Goal: Information Seeking & Learning: Learn about a topic

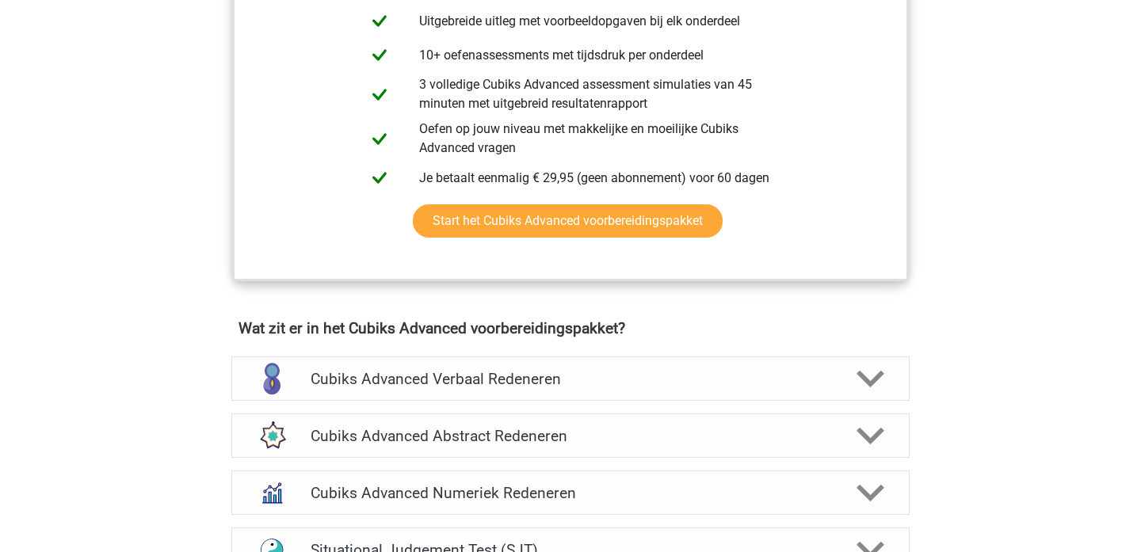
scroll to position [722, 0]
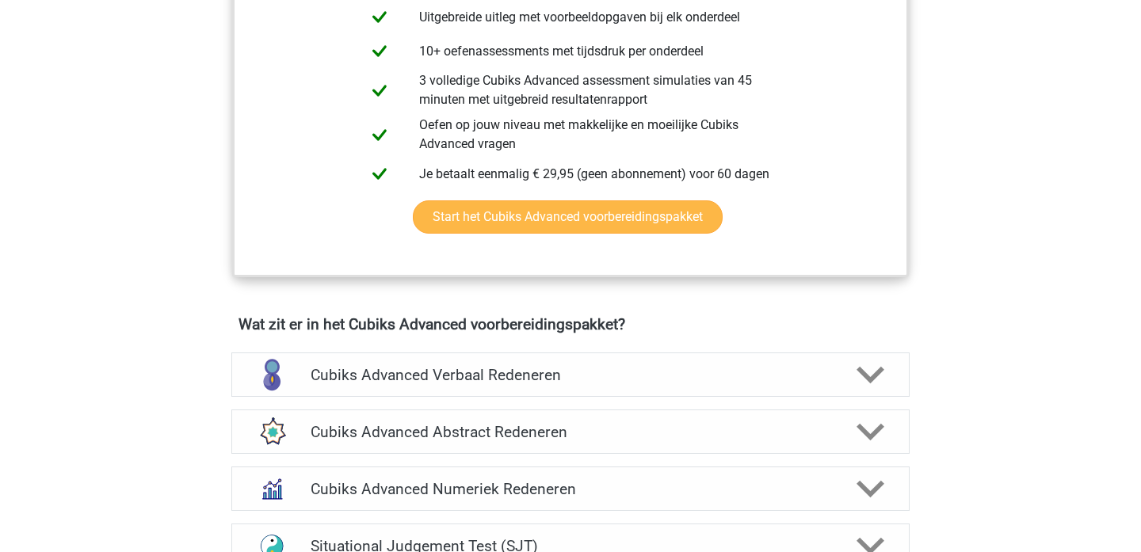
click at [575, 212] on link "Start het Cubiks Advanced voorbereidingspakket" at bounding box center [568, 216] width 310 height 33
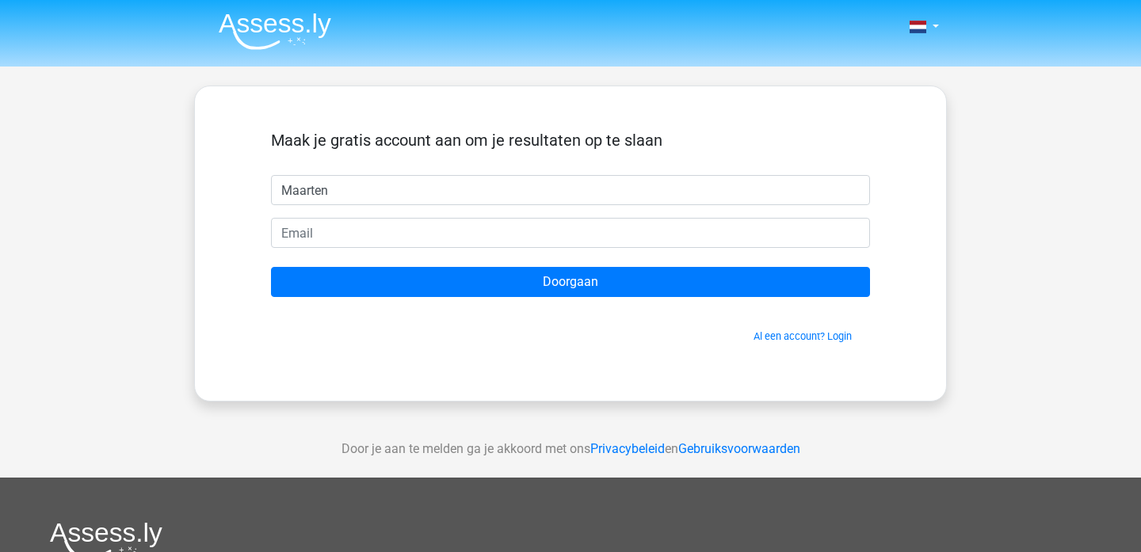
type input "Maarten"
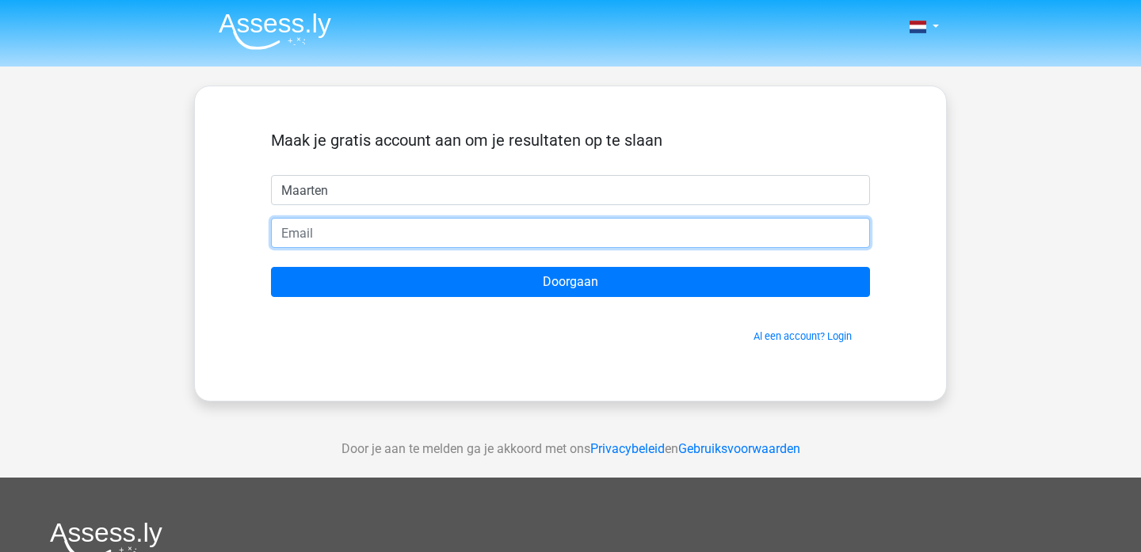
type input "[EMAIL_ADDRESS][DOMAIN_NAME]"
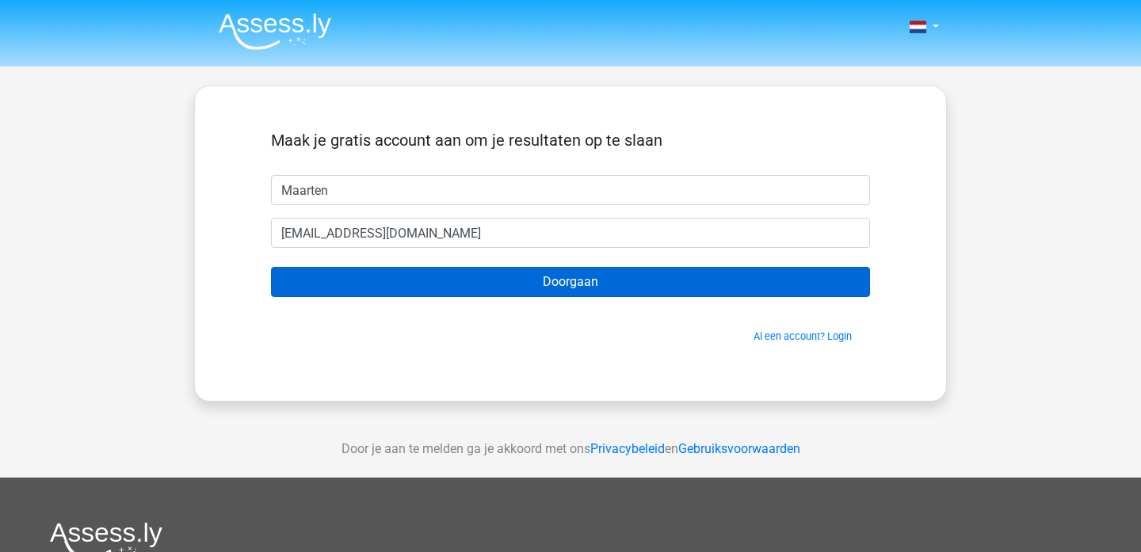
click at [558, 288] on input "Doorgaan" at bounding box center [570, 282] width 599 height 30
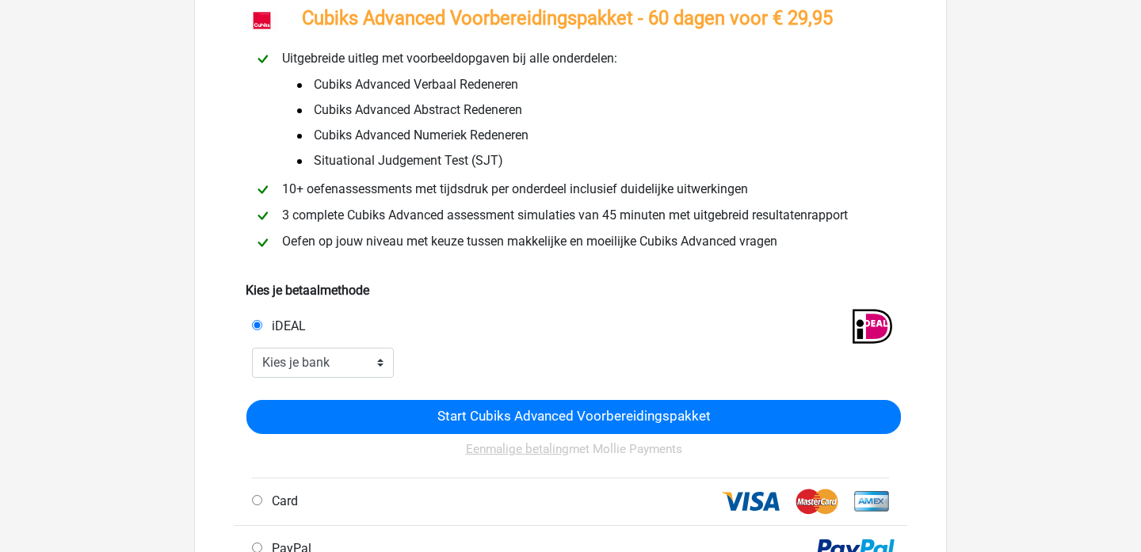
scroll to position [120, 0]
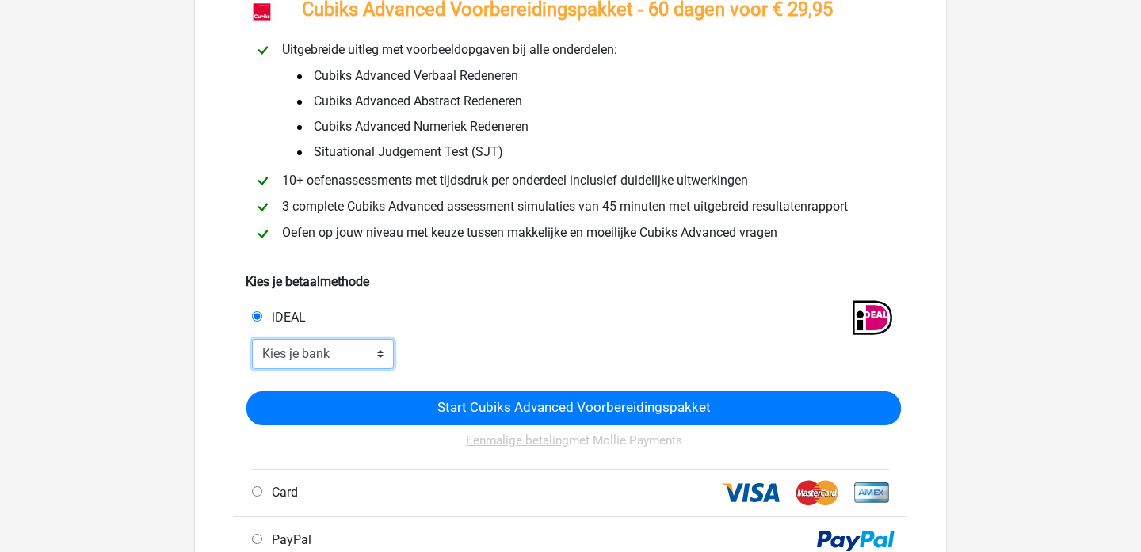
select select "ideal_INGBNL2A"
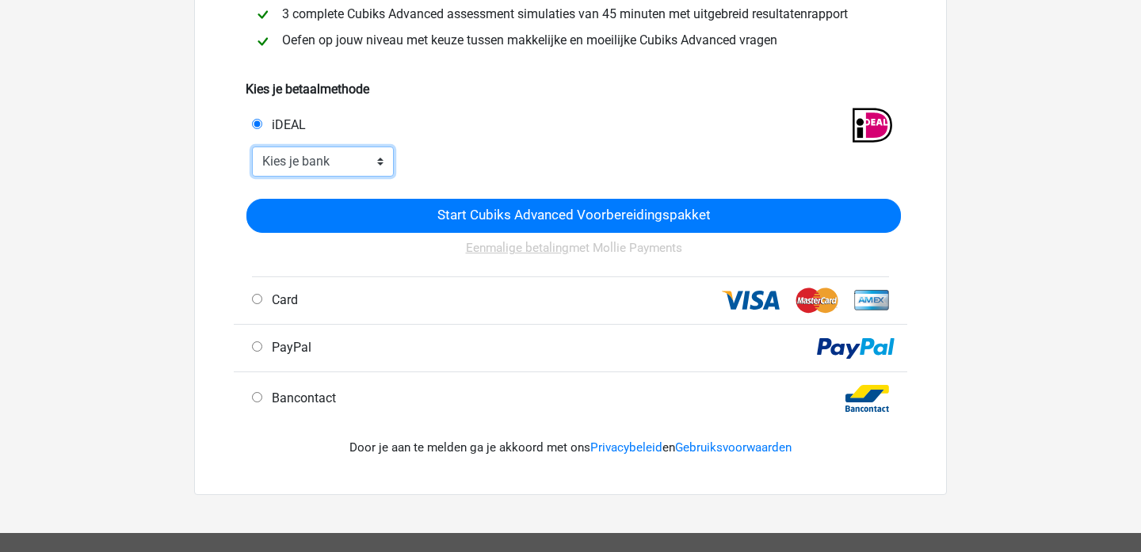
scroll to position [314, 0]
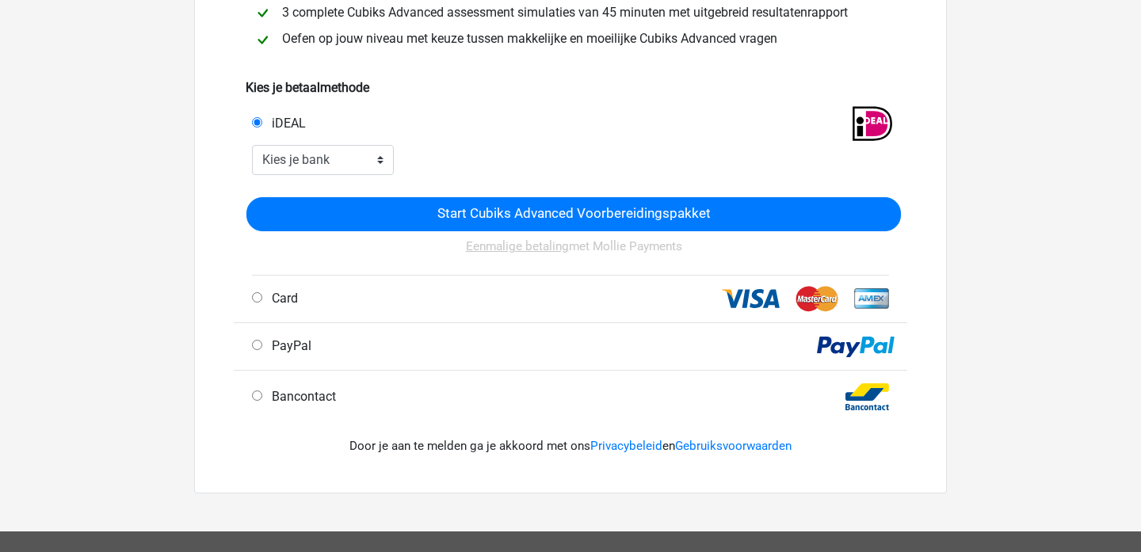
click at [280, 300] on span "Card" at bounding box center [281, 298] width 32 height 15
click at [262, 300] on input "Card" at bounding box center [257, 297] width 10 height 10
radio input "true"
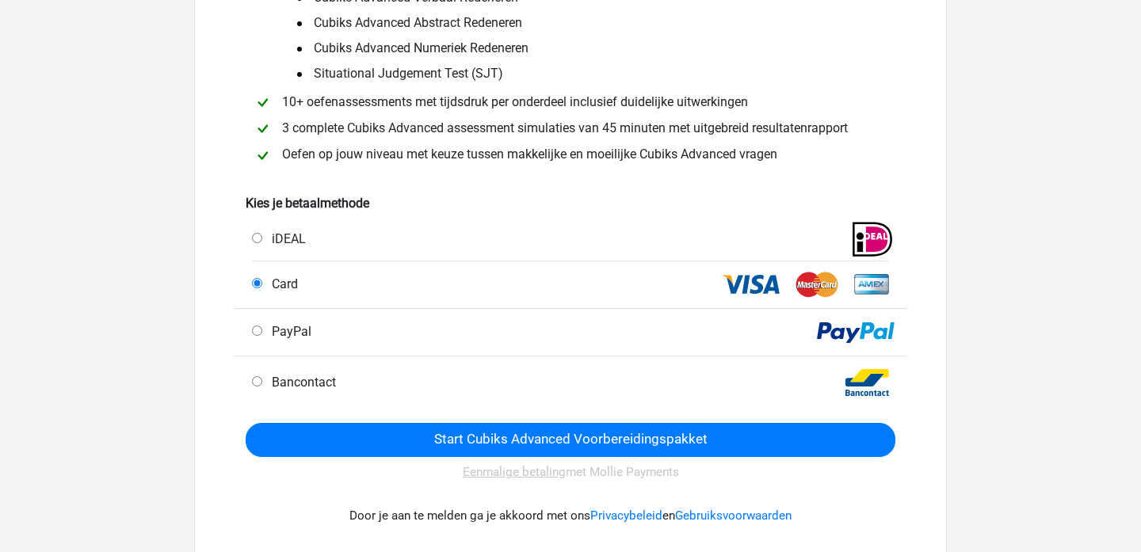
scroll to position [223, 0]
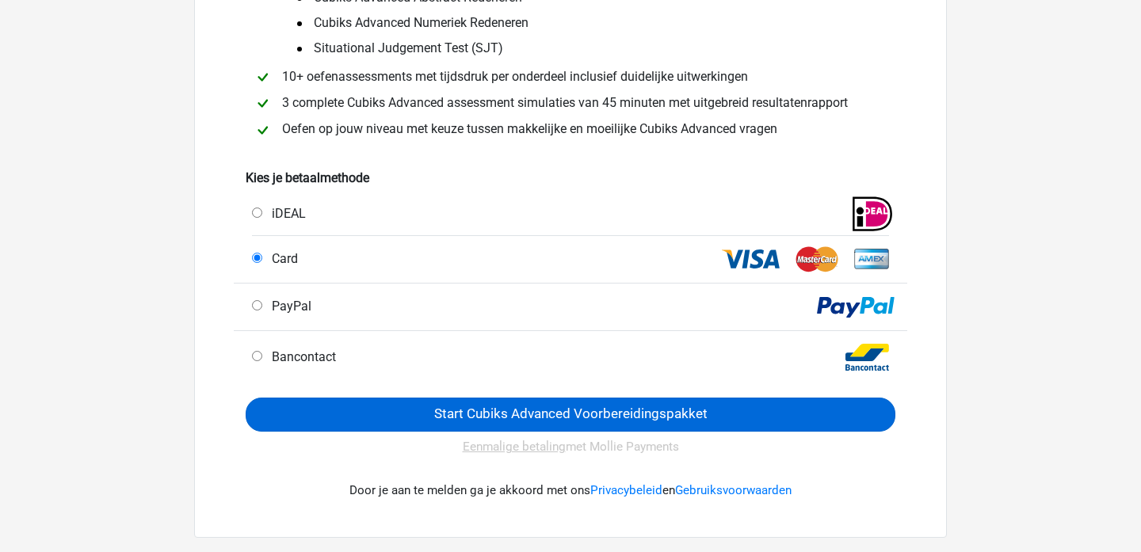
click at [528, 410] on input "Start Cubiks Advanced Voorbereidingspakket" at bounding box center [571, 415] width 650 height 34
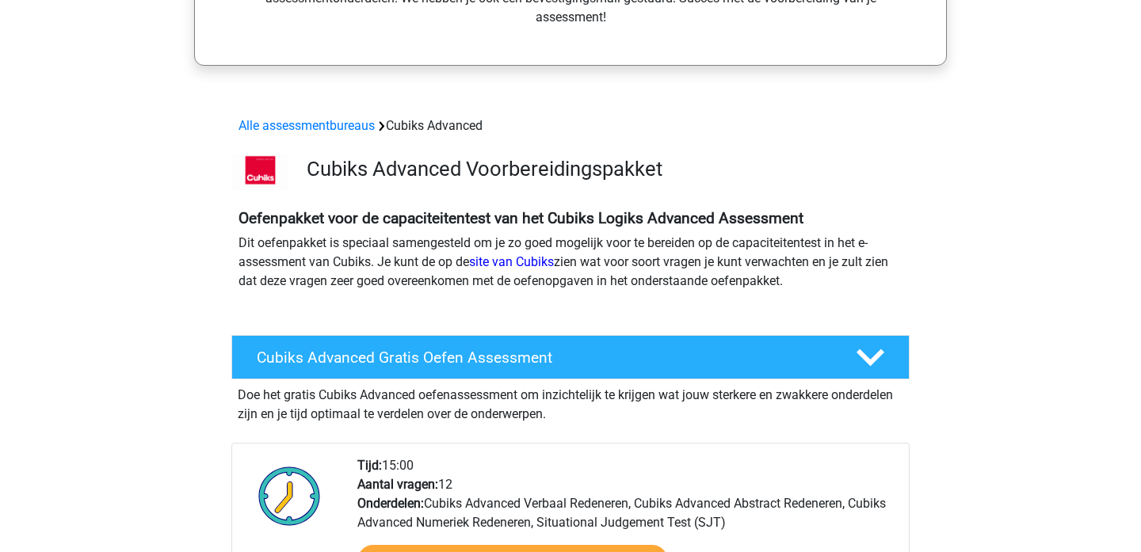
scroll to position [406, 0]
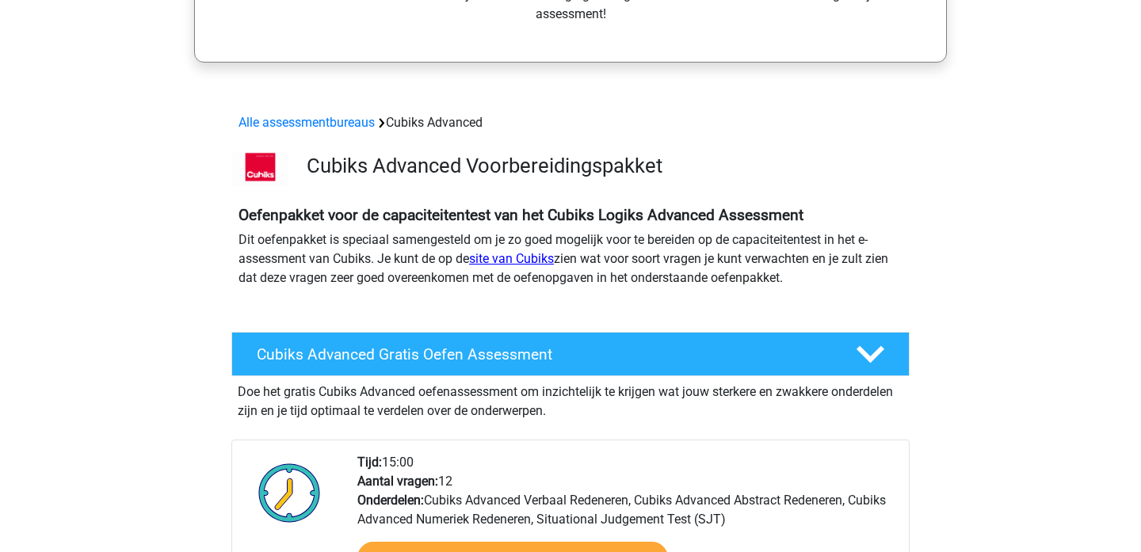
click at [538, 261] on link "site van Cubiks" at bounding box center [511, 258] width 85 height 15
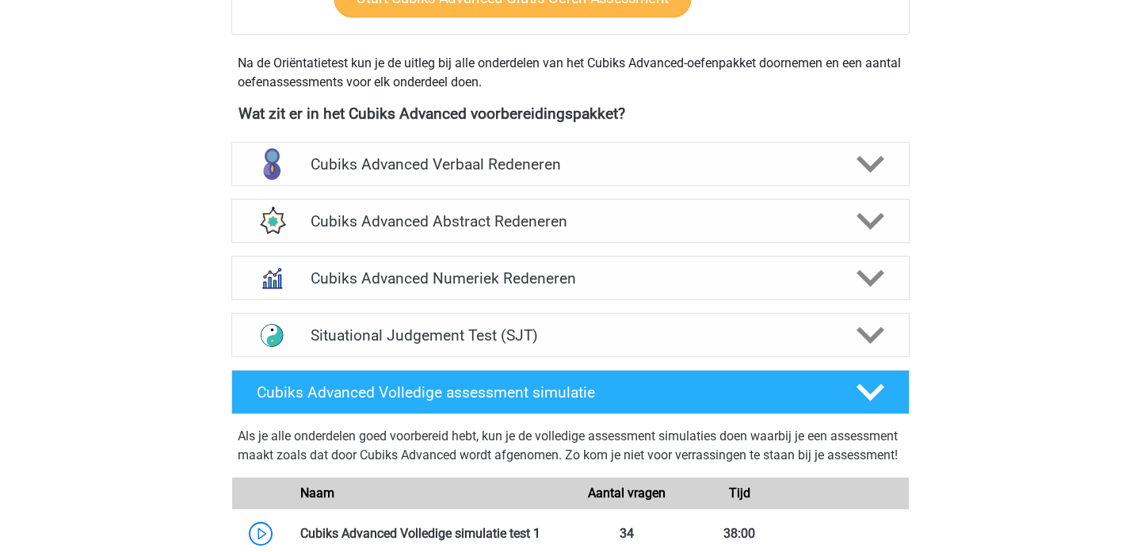
scroll to position [1000, 0]
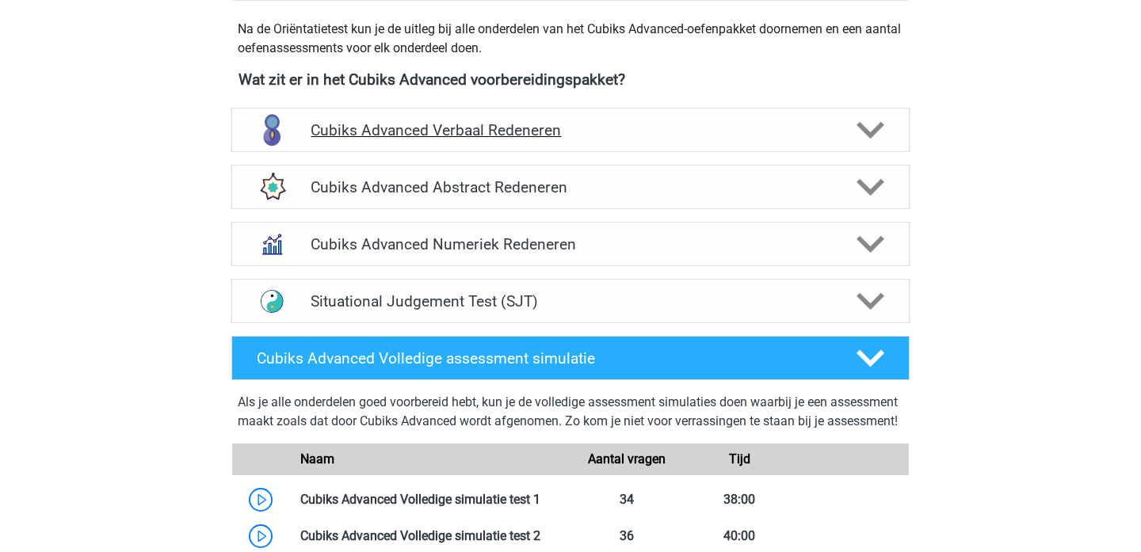
click at [479, 120] on div "Cubiks Advanced Verbaal Redeneren" at bounding box center [570, 130] width 678 height 44
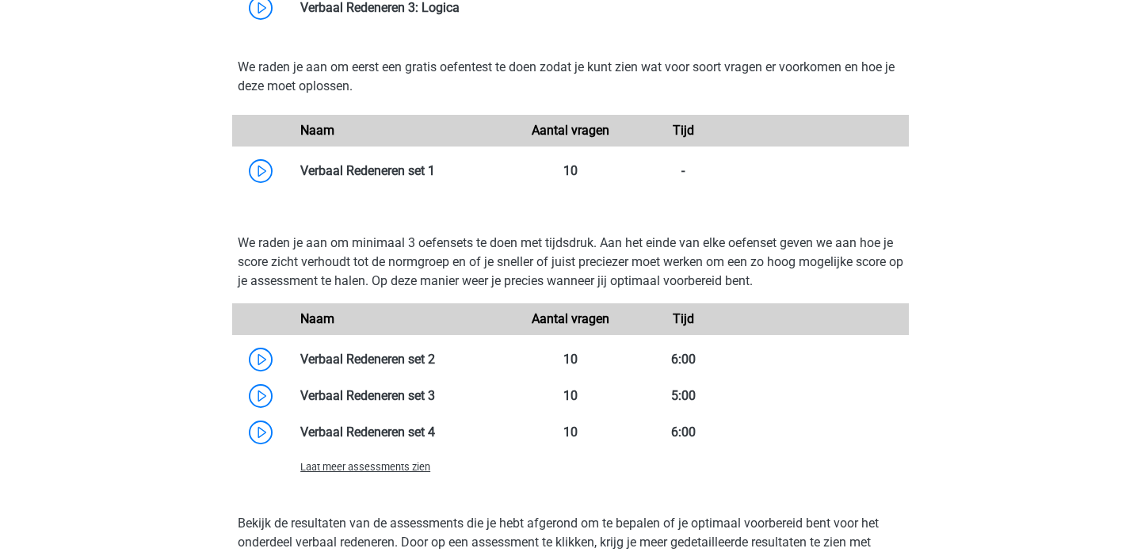
scroll to position [1638, 0]
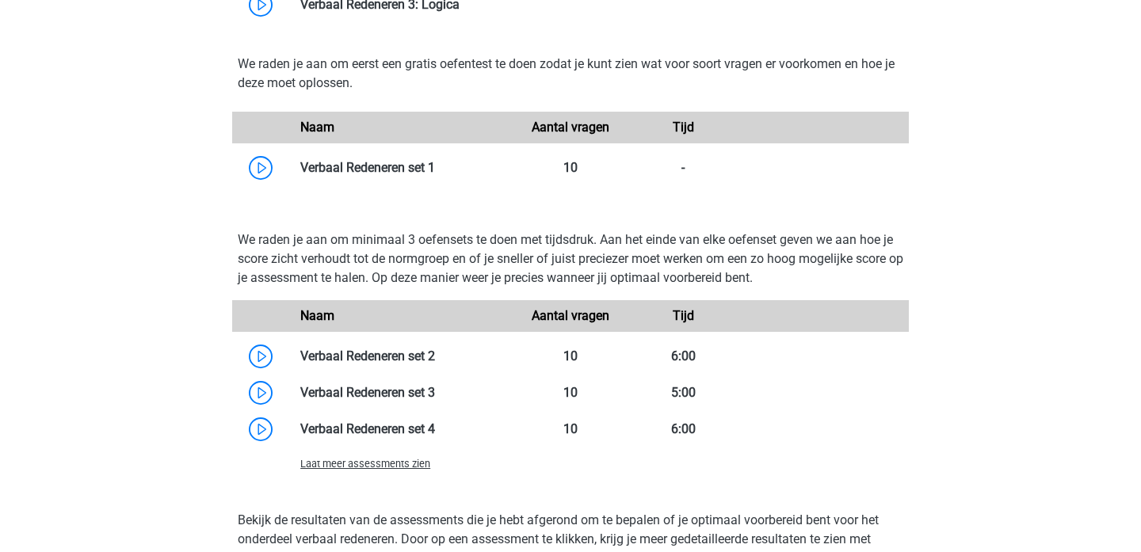
click at [378, 467] on span "Laat meer assessments zien" at bounding box center [365, 464] width 130 height 12
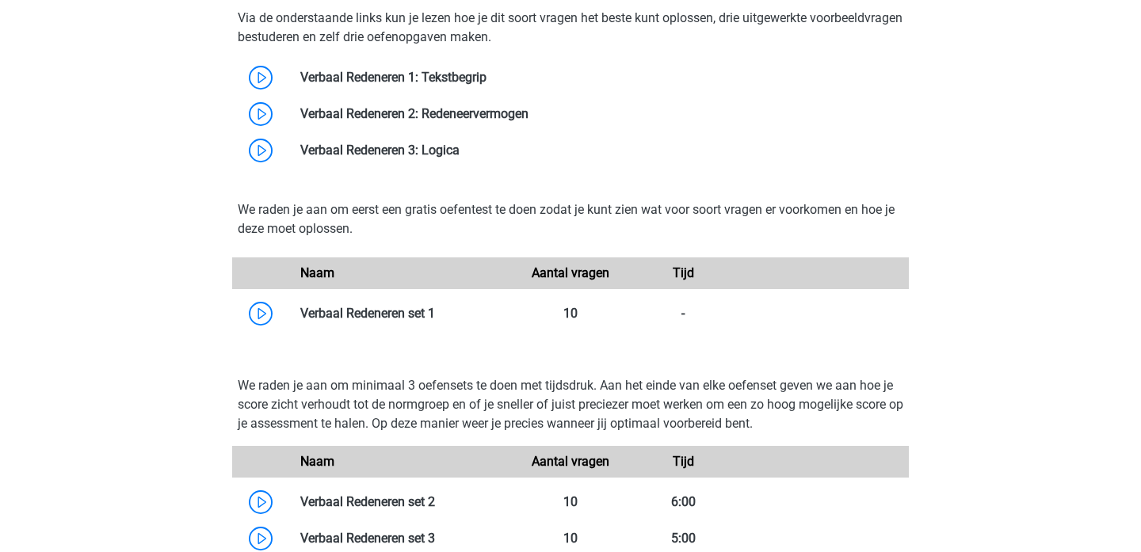
scroll to position [1425, 0]
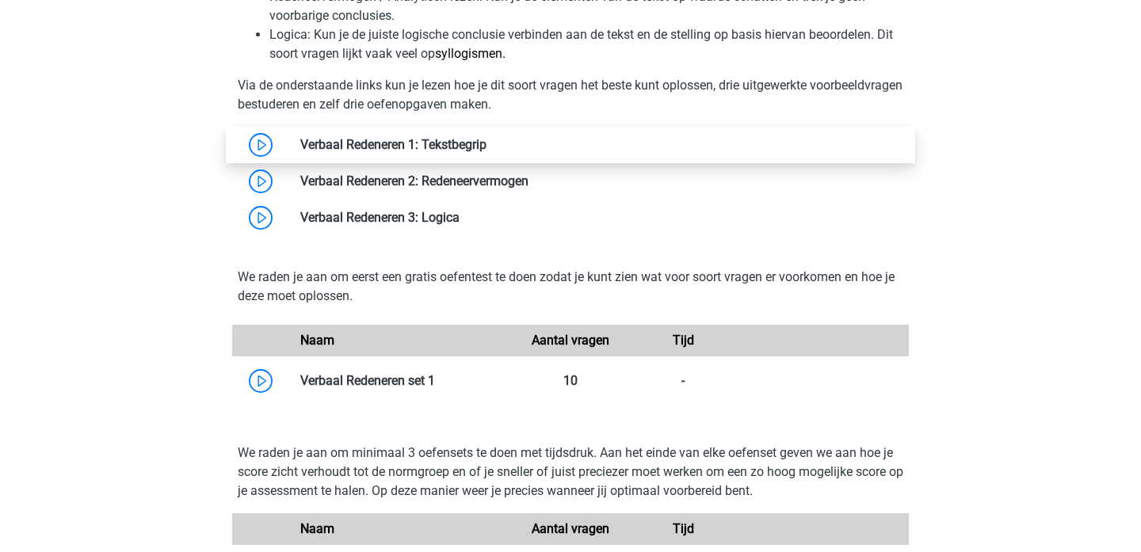
click at [487, 151] on link at bounding box center [487, 144] width 0 height 15
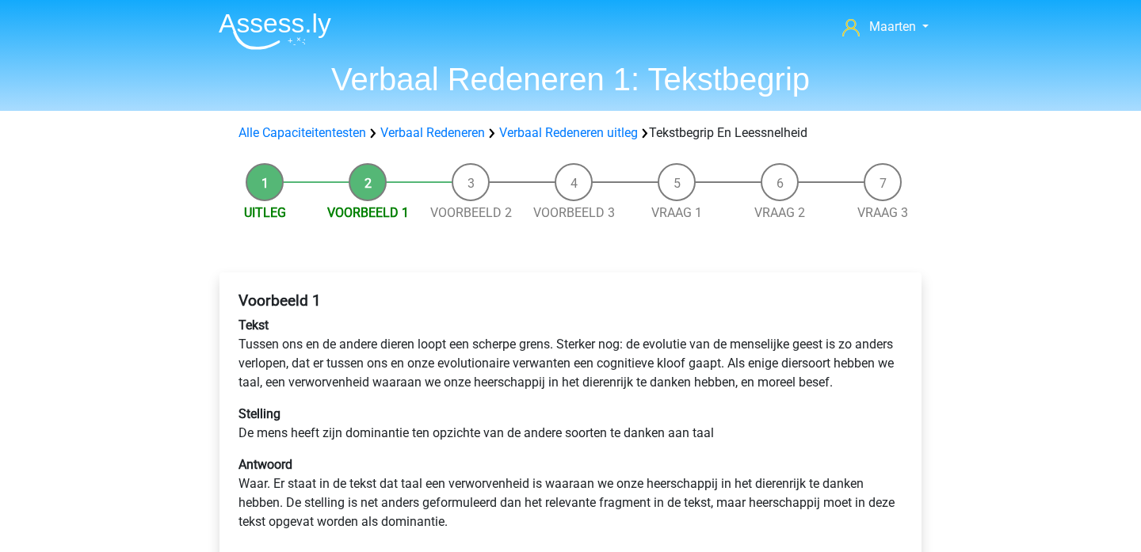
scroll to position [117, 0]
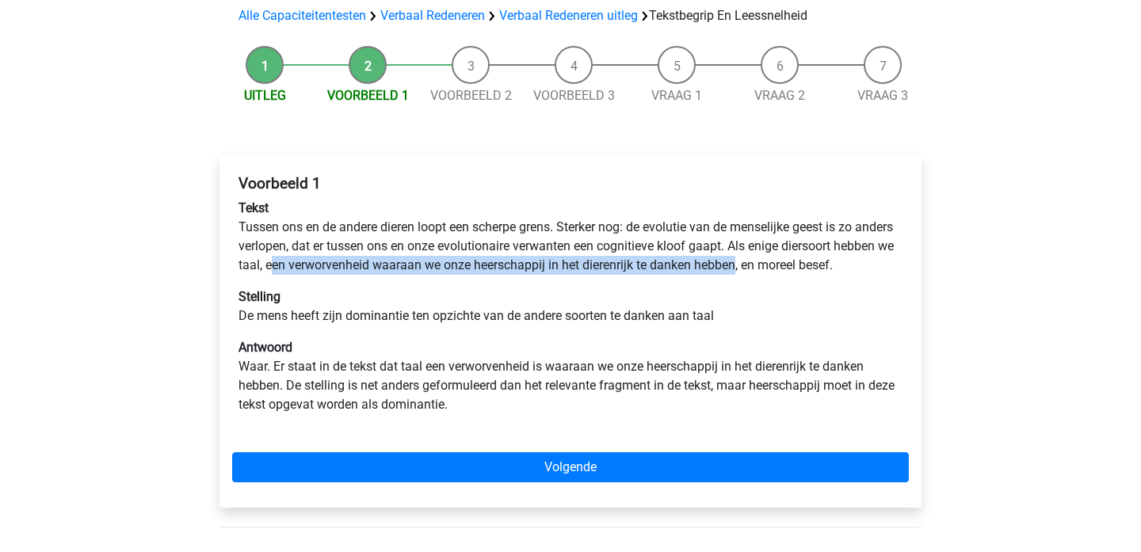
drag, startPoint x: 334, startPoint y: 270, endPoint x: 802, endPoint y: 272, distance: 467.5
click at [802, 272] on p "Tekst Tussen ons en de andere dieren loopt een scherpe grens. Sterker nog: de e…" at bounding box center [571, 237] width 664 height 76
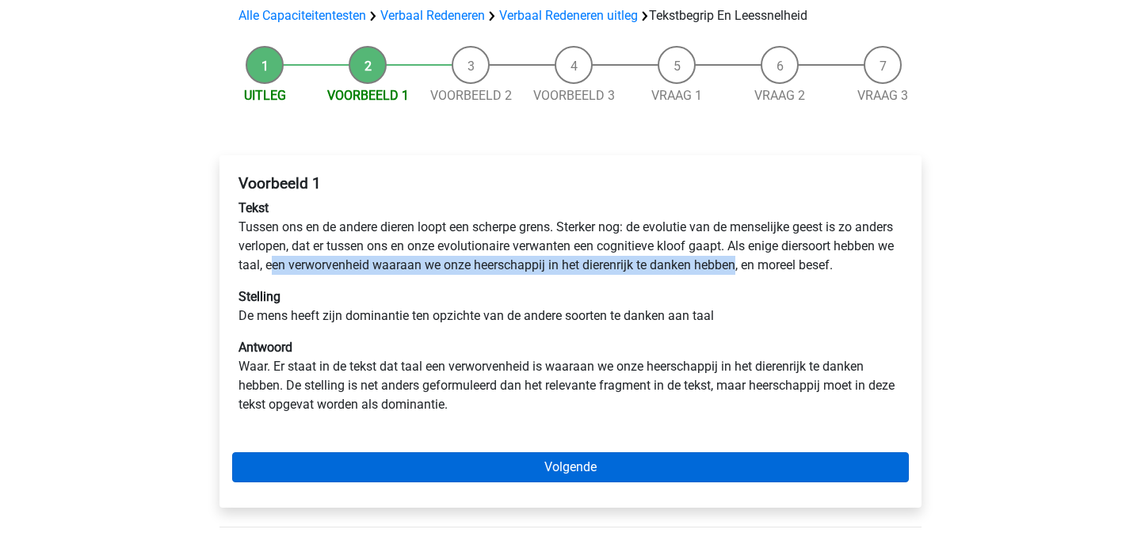
click at [677, 483] on link "Volgende" at bounding box center [570, 467] width 677 height 30
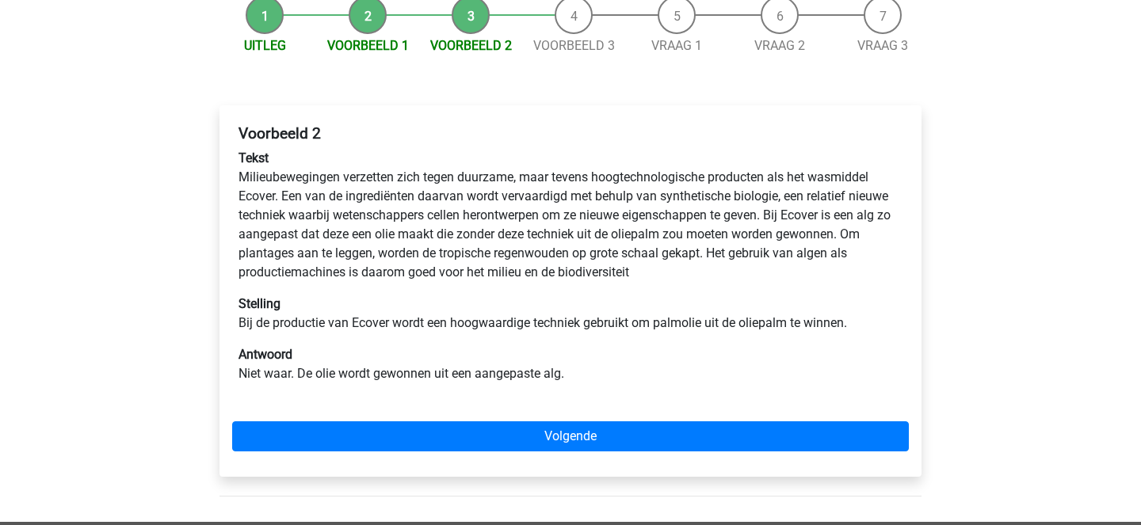
scroll to position [185, 0]
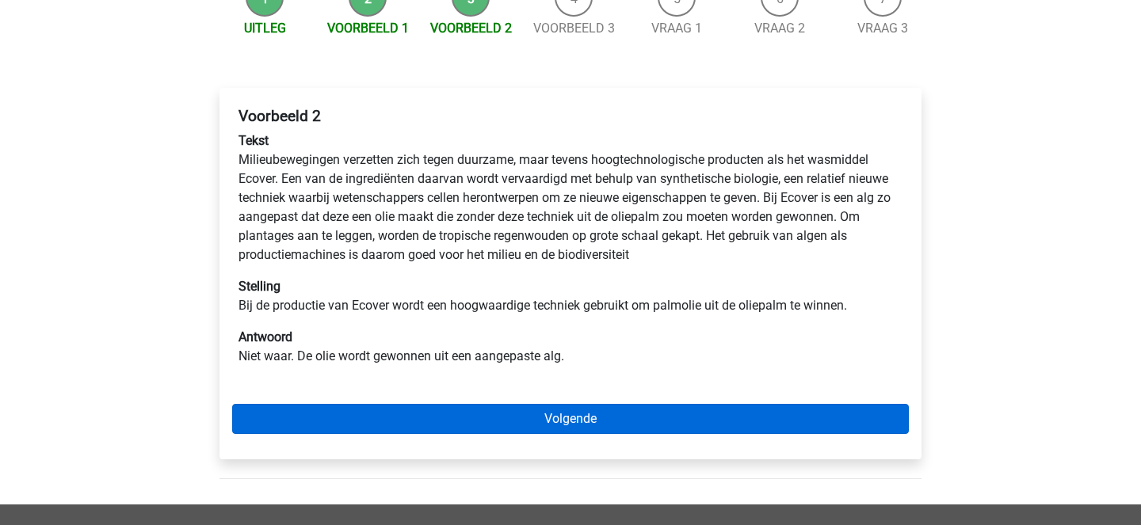
click at [647, 420] on link "Volgende" at bounding box center [570, 419] width 677 height 30
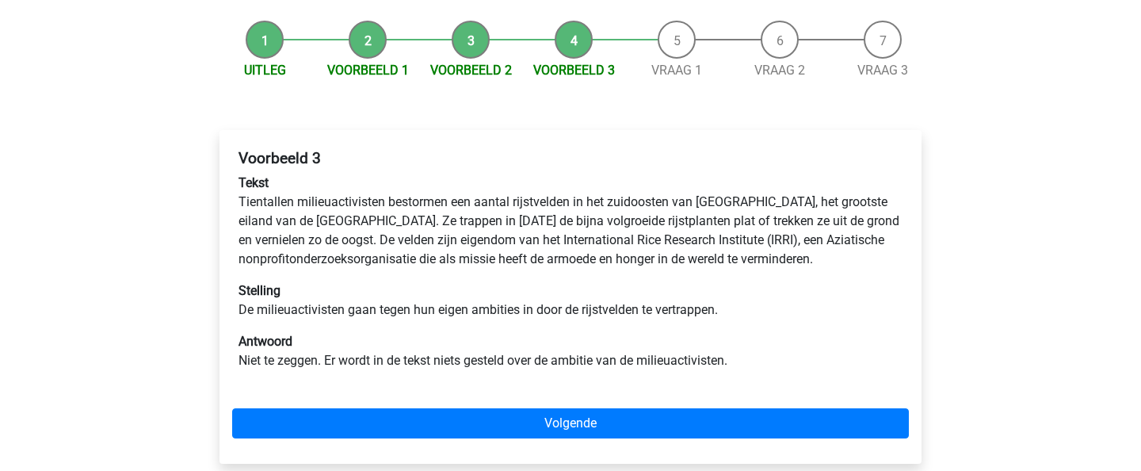
scroll to position [147, 0]
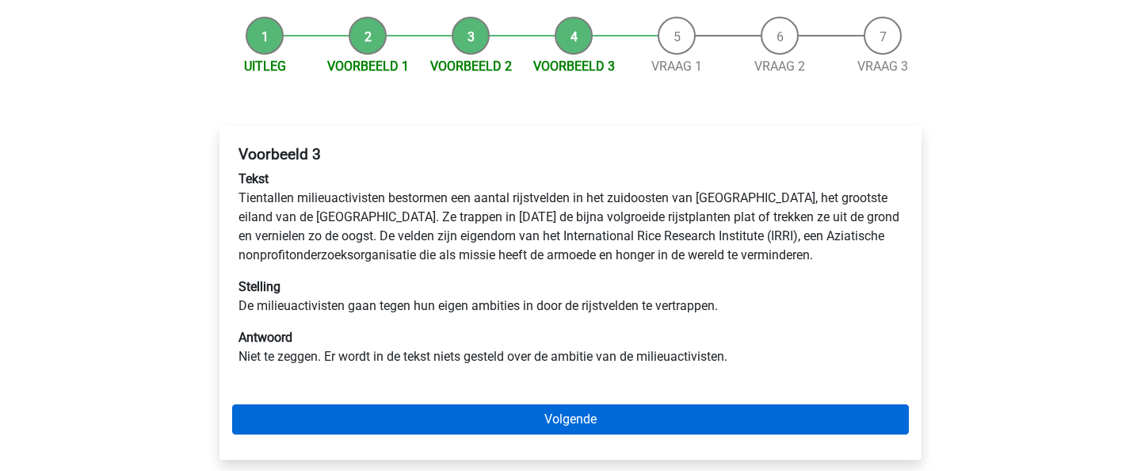
click at [605, 424] on link "Volgende" at bounding box center [570, 419] width 677 height 30
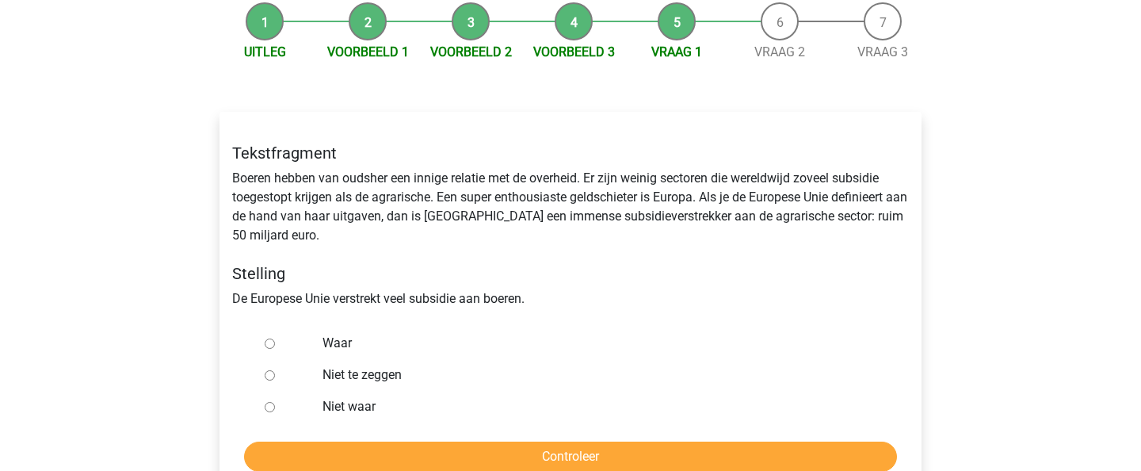
scroll to position [172, 0]
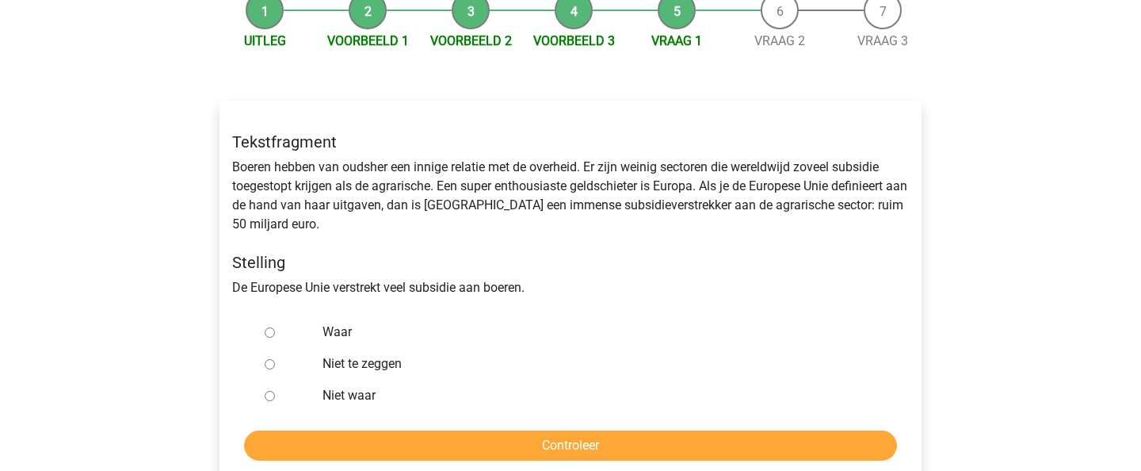
click at [319, 331] on div "Waar" at bounding box center [597, 332] width 572 height 32
click at [270, 333] on input "Waar" at bounding box center [270, 332] width 10 height 10
radio input "true"
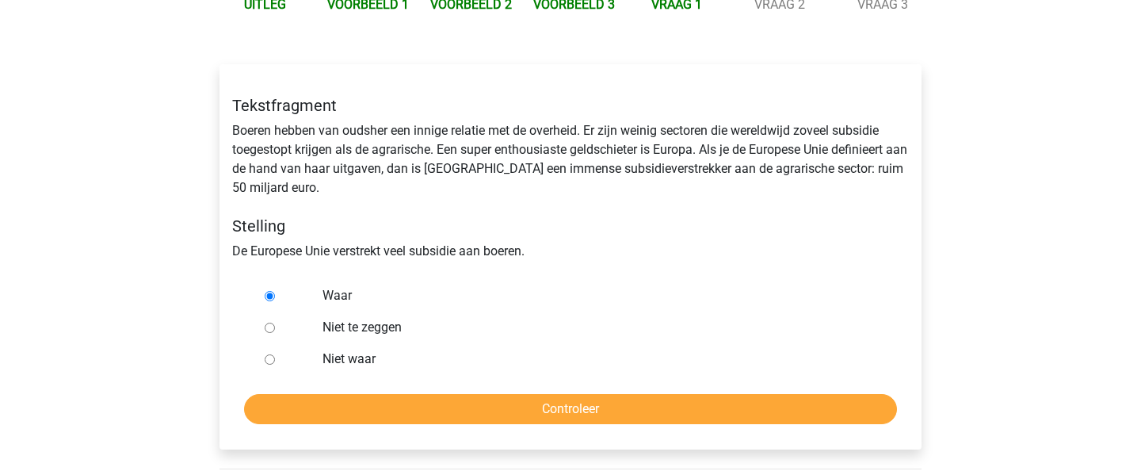
scroll to position [216, 0]
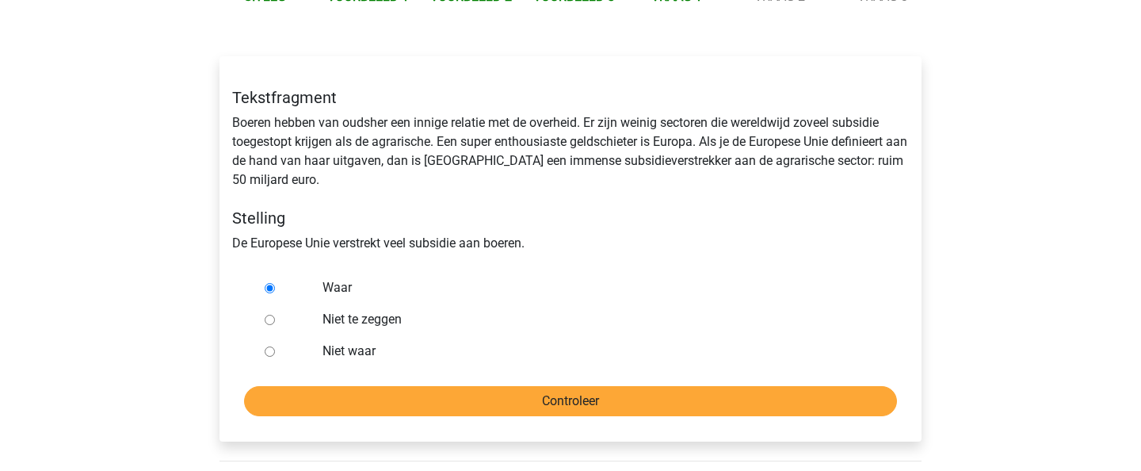
click at [454, 403] on input "Controleer" at bounding box center [570, 401] width 653 height 30
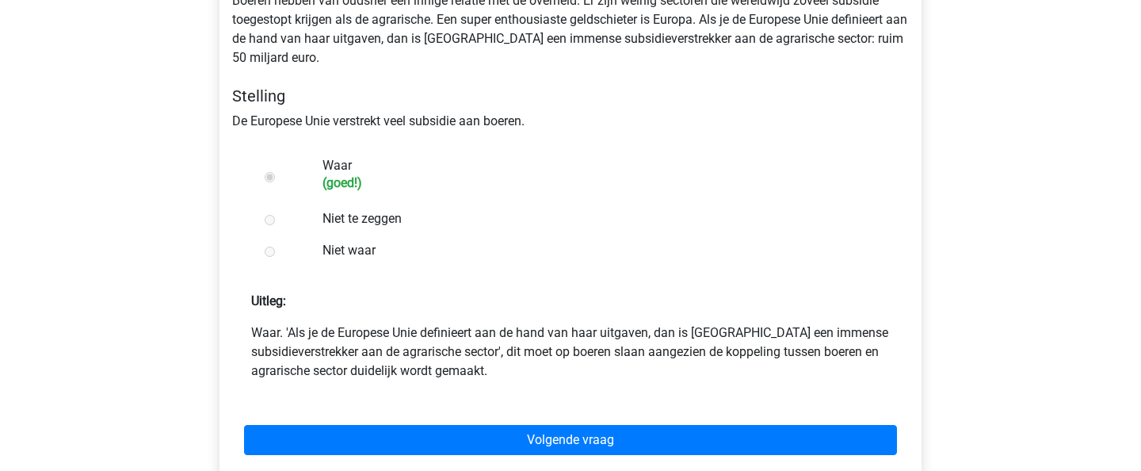
scroll to position [342, 0]
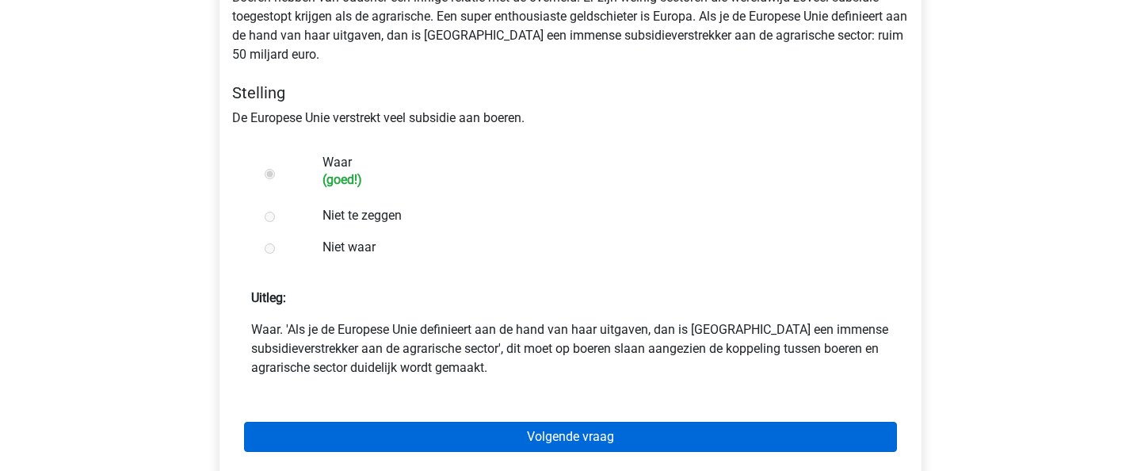
click at [463, 425] on link "Volgende vraag" at bounding box center [570, 437] width 653 height 30
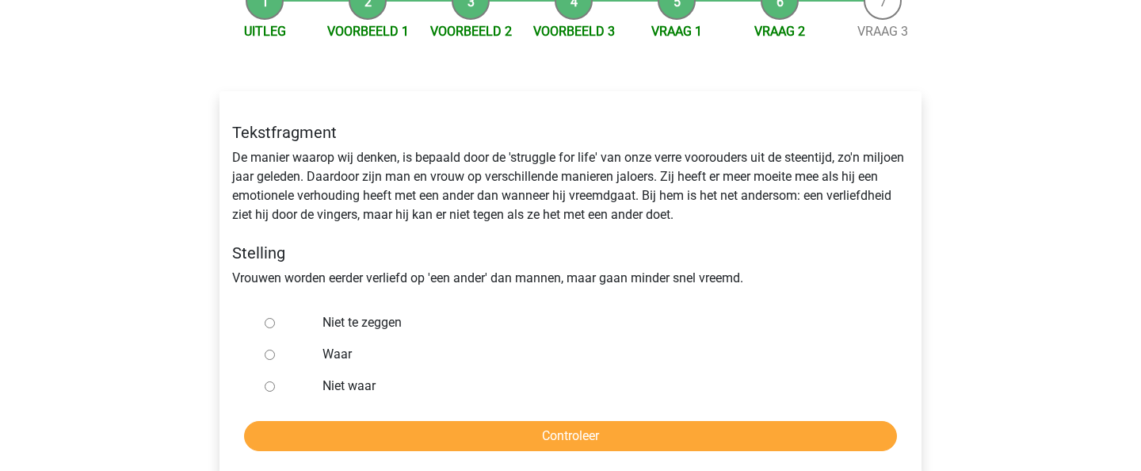
scroll to position [185, 0]
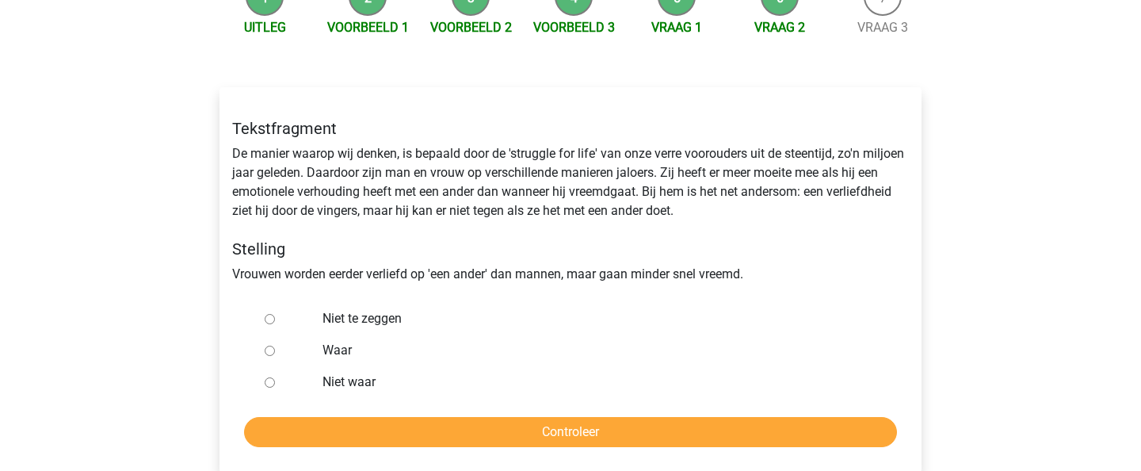
click at [353, 319] on label "Niet te zeggen" at bounding box center [597, 318] width 548 height 19
click at [275, 319] on input "Niet te zeggen" at bounding box center [270, 319] width 10 height 10
radio input "true"
click at [504, 429] on input "Controleer" at bounding box center [570, 432] width 653 height 30
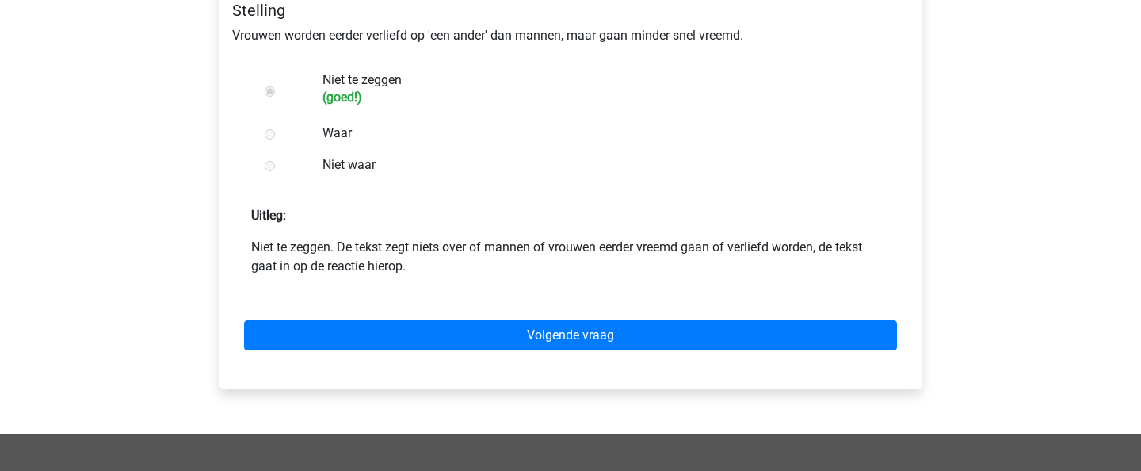
scroll to position [429, 0]
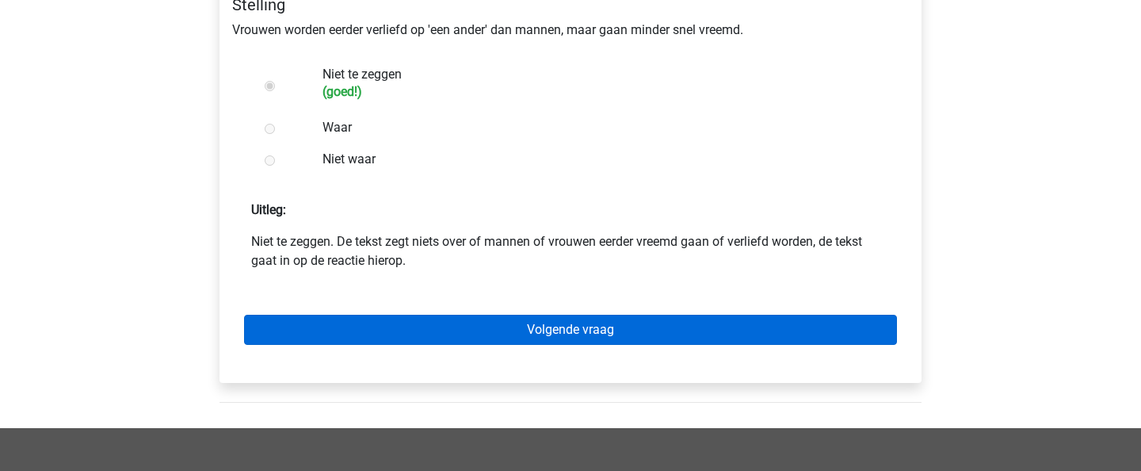
click at [521, 333] on link "Volgende vraag" at bounding box center [570, 330] width 653 height 30
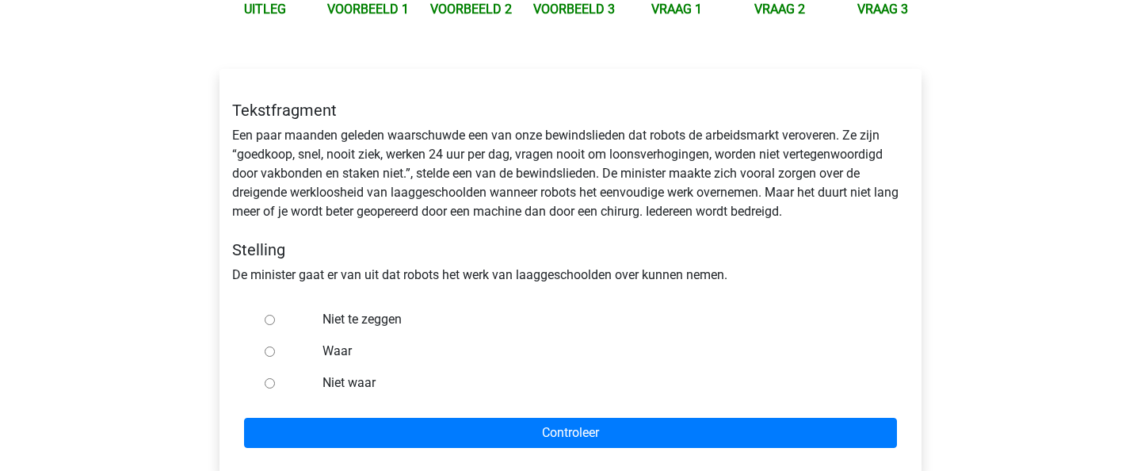
scroll to position [205, 0]
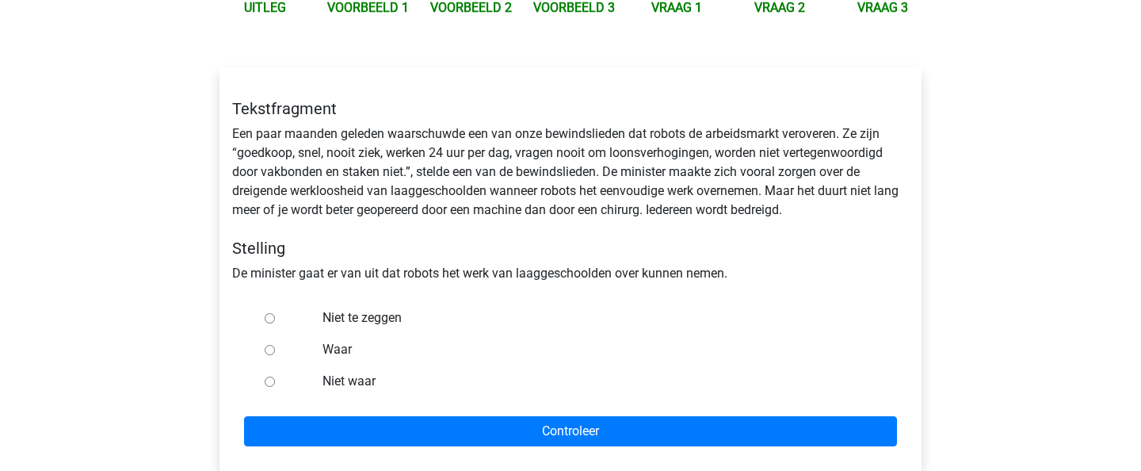
click at [319, 348] on div "Waar" at bounding box center [597, 350] width 572 height 32
click at [270, 346] on input "Waar" at bounding box center [270, 350] width 10 height 10
radio input "true"
click at [368, 401] on form "Niet te zeggen Waar Niet waar Controleer" at bounding box center [570, 374] width 677 height 144
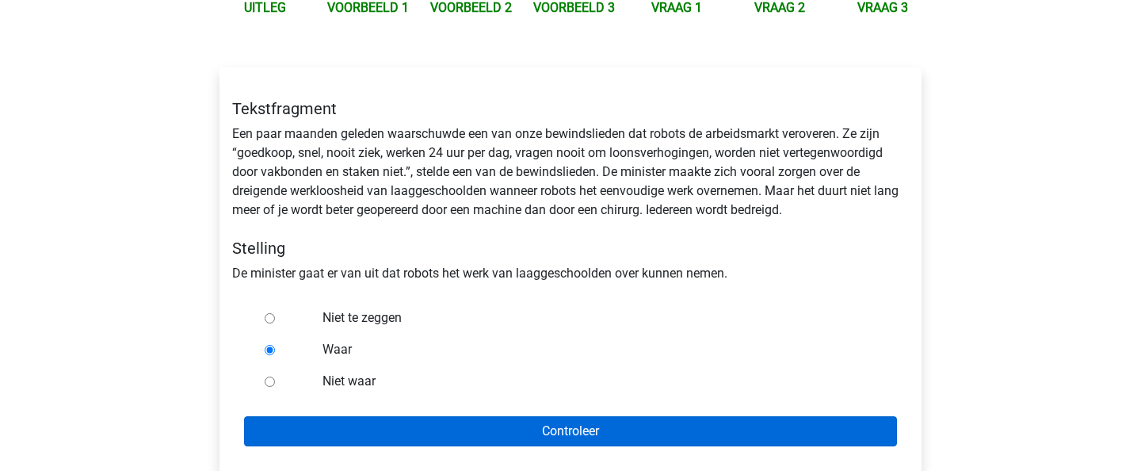
click at [368, 424] on input "Controleer" at bounding box center [570, 431] width 653 height 30
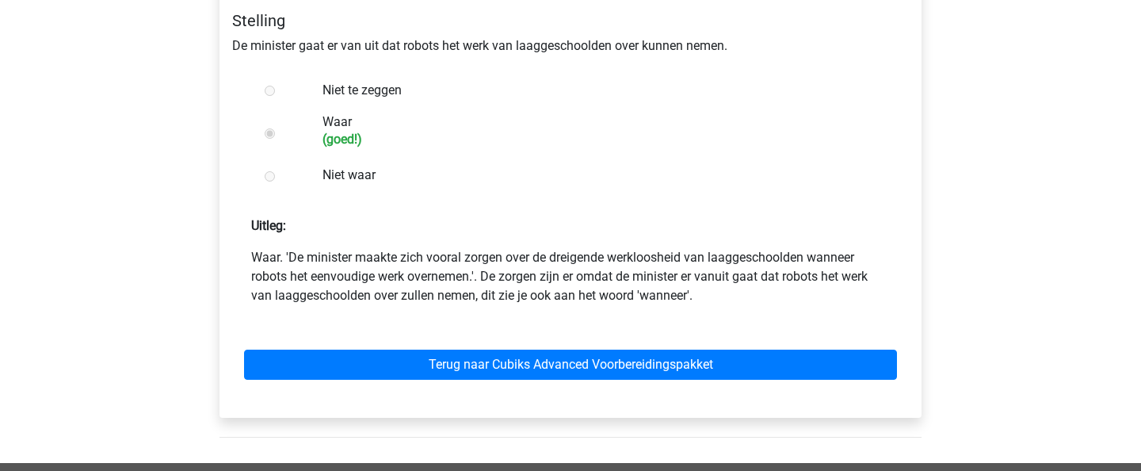
scroll to position [437, 0]
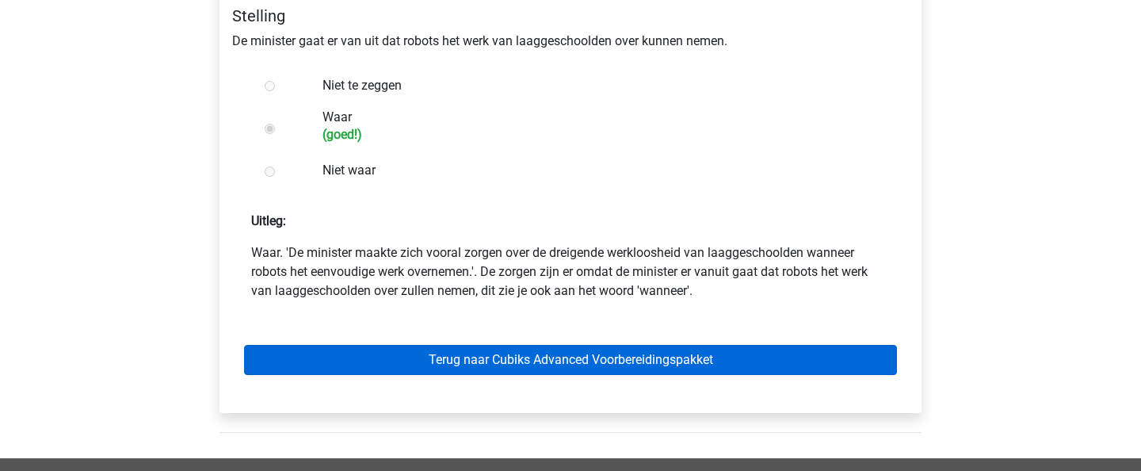
click at [448, 368] on link "Terug naar Cubiks Advanced Voorbereidingspakket" at bounding box center [570, 360] width 653 height 30
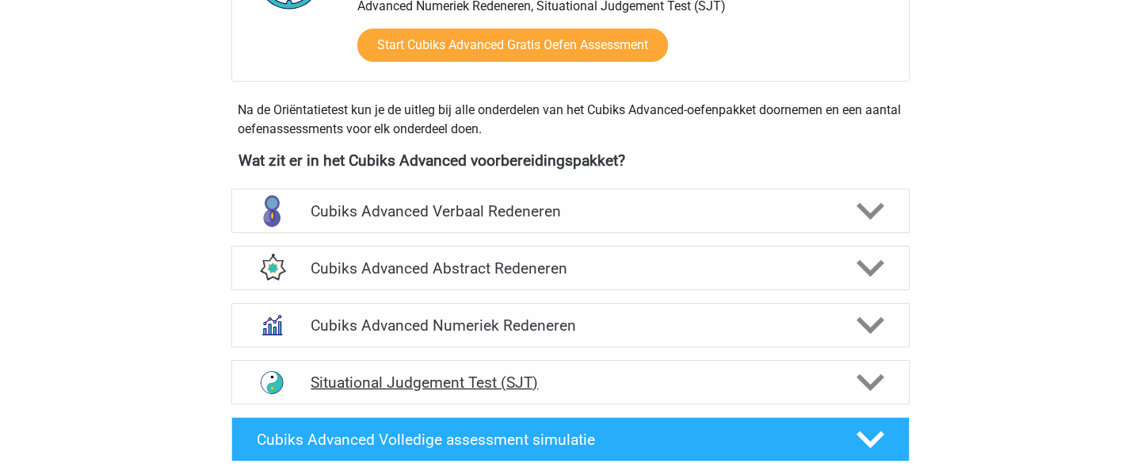
scroll to position [483, 0]
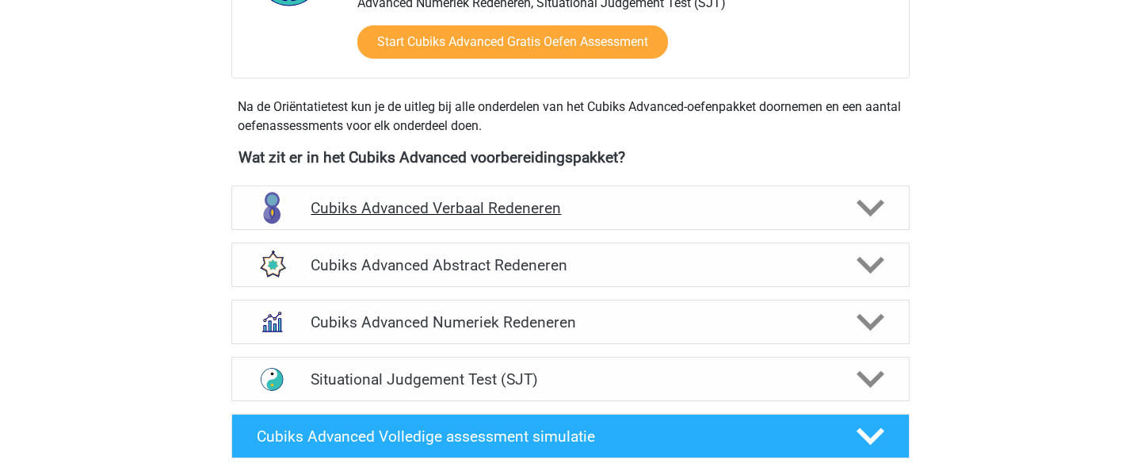
click at [464, 208] on h4 "Cubiks Advanced Verbaal Redeneren" at bounding box center [570, 208] width 519 height 18
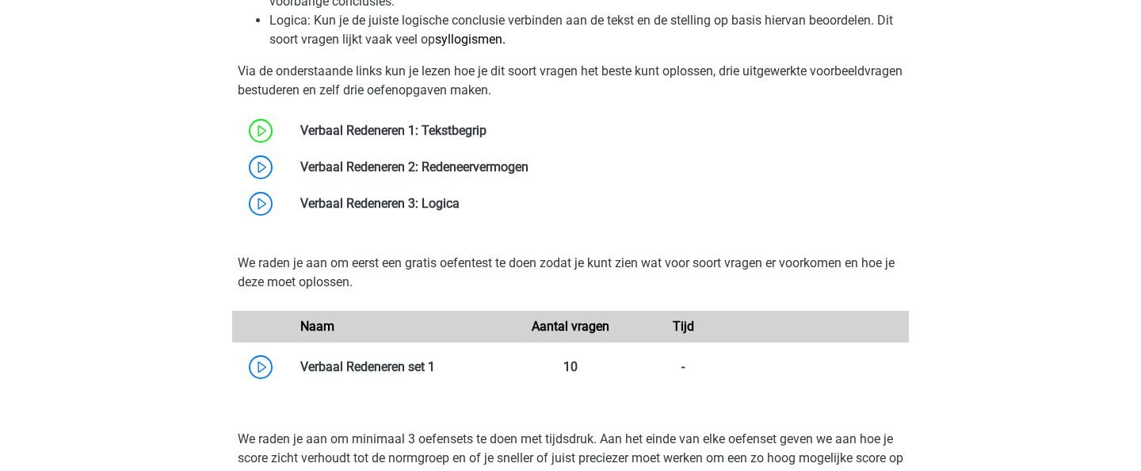
scroll to position [1035, 0]
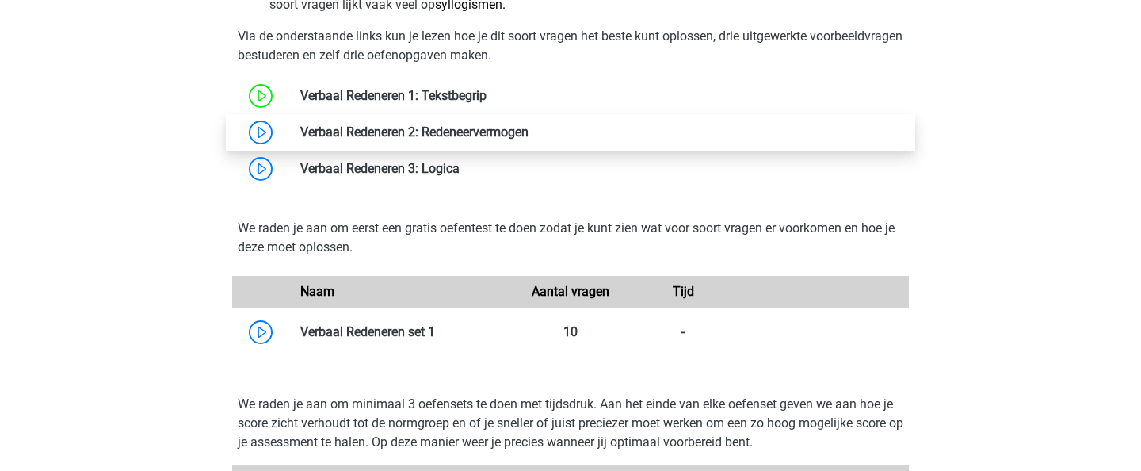
click at [529, 130] on link at bounding box center [529, 131] width 0 height 15
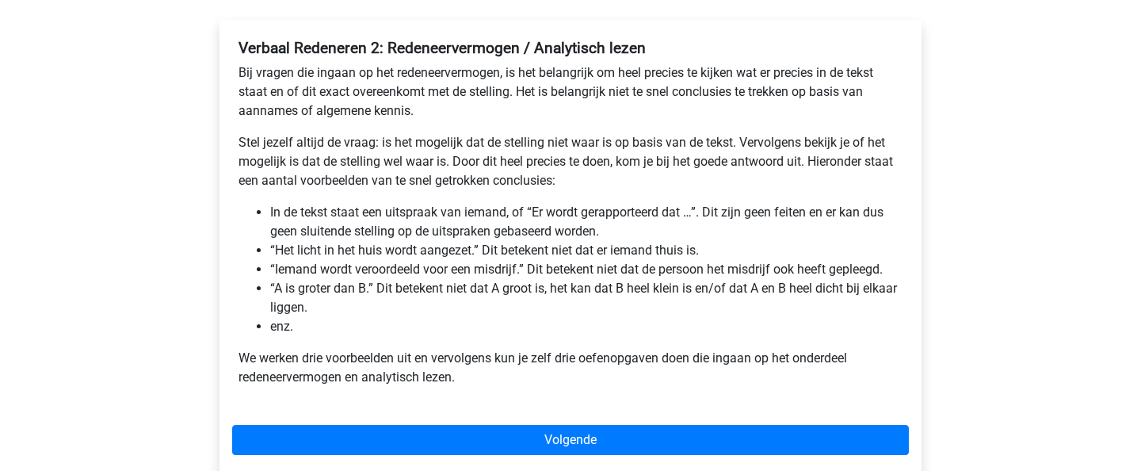
scroll to position [308, 0]
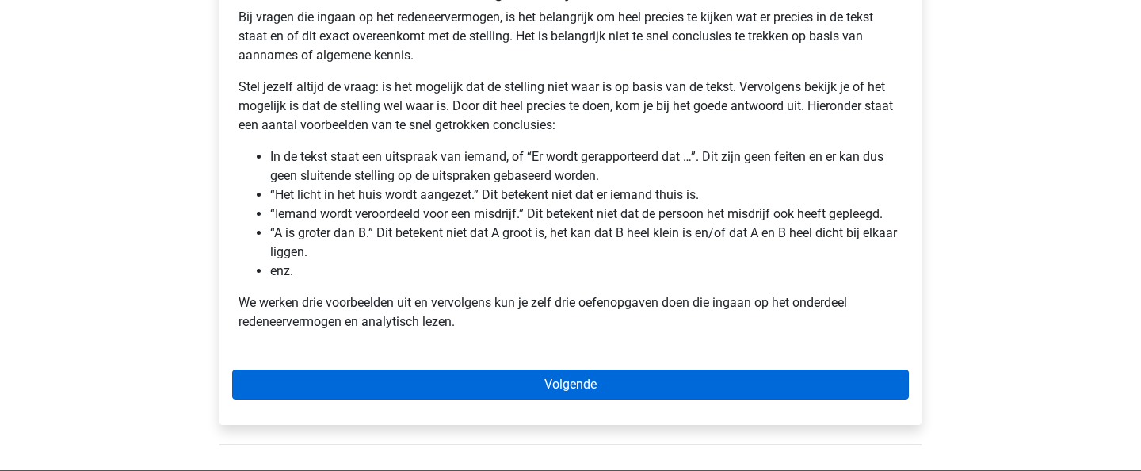
click at [444, 370] on link "Volgende" at bounding box center [570, 384] width 677 height 30
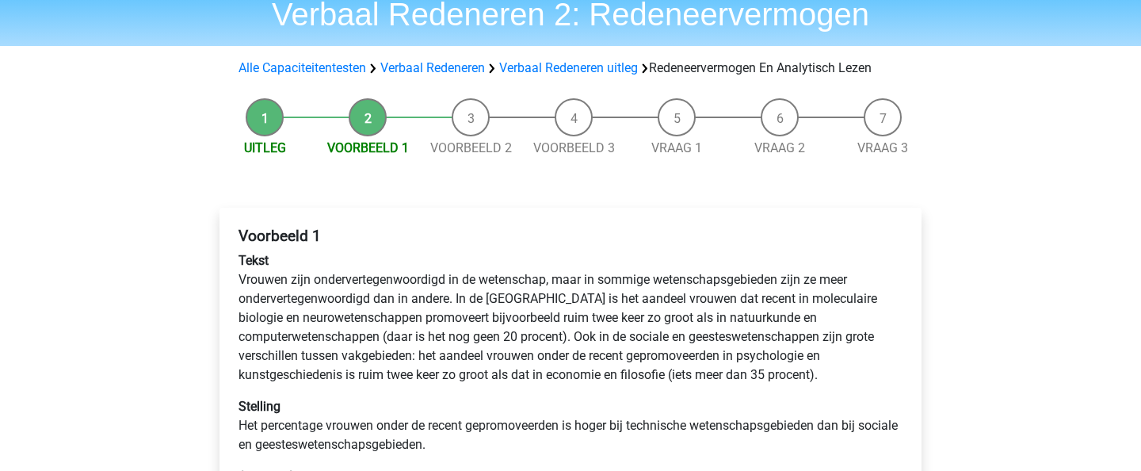
scroll to position [65, 0]
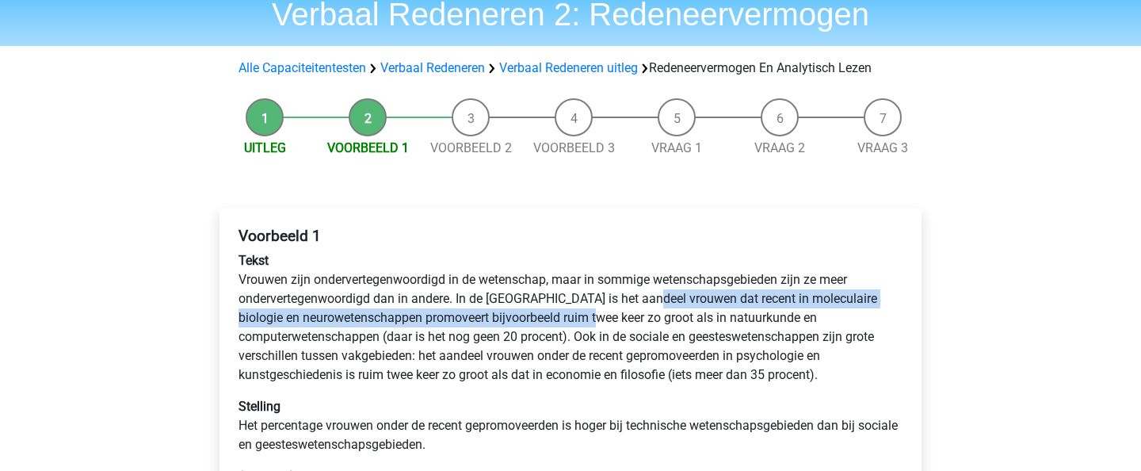
drag, startPoint x: 647, startPoint y: 294, endPoint x: 607, endPoint y: 312, distance: 43.6
click at [607, 312] on p "Tekst Vrouwen zijn ondervertegenwoordigd in de wetenschap, maar in sommige wete…" at bounding box center [571, 317] width 664 height 133
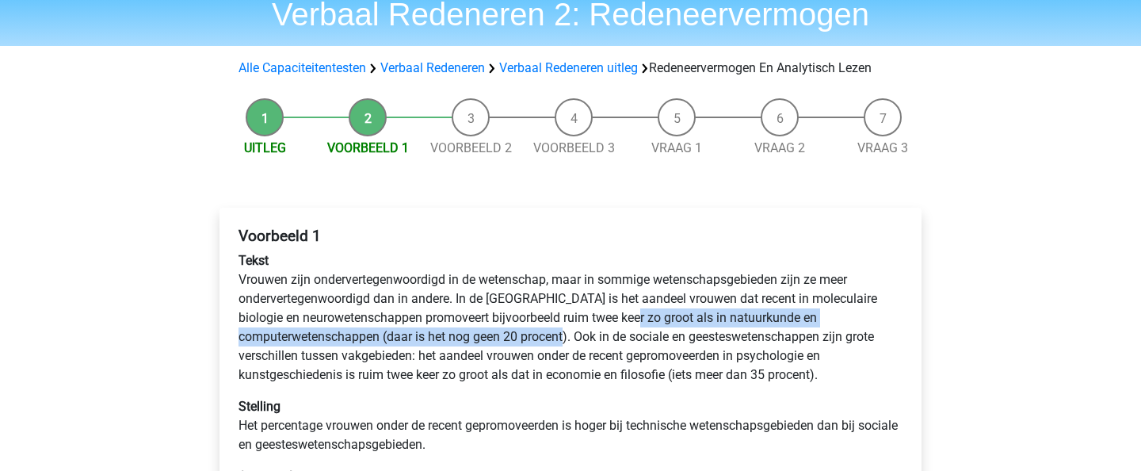
drag, startPoint x: 649, startPoint y: 318, endPoint x: 572, endPoint y: 336, distance: 79.0
click at [572, 336] on p "Tekst Vrouwen zijn ondervertegenwoordigd in de wetenschap, maar in sommige wete…" at bounding box center [571, 317] width 664 height 133
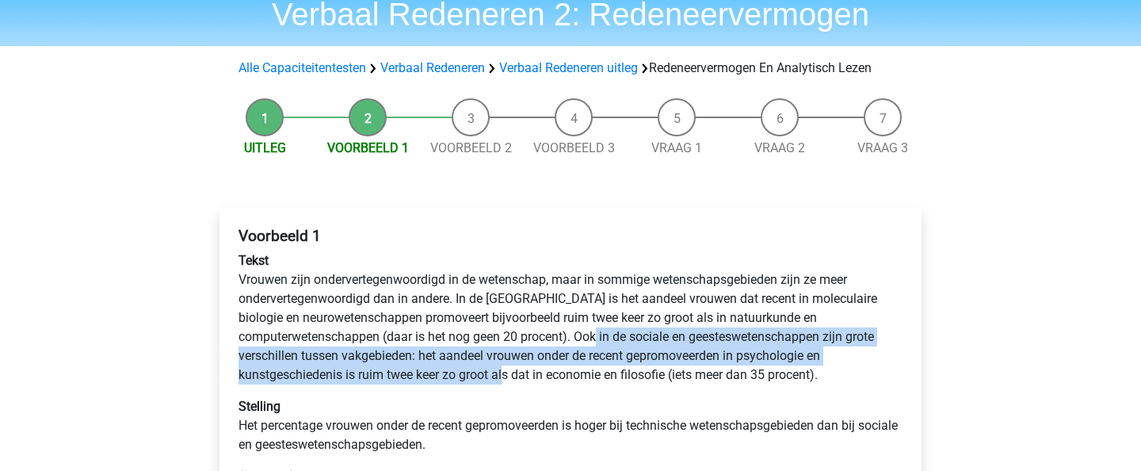
drag, startPoint x: 603, startPoint y: 338, endPoint x: 508, endPoint y: 379, distance: 103.3
click at [508, 379] on p "Tekst Vrouwen zijn ondervertegenwoordigd in de wetenschap, maar in sommige wete…" at bounding box center [571, 317] width 664 height 133
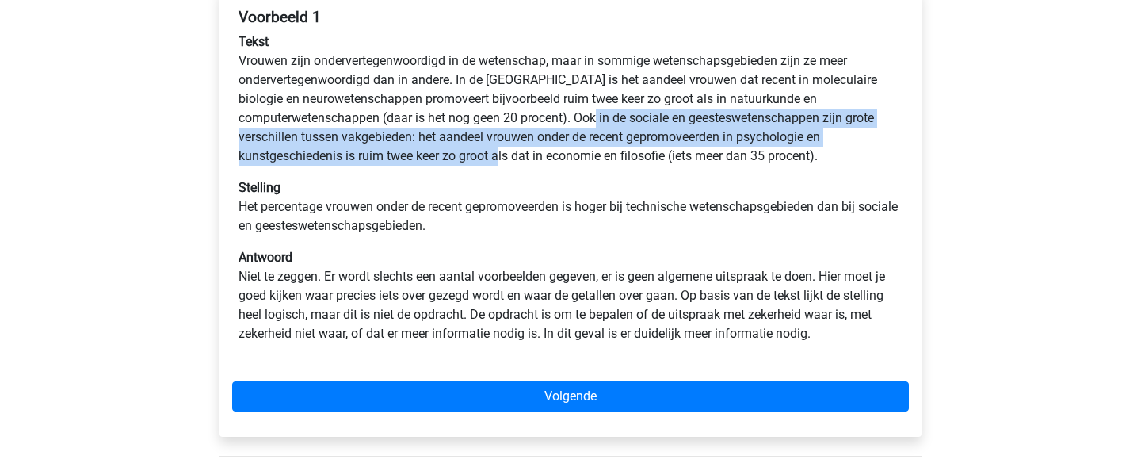
scroll to position [287, 0]
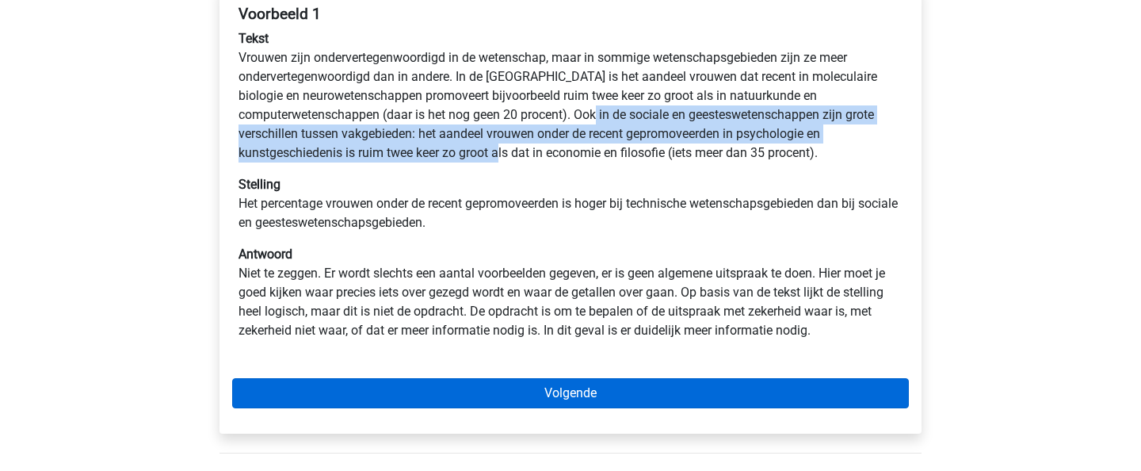
click at [586, 384] on link "Volgende" at bounding box center [570, 393] width 677 height 30
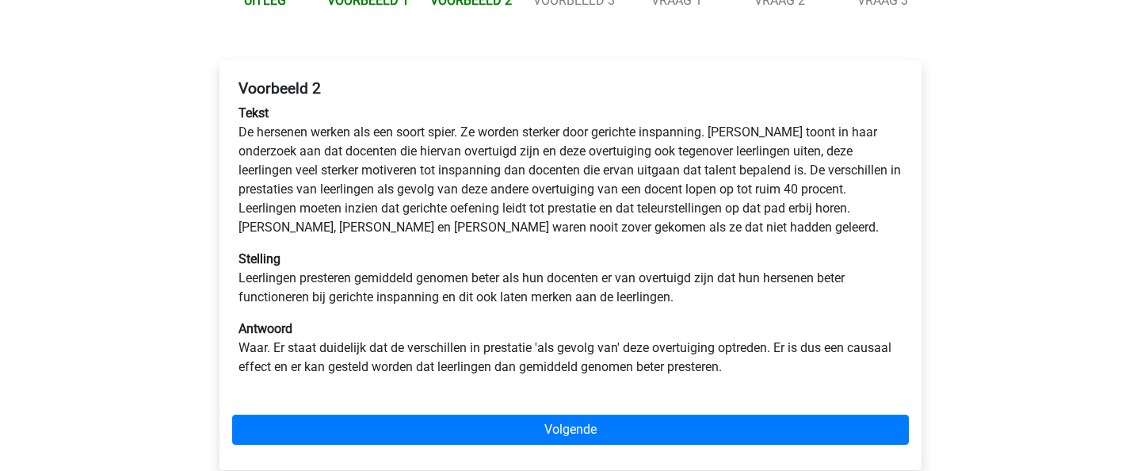
scroll to position [214, 0]
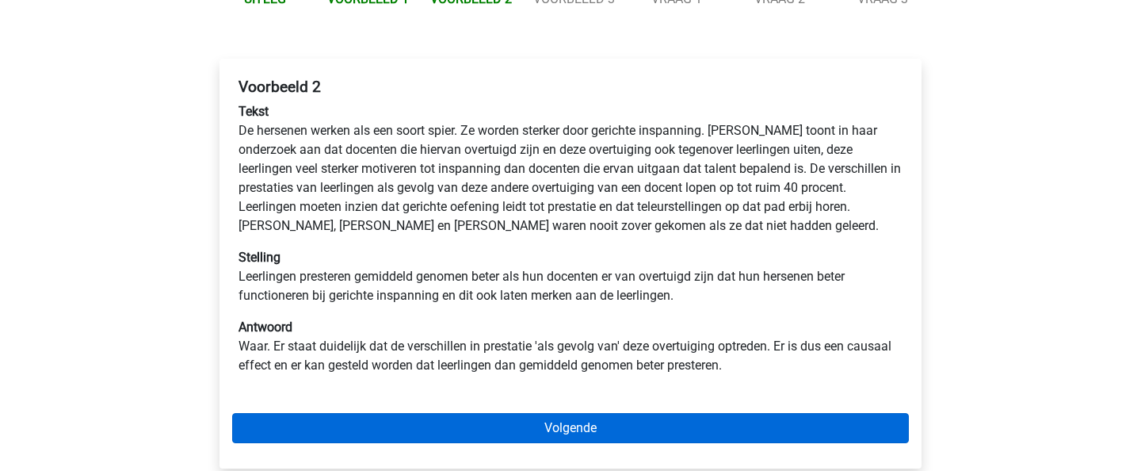
click at [583, 426] on link "Volgende" at bounding box center [570, 428] width 677 height 30
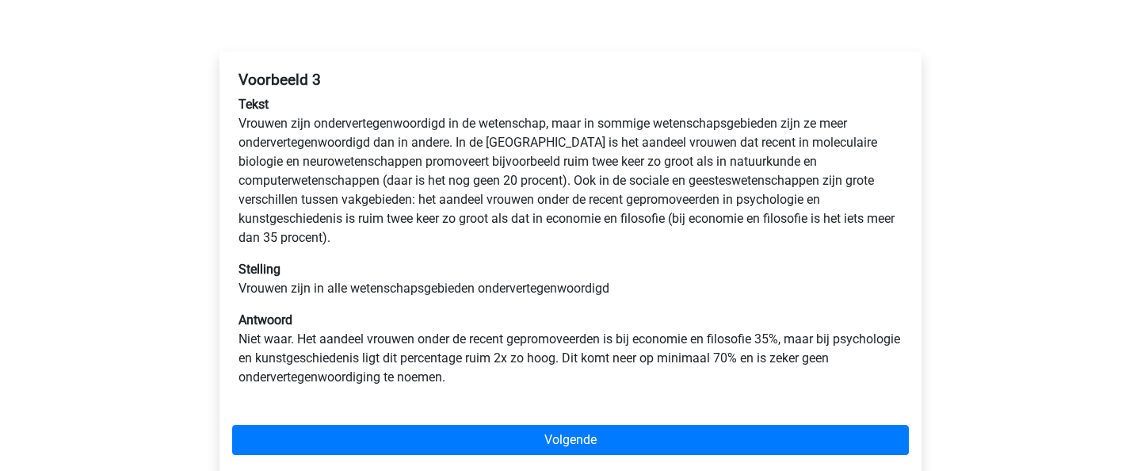
scroll to position [243, 0]
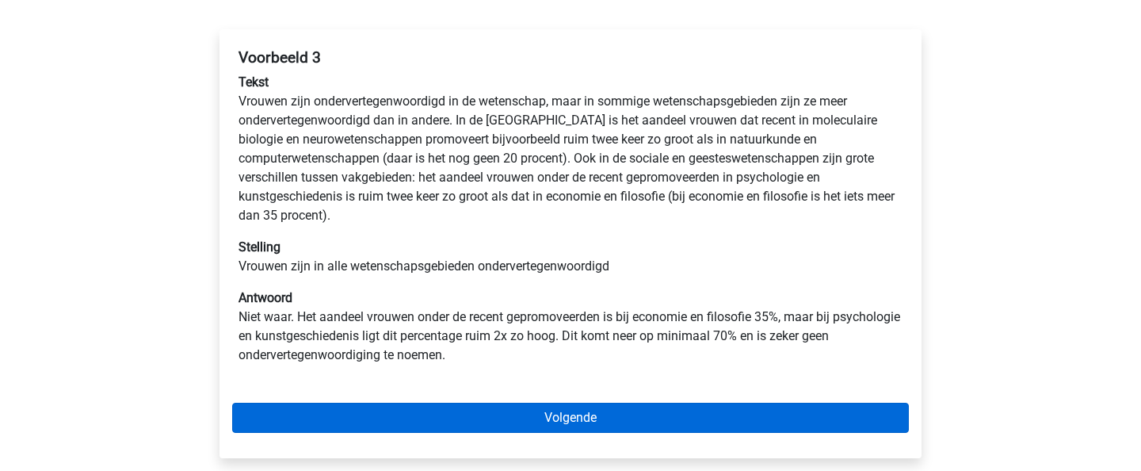
click at [600, 420] on link "Volgende" at bounding box center [570, 418] width 677 height 30
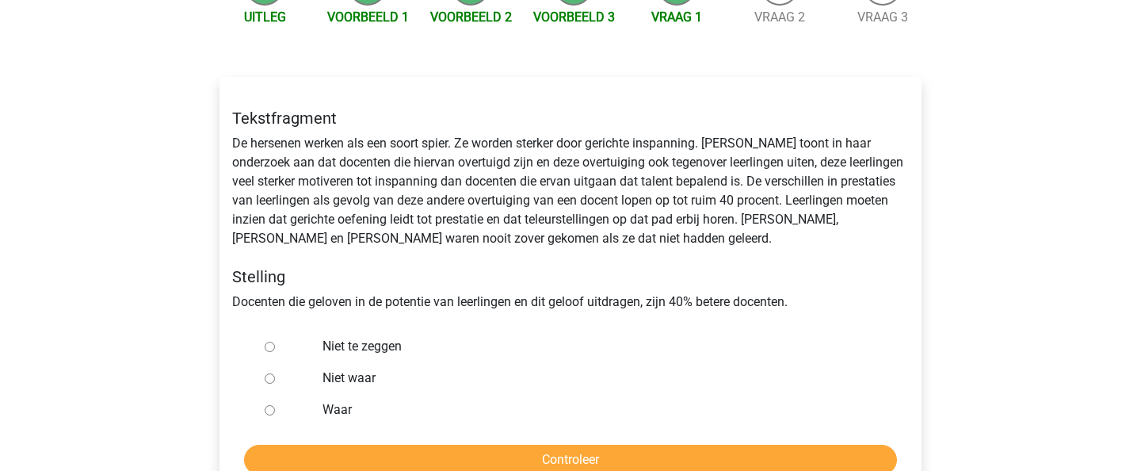
scroll to position [196, 0]
click at [353, 344] on label "Niet te zeggen" at bounding box center [597, 346] width 548 height 19
click at [275, 344] on input "Niet te zeggen" at bounding box center [270, 347] width 10 height 10
radio input "true"
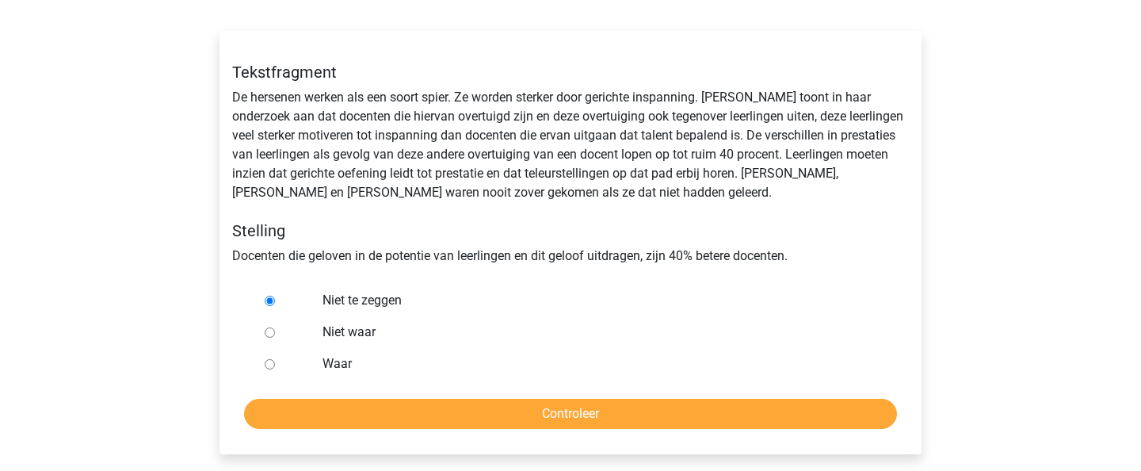
scroll to position [242, 0]
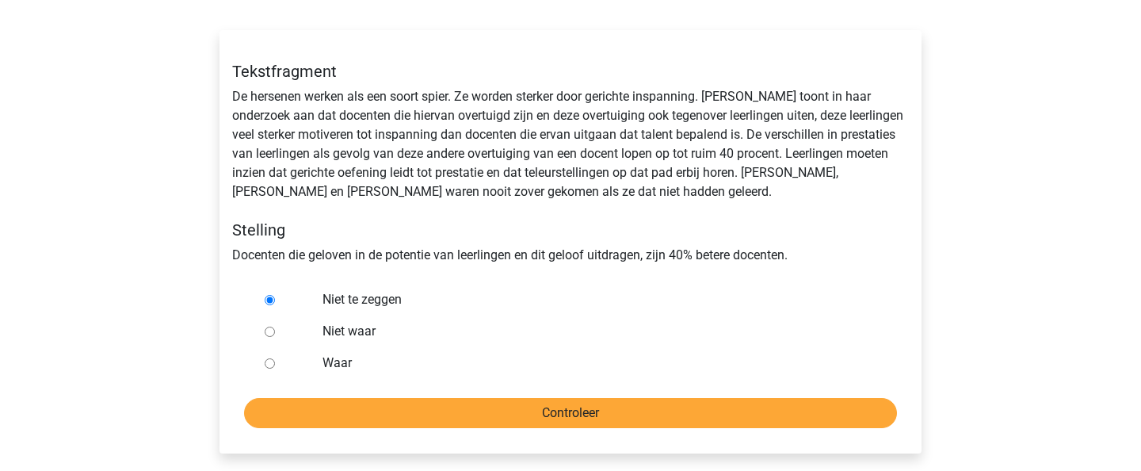
click at [503, 406] on input "Controleer" at bounding box center [570, 413] width 653 height 30
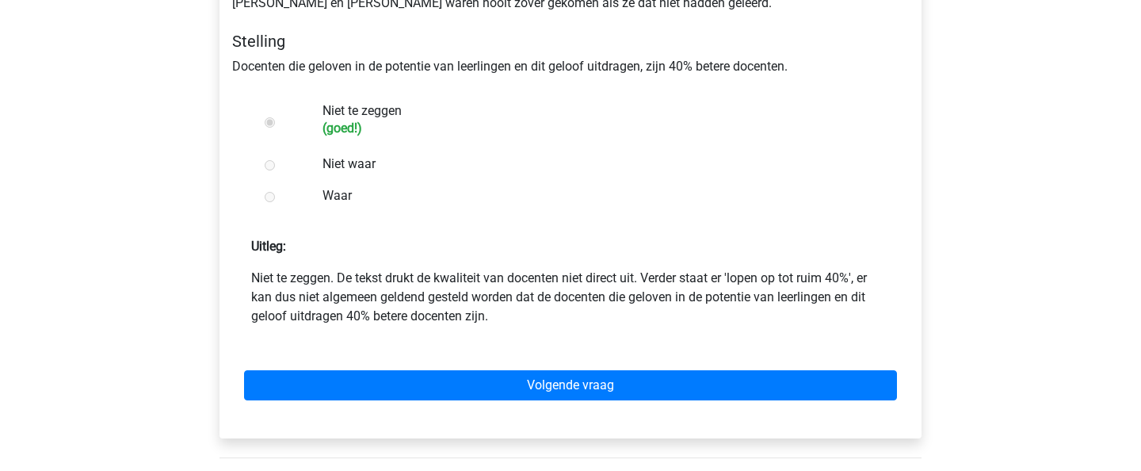
scroll to position [435, 0]
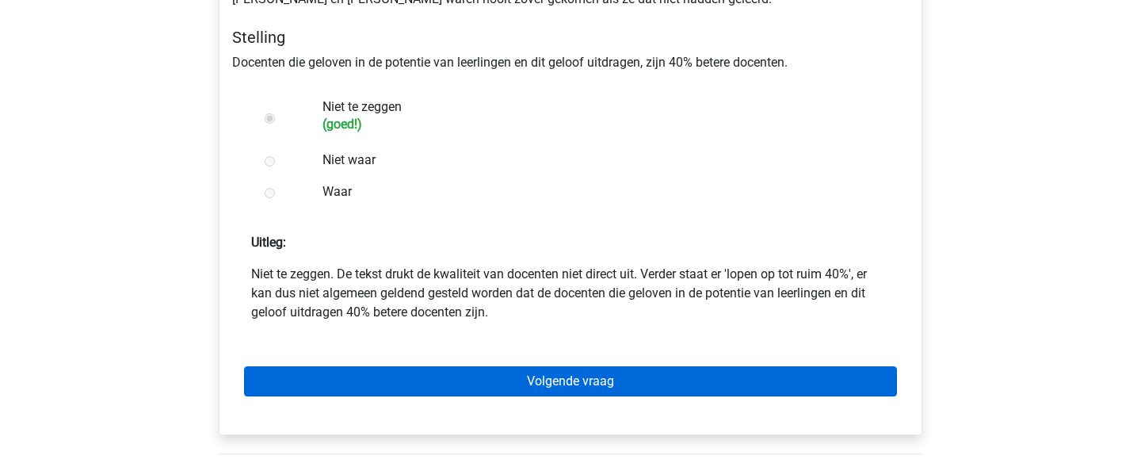
click at [518, 368] on link "Volgende vraag" at bounding box center [570, 381] width 653 height 30
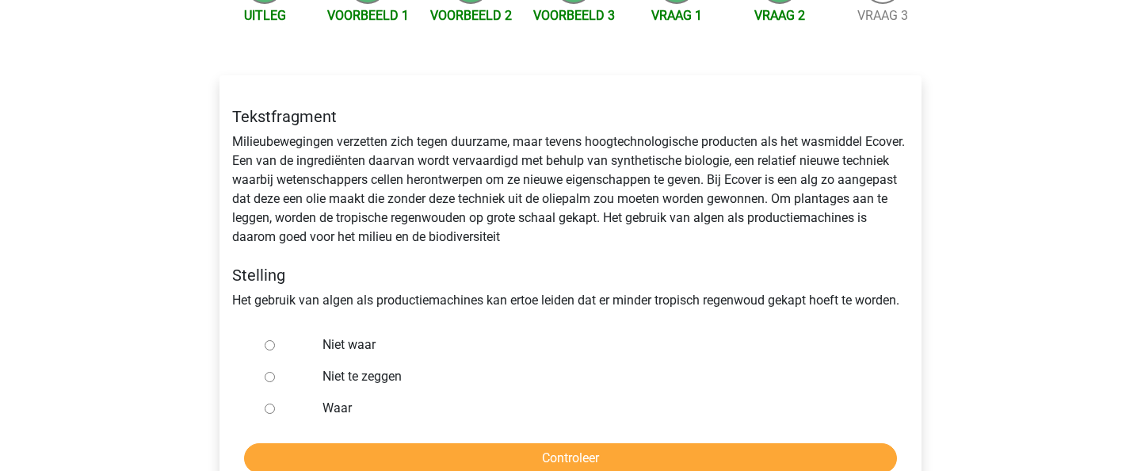
scroll to position [196, 0]
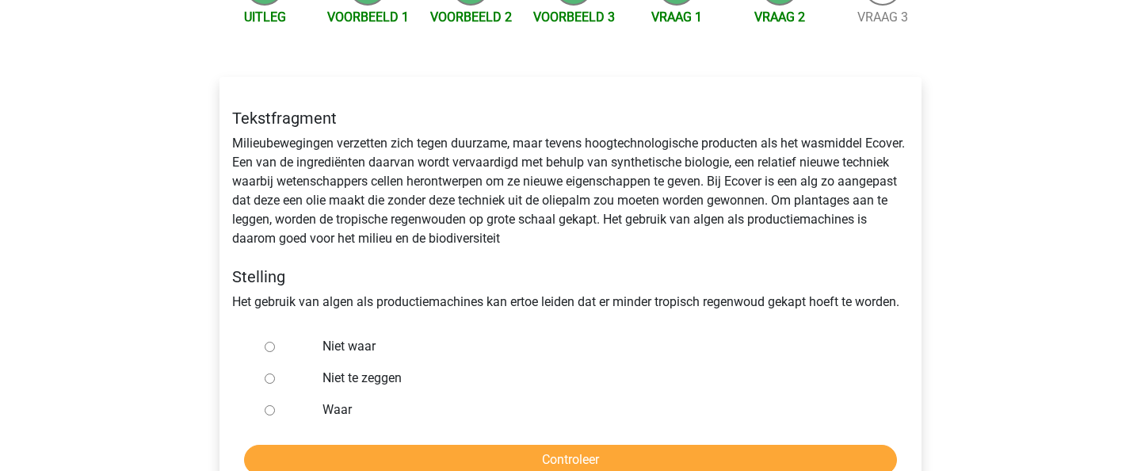
click at [344, 411] on label "Waar" at bounding box center [597, 409] width 548 height 19
click at [275, 411] on input "Waar" at bounding box center [270, 410] width 10 height 10
radio input "true"
click at [379, 450] on input "Controleer" at bounding box center [570, 460] width 653 height 30
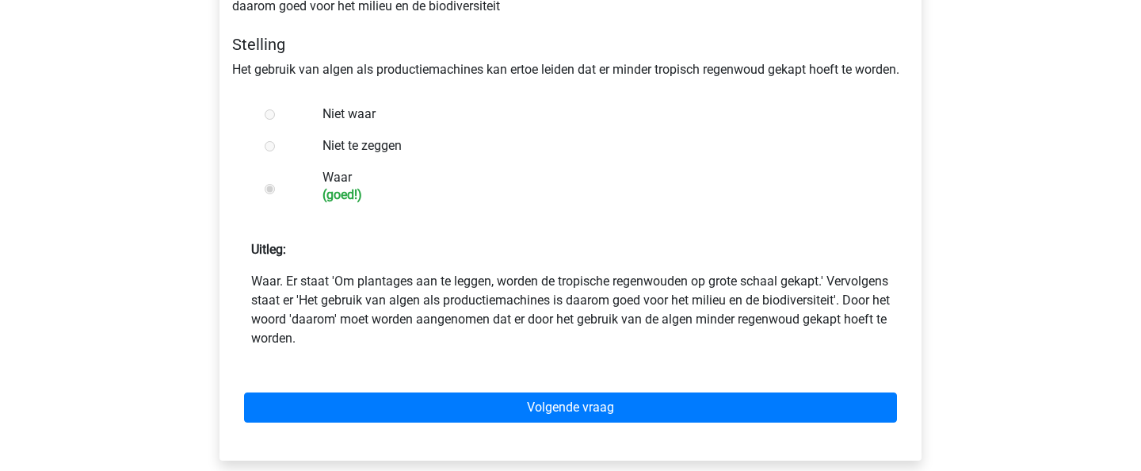
scroll to position [429, 0]
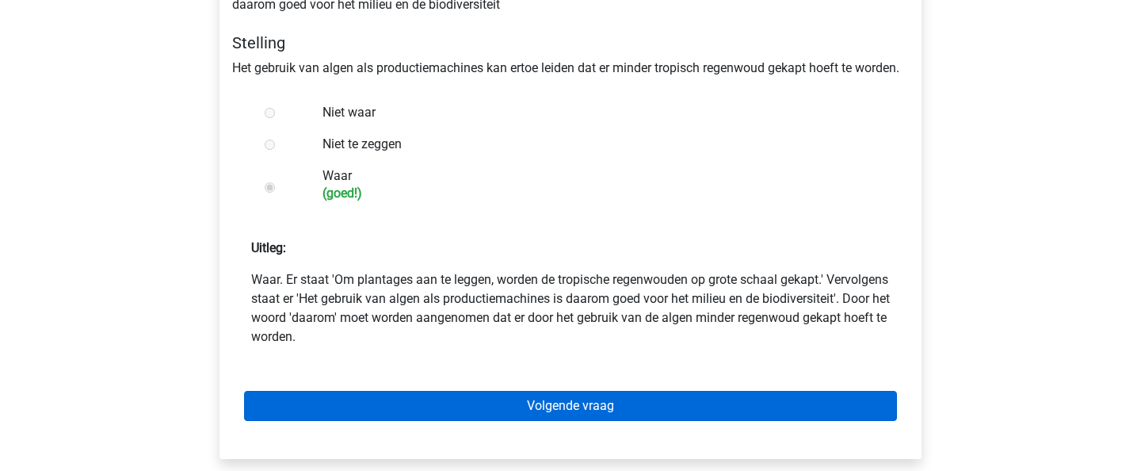
click at [433, 403] on link "Volgende vraag" at bounding box center [570, 406] width 653 height 30
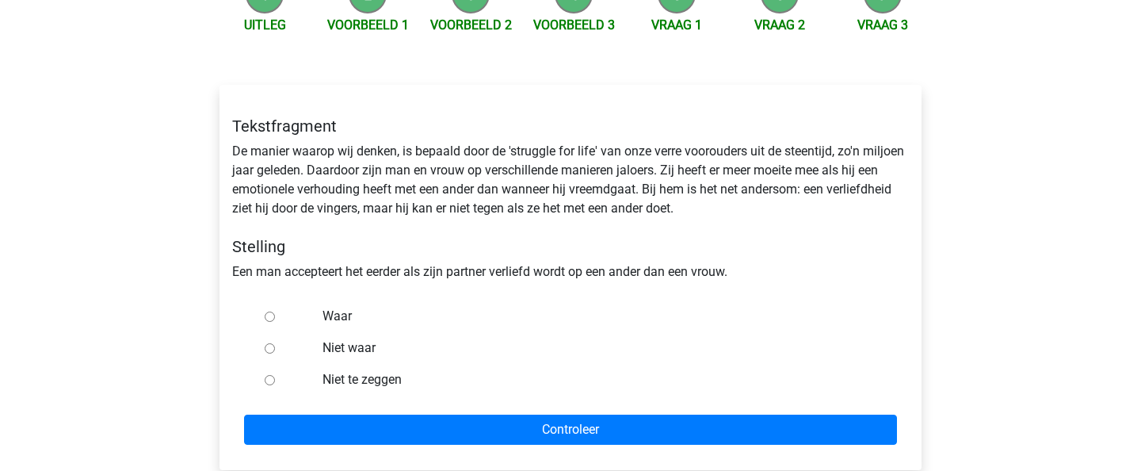
scroll to position [204, 0]
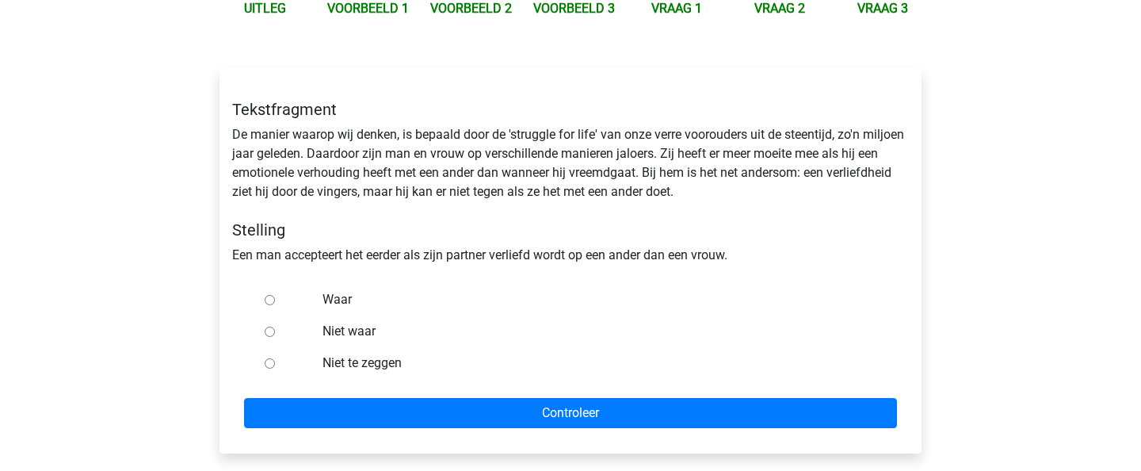
click at [339, 295] on label "Waar" at bounding box center [597, 299] width 548 height 19
click at [275, 295] on input "Waar" at bounding box center [270, 300] width 10 height 10
radio input "true"
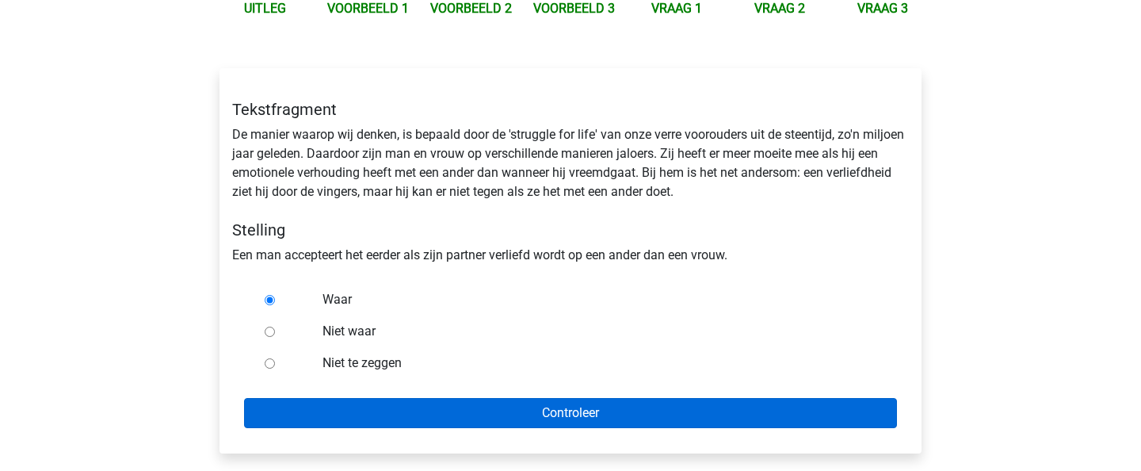
click at [401, 406] on input "Controleer" at bounding box center [570, 413] width 653 height 30
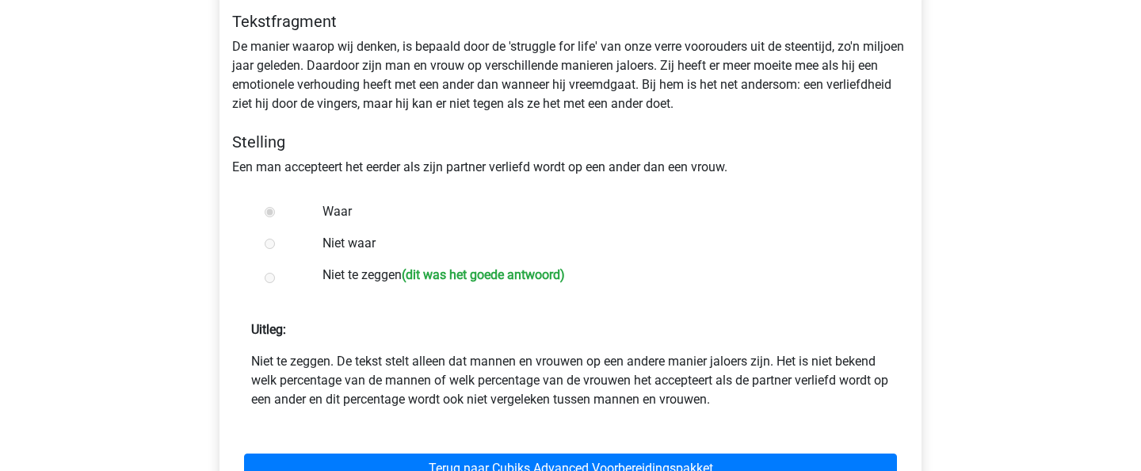
scroll to position [278, 0]
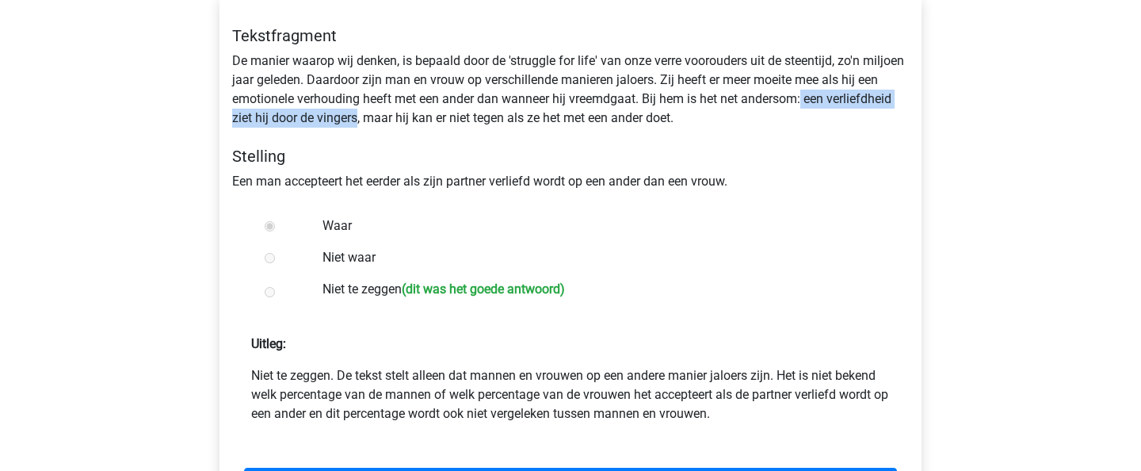
drag, startPoint x: 806, startPoint y: 89, endPoint x: 359, endPoint y: 116, distance: 447.7
click at [359, 116] on div "Tekstfragment De manier waarop wij denken, is bepaald door de 'struggle for lif…" at bounding box center [570, 108] width 700 height 190
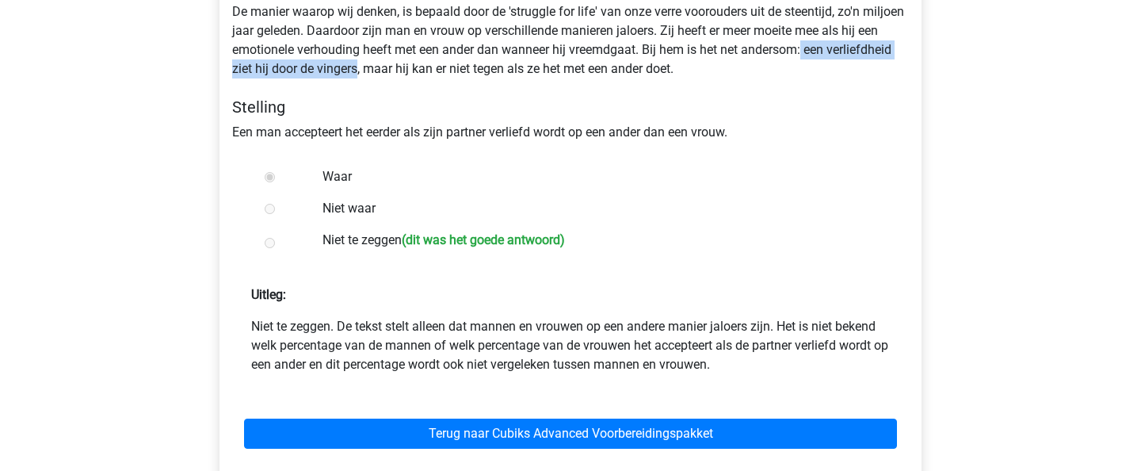
scroll to position [328, 0]
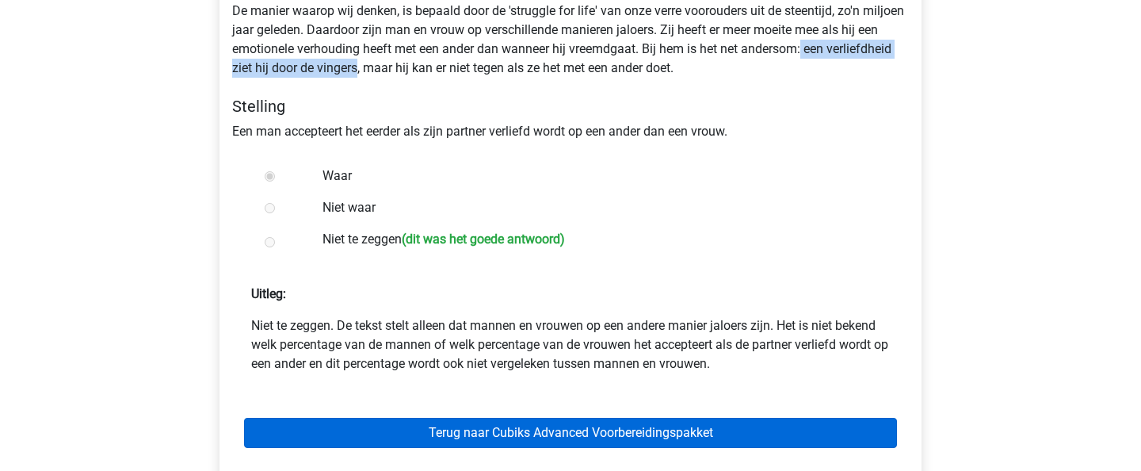
click at [566, 442] on link "Terug naar Cubiks Advanced Voorbereidingspakket" at bounding box center [570, 433] width 653 height 30
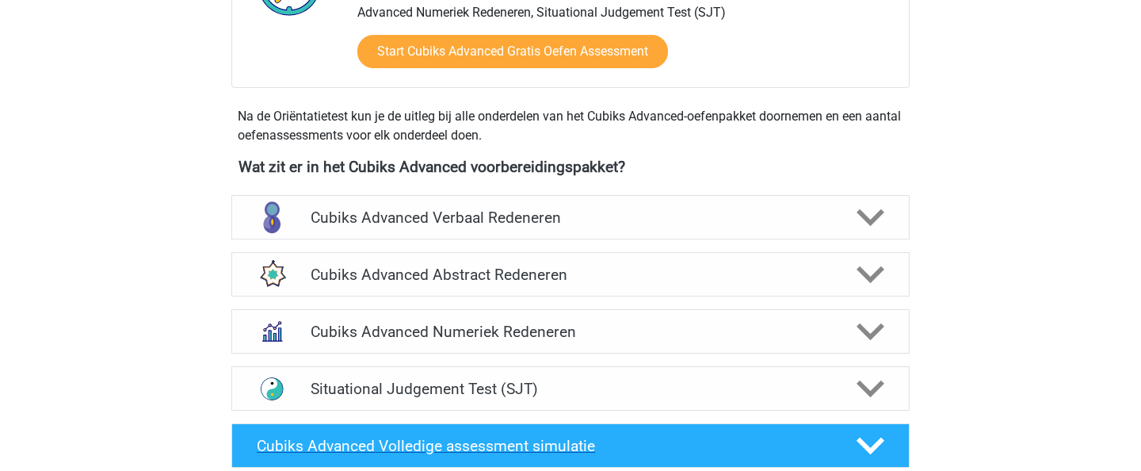
scroll to position [547, 0]
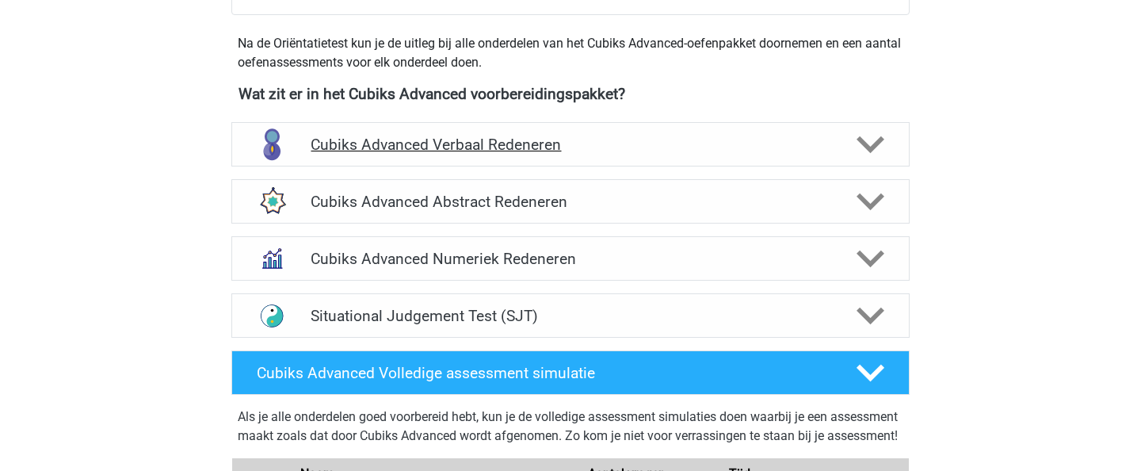
click at [519, 158] on div "Cubiks Advanced Verbaal Redeneren" at bounding box center [570, 144] width 678 height 44
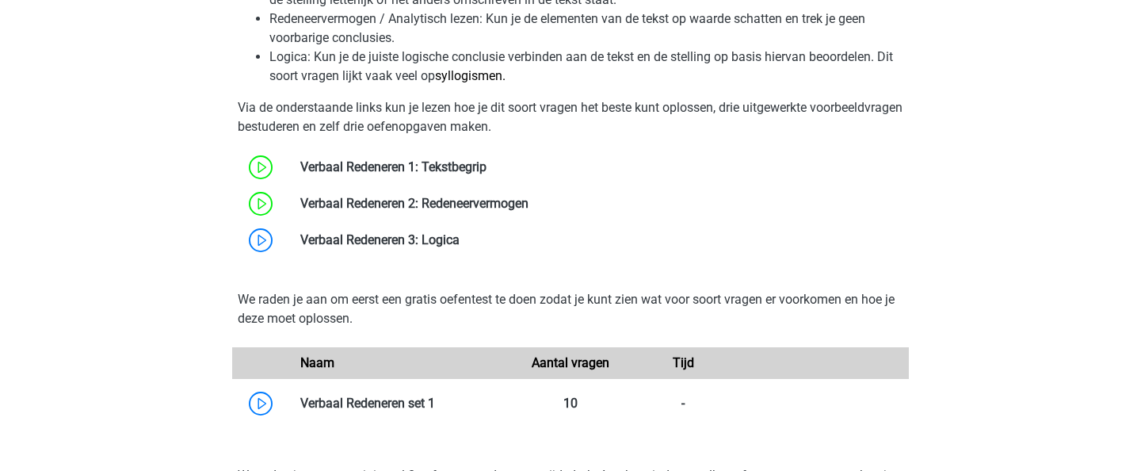
scroll to position [987, 0]
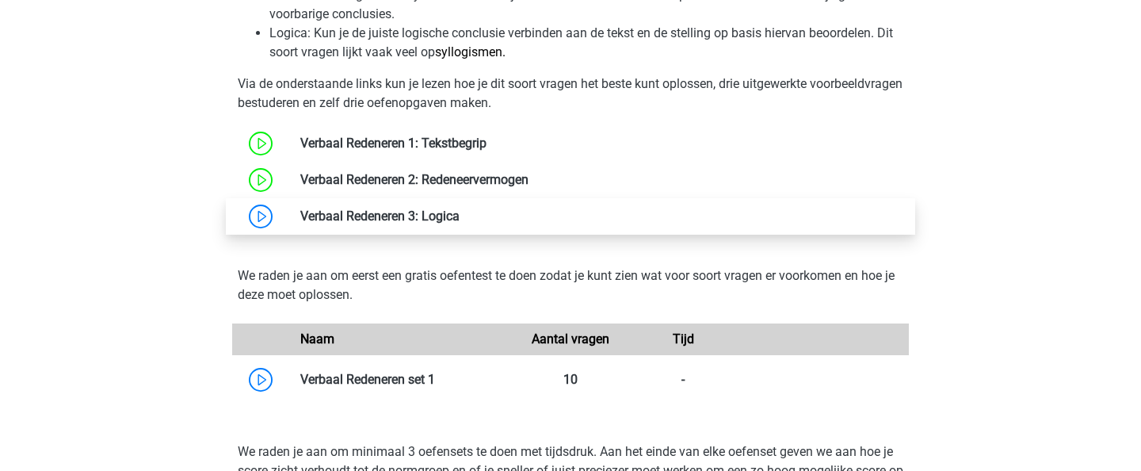
click link
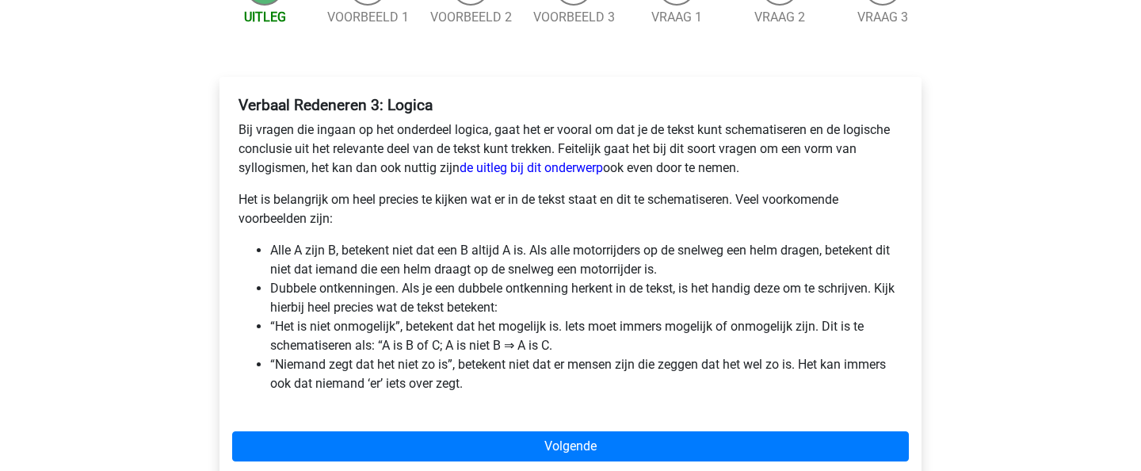
scroll to position [196, 0]
click at [533, 175] on link "de uitleg bij dit onderwerp" at bounding box center [531, 167] width 143 height 15
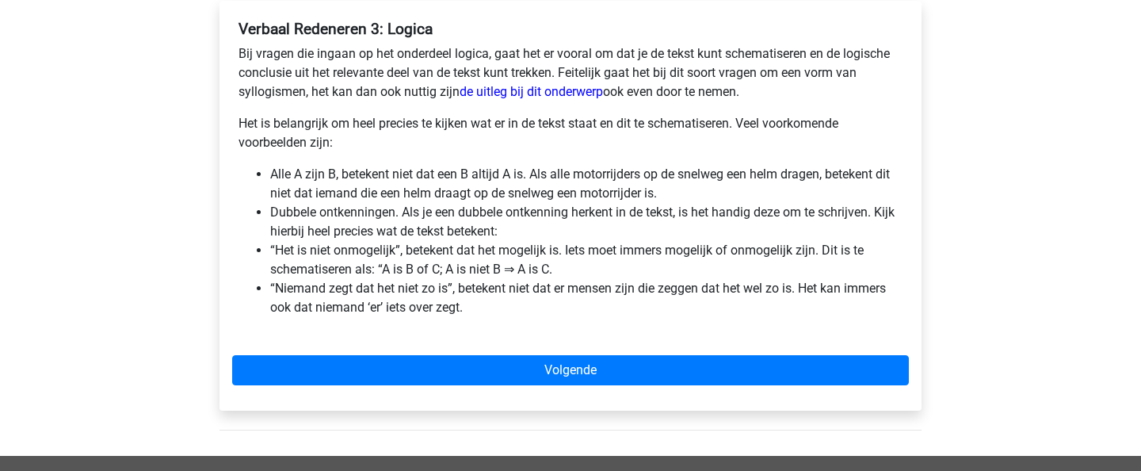
scroll to position [338, 0]
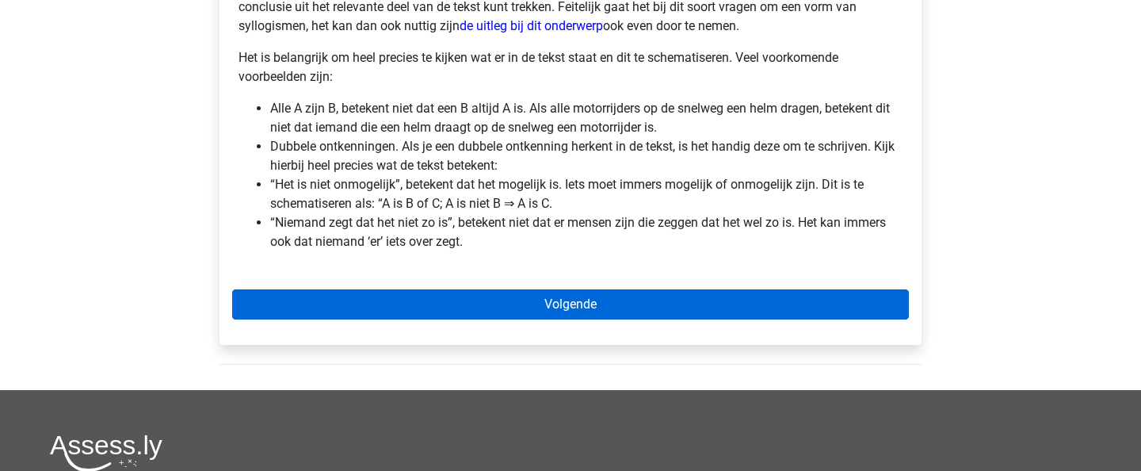
click at [516, 298] on link "Volgende" at bounding box center [570, 304] width 677 height 30
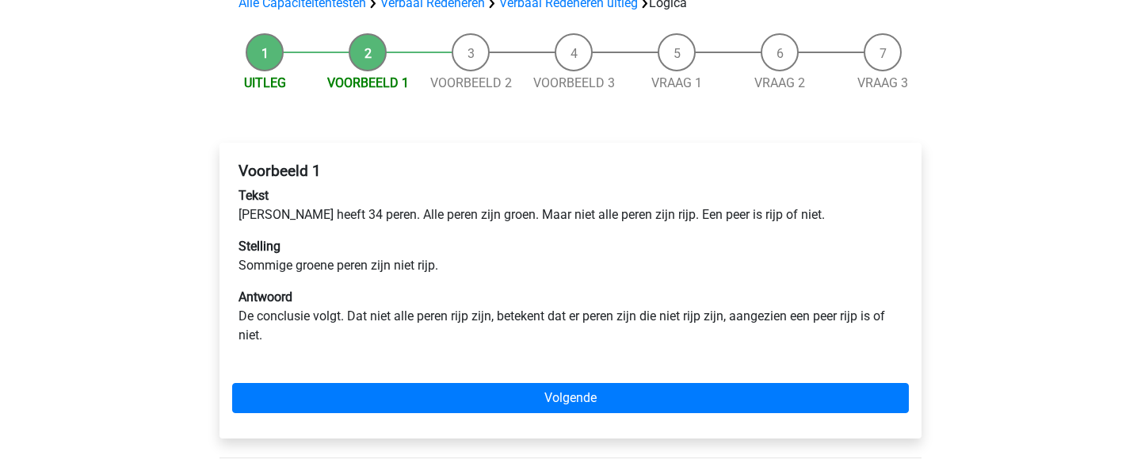
scroll to position [135, 0]
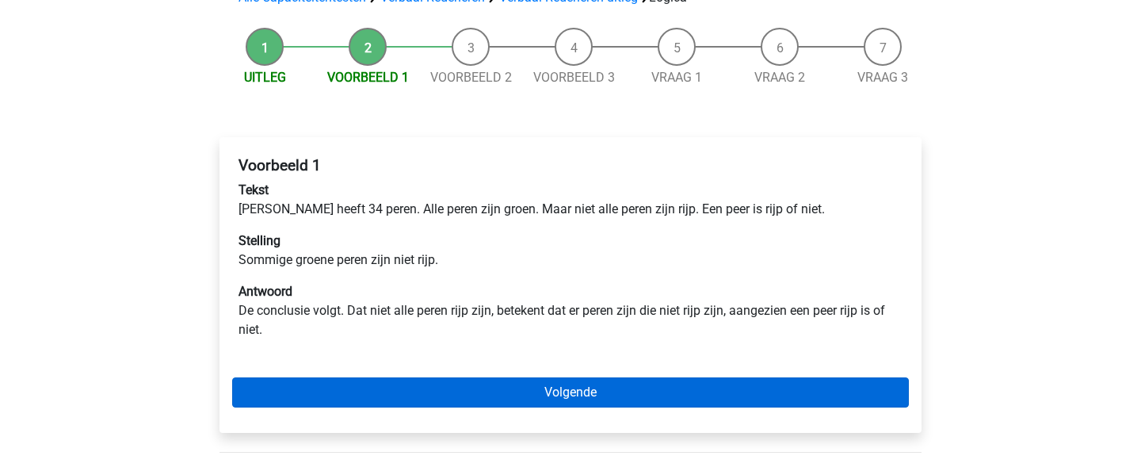
click at [531, 389] on link "Volgende" at bounding box center [570, 392] width 677 height 30
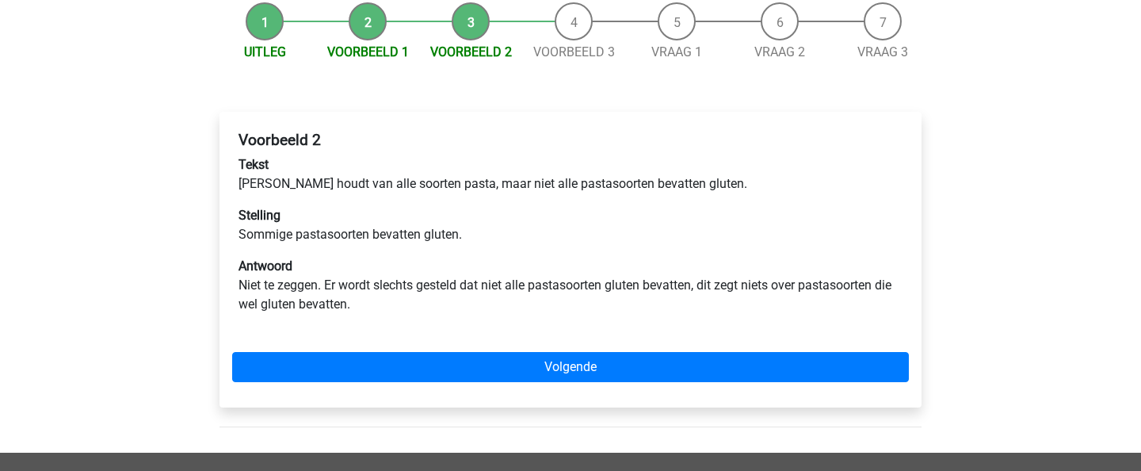
scroll to position [164, 0]
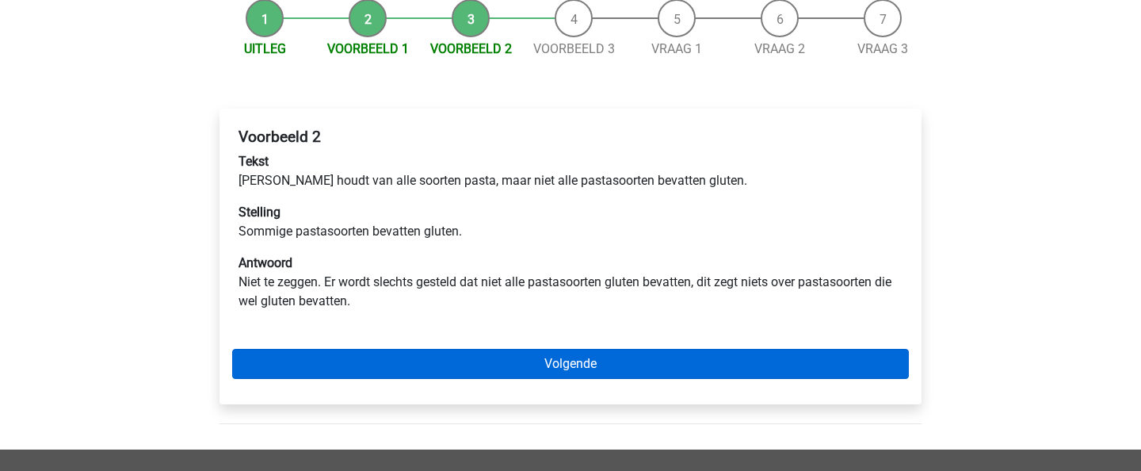
click at [551, 373] on link "Volgende" at bounding box center [570, 364] width 677 height 30
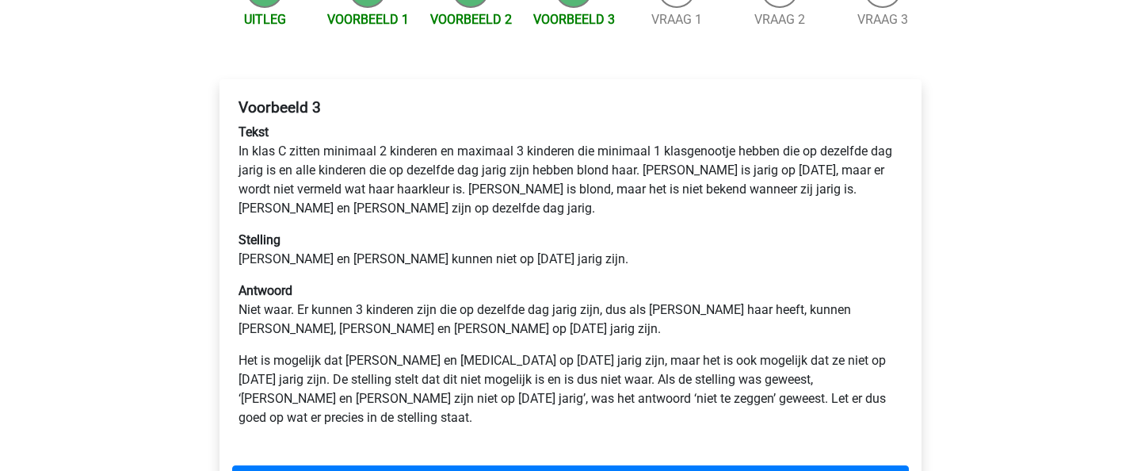
scroll to position [197, 0]
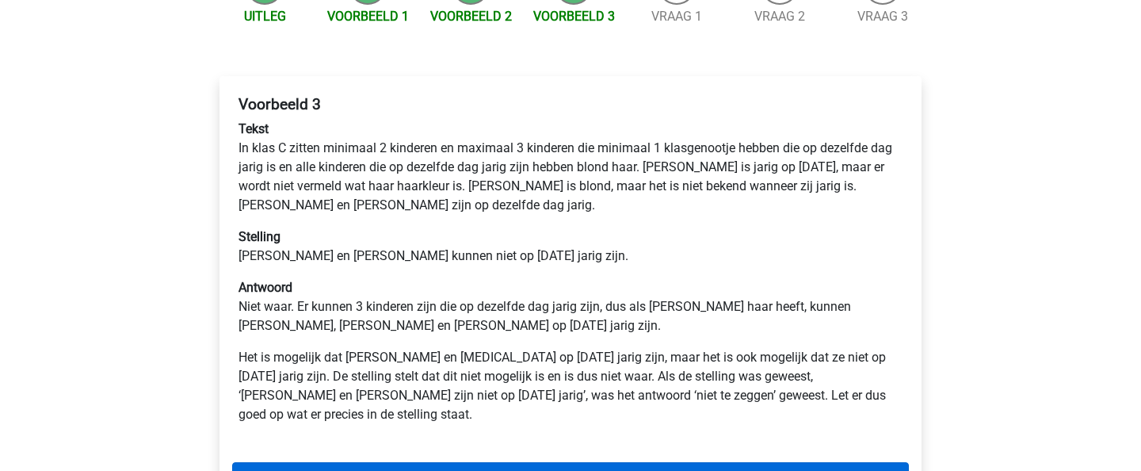
click at [615, 462] on link "Volgende" at bounding box center [570, 477] width 677 height 30
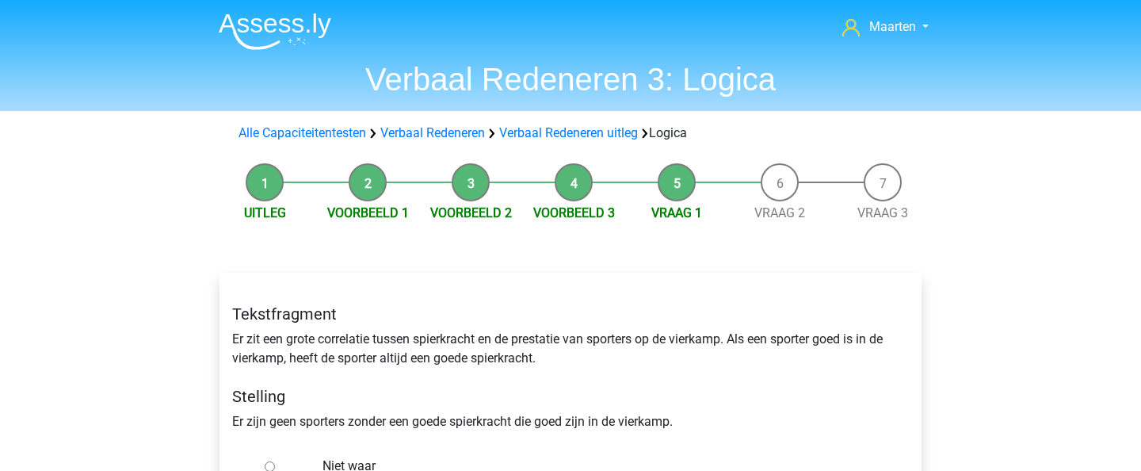
scroll to position [162, 0]
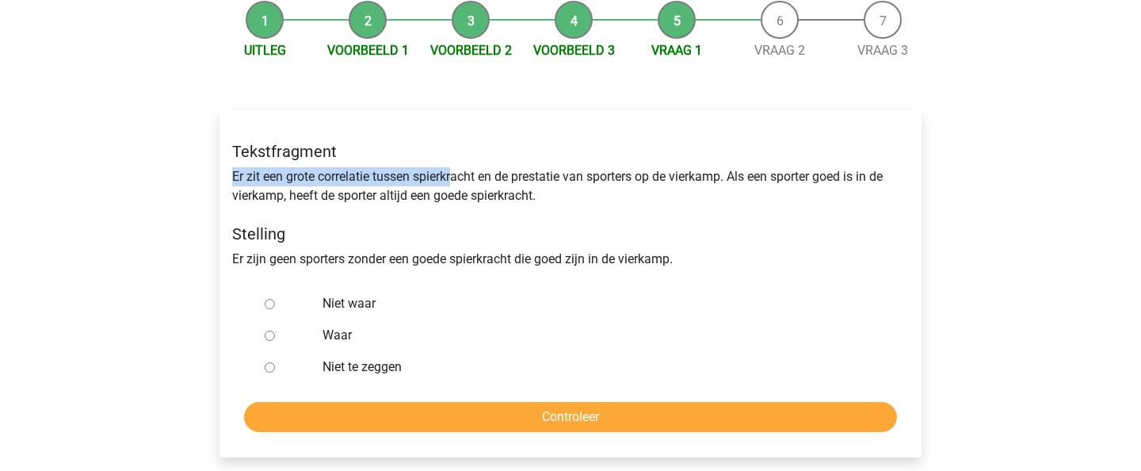
click at [330, 338] on label "Waar" at bounding box center [597, 335] width 548 height 19
click at [275, 338] on input "Waar" at bounding box center [270, 335] width 10 height 10
radio input "true"
click at [465, 422] on input "Controleer" at bounding box center [570, 417] width 653 height 30
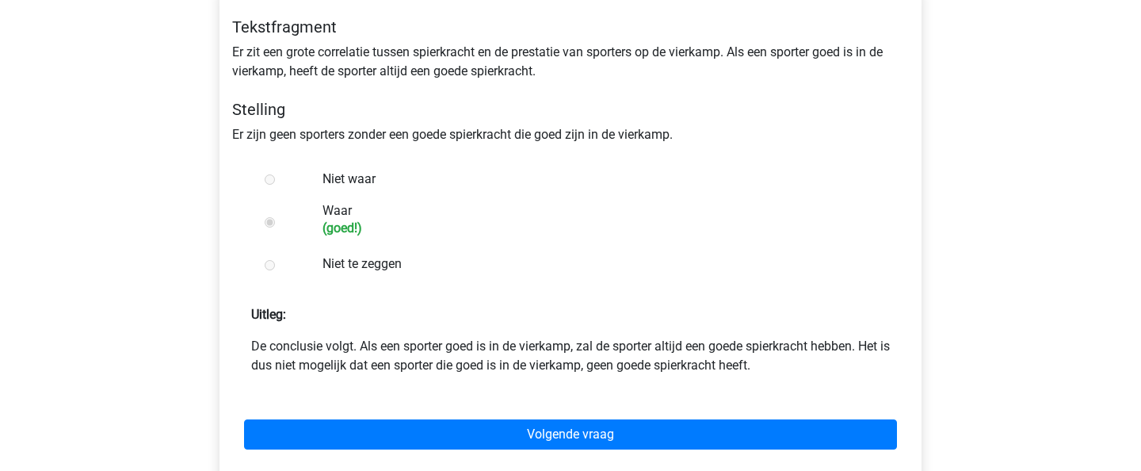
scroll to position [305, 0]
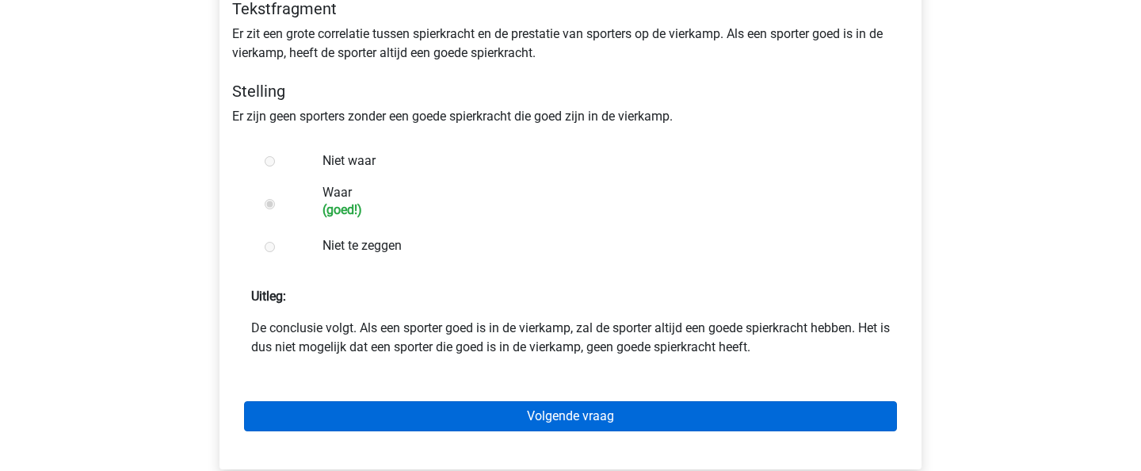
click at [477, 413] on link "Volgende vraag" at bounding box center [570, 416] width 653 height 30
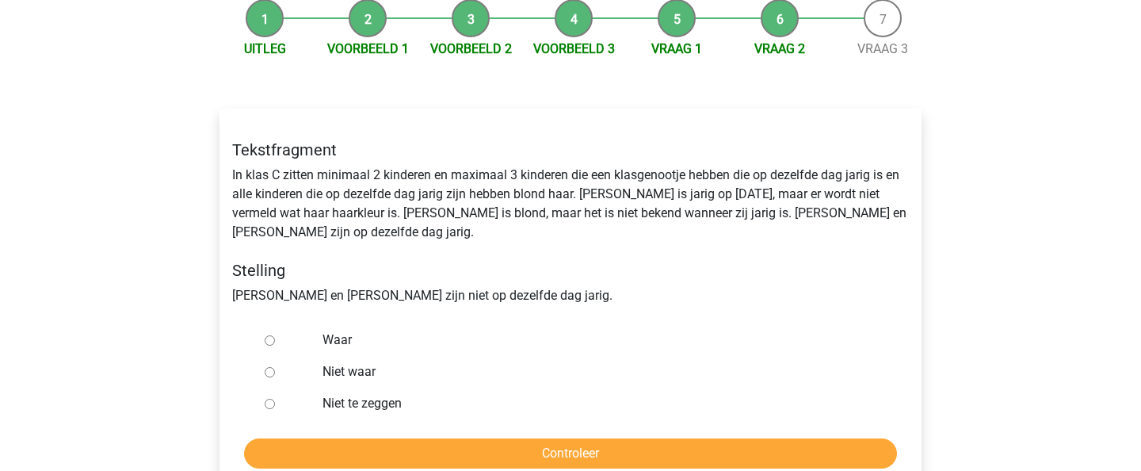
scroll to position [185, 0]
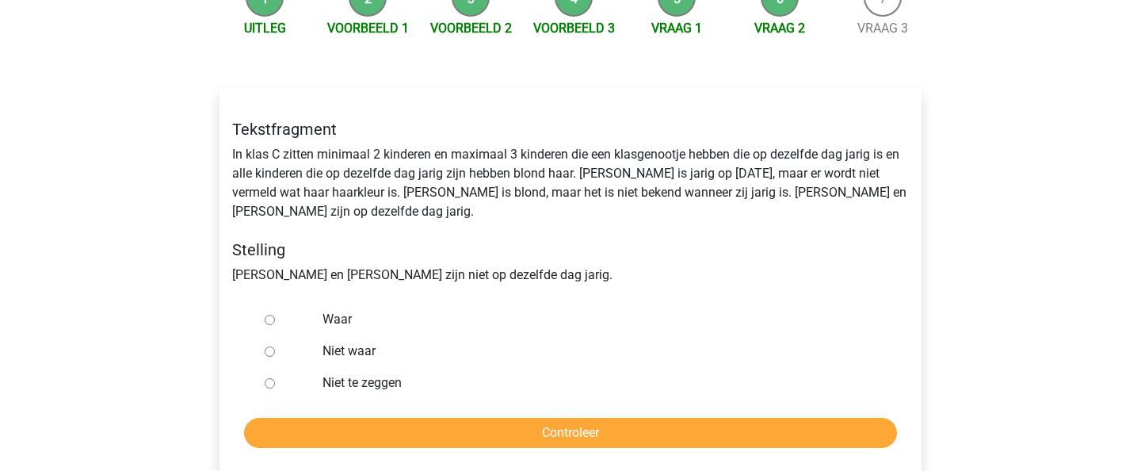
click at [396, 373] on label "Niet te zeggen" at bounding box center [597, 382] width 548 height 19
click at [275, 378] on input "Niet te zeggen" at bounding box center [270, 383] width 10 height 10
radio input "true"
click at [460, 418] on input "Controleer" at bounding box center [570, 433] width 653 height 30
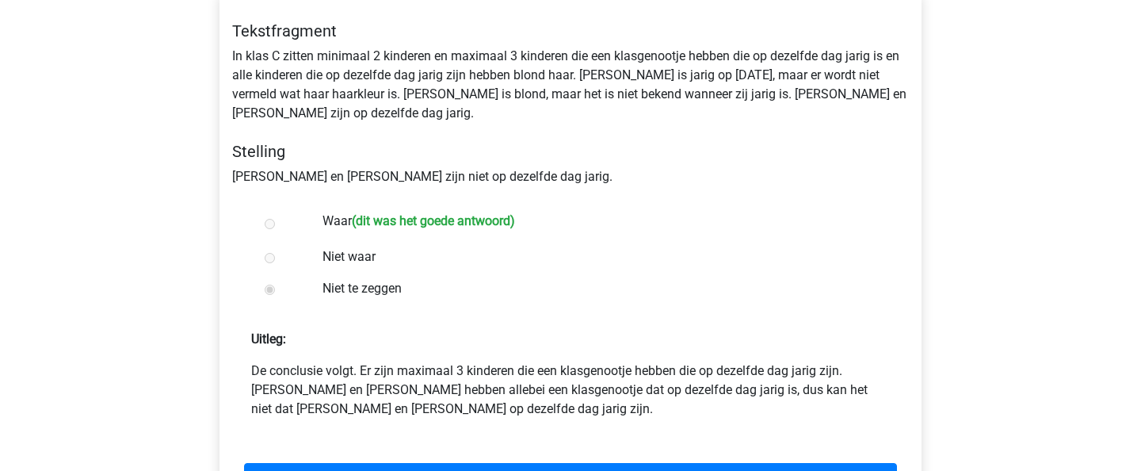
scroll to position [286, 0]
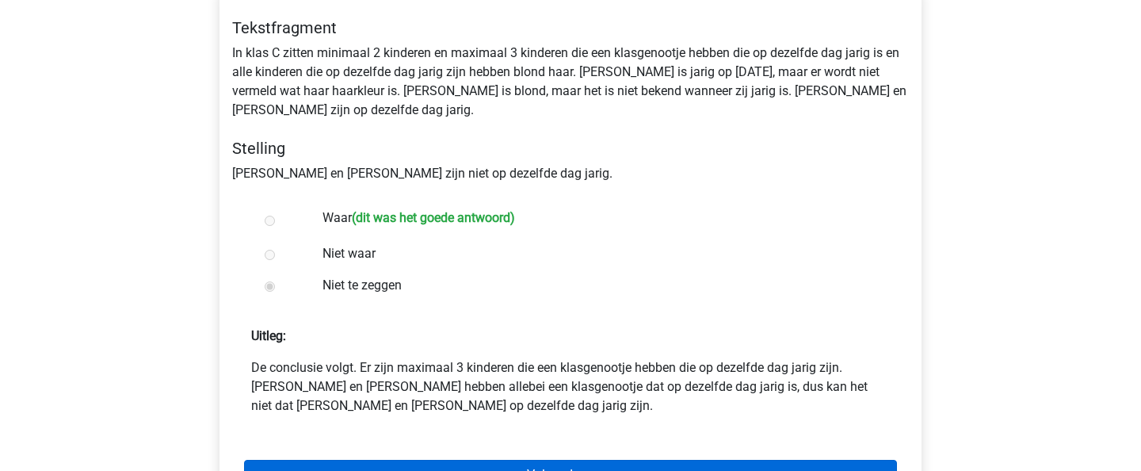
click at [746, 460] on link "Volgende vraag" at bounding box center [570, 475] width 653 height 30
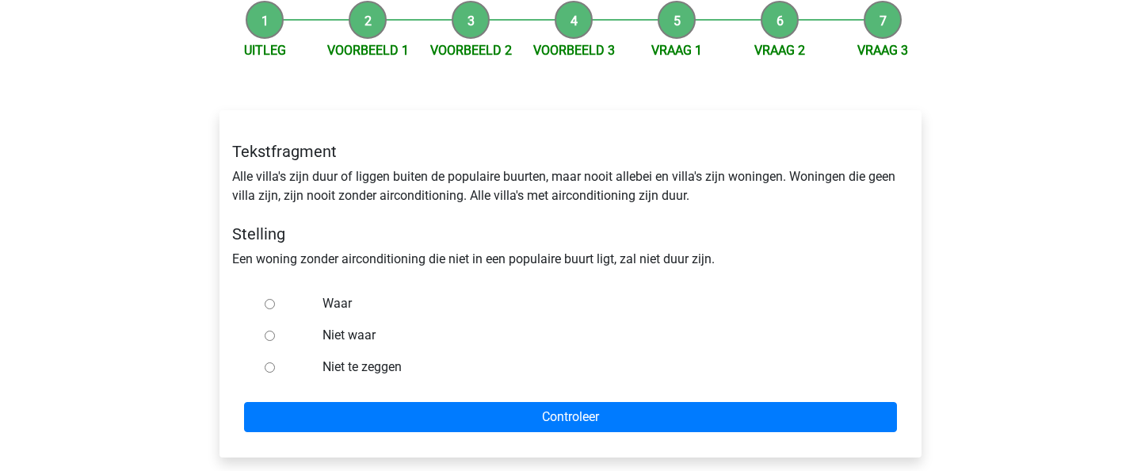
scroll to position [164, 0]
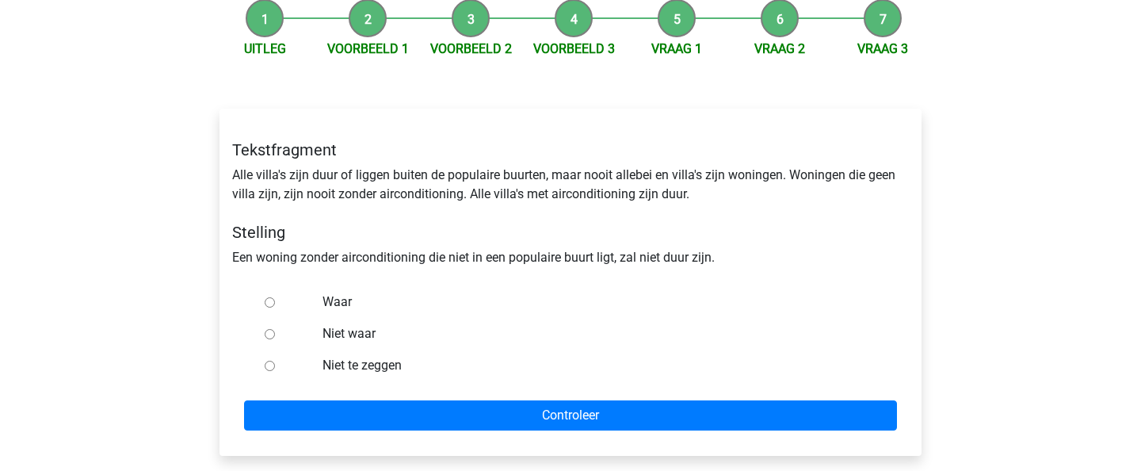
click at [342, 301] on label "Waar" at bounding box center [597, 301] width 548 height 19
click at [275, 301] on input "Waar" at bounding box center [270, 302] width 10 height 10
radio input "true"
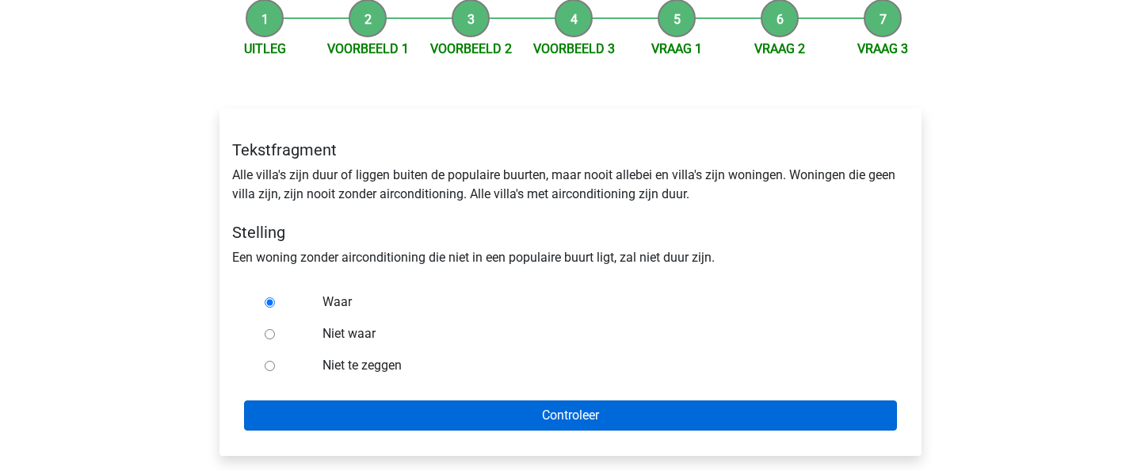
click at [436, 407] on input "Controleer" at bounding box center [570, 415] width 653 height 30
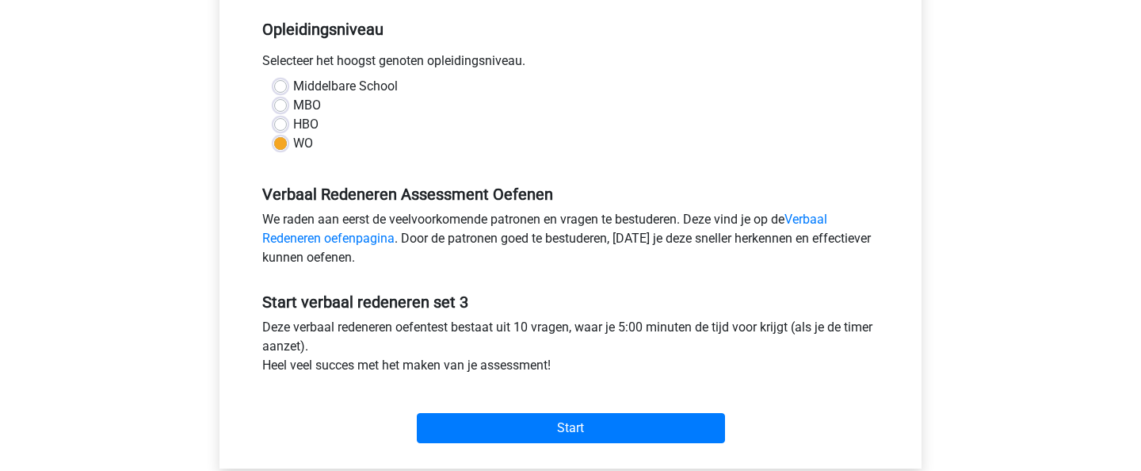
scroll to position [350, 0]
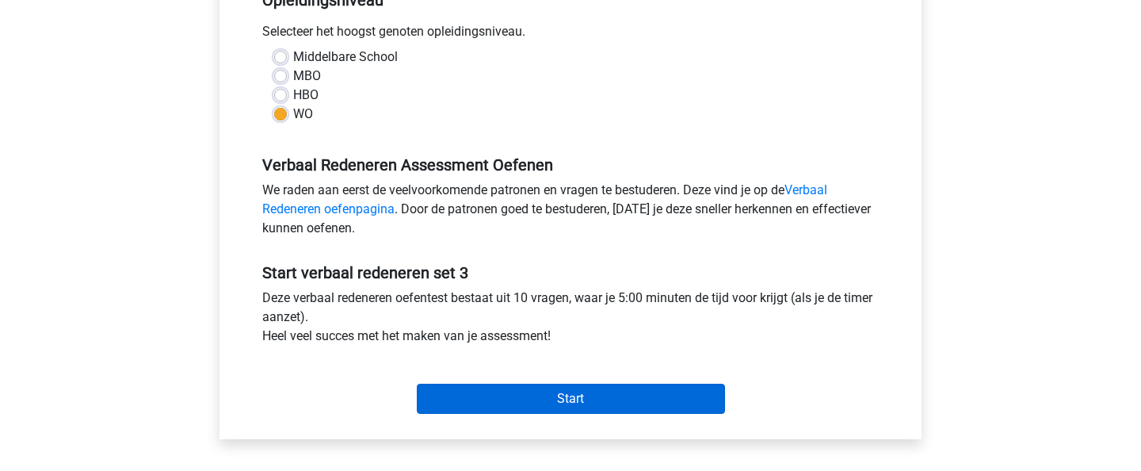
click at [463, 407] on input "Start" at bounding box center [571, 399] width 308 height 30
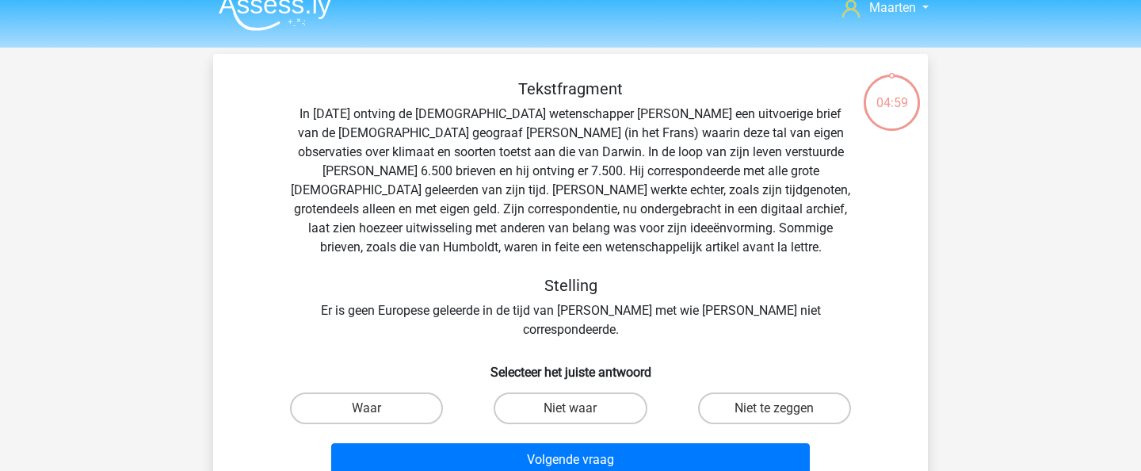
scroll to position [22, 0]
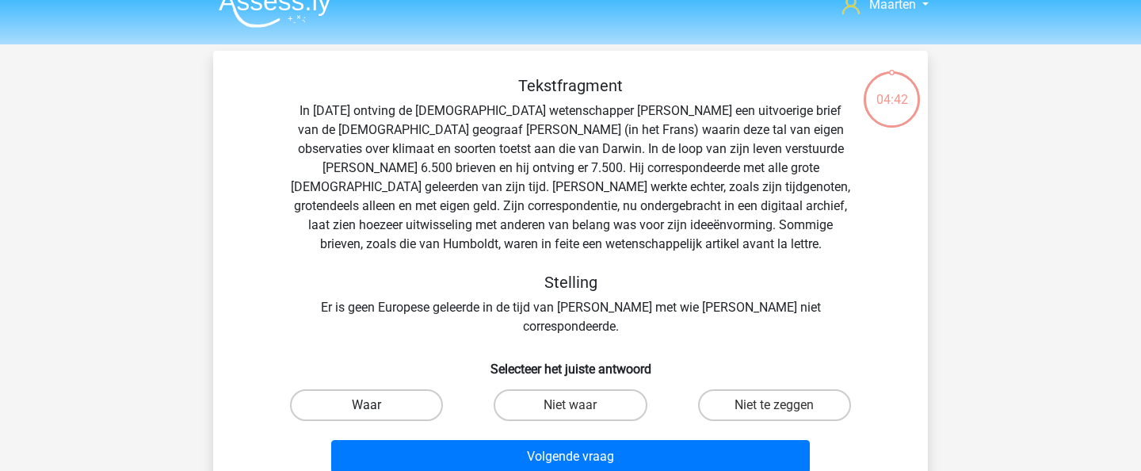
click at [374, 389] on label "Waar" at bounding box center [366, 405] width 153 height 32
click at [374, 405] on input "Waar" at bounding box center [372, 410] width 10 height 10
radio input "true"
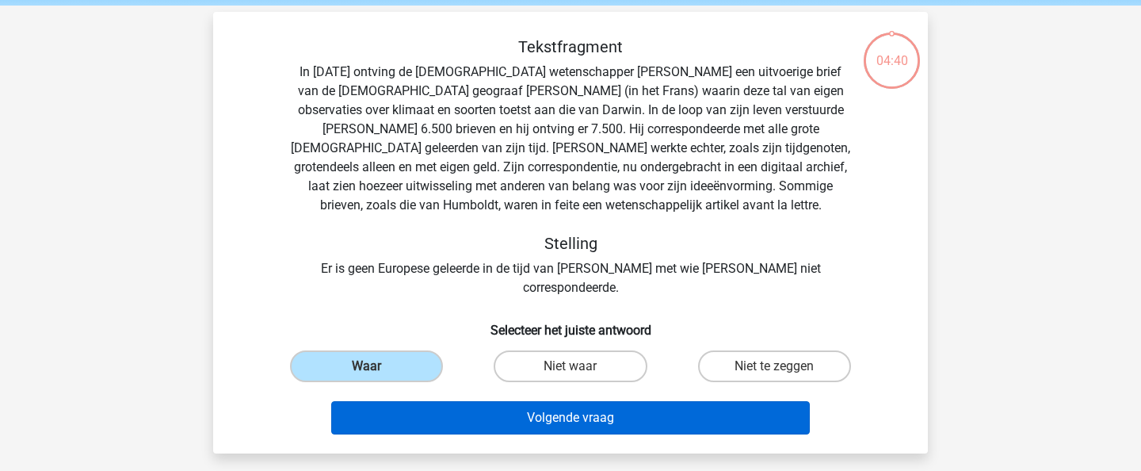
click at [487, 401] on button "Volgende vraag" at bounding box center [570, 417] width 479 height 33
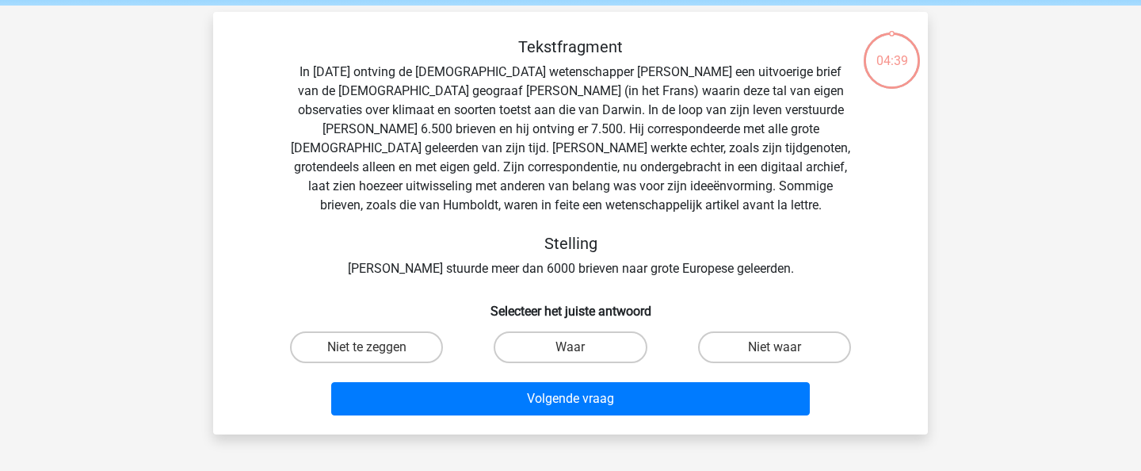
scroll to position [73, 0]
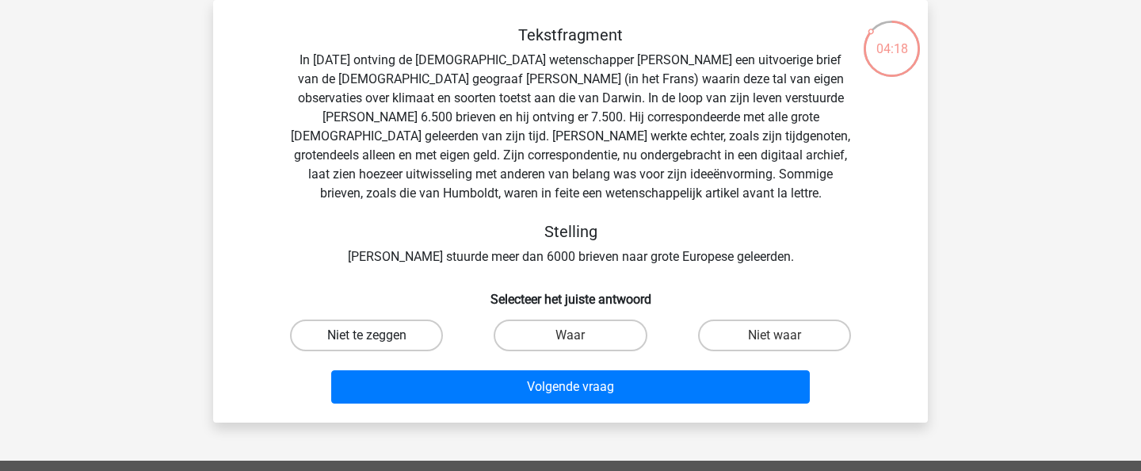
click at [381, 324] on label "Niet te zeggen" at bounding box center [366, 335] width 153 height 32
click at [377, 335] on input "Niet te zeggen" at bounding box center [372, 340] width 10 height 10
radio input "true"
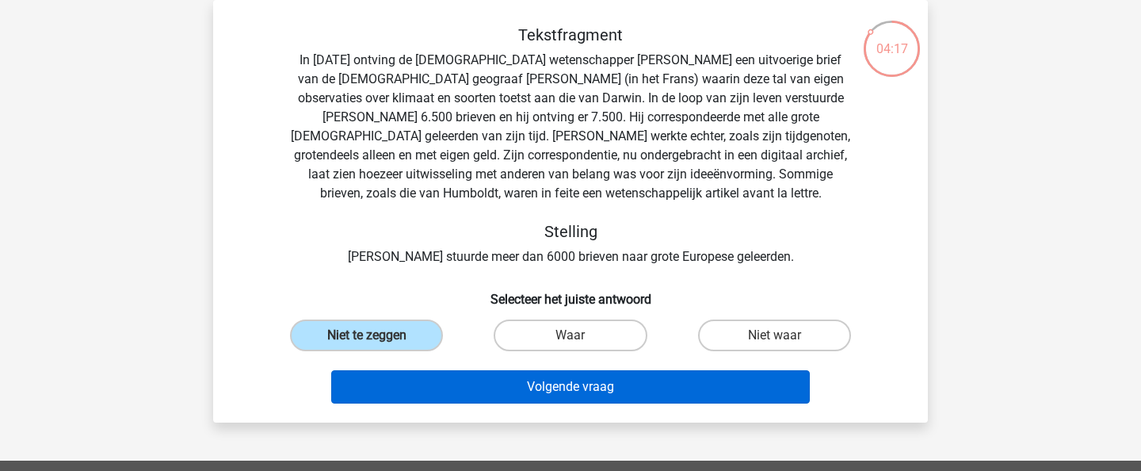
click at [464, 395] on button "Volgende vraag" at bounding box center [570, 386] width 479 height 33
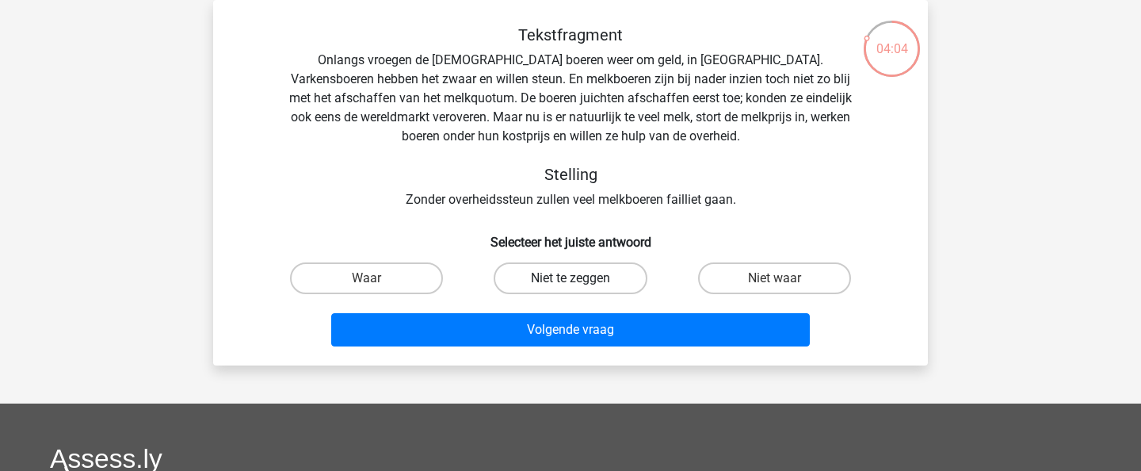
click at [622, 283] on label "Niet te zeggen" at bounding box center [570, 278] width 153 height 32
click at [581, 283] on input "Niet te zeggen" at bounding box center [576, 283] width 10 height 10
radio input "true"
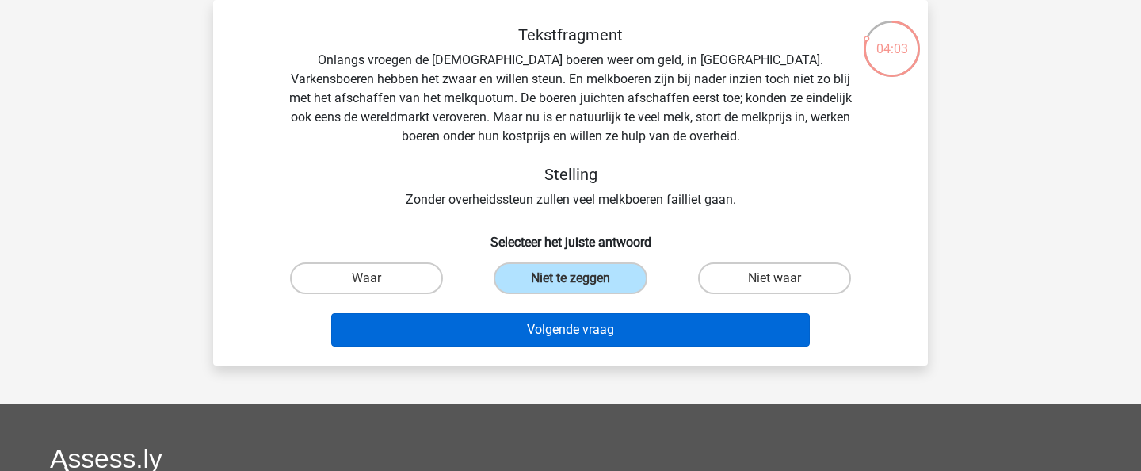
click at [616, 326] on button "Volgende vraag" at bounding box center [570, 329] width 479 height 33
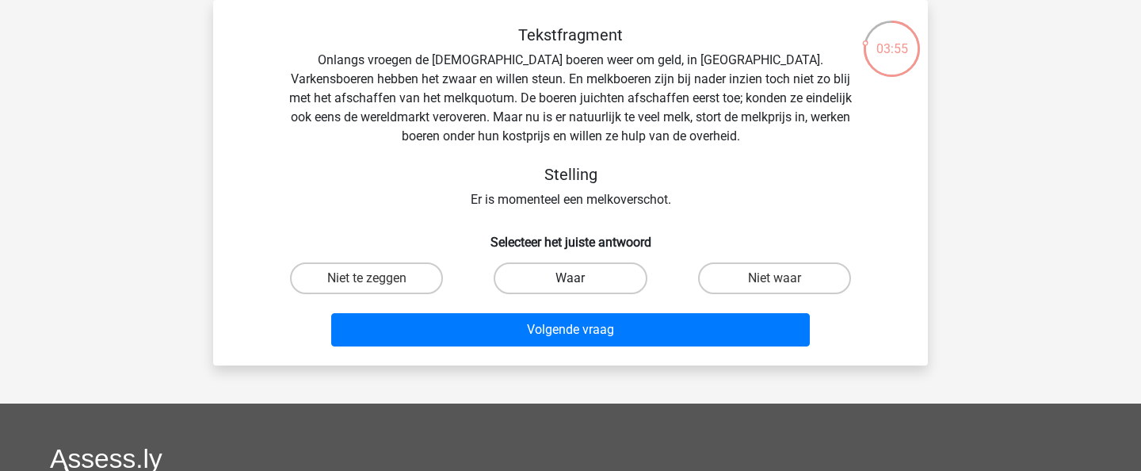
click at [610, 284] on label "Waar" at bounding box center [570, 278] width 153 height 32
click at [581, 284] on input "Waar" at bounding box center [576, 283] width 10 height 10
radio input "true"
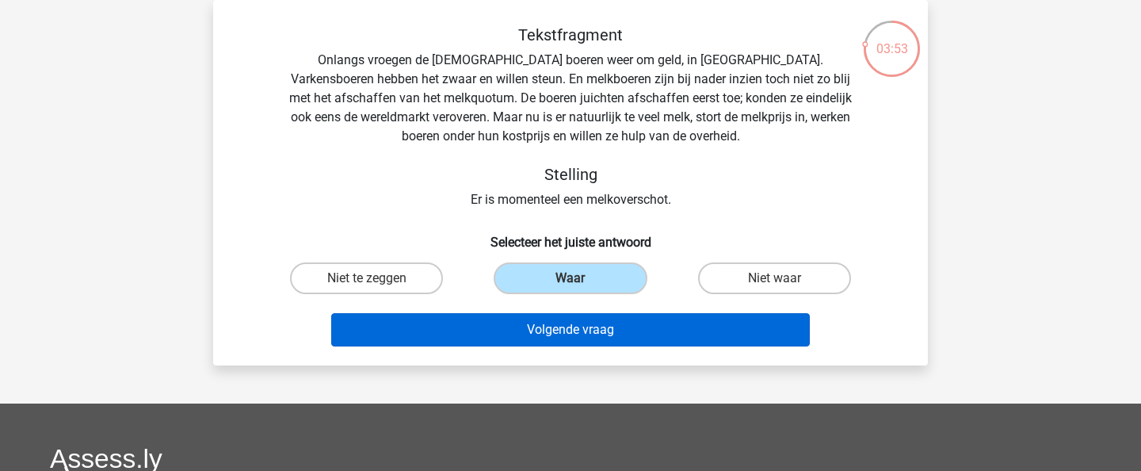
click at [650, 335] on button "Volgende vraag" at bounding box center [570, 329] width 479 height 33
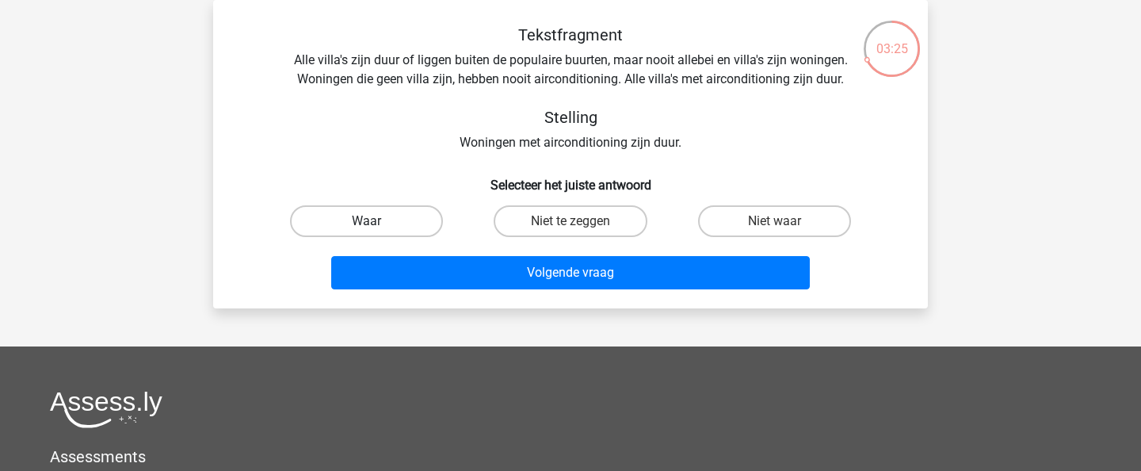
click at [424, 224] on label "Waar" at bounding box center [366, 221] width 153 height 32
click at [377, 224] on input "Waar" at bounding box center [372, 226] width 10 height 10
radio input "true"
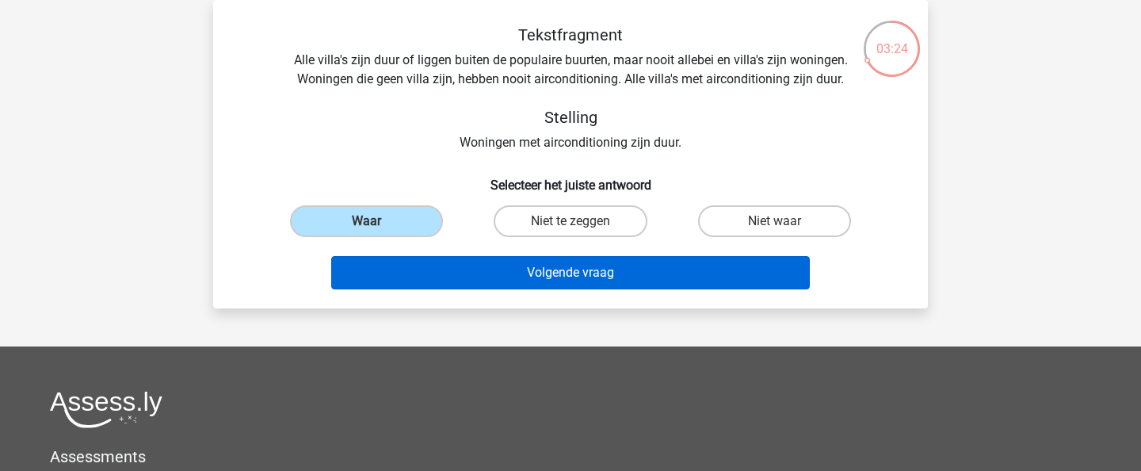
click at [522, 275] on button "Volgende vraag" at bounding box center [570, 272] width 479 height 33
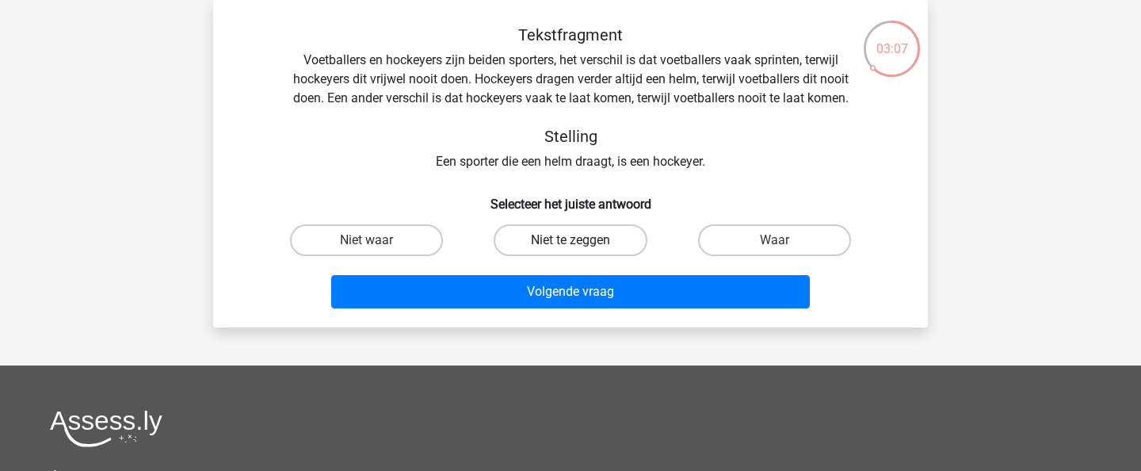
click at [540, 243] on label "Niet te zeggen" at bounding box center [570, 240] width 153 height 32
click at [571, 243] on input "Niet te zeggen" at bounding box center [576, 245] width 10 height 10
radio input "true"
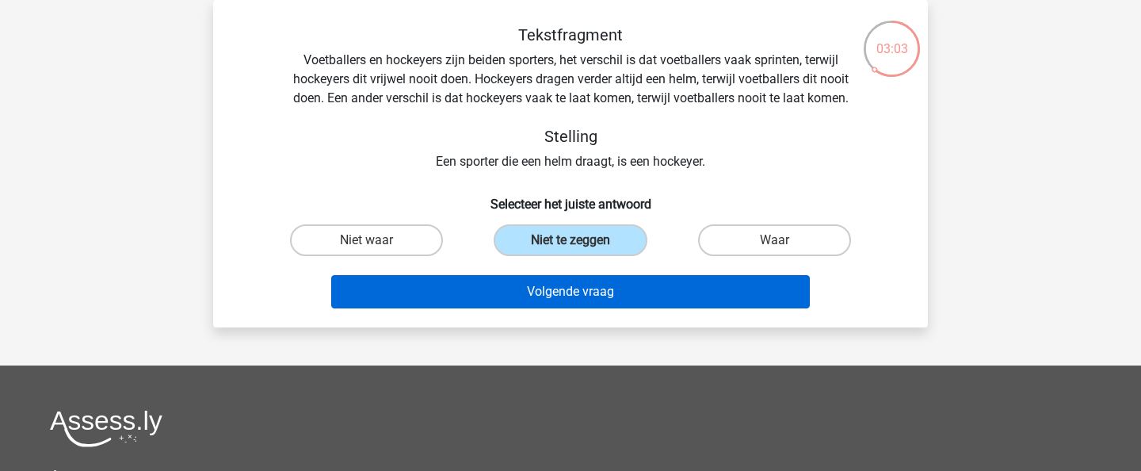
click at [540, 286] on button "Volgende vraag" at bounding box center [570, 291] width 479 height 33
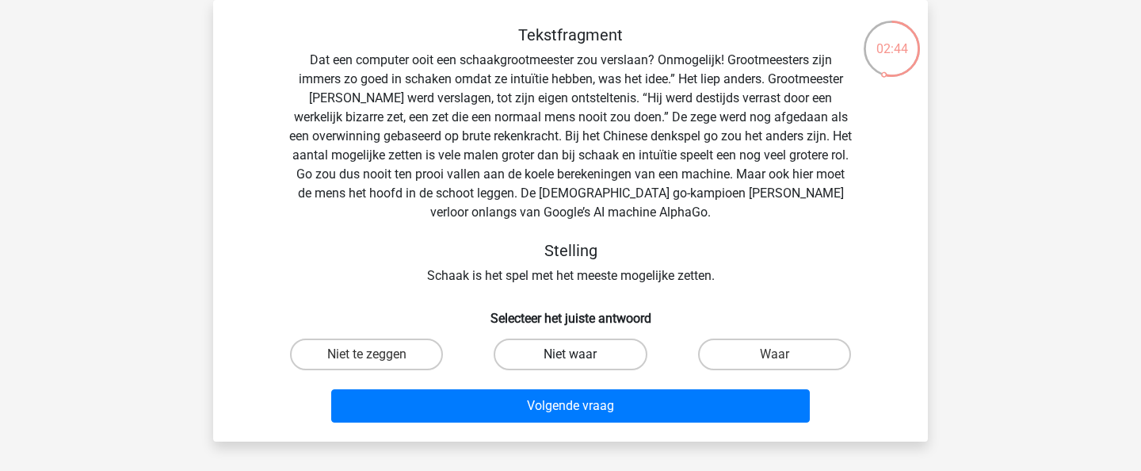
click at [557, 345] on label "Niet waar" at bounding box center [570, 354] width 153 height 32
click at [571, 354] on input "Niet waar" at bounding box center [576, 359] width 10 height 10
radio input "true"
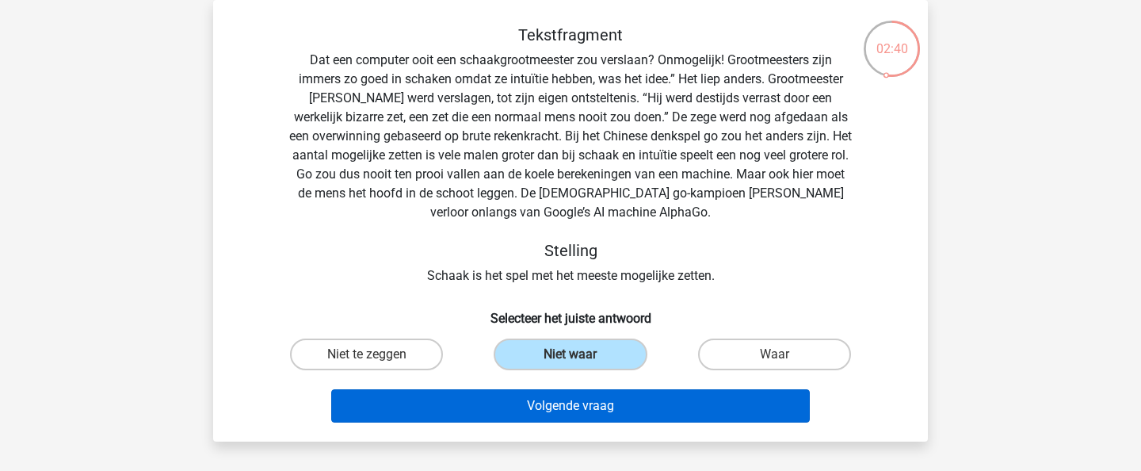
click at [564, 407] on button "Volgende vraag" at bounding box center [570, 405] width 479 height 33
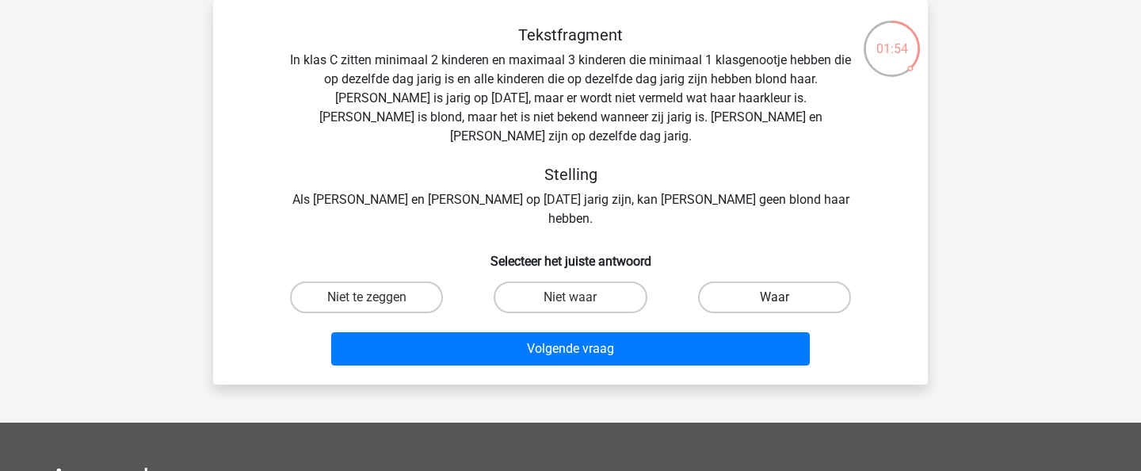
click at [742, 281] on label "Waar" at bounding box center [774, 297] width 153 height 32
click at [774, 297] on input "Waar" at bounding box center [779, 302] width 10 height 10
radio input "true"
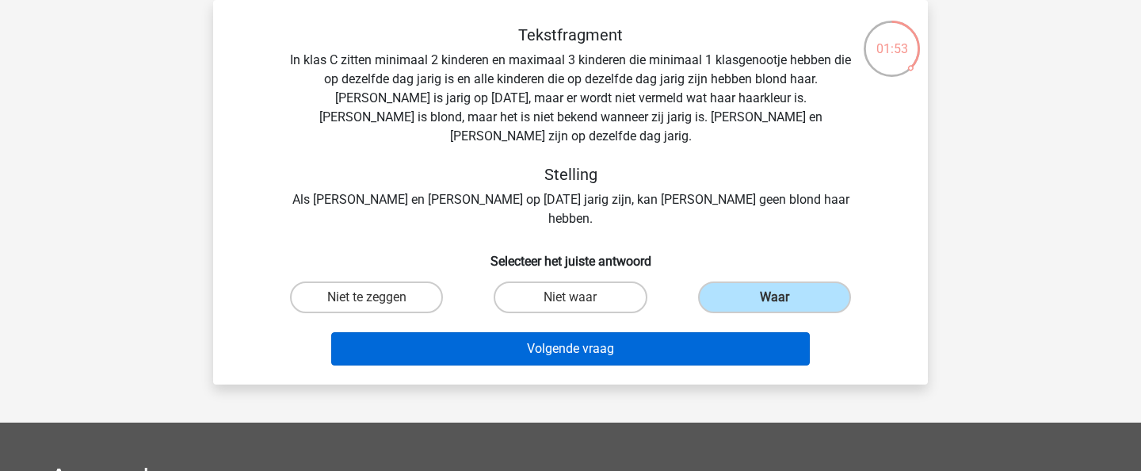
click at [653, 332] on button "Volgende vraag" at bounding box center [570, 348] width 479 height 33
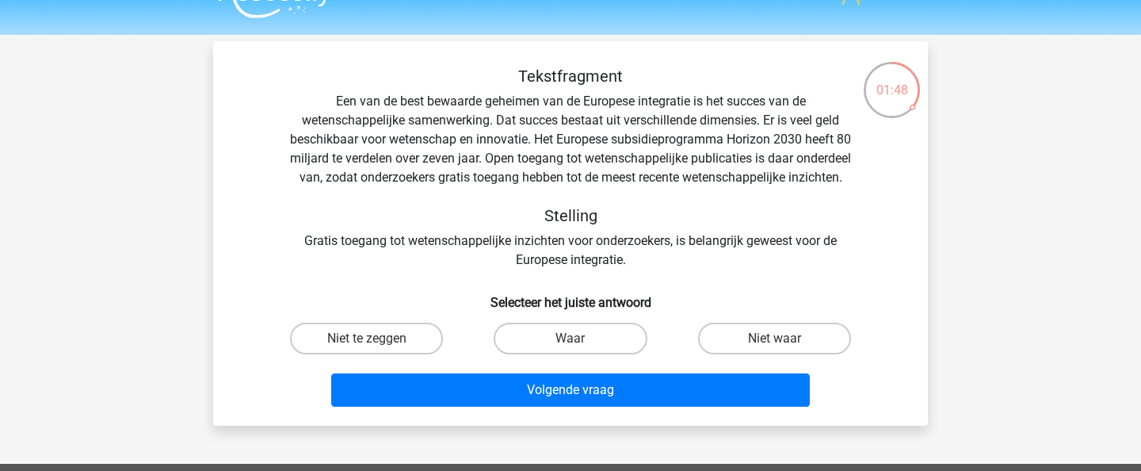
scroll to position [27, 0]
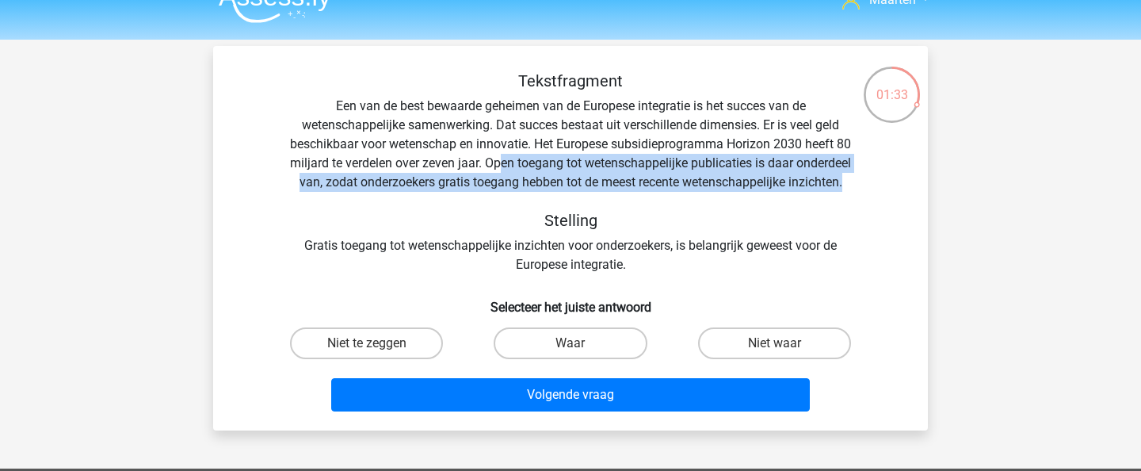
drag, startPoint x: 536, startPoint y: 162, endPoint x: 609, endPoint y: 196, distance: 79.8
click at [609, 196] on div "Tekstfragment Een van de best bewaarde geheimen van de Europese integratie is h…" at bounding box center [571, 172] width 664 height 203
click at [398, 359] on label "Niet te zeggen" at bounding box center [366, 343] width 153 height 32
click at [377, 353] on input "Niet te zeggen" at bounding box center [372, 348] width 10 height 10
radio input "true"
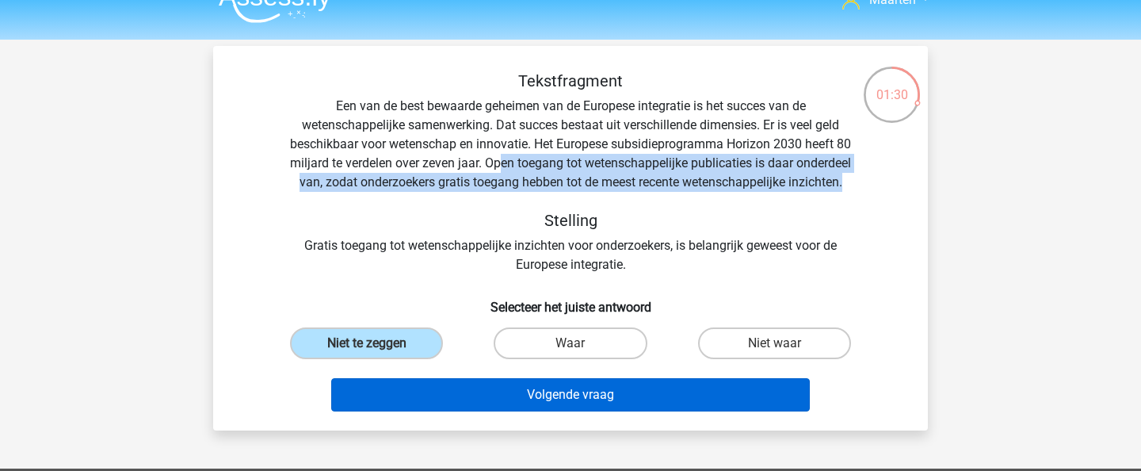
click at [447, 411] on button "Volgende vraag" at bounding box center [570, 394] width 479 height 33
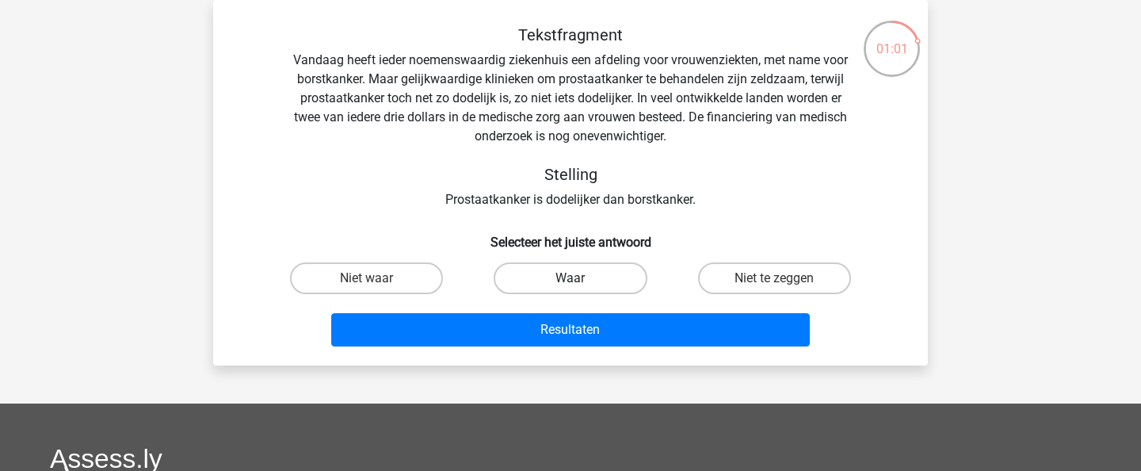
click at [587, 266] on label "Waar" at bounding box center [570, 278] width 153 height 32
click at [581, 278] on input "Waar" at bounding box center [576, 283] width 10 height 10
radio input "true"
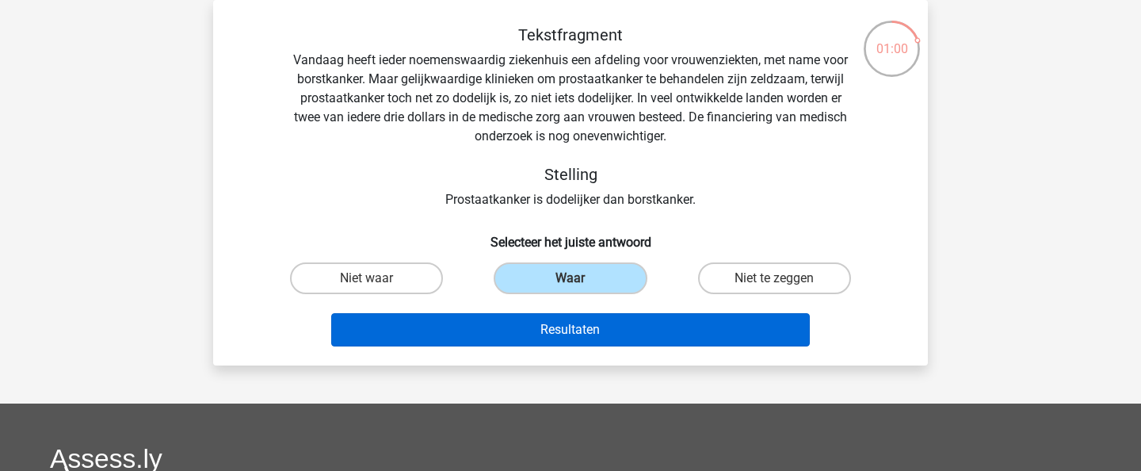
click at [597, 322] on button "Resultaten" at bounding box center [570, 329] width 479 height 33
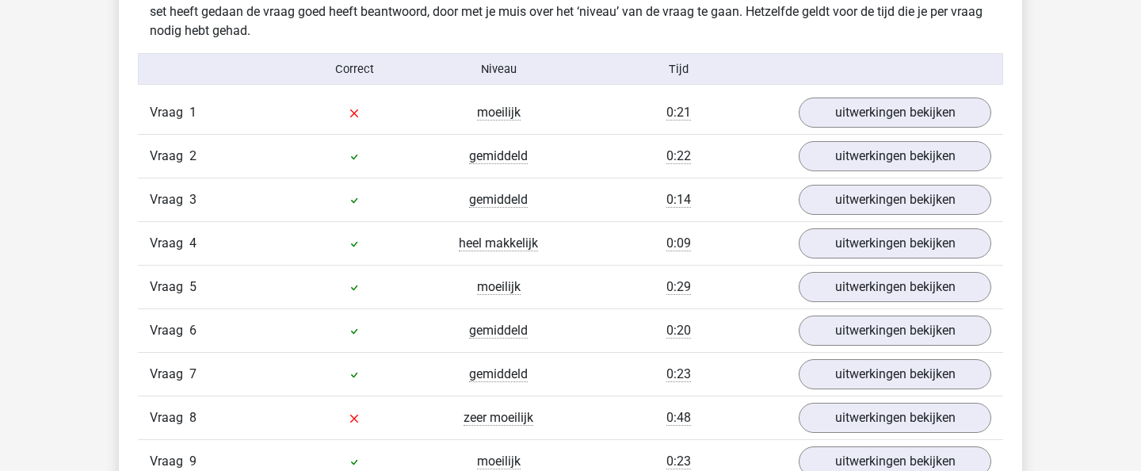
scroll to position [995, 0]
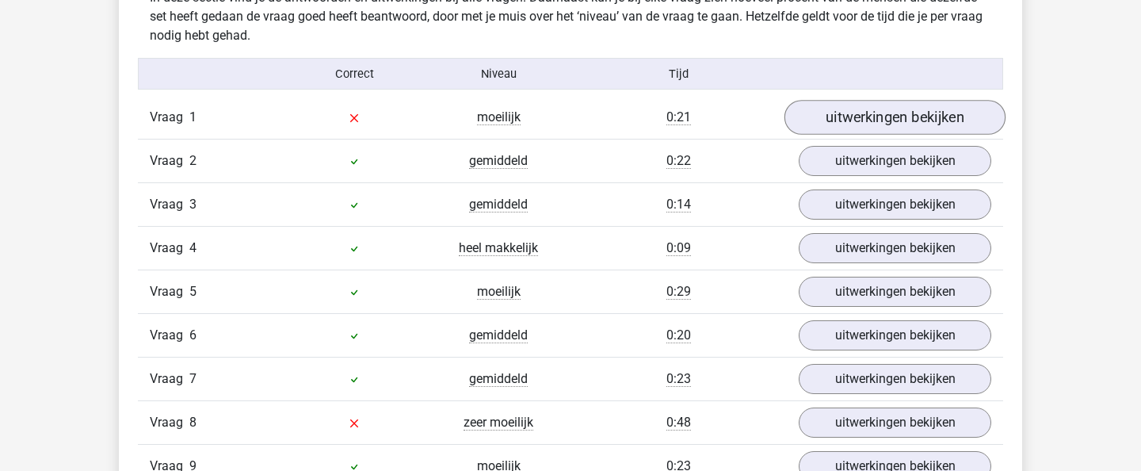
click at [867, 112] on link "uitwerkingen bekijken" at bounding box center [894, 117] width 221 height 35
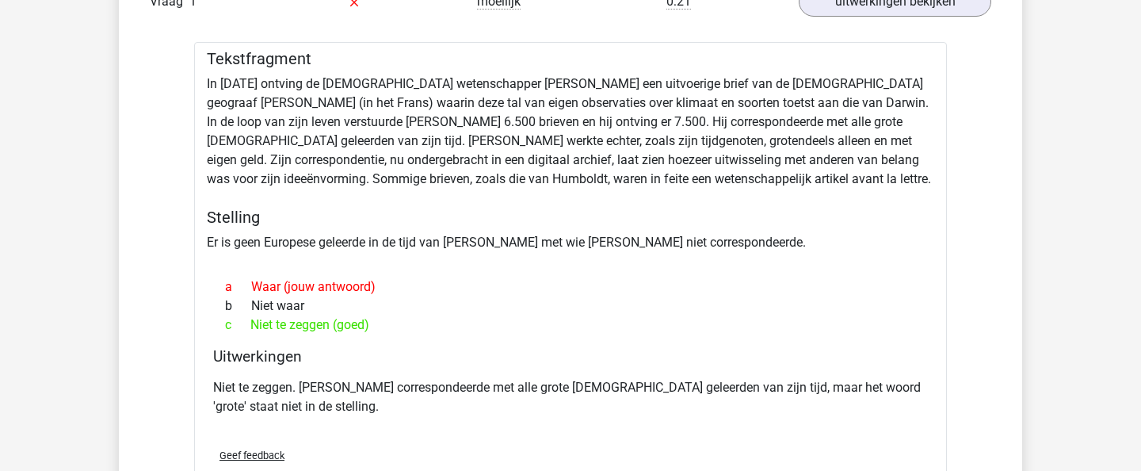
scroll to position [1110, 0]
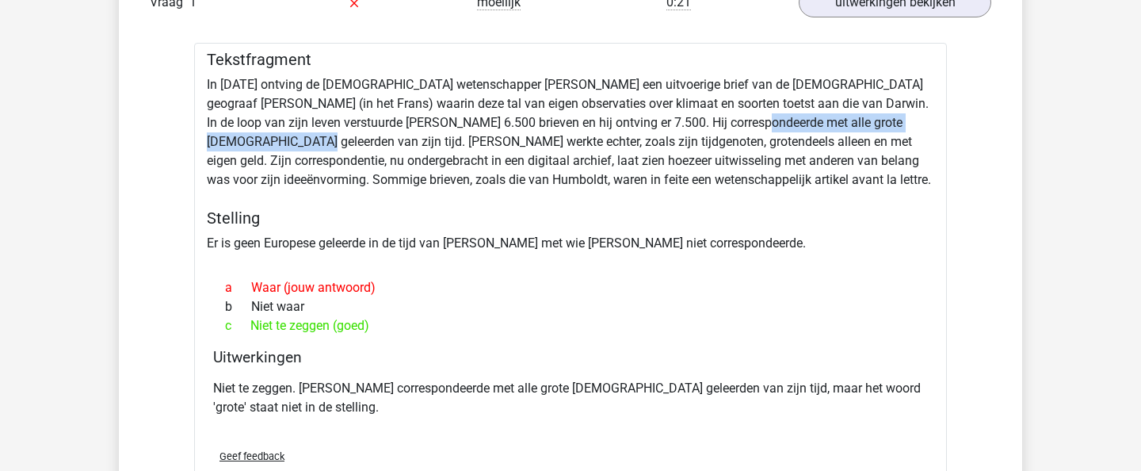
drag, startPoint x: 715, startPoint y: 124, endPoint x: 226, endPoint y: 141, distance: 489.2
click at [226, 141] on div "Tekstfragment In 1839 ontving de Engelse wetenschapper Charles Darwin een uitvo…" at bounding box center [570, 276] width 753 height 466
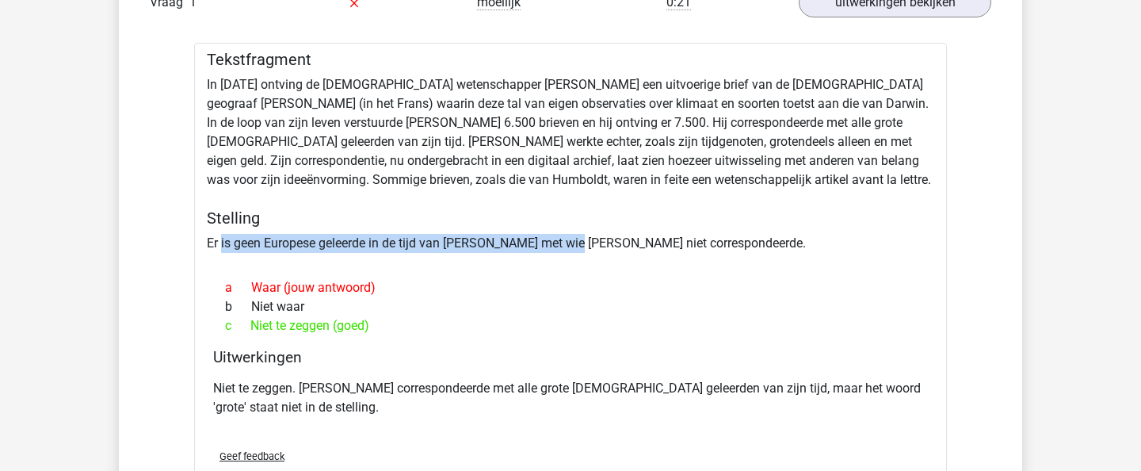
drag, startPoint x: 220, startPoint y: 239, endPoint x: 574, endPoint y: 247, distance: 354.3
click at [574, 247] on div "Tekstfragment In 1839 ontving de Engelse wetenschapper Charles Darwin een uitvo…" at bounding box center [570, 276] width 753 height 466
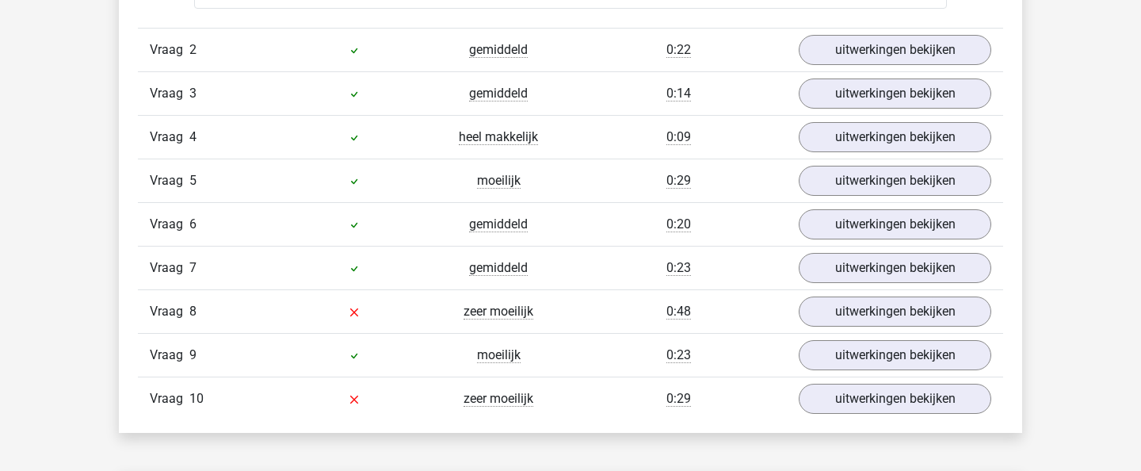
scroll to position [1618, 0]
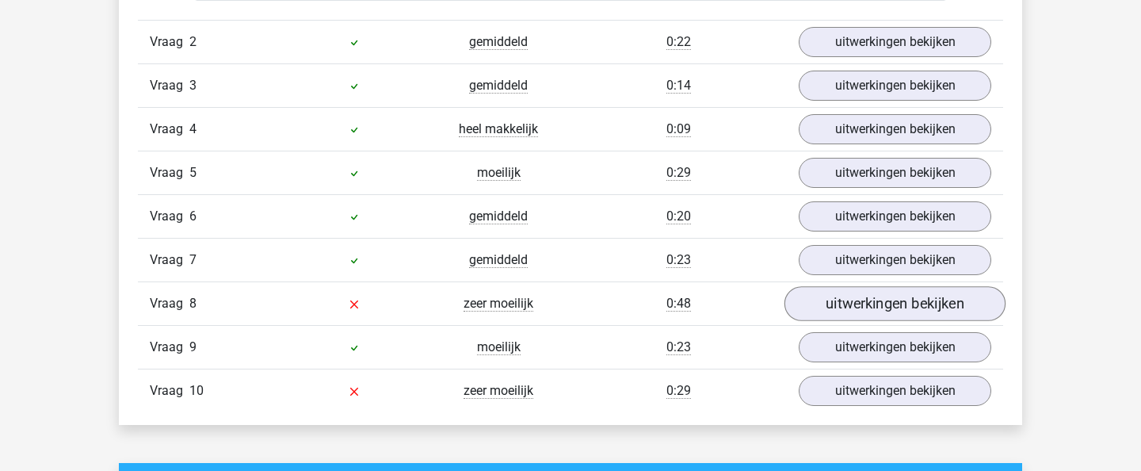
click at [858, 310] on link "uitwerkingen bekijken" at bounding box center [894, 303] width 221 height 35
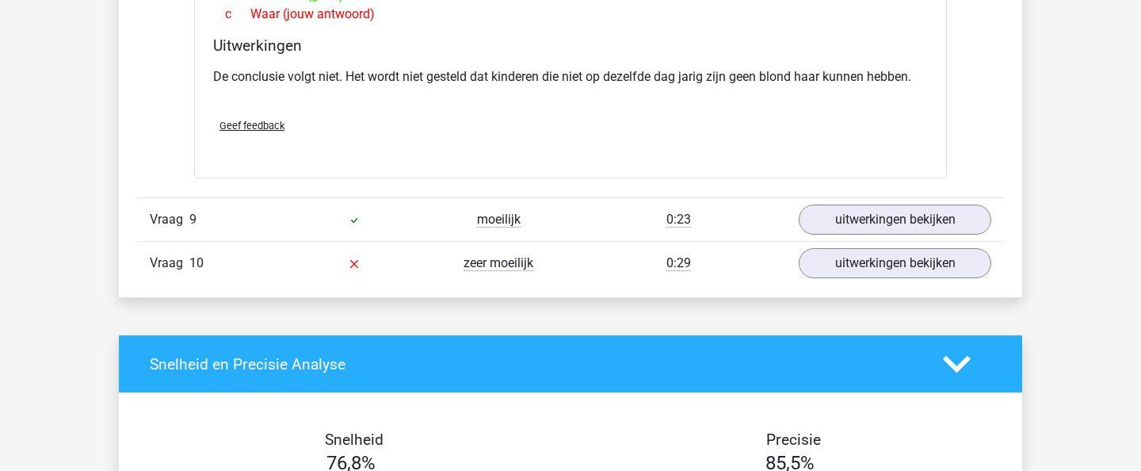
scroll to position [2193, 0]
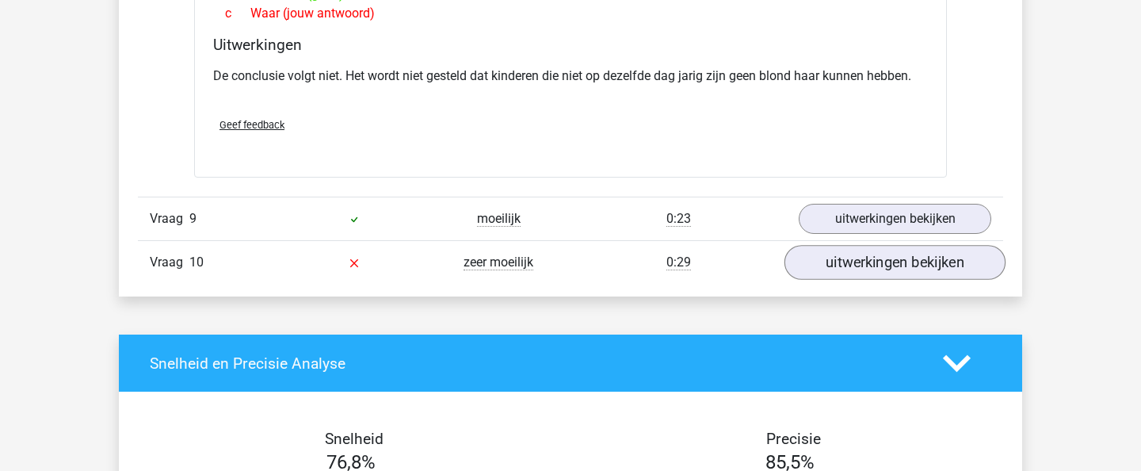
click at [839, 246] on link "uitwerkingen bekijken" at bounding box center [894, 262] width 221 height 35
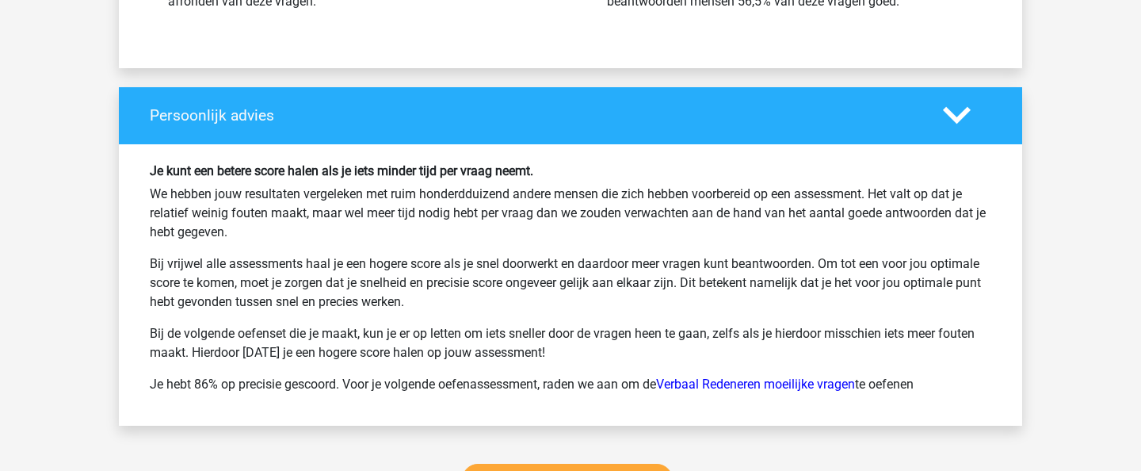
scroll to position [3439, 0]
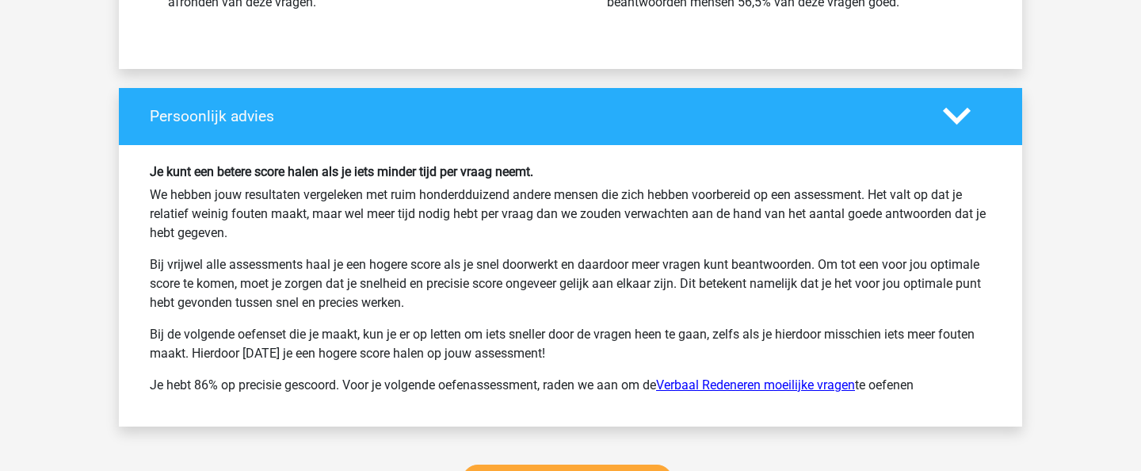
click link "Verbaal Redeneren moeilijke vragen"
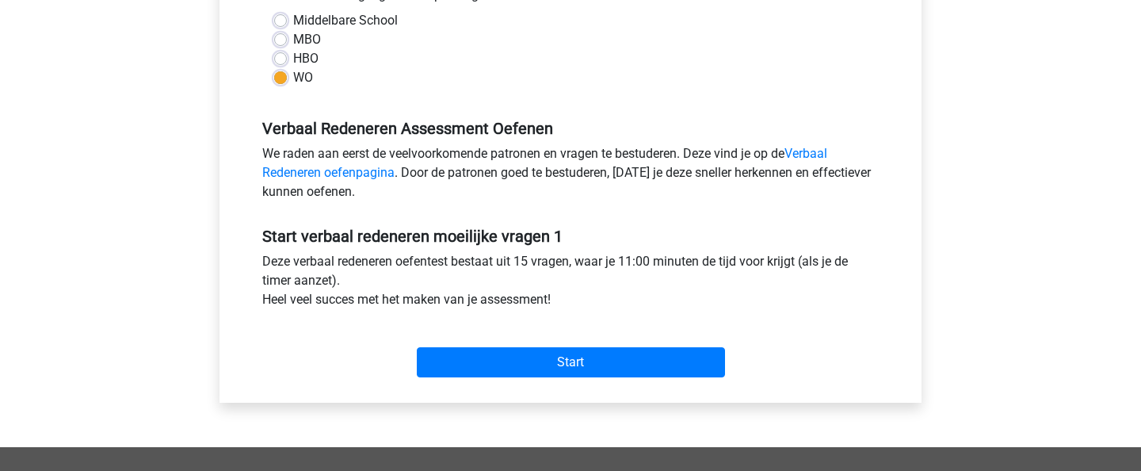
scroll to position [392, 0]
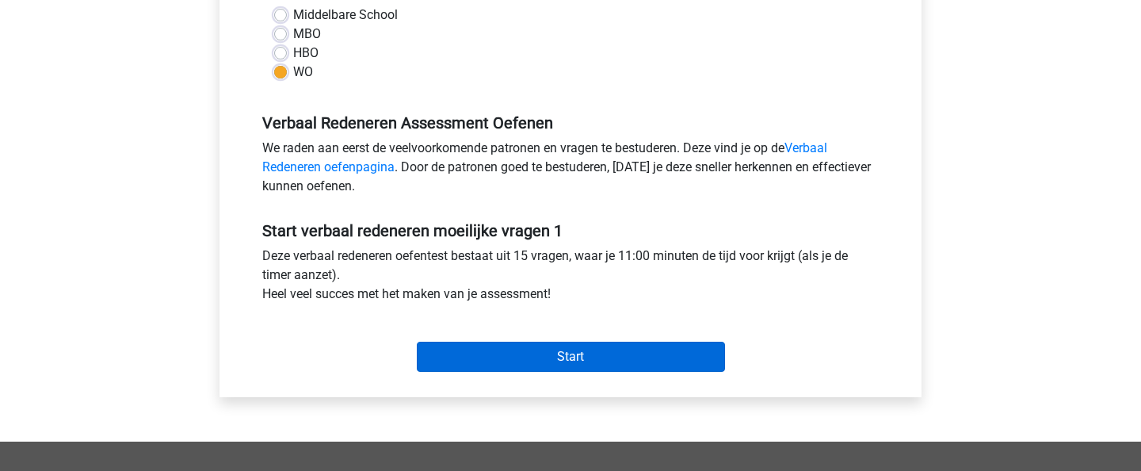
click at [615, 353] on input "Start" at bounding box center [571, 357] width 308 height 30
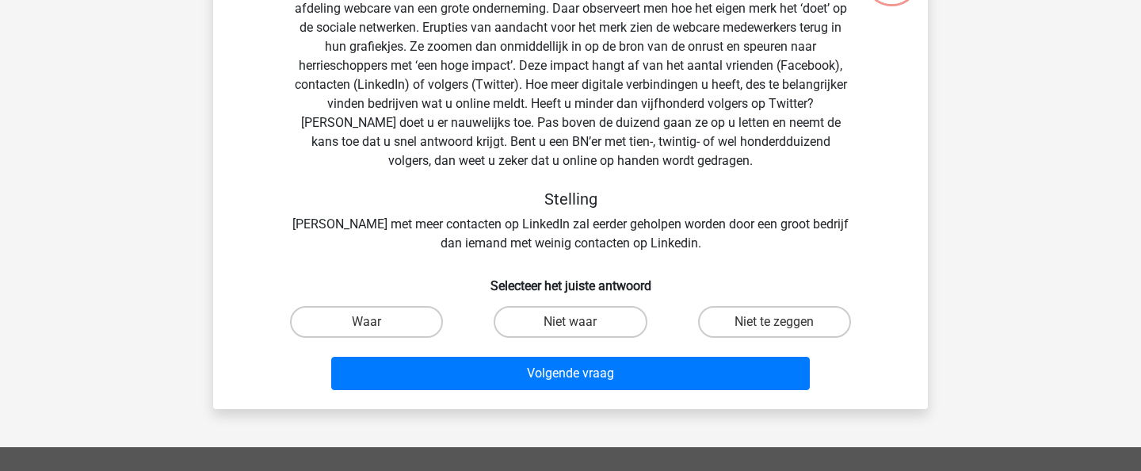
scroll to position [147, 0]
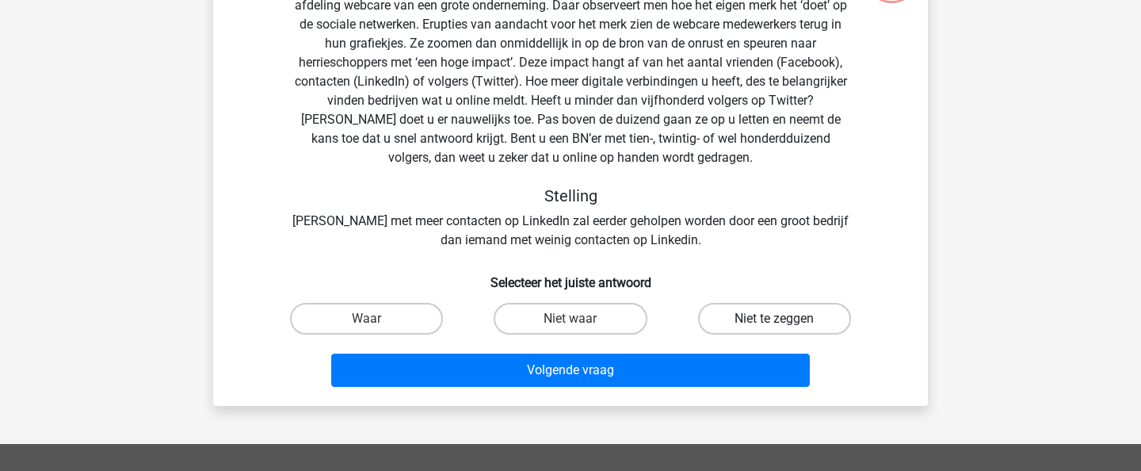
click at [792, 310] on label "Niet te zeggen" at bounding box center [774, 319] width 153 height 32
click at [784, 319] on input "Niet te zeggen" at bounding box center [779, 324] width 10 height 10
radio input "true"
click at [739, 351] on div "Volgende vraag" at bounding box center [571, 367] width 664 height 52
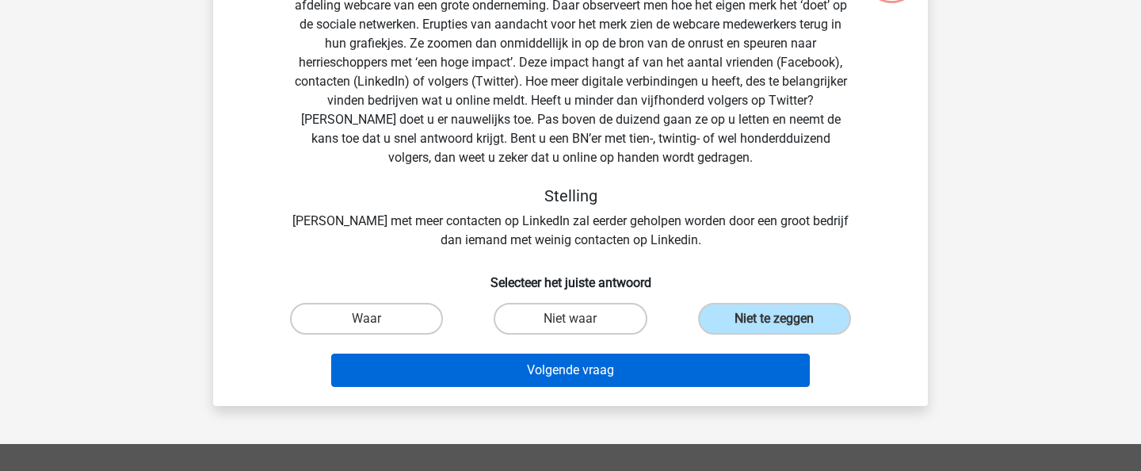
click at [735, 364] on button "Volgende vraag" at bounding box center [570, 369] width 479 height 33
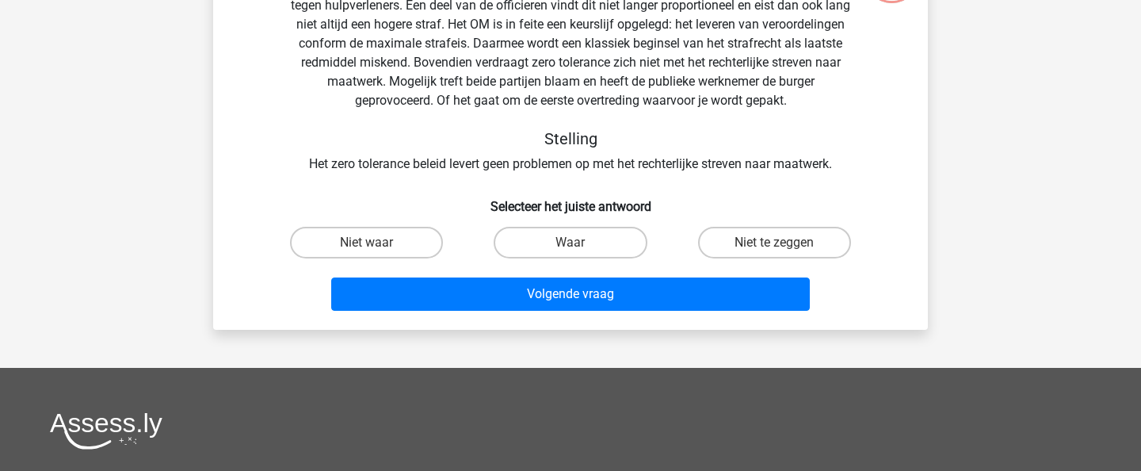
scroll to position [73, 0]
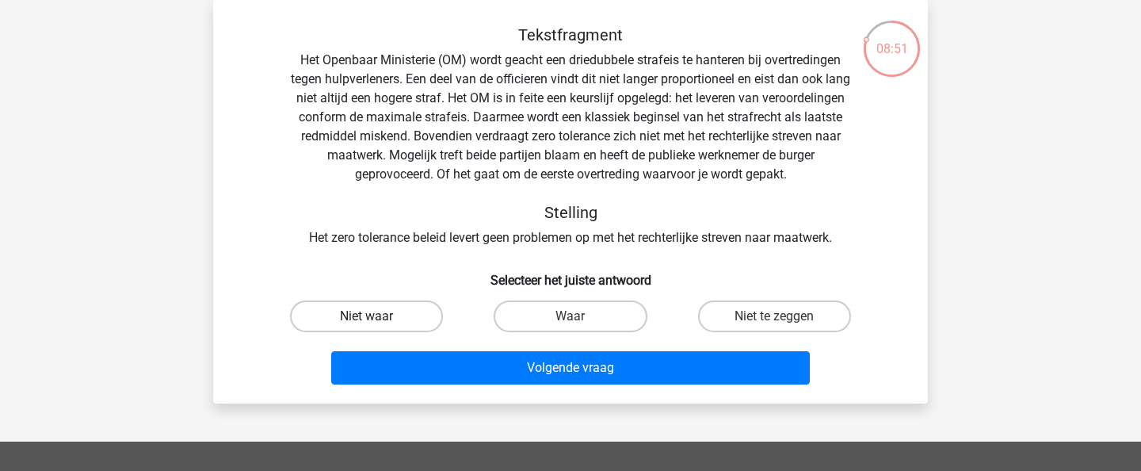
click at [350, 315] on label "Niet waar" at bounding box center [366, 316] width 153 height 32
click at [367, 316] on input "Niet waar" at bounding box center [372, 321] width 10 height 10
radio input "true"
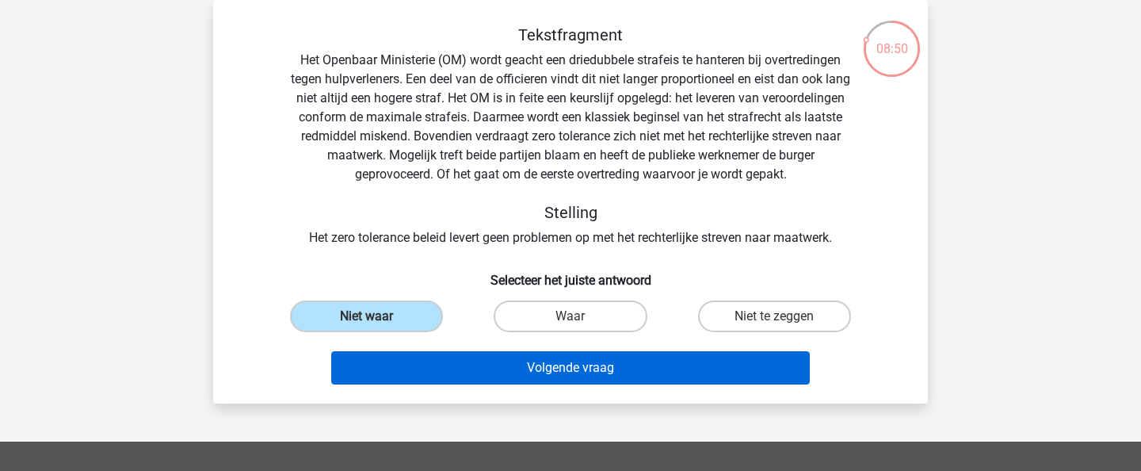
click at [507, 368] on button "Volgende vraag" at bounding box center [570, 367] width 479 height 33
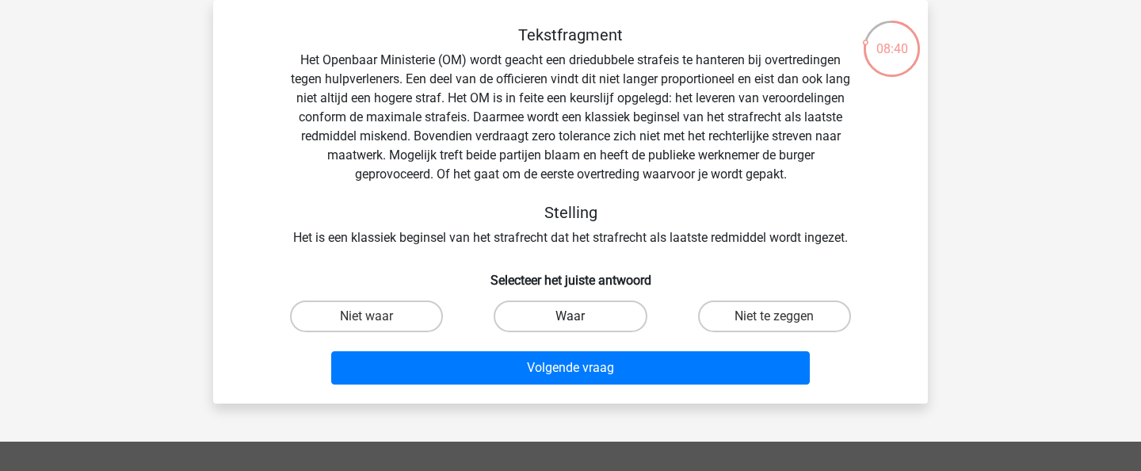
click at [589, 310] on label "Waar" at bounding box center [570, 316] width 153 height 32
click at [581, 316] on input "Waar" at bounding box center [576, 321] width 10 height 10
radio input "true"
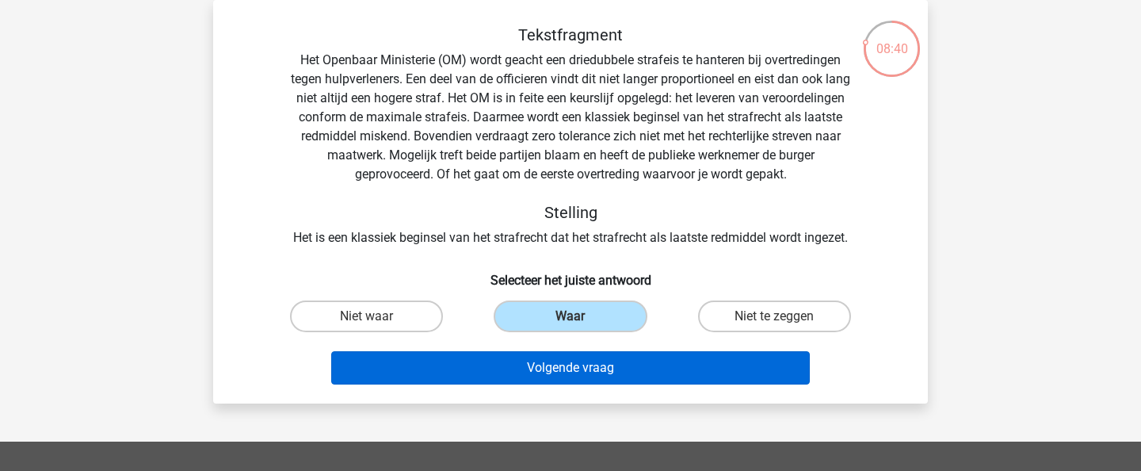
click at [607, 360] on button "Volgende vraag" at bounding box center [570, 367] width 479 height 33
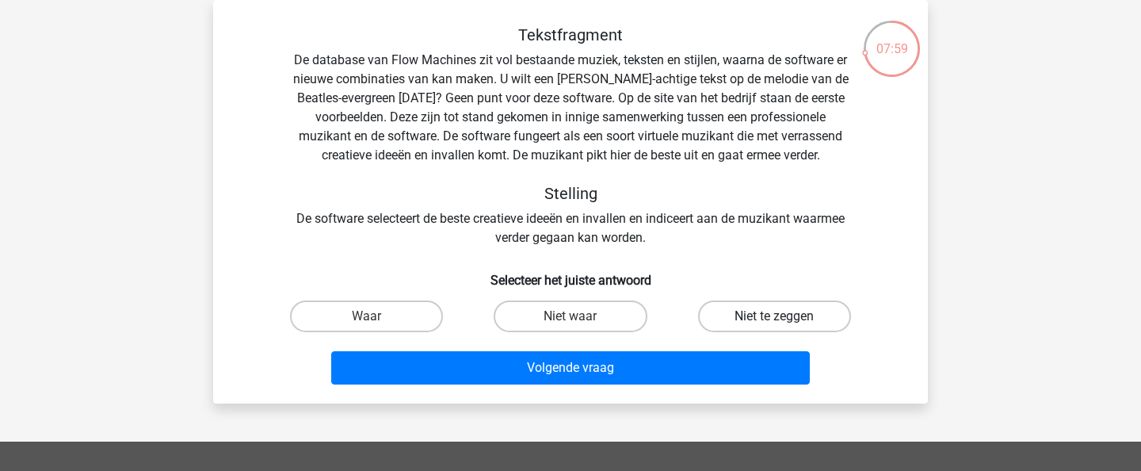
click at [740, 319] on label "Niet te zeggen" at bounding box center [774, 316] width 153 height 32
click at [774, 319] on input "Niet te zeggen" at bounding box center [779, 321] width 10 height 10
radio input "true"
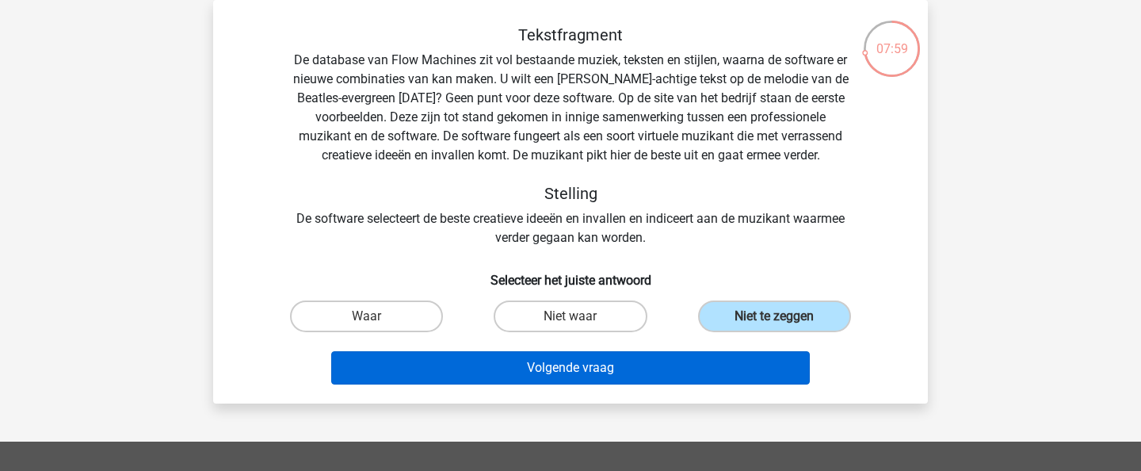
click at [685, 368] on button "Volgende vraag" at bounding box center [570, 367] width 479 height 33
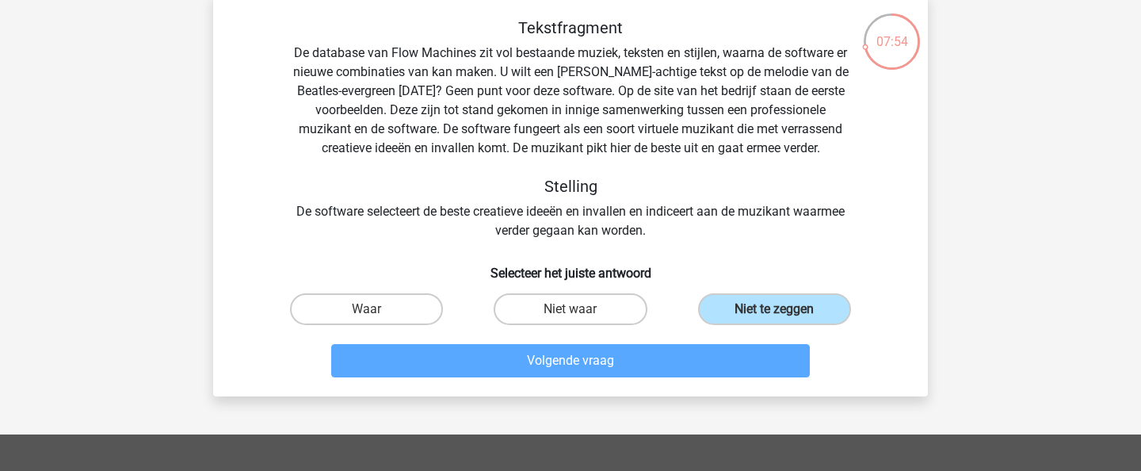
scroll to position [80, 0]
click at [613, 311] on label "Niet waar" at bounding box center [570, 309] width 153 height 32
click at [581, 311] on input "Niet waar" at bounding box center [576, 314] width 10 height 10
radio input "true"
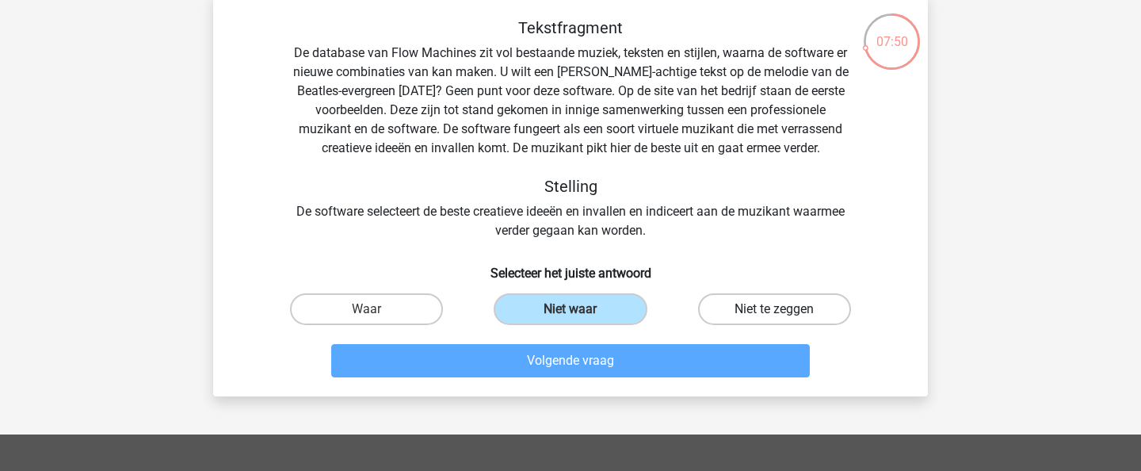
click at [754, 315] on label "Niet te zeggen" at bounding box center [774, 309] width 153 height 32
click at [774, 315] on input "Niet te zeggen" at bounding box center [779, 314] width 10 height 10
radio input "true"
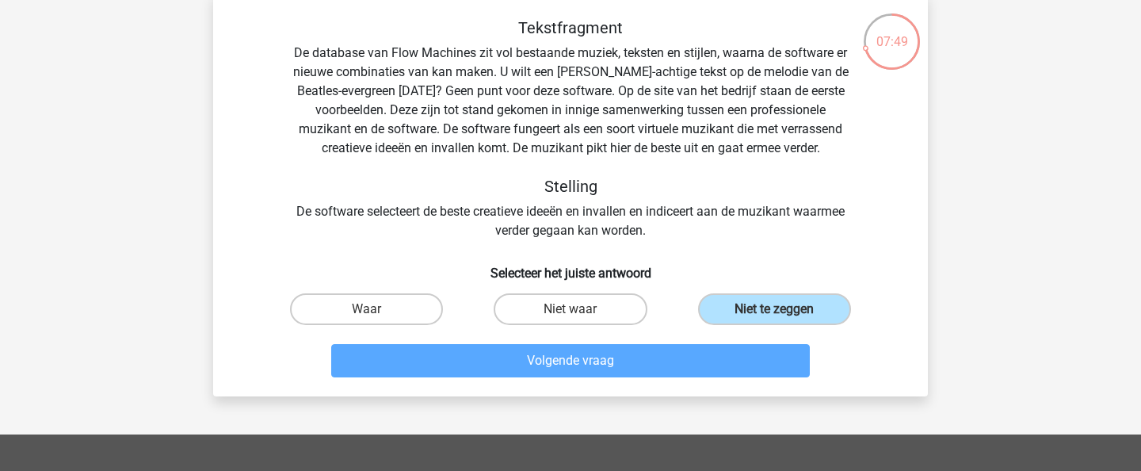
click at [648, 338] on div "Volgende vraag" at bounding box center [571, 357] width 664 height 52
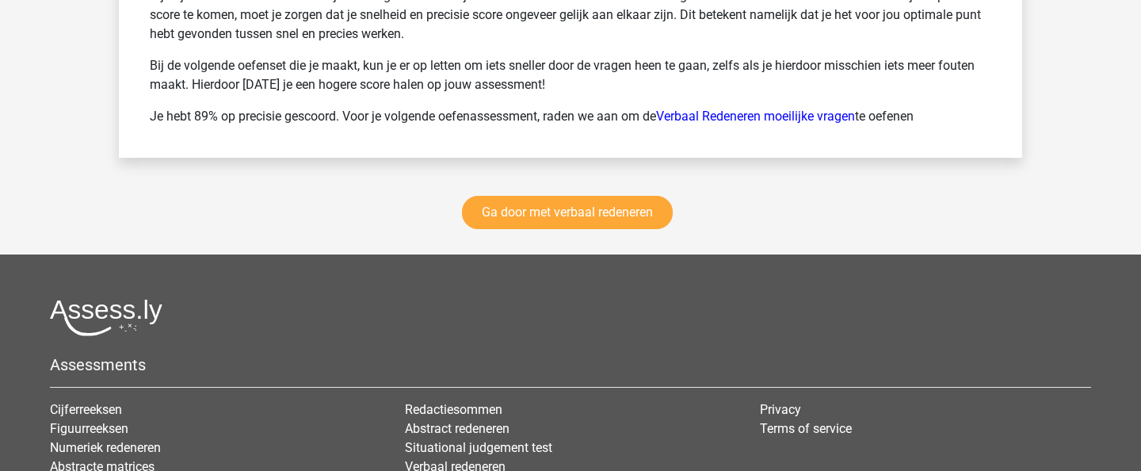
scroll to position [3890, 0]
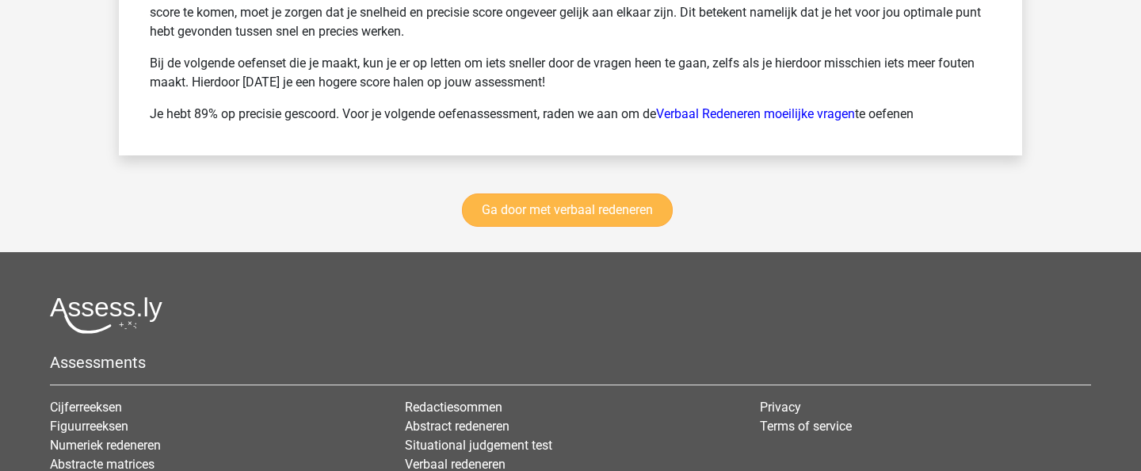
click at [542, 216] on link "Ga door met verbaal redeneren" at bounding box center [567, 209] width 211 height 33
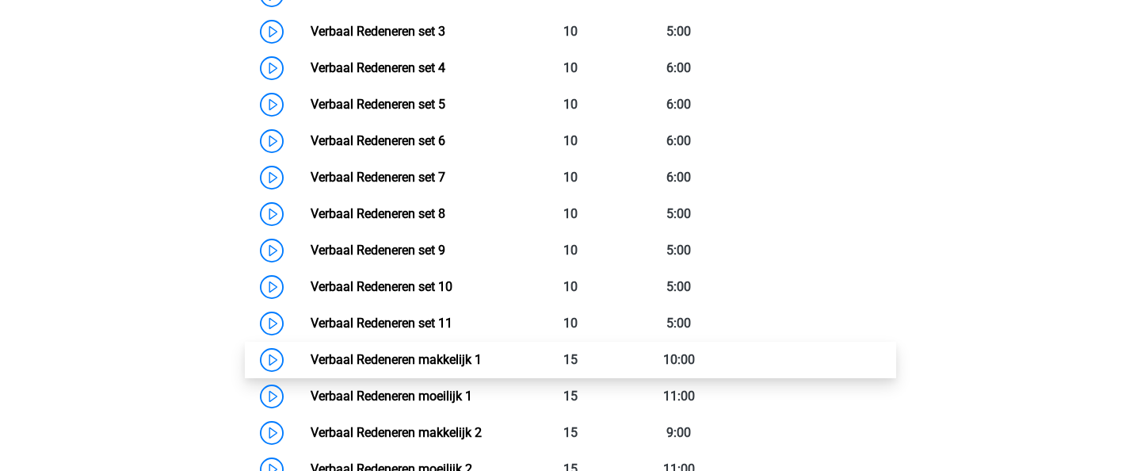
scroll to position [882, 0]
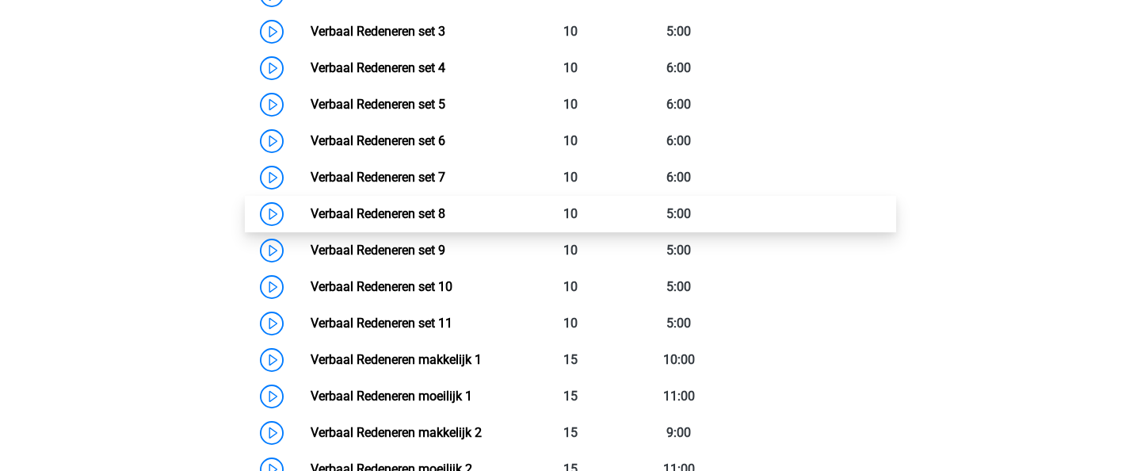
click at [311, 212] on link "Verbaal Redeneren set 8" at bounding box center [378, 213] width 135 height 15
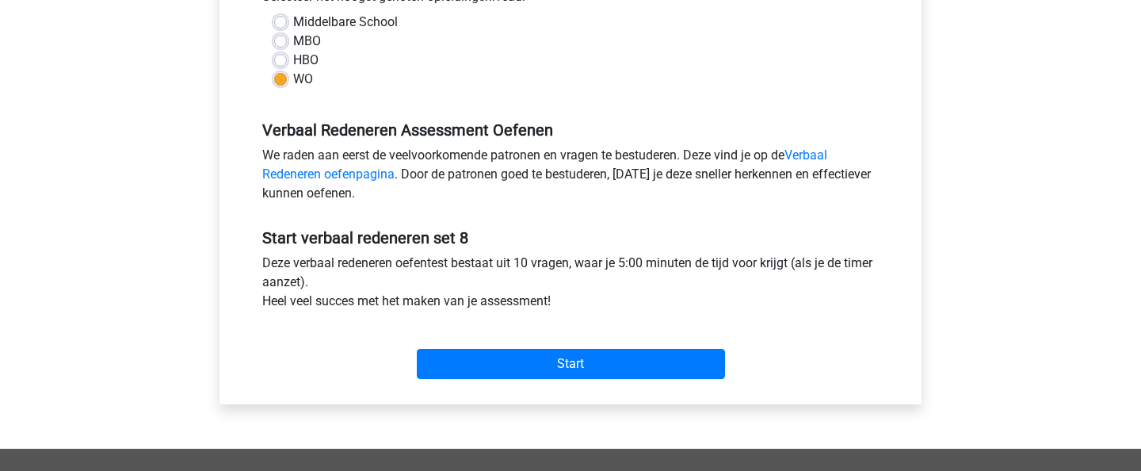
scroll to position [385, 0]
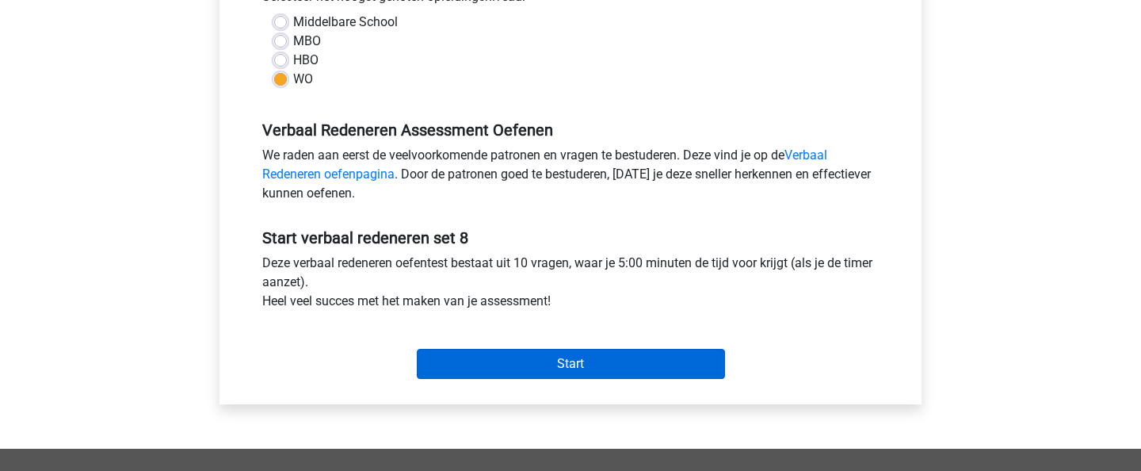
click at [493, 357] on input "Start" at bounding box center [571, 364] width 308 height 30
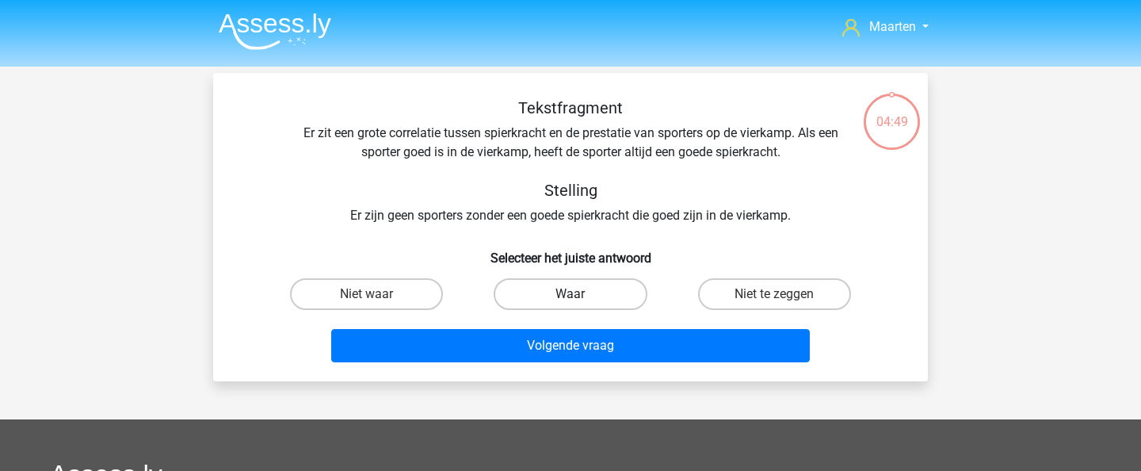
click at [558, 292] on label "Waar" at bounding box center [570, 294] width 153 height 32
click at [571, 294] on input "Waar" at bounding box center [576, 299] width 10 height 10
radio input "true"
click at [586, 364] on div "Volgende vraag" at bounding box center [571, 349] width 612 height 40
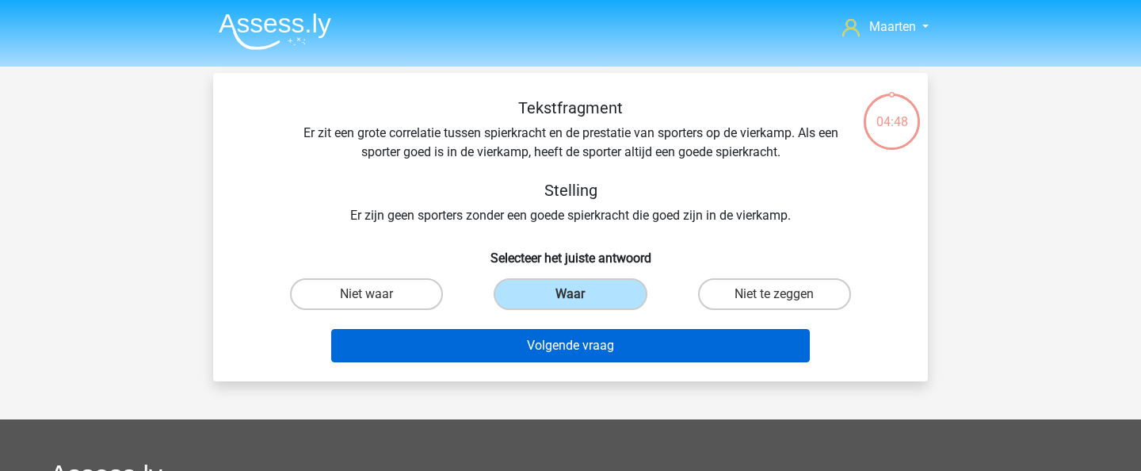
click at [598, 349] on button "Volgende vraag" at bounding box center [570, 345] width 479 height 33
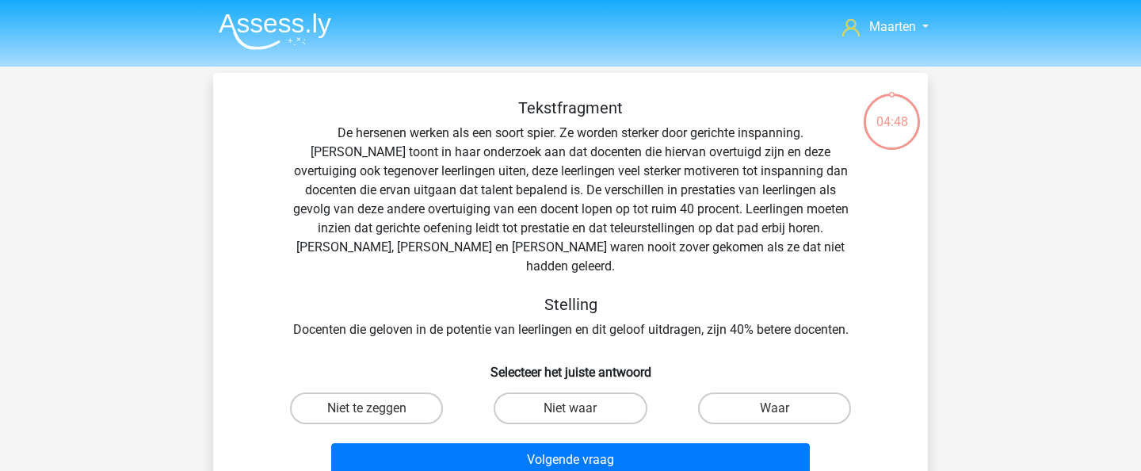
scroll to position [73, 0]
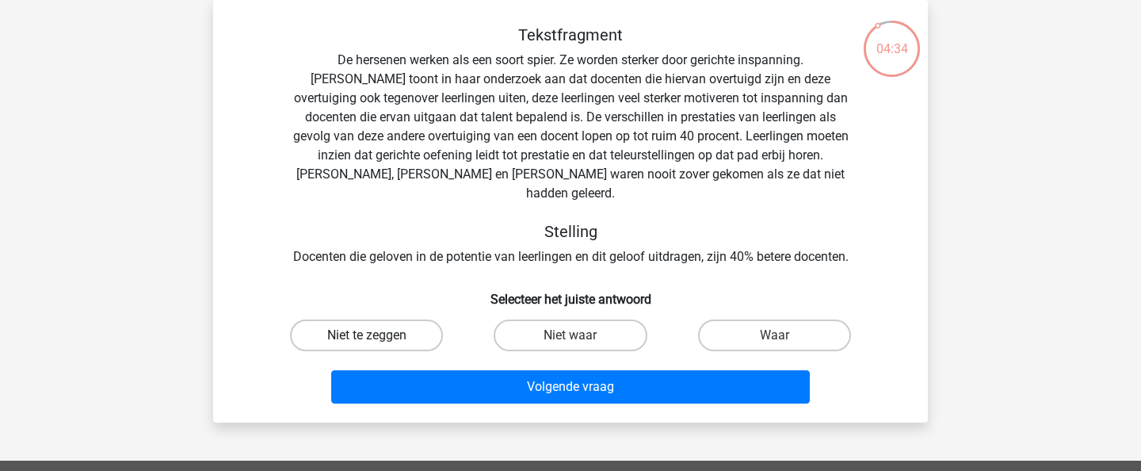
click at [363, 319] on label "Niet te zeggen" at bounding box center [366, 335] width 153 height 32
click at [367, 335] on input "Niet te zeggen" at bounding box center [372, 340] width 10 height 10
radio input "true"
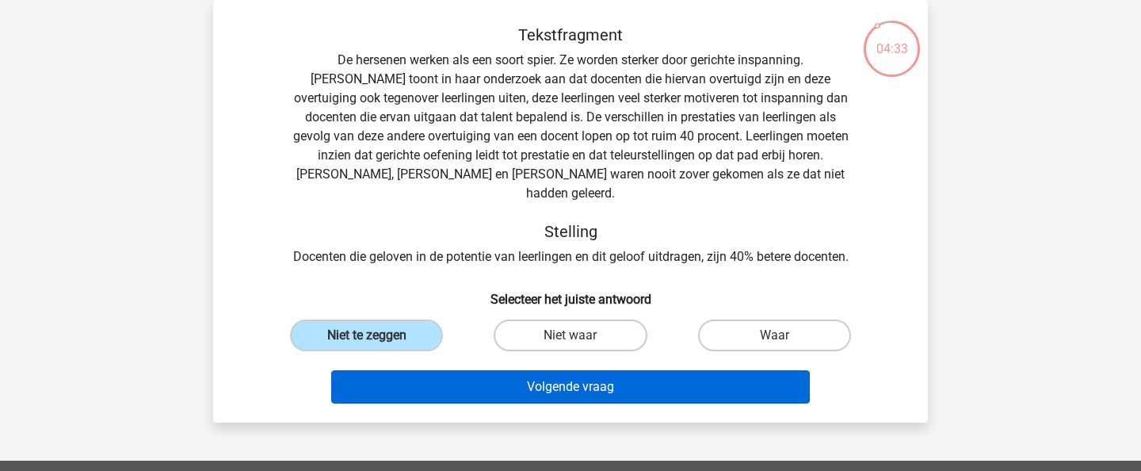
click at [452, 372] on button "Volgende vraag" at bounding box center [570, 386] width 479 height 33
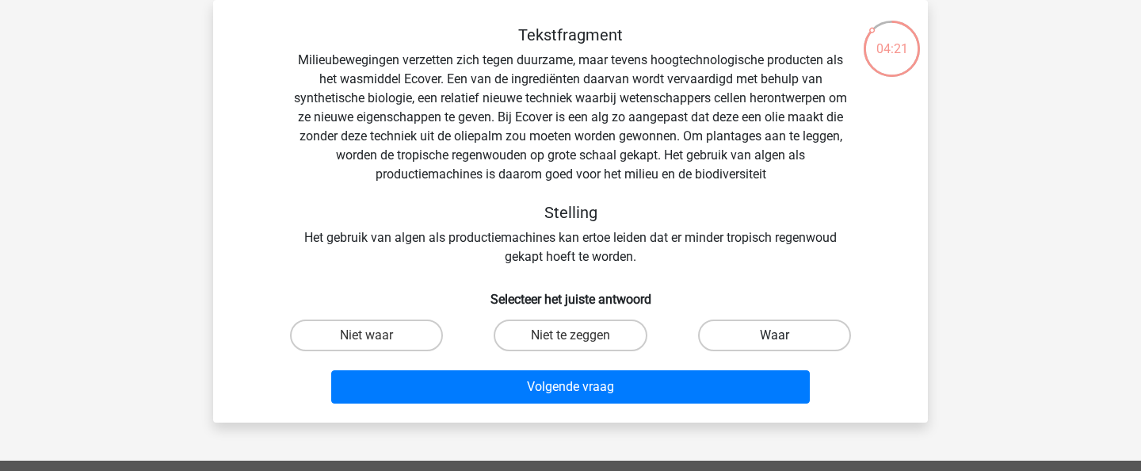
click at [763, 346] on label "Waar" at bounding box center [774, 335] width 153 height 32
click at [774, 345] on input "Waar" at bounding box center [779, 340] width 10 height 10
radio input "true"
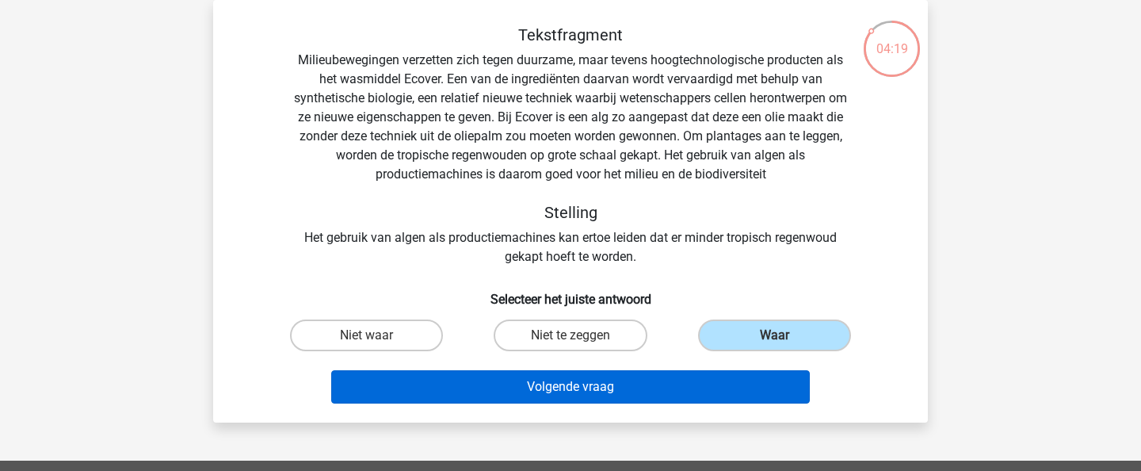
click at [574, 389] on button "Volgende vraag" at bounding box center [570, 386] width 479 height 33
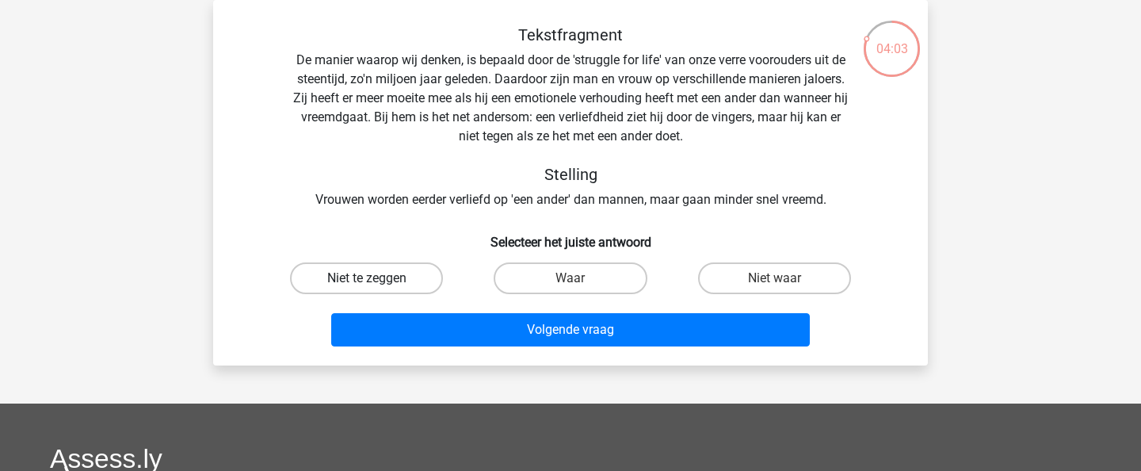
click at [387, 266] on label "Niet te zeggen" at bounding box center [366, 278] width 153 height 32
click at [377, 278] on input "Niet te zeggen" at bounding box center [372, 283] width 10 height 10
radio input "true"
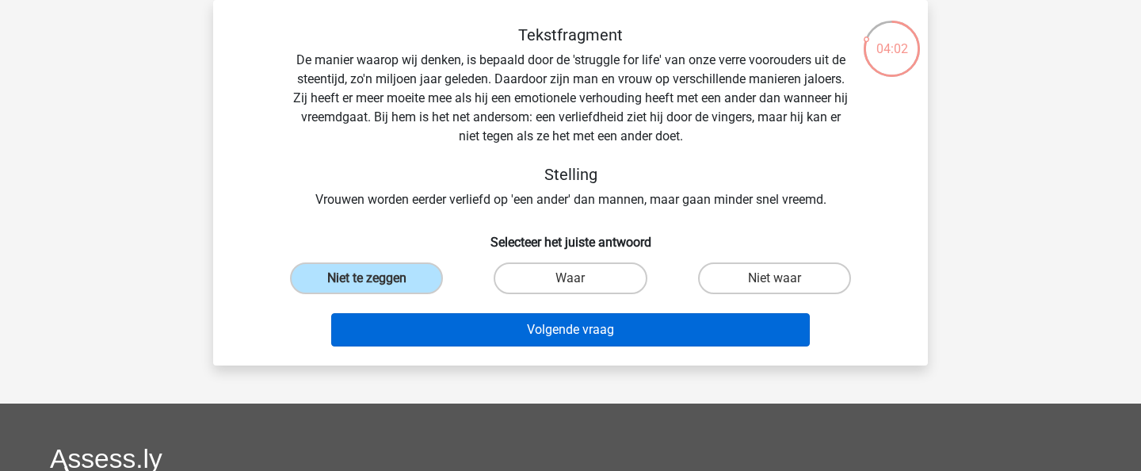
click at [553, 340] on button "Volgende vraag" at bounding box center [570, 329] width 479 height 33
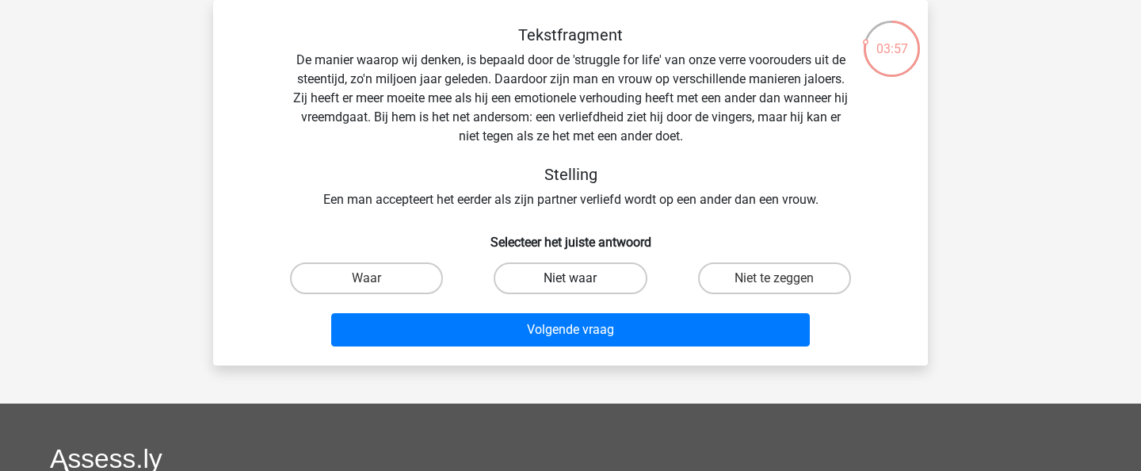
click at [552, 271] on label "Niet waar" at bounding box center [570, 278] width 153 height 32
click at [571, 278] on input "Niet waar" at bounding box center [576, 283] width 10 height 10
radio input "true"
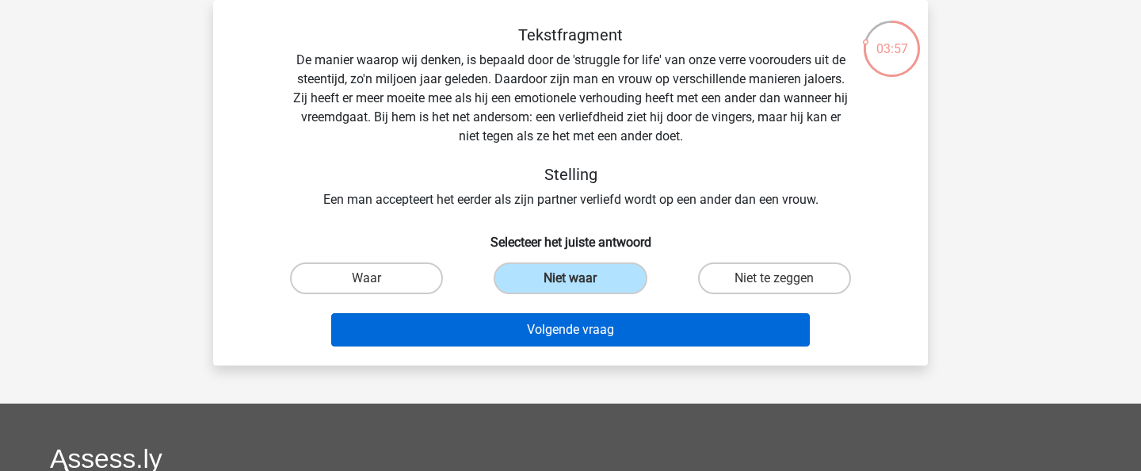
click at [547, 327] on button "Volgende vraag" at bounding box center [570, 329] width 479 height 33
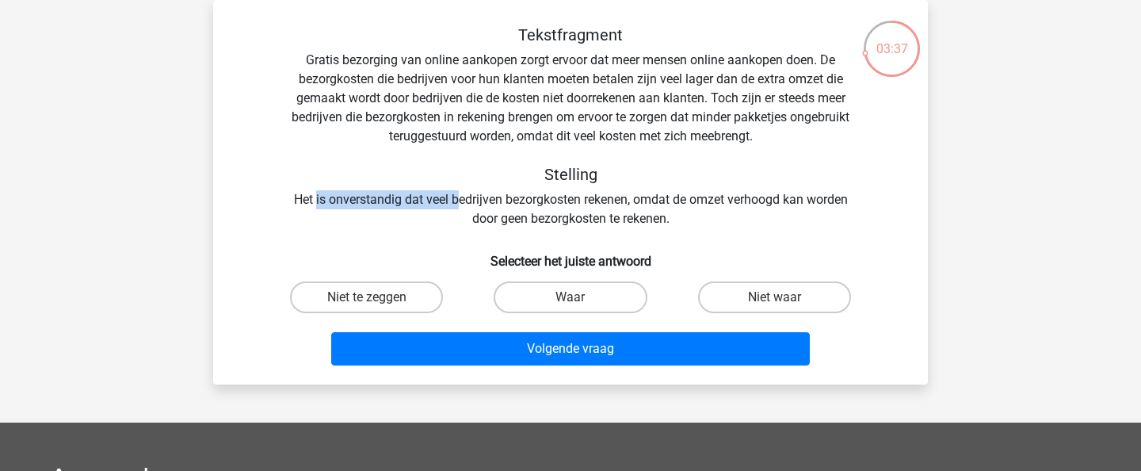
drag, startPoint x: 313, startPoint y: 192, endPoint x: 454, endPoint y: 192, distance: 141.0
click at [454, 192] on div "Tekstfragment Gratis bezorging van online aankopen zorgt ervoor dat meer mensen…" at bounding box center [571, 126] width 664 height 203
drag, startPoint x: 478, startPoint y: 195, endPoint x: 612, endPoint y: 197, distance: 133.9
click at [612, 197] on div "Tekstfragment Gratis bezorging van online aankopen zorgt ervoor dat meer mensen…" at bounding box center [571, 126] width 664 height 203
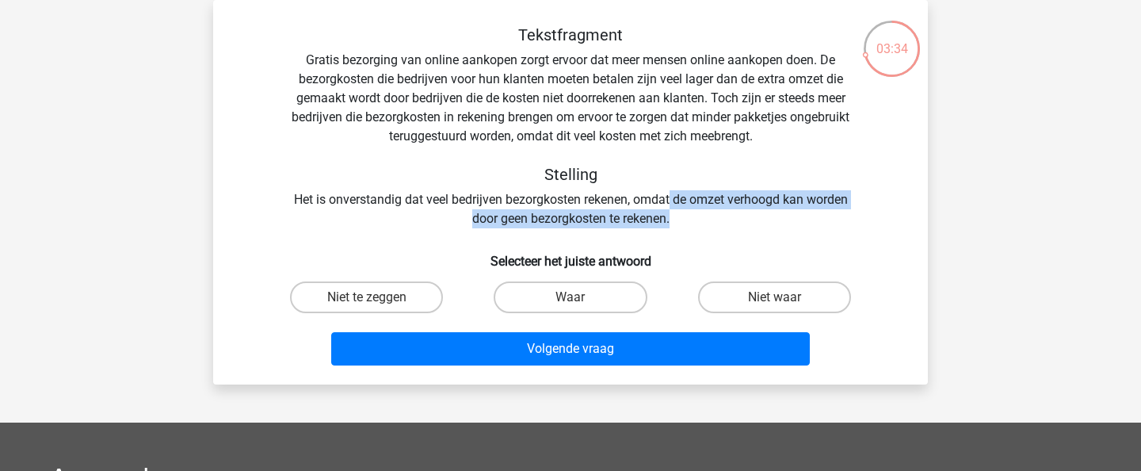
drag, startPoint x: 670, startPoint y: 197, endPoint x: 674, endPoint y: 223, distance: 26.3
click at [674, 223] on div "Tekstfragment Gratis bezorging van online aankopen zorgt ervoor dat meer mensen…" at bounding box center [571, 126] width 664 height 203
click at [572, 291] on label "Waar" at bounding box center [570, 297] width 153 height 32
click at [572, 297] on input "Waar" at bounding box center [576, 302] width 10 height 10
radio input "true"
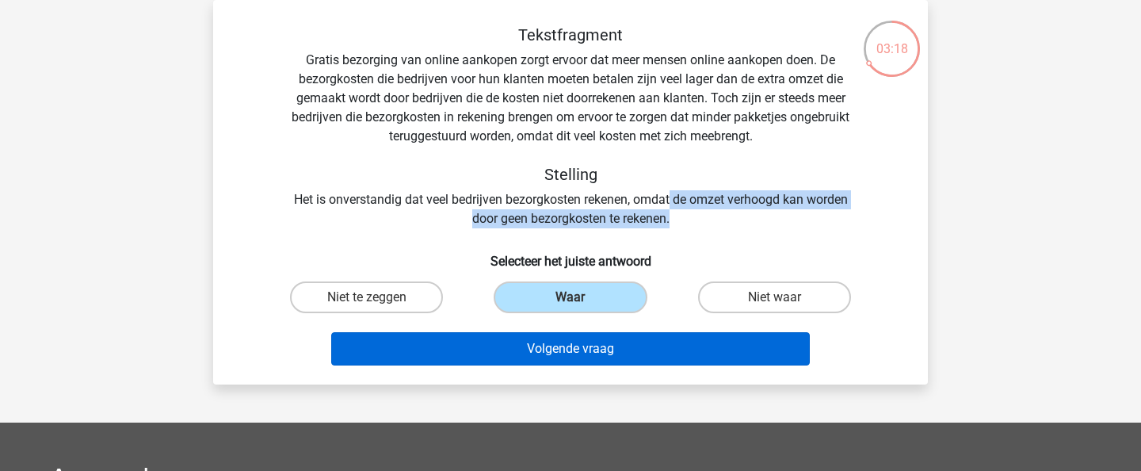
click at [658, 337] on button "Volgende vraag" at bounding box center [570, 348] width 479 height 33
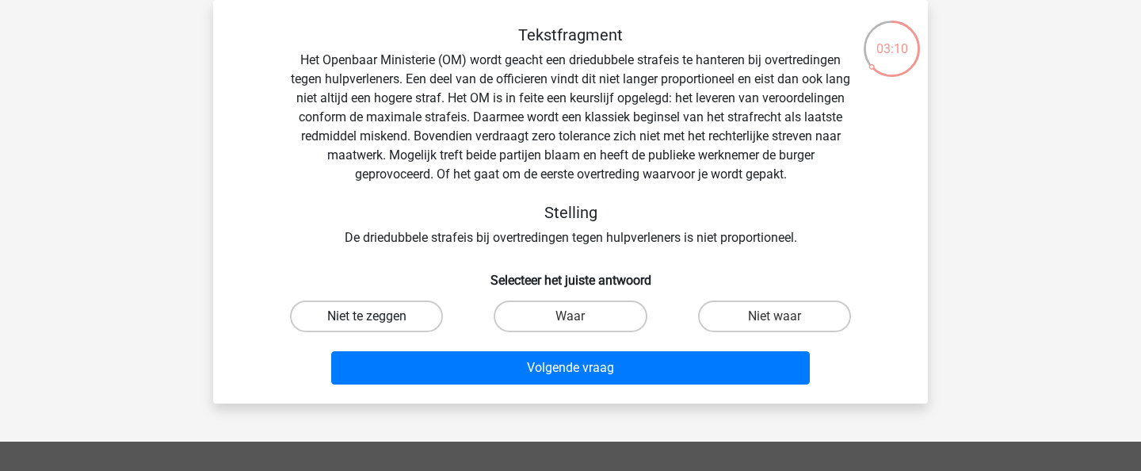
click at [408, 318] on label "Niet te zeggen" at bounding box center [366, 316] width 153 height 32
click at [377, 318] on input "Niet te zeggen" at bounding box center [372, 321] width 10 height 10
radio input "true"
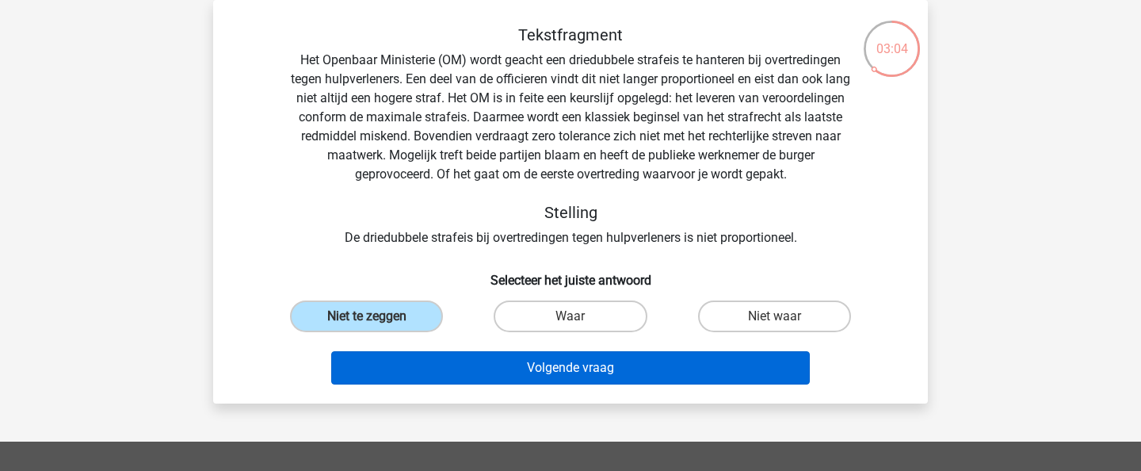
click at [441, 351] on button "Volgende vraag" at bounding box center [570, 367] width 479 height 33
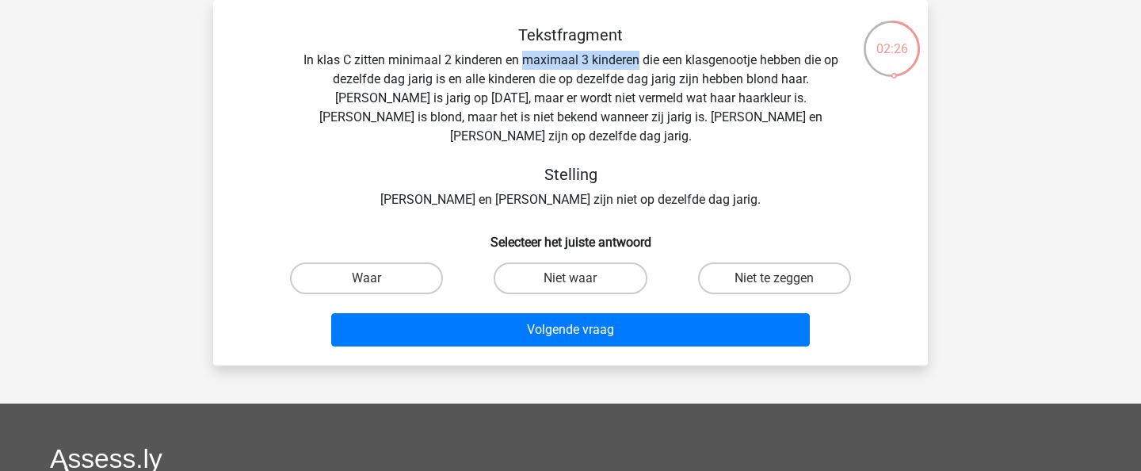
drag, startPoint x: 525, startPoint y: 60, endPoint x: 635, endPoint y: 54, distance: 109.5
click at [635, 54] on div "Tekstfragment In klas C zitten minimaal 2 kinderen en maximaal 3 kinderen die e…" at bounding box center [571, 117] width 664 height 184
click at [338, 264] on label "Waar" at bounding box center [366, 278] width 153 height 32
click at [367, 278] on input "Waar" at bounding box center [372, 283] width 10 height 10
radio input "true"
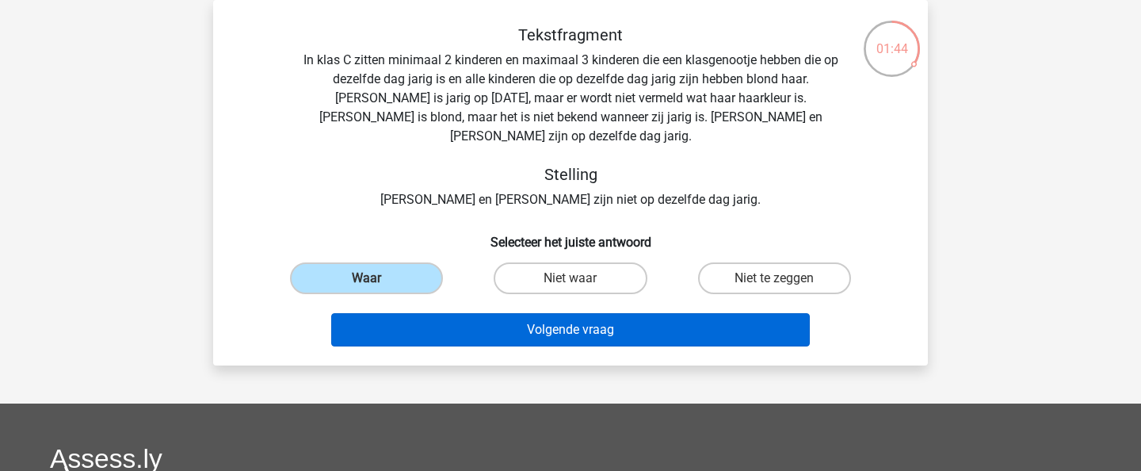
click at [433, 313] on button "Volgende vraag" at bounding box center [570, 329] width 479 height 33
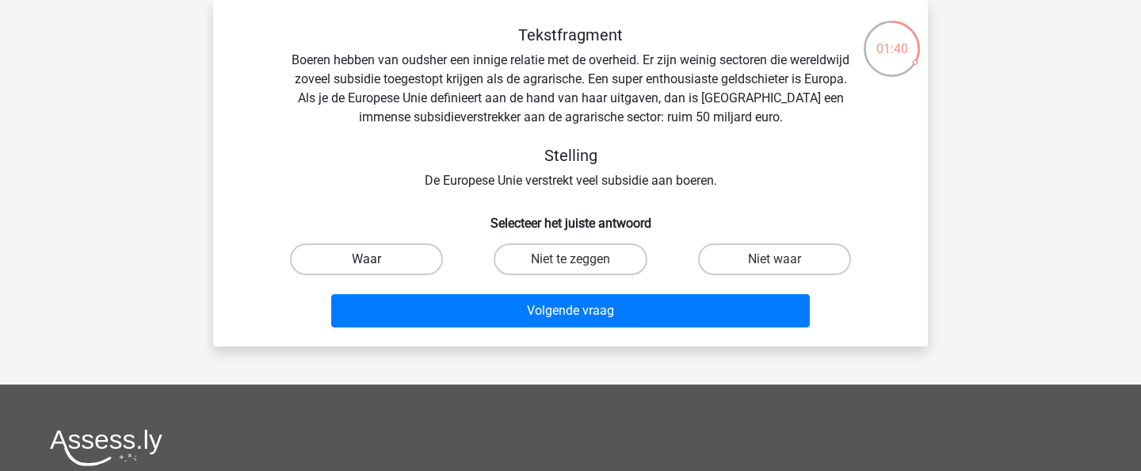
click at [384, 259] on label "Waar" at bounding box center [366, 259] width 153 height 32
click at [377, 259] on input "Waar" at bounding box center [372, 264] width 10 height 10
radio input "true"
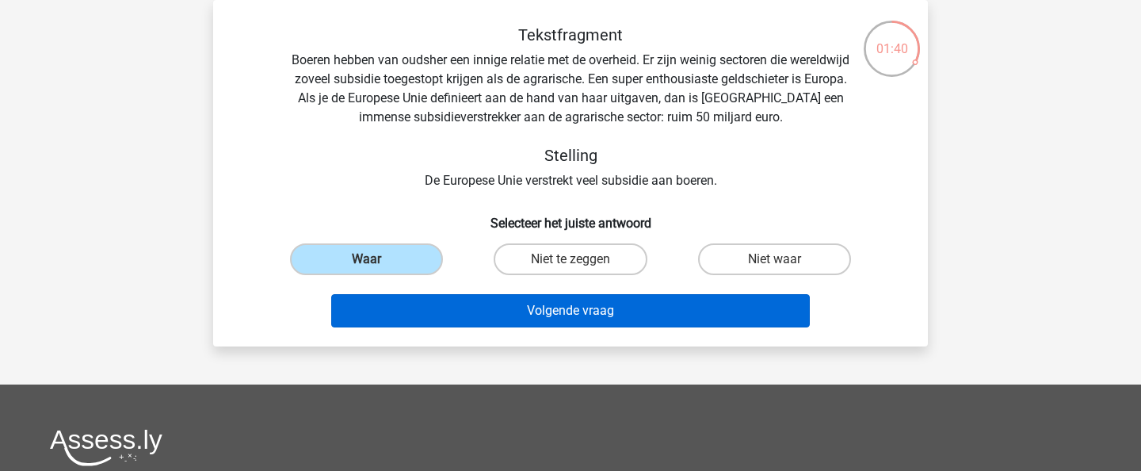
click at [448, 307] on button "Volgende vraag" at bounding box center [570, 310] width 479 height 33
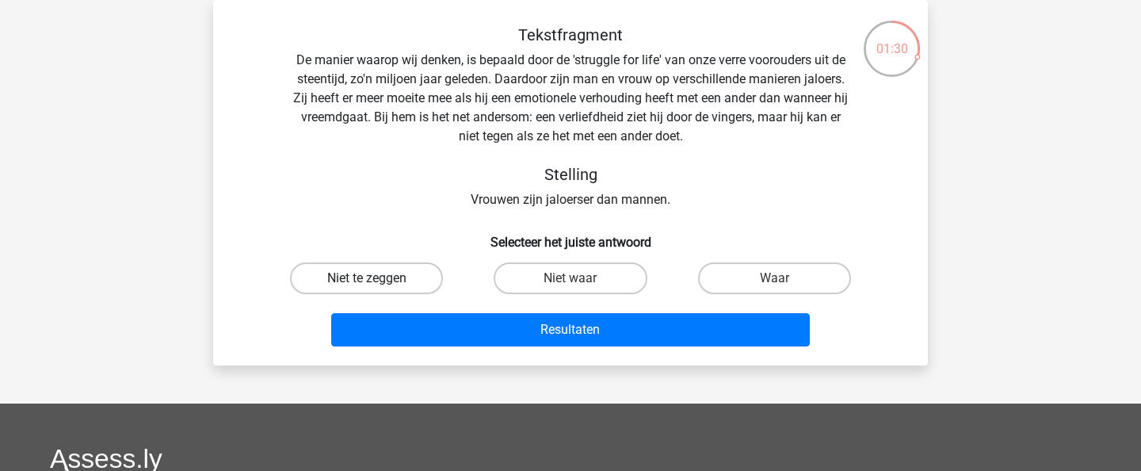
click at [387, 285] on label "Niet te zeggen" at bounding box center [366, 278] width 153 height 32
click at [377, 285] on input "Niet te zeggen" at bounding box center [372, 283] width 10 height 10
radio input "true"
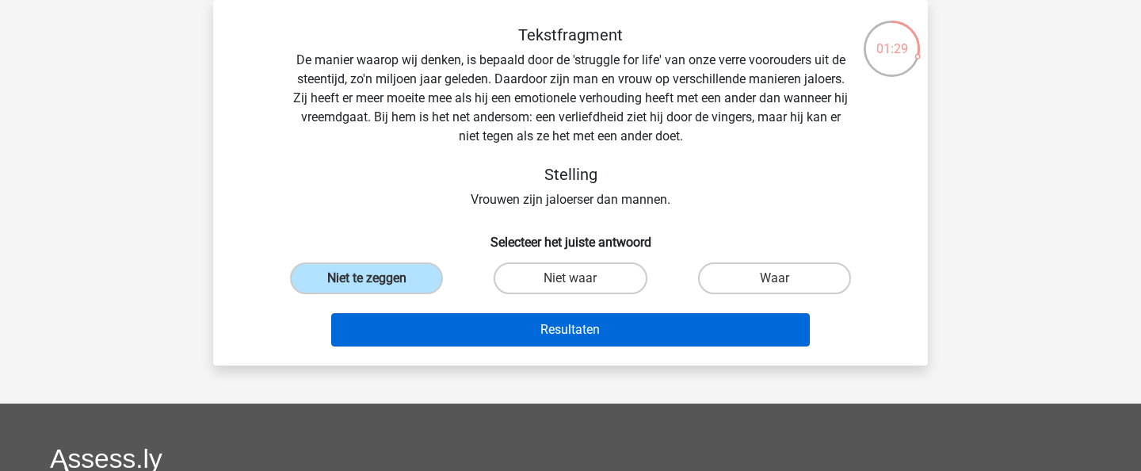
click at [464, 315] on button "Resultaten" at bounding box center [570, 329] width 479 height 33
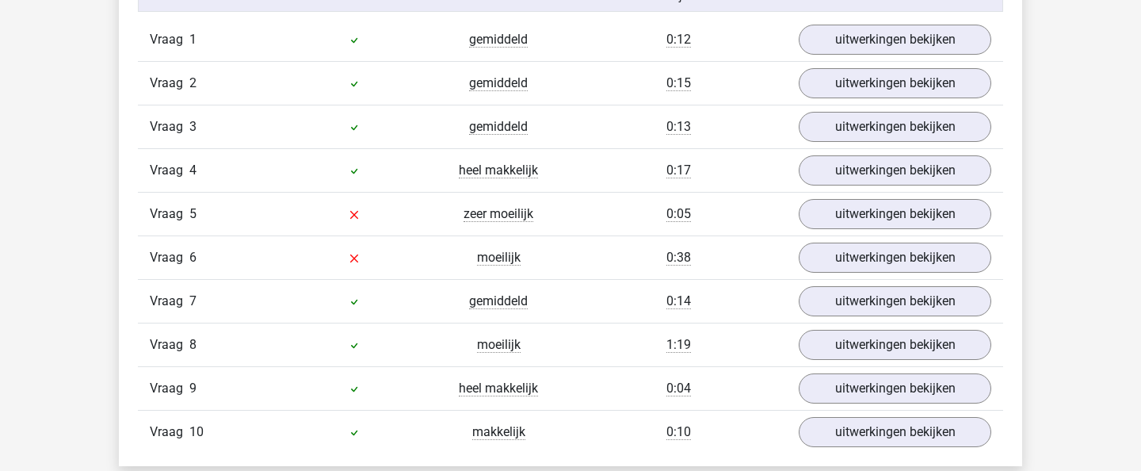
scroll to position [1072, 0]
click at [837, 254] on link "uitwerkingen bekijken" at bounding box center [894, 258] width 221 height 35
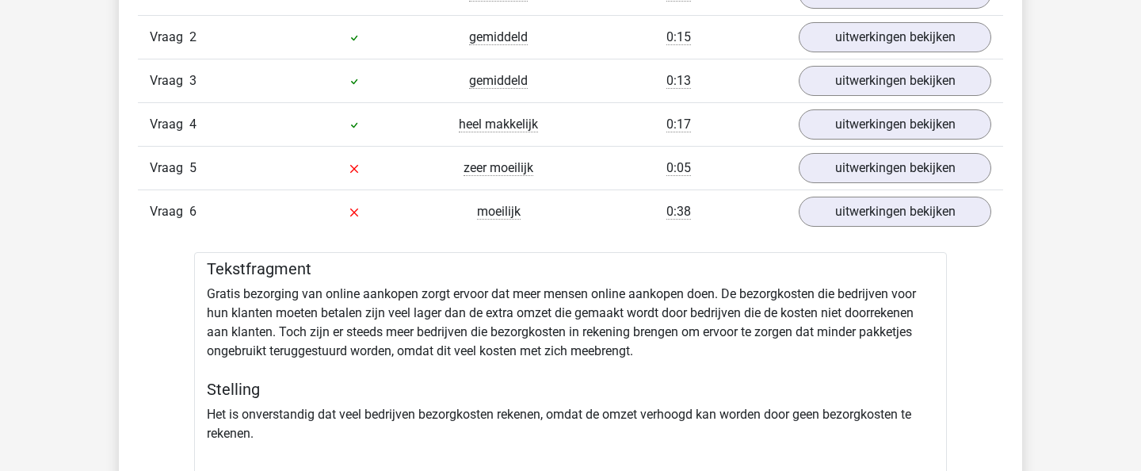
scroll to position [1092, 0]
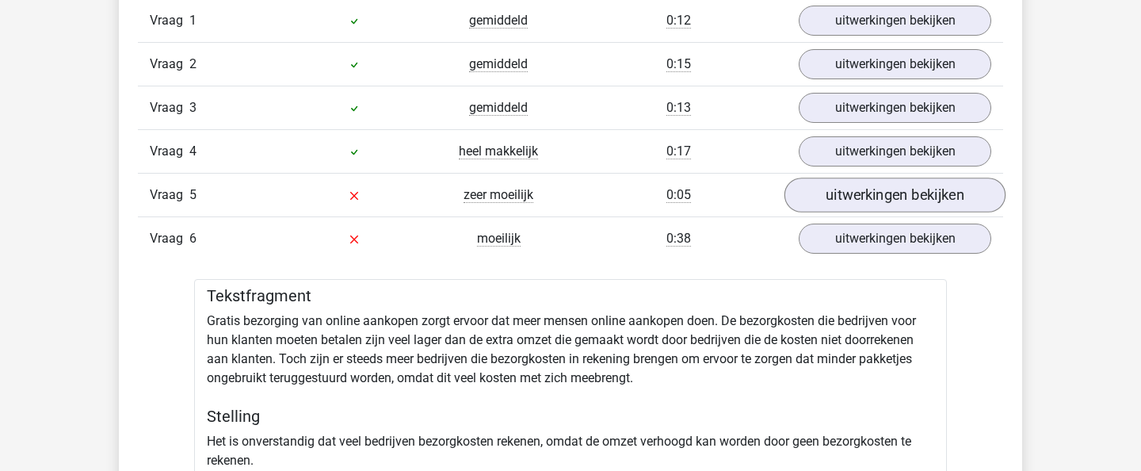
click at [831, 185] on link "uitwerkingen bekijken" at bounding box center [894, 194] width 221 height 35
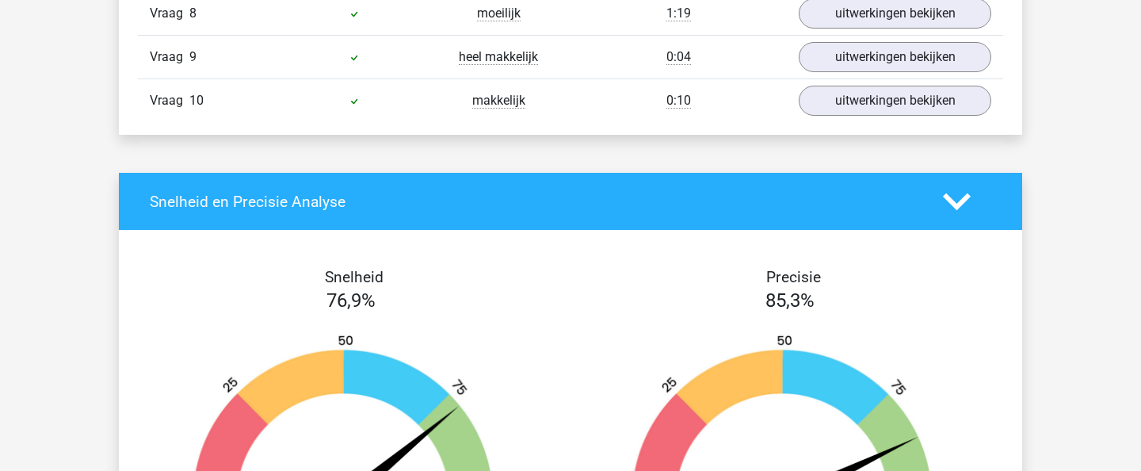
scroll to position [2391, 0]
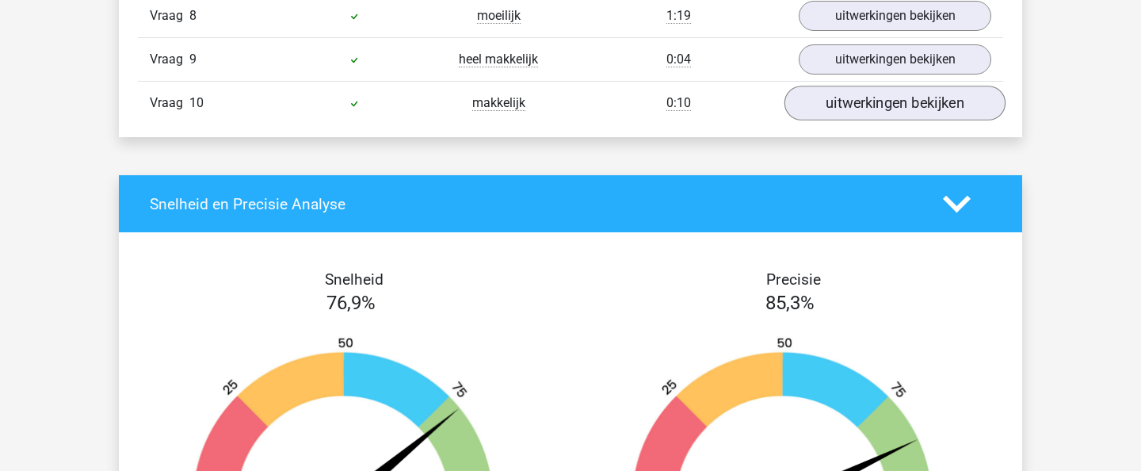
click at [851, 95] on link "uitwerkingen bekijken" at bounding box center [894, 103] width 221 height 35
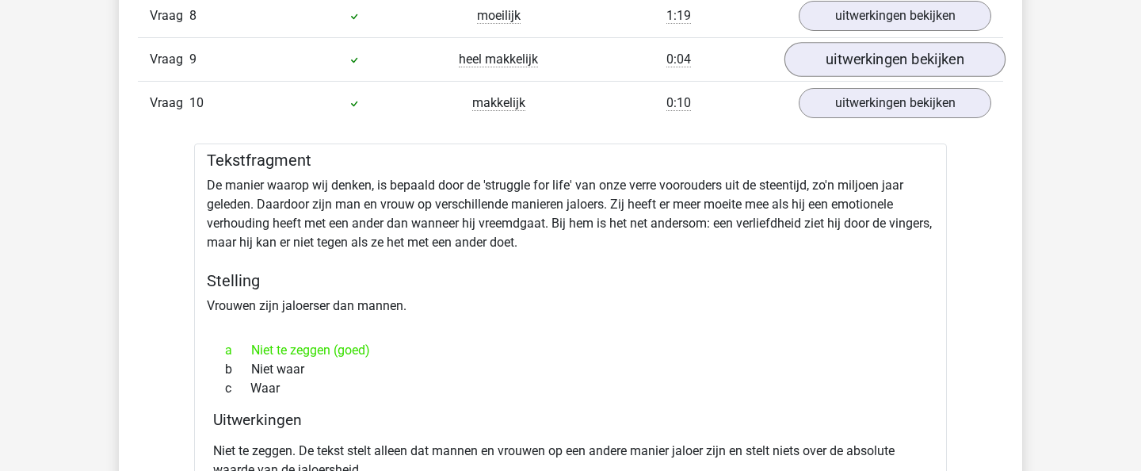
click at [853, 65] on link "uitwerkingen bekijken" at bounding box center [894, 59] width 221 height 35
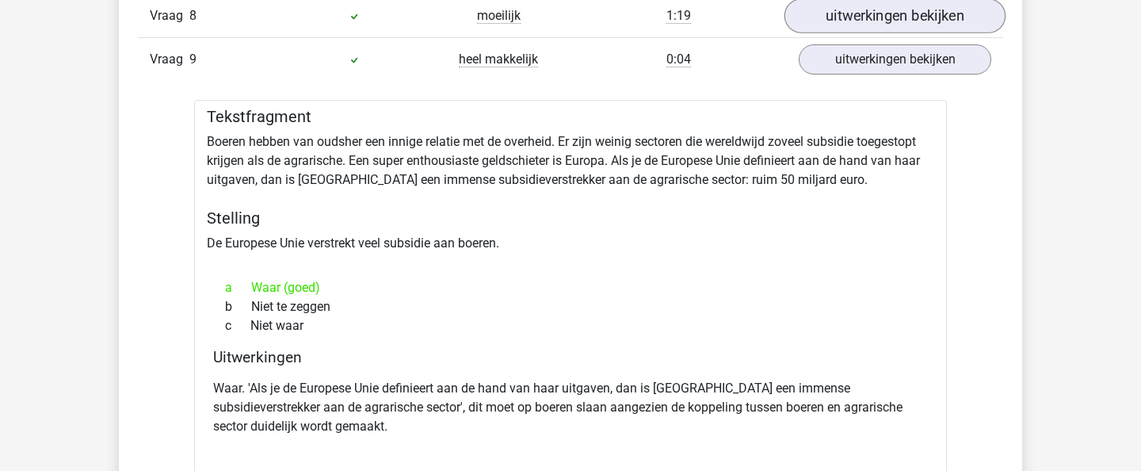
click at [868, 23] on link "uitwerkingen bekijken" at bounding box center [894, 15] width 221 height 35
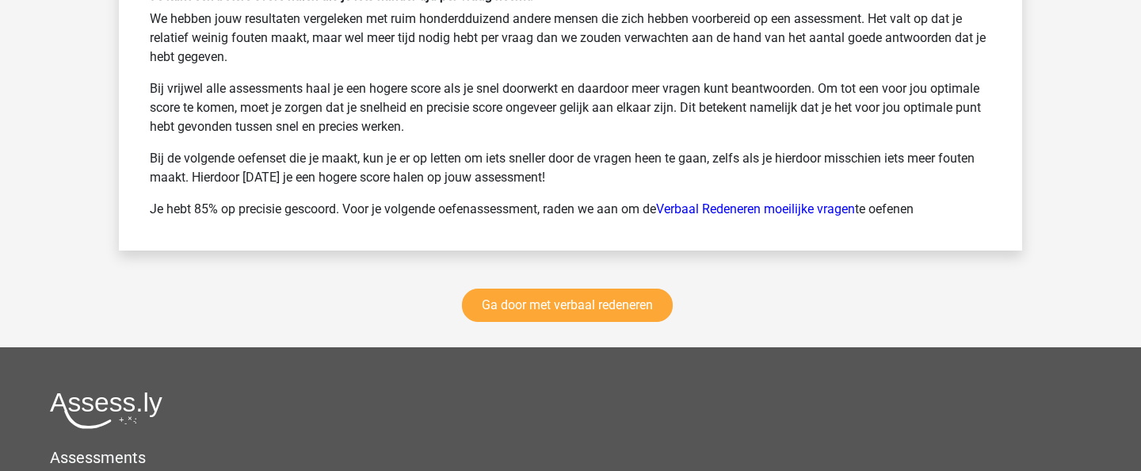
scroll to position [4603, 0]
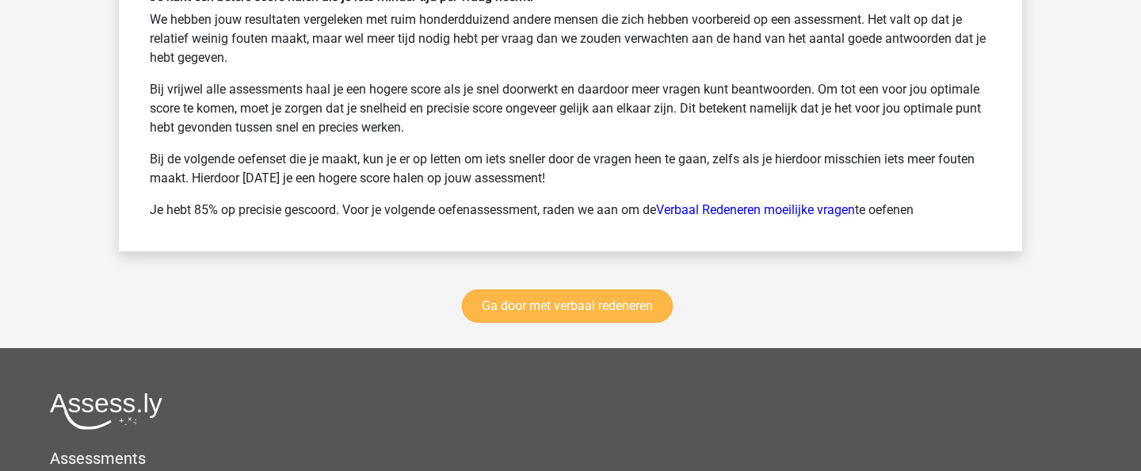
click at [610, 289] on link "Ga door met verbaal redeneren" at bounding box center [567, 305] width 211 height 33
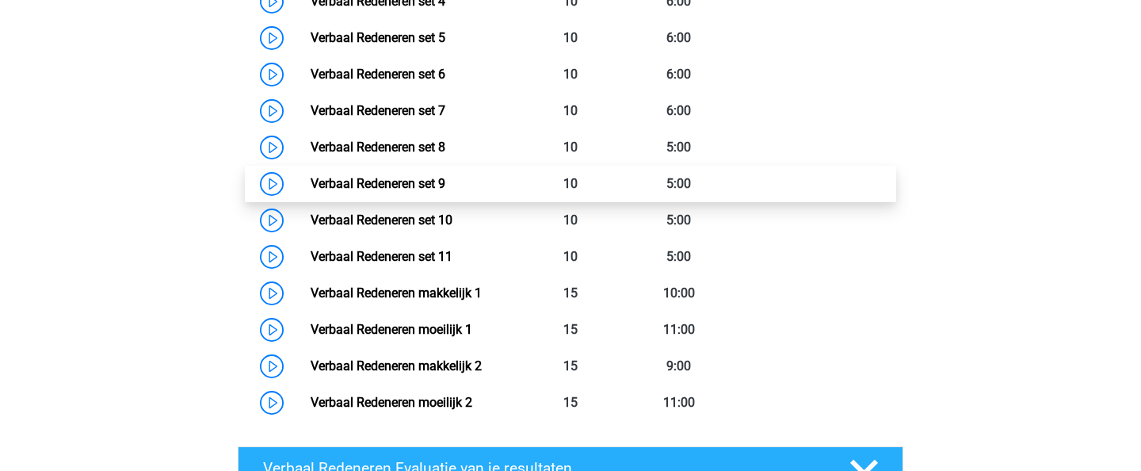
scroll to position [945, 0]
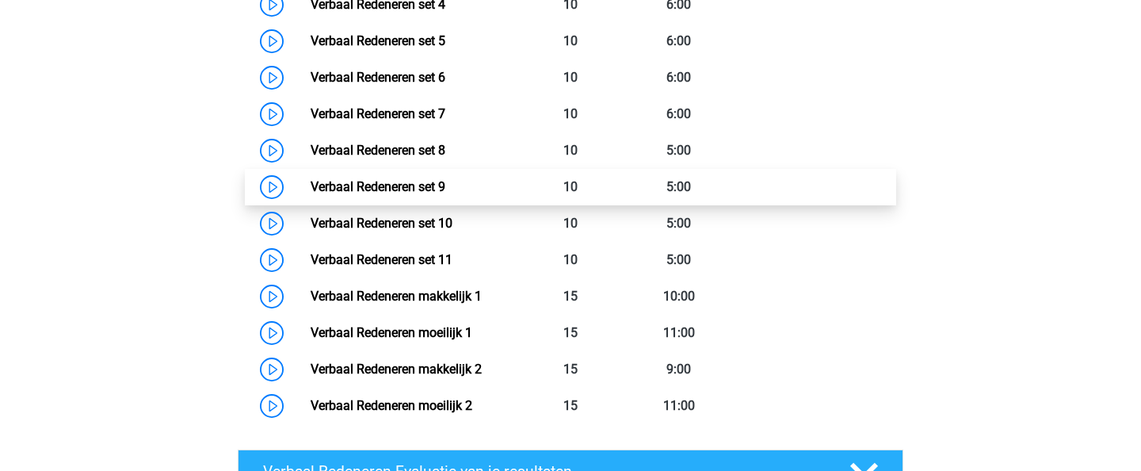
click at [311, 187] on link "Verbaal Redeneren set 9" at bounding box center [378, 186] width 135 height 15
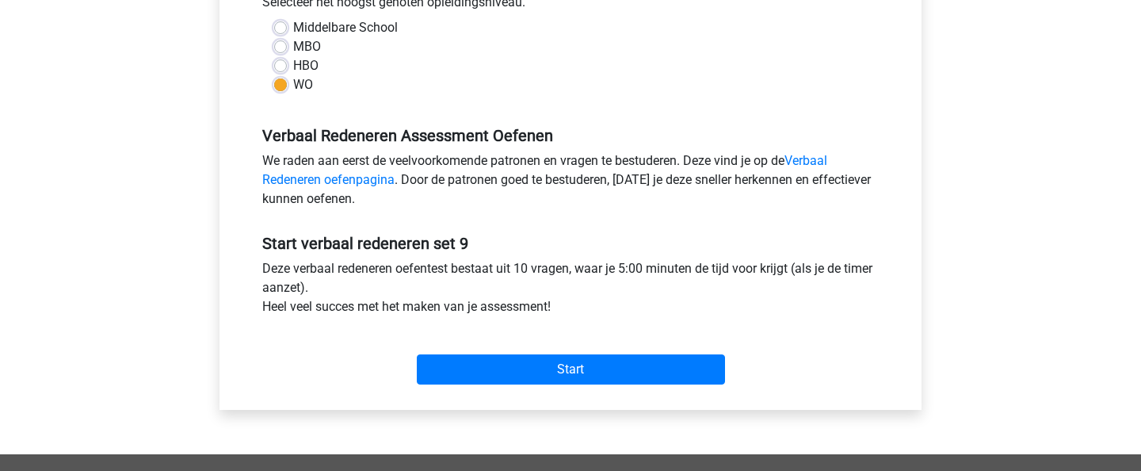
scroll to position [457, 0]
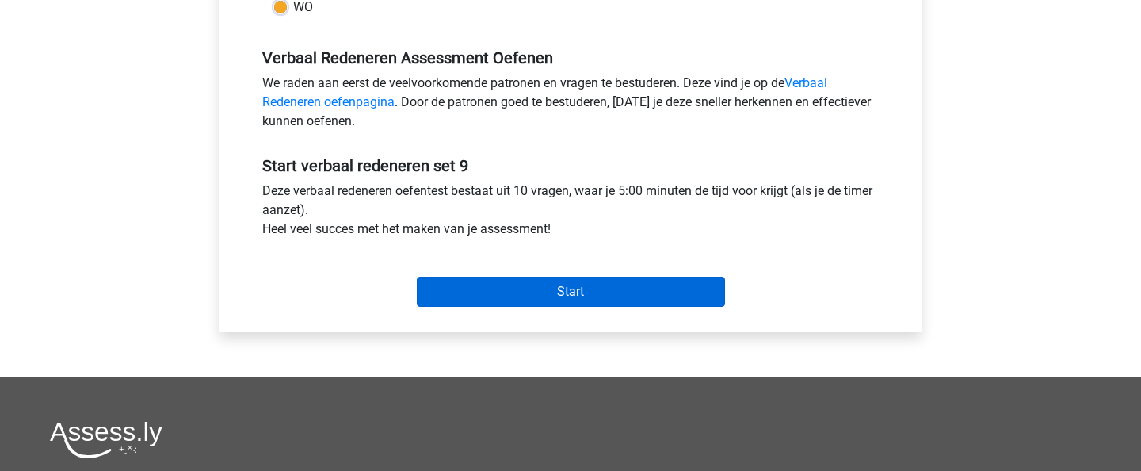
click at [487, 295] on input "Start" at bounding box center [571, 292] width 308 height 30
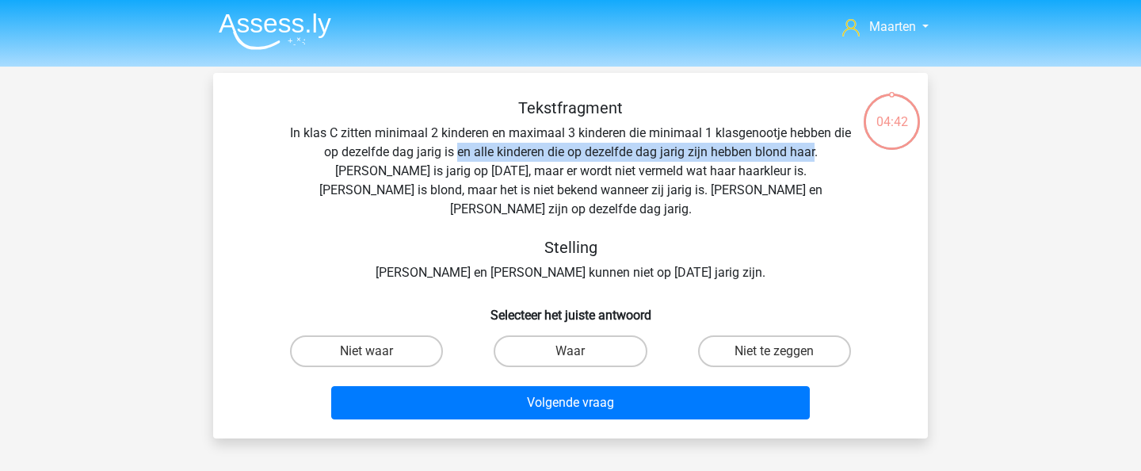
drag, startPoint x: 445, startPoint y: 151, endPoint x: 804, endPoint y: 153, distance: 359.0
click at [804, 153] on div "Tekstfragment In klas C zitten minimaal 2 kinderen en maximaal 3 kinderen die m…" at bounding box center [571, 190] width 664 height 184
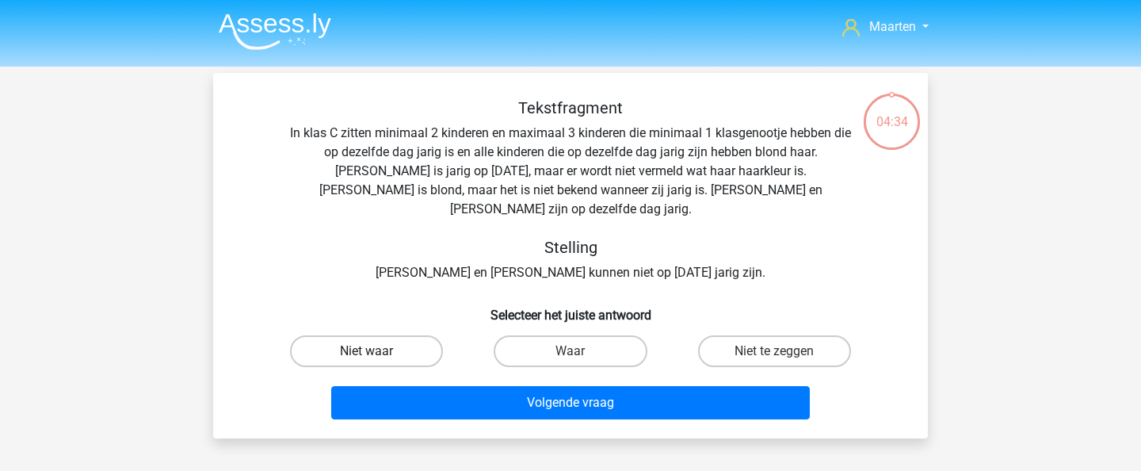
click at [386, 335] on label "Niet waar" at bounding box center [366, 351] width 153 height 32
click at [377, 351] on input "Niet waar" at bounding box center [372, 356] width 10 height 10
radio input "true"
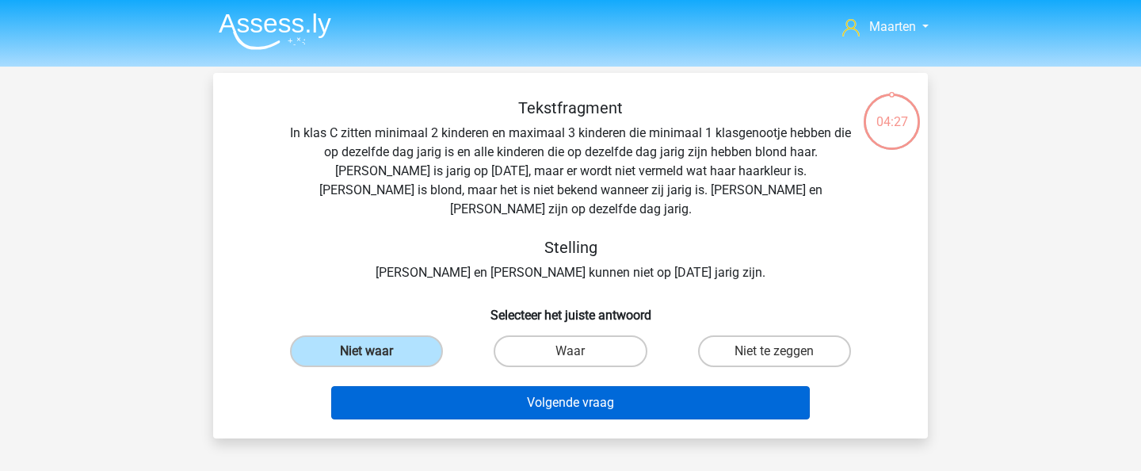
click at [567, 386] on button "Volgende vraag" at bounding box center [570, 402] width 479 height 33
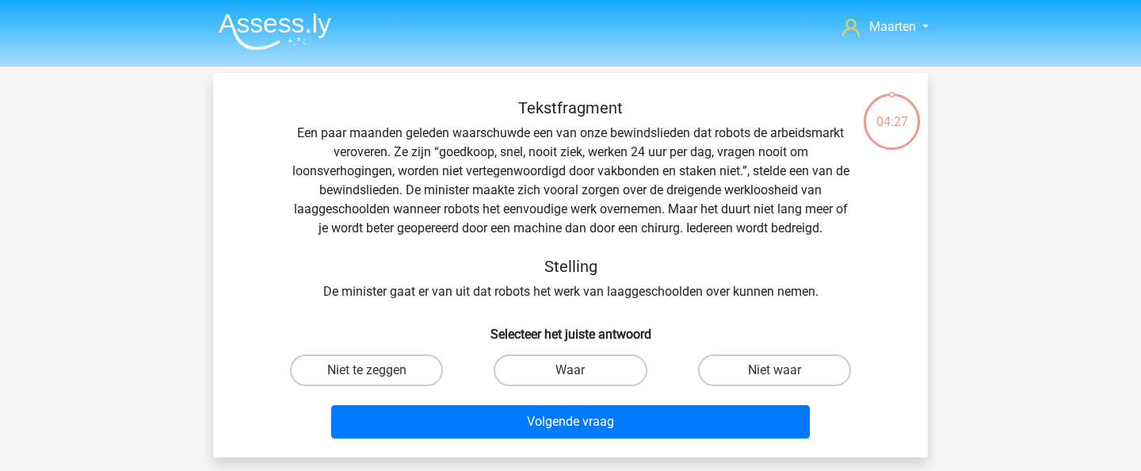
scroll to position [73, 0]
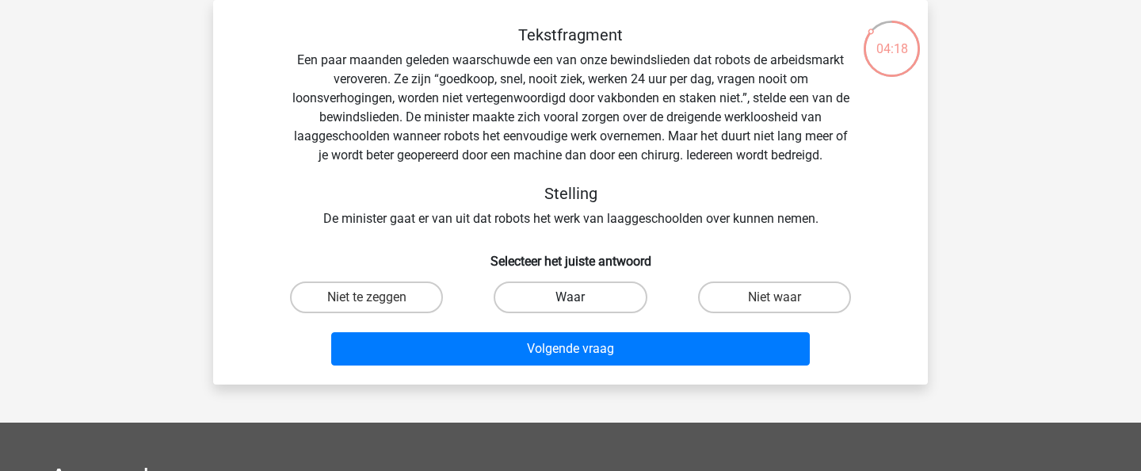
click at [627, 311] on label "Waar" at bounding box center [570, 297] width 153 height 32
click at [581, 307] on input "Waar" at bounding box center [576, 302] width 10 height 10
radio input "true"
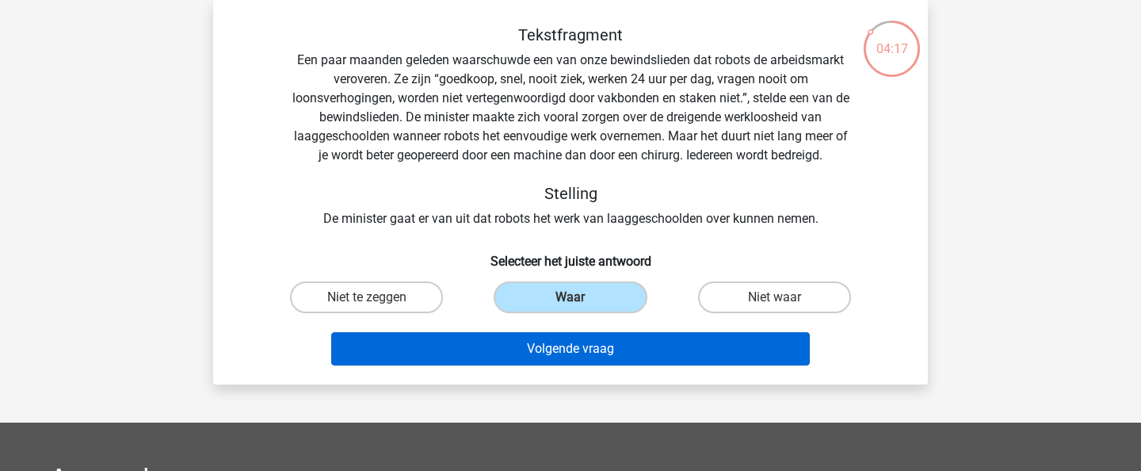
click at [624, 338] on button "Volgende vraag" at bounding box center [570, 348] width 479 height 33
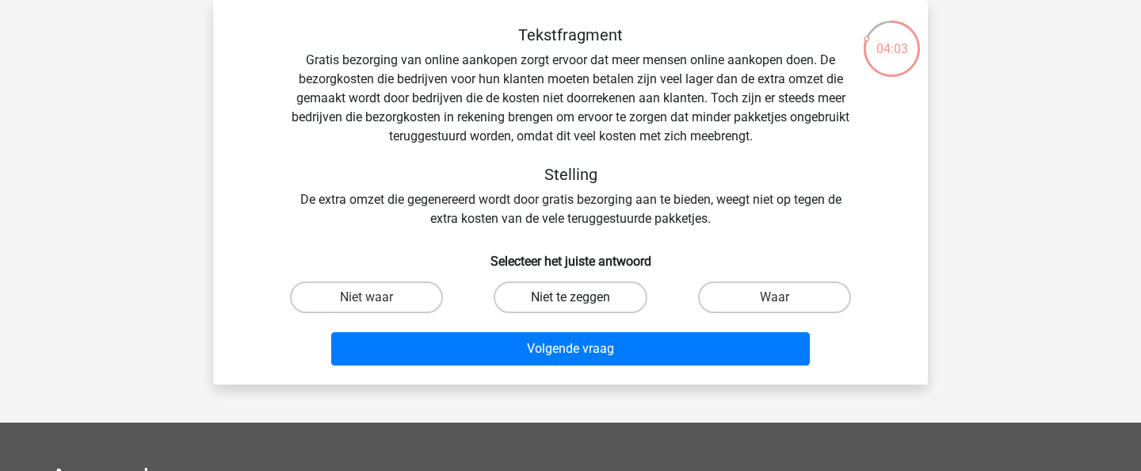
click at [550, 302] on label "Niet te zeggen" at bounding box center [570, 297] width 153 height 32
click at [571, 302] on input "Niet te zeggen" at bounding box center [576, 302] width 10 height 10
radio input "true"
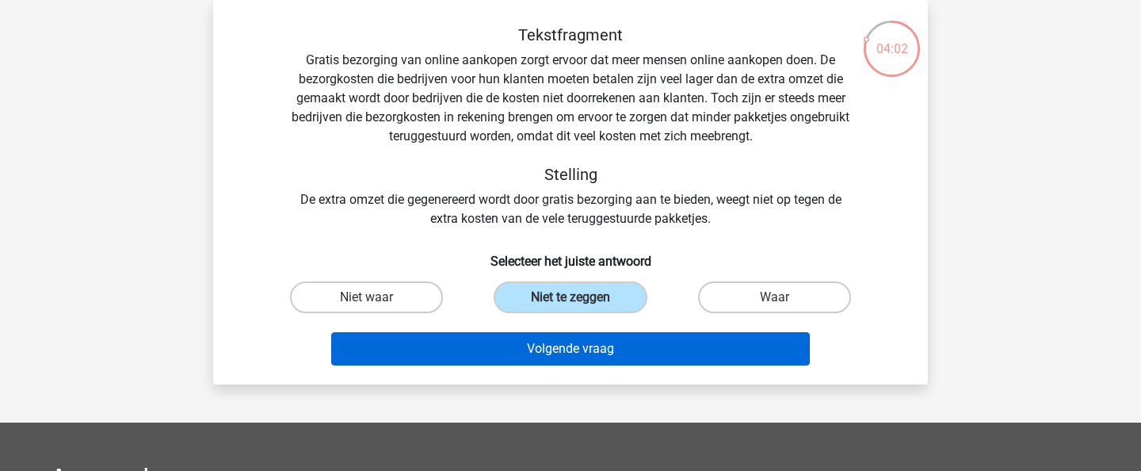
click at [571, 348] on button "Volgende vraag" at bounding box center [570, 348] width 479 height 33
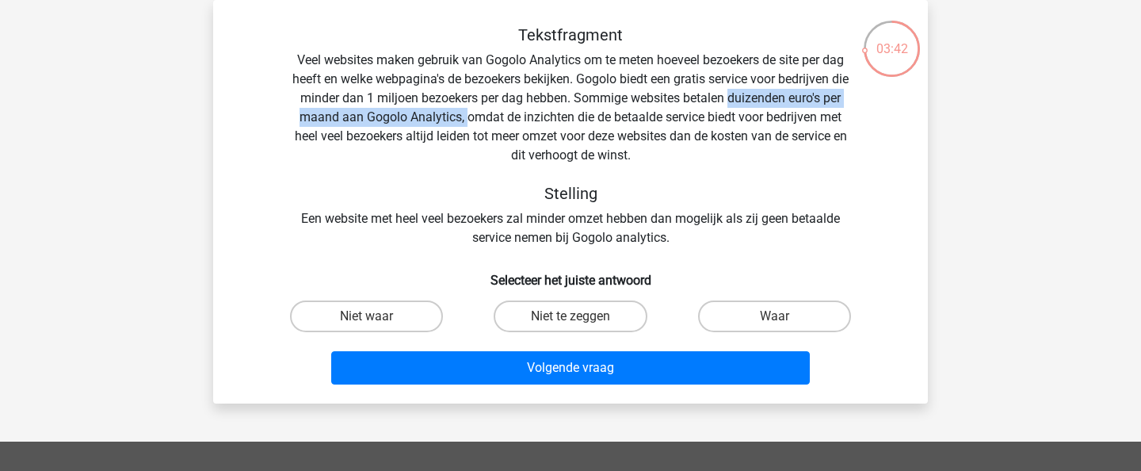
drag, startPoint x: 750, startPoint y: 90, endPoint x: 489, endPoint y: 121, distance: 262.5
click at [489, 121] on div "Tekstfragment Veel websites maken gebruik van Gogolo Analytics om te meten hoev…" at bounding box center [571, 136] width 664 height 222
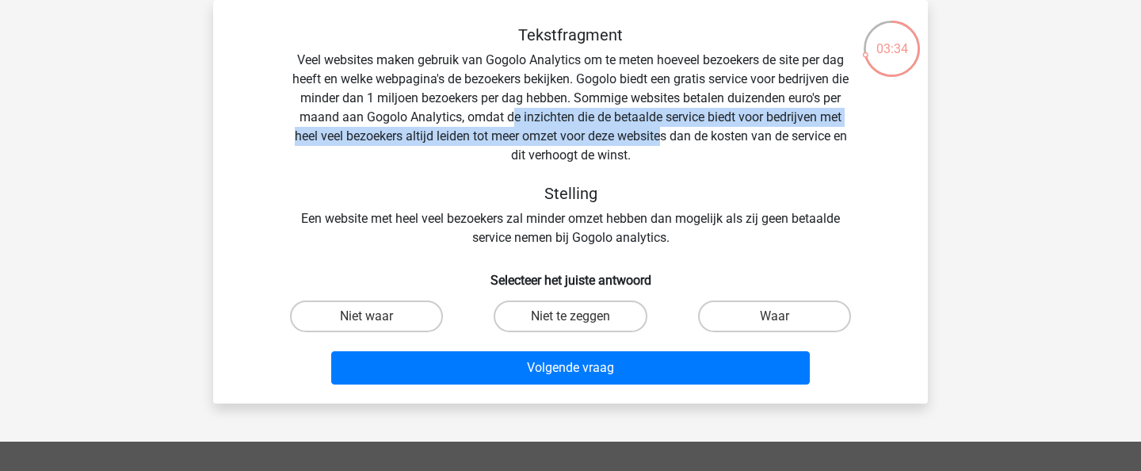
drag, startPoint x: 535, startPoint y: 120, endPoint x: 707, endPoint y: 135, distance: 172.6
click at [707, 135] on div "Tekstfragment Veel websites maken gebruik van Gogolo Analytics om te meten hoev…" at bounding box center [571, 136] width 664 height 222
click at [737, 307] on label "Waar" at bounding box center [774, 316] width 153 height 32
click at [774, 316] on input "Waar" at bounding box center [779, 321] width 10 height 10
radio input "true"
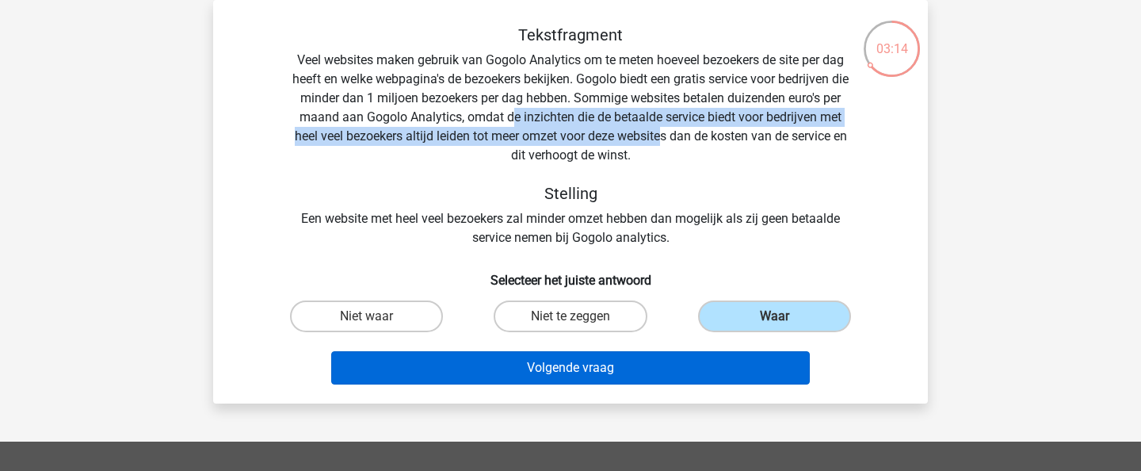
click at [687, 377] on button "Volgende vraag" at bounding box center [570, 367] width 479 height 33
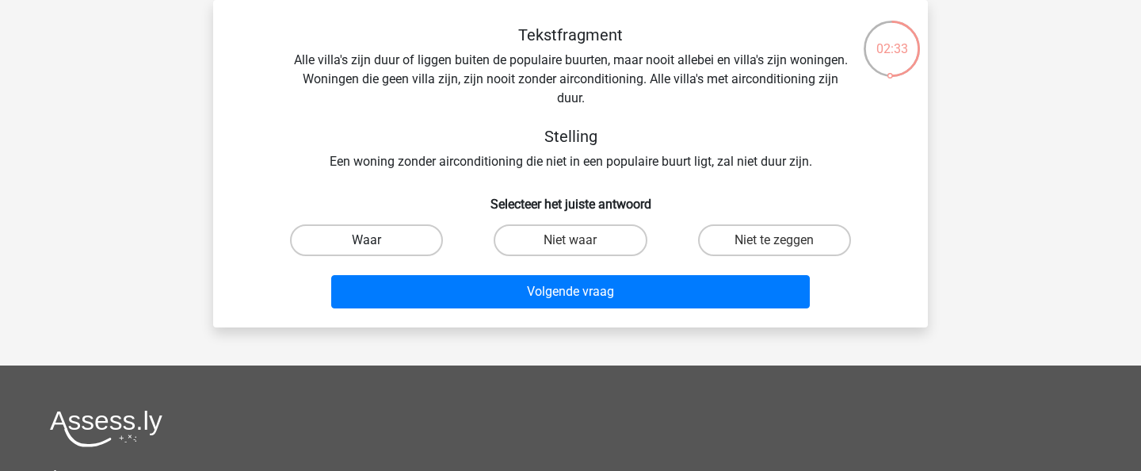
click at [389, 250] on label "Waar" at bounding box center [366, 240] width 153 height 32
click at [377, 250] on input "Waar" at bounding box center [372, 245] width 10 height 10
radio input "true"
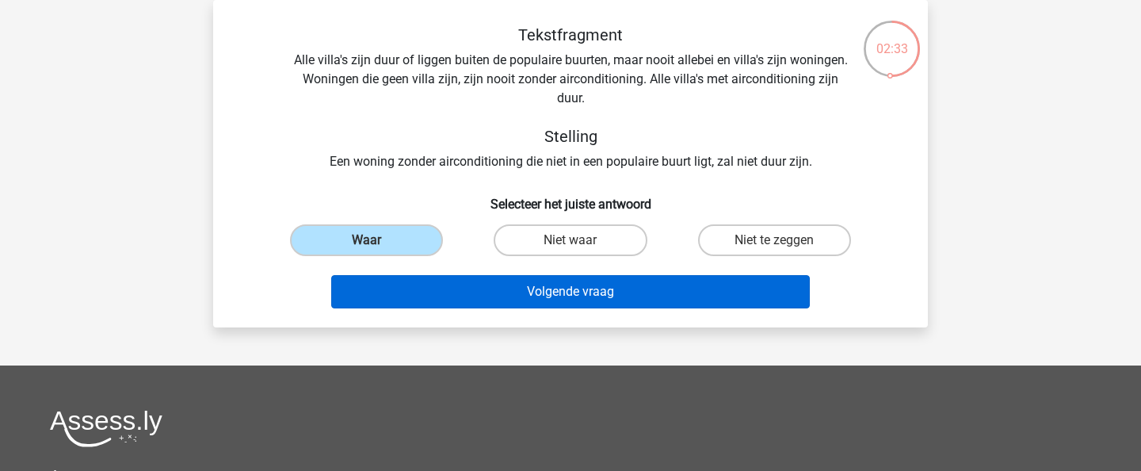
click at [404, 276] on button "Volgende vraag" at bounding box center [570, 291] width 479 height 33
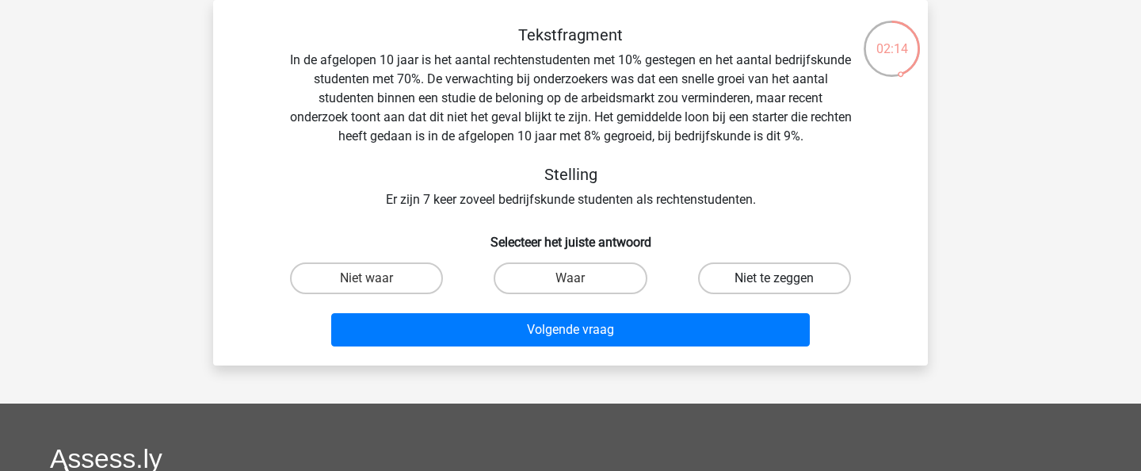
click at [758, 284] on label "Niet te zeggen" at bounding box center [774, 278] width 153 height 32
click at [774, 284] on input "Niet te zeggen" at bounding box center [779, 283] width 10 height 10
radio input "true"
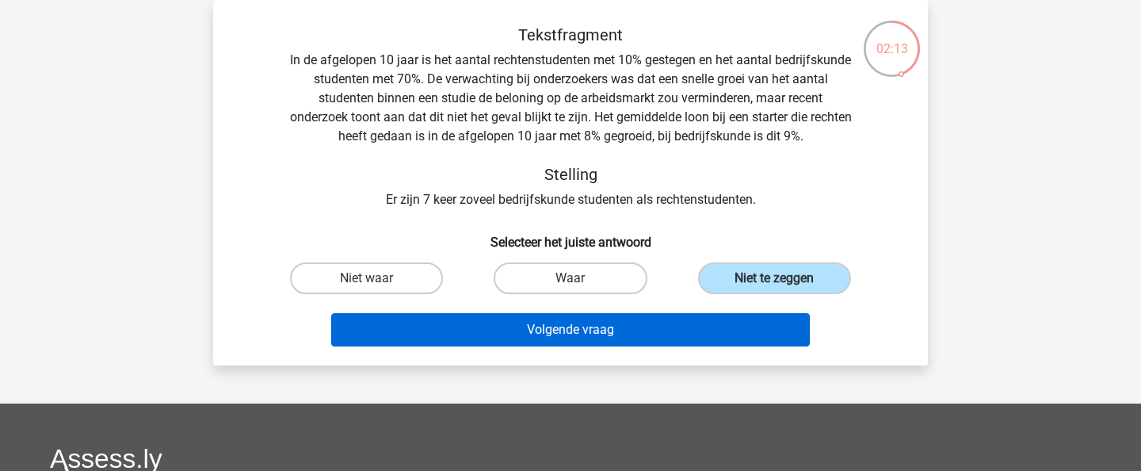
click at [650, 334] on button "Volgende vraag" at bounding box center [570, 329] width 479 height 33
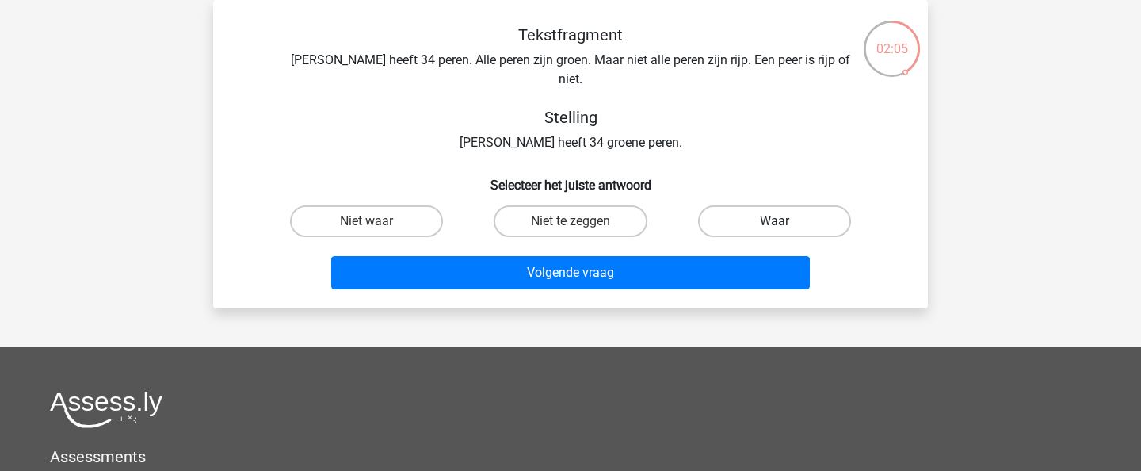
click at [765, 205] on label "Waar" at bounding box center [774, 221] width 153 height 32
click at [774, 221] on input "Waar" at bounding box center [779, 226] width 10 height 10
radio input "true"
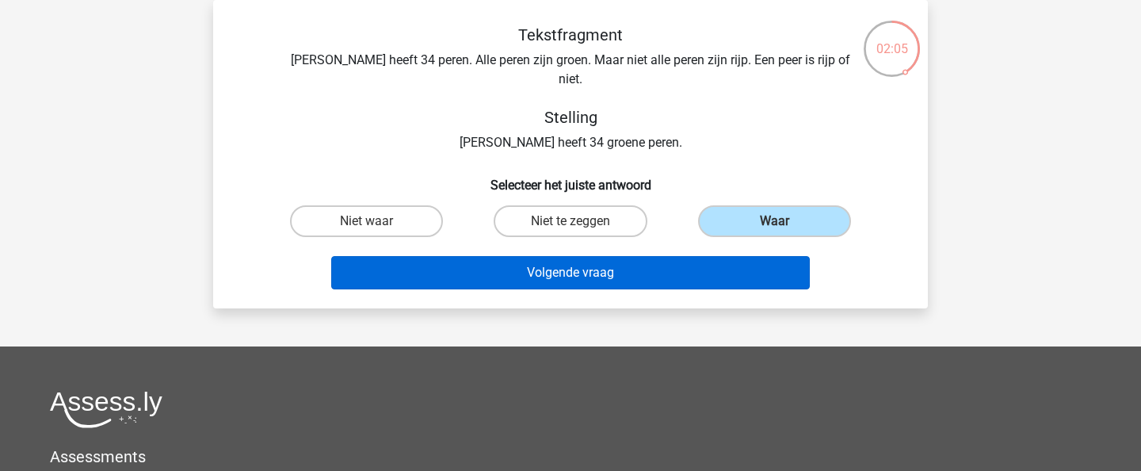
click at [705, 256] on button "Volgende vraag" at bounding box center [570, 272] width 479 height 33
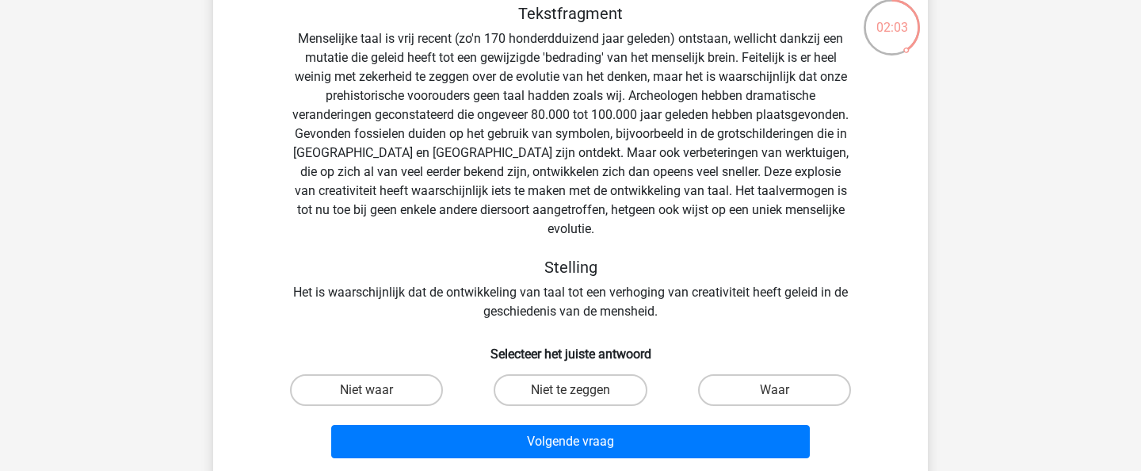
scroll to position [96, 0]
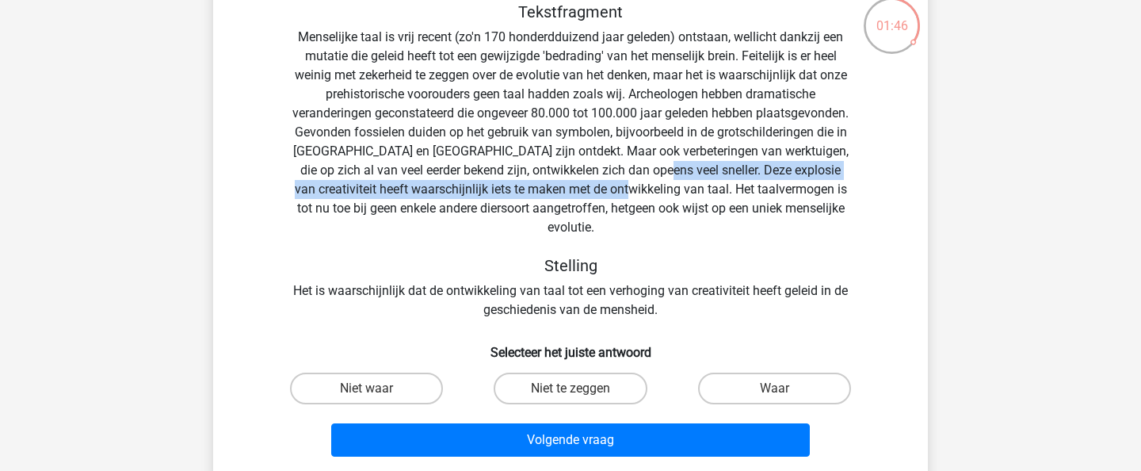
drag, startPoint x: 649, startPoint y: 171, endPoint x: 621, endPoint y: 181, distance: 29.3
click at [621, 181] on div "Tekstfragment Stelling Het is waarschijnlijk dat de ontwikkeling van taal tot e…" at bounding box center [571, 160] width 664 height 317
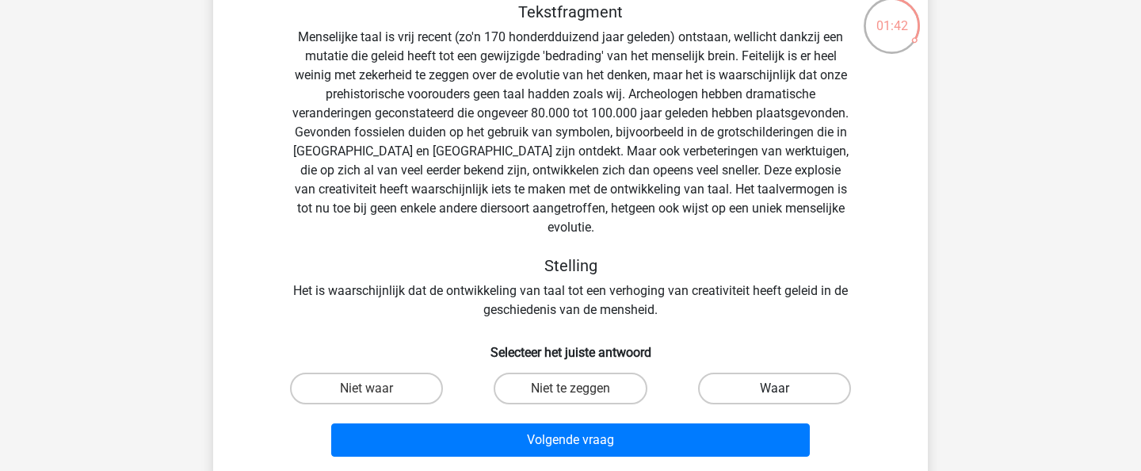
click at [735, 372] on label "Waar" at bounding box center [774, 388] width 153 height 32
click at [774, 388] on input "Waar" at bounding box center [779, 393] width 10 height 10
radio input "true"
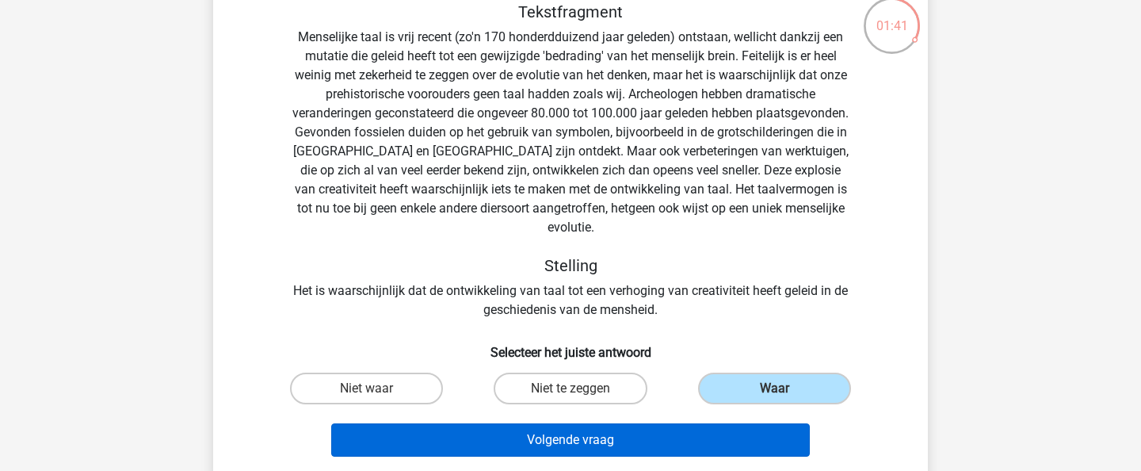
click at [681, 423] on button "Volgende vraag" at bounding box center [570, 439] width 479 height 33
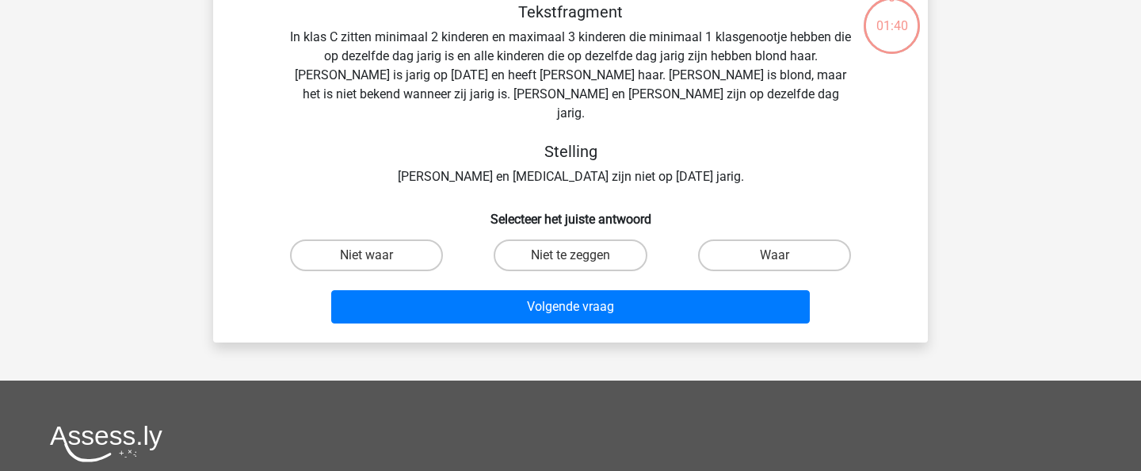
scroll to position [73, 0]
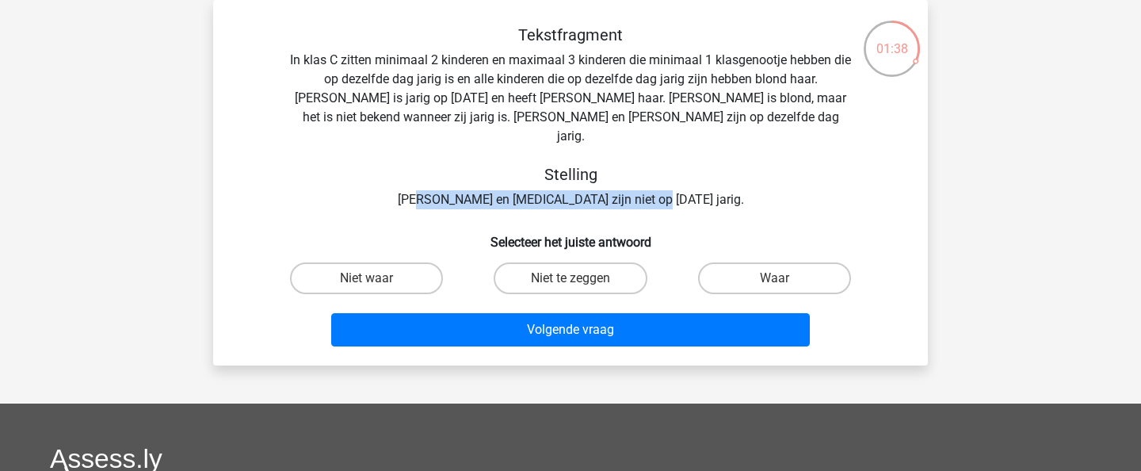
drag, startPoint x: 470, startPoint y: 178, endPoint x: 708, endPoint y: 185, distance: 238.6
click at [708, 185] on div "Tekstfragment In klas C zitten minimaal 2 kinderen en maximaal 3 kinderen die m…" at bounding box center [571, 117] width 664 height 184
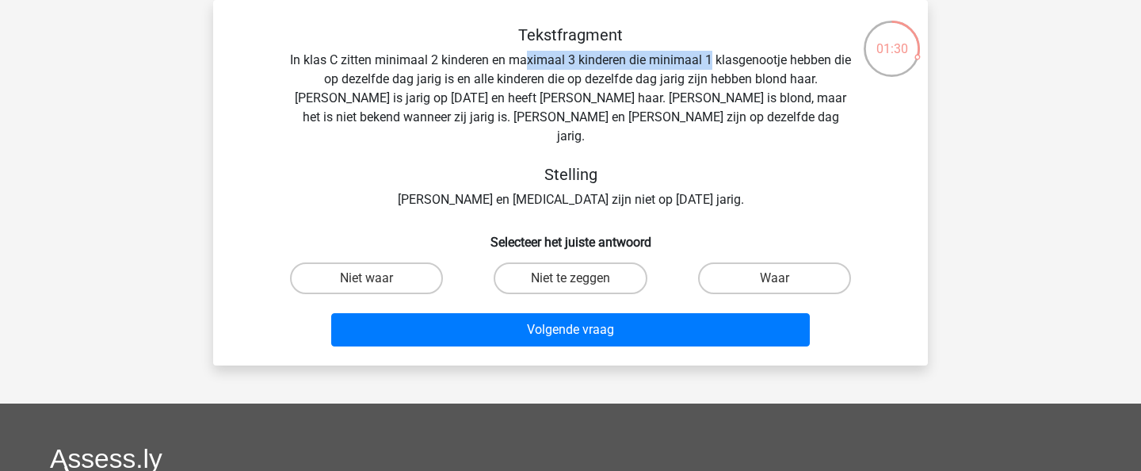
drag, startPoint x: 538, startPoint y: 59, endPoint x: 720, endPoint y: 64, distance: 182.3
click at [720, 64] on div "Tekstfragment In klas C zitten minimaal 2 kinderen en maximaal 3 kinderen die m…" at bounding box center [571, 117] width 664 height 184
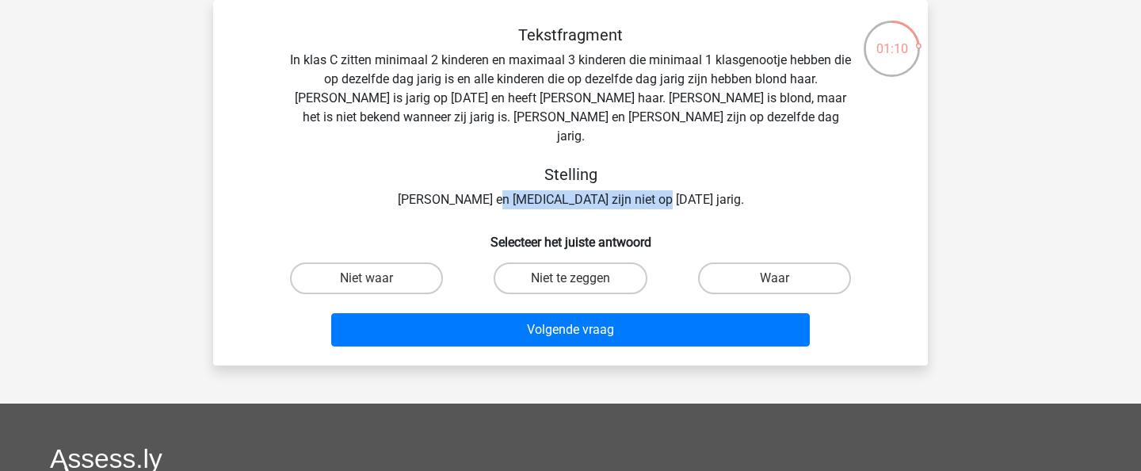
drag, startPoint x: 532, startPoint y: 173, endPoint x: 700, endPoint y: 177, distance: 167.3
click at [700, 177] on div "Tekstfragment In klas C zitten minimaal 2 kinderen en maximaal 3 kinderen die m…" at bounding box center [571, 117] width 664 height 184
click at [751, 262] on label "Waar" at bounding box center [774, 278] width 153 height 32
click at [774, 278] on input "Waar" at bounding box center [779, 283] width 10 height 10
radio input "true"
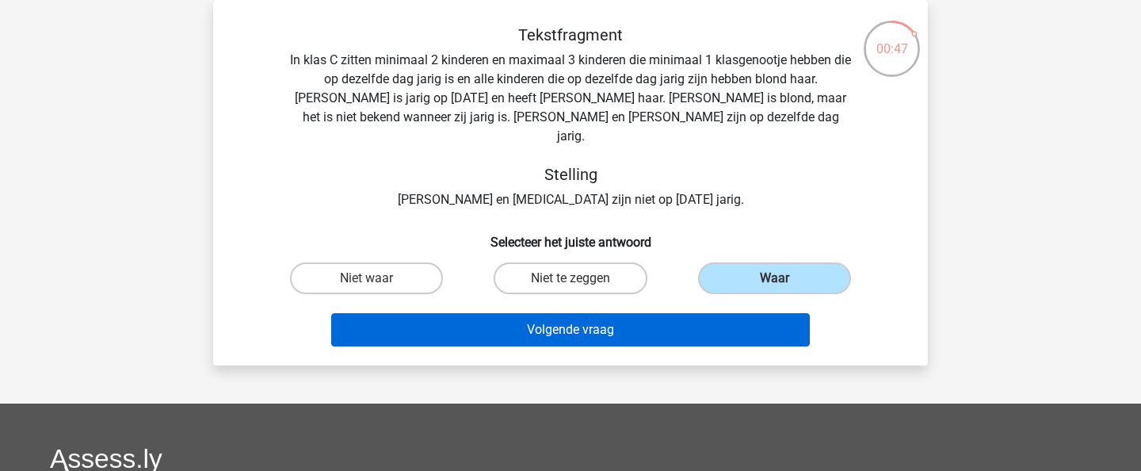
click at [658, 313] on button "Volgende vraag" at bounding box center [570, 329] width 479 height 33
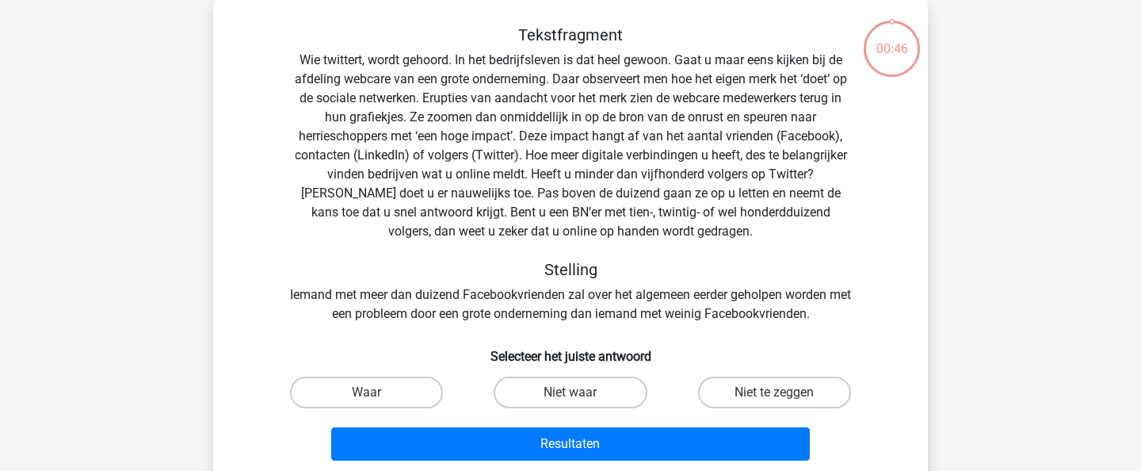
scroll to position [86, 0]
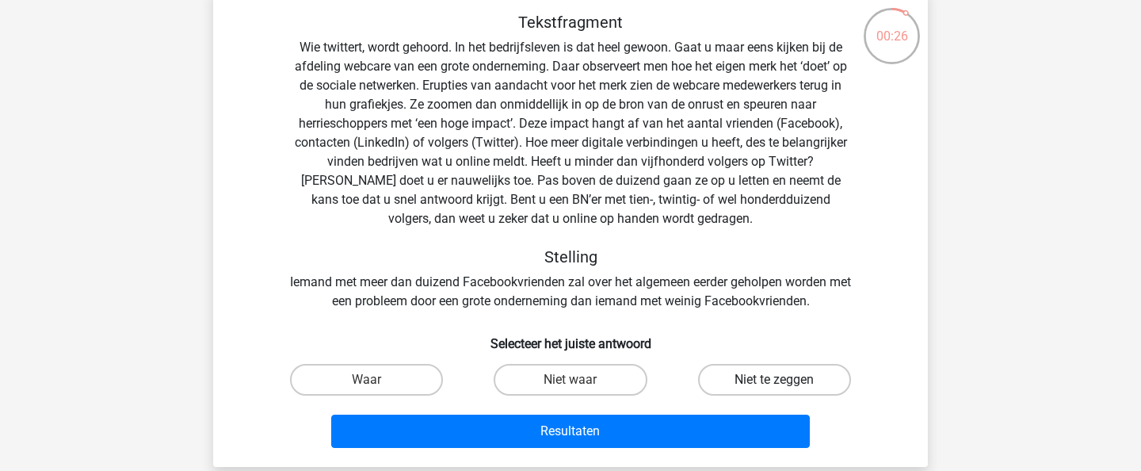
click at [749, 369] on label "Niet te zeggen" at bounding box center [774, 380] width 153 height 32
click at [774, 380] on input "Niet te zeggen" at bounding box center [779, 385] width 10 height 10
radio input "true"
click at [693, 407] on div "Resultaten" at bounding box center [571, 428] width 664 height 52
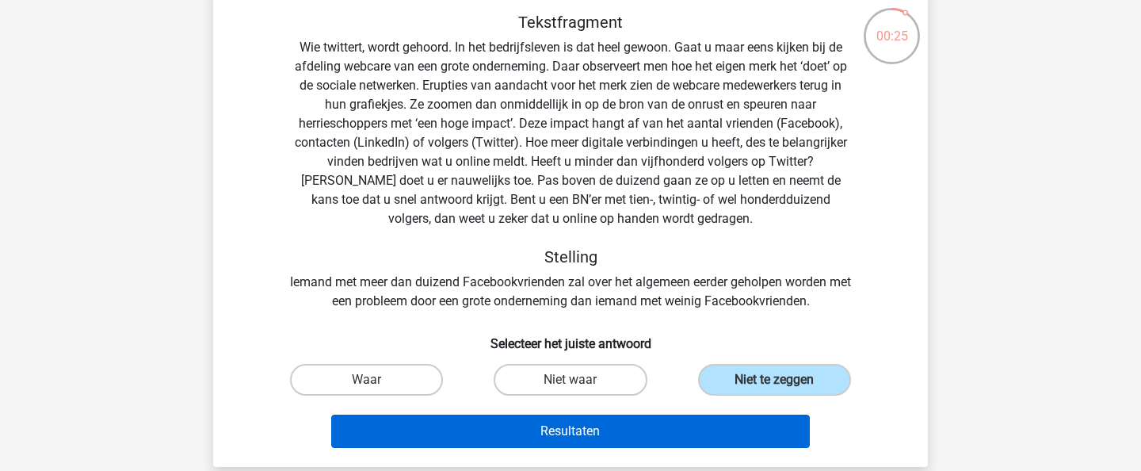
click at [693, 422] on button "Resultaten" at bounding box center [570, 430] width 479 height 33
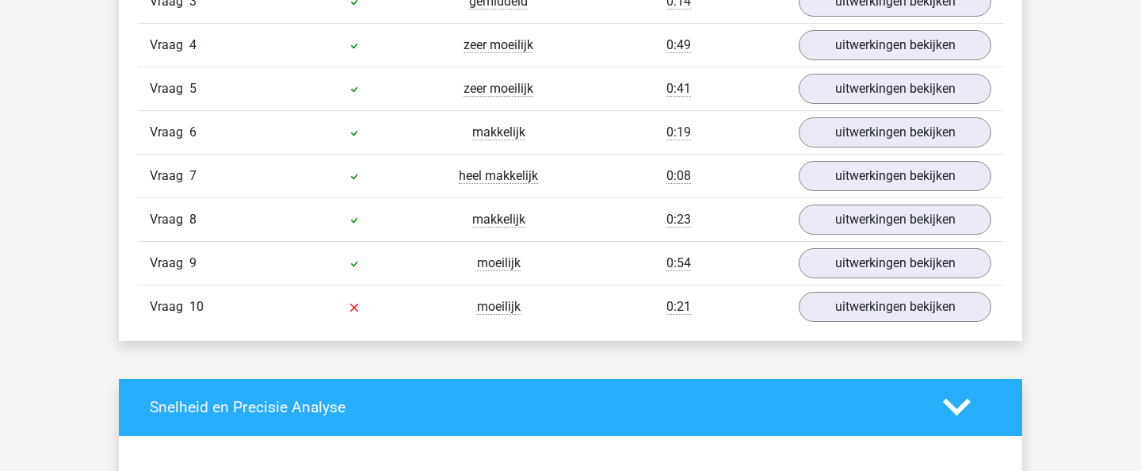
scroll to position [1199, 0]
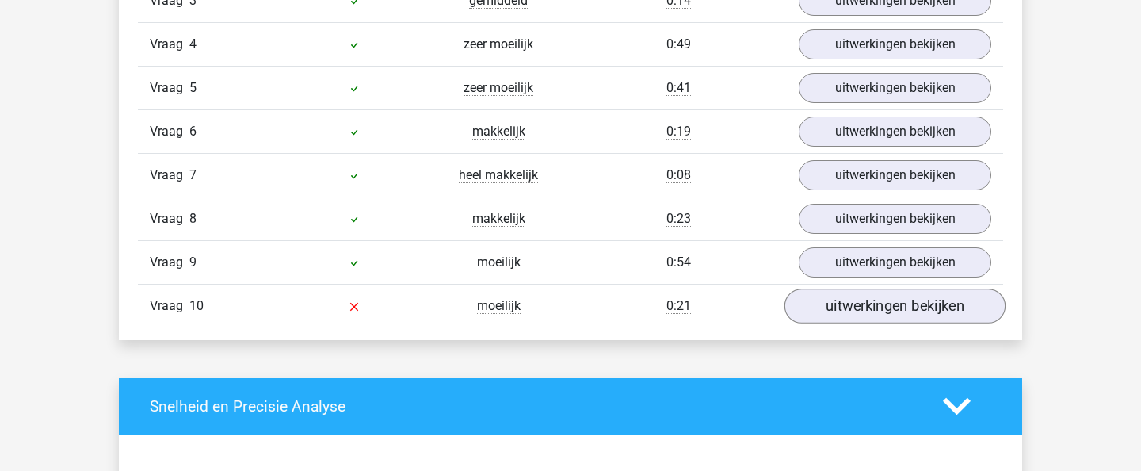
click at [870, 313] on link "uitwerkingen bekijken" at bounding box center [894, 305] width 221 height 35
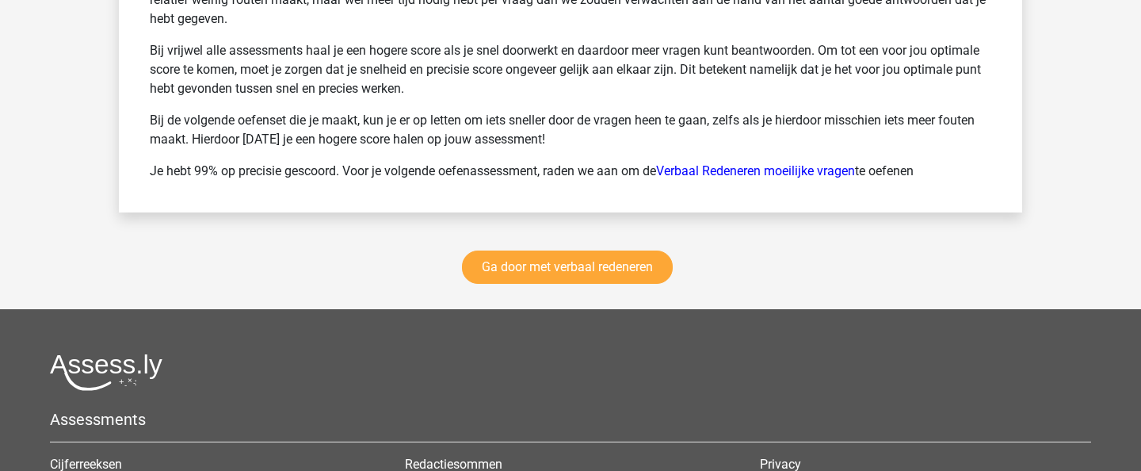
scroll to position [2936, 0]
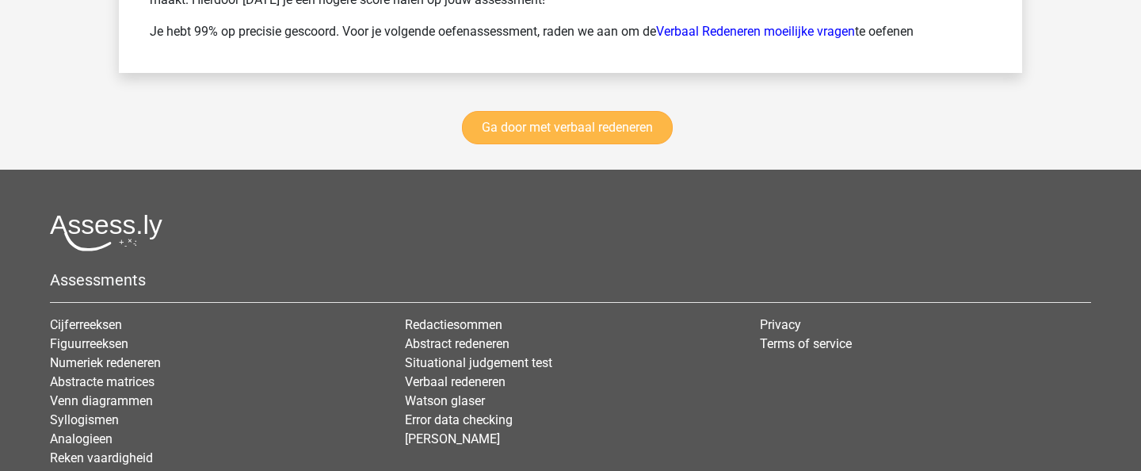
click at [585, 134] on link "Ga door met verbaal redeneren" at bounding box center [567, 127] width 211 height 33
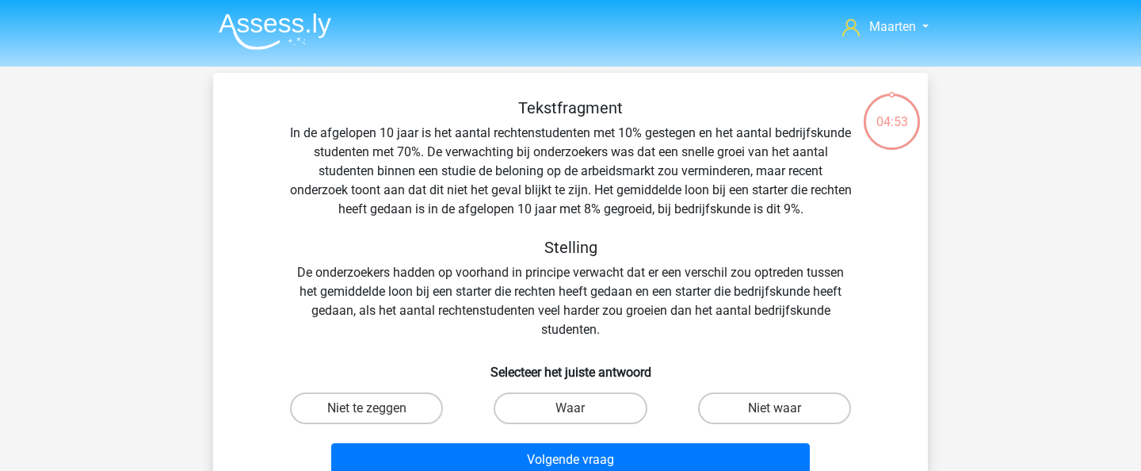
scroll to position [35, 0]
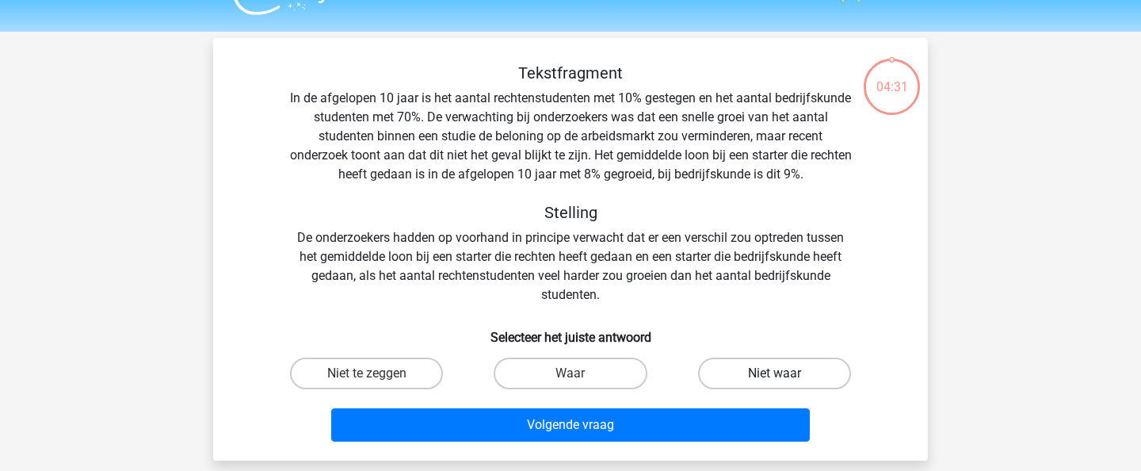
click at [756, 373] on label "Niet waar" at bounding box center [774, 373] width 153 height 32
click at [774, 373] on input "Niet waar" at bounding box center [779, 378] width 10 height 10
radio input "true"
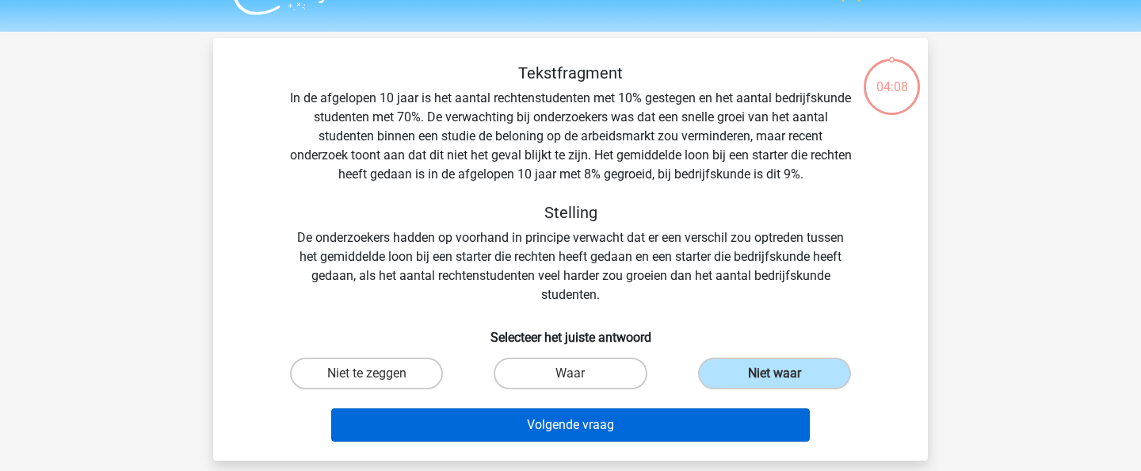
click at [590, 420] on button "Volgende vraag" at bounding box center [570, 424] width 479 height 33
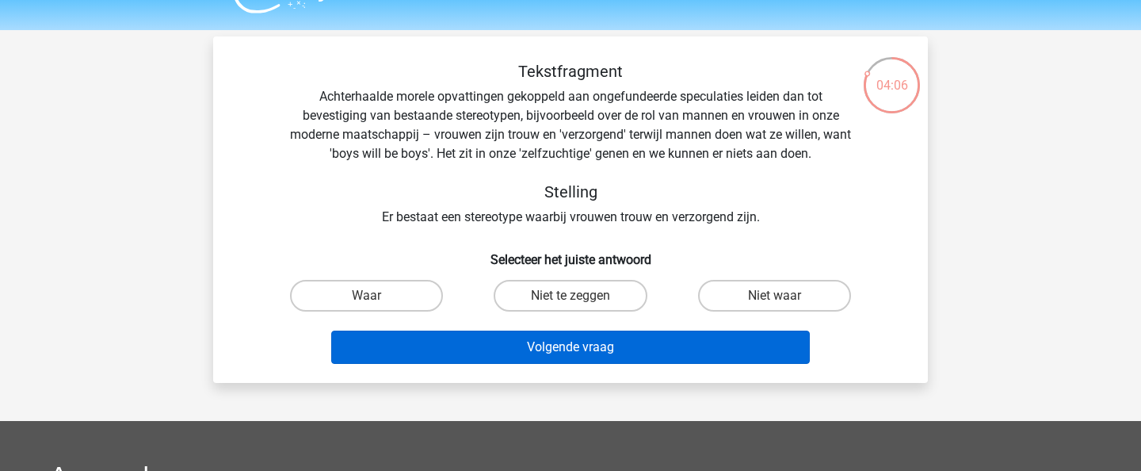
scroll to position [16, 0]
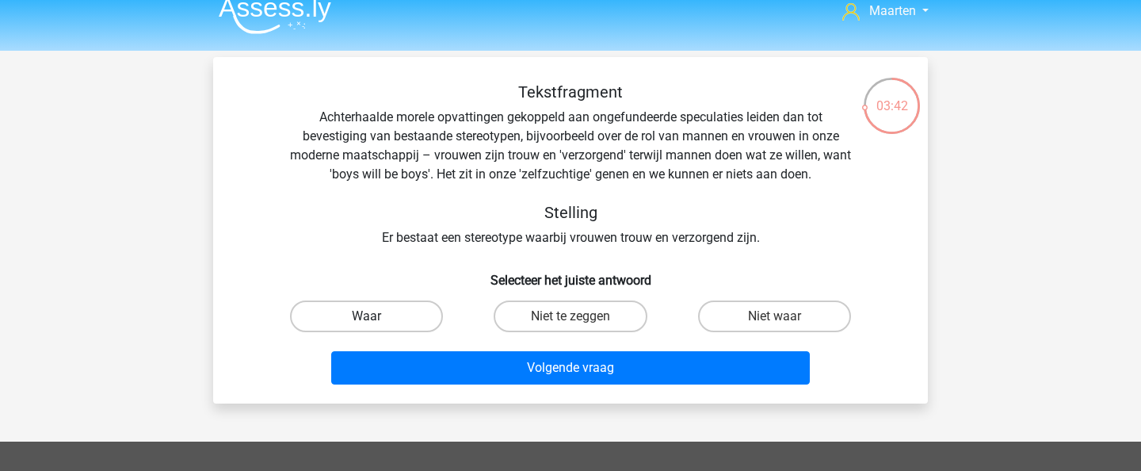
click at [384, 311] on label "Waar" at bounding box center [366, 316] width 153 height 32
click at [377, 316] on input "Waar" at bounding box center [372, 321] width 10 height 10
radio input "true"
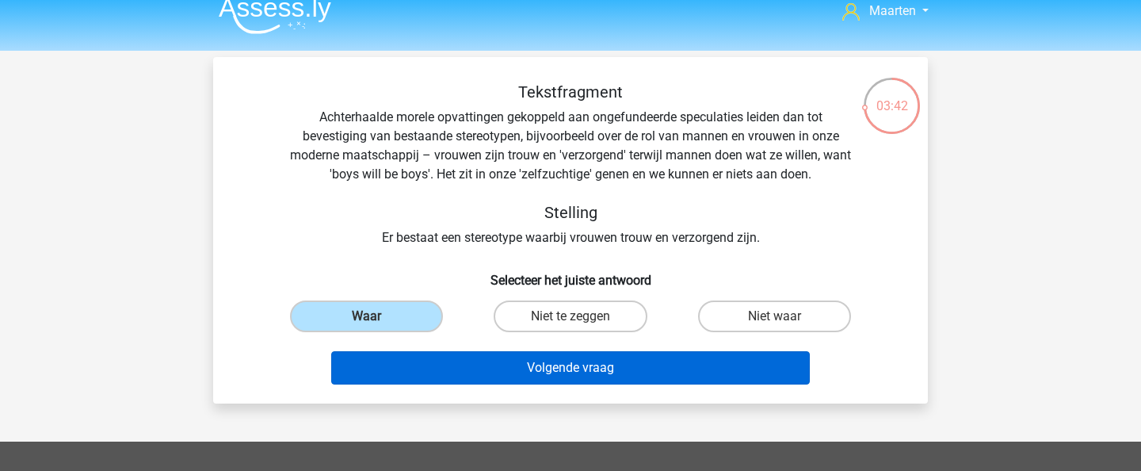
click at [425, 364] on button "Volgende vraag" at bounding box center [570, 367] width 479 height 33
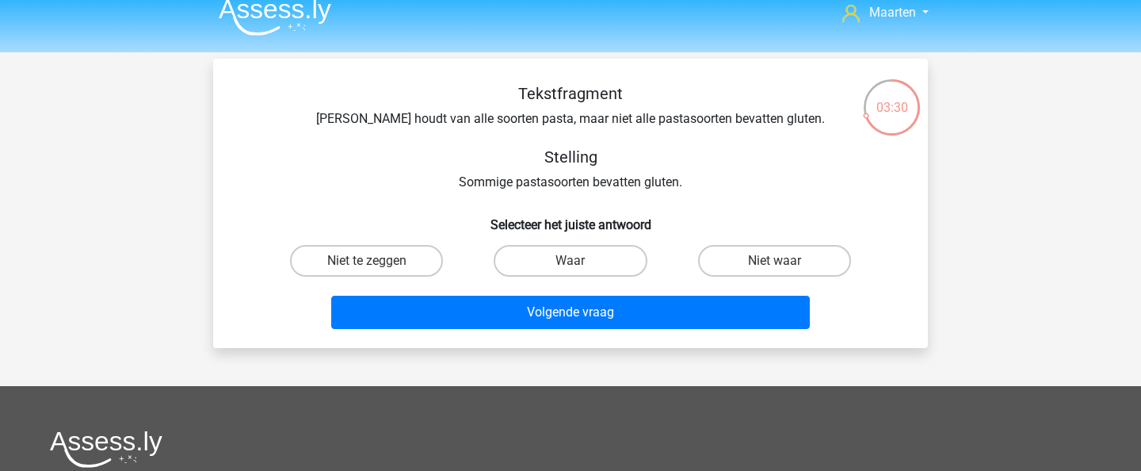
scroll to position [0, 0]
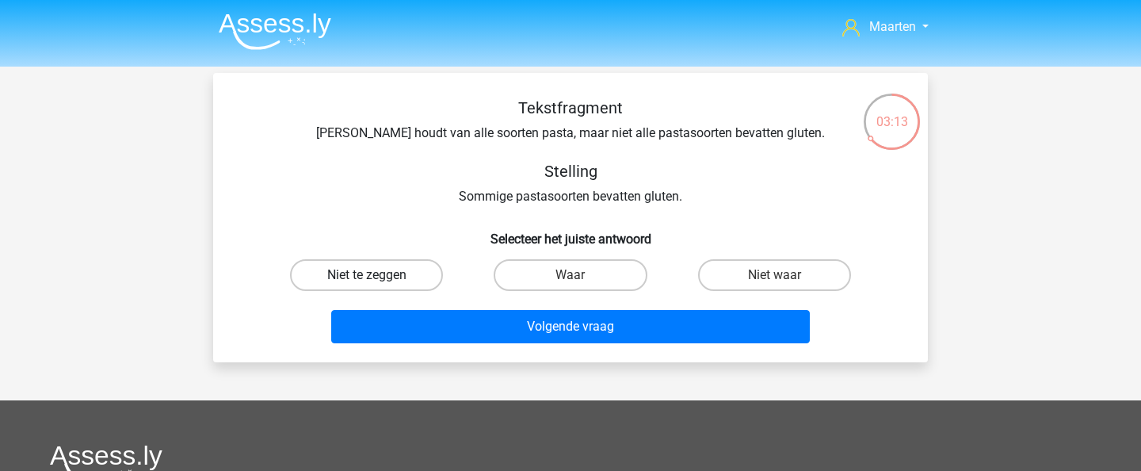
click at [413, 267] on label "Niet te zeggen" at bounding box center [366, 275] width 153 height 32
click at [377, 275] on input "Niet te zeggen" at bounding box center [372, 280] width 10 height 10
radio input "true"
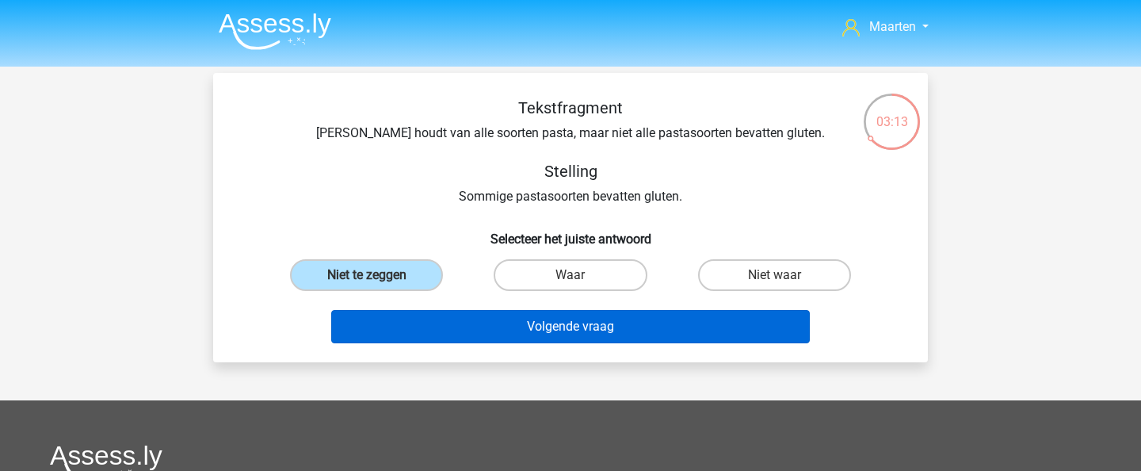
click at [510, 328] on button "Volgende vraag" at bounding box center [570, 326] width 479 height 33
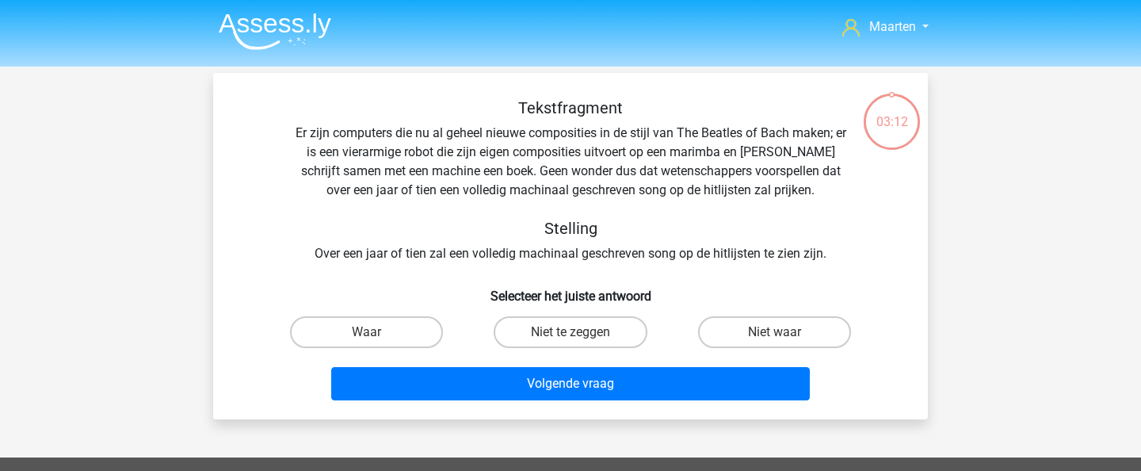
scroll to position [73, 0]
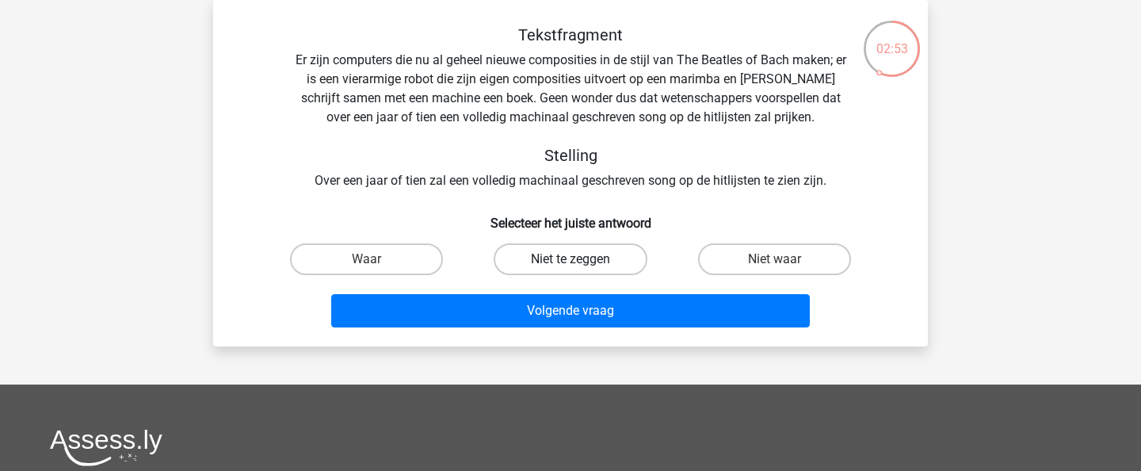
click at [586, 265] on label "Niet te zeggen" at bounding box center [570, 259] width 153 height 32
click at [581, 265] on input "Niet te zeggen" at bounding box center [576, 264] width 10 height 10
radio input "true"
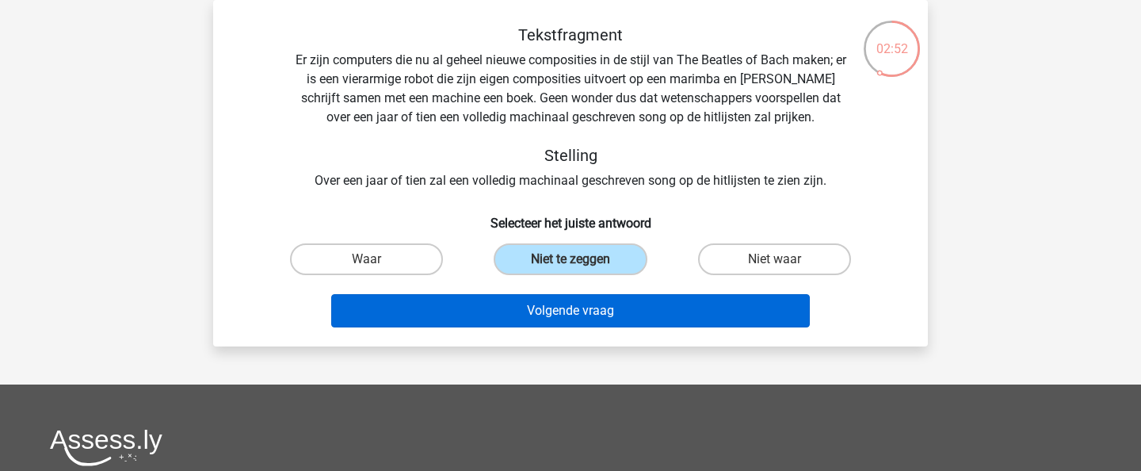
click at [586, 309] on button "Volgende vraag" at bounding box center [570, 310] width 479 height 33
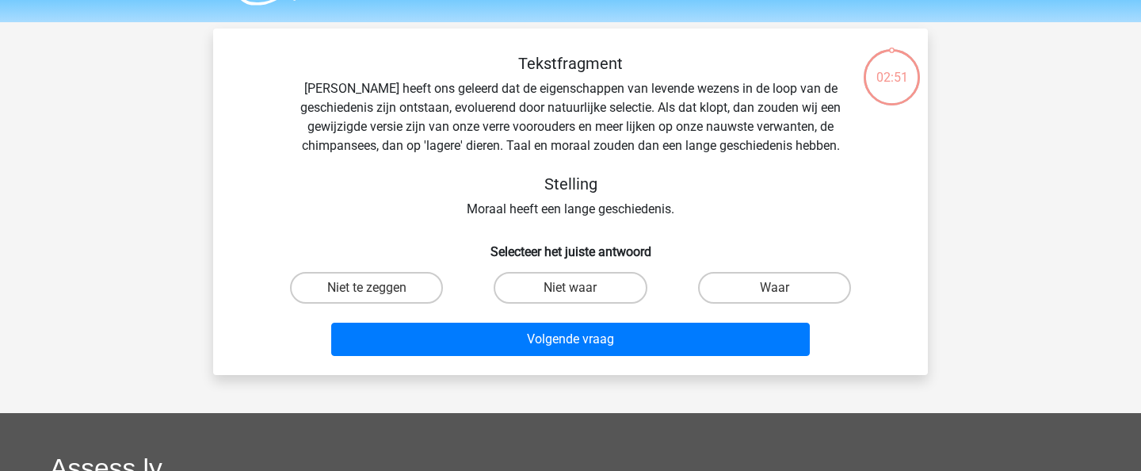
scroll to position [31, 0]
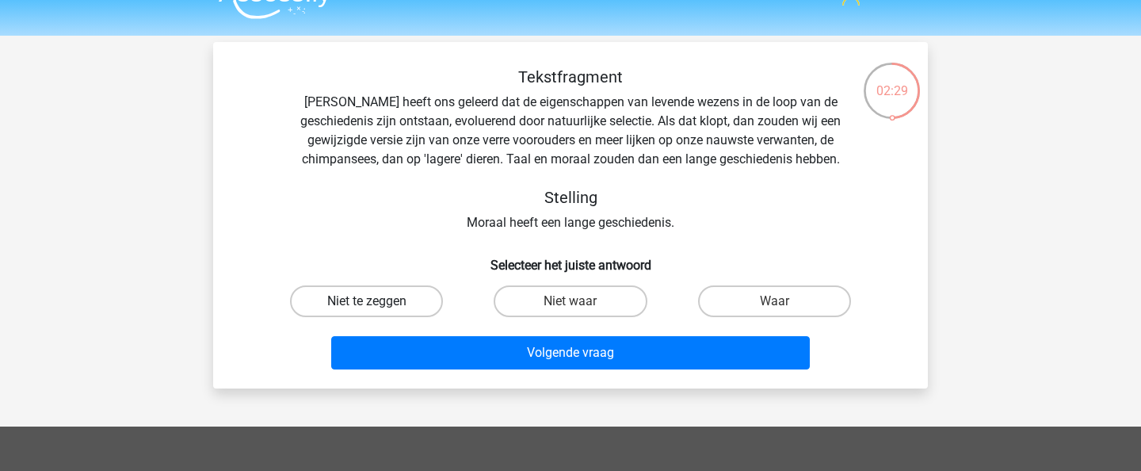
click at [396, 301] on label "Niet te zeggen" at bounding box center [366, 301] width 153 height 32
click at [377, 301] on input "Niet te zeggen" at bounding box center [372, 306] width 10 height 10
radio input "true"
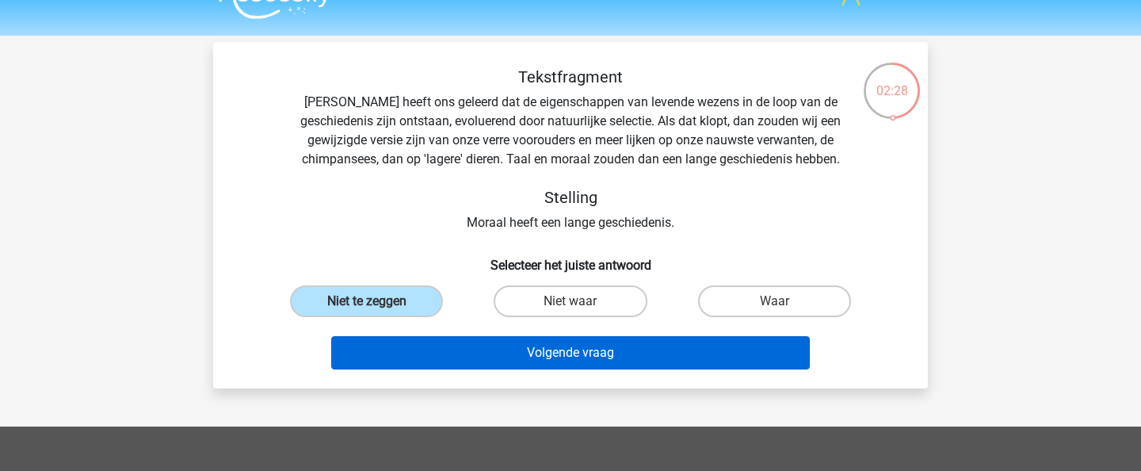
click at [452, 342] on button "Volgende vraag" at bounding box center [570, 352] width 479 height 33
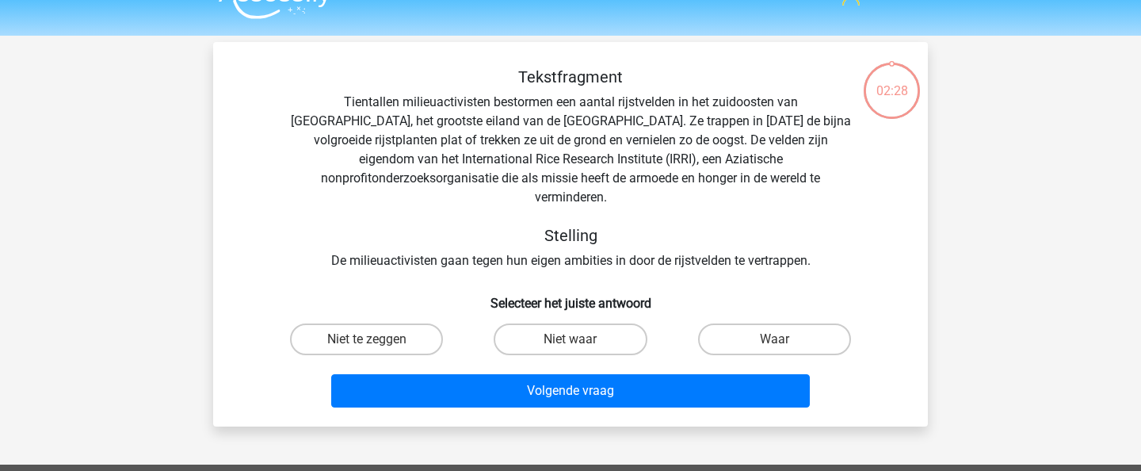
scroll to position [73, 0]
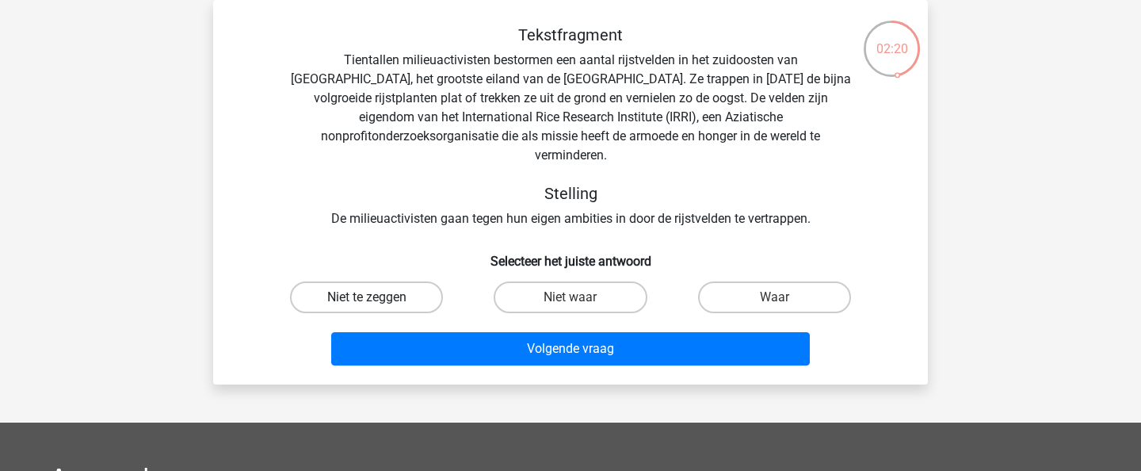
click at [417, 281] on label "Niet te zeggen" at bounding box center [366, 297] width 153 height 32
click at [377, 297] on input "Niet te zeggen" at bounding box center [372, 302] width 10 height 10
radio input "true"
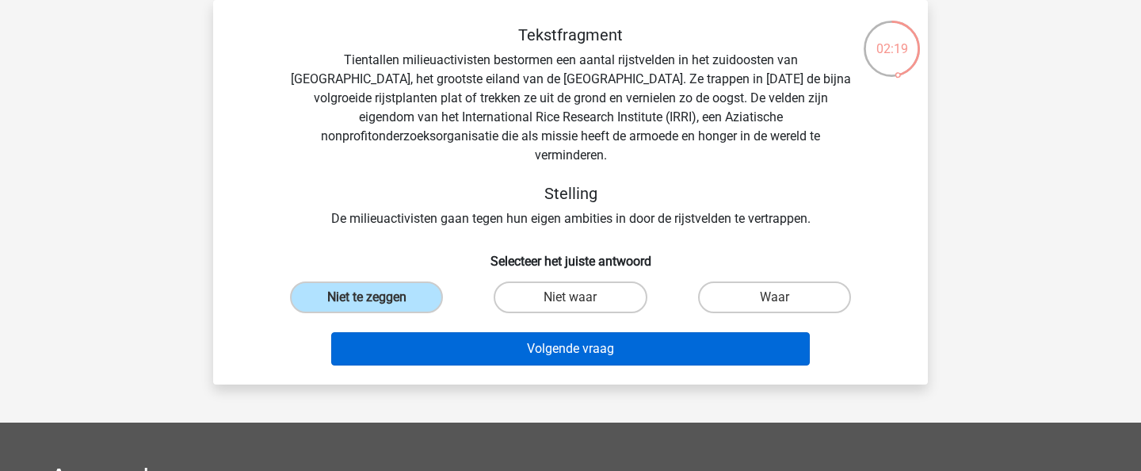
click at [510, 332] on button "Volgende vraag" at bounding box center [570, 348] width 479 height 33
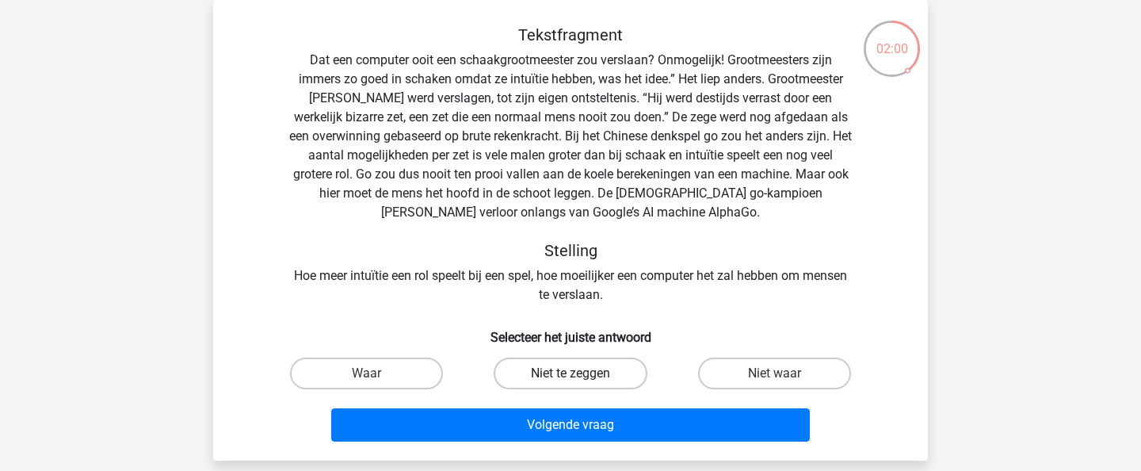
click at [559, 368] on label "Niet te zeggen" at bounding box center [570, 373] width 153 height 32
click at [571, 373] on input "Niet te zeggen" at bounding box center [576, 378] width 10 height 10
radio input "true"
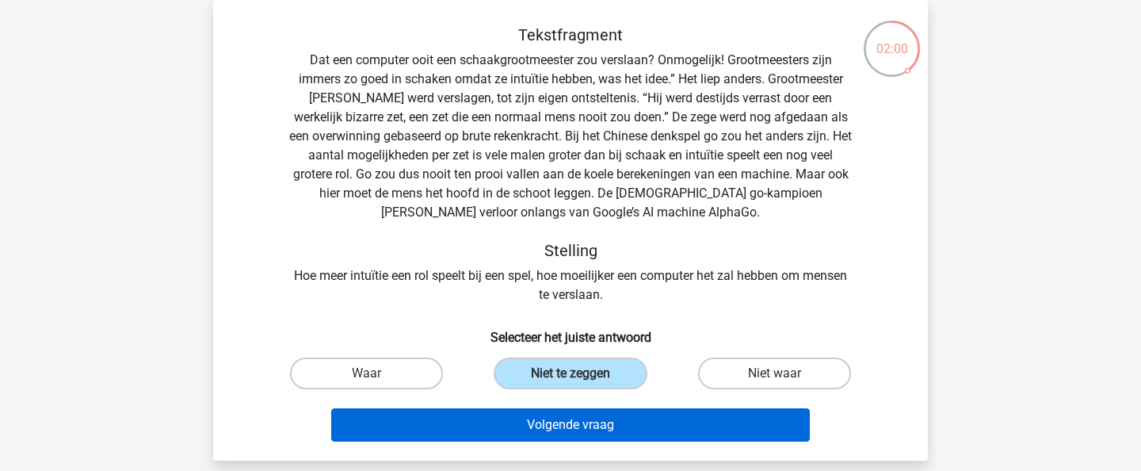
click at [563, 416] on button "Volgende vraag" at bounding box center [570, 424] width 479 height 33
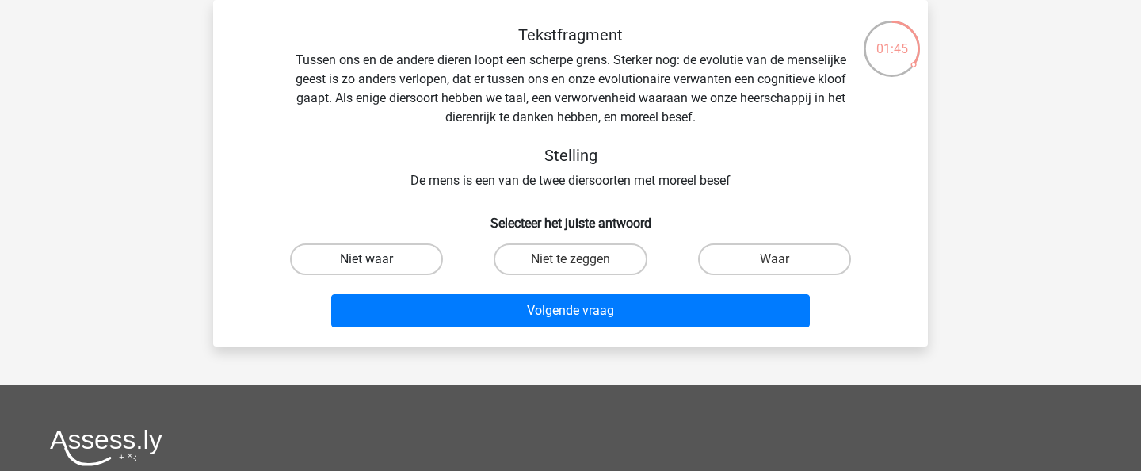
click at [390, 258] on label "Niet waar" at bounding box center [366, 259] width 153 height 32
click at [377, 259] on input "Niet waar" at bounding box center [372, 264] width 10 height 10
radio input "true"
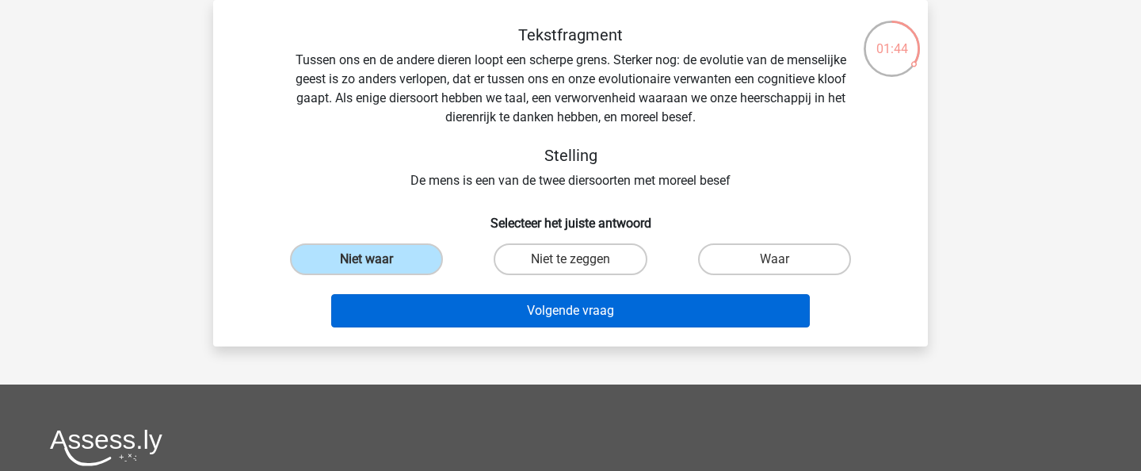
click at [628, 300] on button "Volgende vraag" at bounding box center [570, 310] width 479 height 33
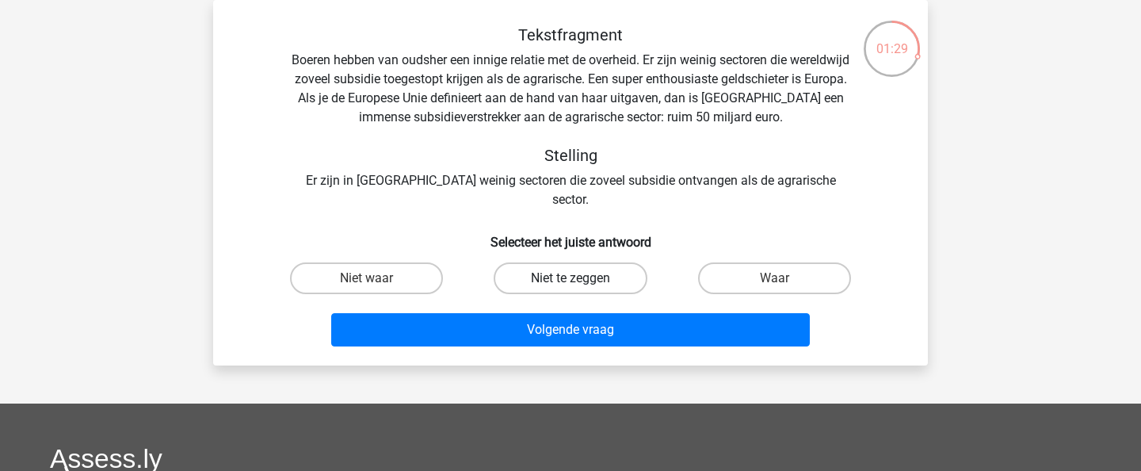
click at [521, 263] on label "Niet te zeggen" at bounding box center [570, 278] width 153 height 32
click at [571, 278] on input "Niet te zeggen" at bounding box center [576, 283] width 10 height 10
radio input "true"
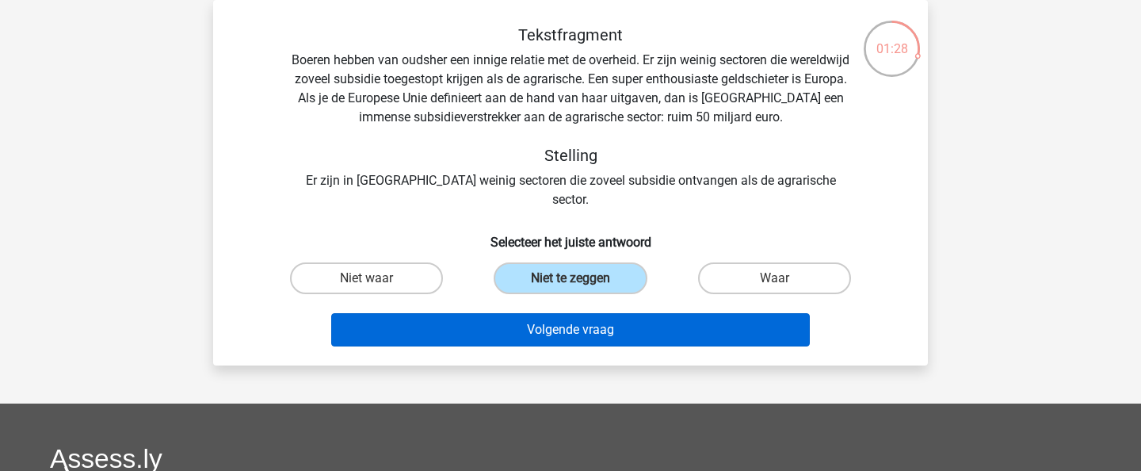
click at [536, 313] on button "Volgende vraag" at bounding box center [570, 329] width 479 height 33
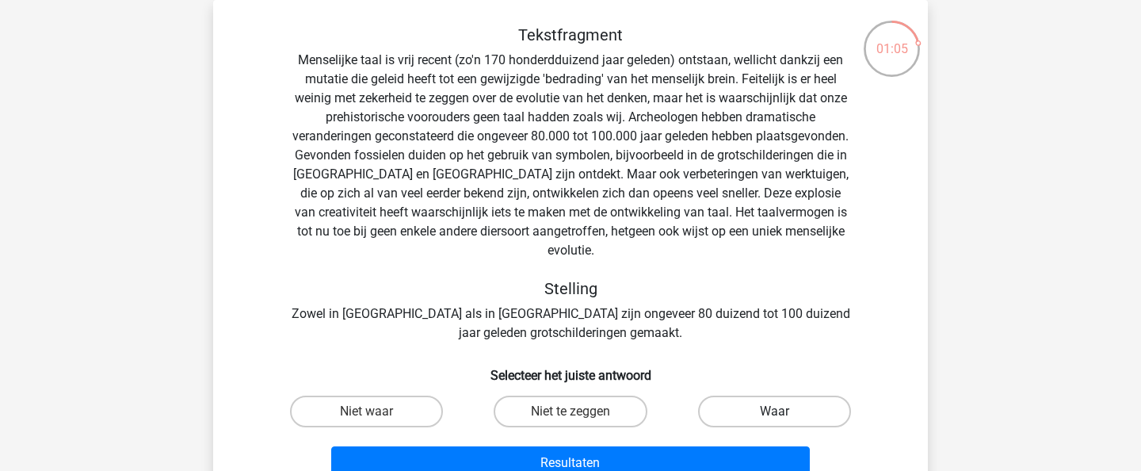
click at [799, 402] on label "Waar" at bounding box center [774, 411] width 153 height 32
click at [784, 411] on input "Waar" at bounding box center [779, 416] width 10 height 10
radio input "true"
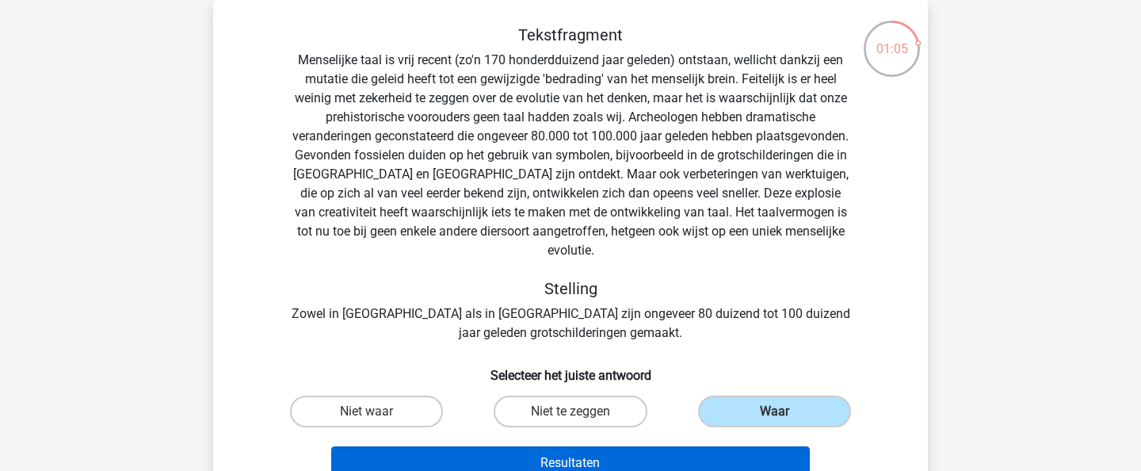
click at [696, 448] on button "Resultaten" at bounding box center [570, 462] width 479 height 33
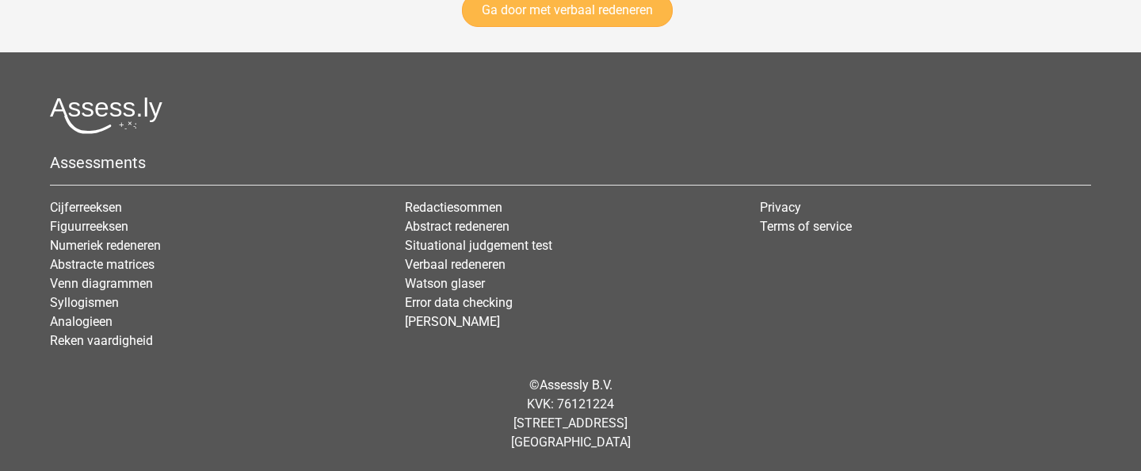
scroll to position [2975, 0]
click at [563, 25] on link "Ga door met verbaal redeneren" at bounding box center [567, 10] width 211 height 33
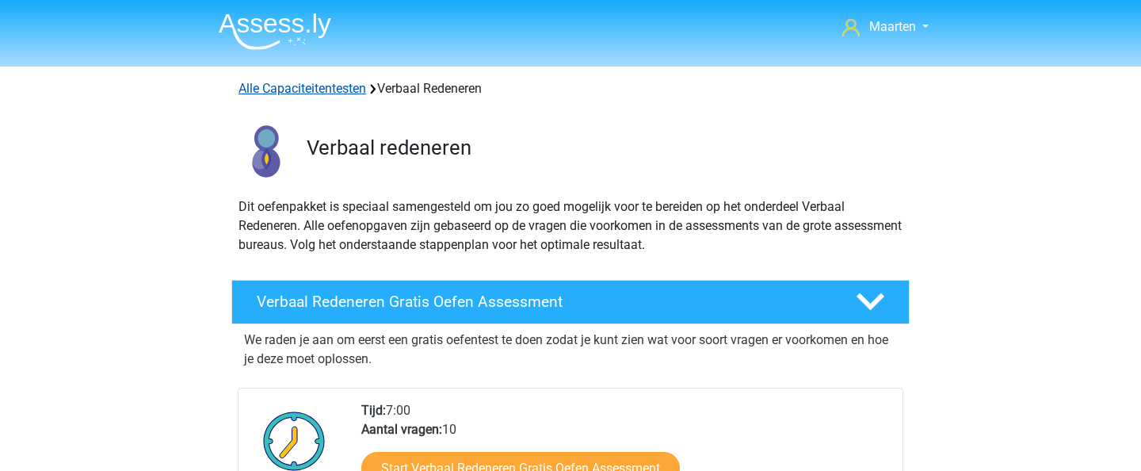
click at [352, 92] on link "Alle Capaciteitentesten" at bounding box center [303, 88] width 128 height 15
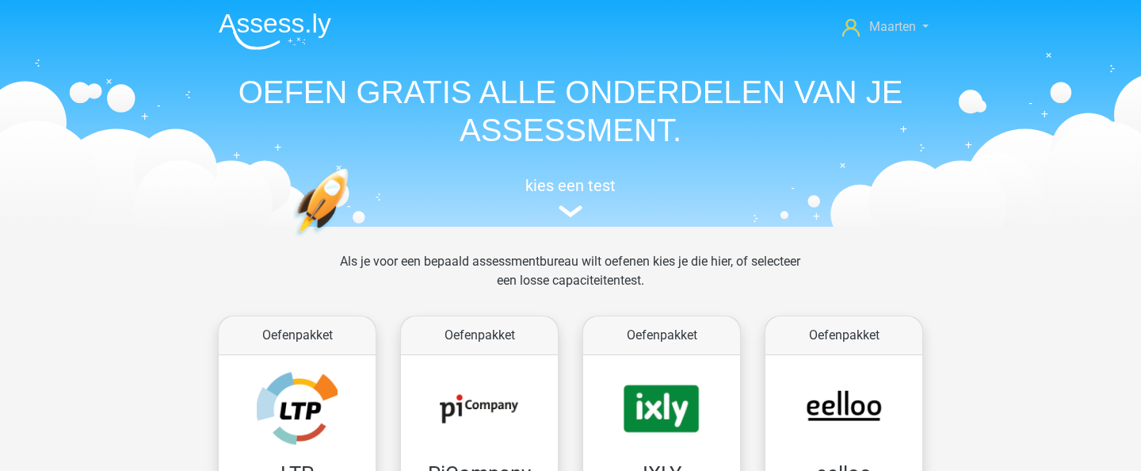
click at [919, 29] on link "Maarten" at bounding box center [885, 26] width 99 height 19
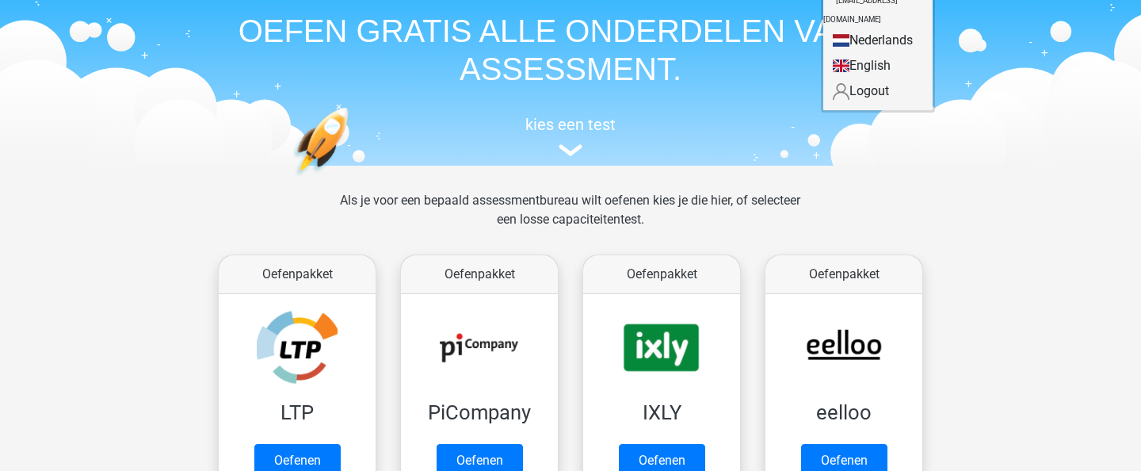
scroll to position [55, 0]
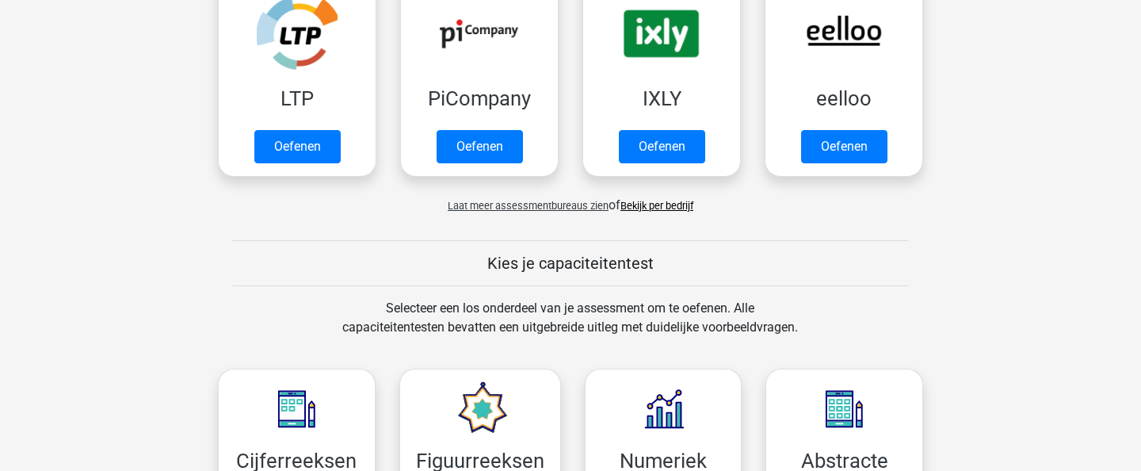
scroll to position [368, 0]
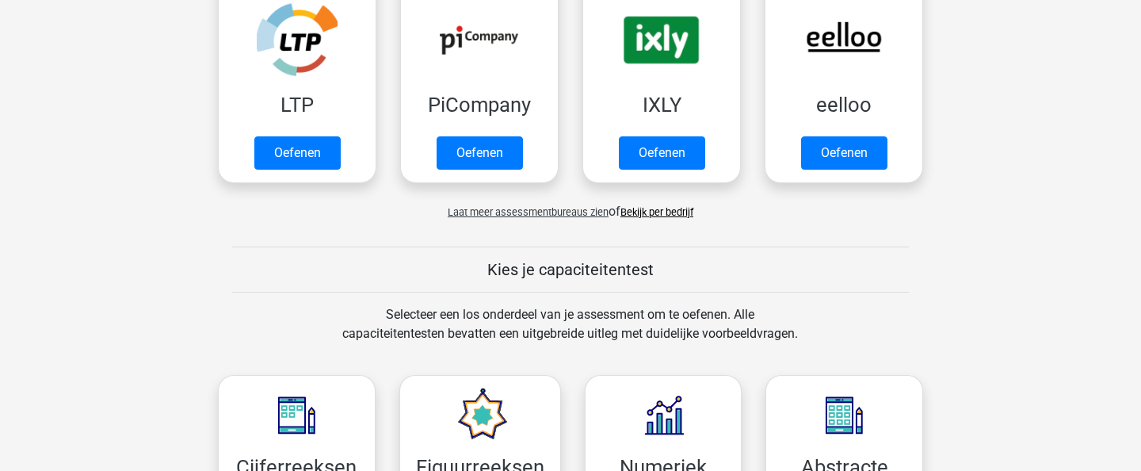
click at [548, 214] on span "Laat meer assessmentbureaus zien" at bounding box center [528, 212] width 161 height 12
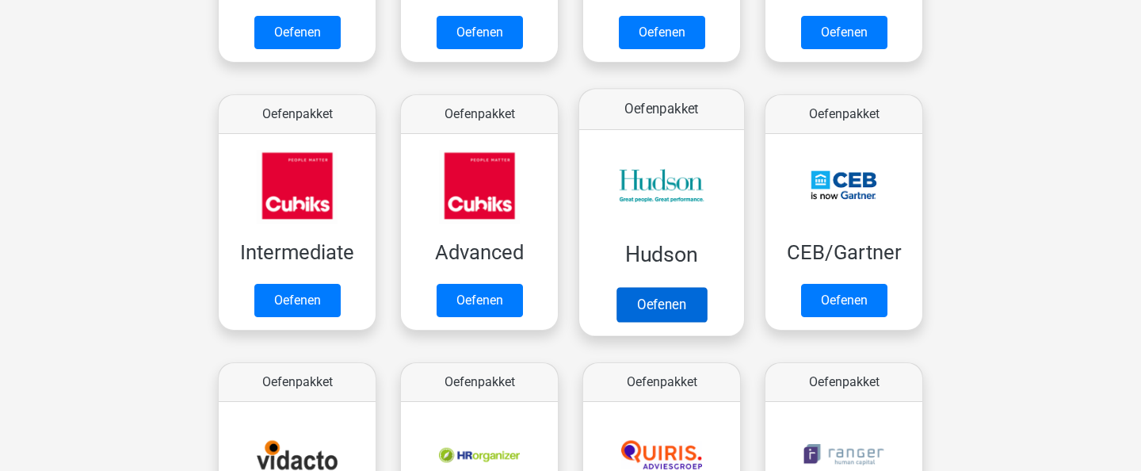
scroll to position [518, 0]
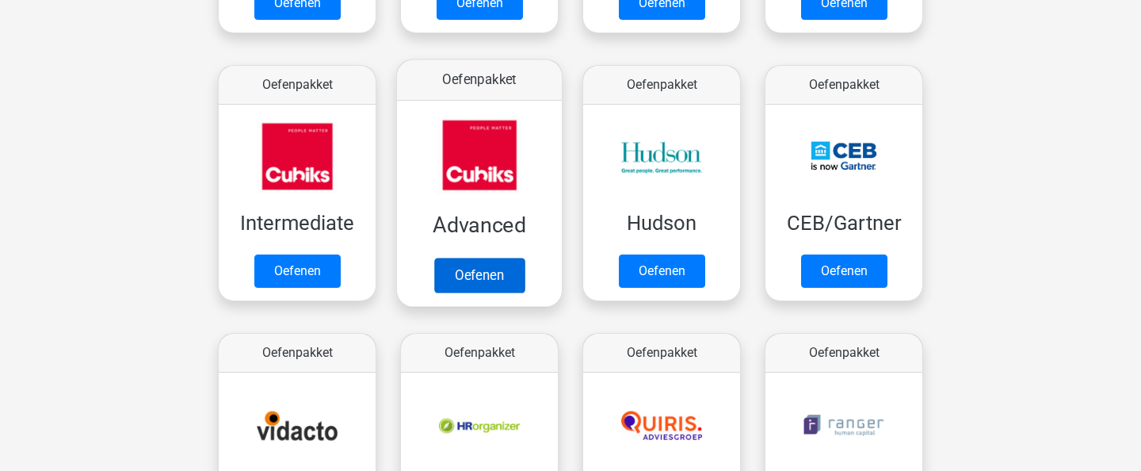
click at [490, 272] on link "Oefenen" at bounding box center [479, 275] width 90 height 35
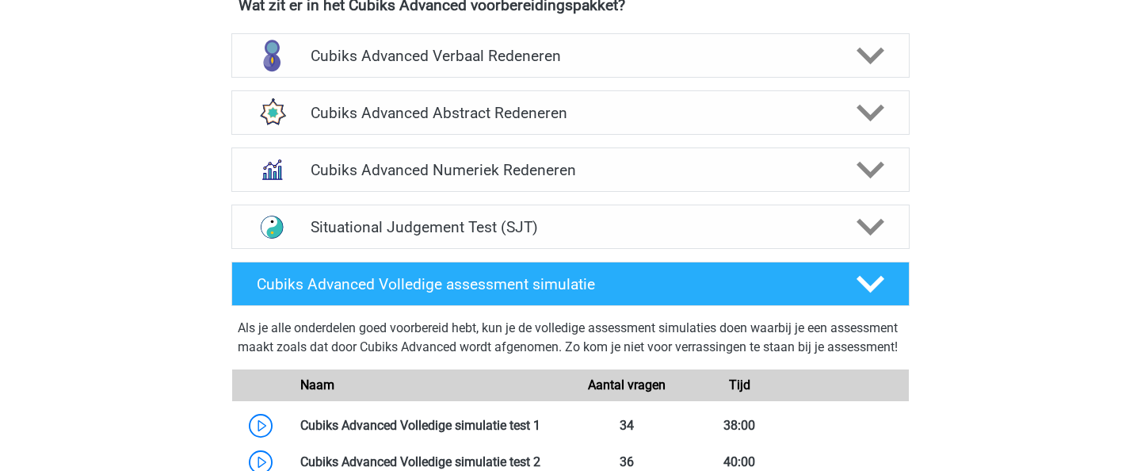
scroll to position [630, 0]
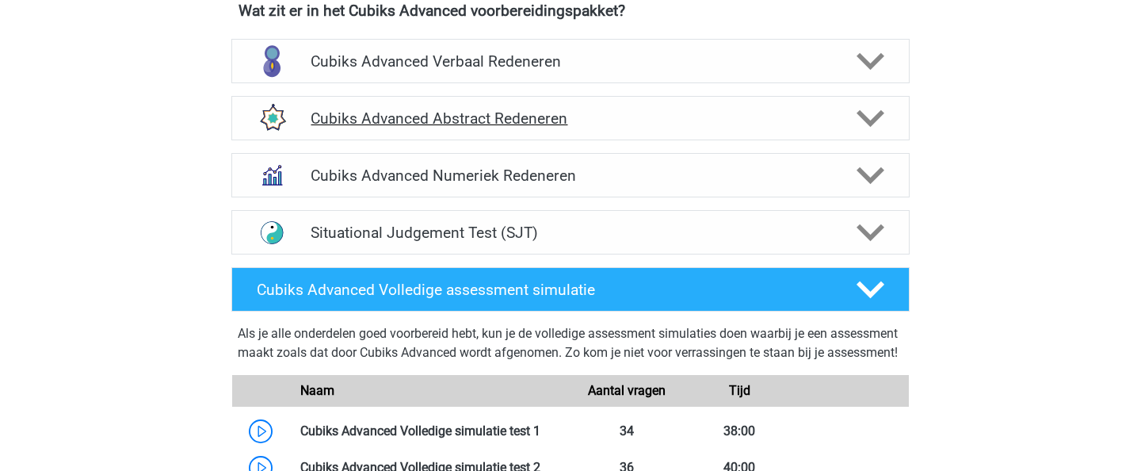
click at [572, 120] on h4 "Cubiks Advanced Abstract Redeneren" at bounding box center [570, 118] width 519 height 18
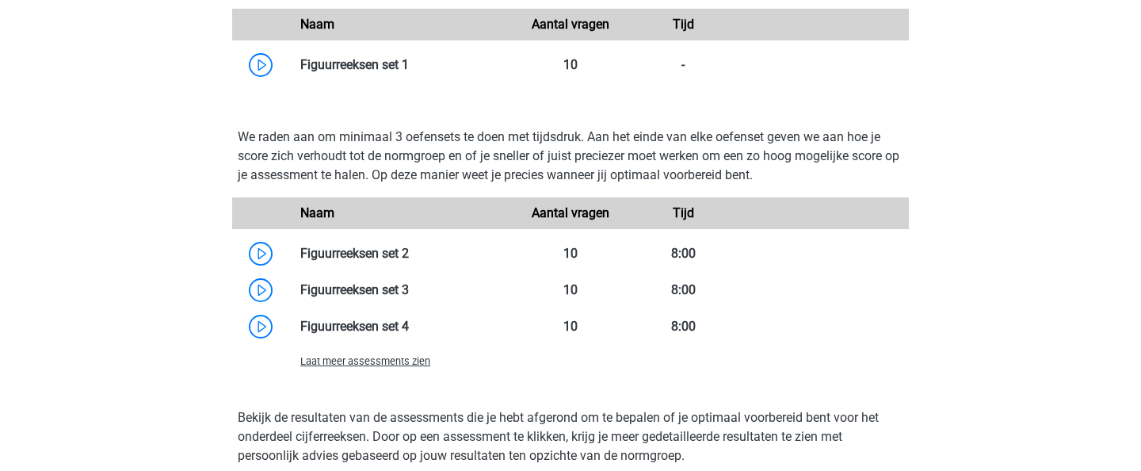
scroll to position [941, 0]
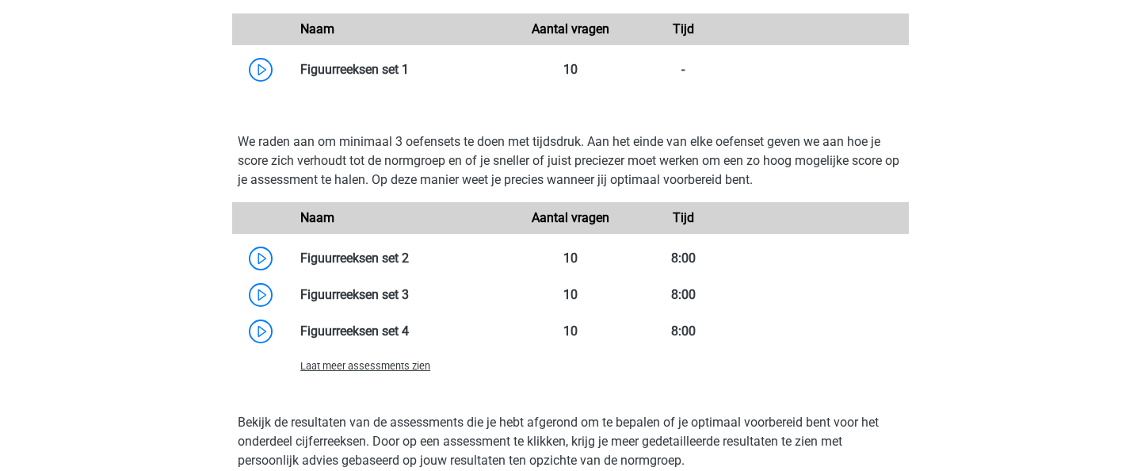
click at [403, 372] on div "Laat meer assessments zien" at bounding box center [401, 365] width 226 height 19
click at [351, 366] on span "Laat meer assessments zien" at bounding box center [365, 366] width 130 height 12
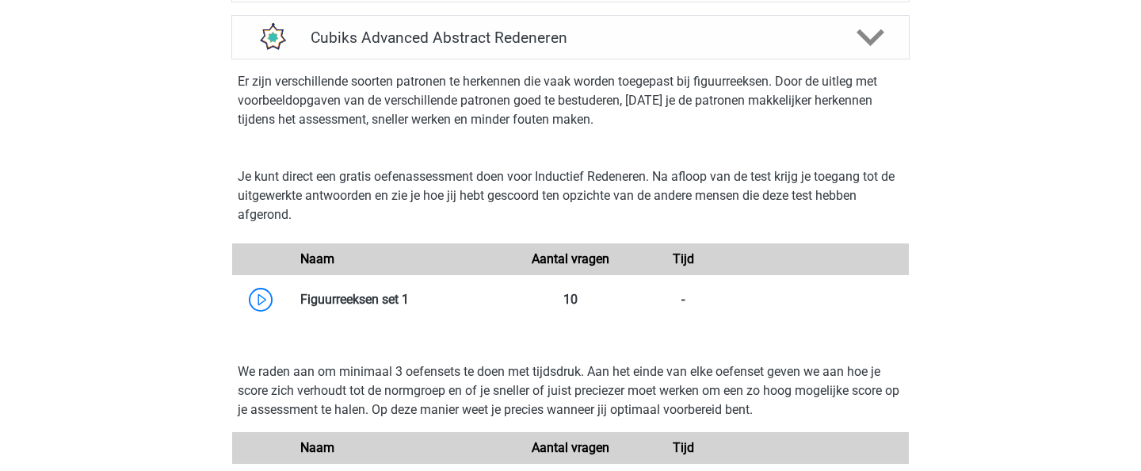
scroll to position [690, 0]
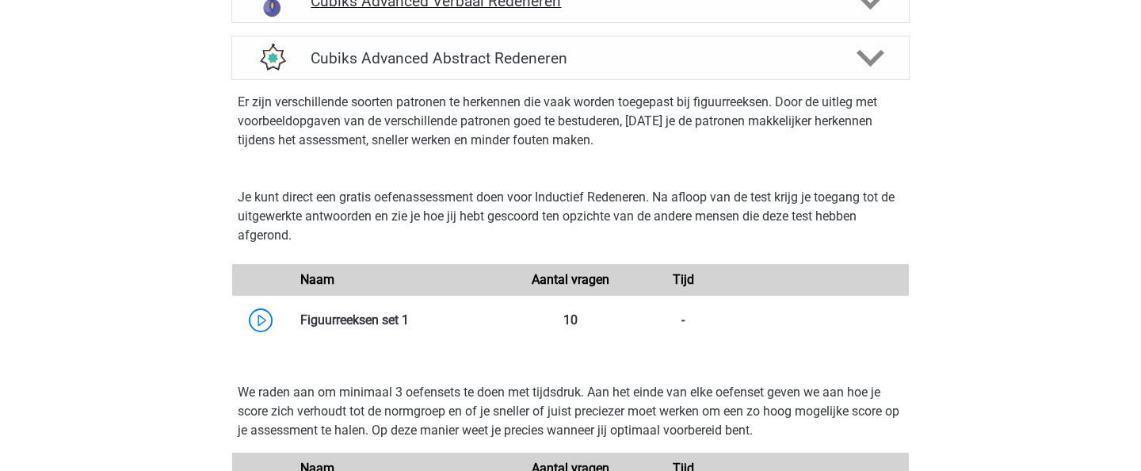
click at [479, 12] on div "Cubiks Advanced Verbaal Redeneren" at bounding box center [570, 1] width 678 height 44
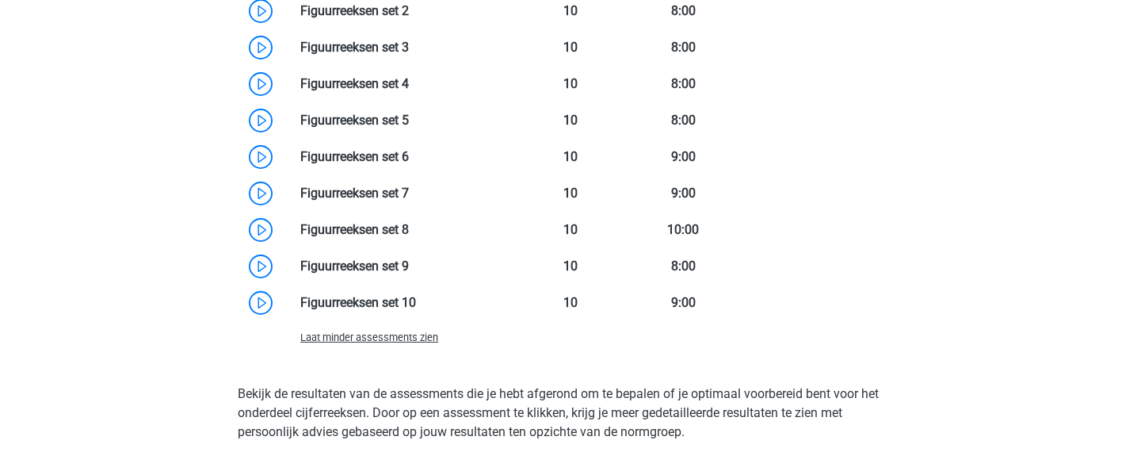
scroll to position [2514, 0]
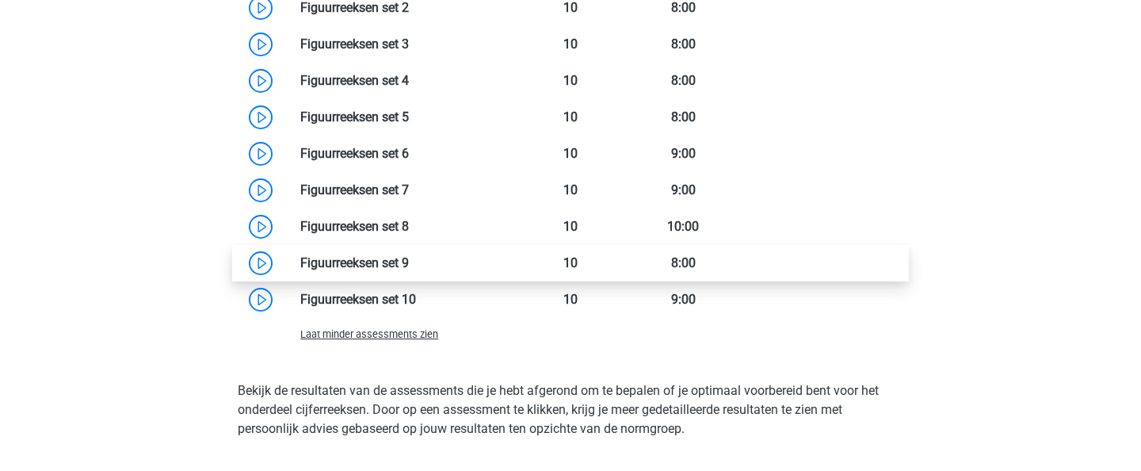
click at [409, 270] on link at bounding box center [409, 262] width 0 height 15
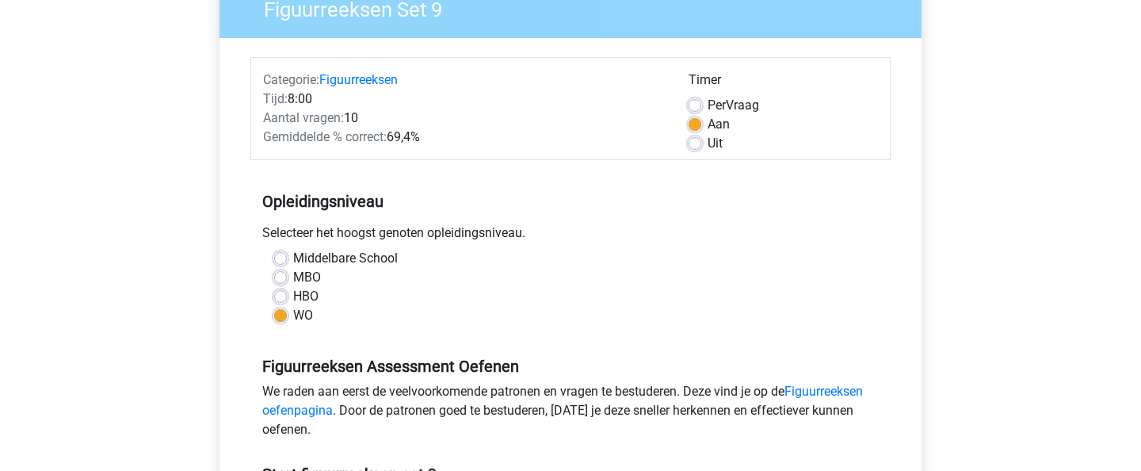
scroll to position [339, 0]
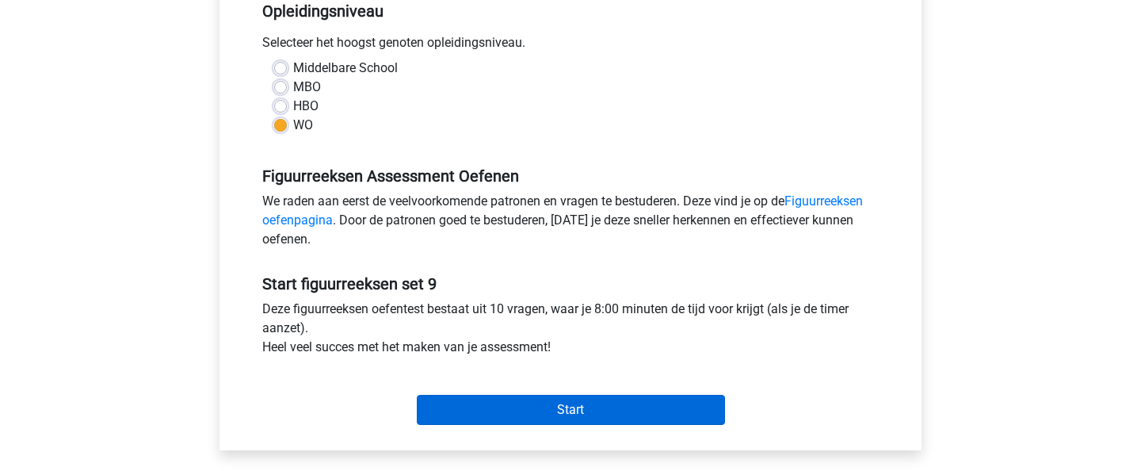
click at [580, 404] on input "Start" at bounding box center [571, 410] width 308 height 30
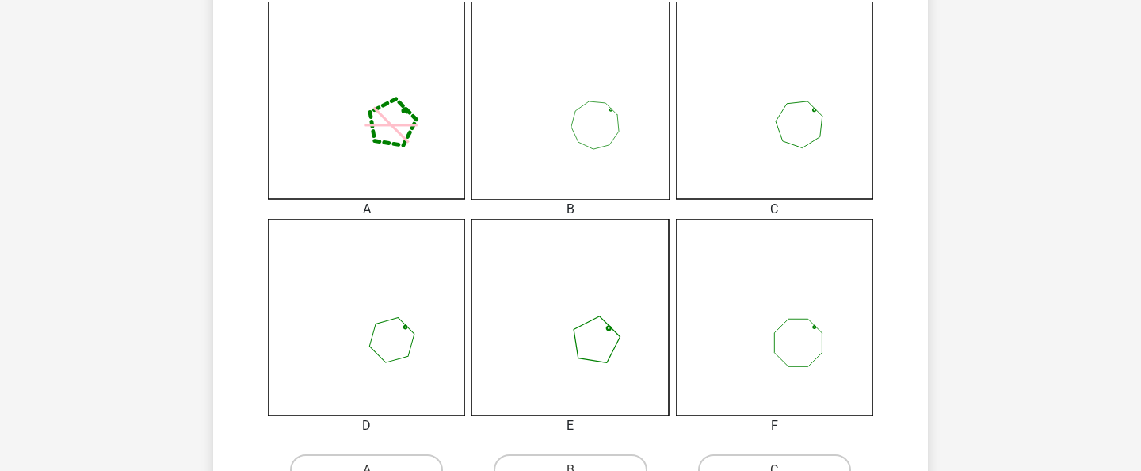
scroll to position [445, 0]
click at [356, 351] on icon at bounding box center [366, 317] width 197 height 197
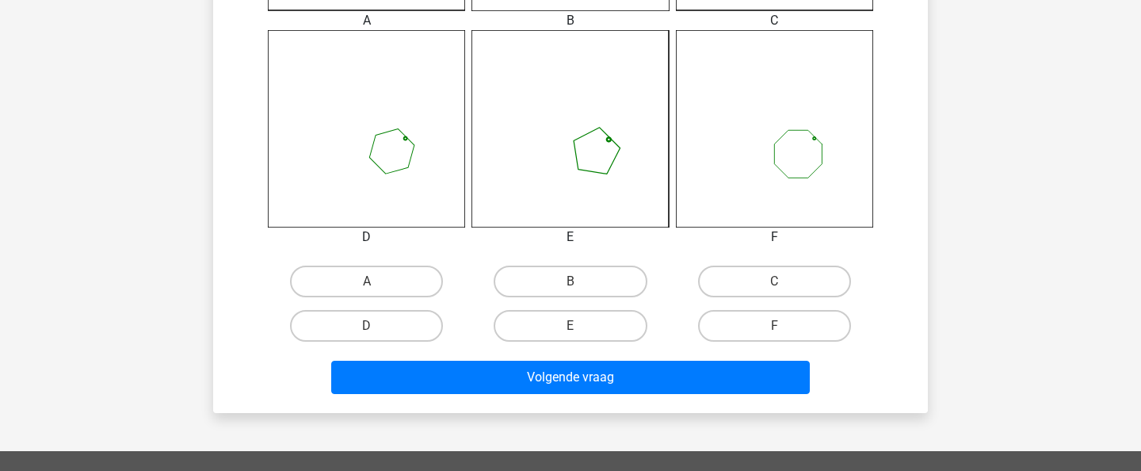
scroll to position [647, 0]
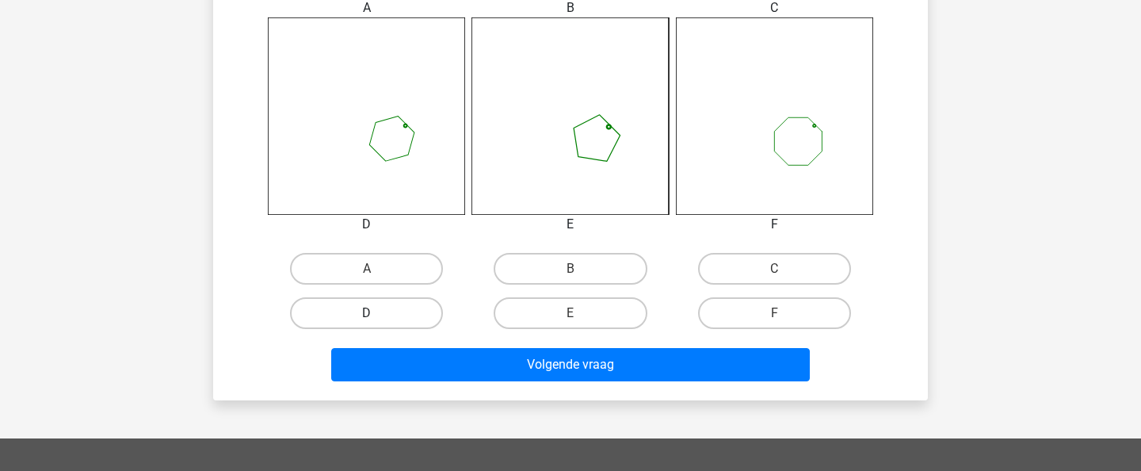
click at [410, 307] on label "D" at bounding box center [366, 313] width 153 height 32
click at [377, 313] on input "D" at bounding box center [372, 318] width 10 height 10
radio input "true"
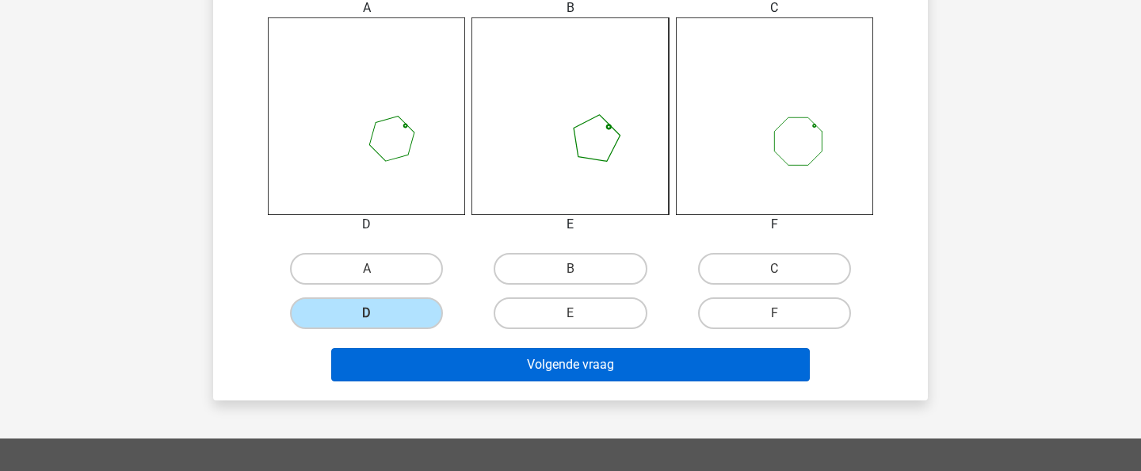
click at [540, 352] on button "Volgende vraag" at bounding box center [570, 364] width 479 height 33
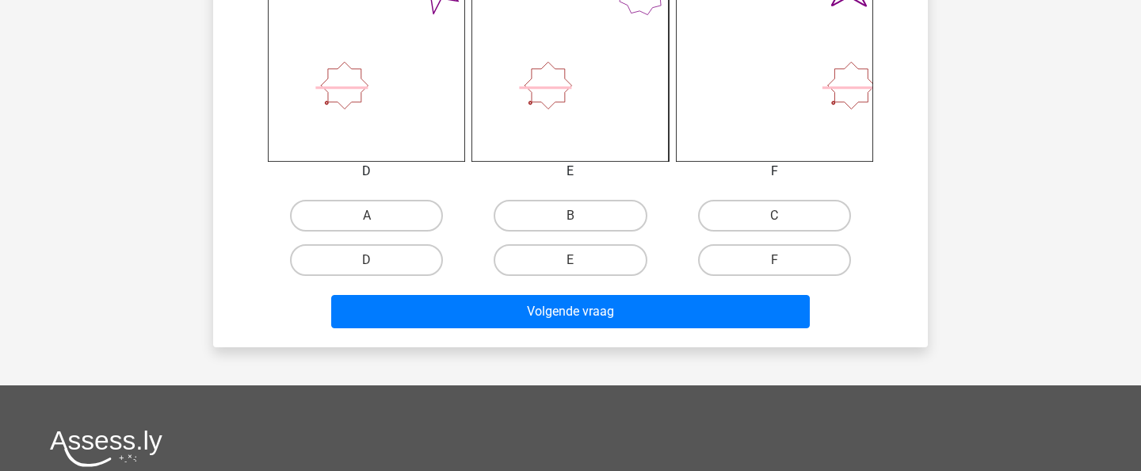
scroll to position [705, 0]
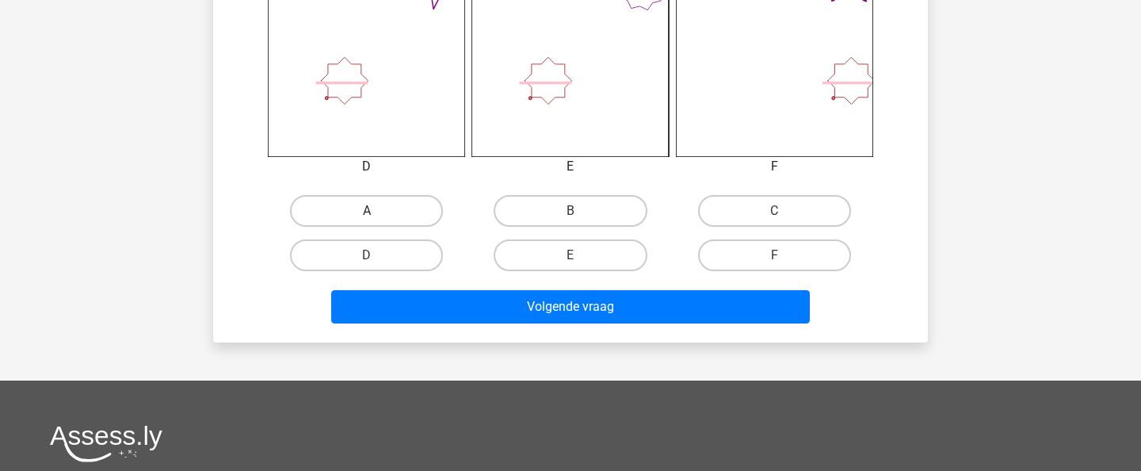
click at [386, 197] on label "A" at bounding box center [366, 211] width 153 height 32
click at [377, 211] on input "A" at bounding box center [372, 216] width 10 height 10
radio input "true"
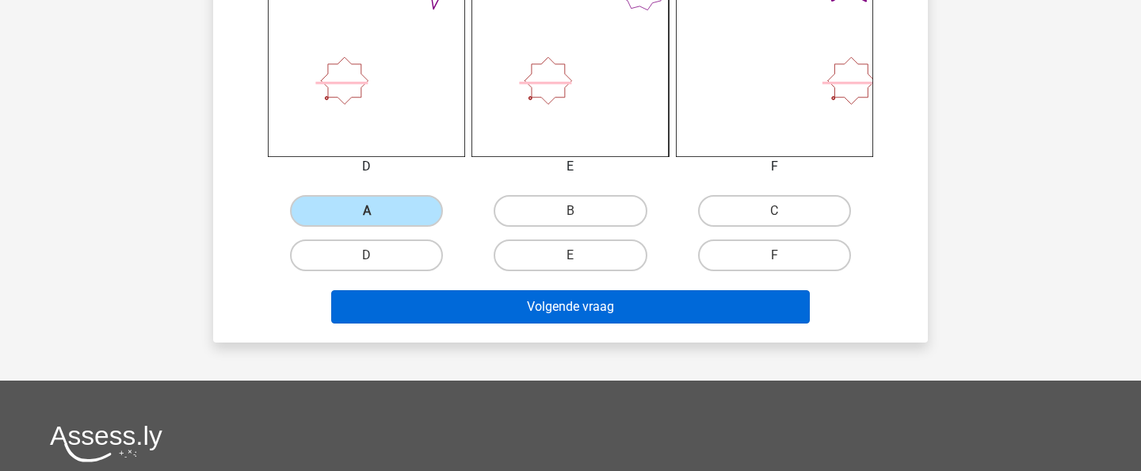
click at [590, 297] on button "Volgende vraag" at bounding box center [570, 306] width 479 height 33
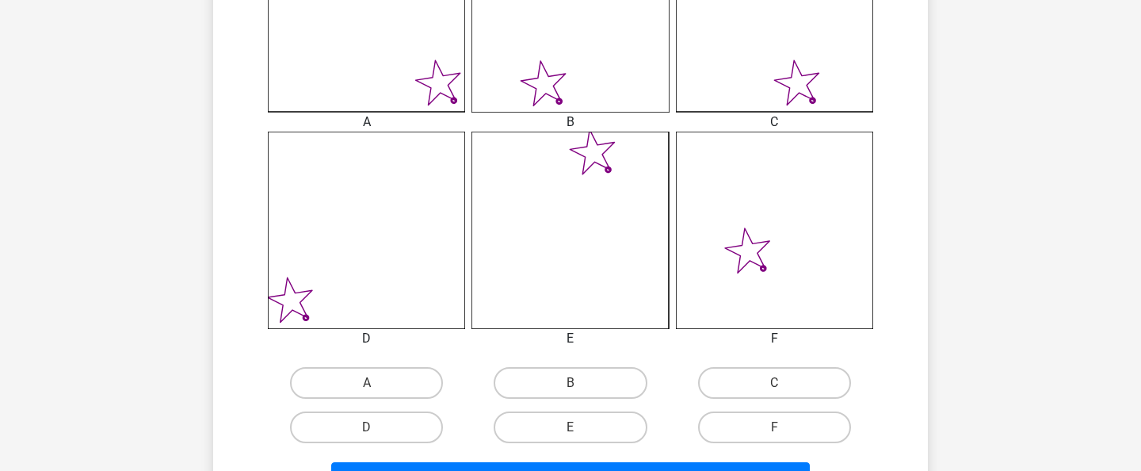
scroll to position [508, 0]
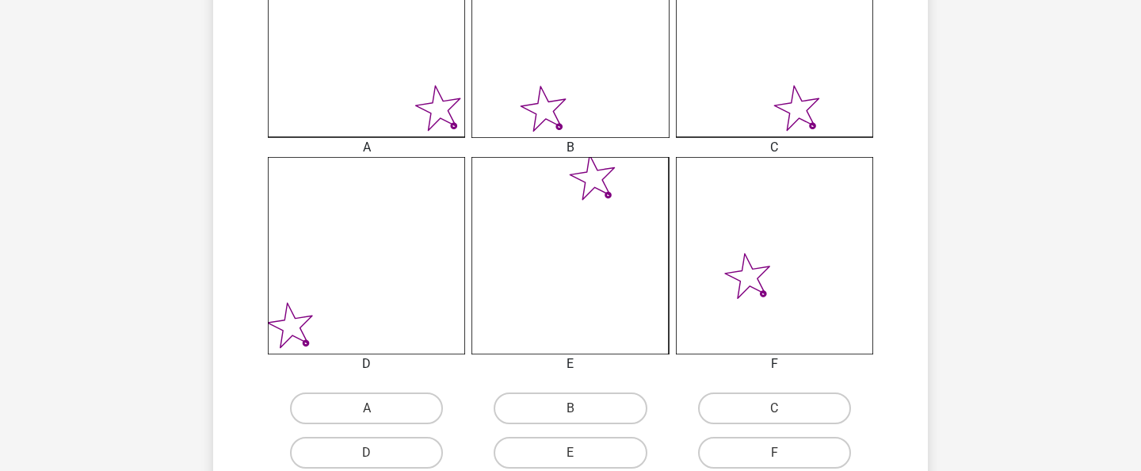
click at [390, 391] on div "A" at bounding box center [367, 408] width 204 height 44
click at [391, 406] on label "A" at bounding box center [366, 408] width 153 height 32
click at [377, 408] on input "A" at bounding box center [372, 413] width 10 height 10
radio input "true"
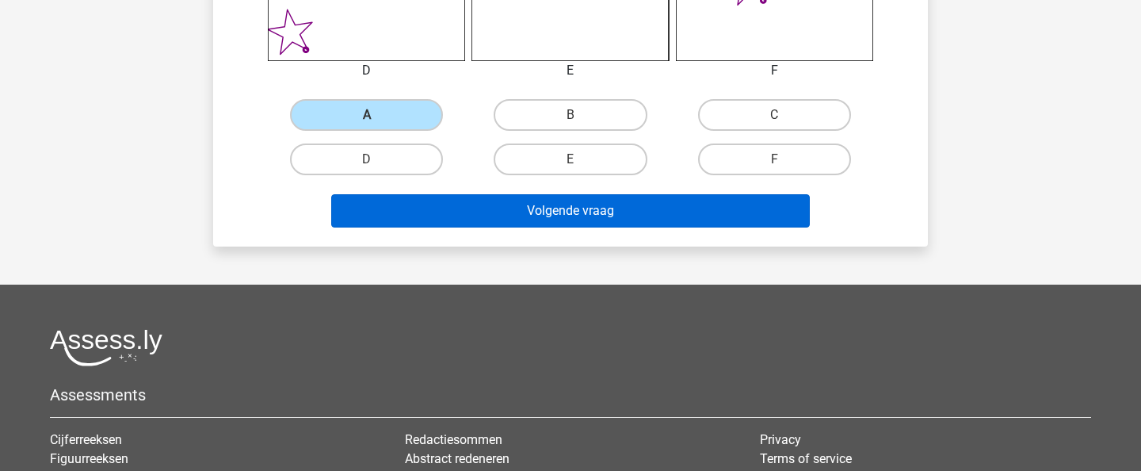
click at [574, 217] on button "Volgende vraag" at bounding box center [570, 210] width 479 height 33
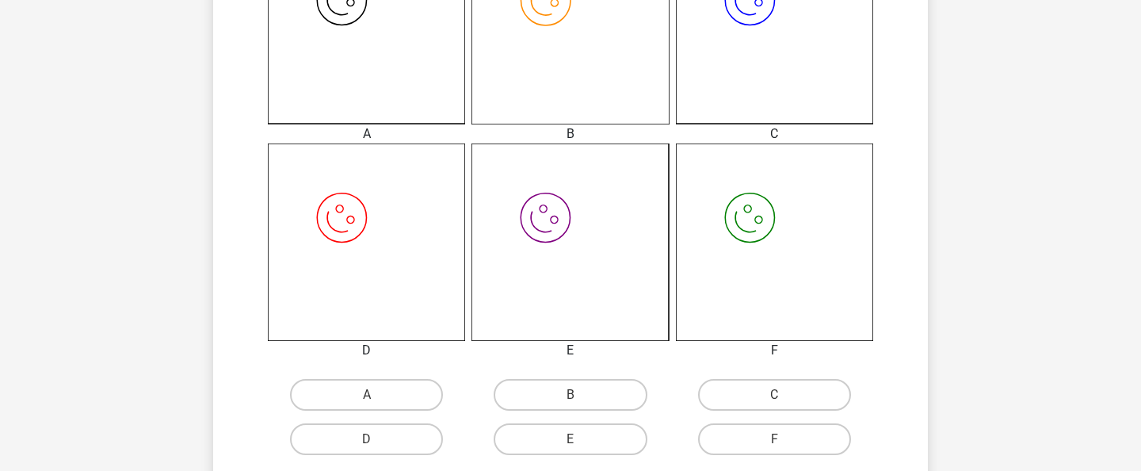
scroll to position [522, 0]
click at [769, 439] on label "F" at bounding box center [774, 438] width 153 height 32
click at [774, 439] on input "F" at bounding box center [779, 443] width 10 height 10
radio input "true"
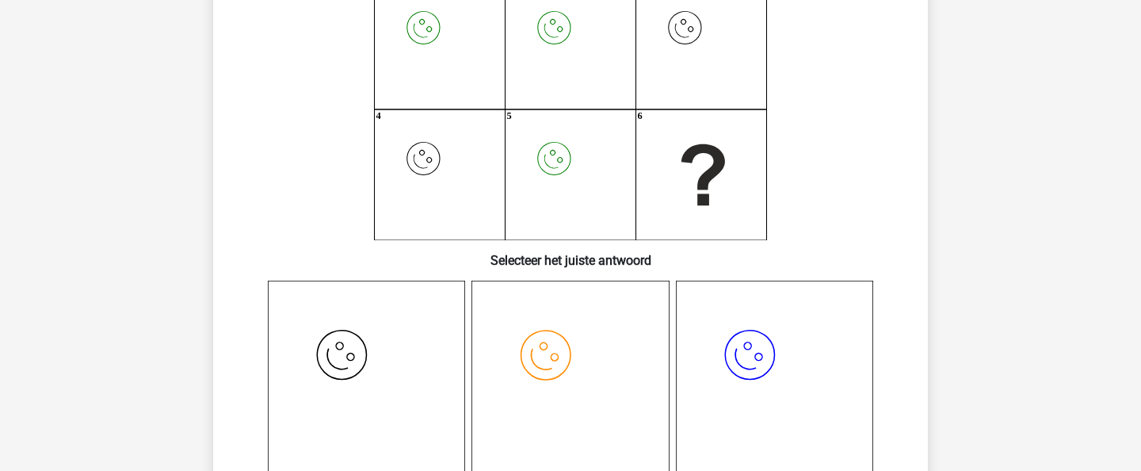
scroll to position [21, 0]
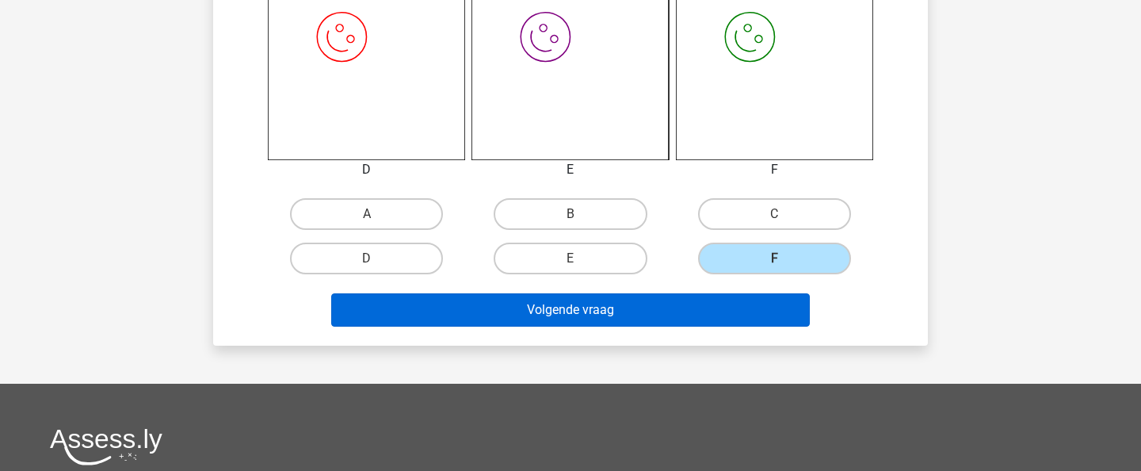
click at [708, 305] on button "Volgende vraag" at bounding box center [570, 309] width 479 height 33
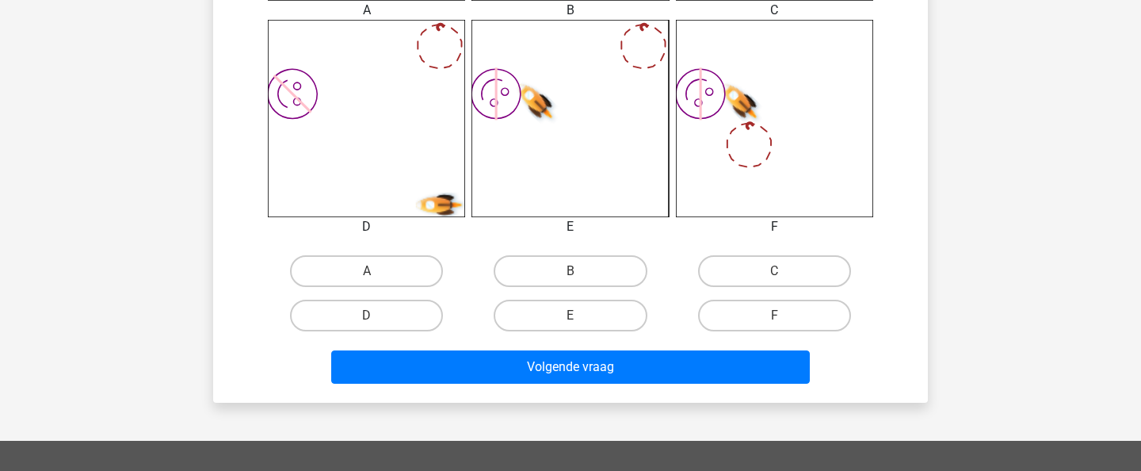
scroll to position [700, 0]
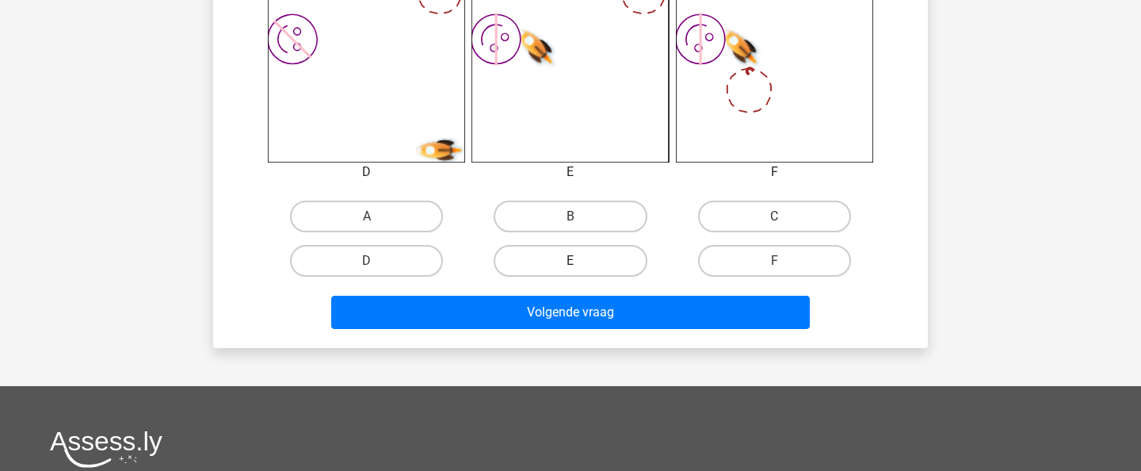
click at [602, 266] on label "E" at bounding box center [570, 261] width 153 height 32
click at [581, 266] on input "E" at bounding box center [576, 266] width 10 height 10
radio input "true"
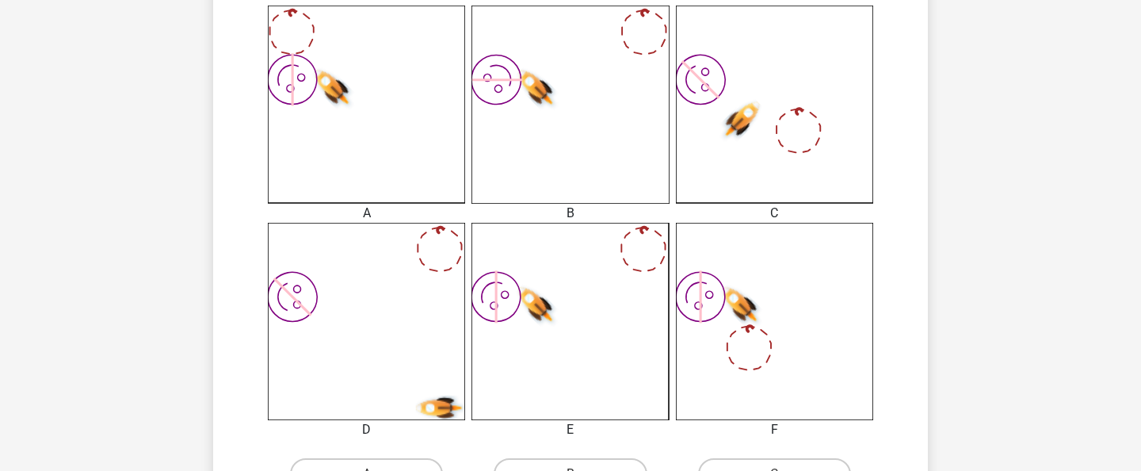
scroll to position [427, 0]
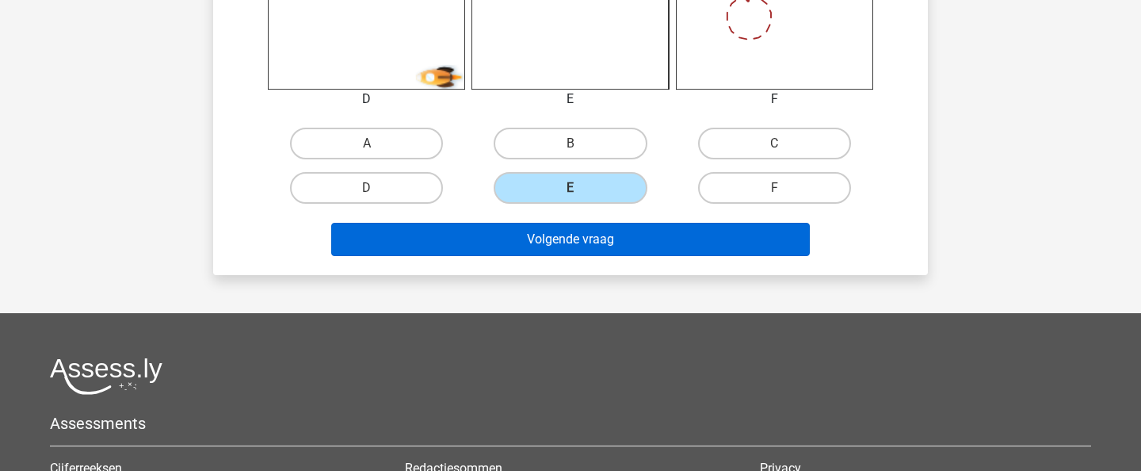
click at [654, 244] on button "Volgende vraag" at bounding box center [570, 239] width 479 height 33
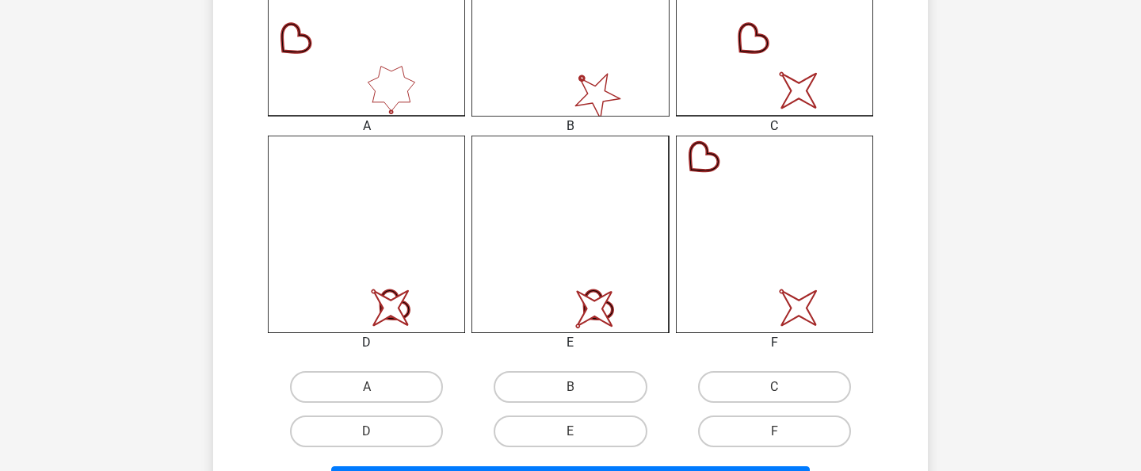
scroll to position [555, 0]
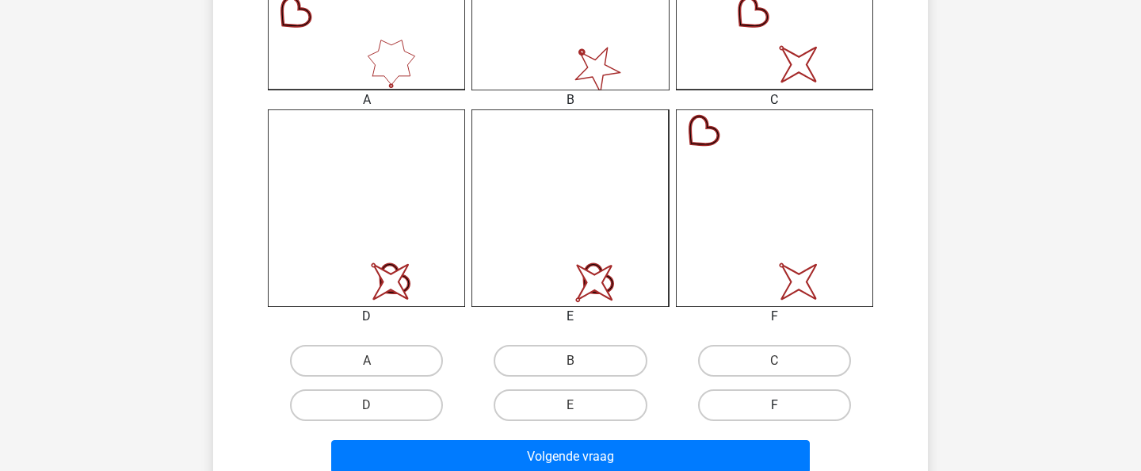
click at [773, 395] on label "F" at bounding box center [774, 405] width 153 height 32
click at [774, 405] on input "F" at bounding box center [779, 410] width 10 height 10
radio input "true"
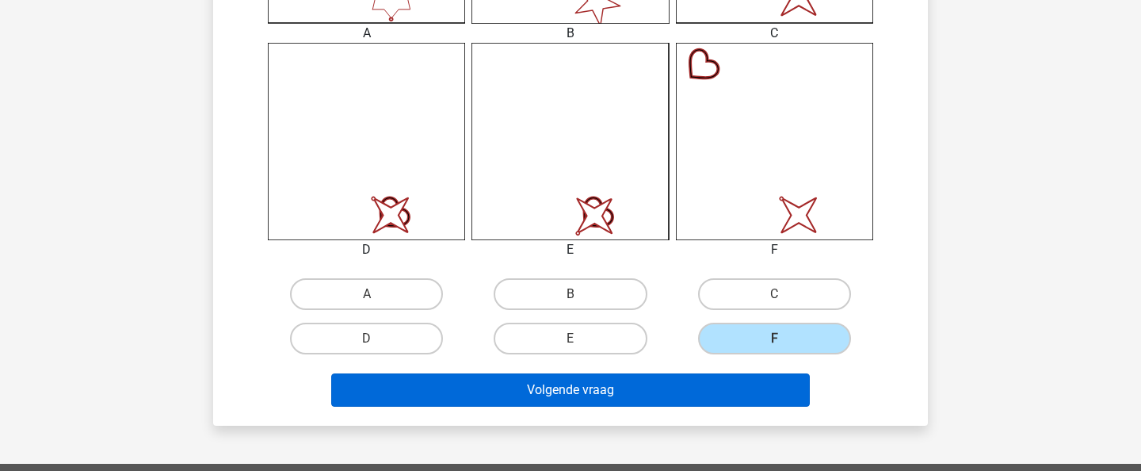
click at [693, 389] on button "Volgende vraag" at bounding box center [570, 389] width 479 height 33
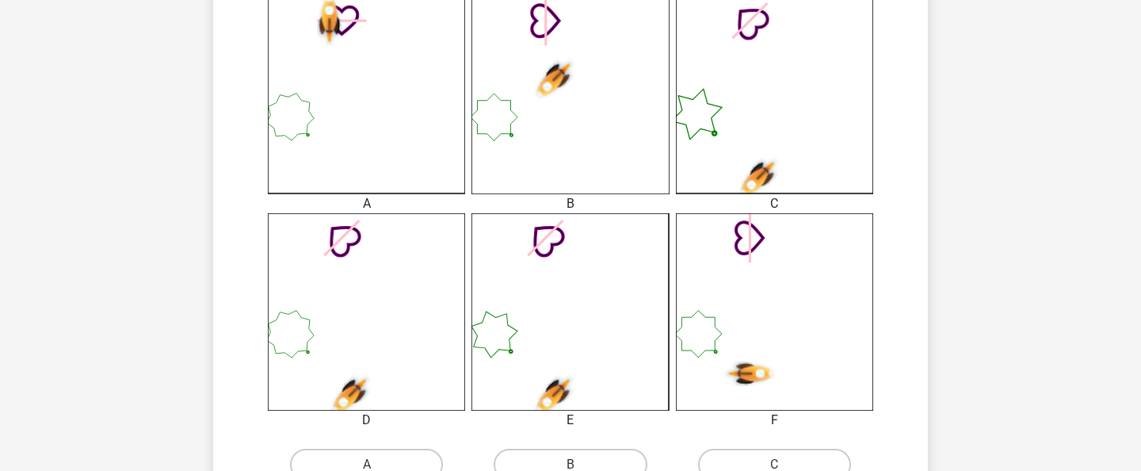
scroll to position [464, 0]
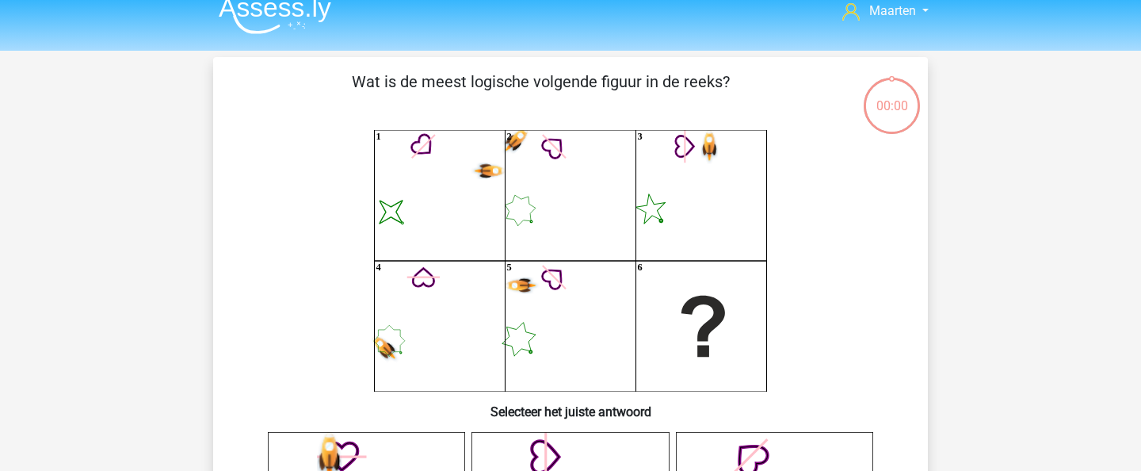
scroll to position [18, 1]
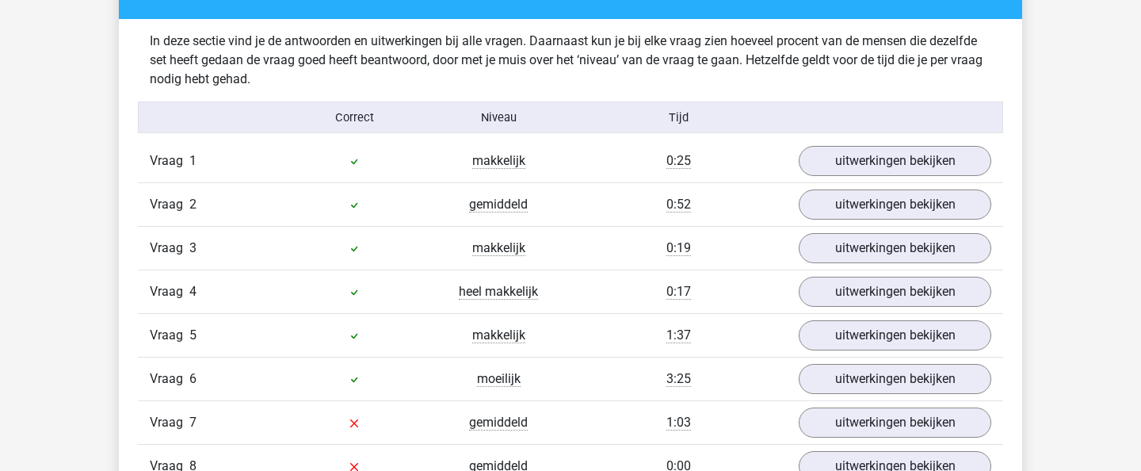
scroll to position [956, 0]
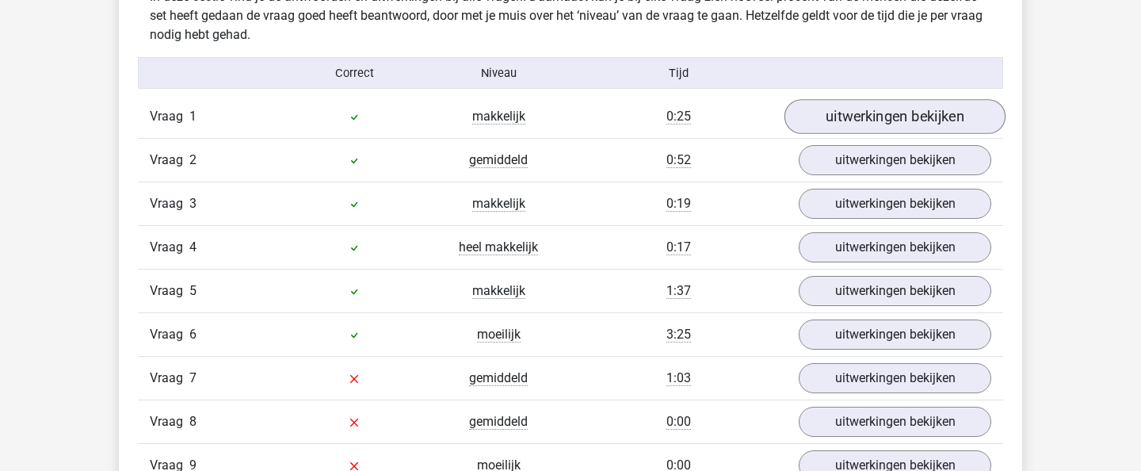
click at [857, 121] on link "uitwerkingen bekijken" at bounding box center [894, 116] width 221 height 35
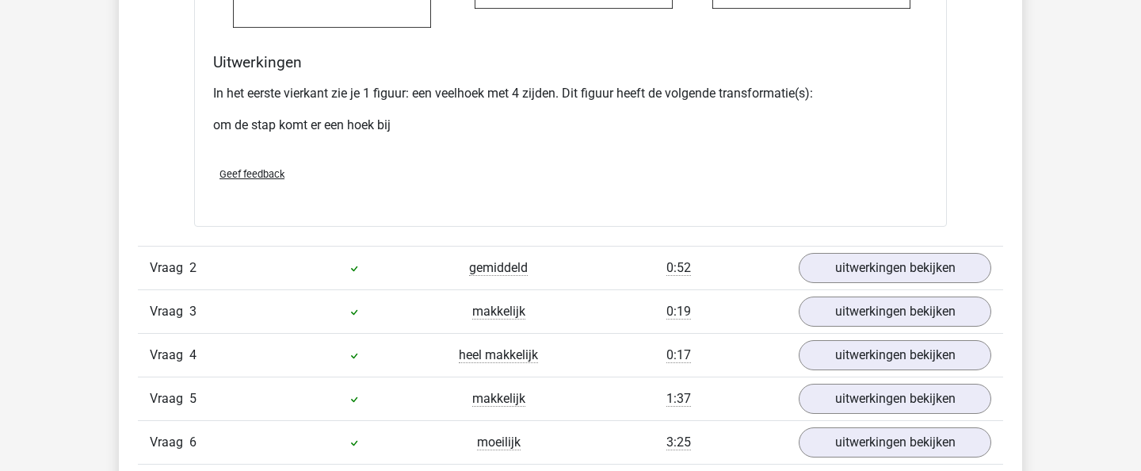
scroll to position [1896, 0]
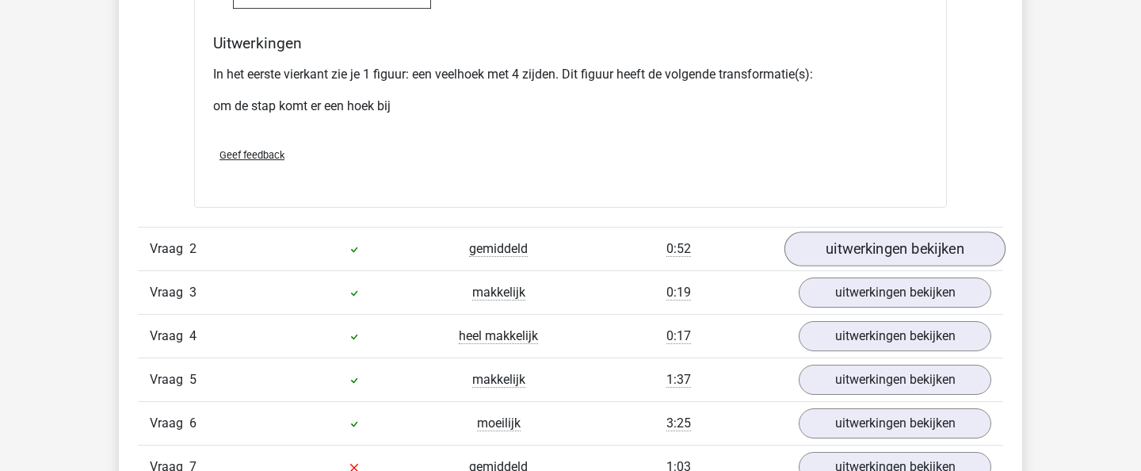
click at [856, 266] on link "uitwerkingen bekijken" at bounding box center [894, 248] width 221 height 35
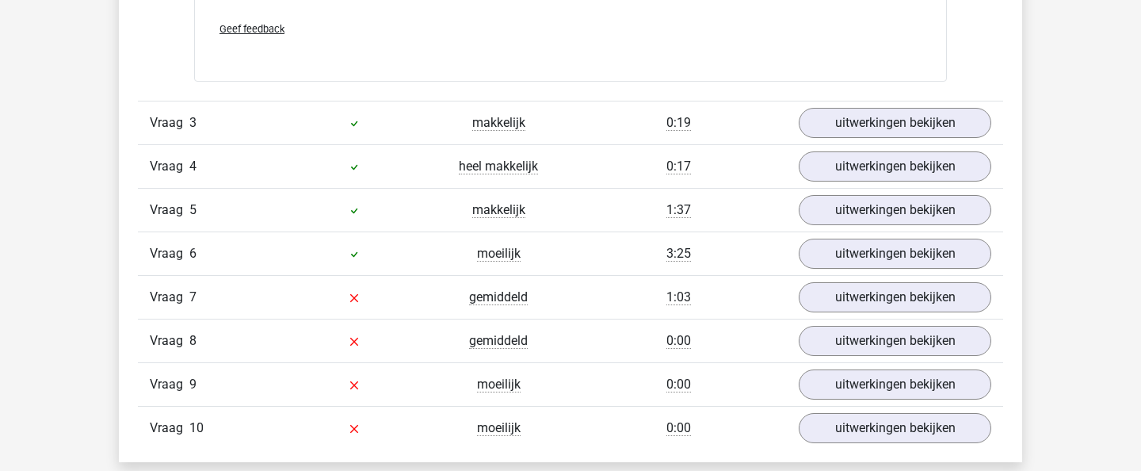
scroll to position [3202, 0]
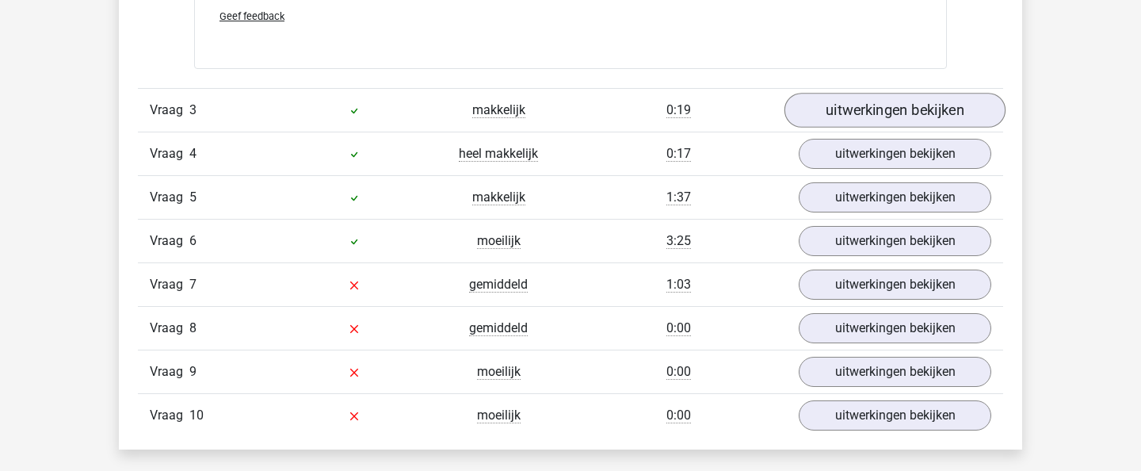
click at [851, 128] on link "uitwerkingen bekijken" at bounding box center [894, 110] width 221 height 35
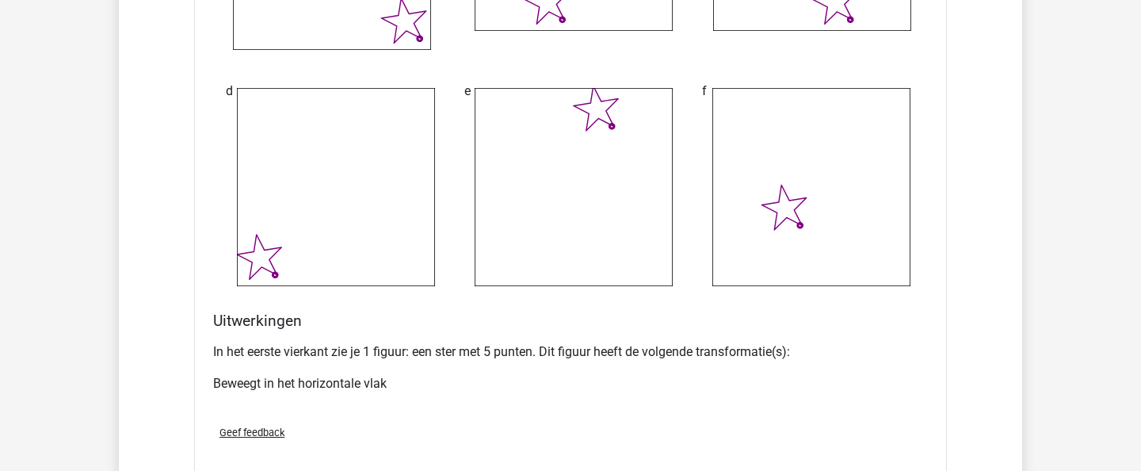
scroll to position [4018, 0]
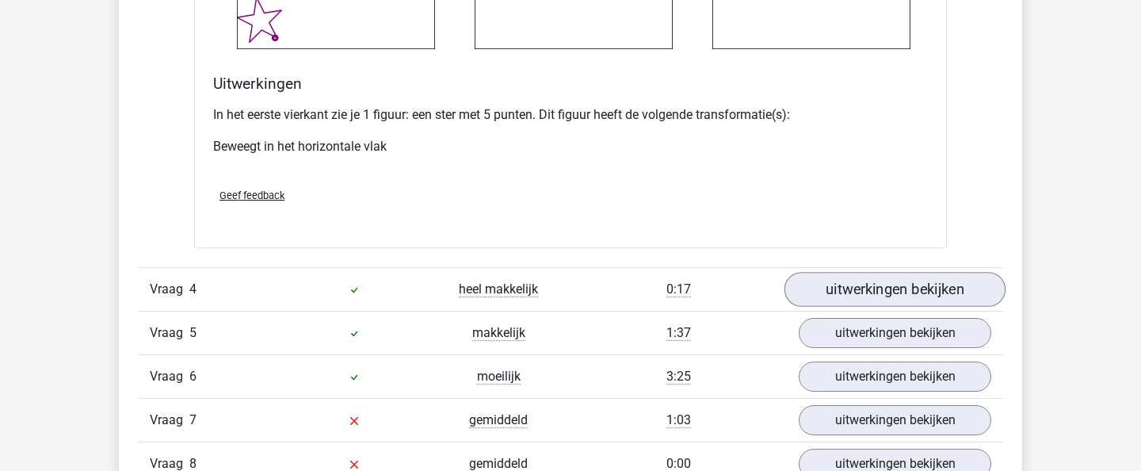
click at [875, 307] on link "uitwerkingen bekijken" at bounding box center [894, 290] width 221 height 35
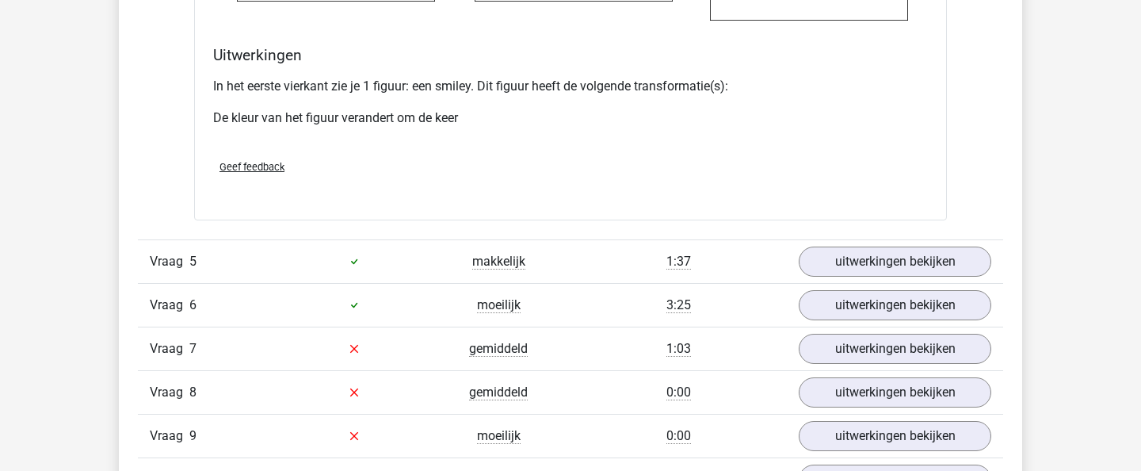
scroll to position [5215, 0]
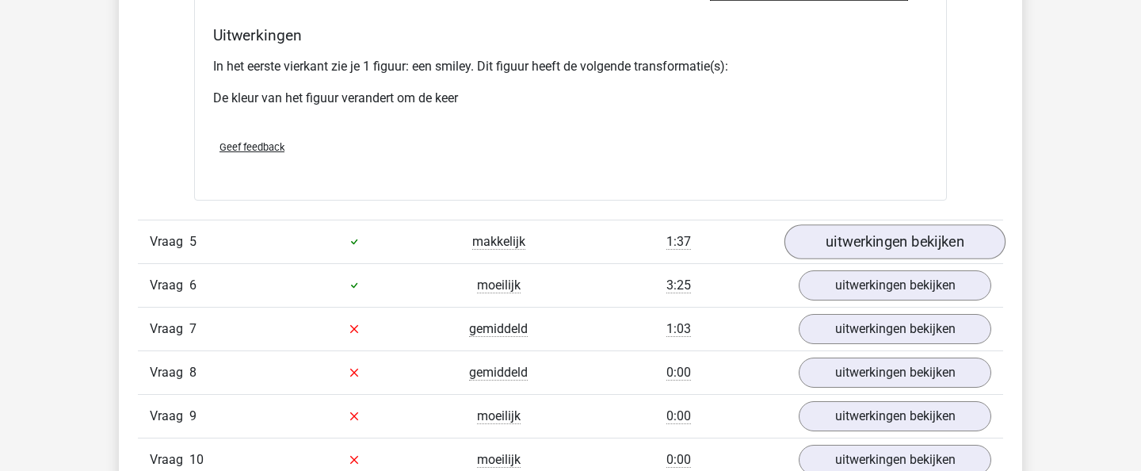
click at [849, 259] on link "uitwerkingen bekijken" at bounding box center [894, 241] width 221 height 35
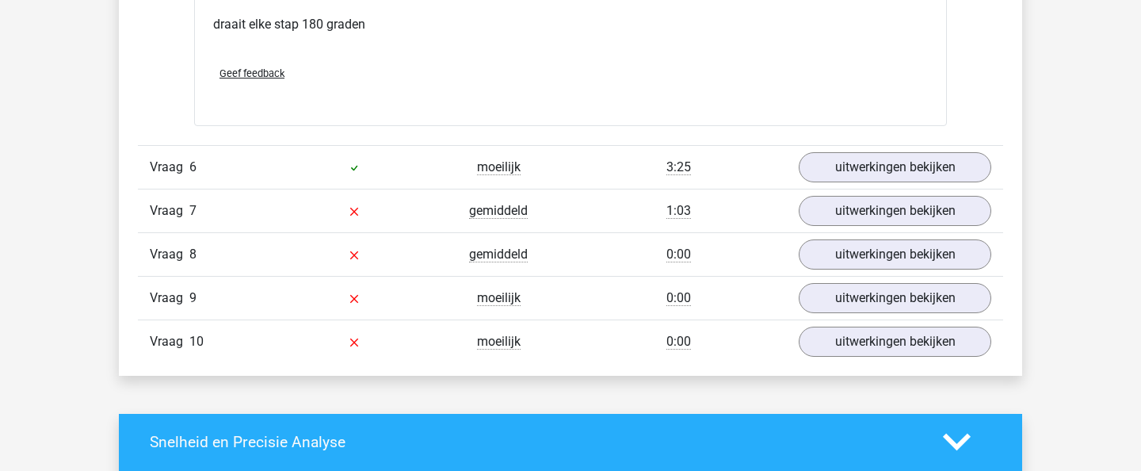
scroll to position [6580, 0]
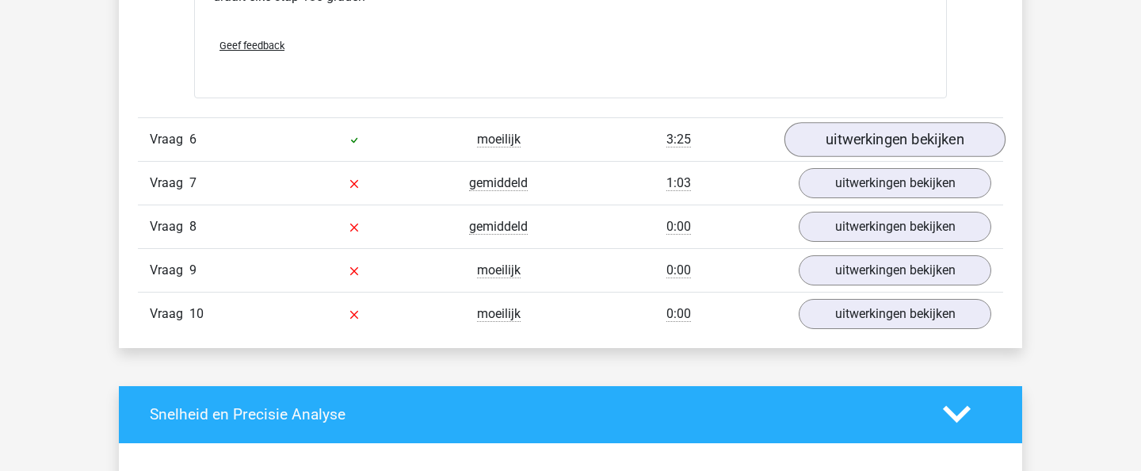
click at [862, 157] on link "uitwerkingen bekijken" at bounding box center [894, 139] width 221 height 35
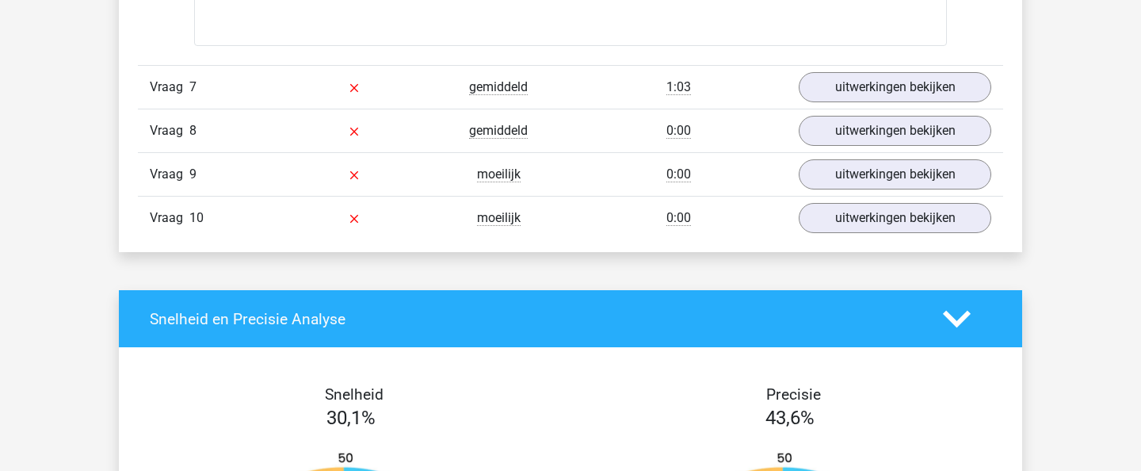
scroll to position [7860, 0]
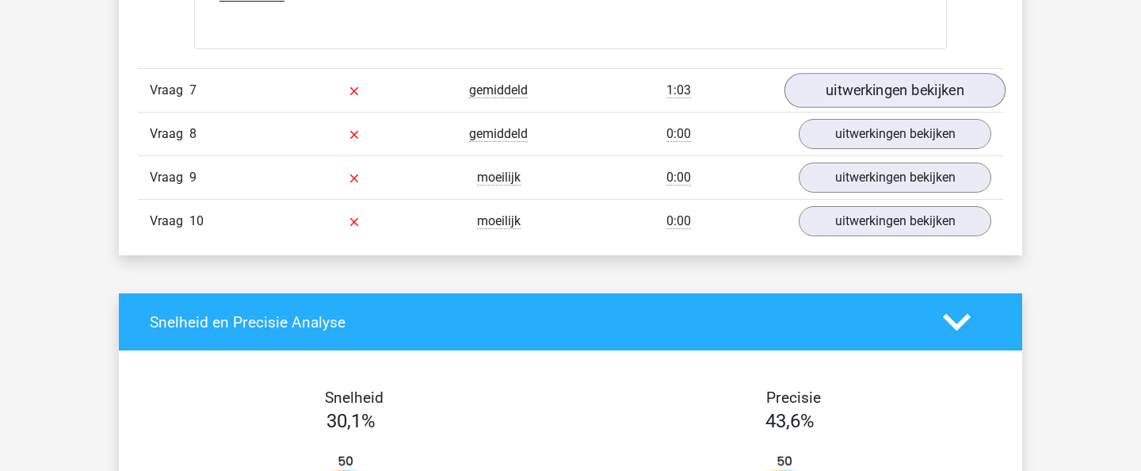
click at [878, 108] on link "uitwerkingen bekijken" at bounding box center [894, 90] width 221 height 35
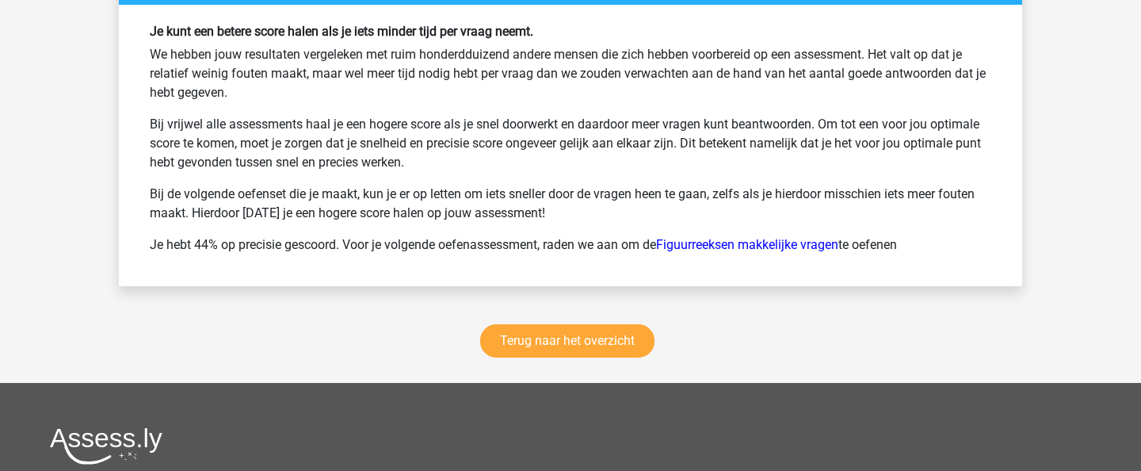
scroll to position [10047, 0]
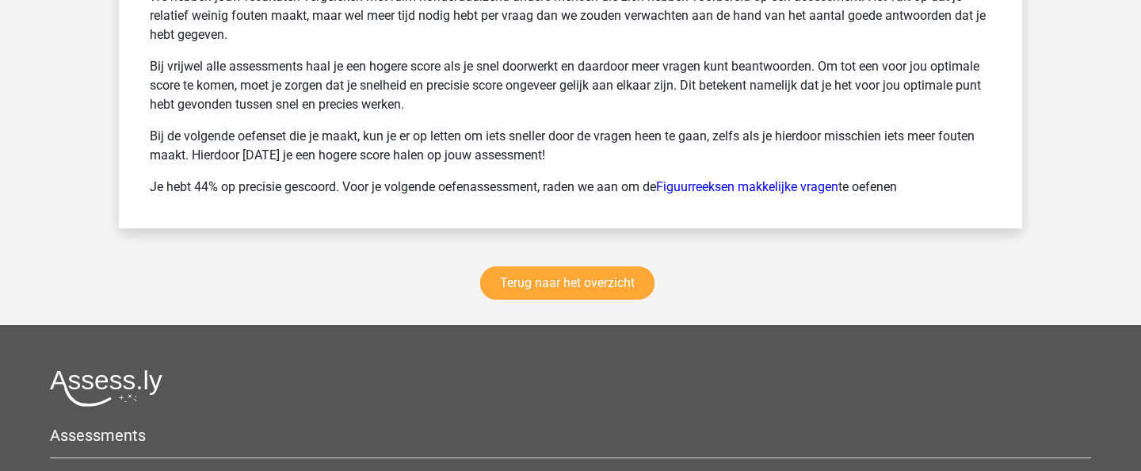
click at [593, 325] on div "Terug naar het overzicht" at bounding box center [570, 286] width 903 height 78
click at [593, 300] on link "Terug naar het overzicht" at bounding box center [567, 282] width 174 height 33
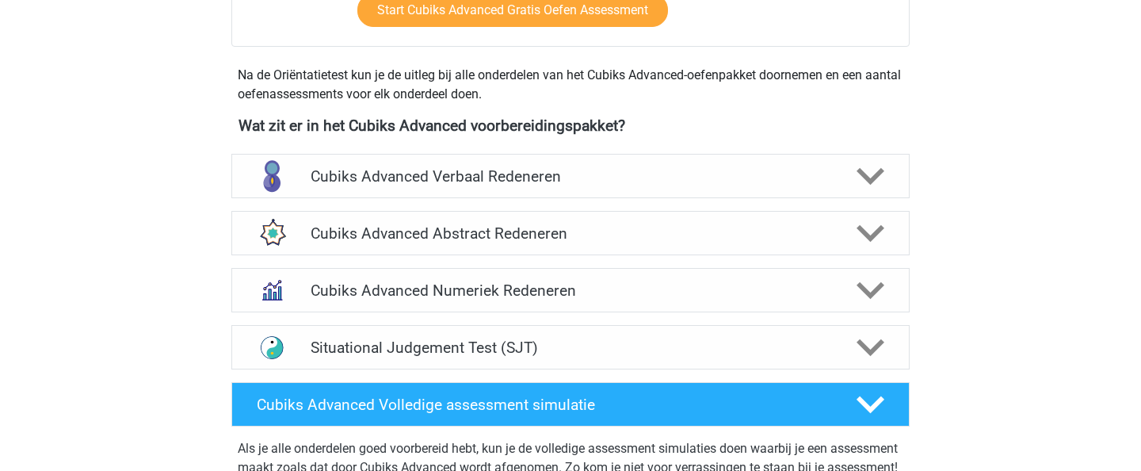
scroll to position [527, 0]
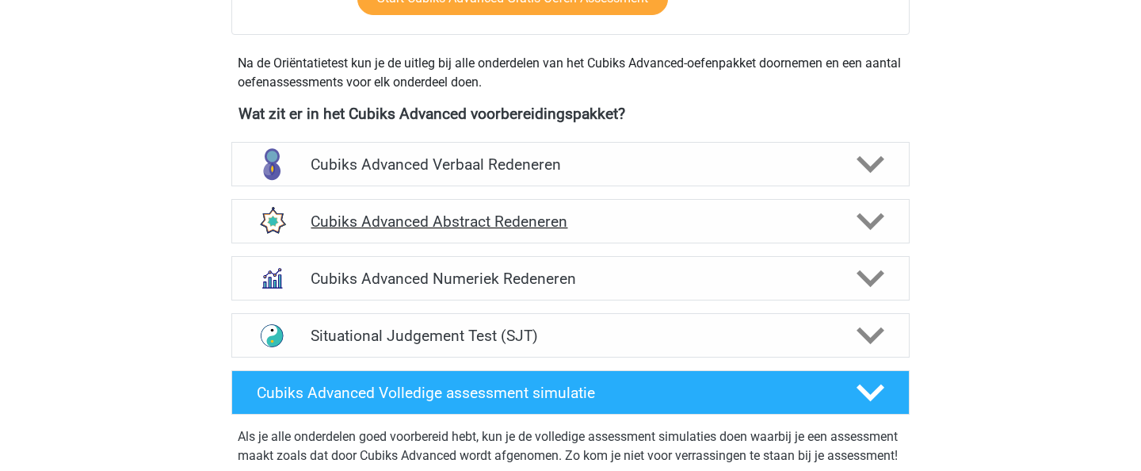
click at [643, 233] on div "Cubiks Advanced Abstract Redeneren" at bounding box center [570, 221] width 678 height 44
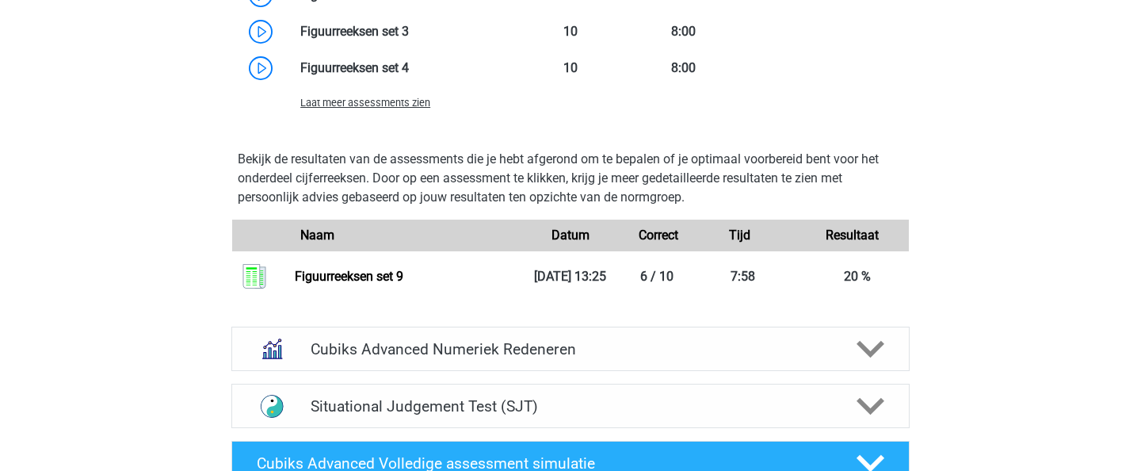
scroll to position [1236, 0]
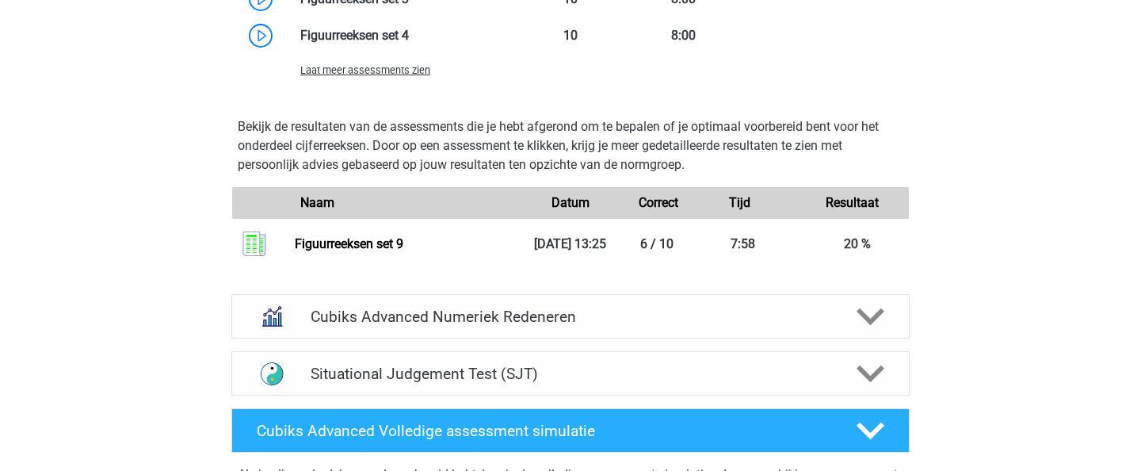
click at [384, 67] on span "Laat meer assessments zien" at bounding box center [365, 70] width 130 height 12
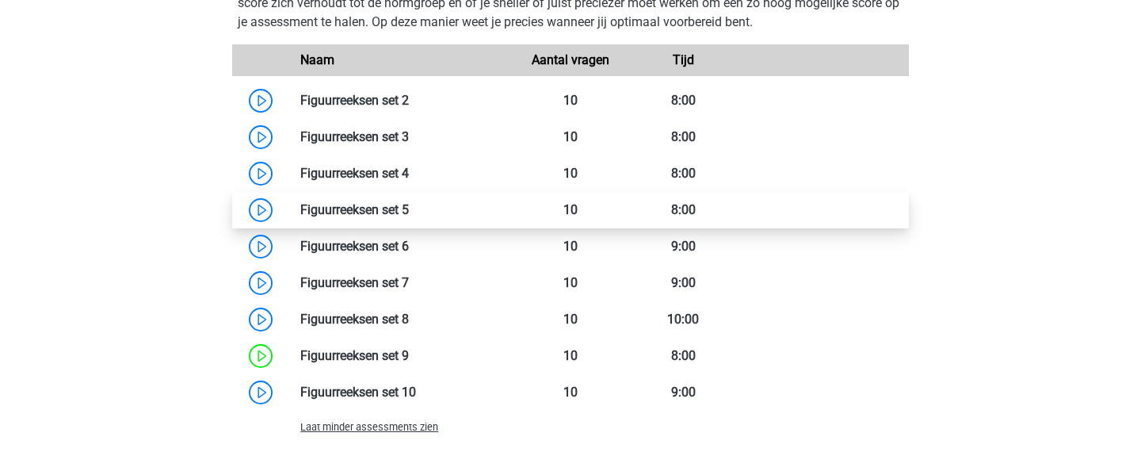
scroll to position [1094, 0]
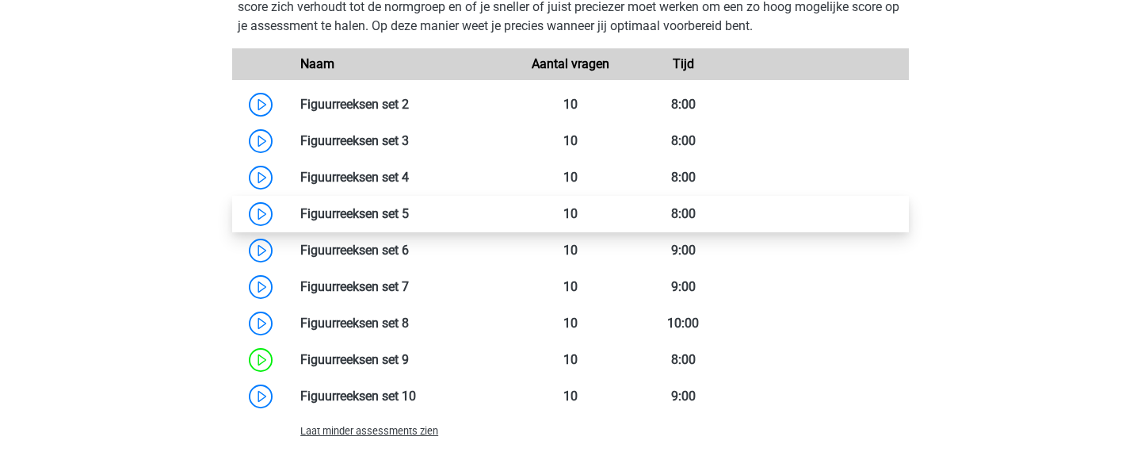
click at [409, 216] on link at bounding box center [409, 213] width 0 height 15
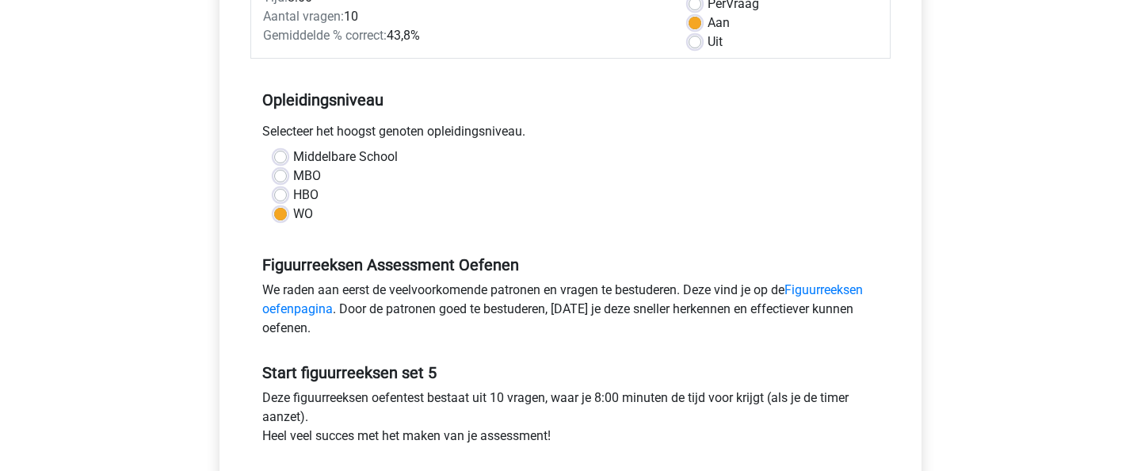
scroll to position [319, 0]
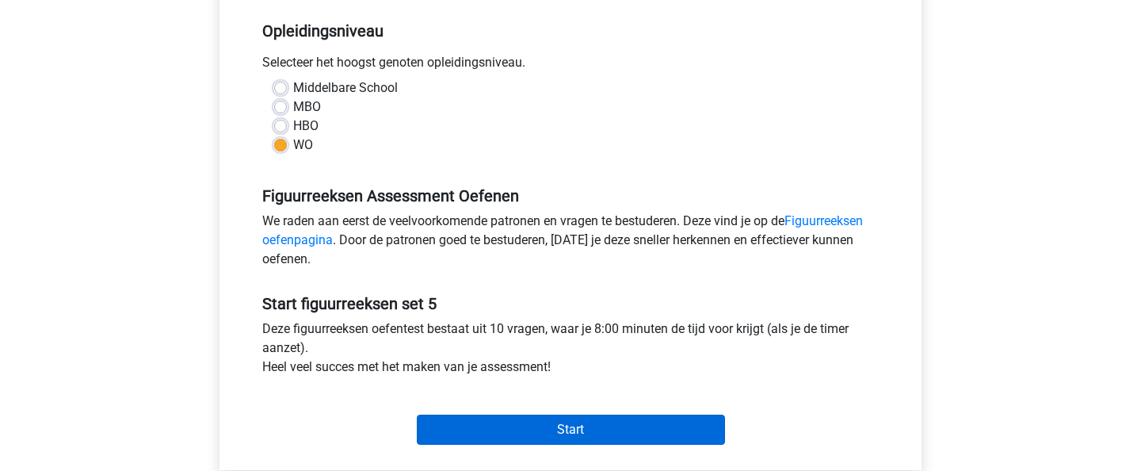
click at [582, 426] on input "Start" at bounding box center [571, 429] width 308 height 30
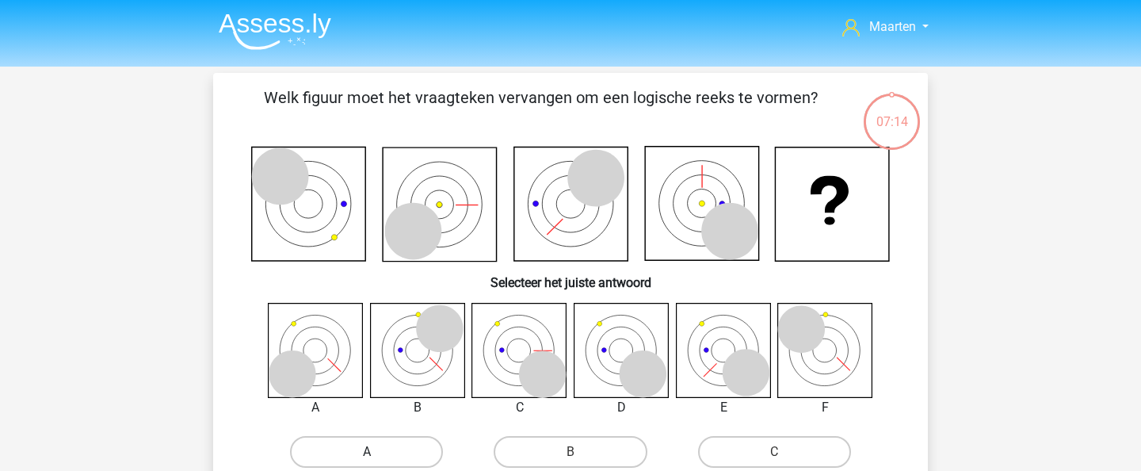
click at [377, 437] on label "A" at bounding box center [366, 452] width 153 height 32
click at [377, 452] on input "A" at bounding box center [372, 457] width 10 height 10
radio input "true"
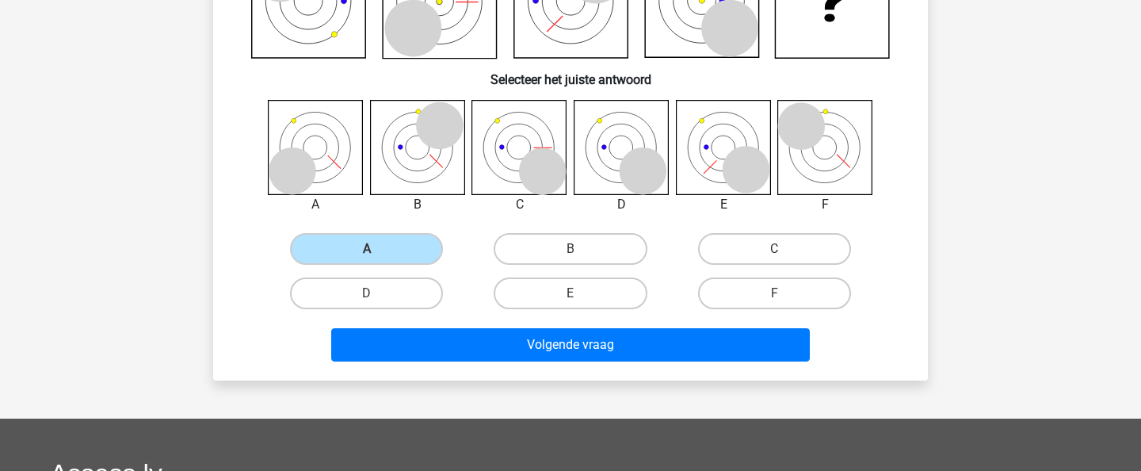
scroll to position [295, 0]
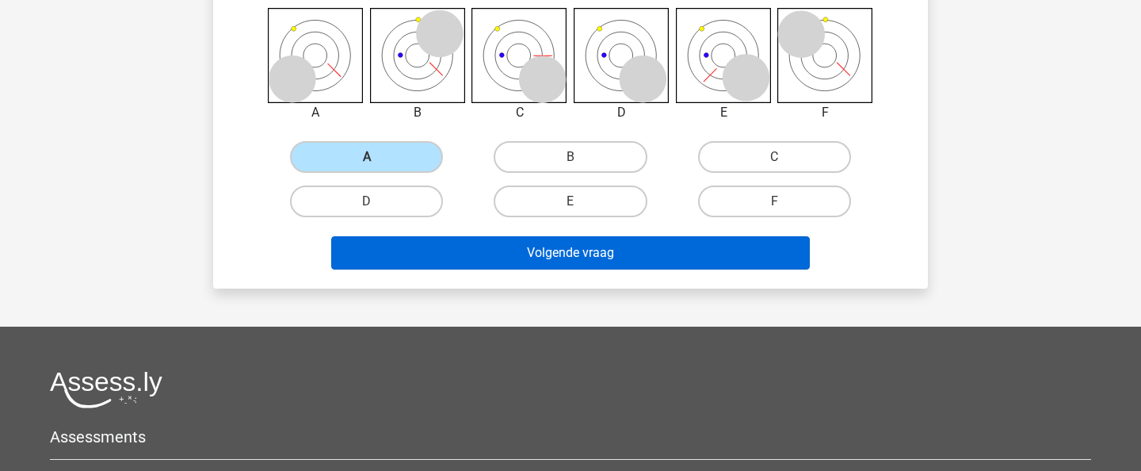
click at [445, 261] on button "Volgende vraag" at bounding box center [570, 252] width 479 height 33
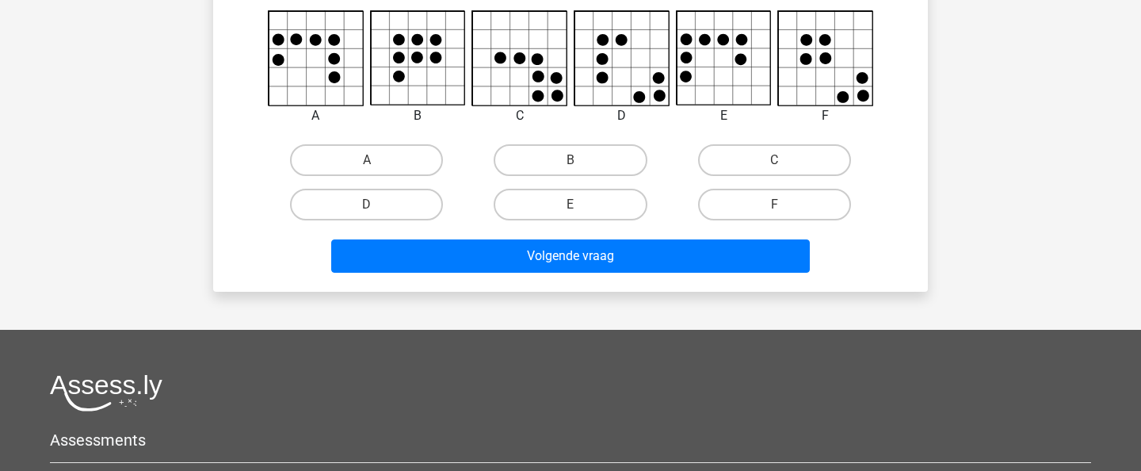
scroll to position [73, 0]
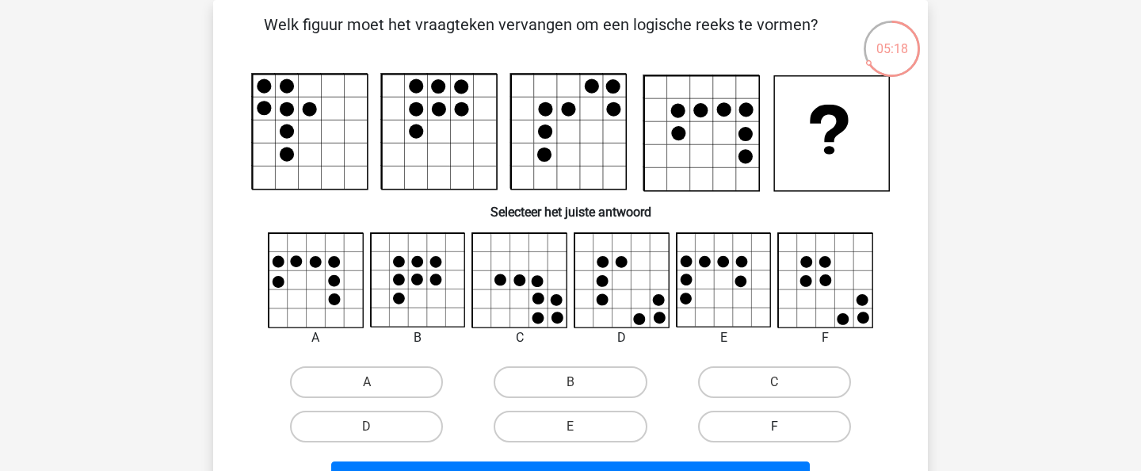
click at [773, 436] on label "F" at bounding box center [774, 426] width 153 height 32
click at [774, 436] on input "F" at bounding box center [779, 431] width 10 height 10
radio input "true"
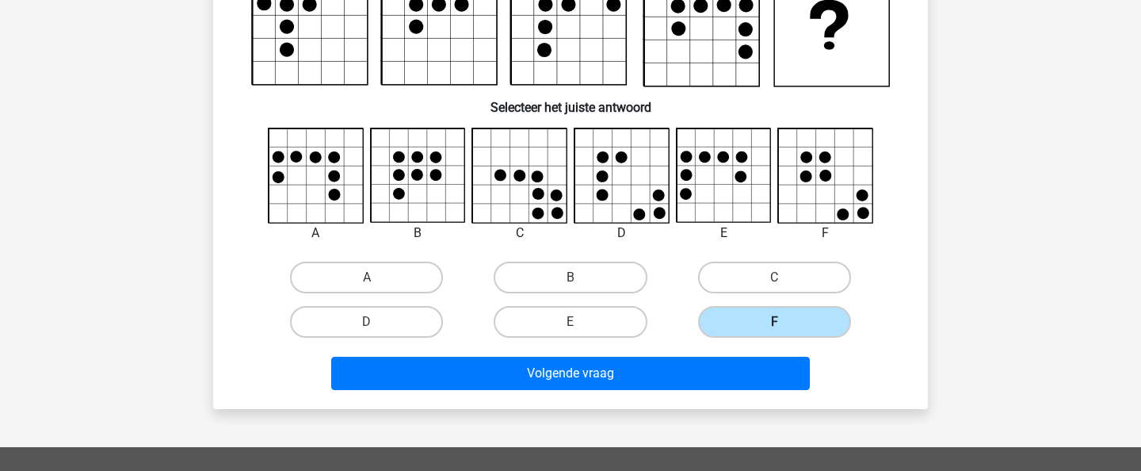
scroll to position [184, 0]
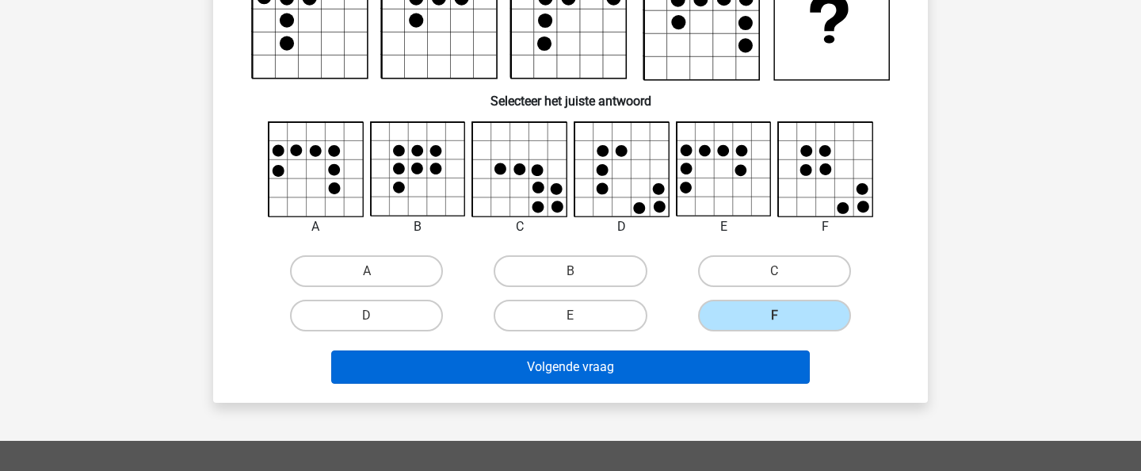
click at [689, 369] on button "Volgende vraag" at bounding box center [570, 366] width 479 height 33
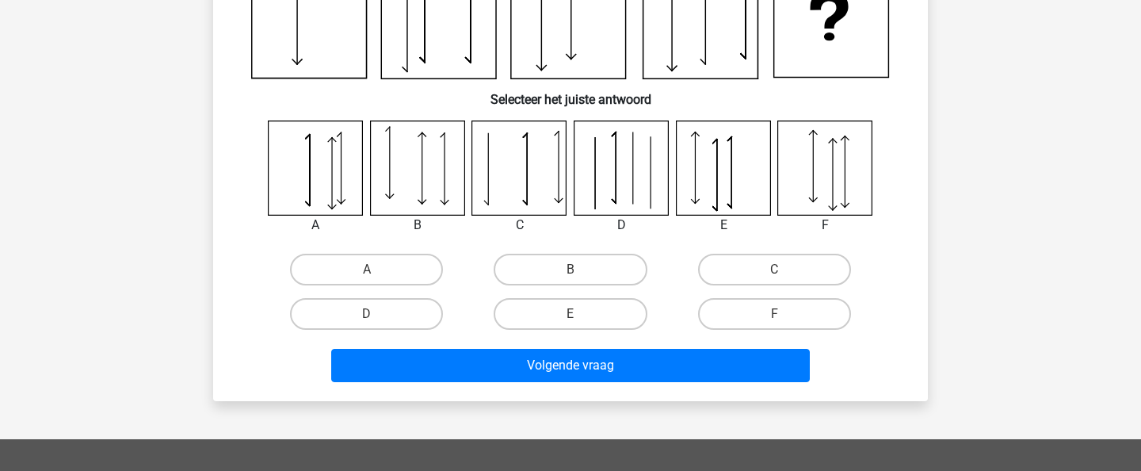
scroll to position [73, 0]
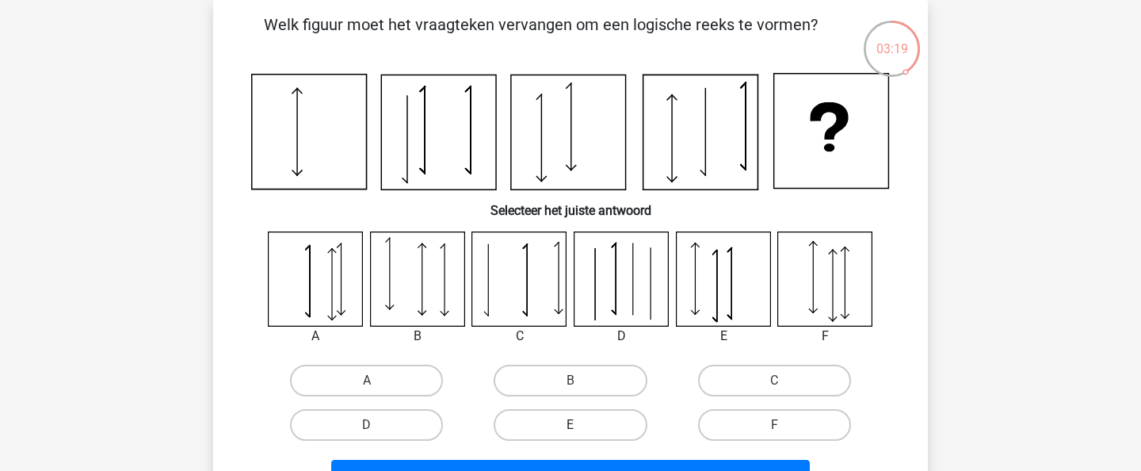
click at [569, 414] on label "E" at bounding box center [570, 425] width 153 height 32
click at [571, 425] on input "E" at bounding box center [576, 430] width 10 height 10
radio input "true"
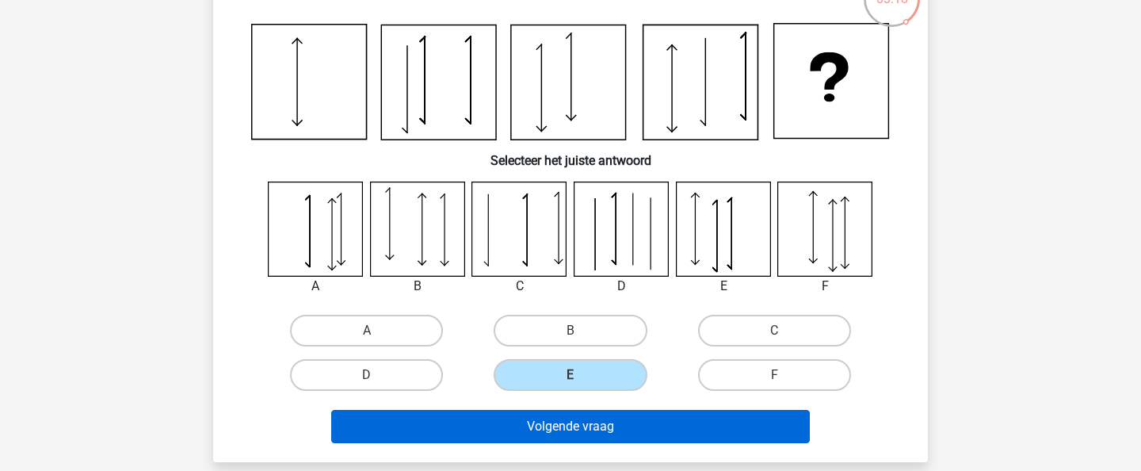
click at [574, 436] on button "Volgende vraag" at bounding box center [570, 426] width 479 height 33
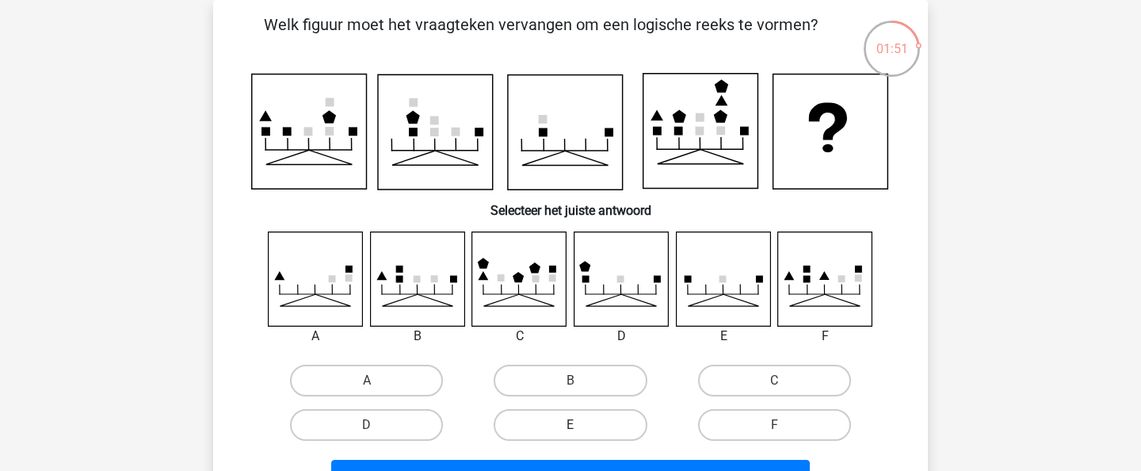
click at [599, 417] on label "E" at bounding box center [570, 425] width 153 height 32
click at [581, 425] on input "E" at bounding box center [576, 430] width 10 height 10
radio input "true"
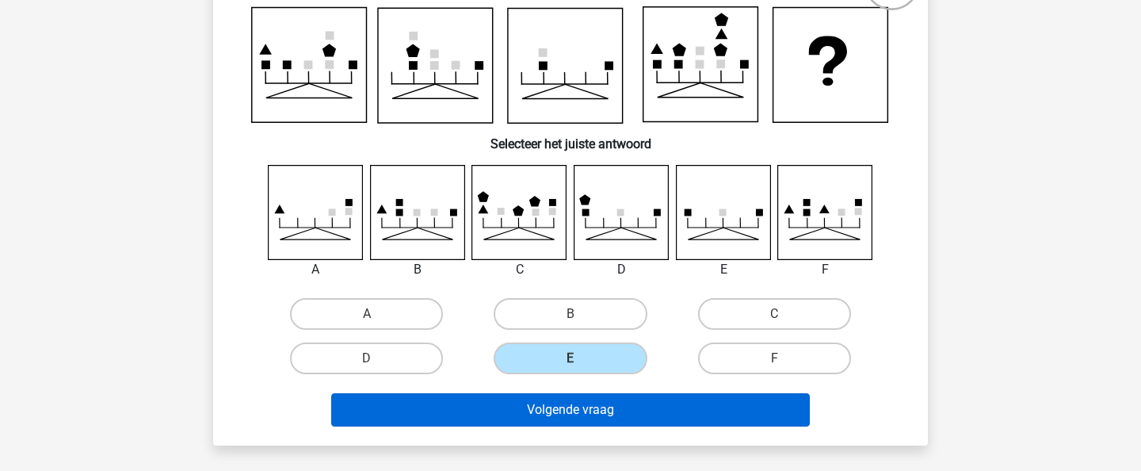
click at [599, 417] on button "Volgende vraag" at bounding box center [570, 409] width 479 height 33
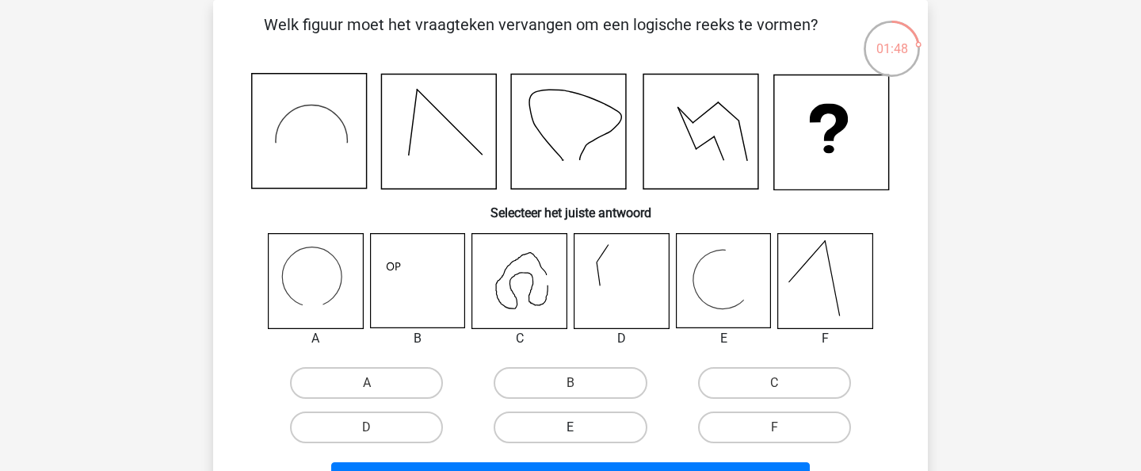
scroll to position [77, 0]
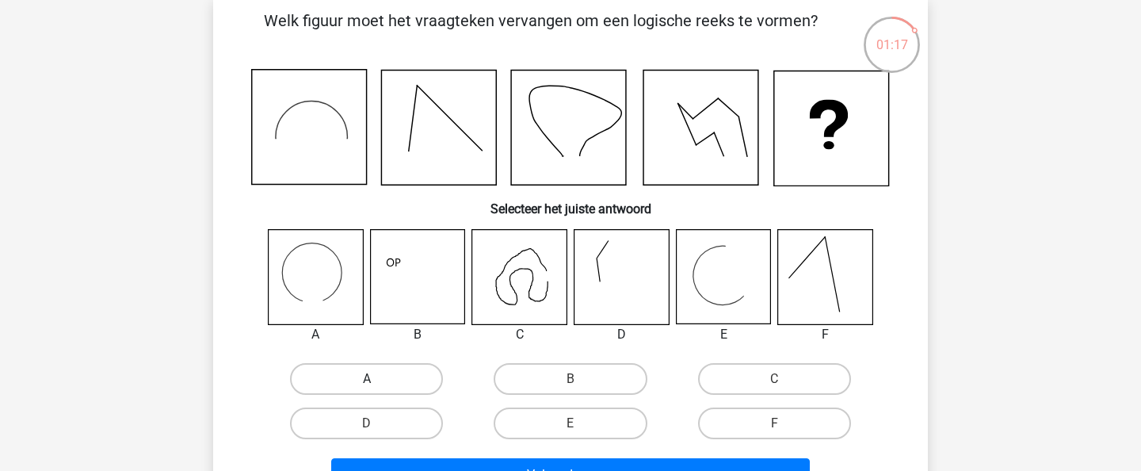
click at [352, 384] on label "A" at bounding box center [366, 379] width 153 height 32
click at [367, 384] on input "A" at bounding box center [372, 384] width 10 height 10
radio input "true"
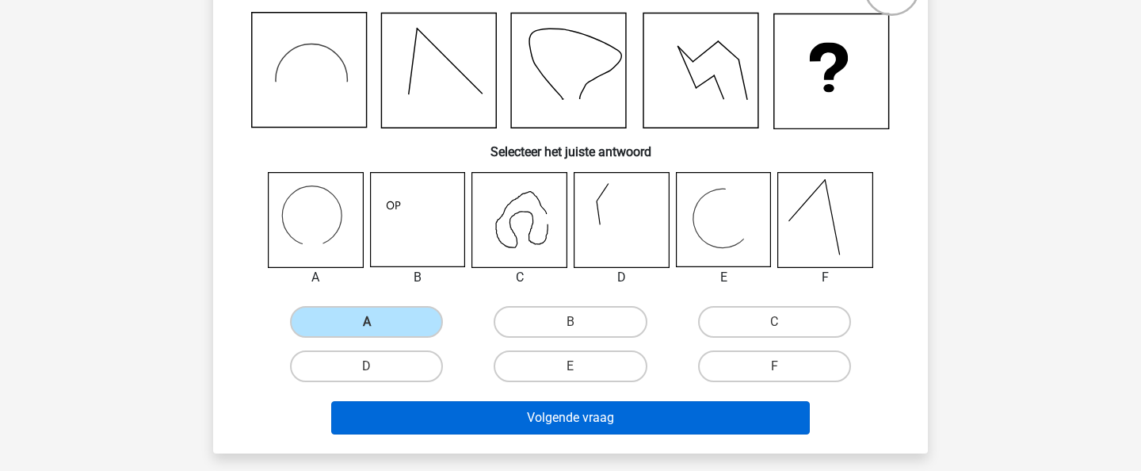
click at [437, 418] on button "Volgende vraag" at bounding box center [570, 417] width 479 height 33
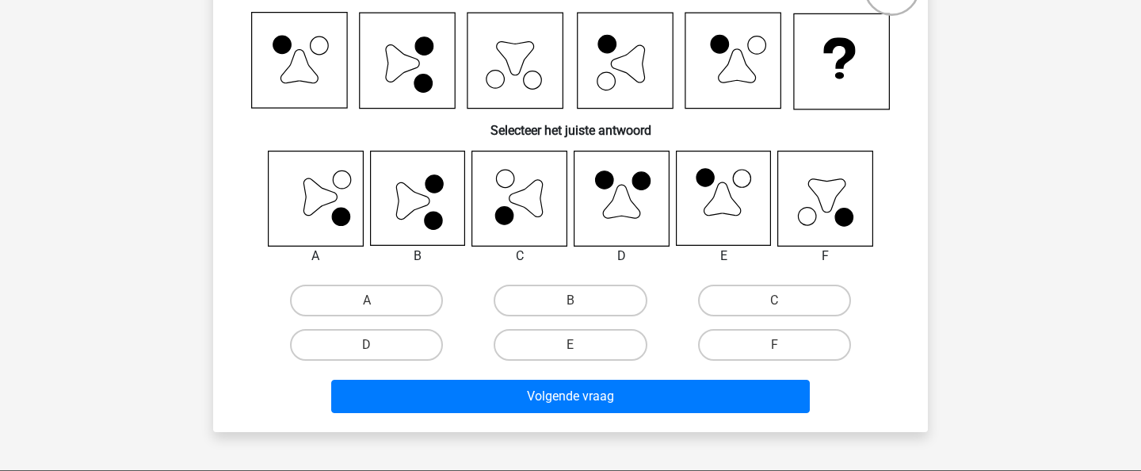
scroll to position [73, 0]
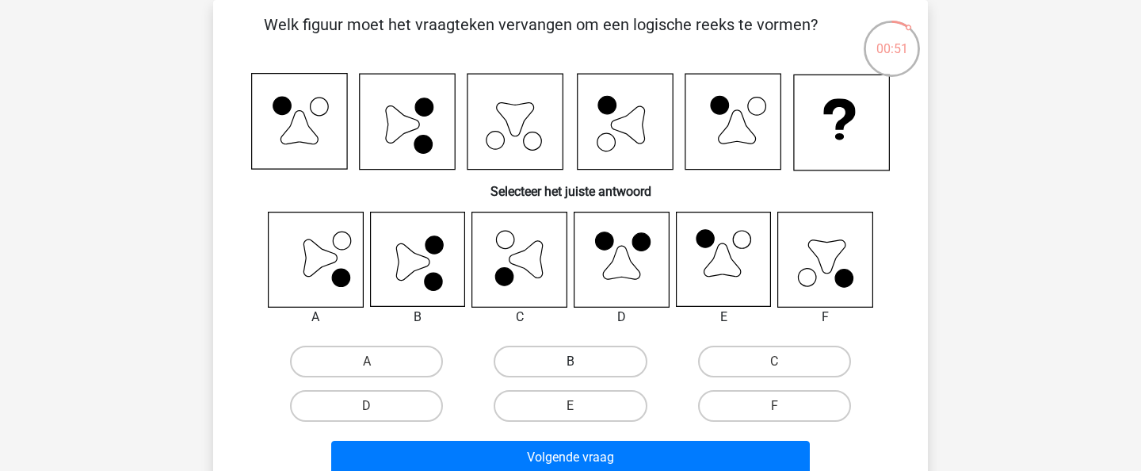
click at [537, 362] on label "B" at bounding box center [570, 361] width 153 height 32
click at [571, 362] on input "B" at bounding box center [576, 366] width 10 height 10
radio input "true"
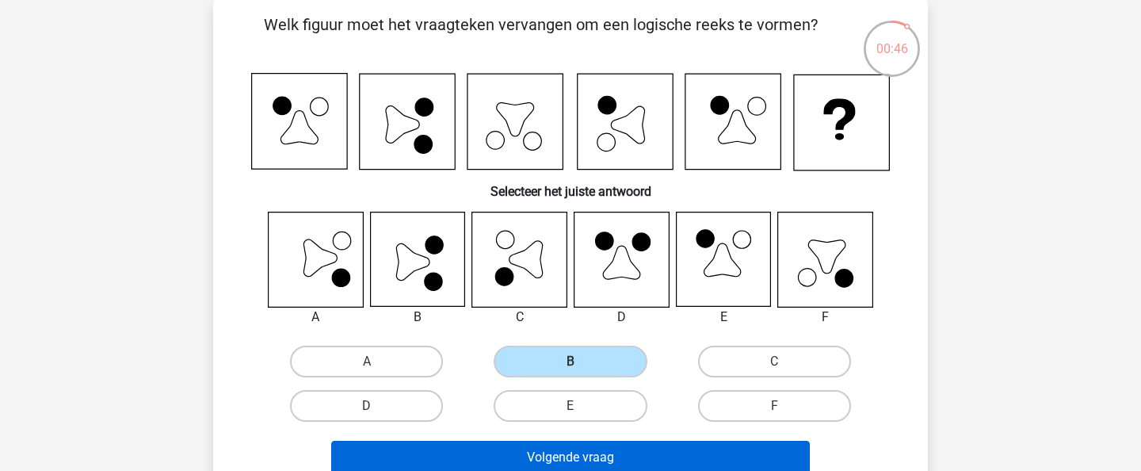
click at [560, 455] on button "Volgende vraag" at bounding box center [570, 457] width 479 height 33
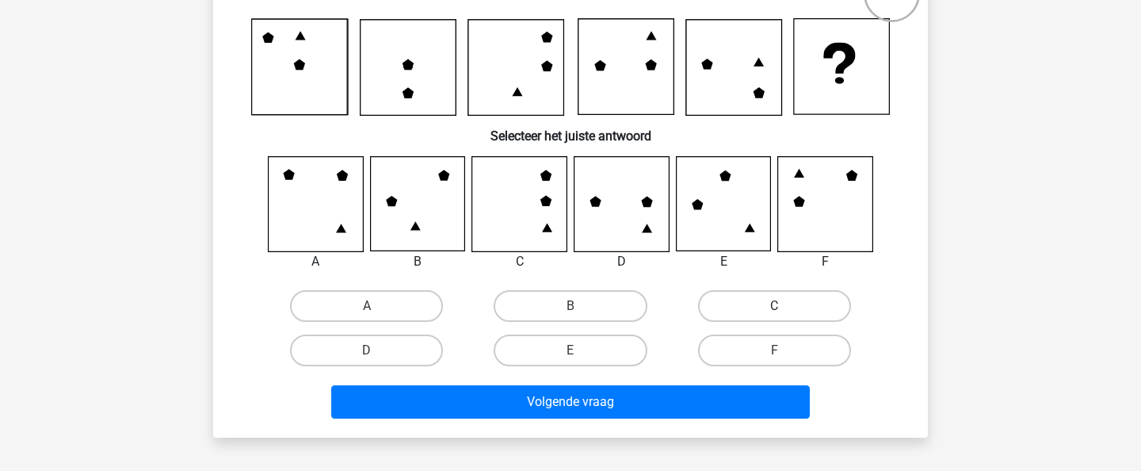
scroll to position [130, 0]
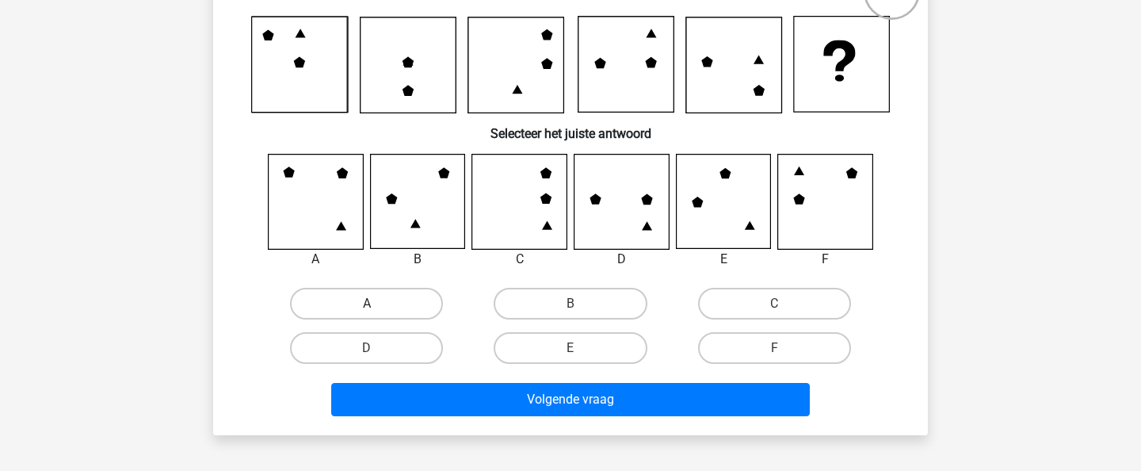
click at [411, 306] on label "A" at bounding box center [366, 304] width 153 height 32
click at [377, 306] on input "A" at bounding box center [372, 308] width 10 height 10
radio input "true"
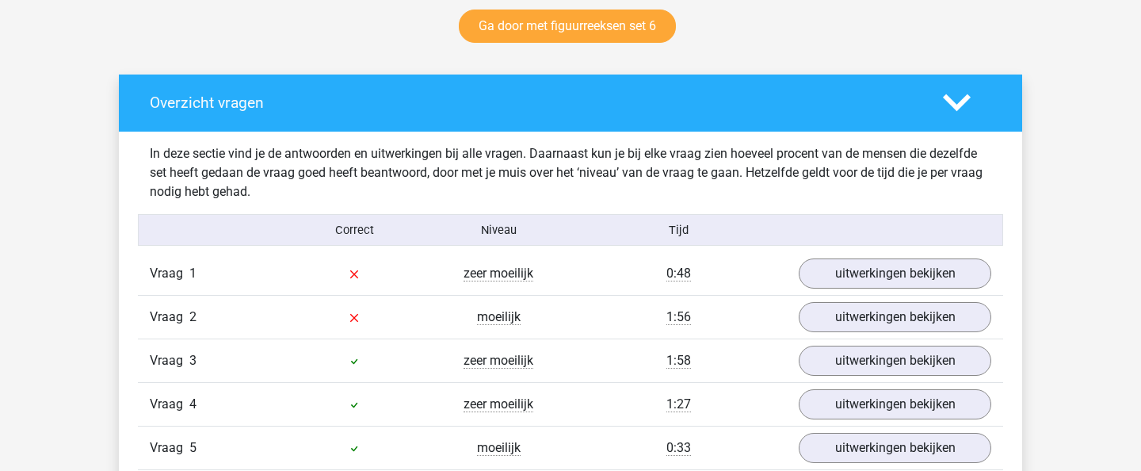
scroll to position [856, 0]
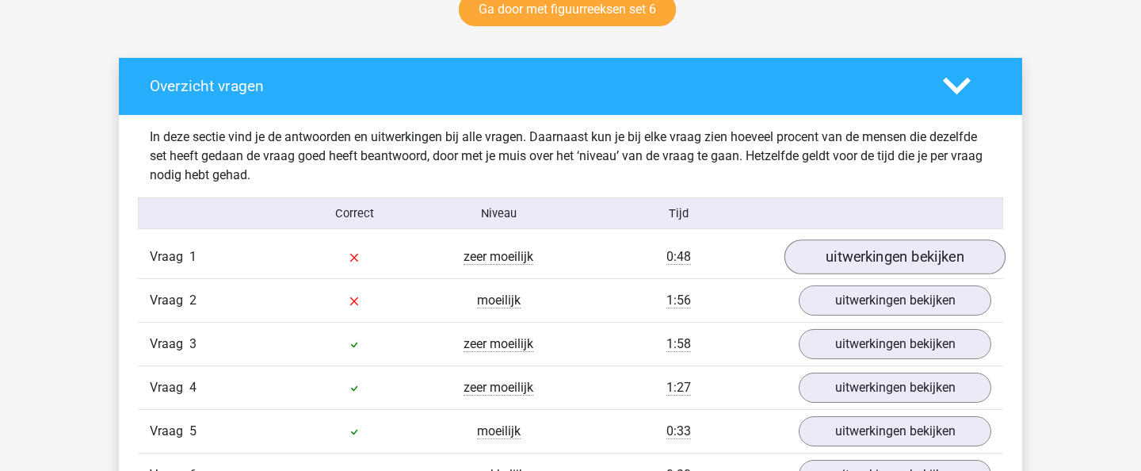
click at [909, 264] on link "uitwerkingen bekijken" at bounding box center [894, 256] width 221 height 35
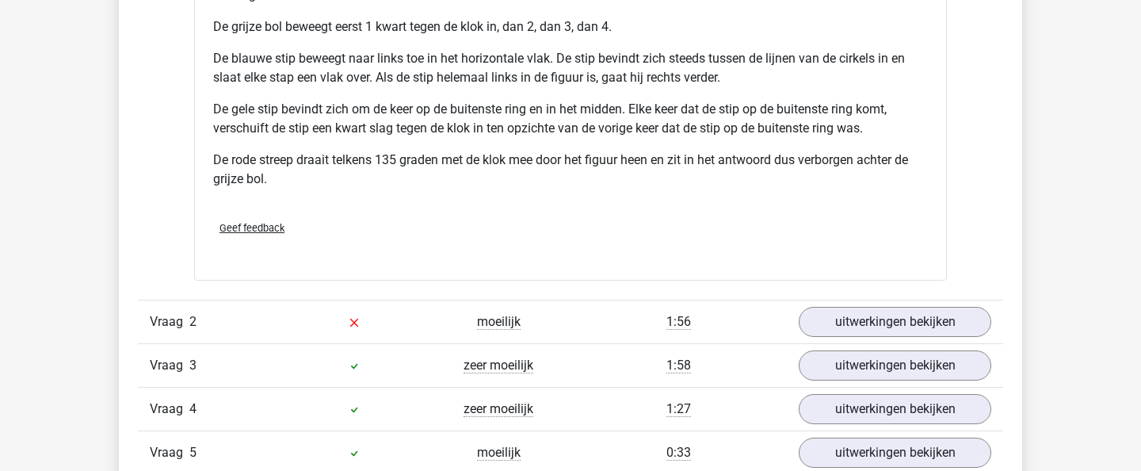
scroll to position [1965, 0]
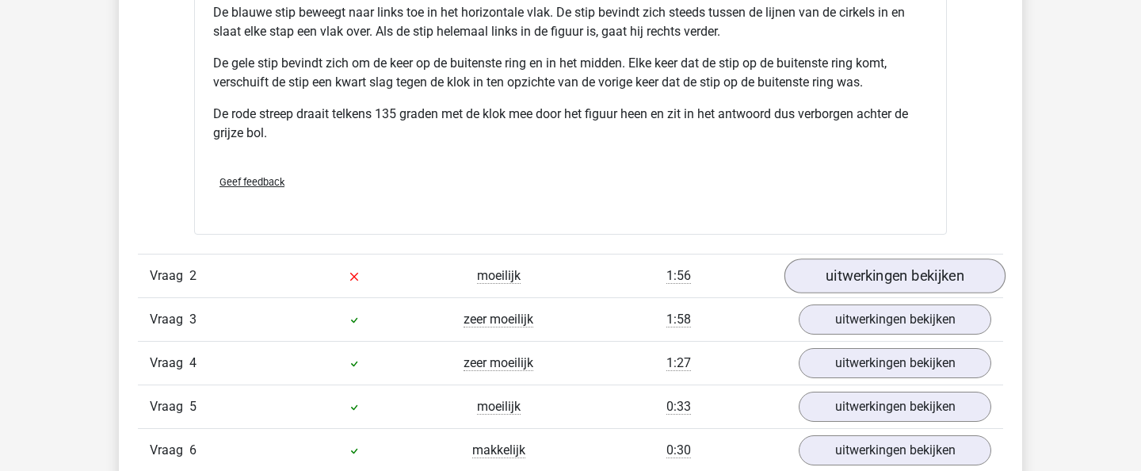
click at [808, 277] on link "uitwerkingen bekijken" at bounding box center [894, 275] width 221 height 35
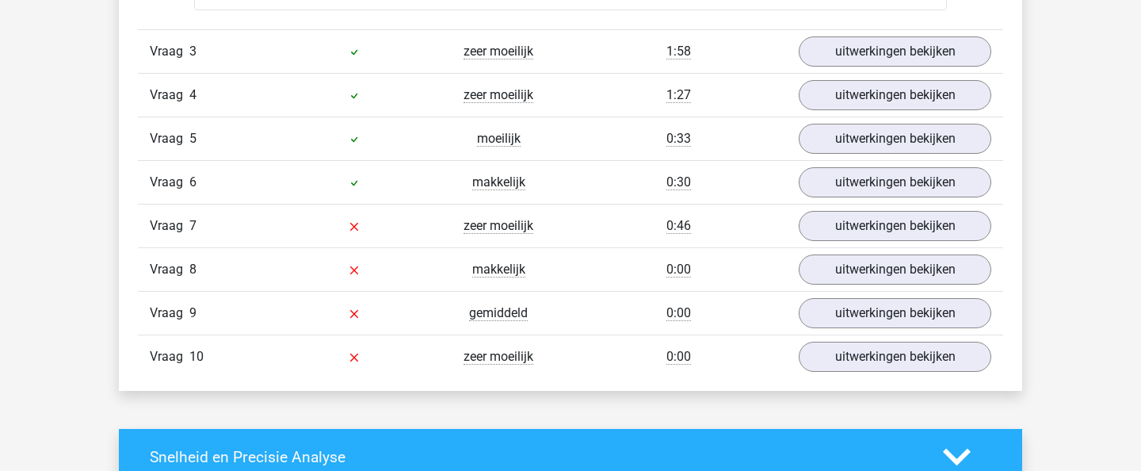
scroll to position [3127, 0]
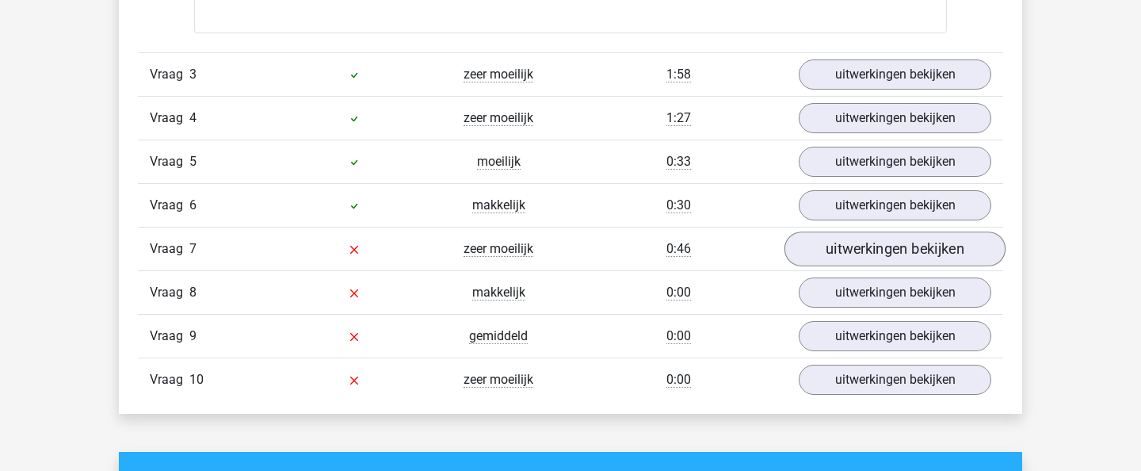
click at [870, 254] on link "uitwerkingen bekijken" at bounding box center [894, 248] width 221 height 35
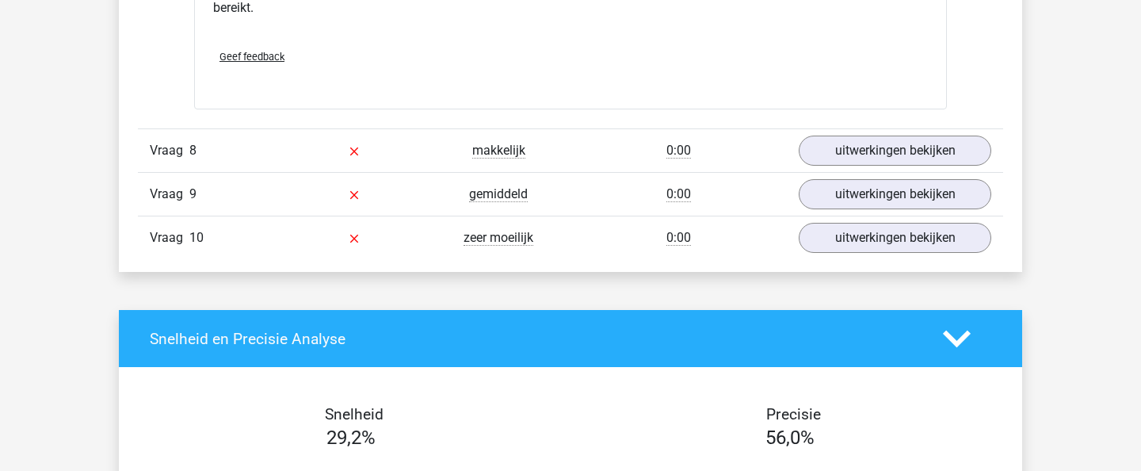
scroll to position [4281, 0]
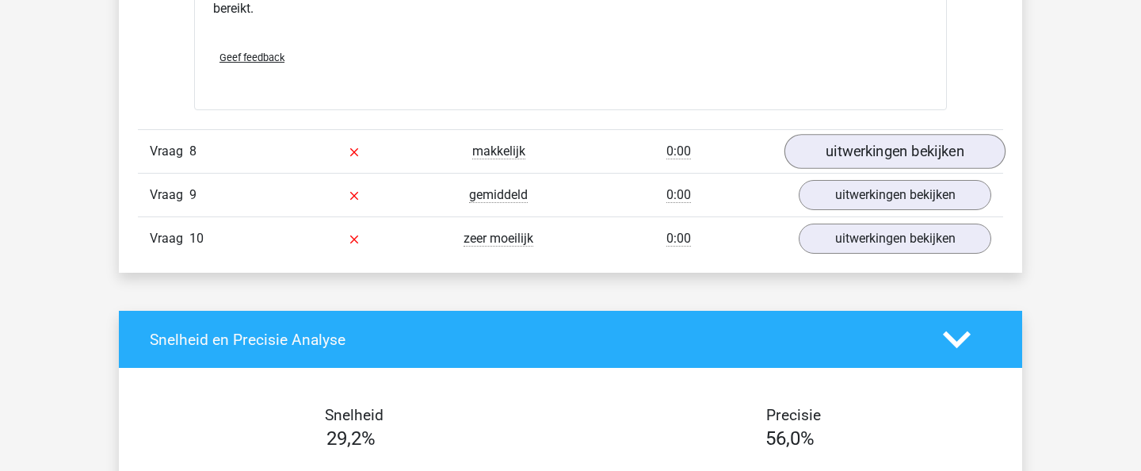
click at [909, 158] on link "uitwerkingen bekijken" at bounding box center [894, 151] width 221 height 35
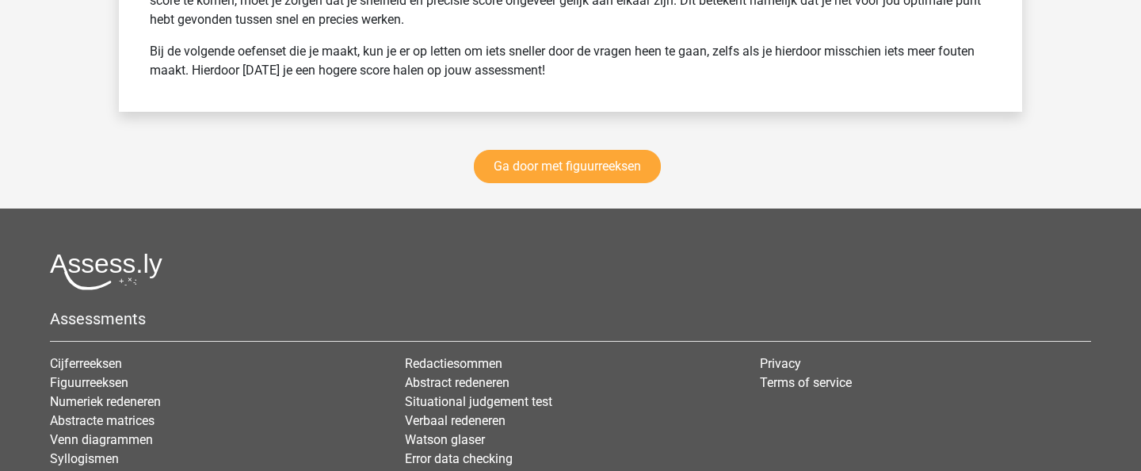
scroll to position [6261, 0]
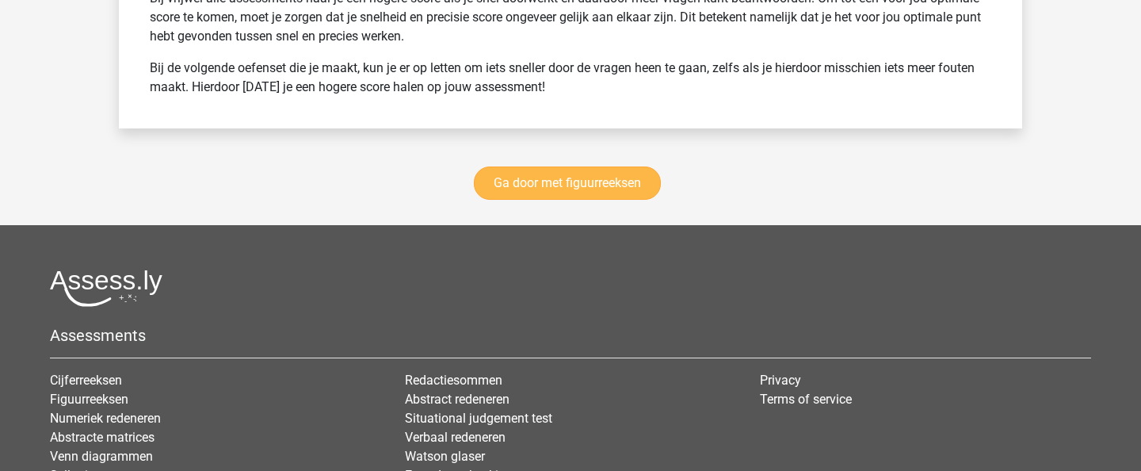
click at [605, 175] on link "Ga door met figuurreeksen" at bounding box center [567, 182] width 187 height 33
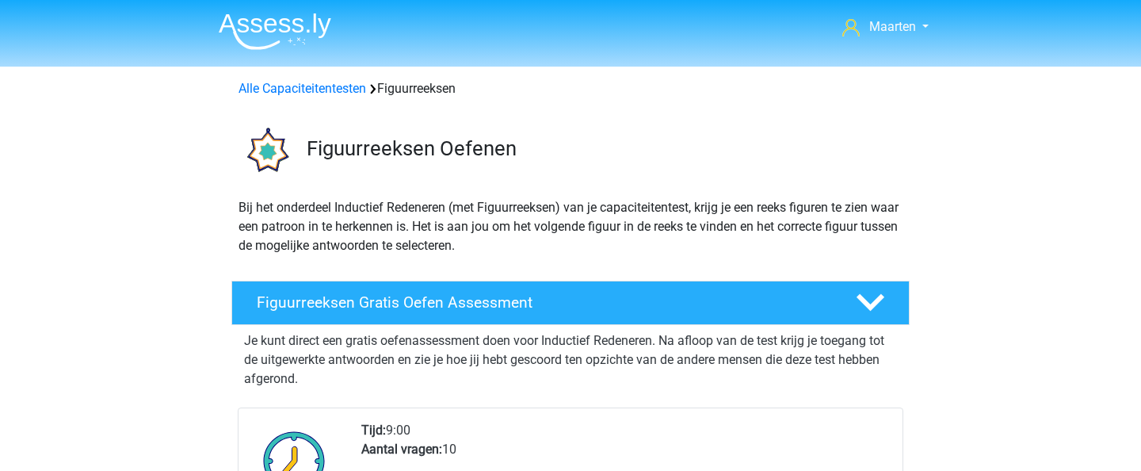
scroll to position [689, 0]
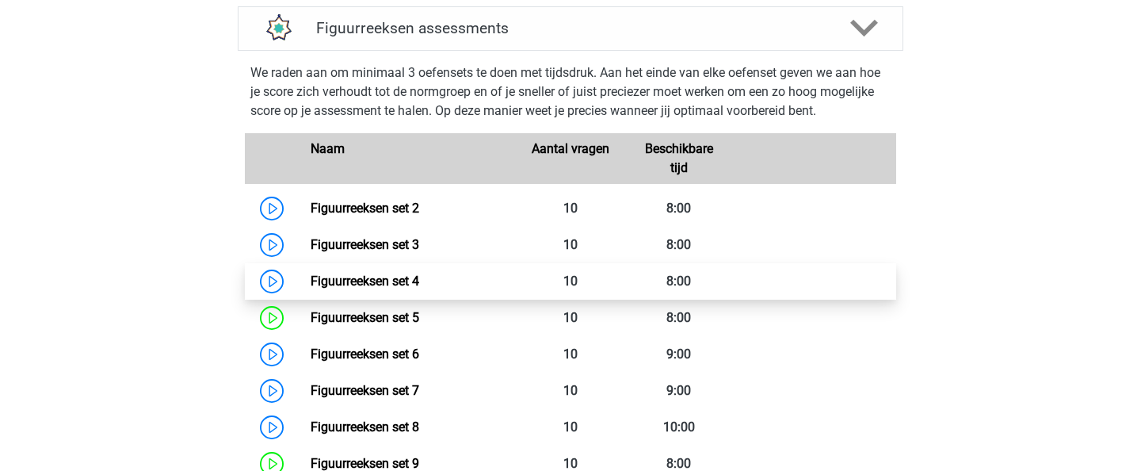
click at [311, 279] on link "Figuurreeksen set 4" at bounding box center [365, 280] width 109 height 15
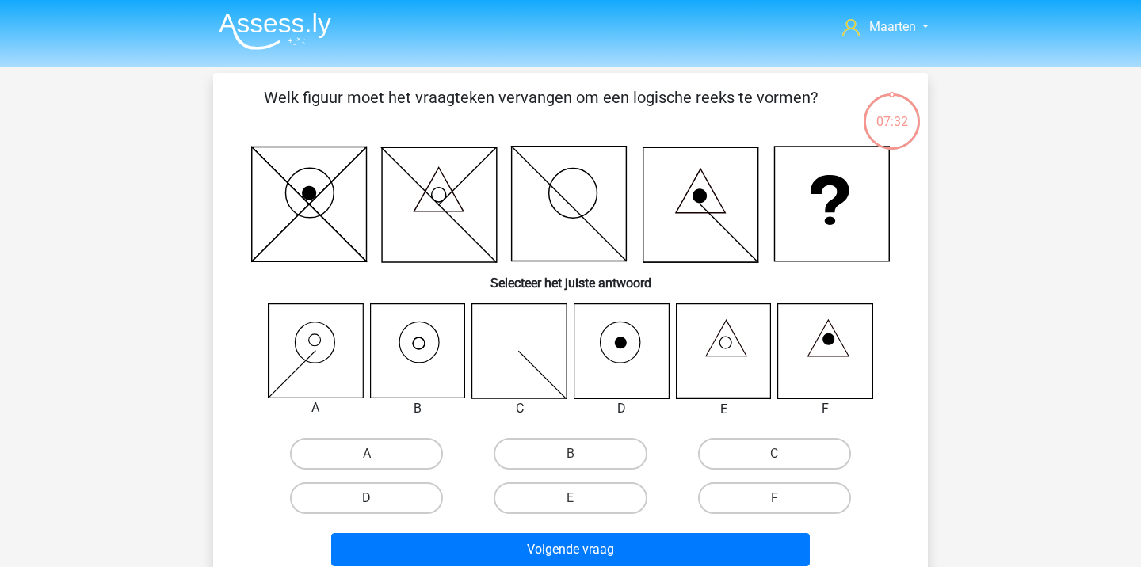
click at [362, 493] on label "D" at bounding box center [366, 499] width 153 height 32
click at [367, 498] on input "D" at bounding box center [372, 503] width 10 height 10
radio input "true"
click at [588, 445] on label "B" at bounding box center [570, 454] width 153 height 32
click at [581, 454] on input "B" at bounding box center [576, 459] width 10 height 10
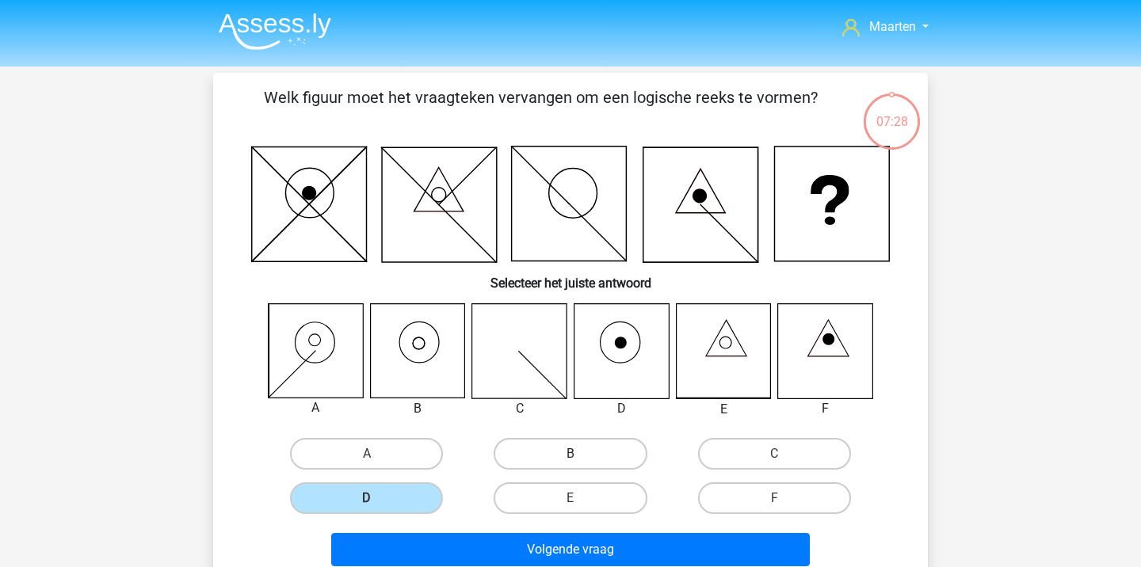
radio input "true"
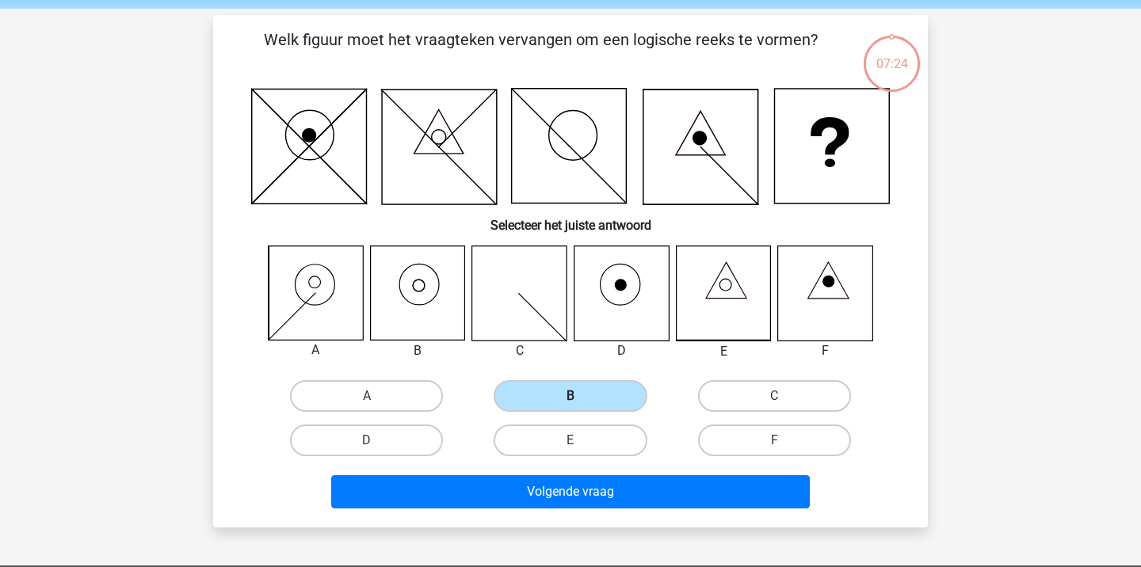
scroll to position [59, 0]
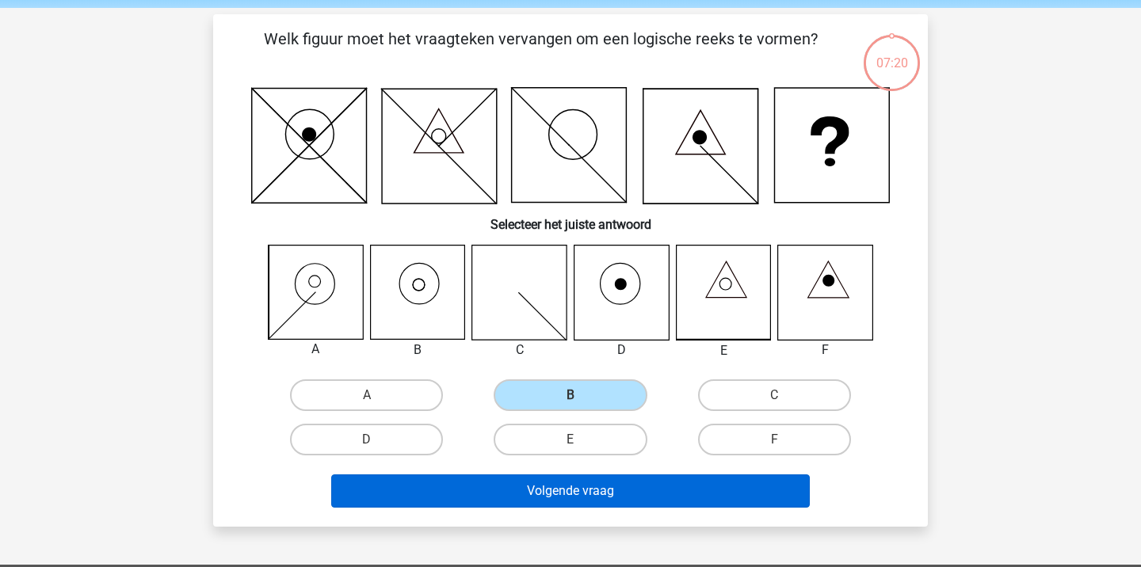
click at [594, 494] on button "Volgende vraag" at bounding box center [570, 491] width 479 height 33
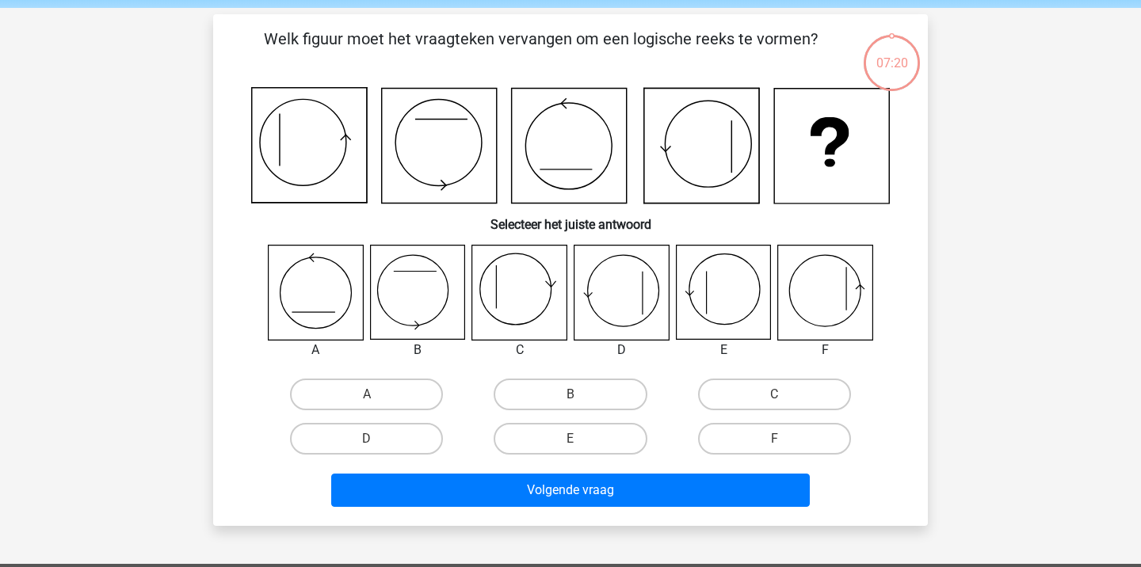
scroll to position [73, 0]
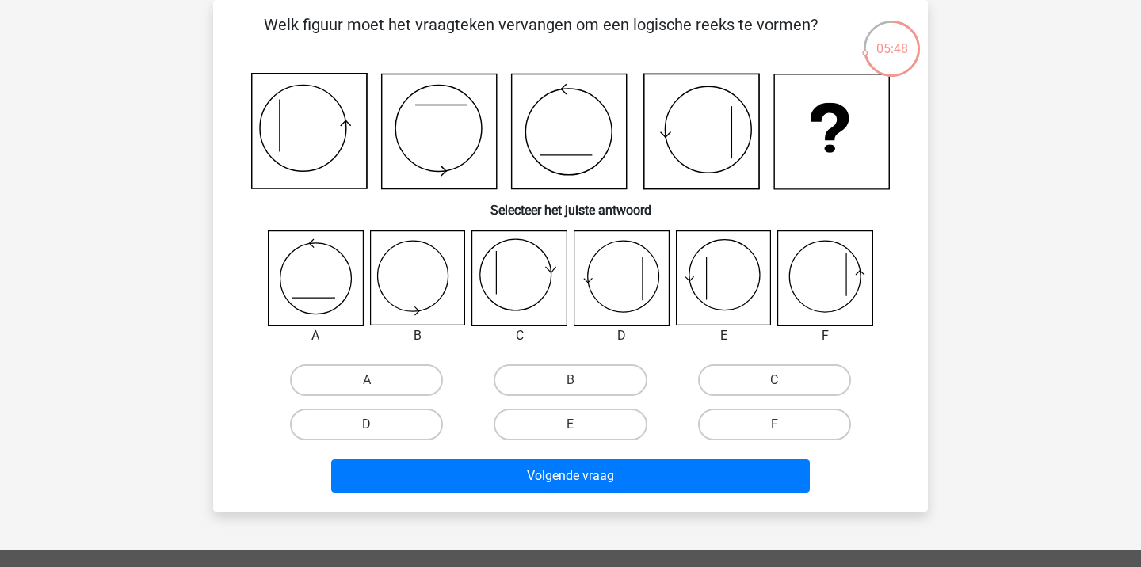
click at [349, 429] on label "D" at bounding box center [366, 425] width 153 height 32
click at [367, 429] on input "D" at bounding box center [372, 430] width 10 height 10
radio input "true"
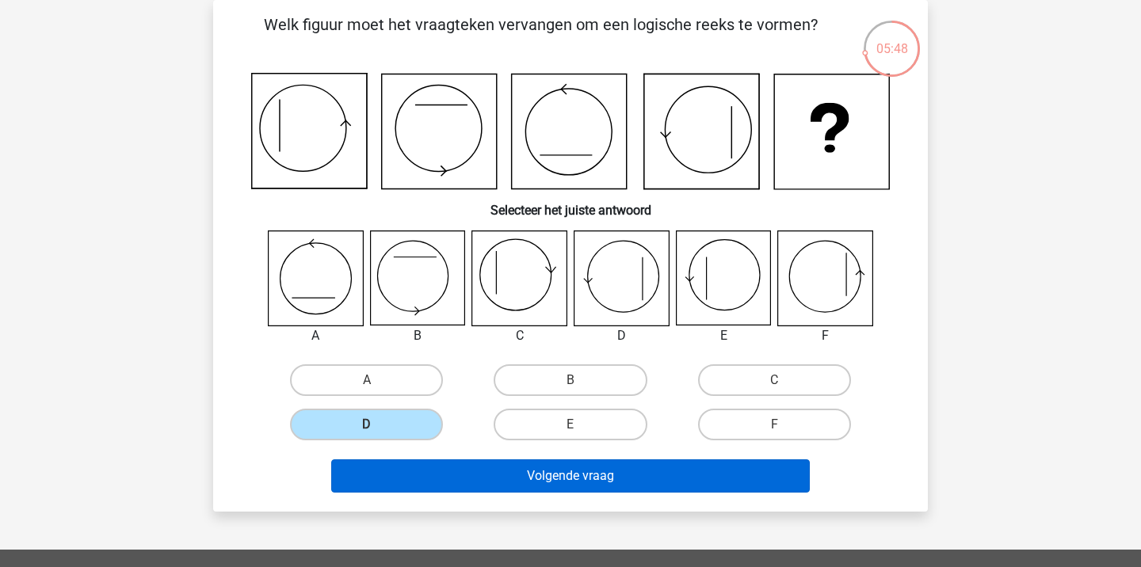
click at [433, 471] on button "Volgende vraag" at bounding box center [570, 476] width 479 height 33
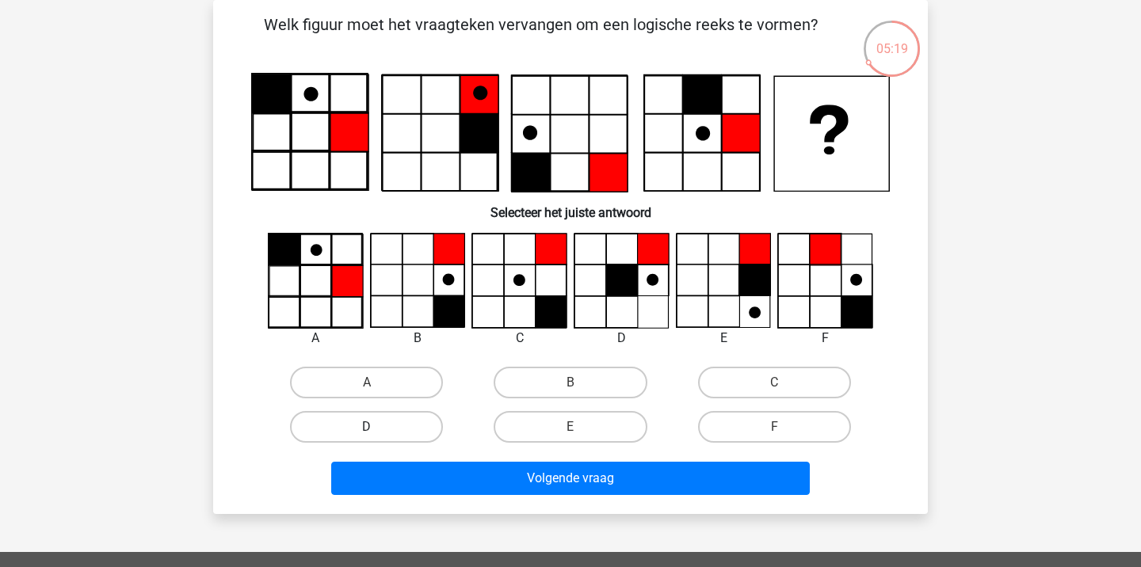
click at [387, 441] on label "D" at bounding box center [366, 427] width 153 height 32
click at [377, 437] on input "D" at bounding box center [372, 432] width 10 height 10
radio input "true"
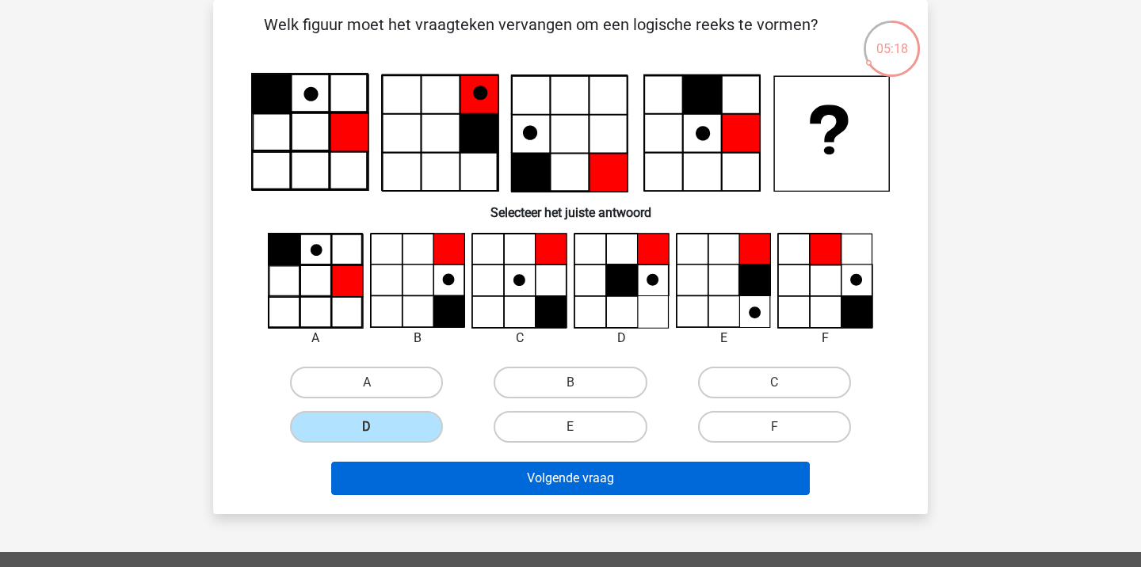
click at [529, 487] on button "Volgende vraag" at bounding box center [570, 478] width 479 height 33
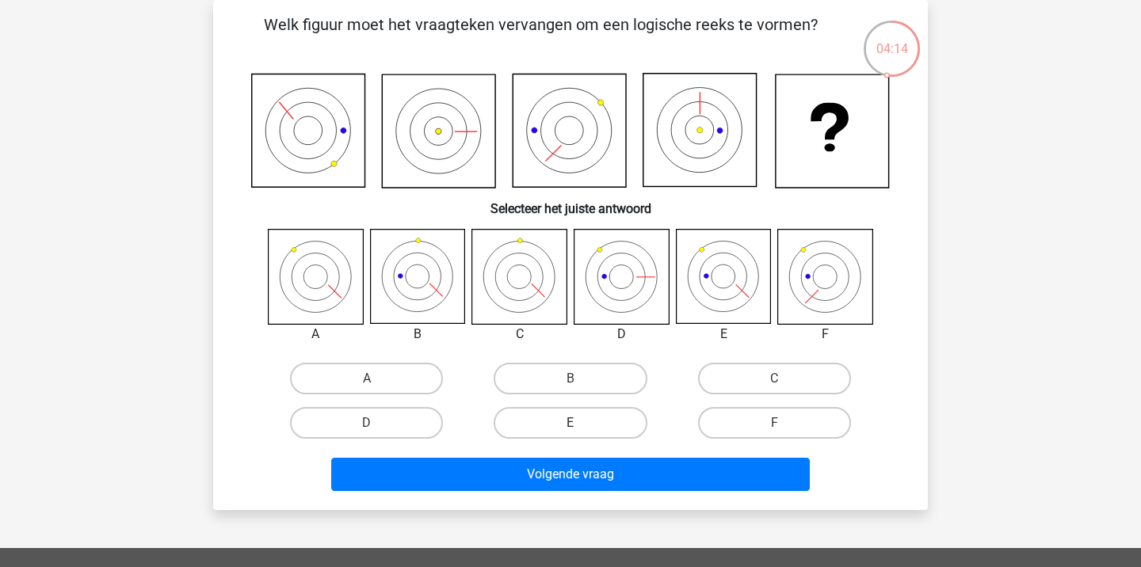
click at [555, 422] on label "E" at bounding box center [570, 423] width 153 height 32
click at [571, 423] on input "E" at bounding box center [576, 428] width 10 height 10
radio input "true"
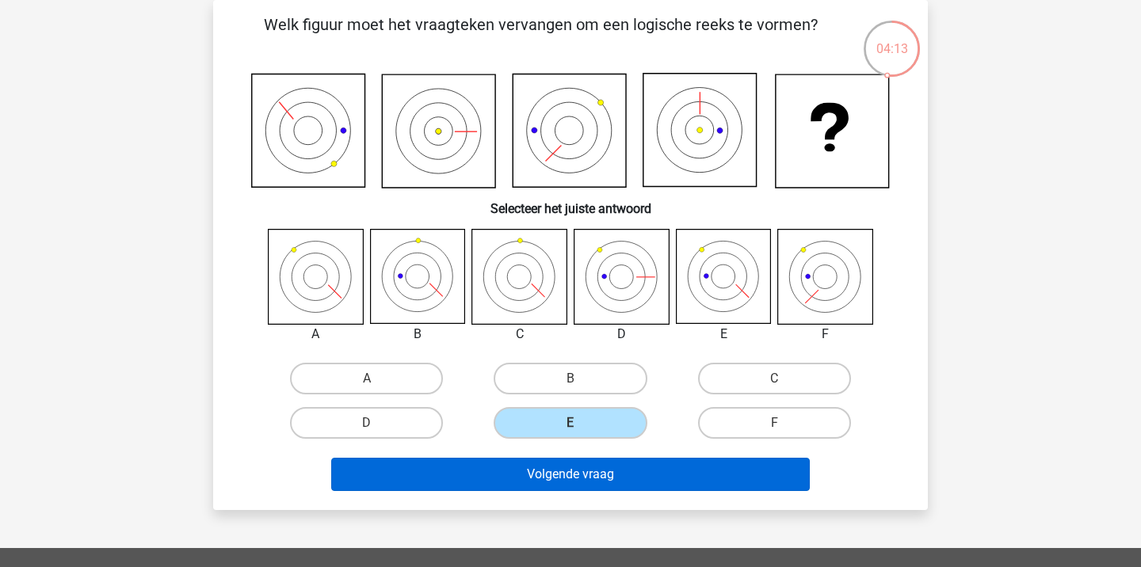
click at [583, 476] on button "Volgende vraag" at bounding box center [570, 474] width 479 height 33
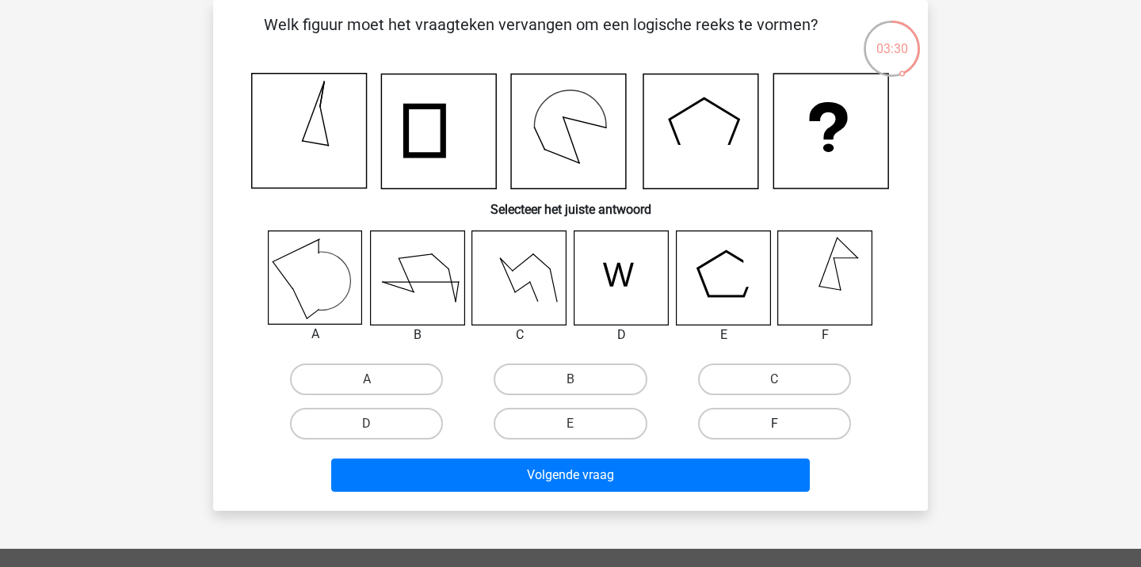
click at [758, 416] on label "F" at bounding box center [774, 424] width 153 height 32
click at [774, 424] on input "F" at bounding box center [779, 429] width 10 height 10
radio input "true"
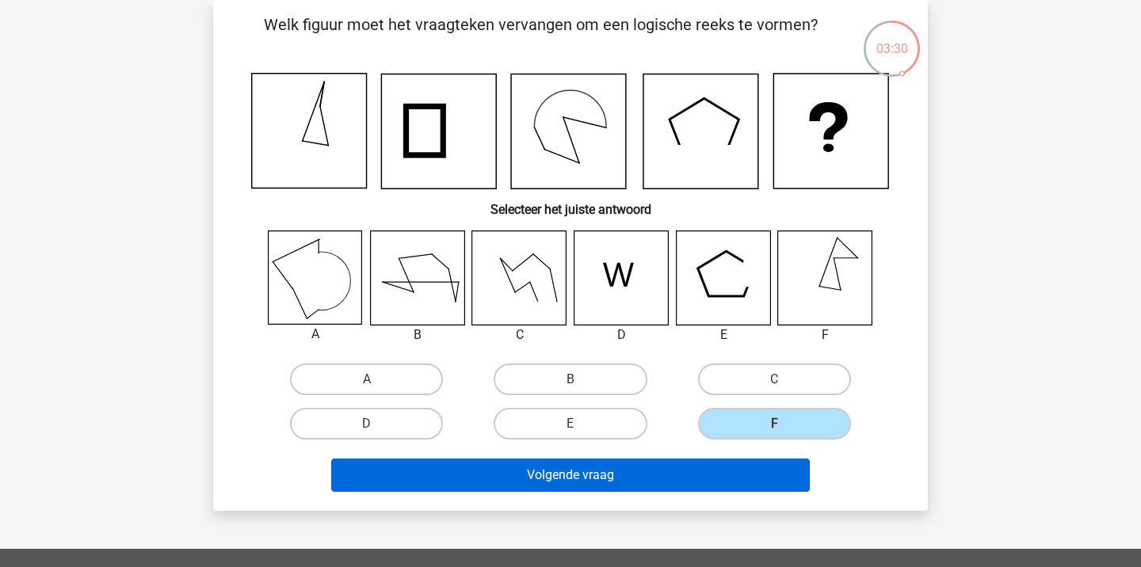
click at [613, 484] on button "Volgende vraag" at bounding box center [570, 475] width 479 height 33
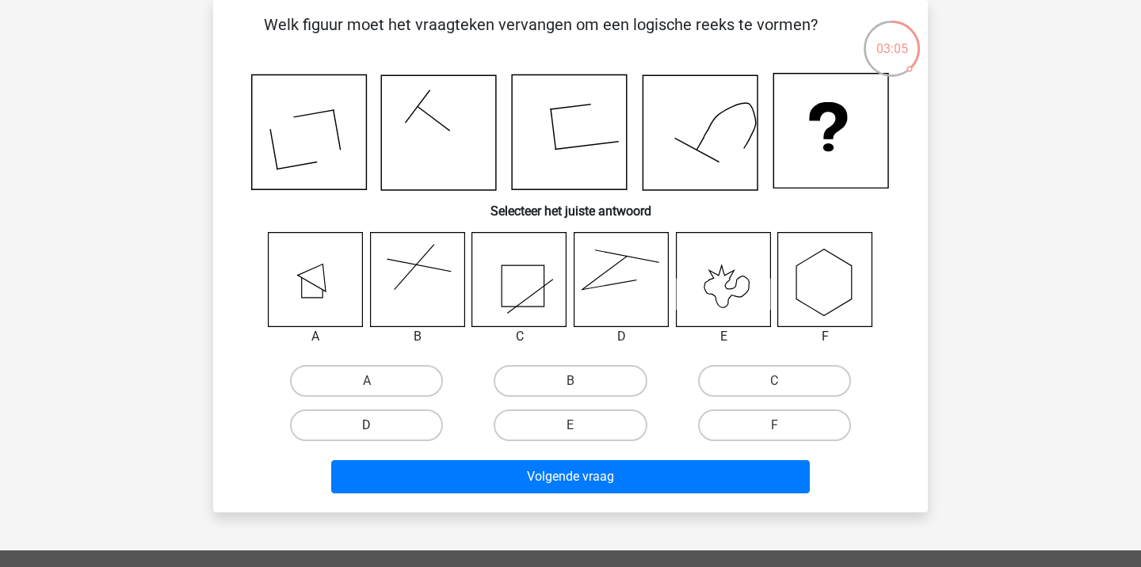
click at [399, 430] on label "D" at bounding box center [366, 426] width 153 height 32
click at [377, 430] on input "D" at bounding box center [372, 431] width 10 height 10
radio input "true"
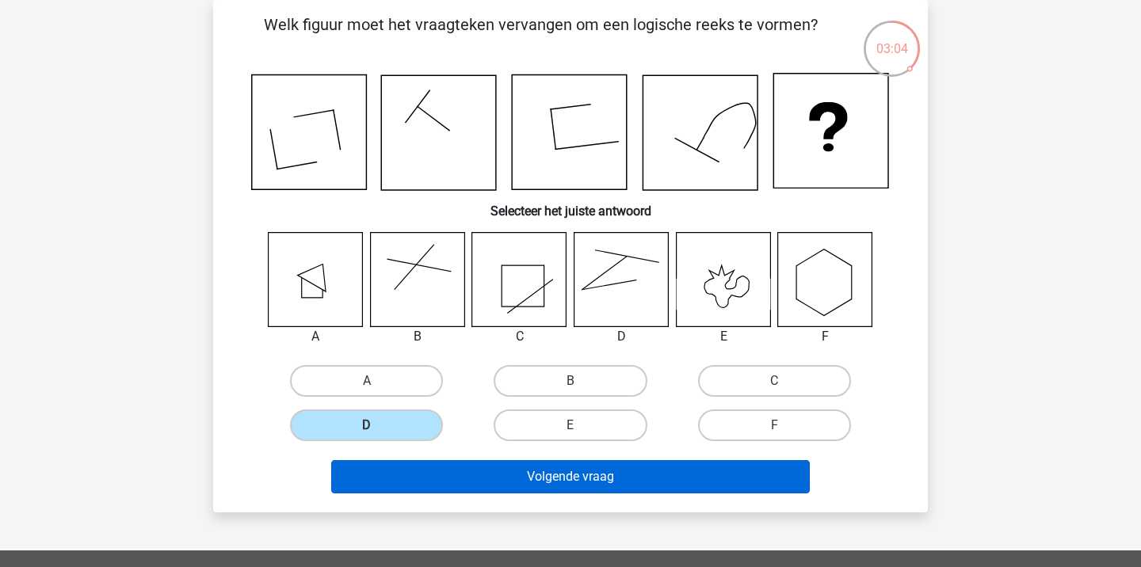
click at [498, 471] on button "Volgende vraag" at bounding box center [570, 476] width 479 height 33
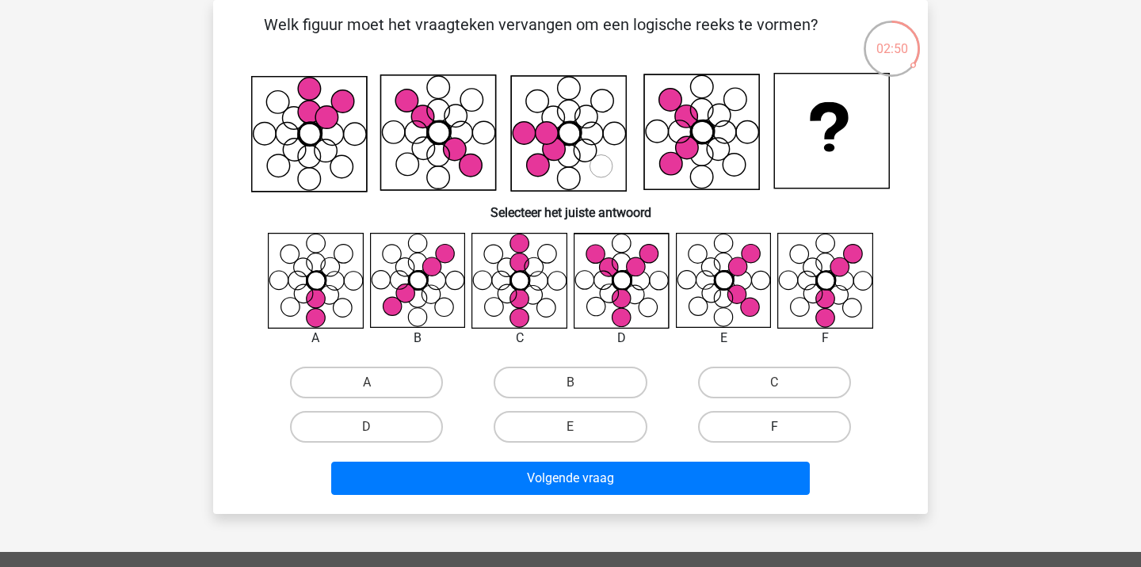
click at [752, 429] on label "F" at bounding box center [774, 427] width 153 height 32
click at [774, 429] on input "F" at bounding box center [779, 432] width 10 height 10
radio input "true"
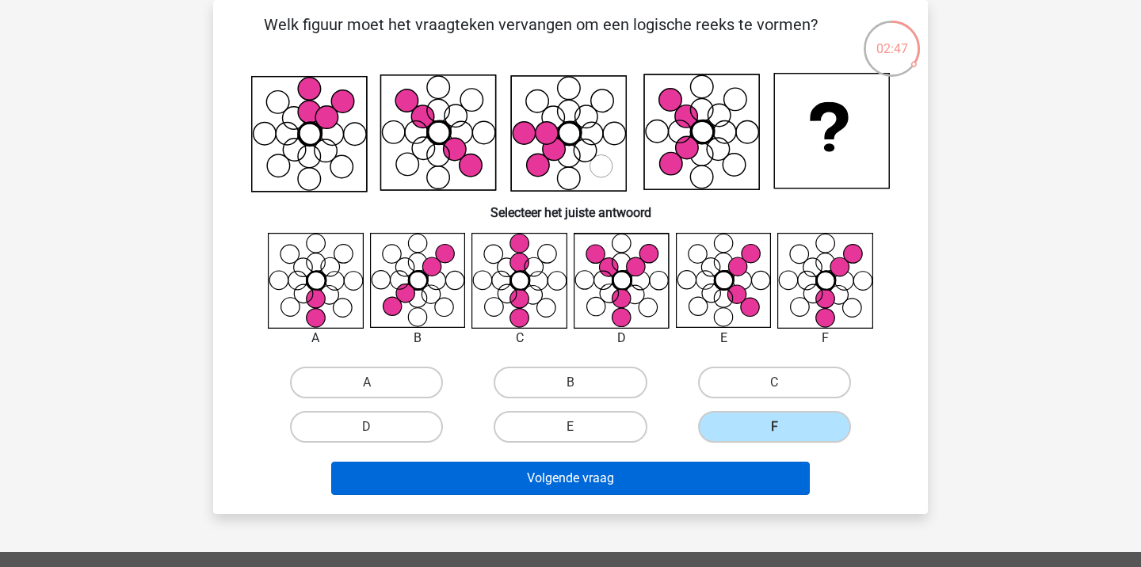
click at [705, 477] on button "Volgende vraag" at bounding box center [570, 478] width 479 height 33
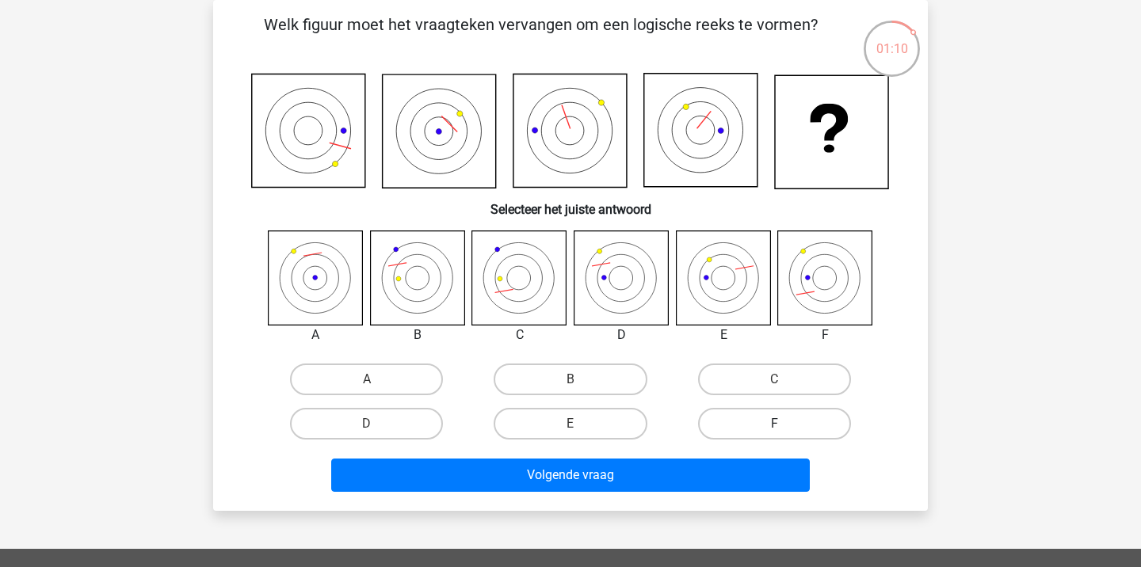
click at [777, 416] on label "F" at bounding box center [774, 424] width 153 height 32
click at [777, 424] on input "F" at bounding box center [779, 429] width 10 height 10
radio input "true"
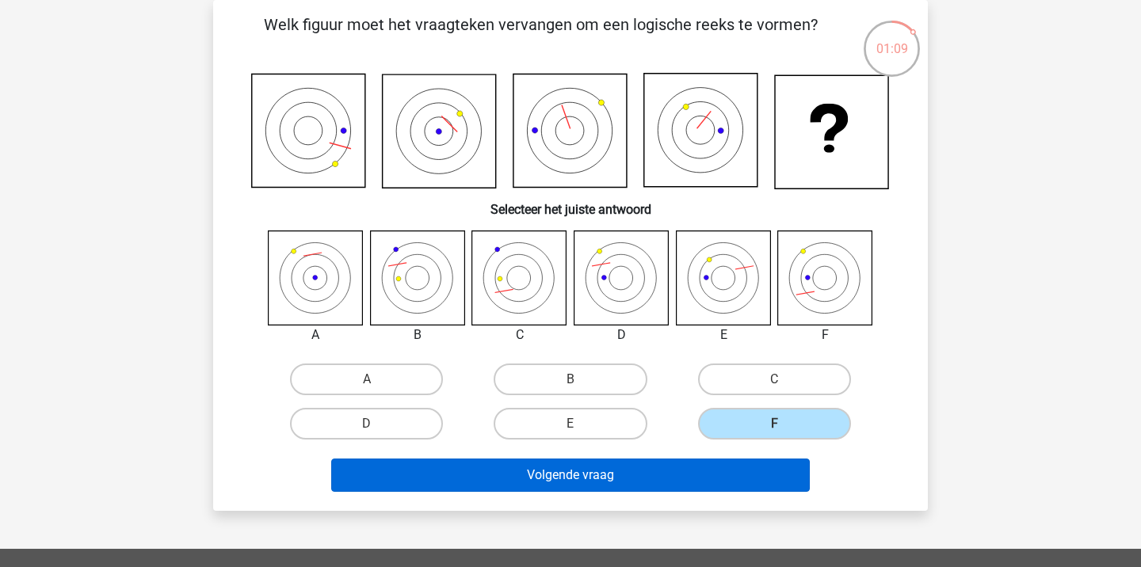
click at [735, 464] on button "Volgende vraag" at bounding box center [570, 475] width 479 height 33
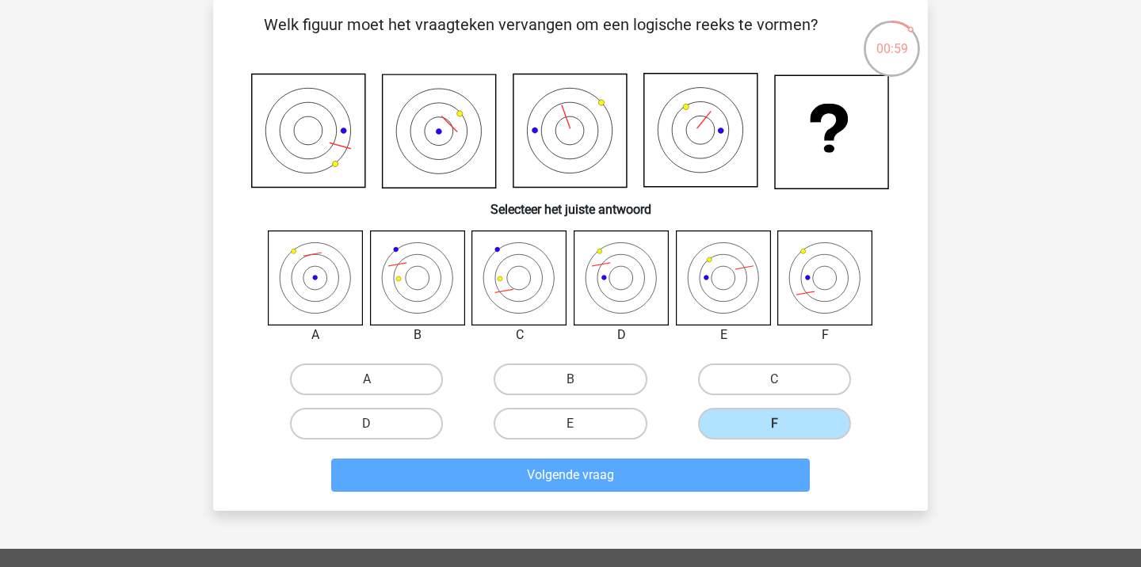
click at [980, 330] on div "Maarten home@maartenwille.nl Nederlands English" at bounding box center [570, 447] width 1141 height 1040
click at [762, 428] on label "F" at bounding box center [774, 424] width 153 height 32
click at [774, 428] on input "F" at bounding box center [779, 429] width 10 height 10
click at [734, 492] on div "Volgende vraag" at bounding box center [571, 479] width 612 height 40
click at [784, 378] on label "C" at bounding box center [774, 380] width 153 height 32
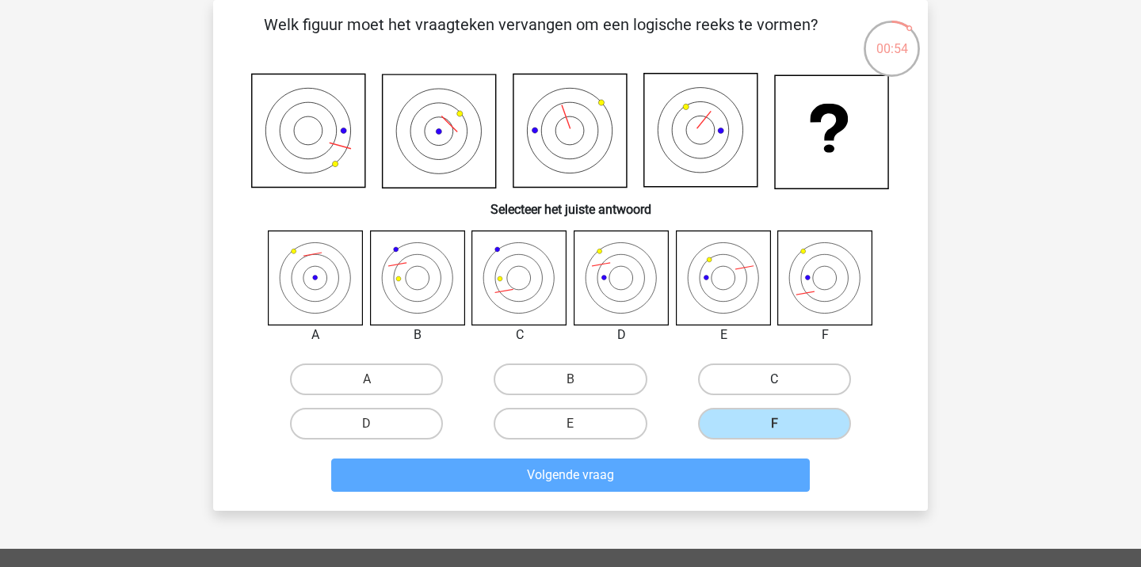
click at [784, 380] on input "C" at bounding box center [779, 385] width 10 height 10
radio input "true"
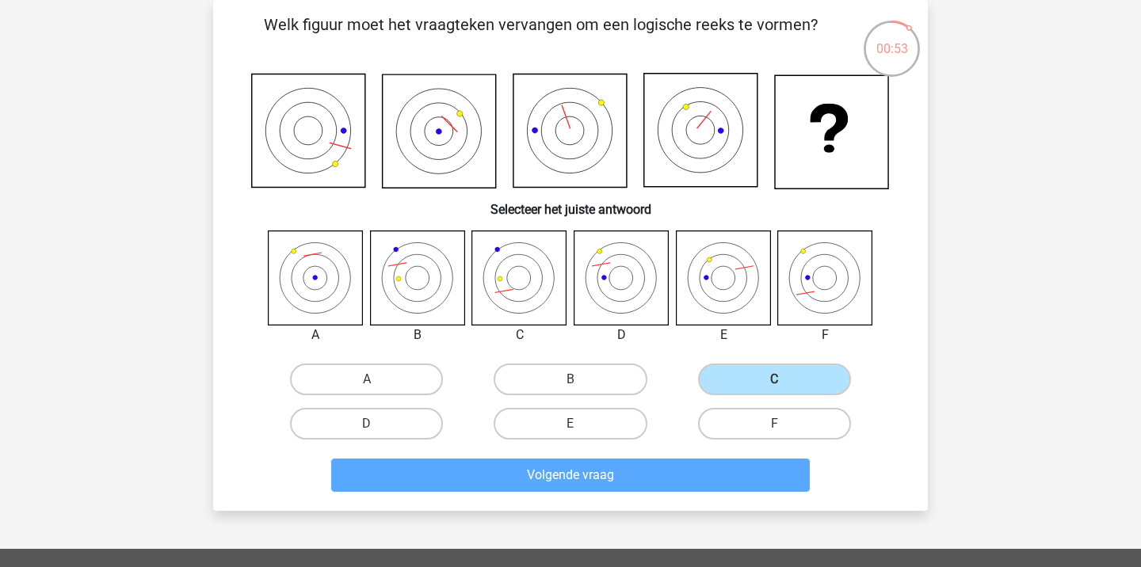
click at [782, 433] on input "F" at bounding box center [779, 429] width 10 height 10
radio input "true"
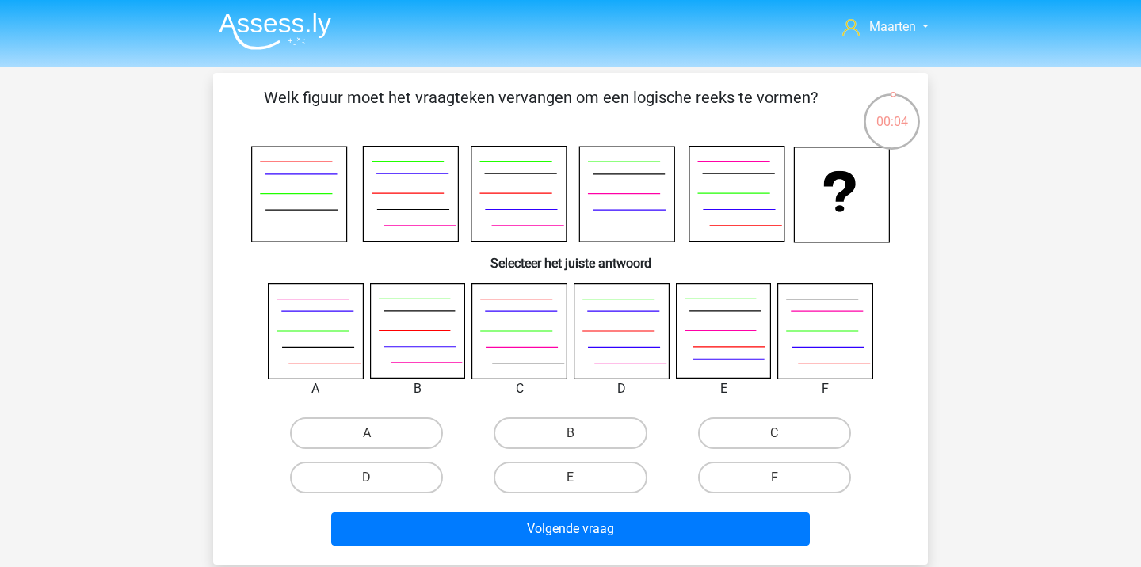
scroll to position [73, 0]
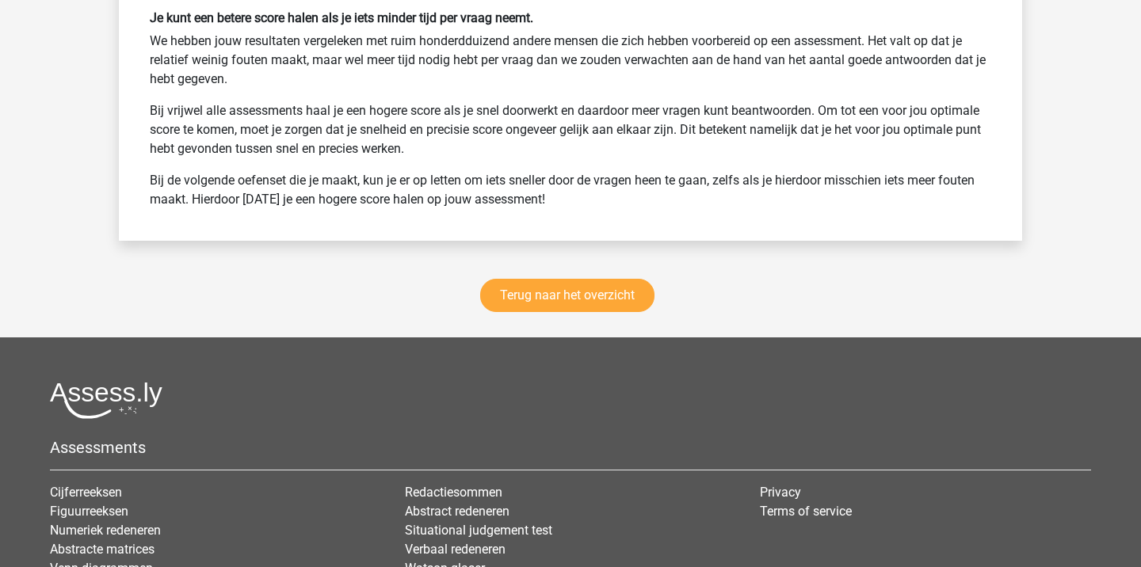
scroll to position [3177, 0]
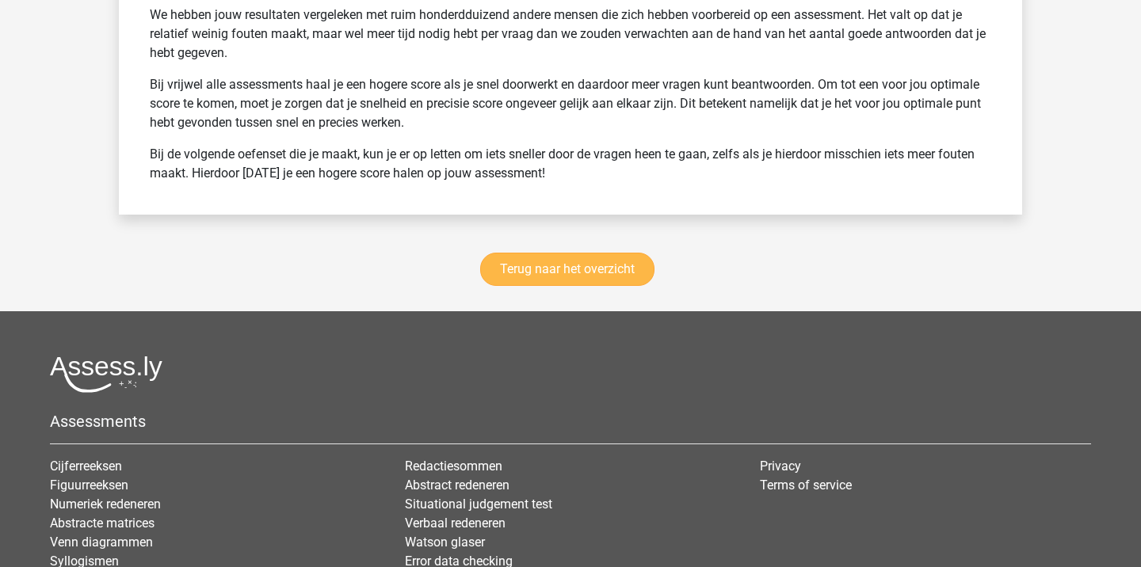
click at [553, 273] on link "Terug naar het overzicht" at bounding box center [567, 269] width 174 height 33
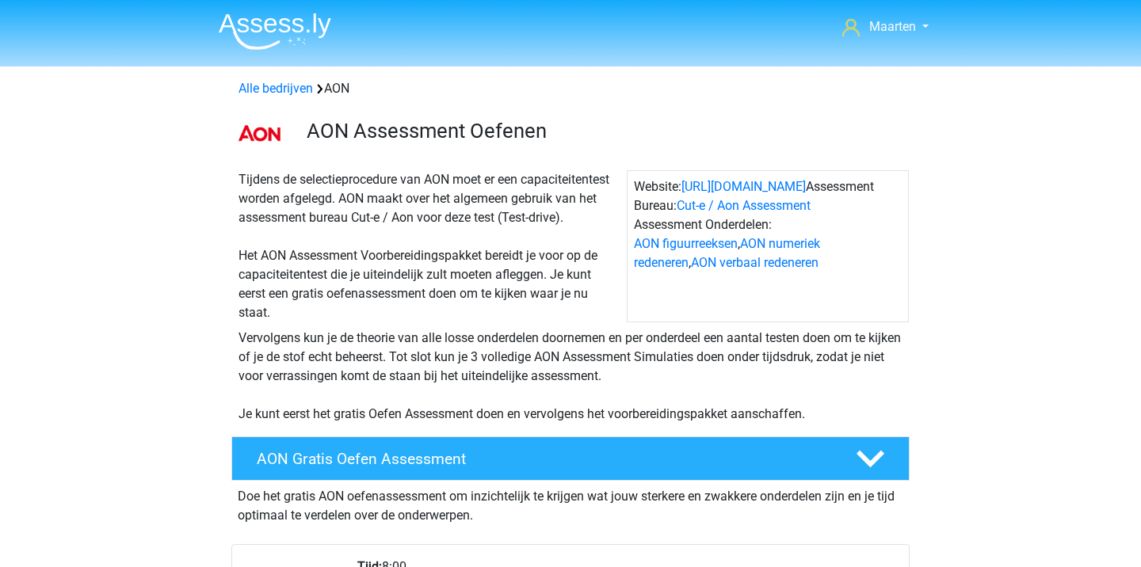
click at [288, 78] on div "Alle bedrijven AON" at bounding box center [570, 85] width 753 height 25
click at [292, 101] on div "Alle bedrijven AON" at bounding box center [570, 86] width 753 height 38
click at [290, 88] on link "Alle bedrijven" at bounding box center [276, 88] width 74 height 15
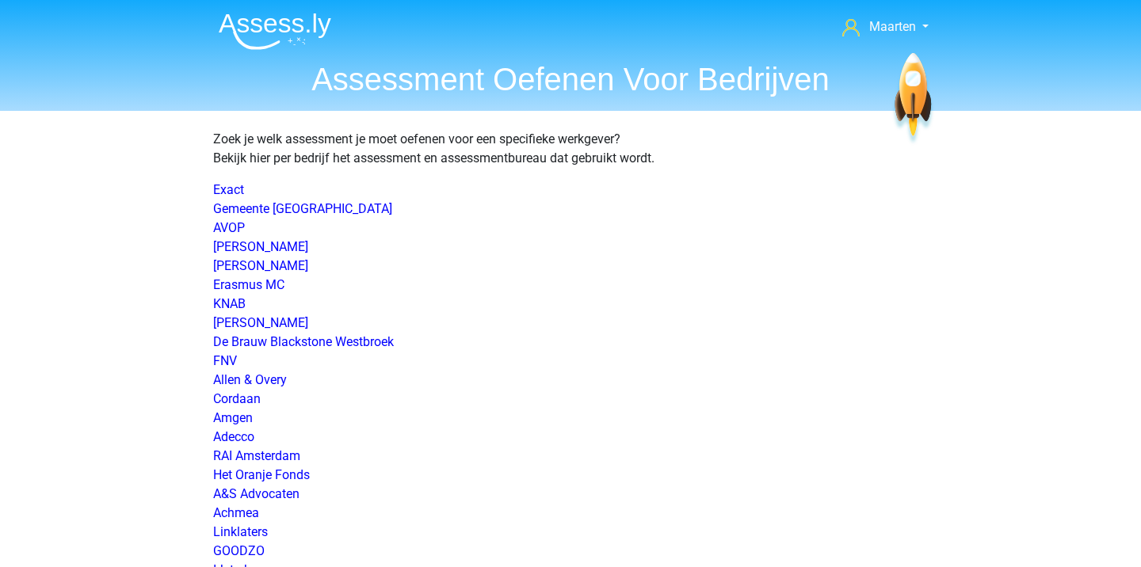
click at [259, 13] on img at bounding box center [275, 31] width 113 height 37
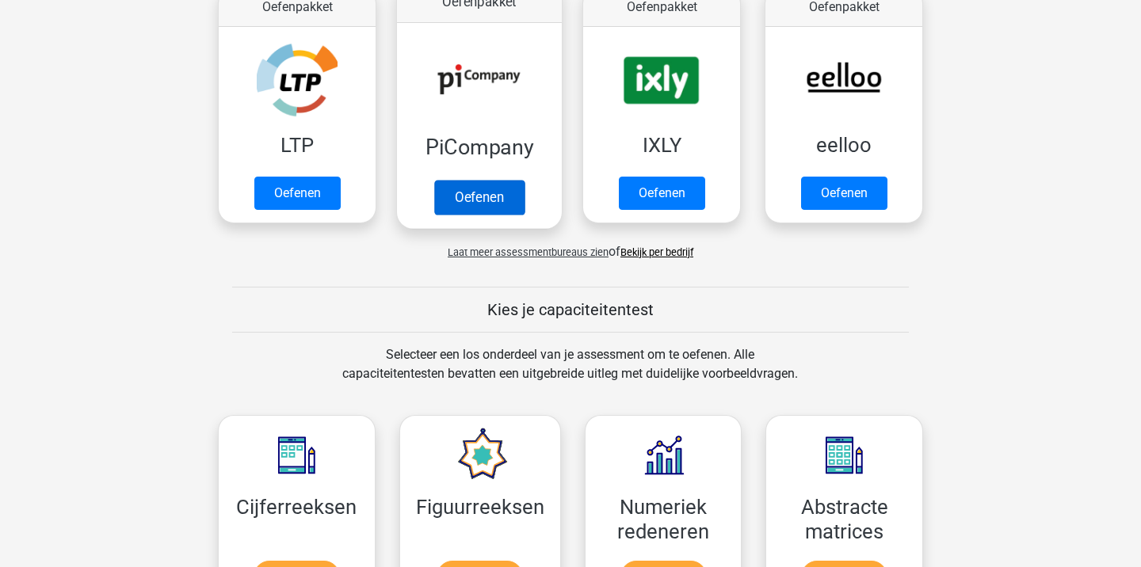
scroll to position [347, 0]
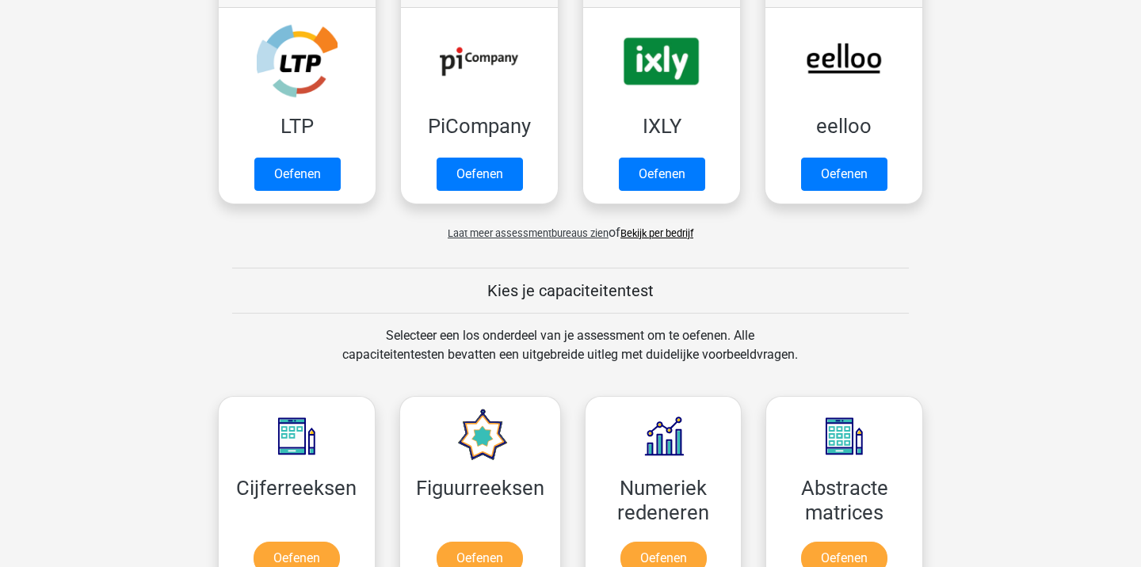
click at [582, 235] on span "Laat meer assessmentbureaus zien" at bounding box center [528, 233] width 161 height 12
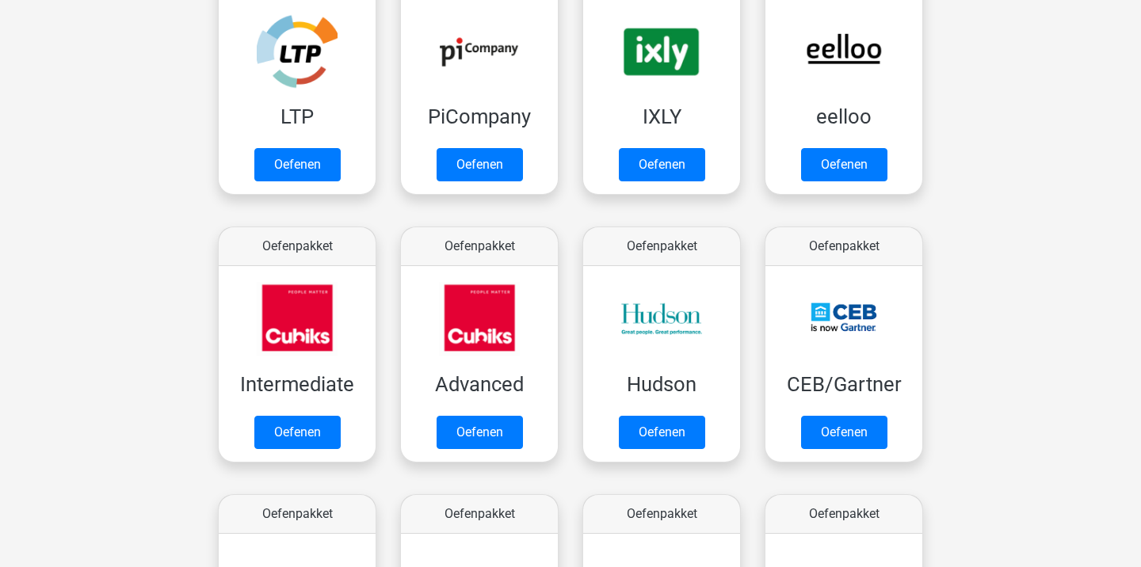
scroll to position [358, 0]
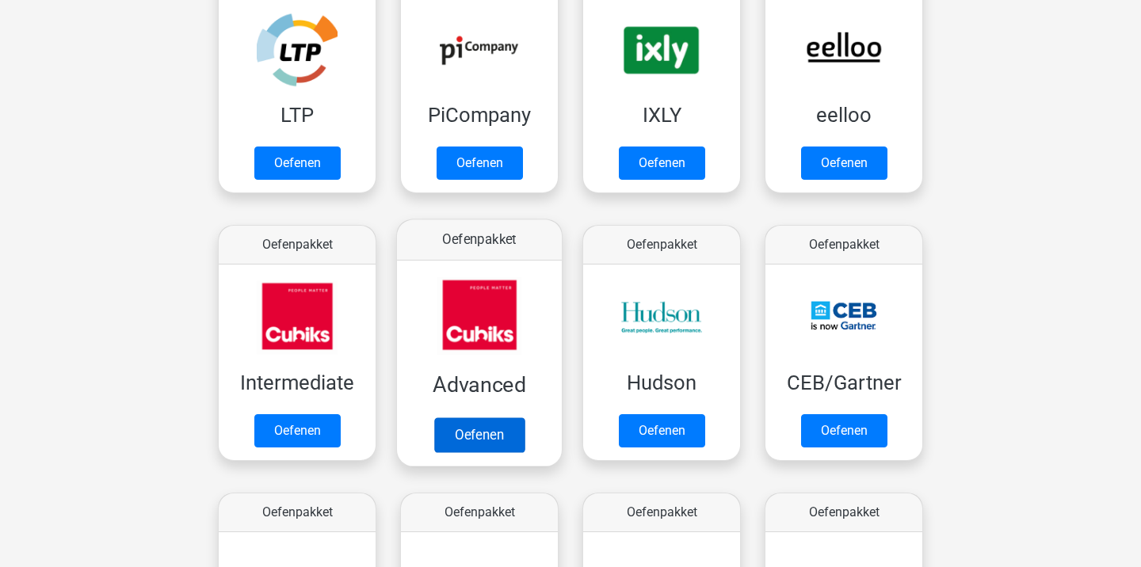
click at [469, 436] on link "Oefenen" at bounding box center [479, 435] width 90 height 35
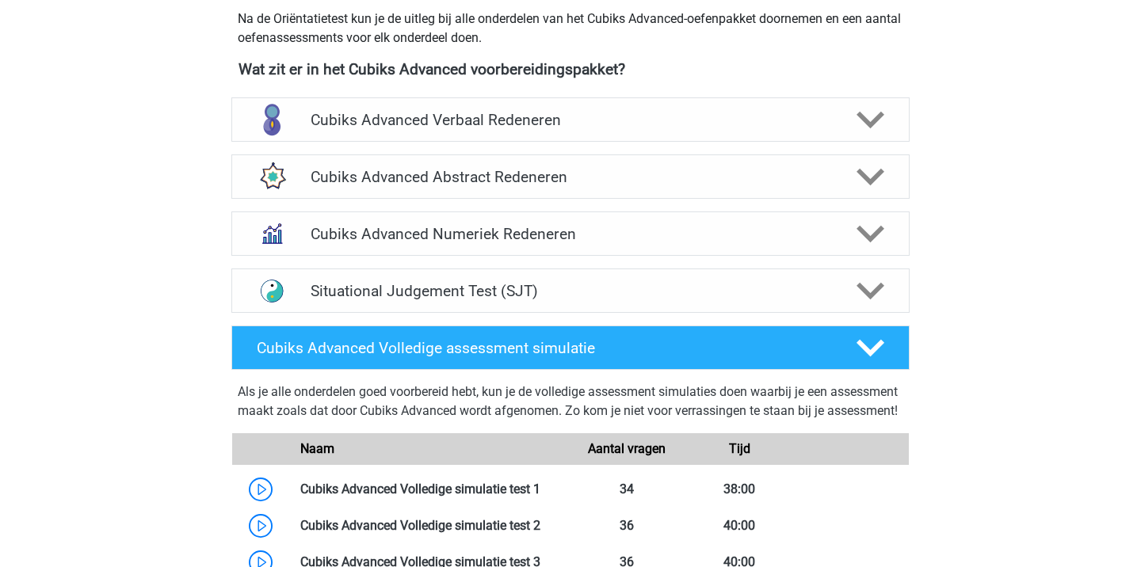
scroll to position [539, 0]
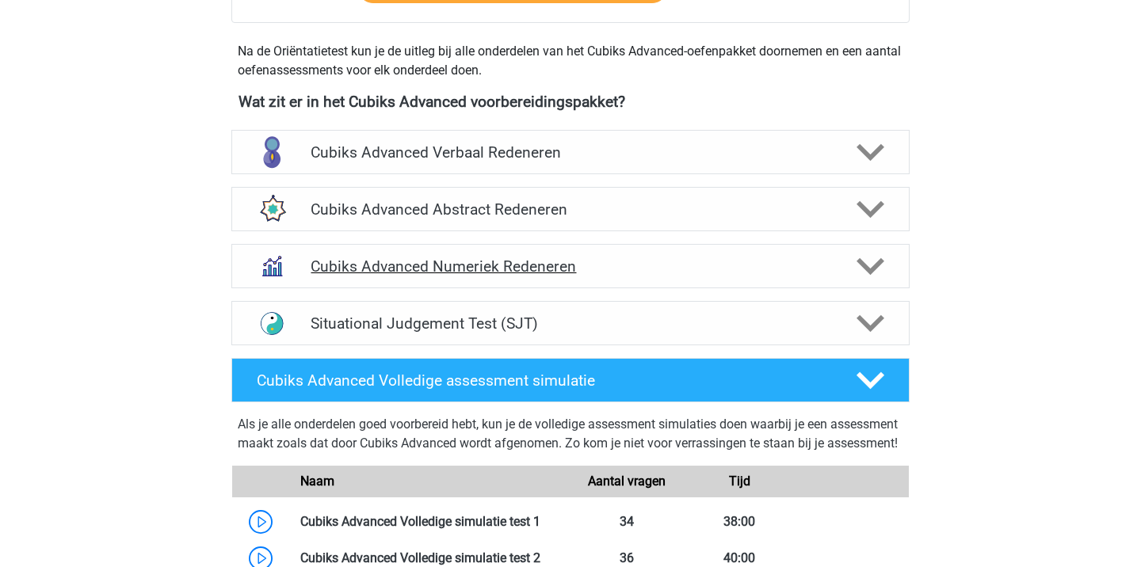
click at [521, 272] on h4 "Cubiks Advanced Numeriek Redeneren" at bounding box center [570, 267] width 519 height 18
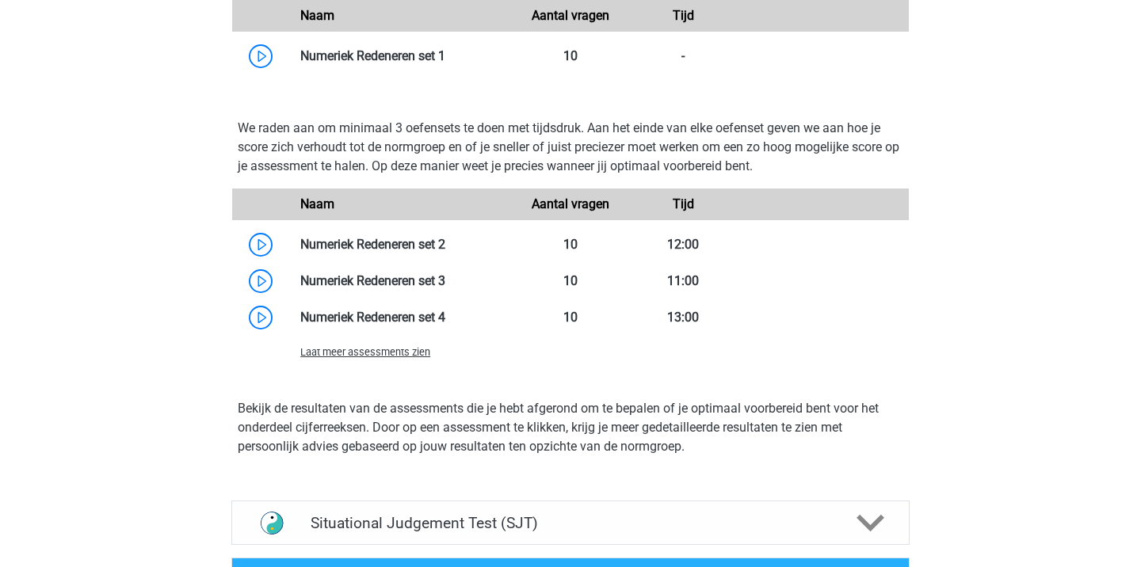
scroll to position [1026, 0]
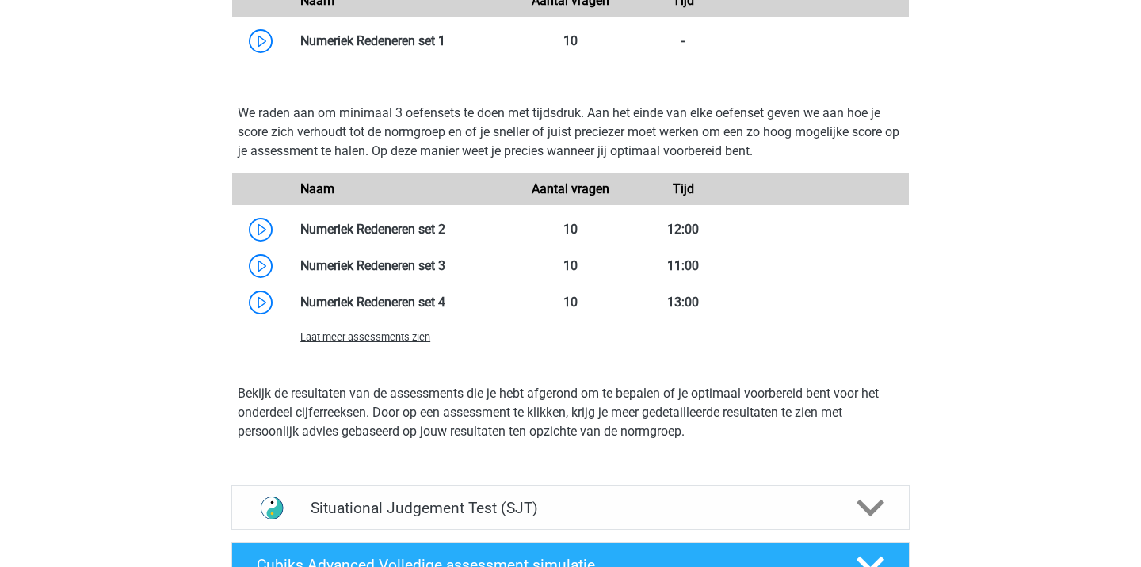
click at [383, 341] on span "Laat meer assessments zien" at bounding box center [365, 337] width 130 height 12
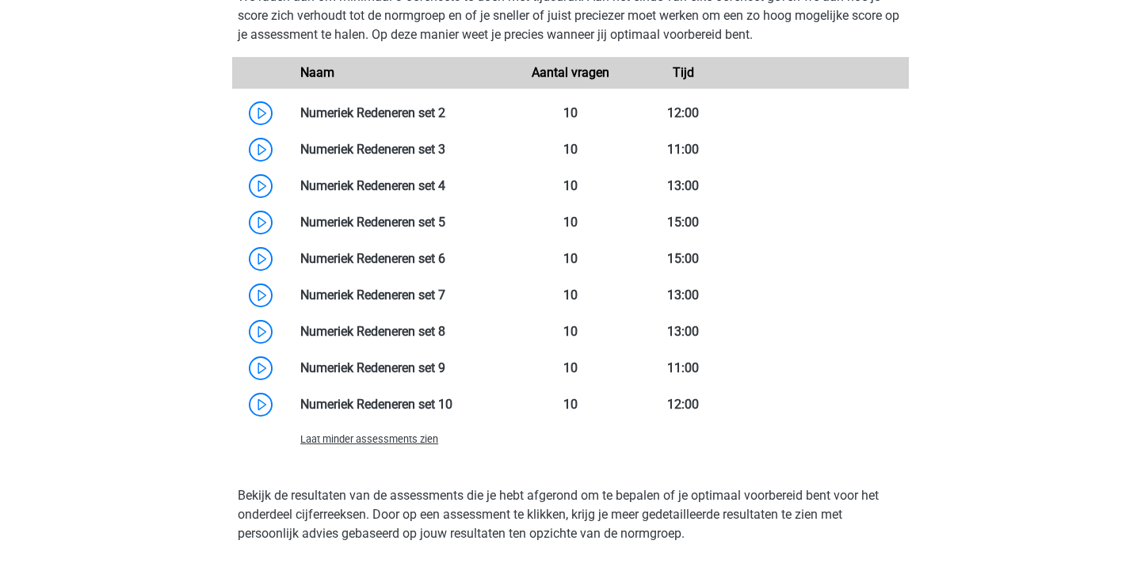
scroll to position [1185, 0]
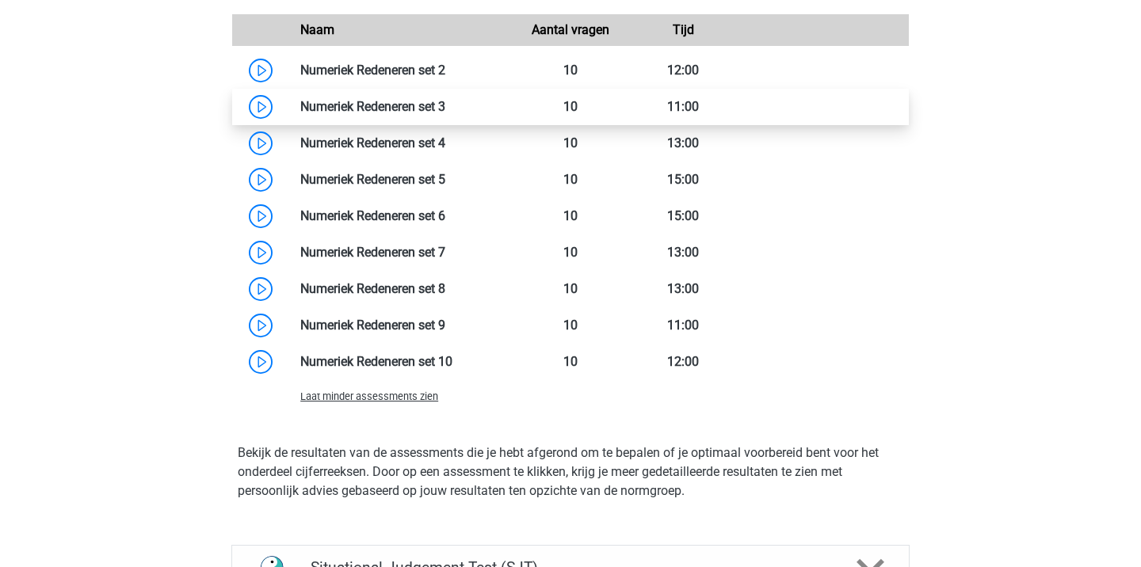
click at [445, 111] on link at bounding box center [445, 106] width 0 height 15
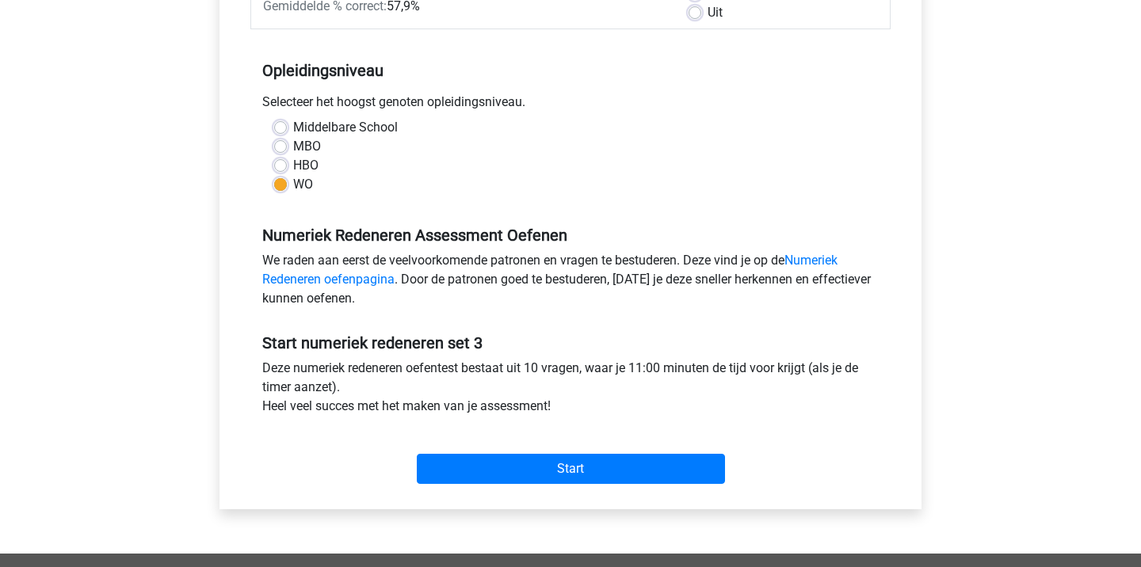
scroll to position [326, 0]
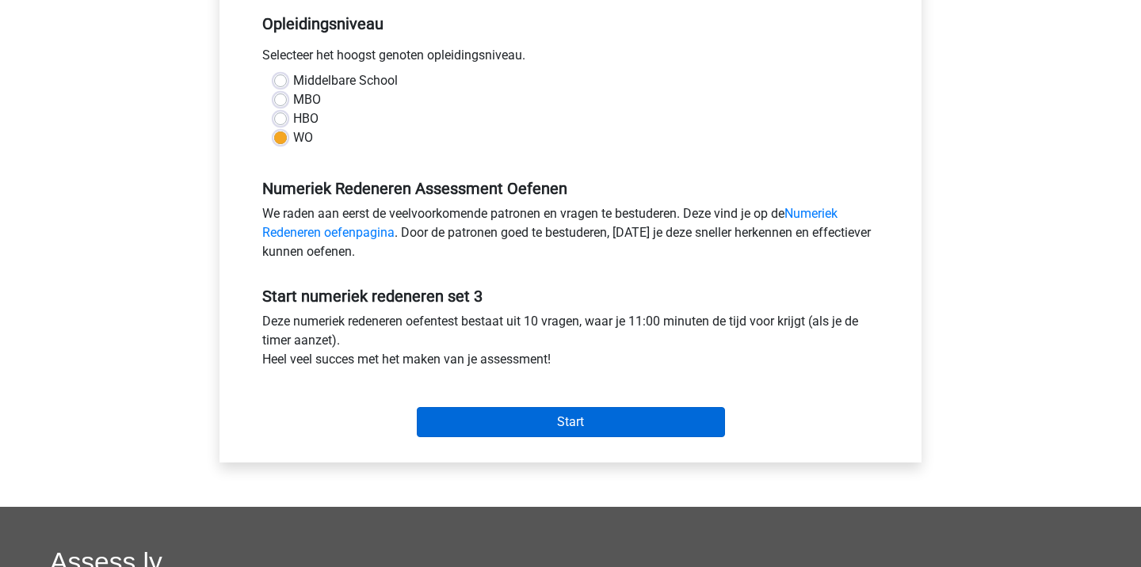
click at [536, 414] on input "Start" at bounding box center [571, 422] width 308 height 30
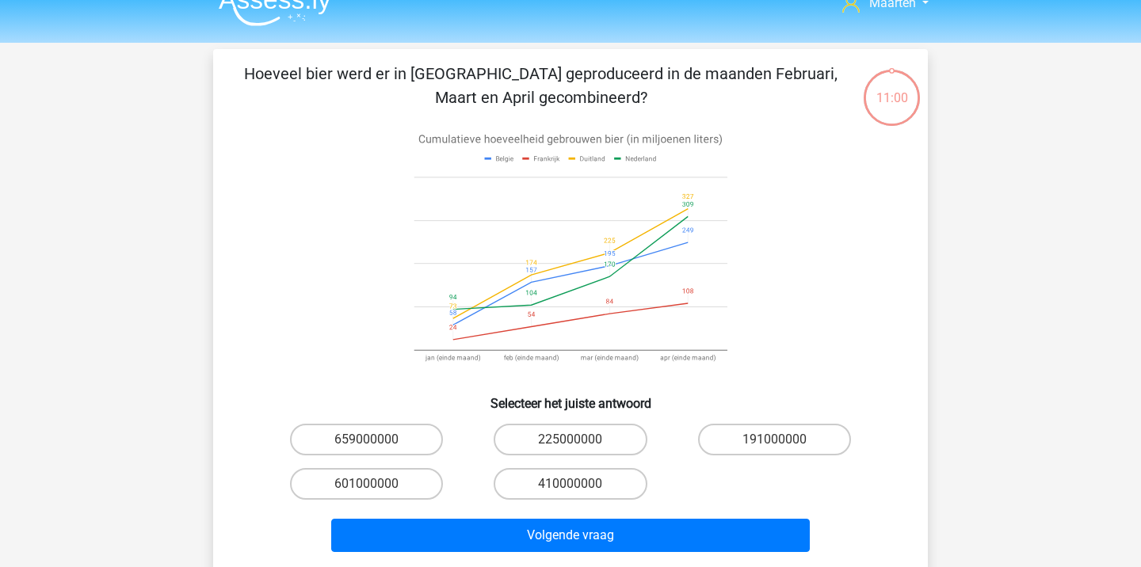
scroll to position [42, 0]
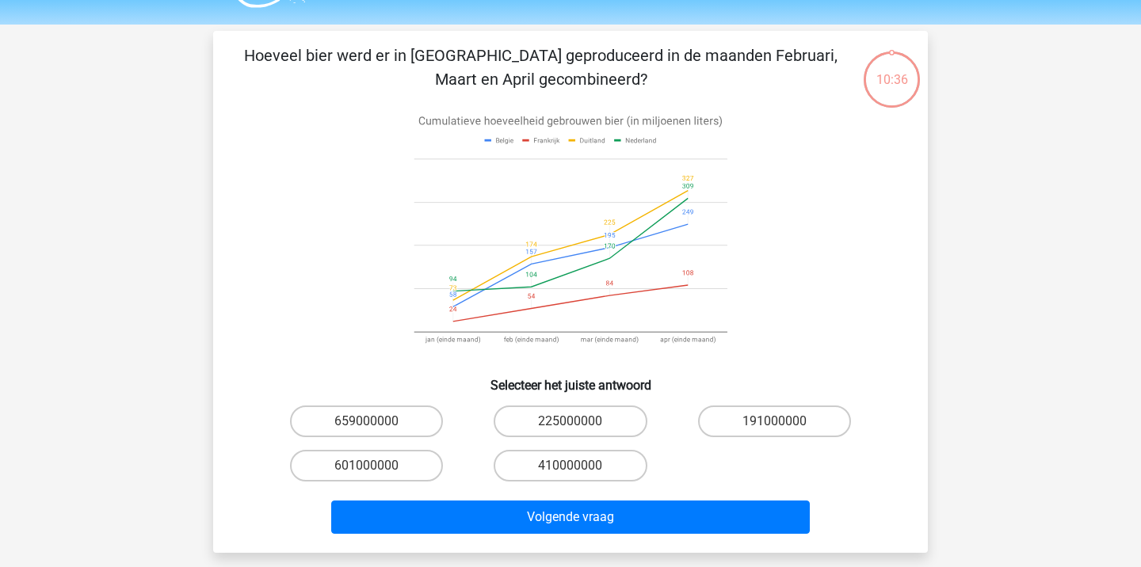
click at [780, 426] on input "191000000" at bounding box center [779, 427] width 10 height 10
radio input "true"
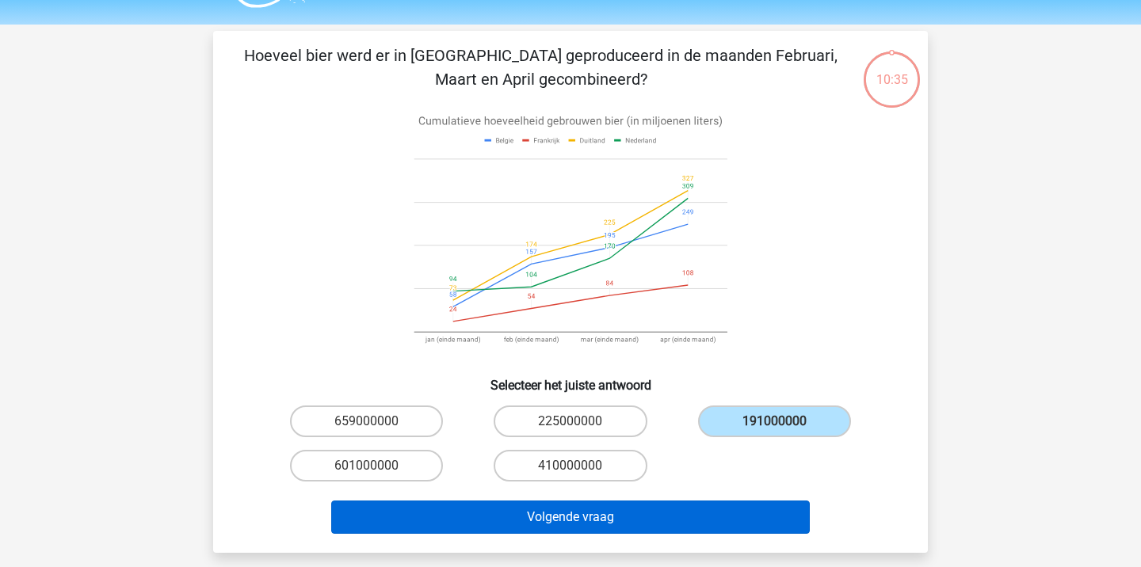
click at [704, 522] on button "Volgende vraag" at bounding box center [570, 517] width 479 height 33
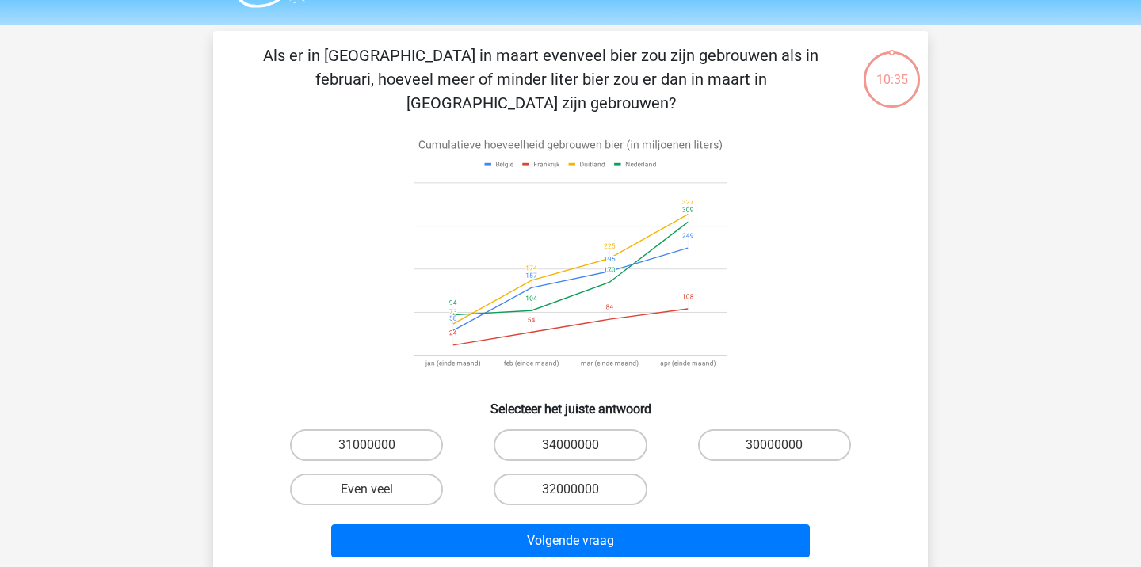
scroll to position [73, 0]
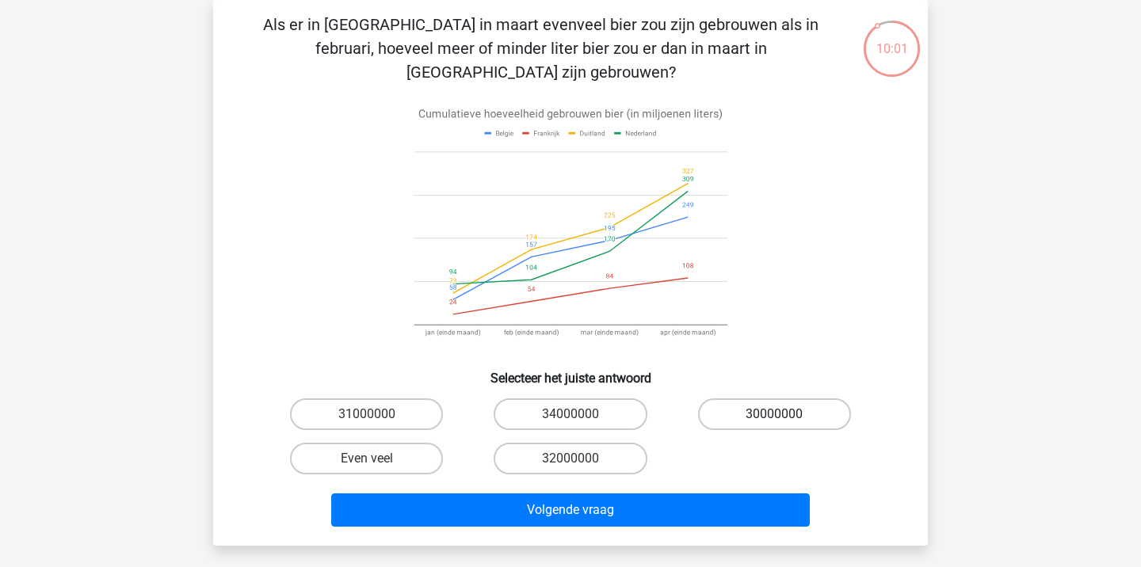
click at [735, 399] on label "30000000" at bounding box center [774, 415] width 153 height 32
click at [774, 414] on input "30000000" at bounding box center [779, 419] width 10 height 10
radio input "true"
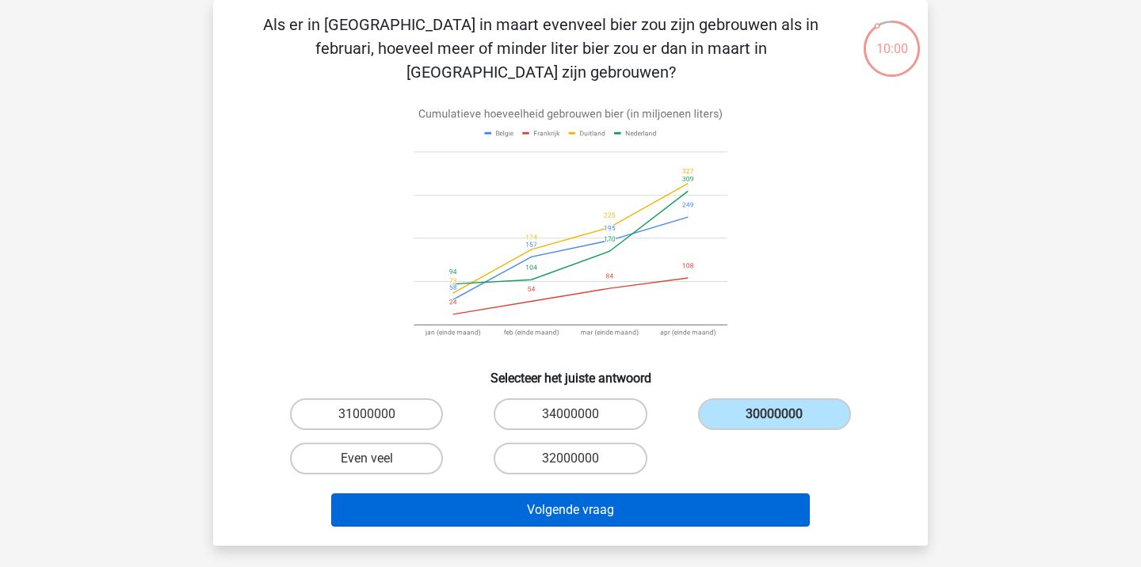
click at [649, 494] on button "Volgende vraag" at bounding box center [570, 510] width 479 height 33
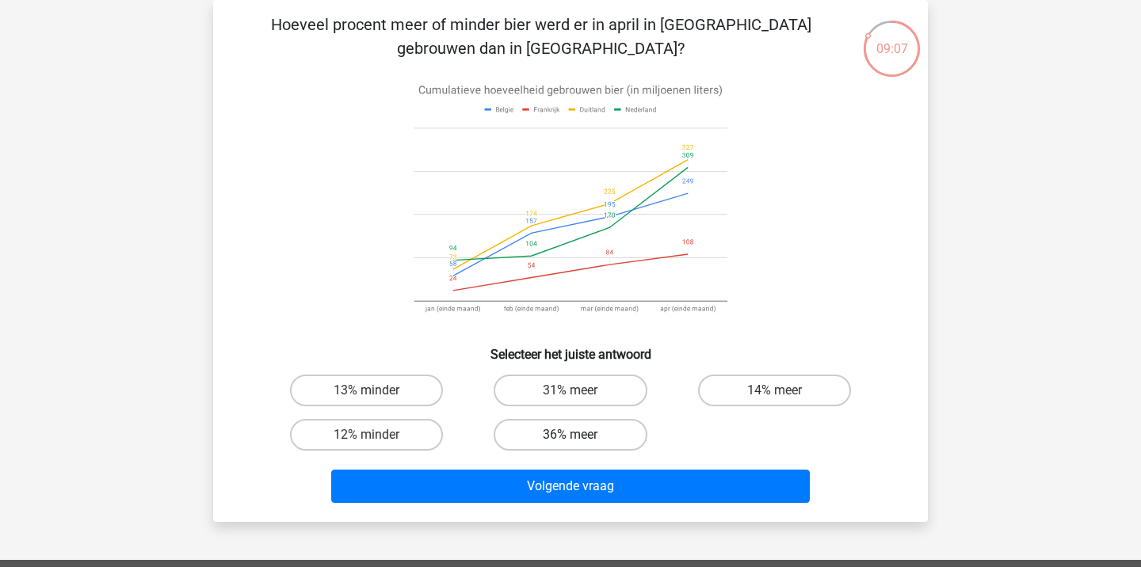
click at [609, 439] on label "36% meer" at bounding box center [570, 435] width 153 height 32
click at [581, 439] on input "36% meer" at bounding box center [576, 440] width 10 height 10
radio input "true"
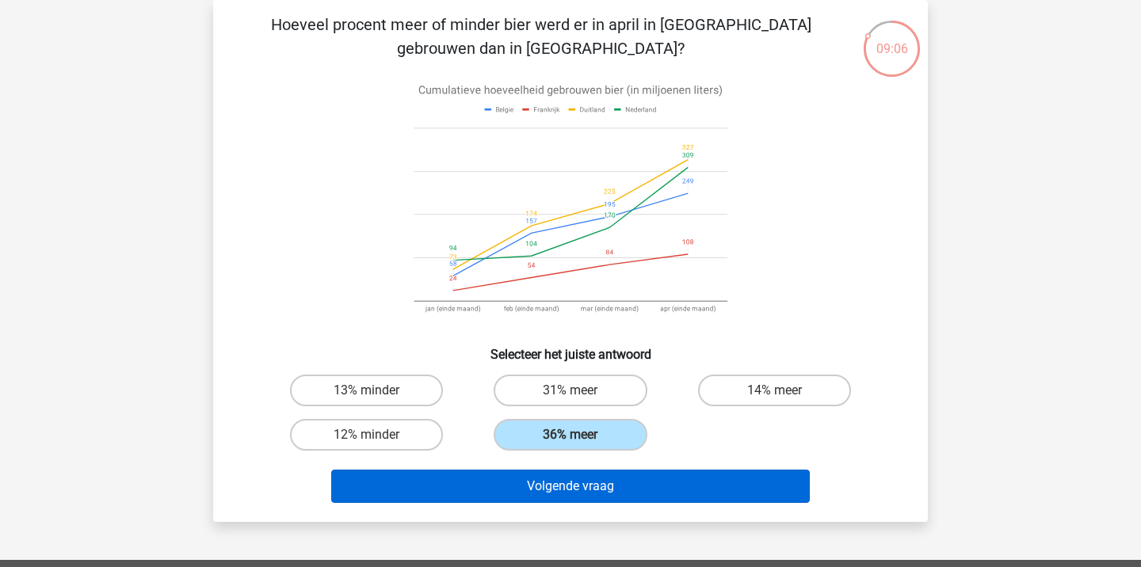
click at [626, 481] on button "Volgende vraag" at bounding box center [570, 486] width 479 height 33
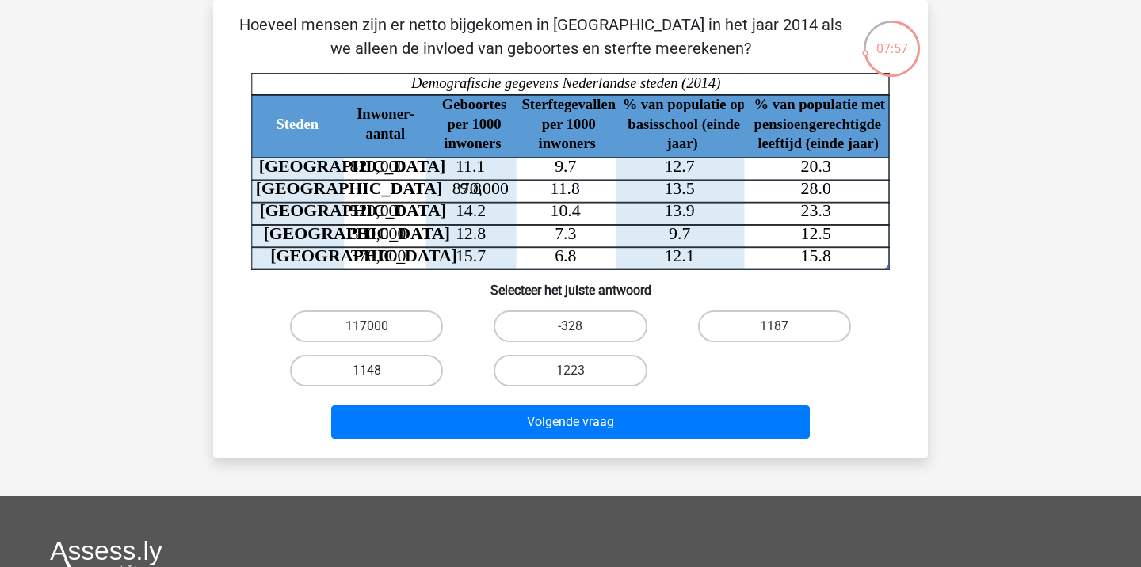
click at [396, 362] on label "1148" at bounding box center [366, 371] width 153 height 32
click at [377, 371] on input "1148" at bounding box center [372, 376] width 10 height 10
radio input "true"
click at [446, 441] on div "Volgende vraag" at bounding box center [571, 426] width 612 height 40
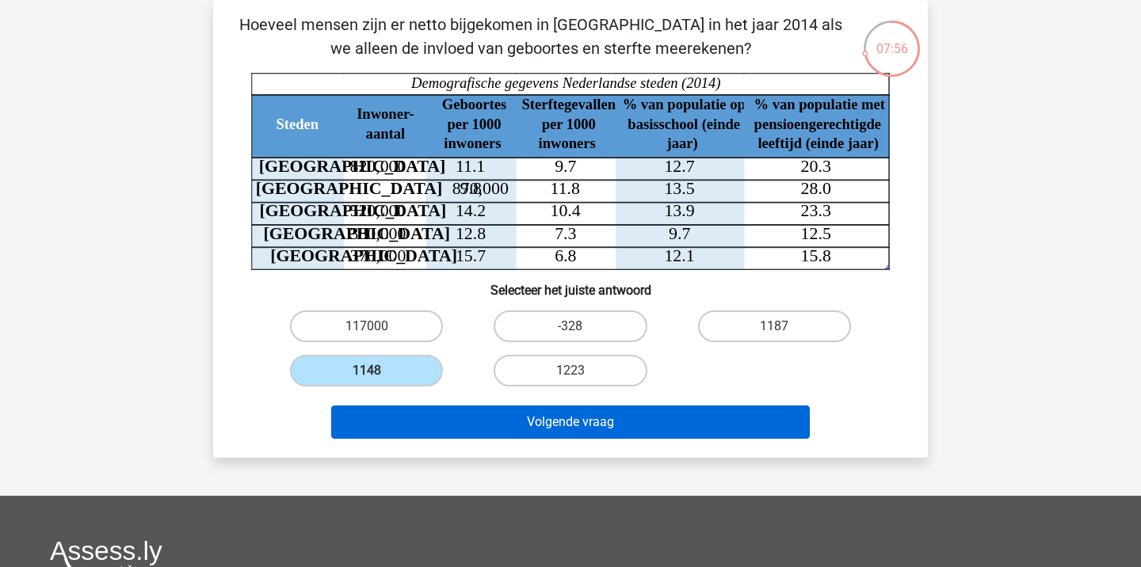
click at [498, 406] on button "Volgende vraag" at bounding box center [570, 422] width 479 height 33
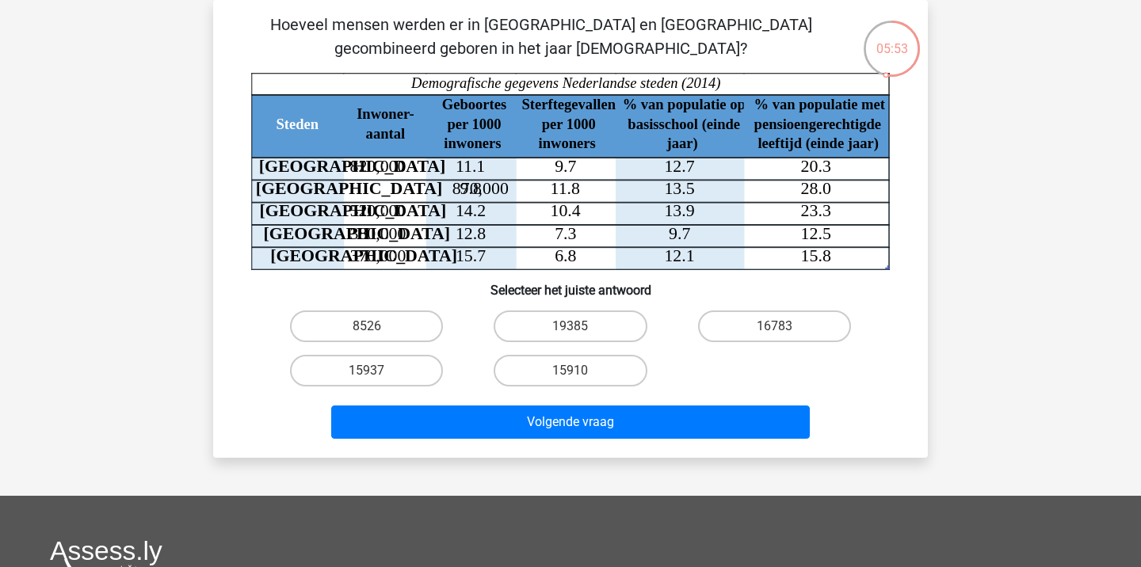
click at [198, 403] on div "05:53 Vraag 5 van de 10 Categorie: numeriek redeneren set 3 Hoeveel mensen werd…" at bounding box center [570, 229] width 753 height 458
click at [616, 335] on label "19385" at bounding box center [570, 327] width 153 height 32
click at [581, 335] on input "19385" at bounding box center [576, 331] width 10 height 10
radio input "true"
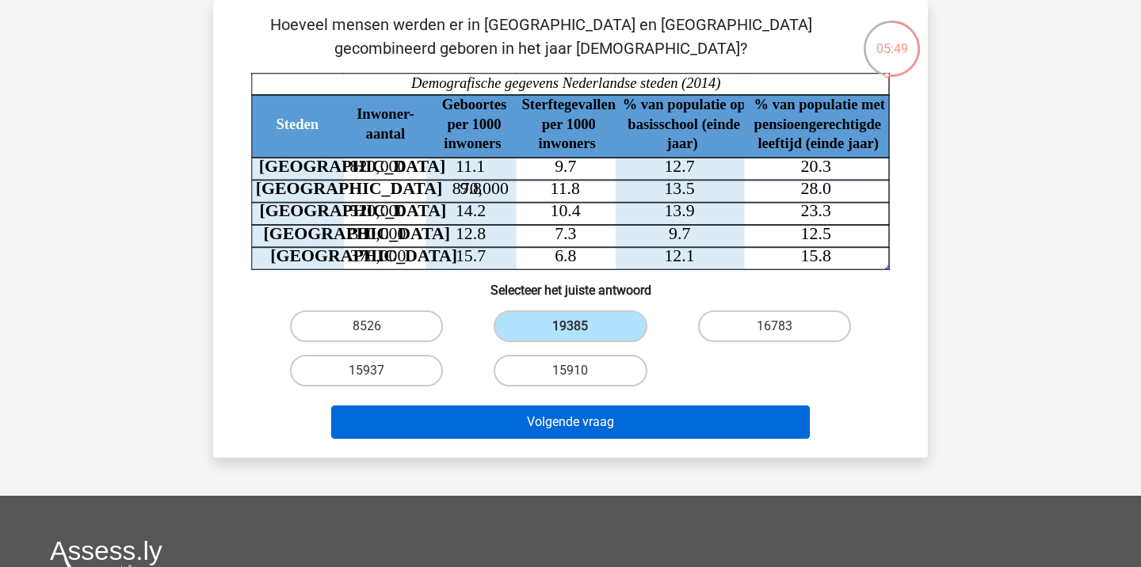
click at [620, 410] on button "Volgende vraag" at bounding box center [570, 422] width 479 height 33
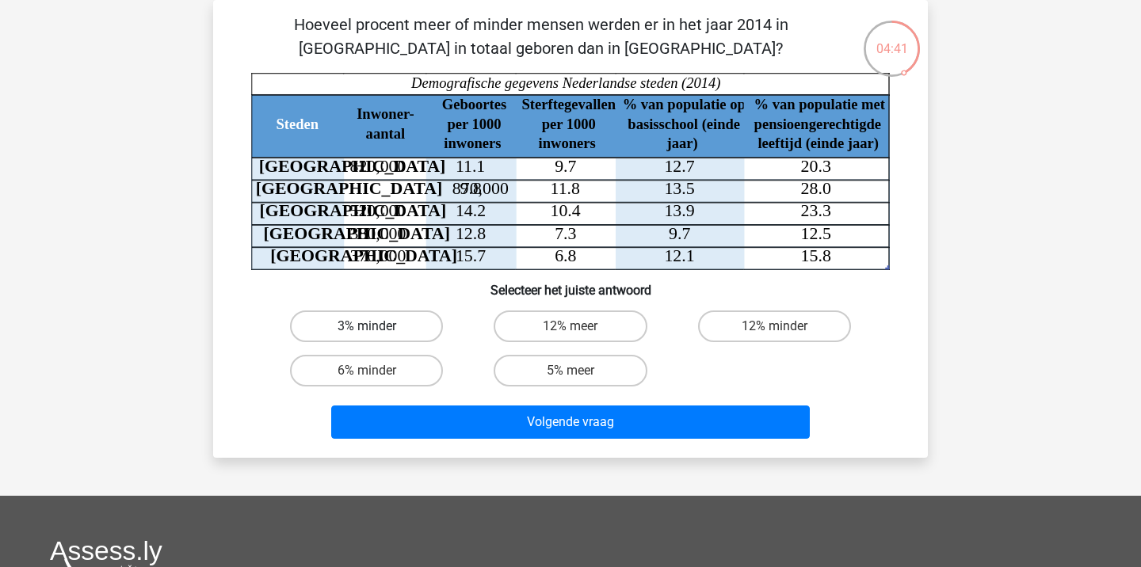
click at [399, 337] on label "3% minder" at bounding box center [366, 327] width 153 height 32
click at [377, 337] on input "3% minder" at bounding box center [372, 331] width 10 height 10
radio input "true"
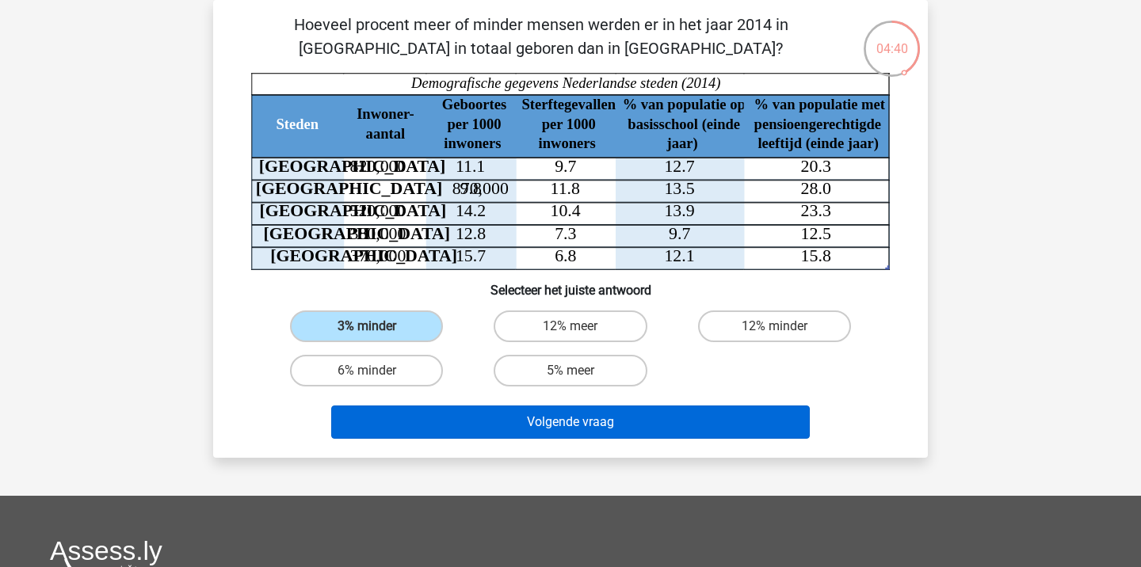
click at [504, 421] on button "Volgende vraag" at bounding box center [570, 422] width 479 height 33
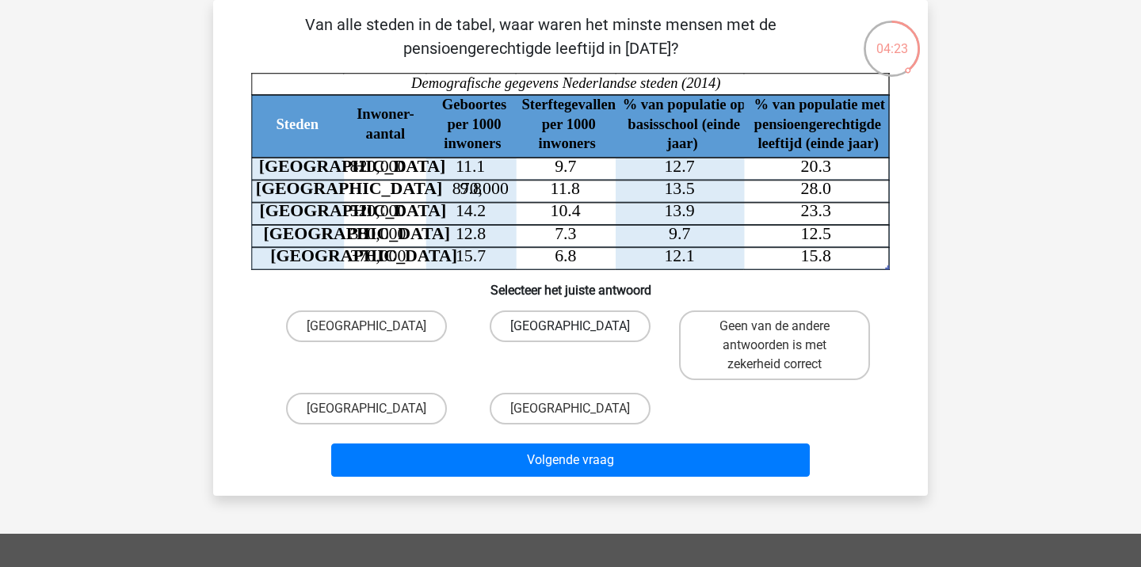
click at [626, 330] on label "[GEOGRAPHIC_DATA]" at bounding box center [570, 327] width 161 height 32
click at [581, 330] on input "[GEOGRAPHIC_DATA]" at bounding box center [576, 331] width 10 height 10
radio input "true"
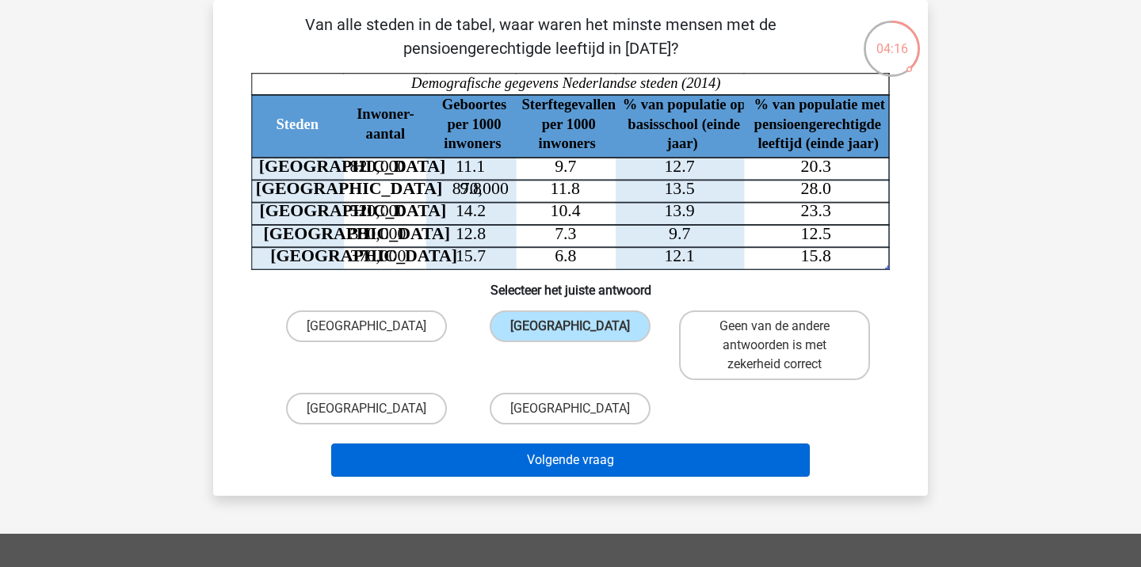
click at [681, 472] on button "Volgende vraag" at bounding box center [570, 460] width 479 height 33
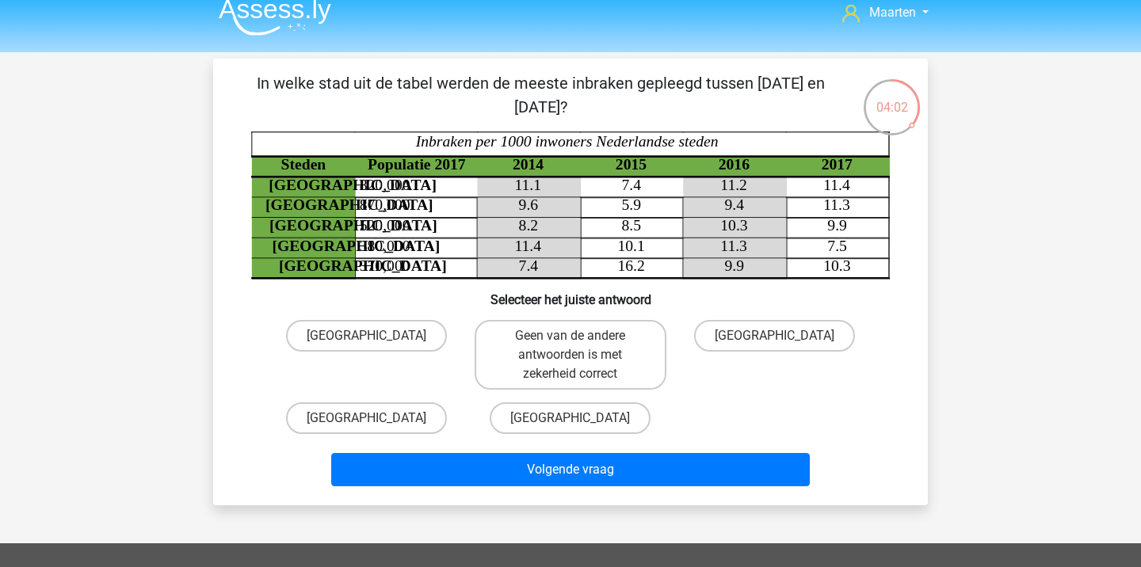
scroll to position [12, 0]
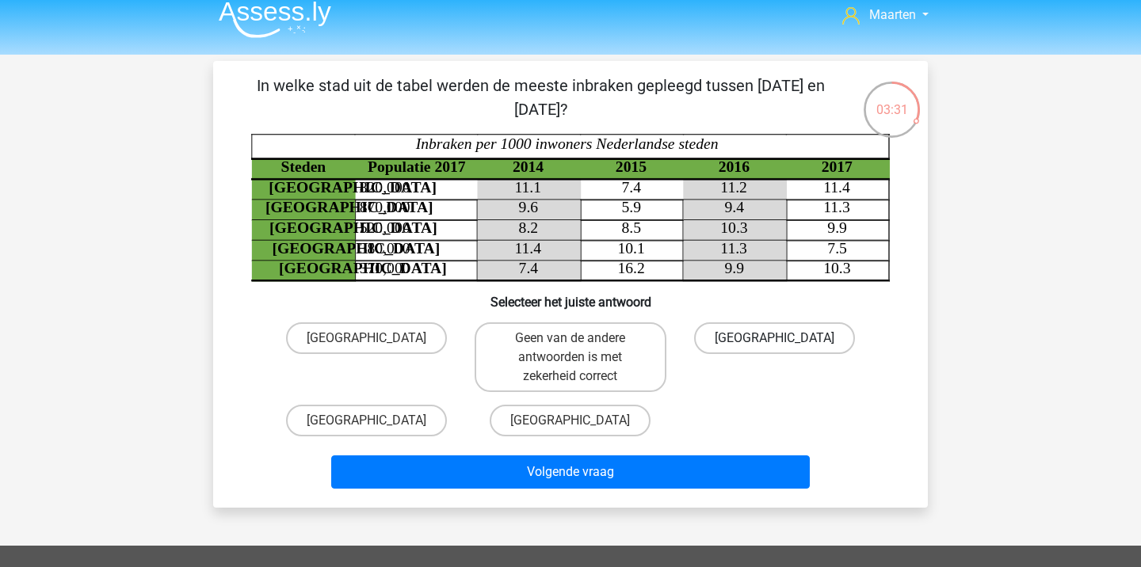
click at [811, 336] on label "[GEOGRAPHIC_DATA]" at bounding box center [774, 339] width 161 height 32
click at [784, 338] on input "[GEOGRAPHIC_DATA]" at bounding box center [779, 343] width 10 height 10
radio input "true"
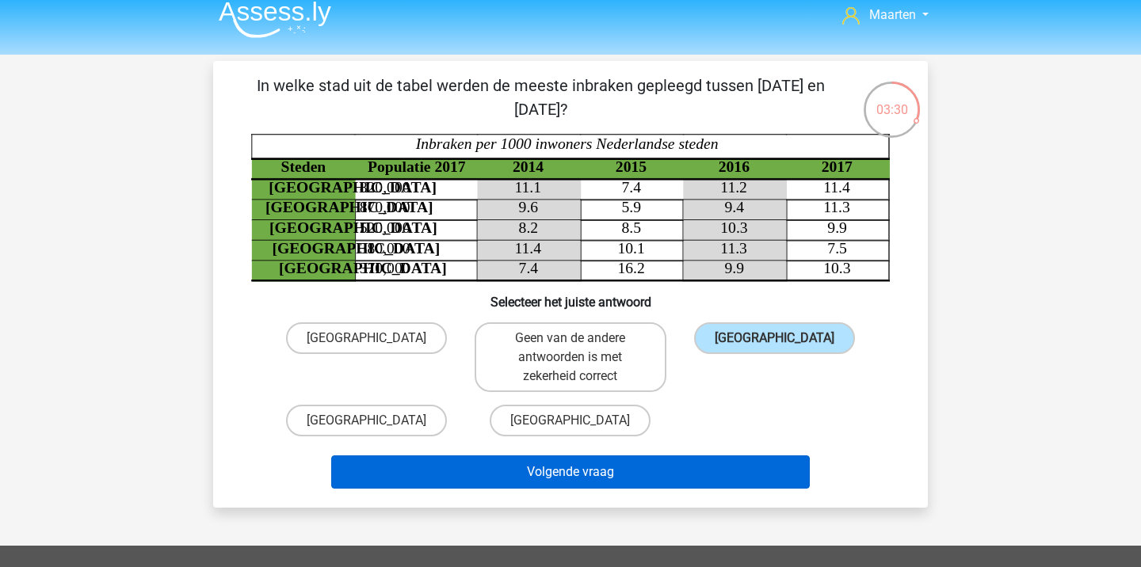
click at [586, 483] on button "Volgende vraag" at bounding box center [570, 472] width 479 height 33
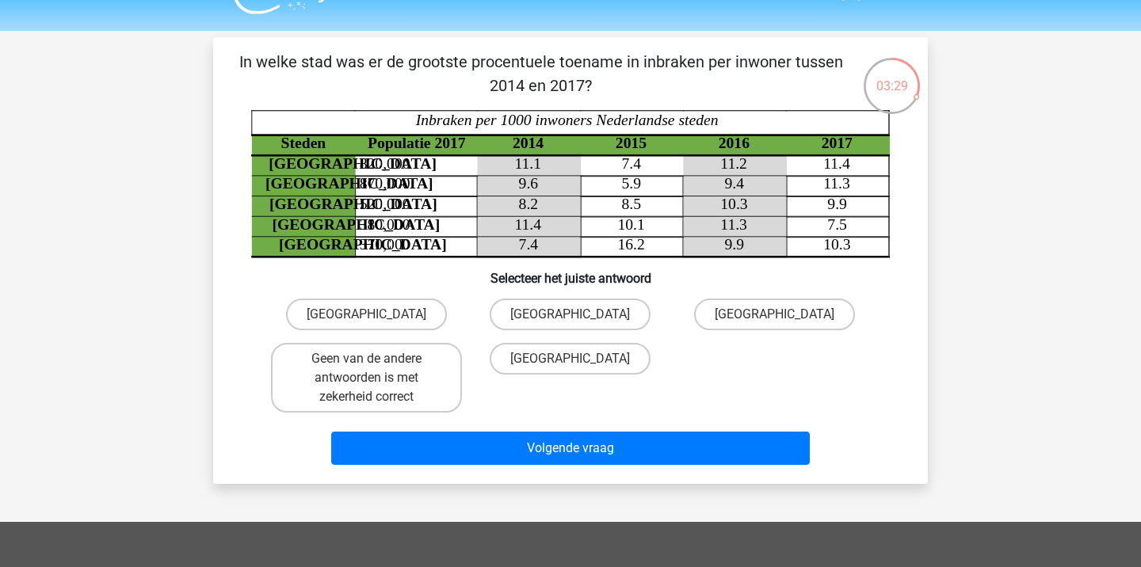
scroll to position [30, 0]
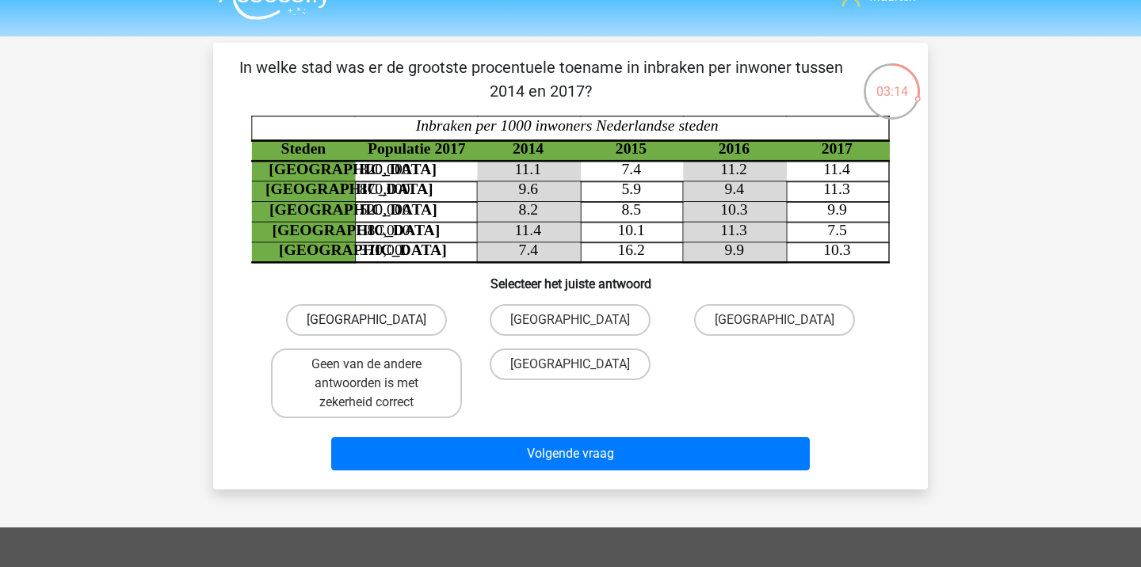
click at [385, 319] on label "[GEOGRAPHIC_DATA]" at bounding box center [366, 320] width 161 height 32
click at [377, 320] on input "[GEOGRAPHIC_DATA]" at bounding box center [372, 325] width 10 height 10
radio input "true"
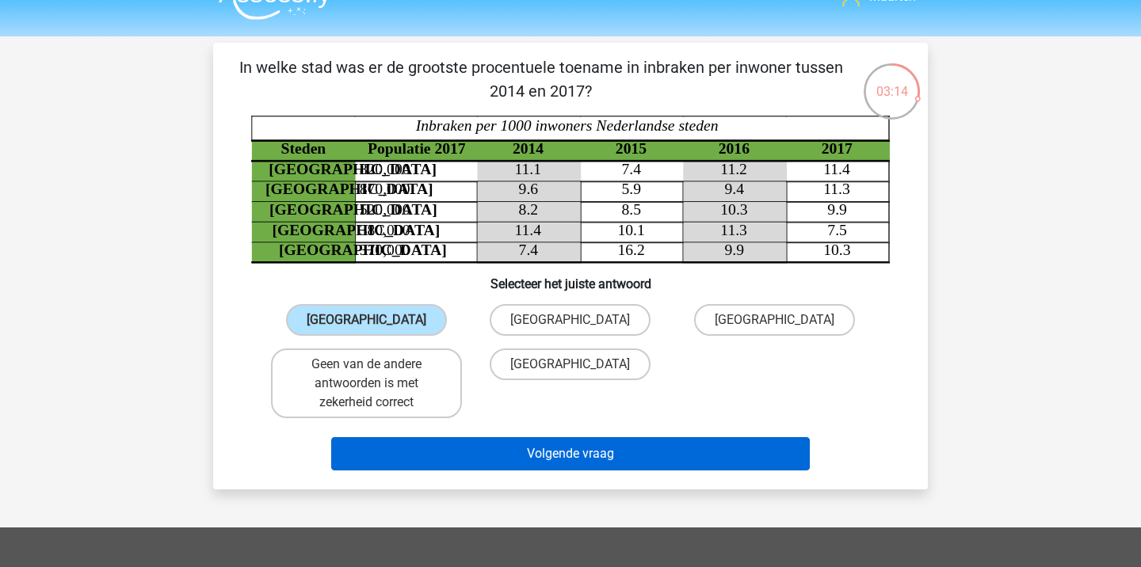
click at [491, 452] on button "Volgende vraag" at bounding box center [570, 453] width 479 height 33
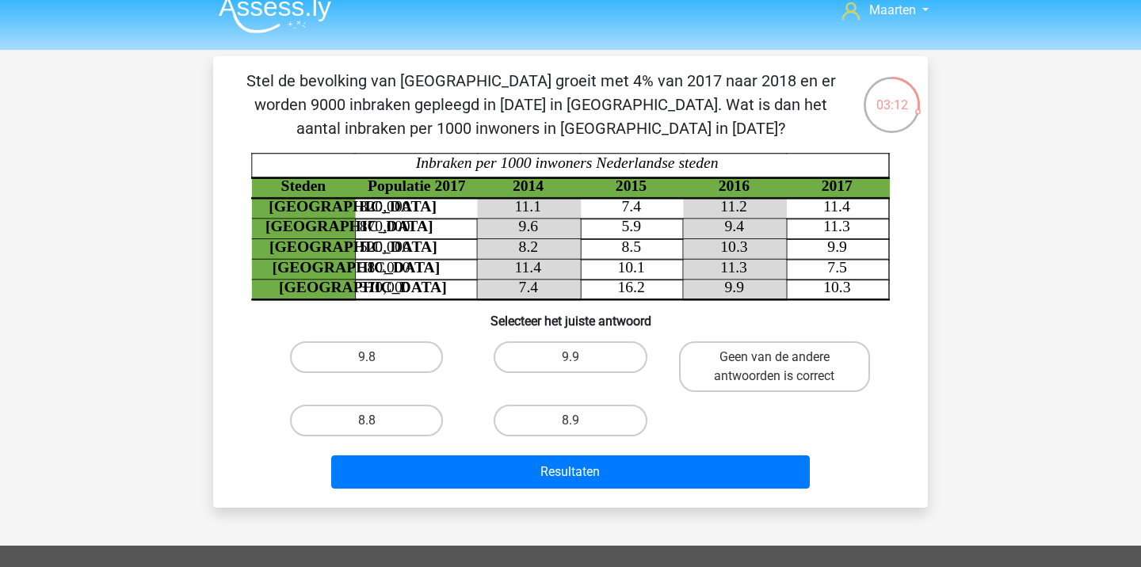
scroll to position [13, 0]
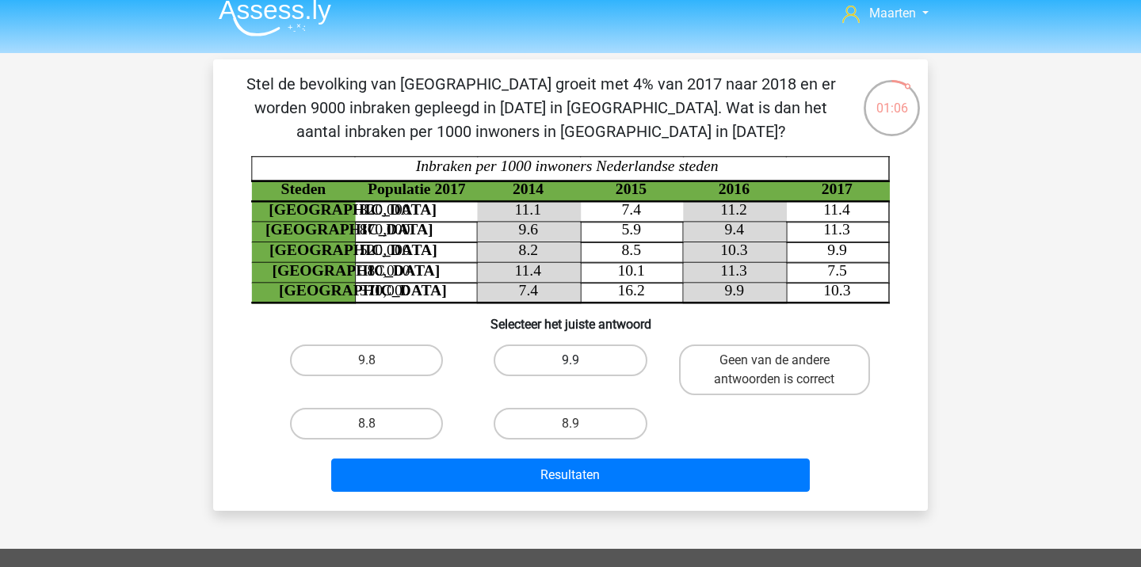
click at [586, 357] on label "9.9" at bounding box center [570, 361] width 153 height 32
click at [581, 361] on input "9.9" at bounding box center [576, 366] width 10 height 10
radio input "true"
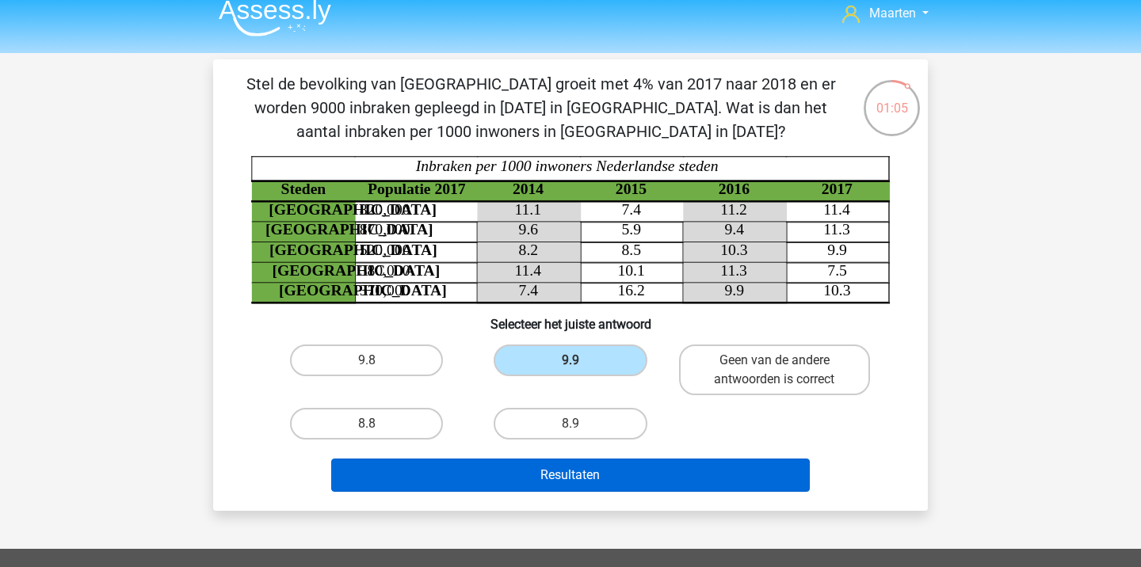
click at [586, 476] on button "Resultaten" at bounding box center [570, 475] width 479 height 33
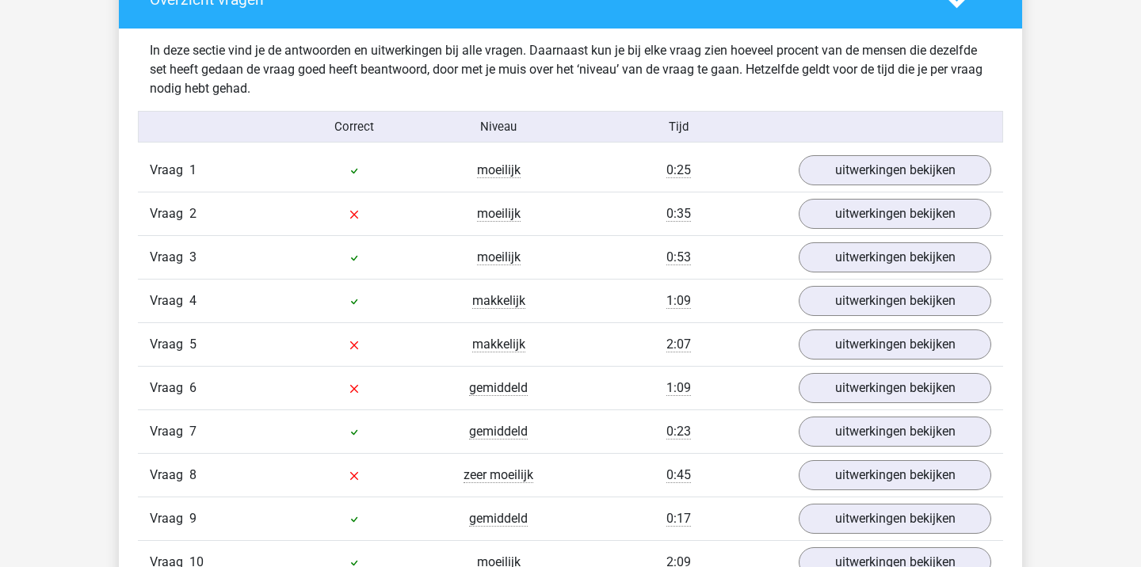
scroll to position [901, 0]
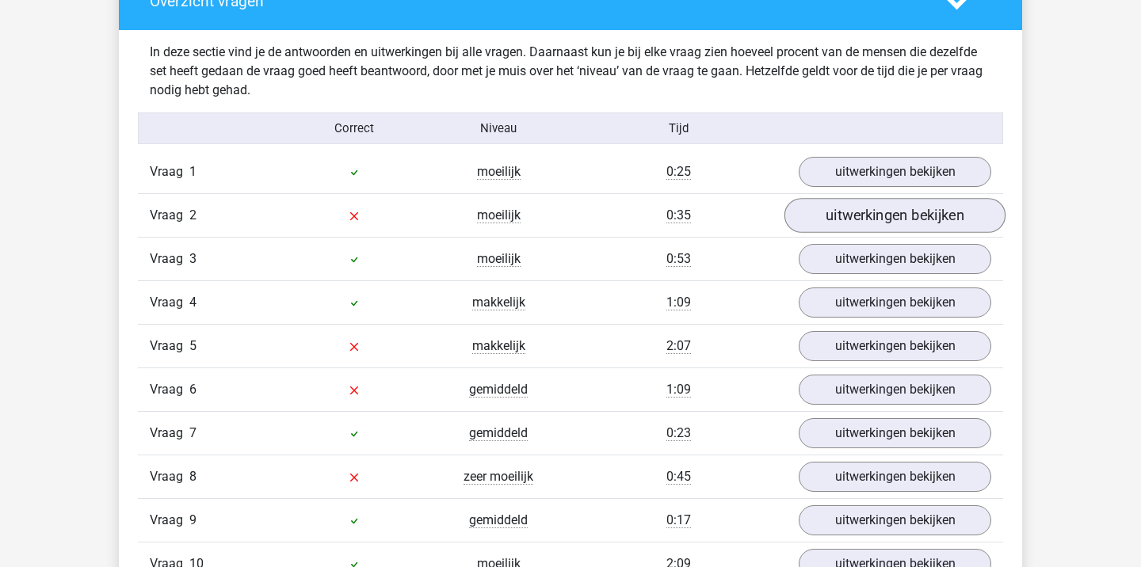
click at [871, 219] on link "uitwerkingen bekijken" at bounding box center [894, 215] width 221 height 35
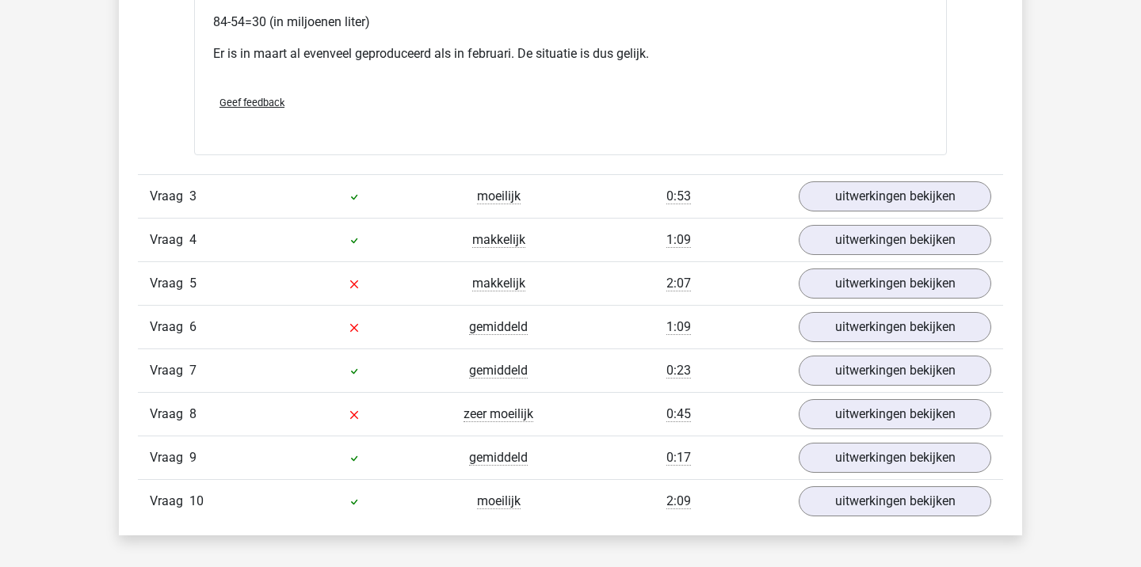
scroll to position [1711, 0]
click at [846, 288] on link "uitwerkingen bekijken" at bounding box center [894, 283] width 221 height 35
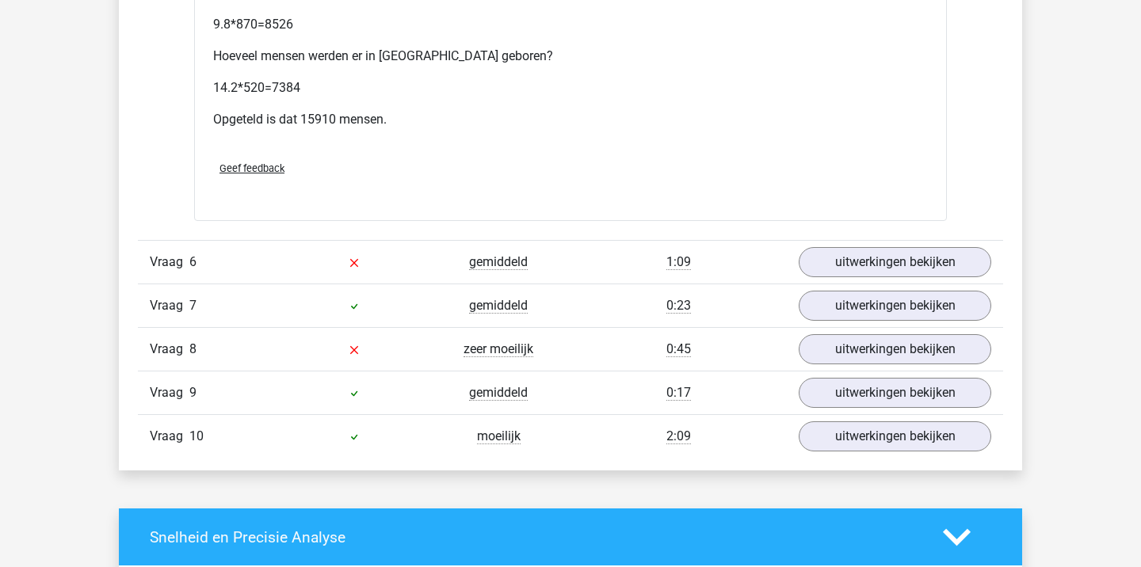
scroll to position [2486, 0]
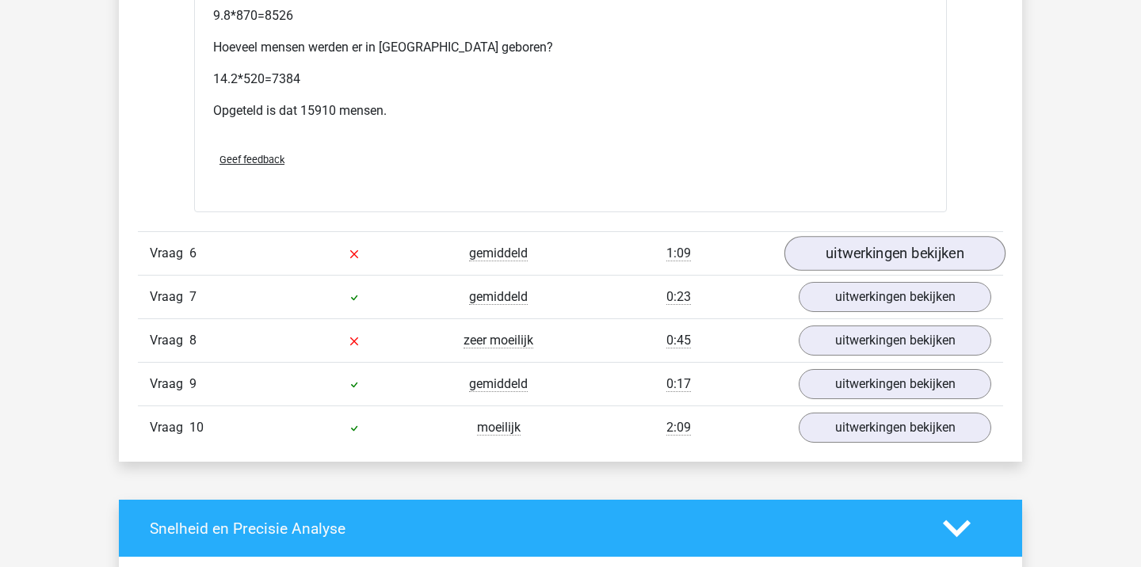
click at [832, 236] on link "uitwerkingen bekijken" at bounding box center [894, 253] width 221 height 35
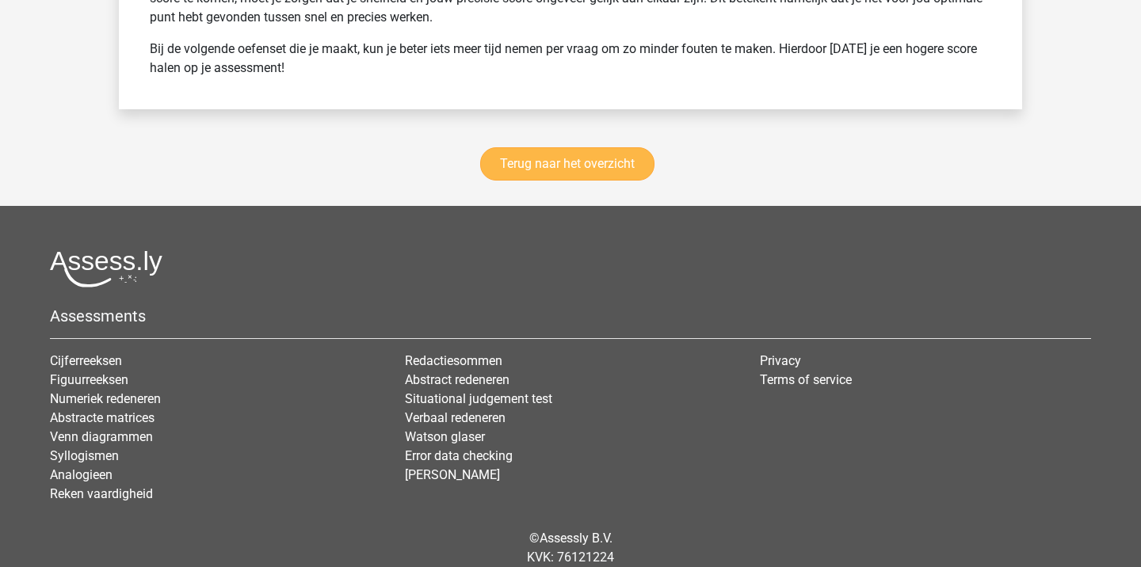
scroll to position [4480, 0]
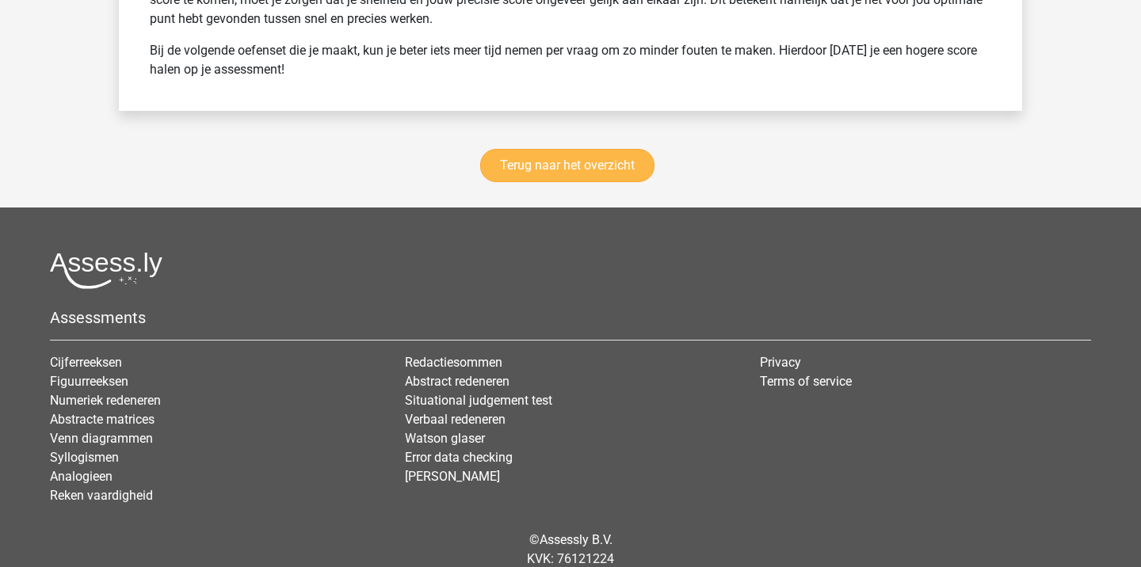
click at [531, 149] on link "Terug naar het overzicht" at bounding box center [567, 165] width 174 height 33
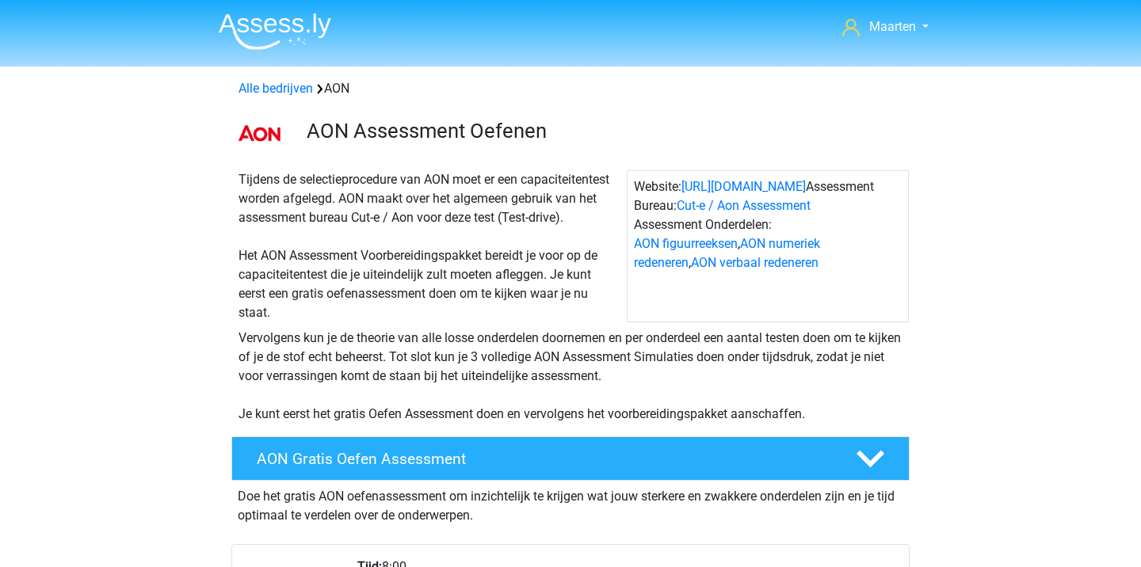
scroll to position [1243, 0]
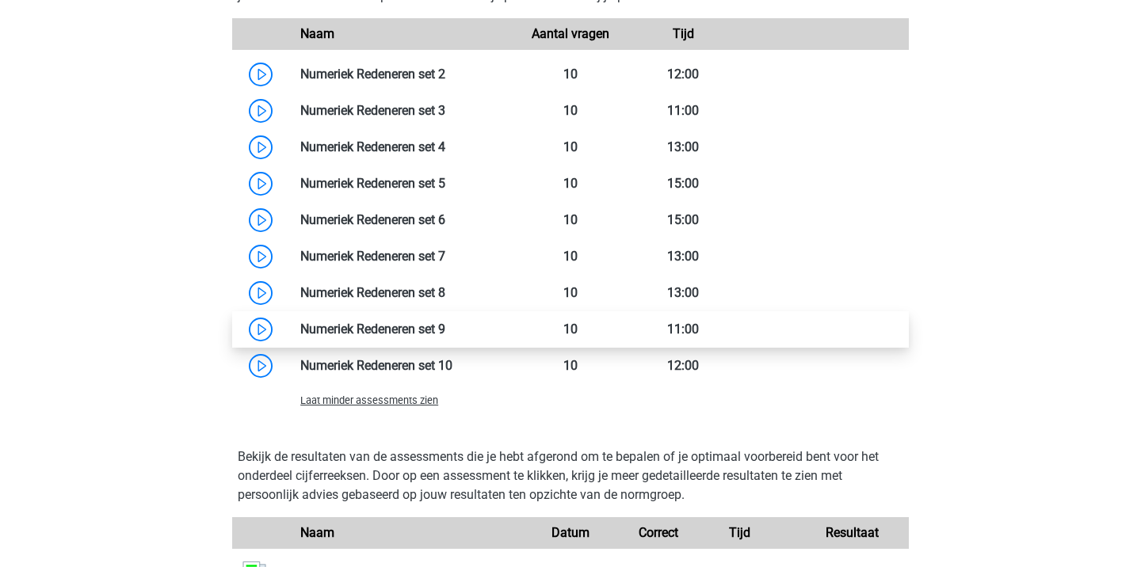
click at [445, 331] on link at bounding box center [445, 329] width 0 height 15
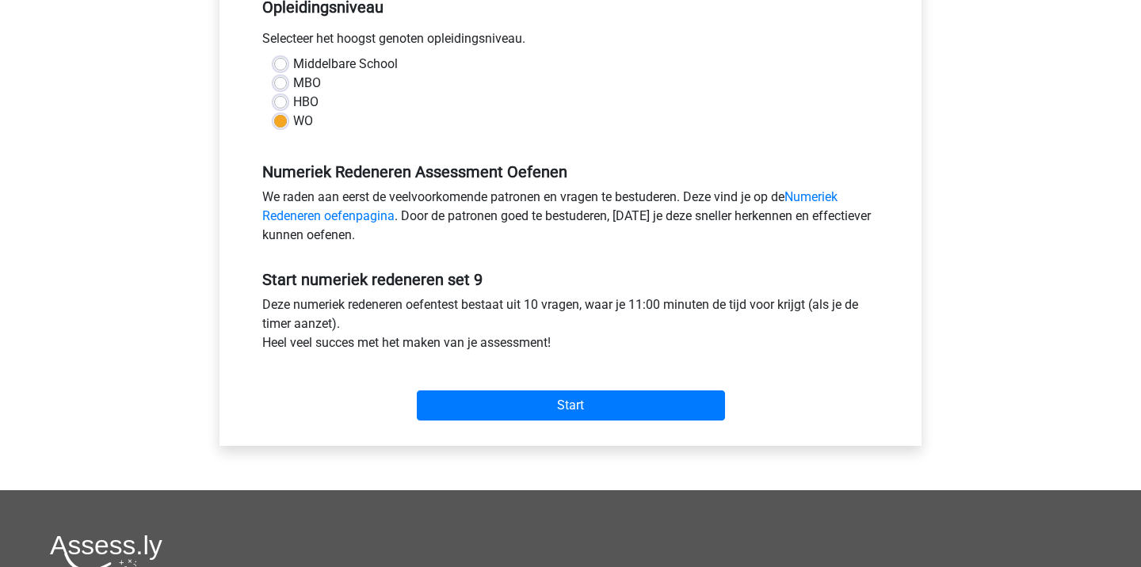
scroll to position [352, 0]
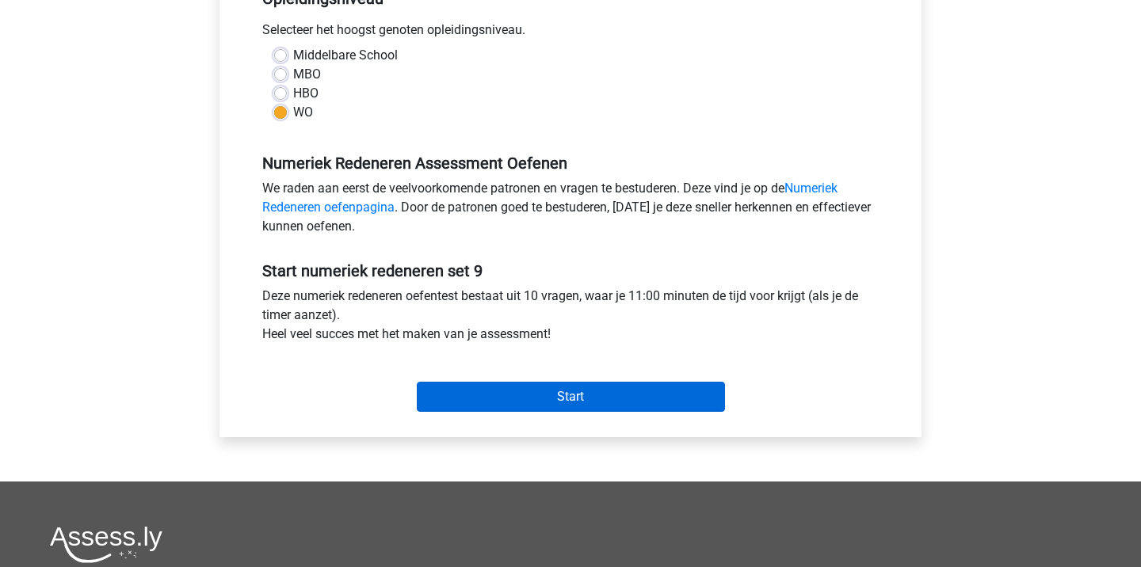
click at [522, 397] on input "Start" at bounding box center [571, 397] width 308 height 30
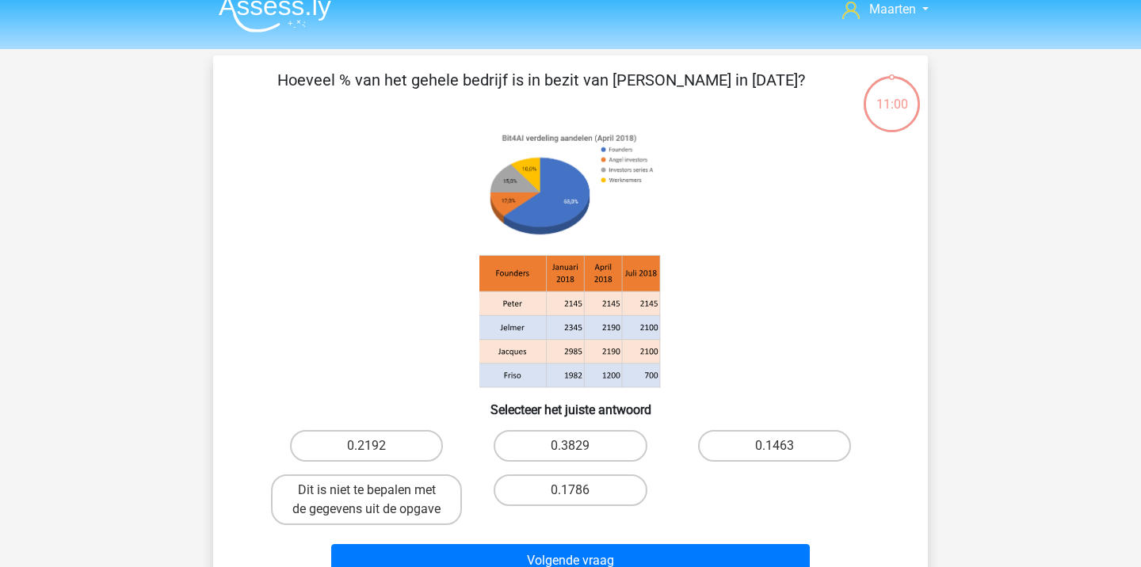
scroll to position [21, 0]
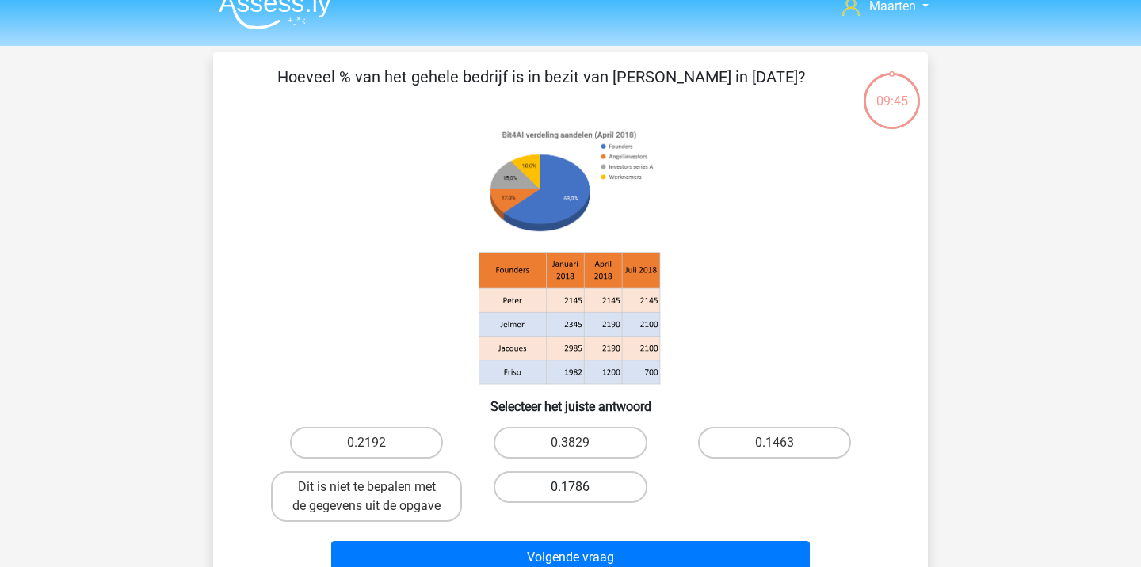
click at [530, 490] on label "0.1786" at bounding box center [570, 487] width 153 height 32
click at [571, 490] on input "0.1786" at bounding box center [576, 492] width 10 height 10
radio input "true"
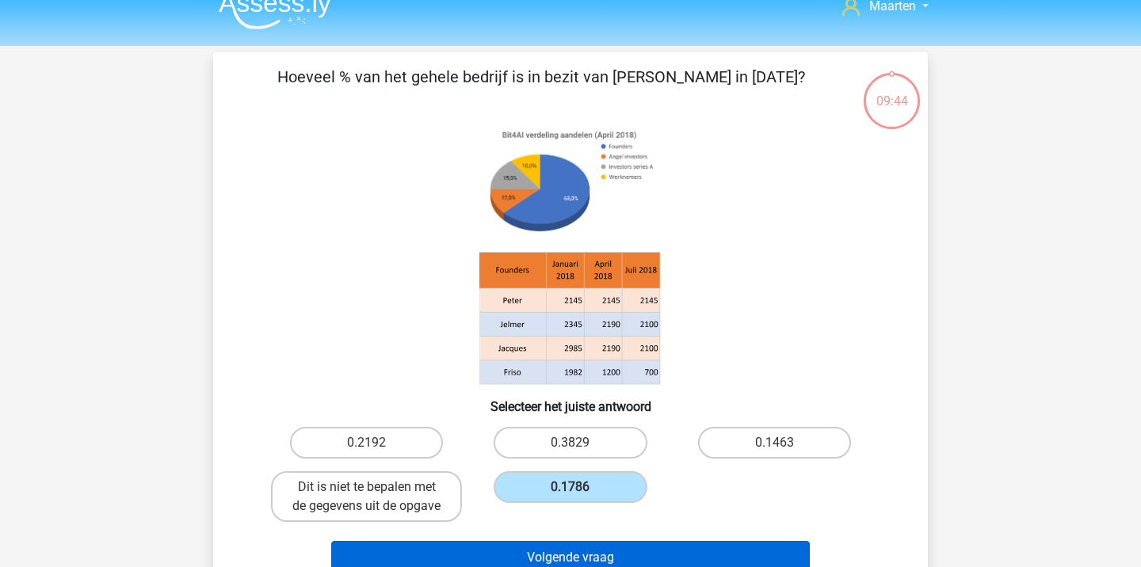
click at [553, 545] on button "Volgende vraag" at bounding box center [570, 557] width 479 height 33
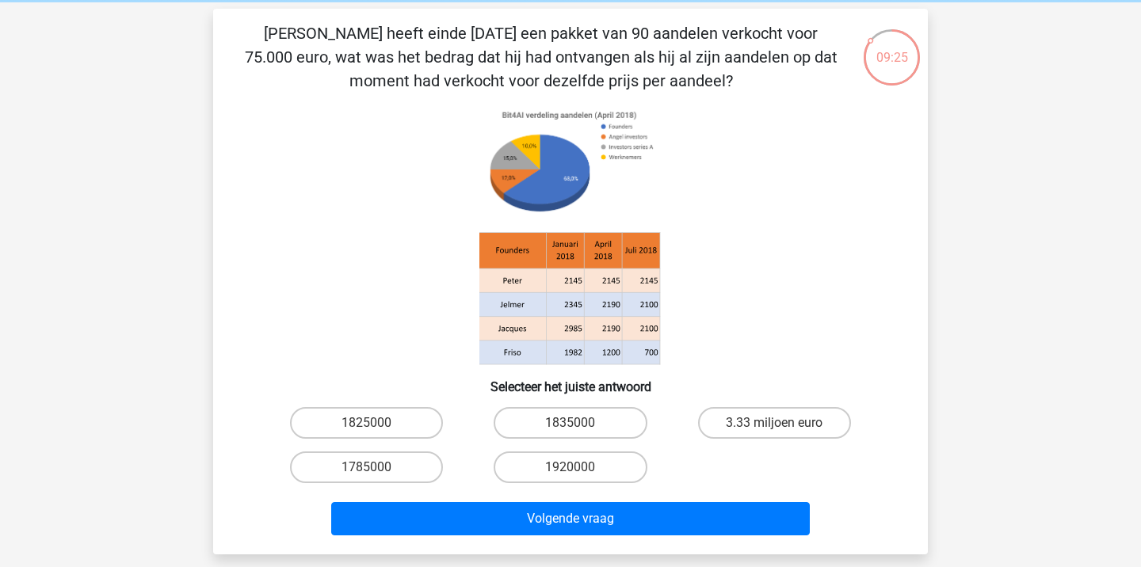
scroll to position [54, 0]
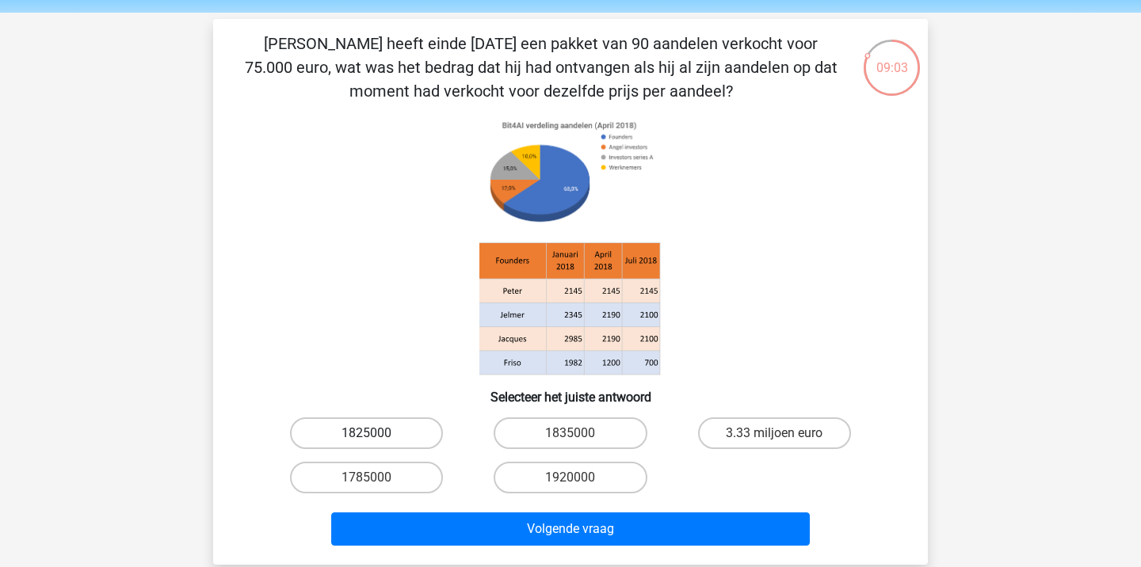
click at [406, 429] on label "1825000" at bounding box center [366, 434] width 153 height 32
click at [377, 433] on input "1825000" at bounding box center [372, 438] width 10 height 10
radio input "true"
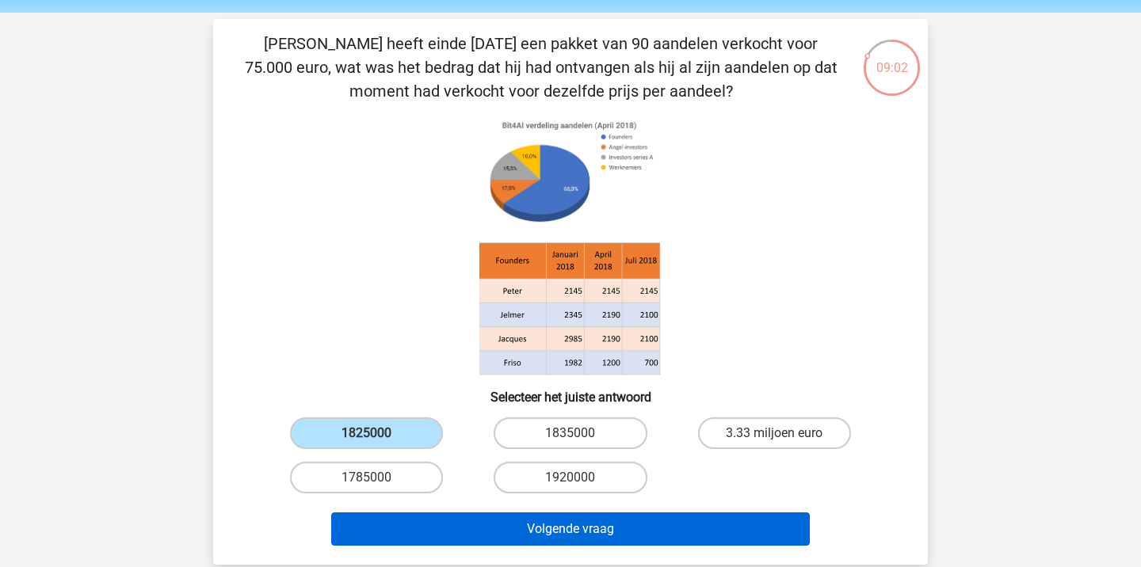
click at [492, 530] on button "Volgende vraag" at bounding box center [570, 529] width 479 height 33
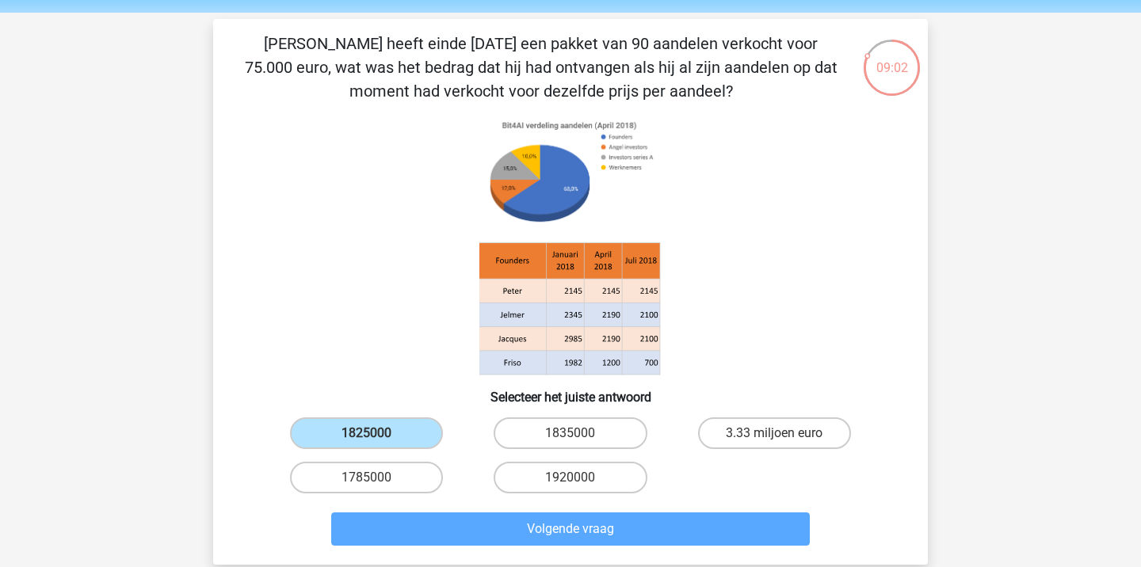
scroll to position [73, 0]
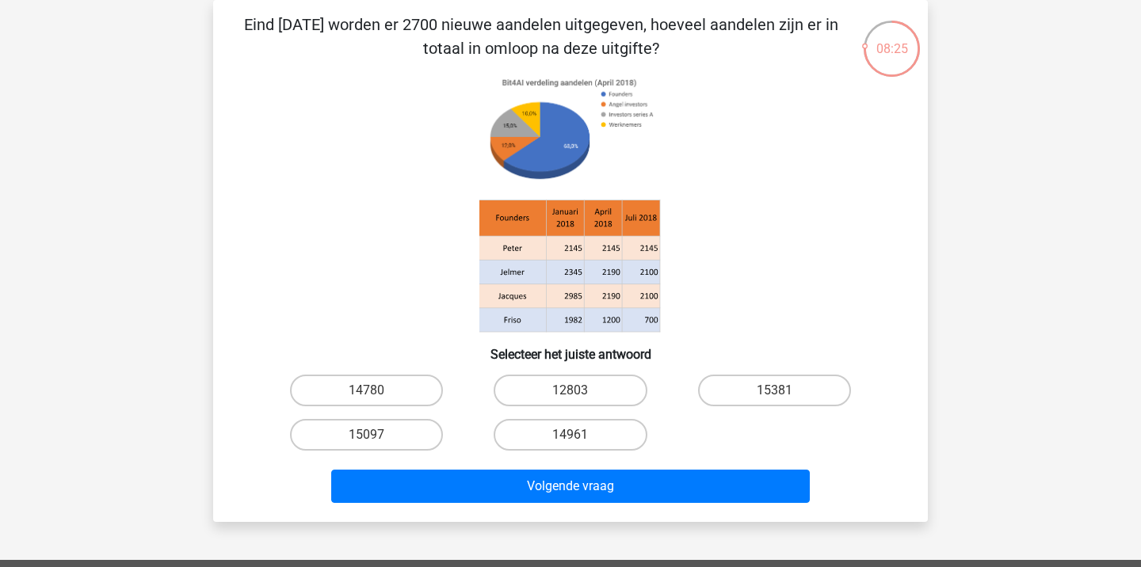
click at [521, 456] on div "14961" at bounding box center [570, 435] width 204 height 44
click at [520, 429] on label "14961" at bounding box center [570, 435] width 153 height 32
click at [571, 435] on input "14961" at bounding box center [576, 440] width 10 height 10
radio input "true"
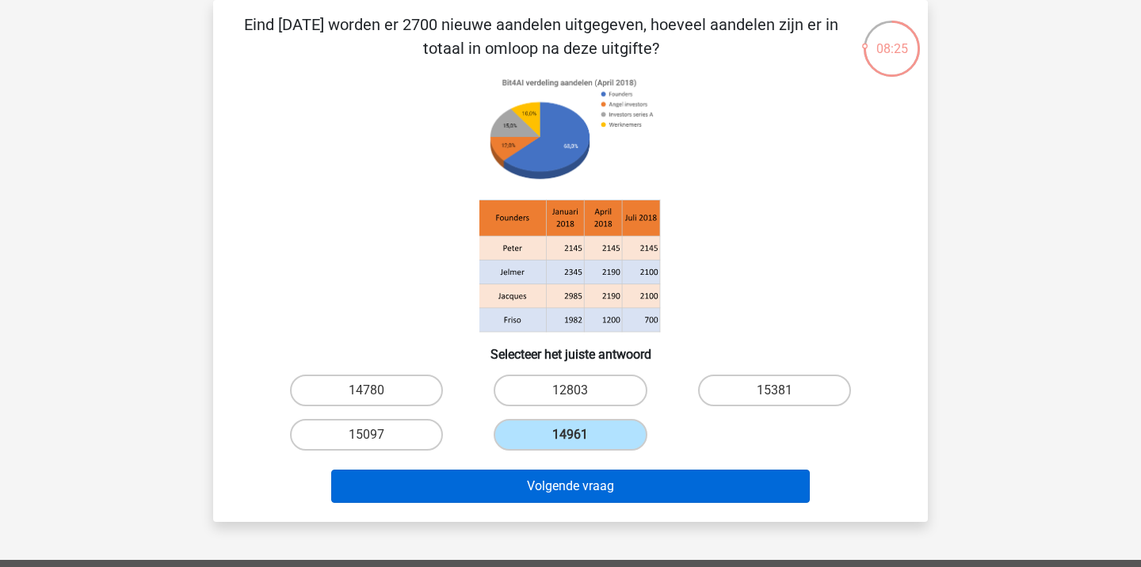
click at [520, 482] on button "Volgende vraag" at bounding box center [570, 486] width 479 height 33
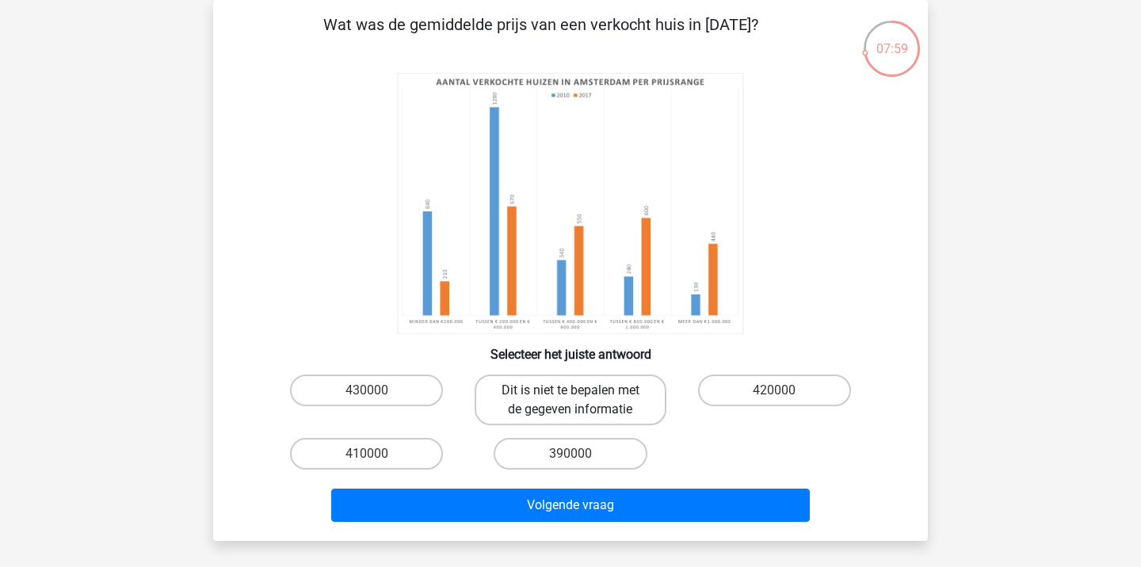
click at [522, 378] on label "Dit is niet te bepalen met de gegeven informatie" at bounding box center [570, 400] width 191 height 51
click at [571, 391] on input "Dit is niet te bepalen met de gegeven informatie" at bounding box center [576, 396] width 10 height 10
radio input "true"
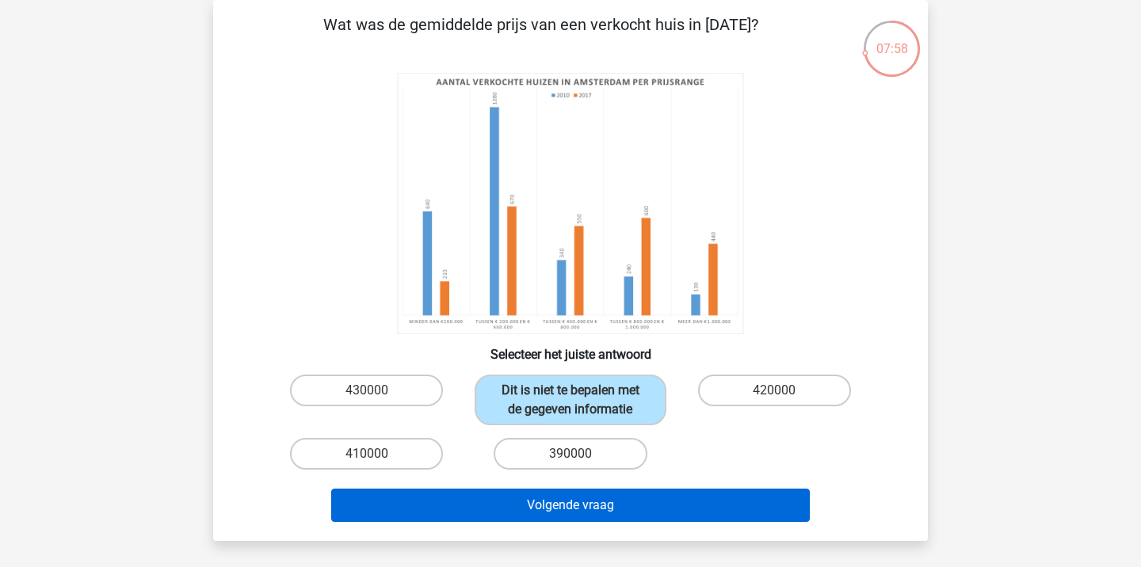
click at [543, 494] on button "Volgende vraag" at bounding box center [570, 505] width 479 height 33
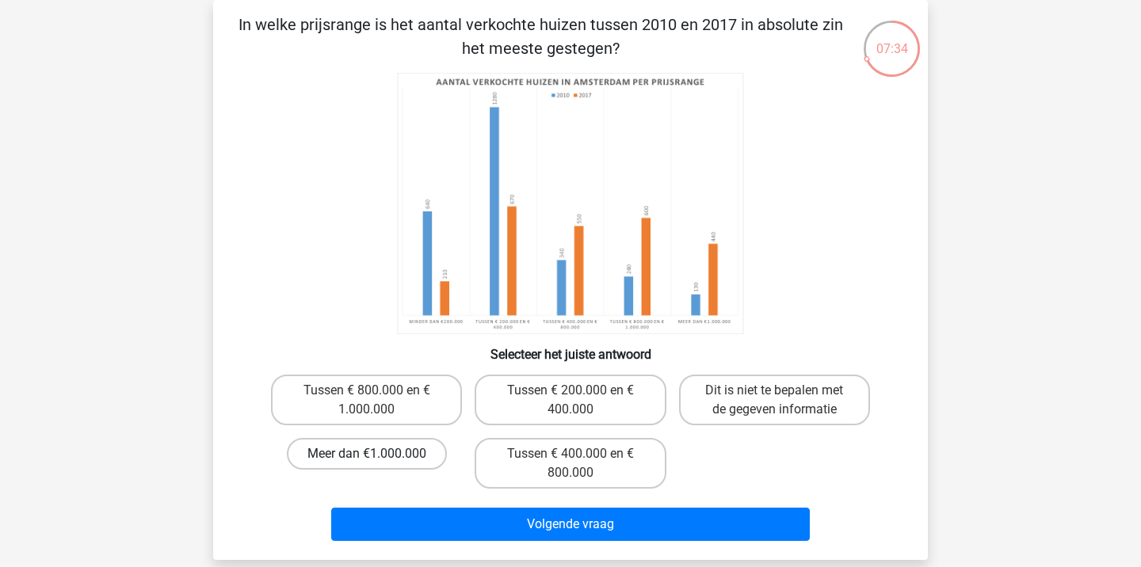
click at [392, 463] on label "Meer dan €1.000.000" at bounding box center [367, 454] width 160 height 32
click at [377, 463] on input "Meer dan €1.000.000" at bounding box center [372, 459] width 10 height 10
radio input "true"
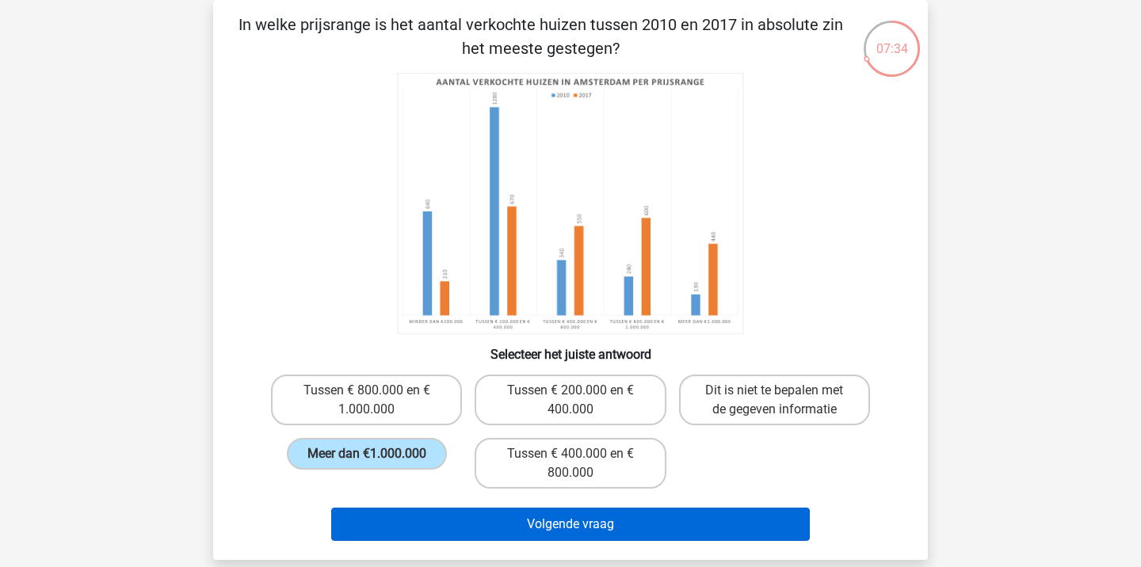
click at [448, 517] on button "Volgende vraag" at bounding box center [570, 524] width 479 height 33
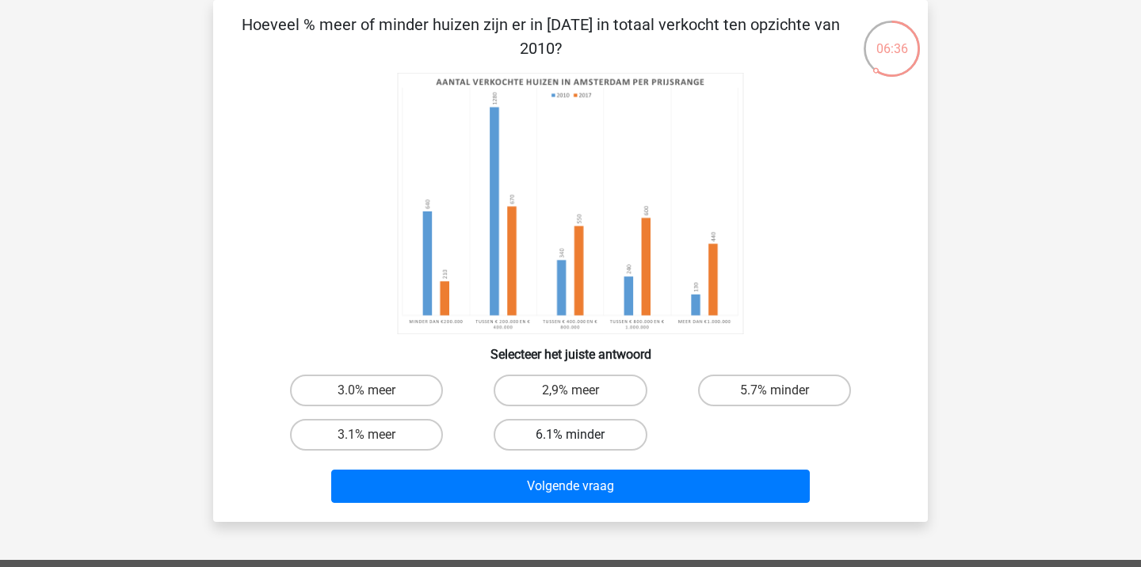
click at [608, 435] on label "6.1% minder" at bounding box center [570, 435] width 153 height 32
click at [581, 435] on input "6.1% minder" at bounding box center [576, 440] width 10 height 10
radio input "true"
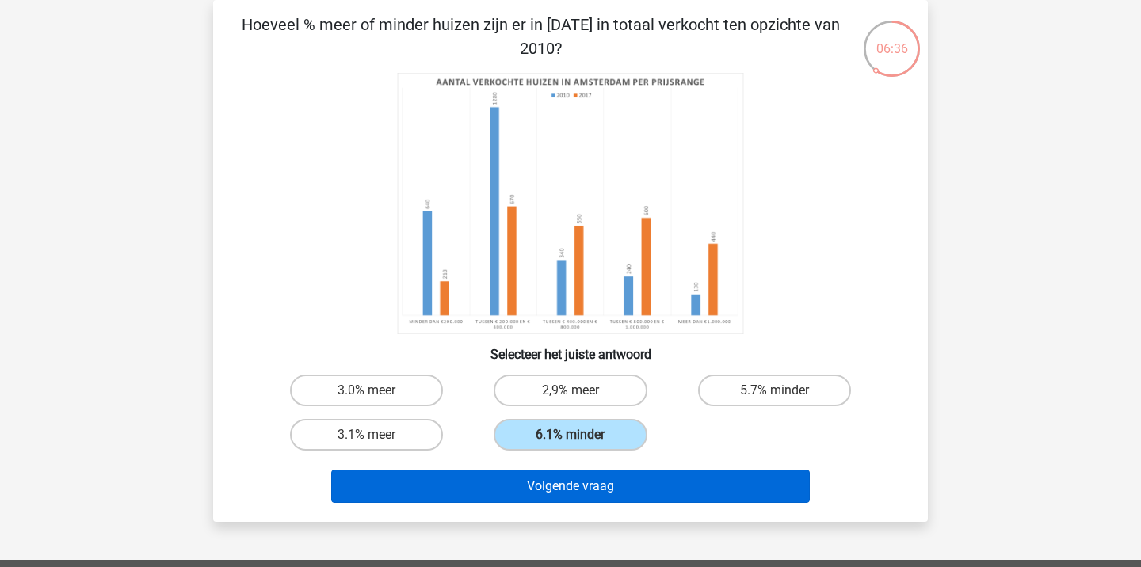
click at [624, 481] on button "Volgende vraag" at bounding box center [570, 486] width 479 height 33
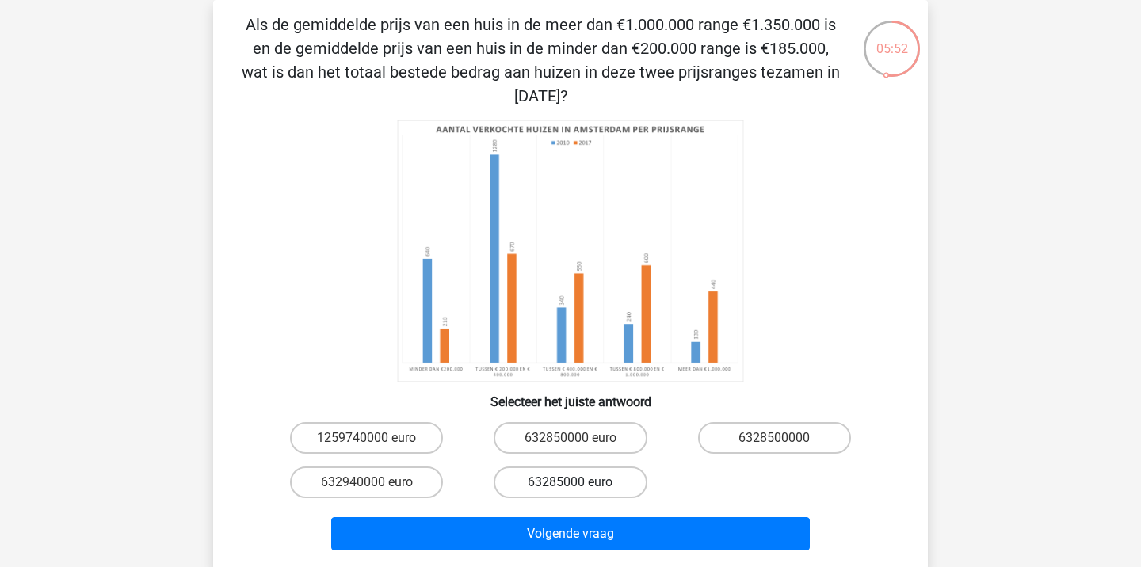
click at [577, 474] on label "63285000 euro" at bounding box center [570, 483] width 153 height 32
click at [577, 483] on input "63285000 euro" at bounding box center [576, 488] width 10 height 10
radio input "true"
click at [546, 442] on label "632850000 euro" at bounding box center [570, 438] width 153 height 32
click at [571, 442] on input "632850000 euro" at bounding box center [576, 443] width 10 height 10
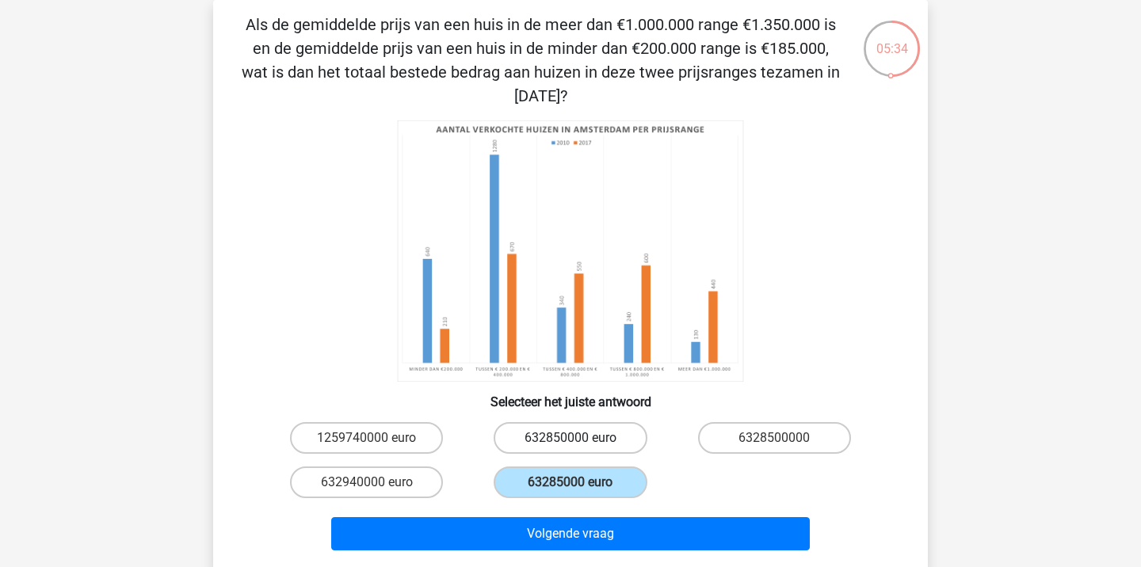
radio input "true"
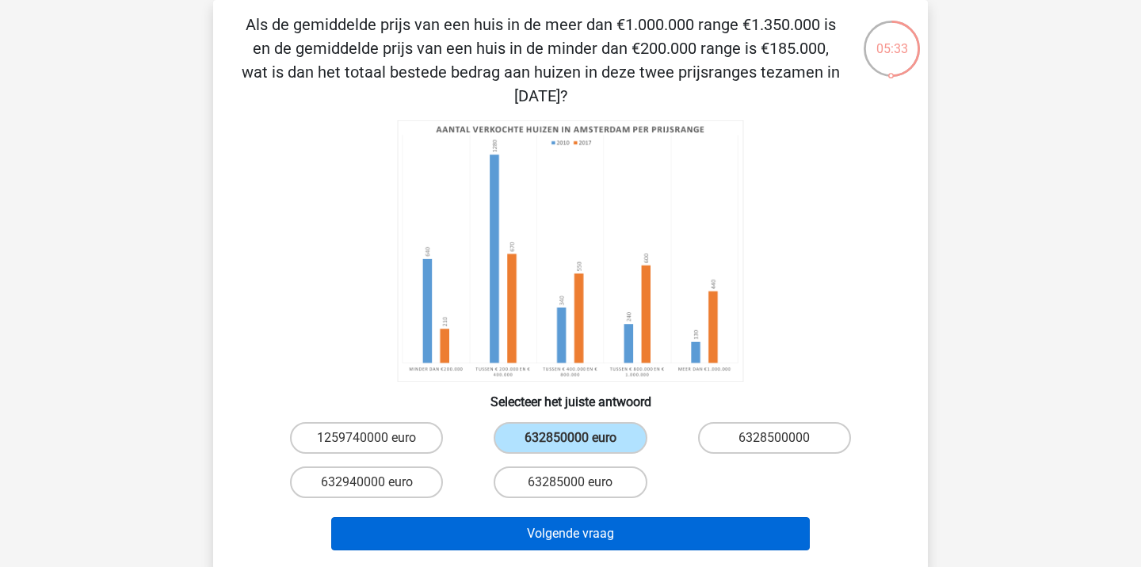
click at [588, 522] on button "Volgende vraag" at bounding box center [570, 533] width 479 height 33
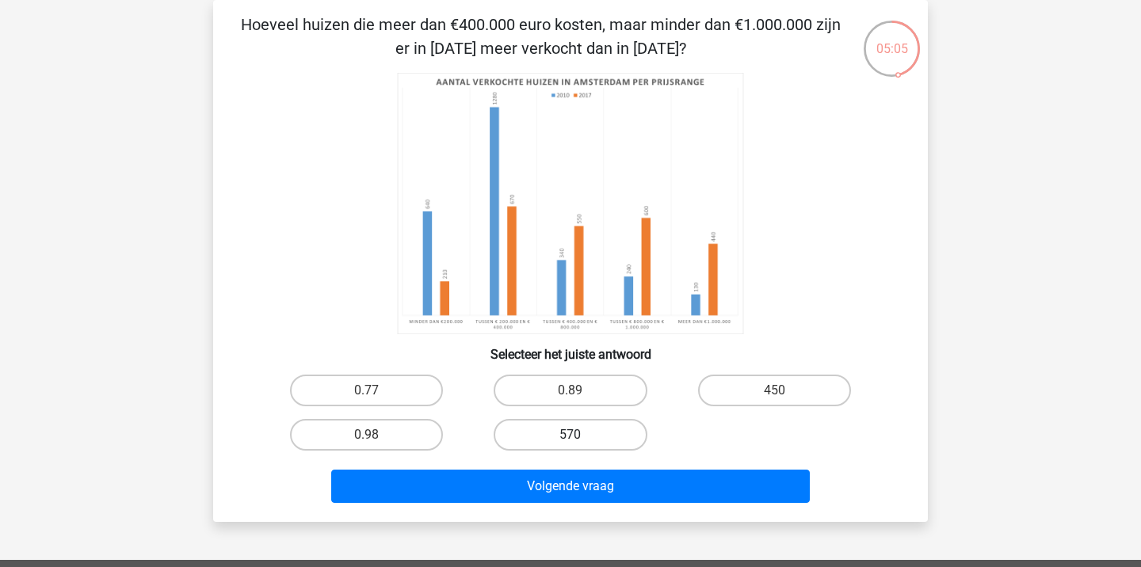
click at [590, 432] on label "570" at bounding box center [570, 435] width 153 height 32
click at [581, 435] on input "570" at bounding box center [576, 440] width 10 height 10
radio input "true"
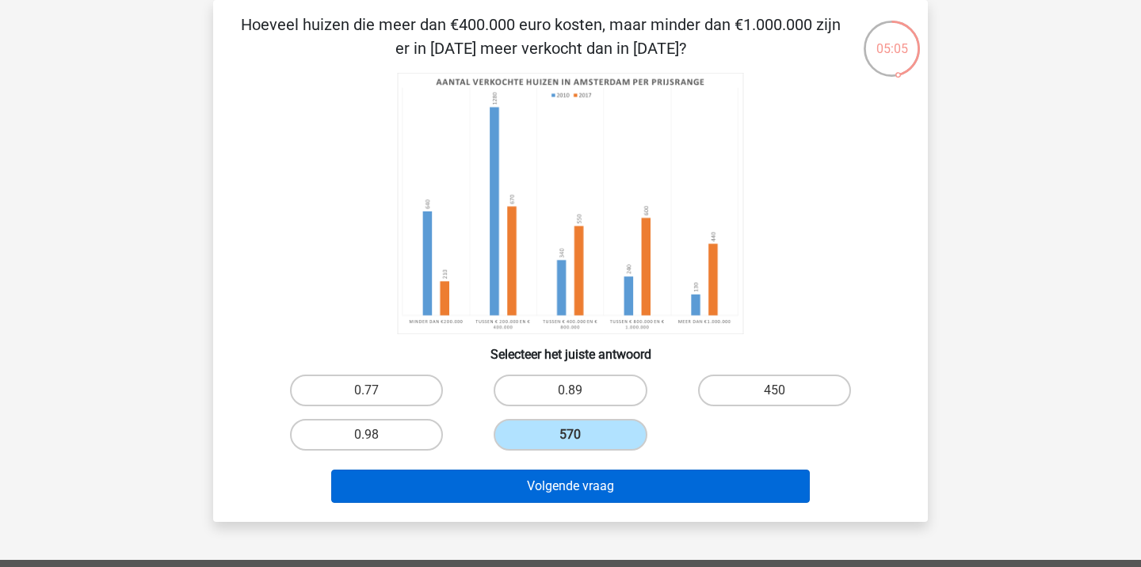
click at [600, 491] on button "Volgende vraag" at bounding box center [570, 486] width 479 height 33
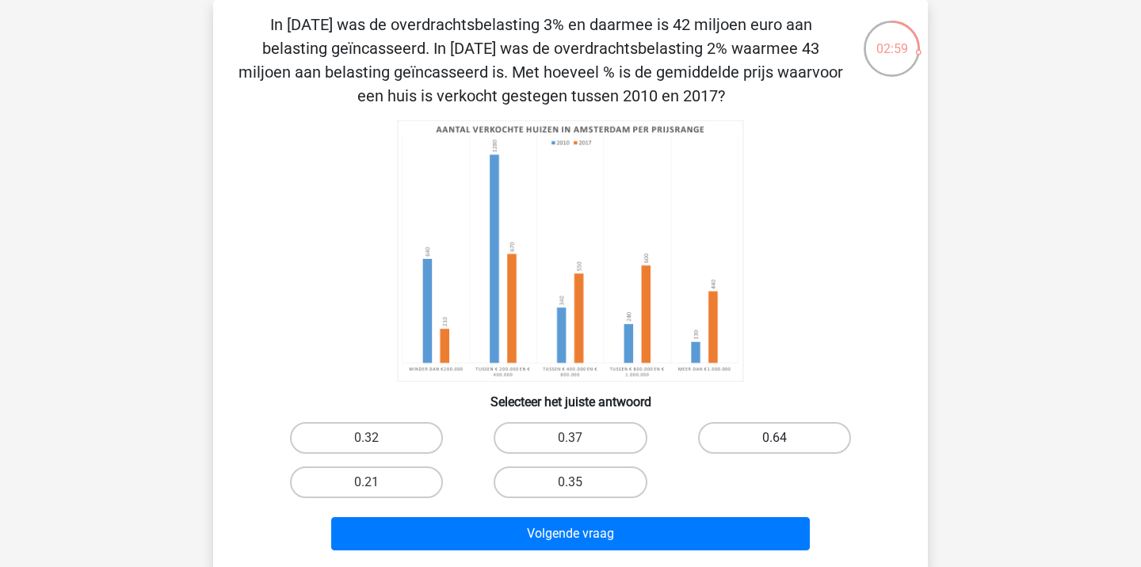
click at [773, 430] on label "0.64" at bounding box center [774, 438] width 153 height 32
click at [774, 438] on input "0.64" at bounding box center [779, 443] width 10 height 10
radio input "true"
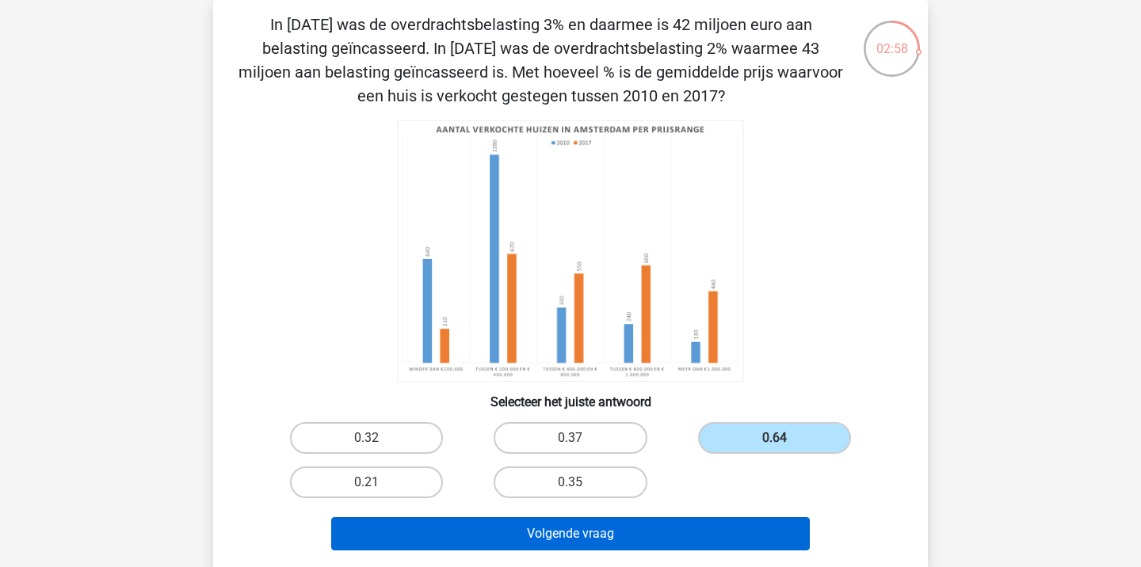
click at [689, 541] on button "Volgende vraag" at bounding box center [570, 533] width 479 height 33
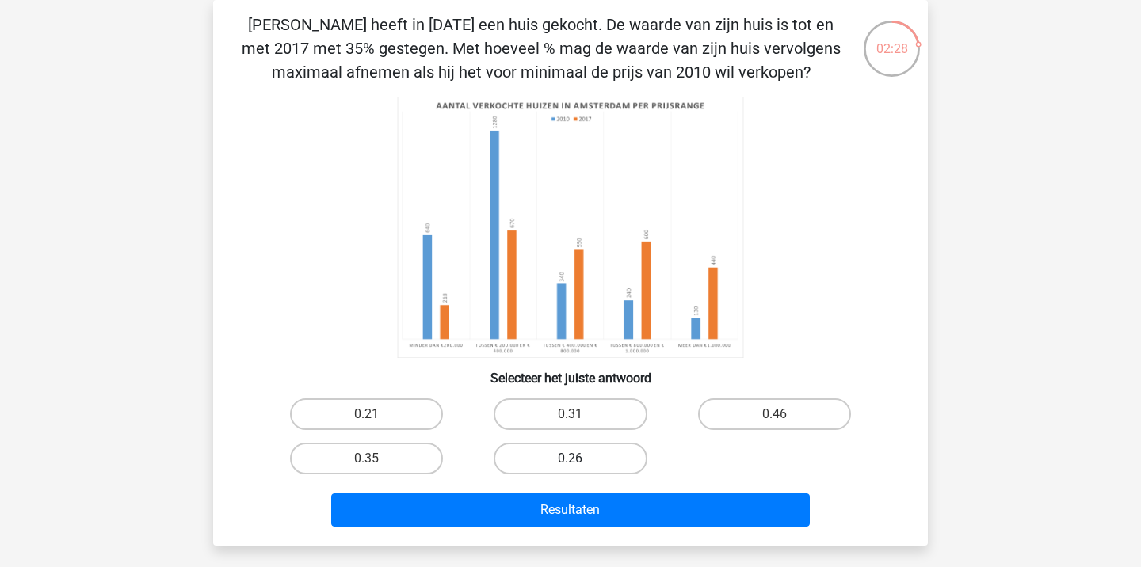
click at [562, 459] on label "0.26" at bounding box center [570, 459] width 153 height 32
click at [571, 459] on input "0.26" at bounding box center [576, 464] width 10 height 10
radio input "true"
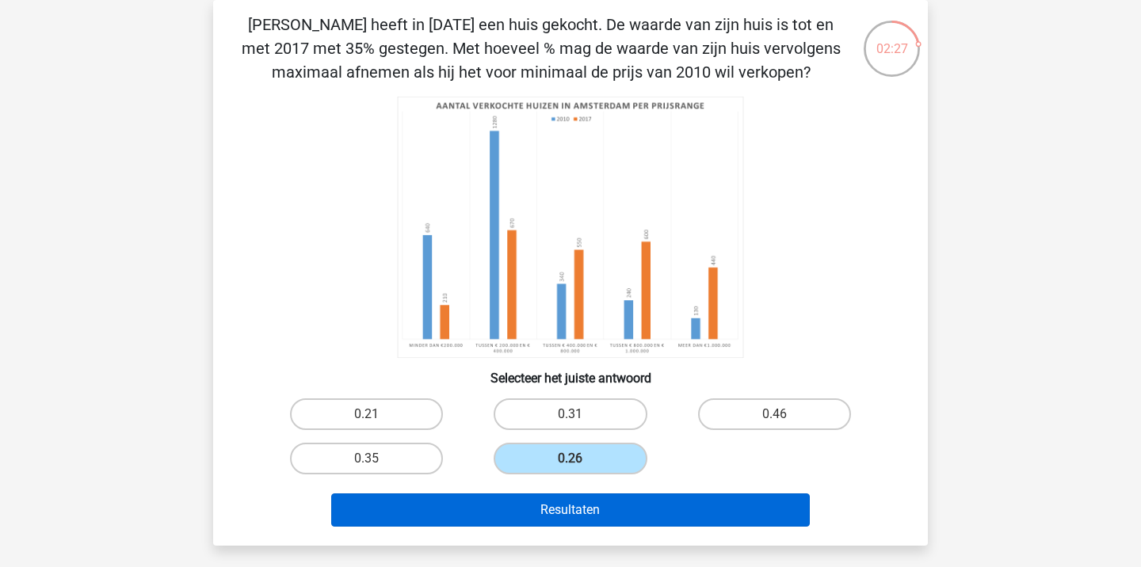
click at [586, 503] on button "Resultaten" at bounding box center [570, 510] width 479 height 33
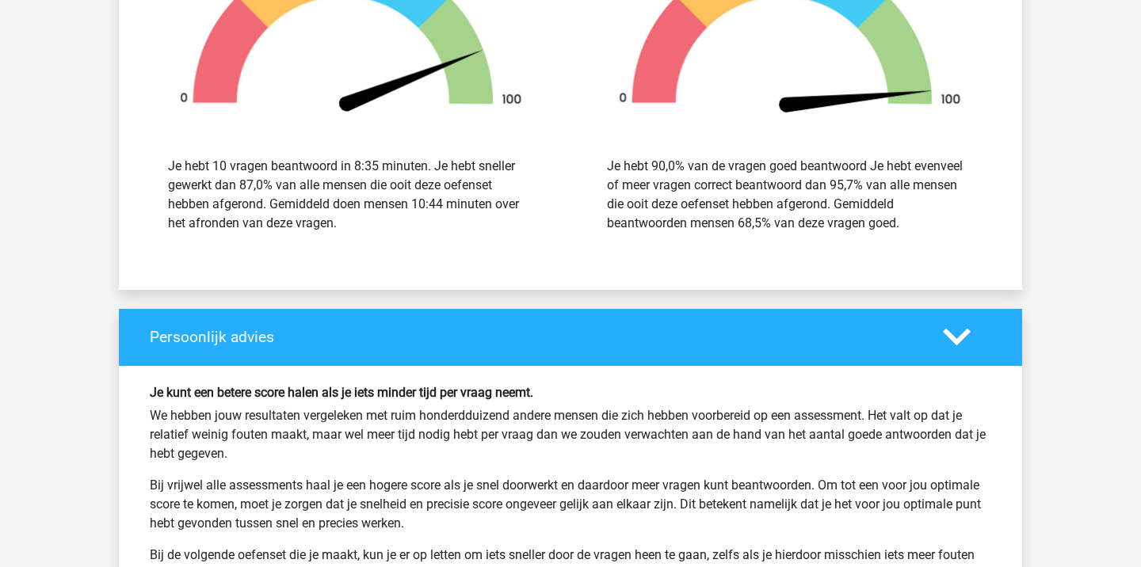
scroll to position [2922, 0]
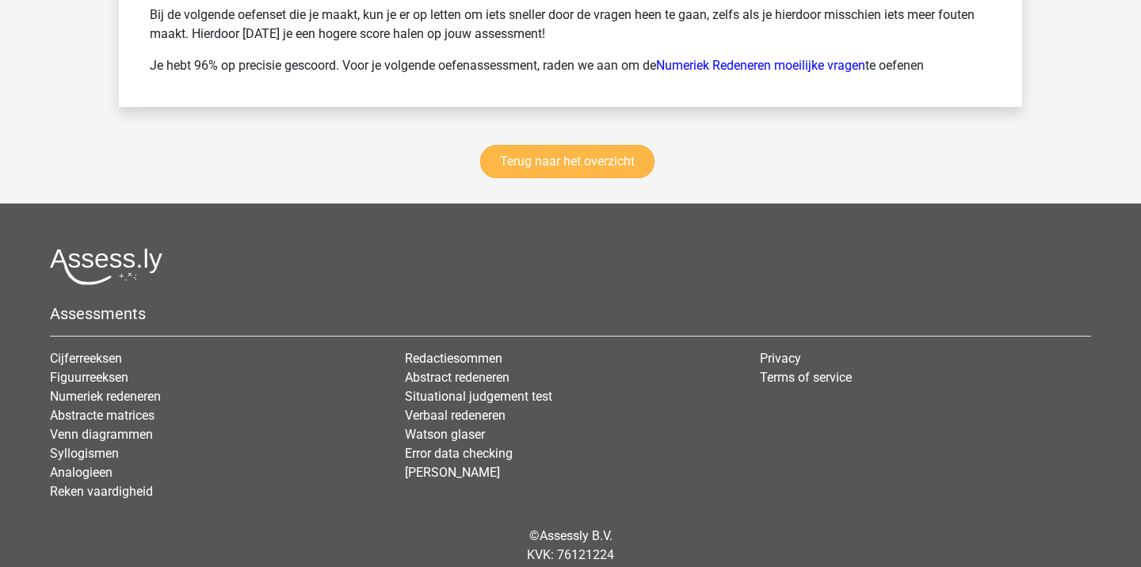
click at [584, 163] on link "Terug naar het overzicht" at bounding box center [567, 161] width 174 height 33
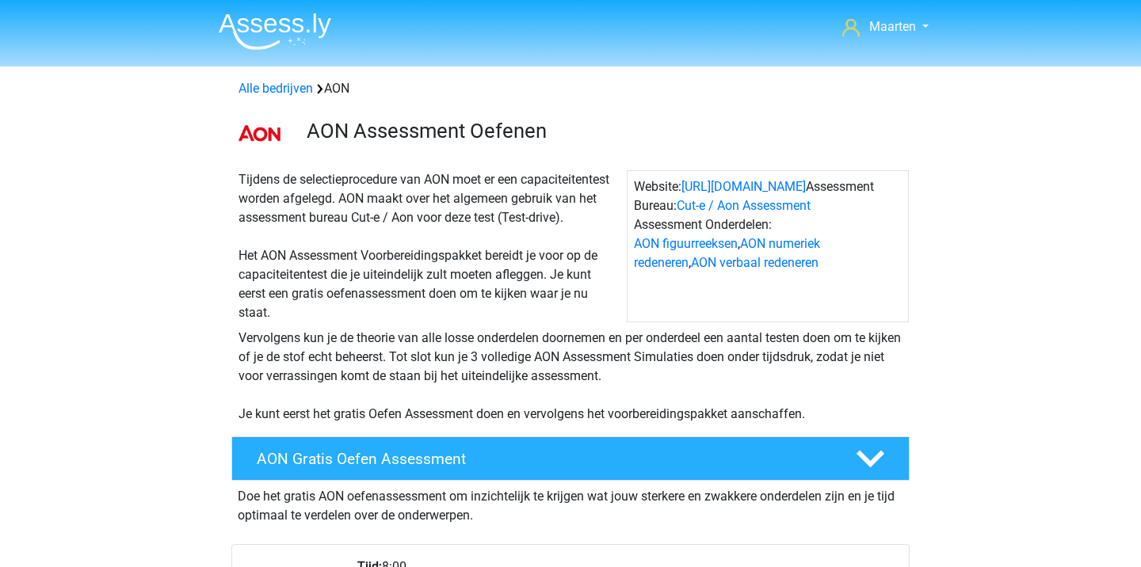
scroll to position [7, 0]
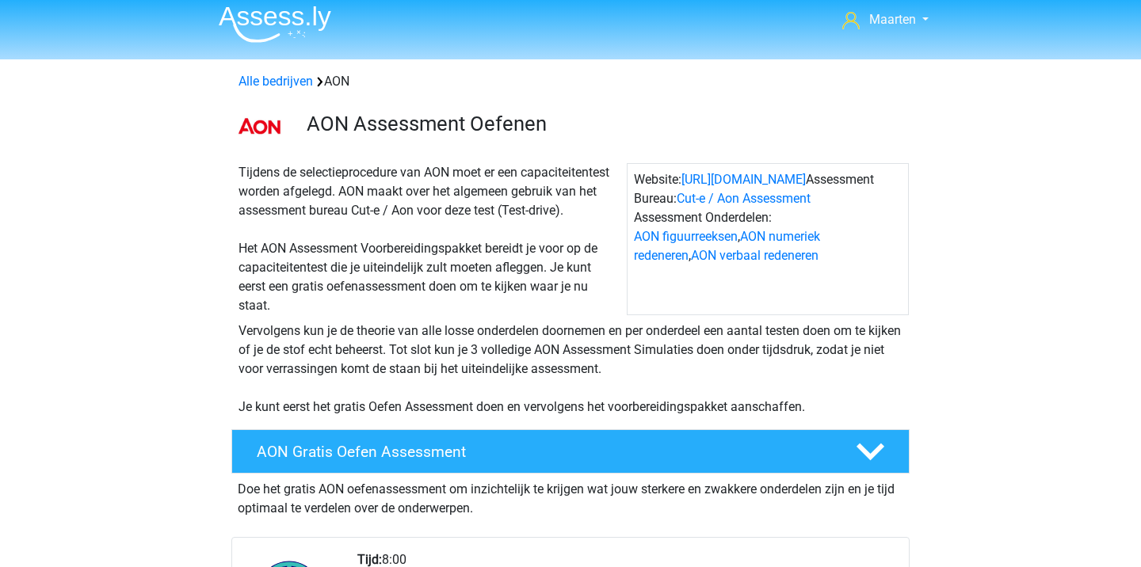
click at [303, 14] on img at bounding box center [275, 24] width 113 height 37
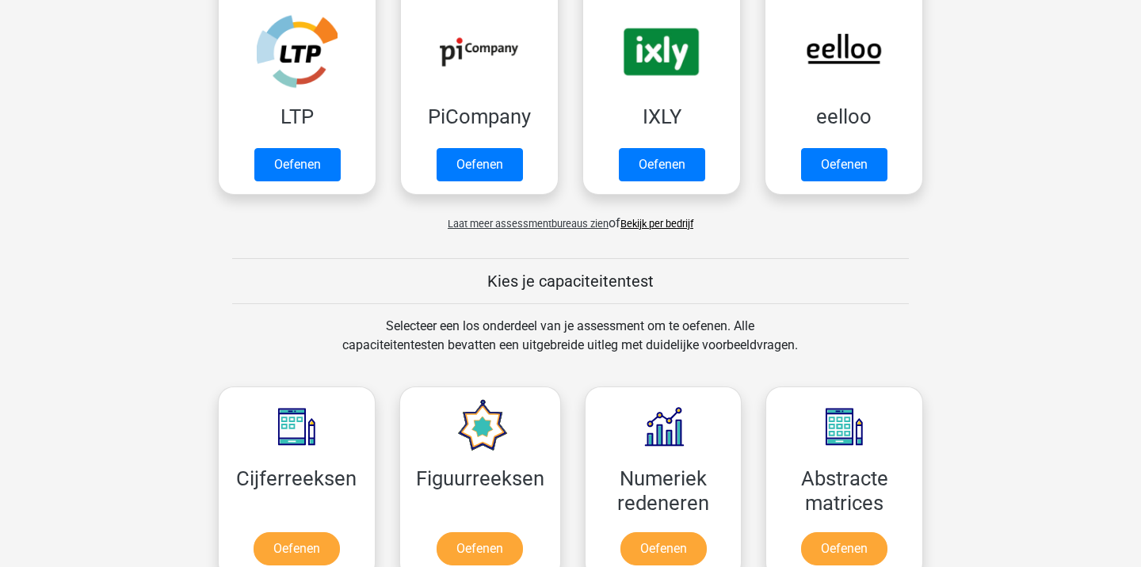
scroll to position [361, 0]
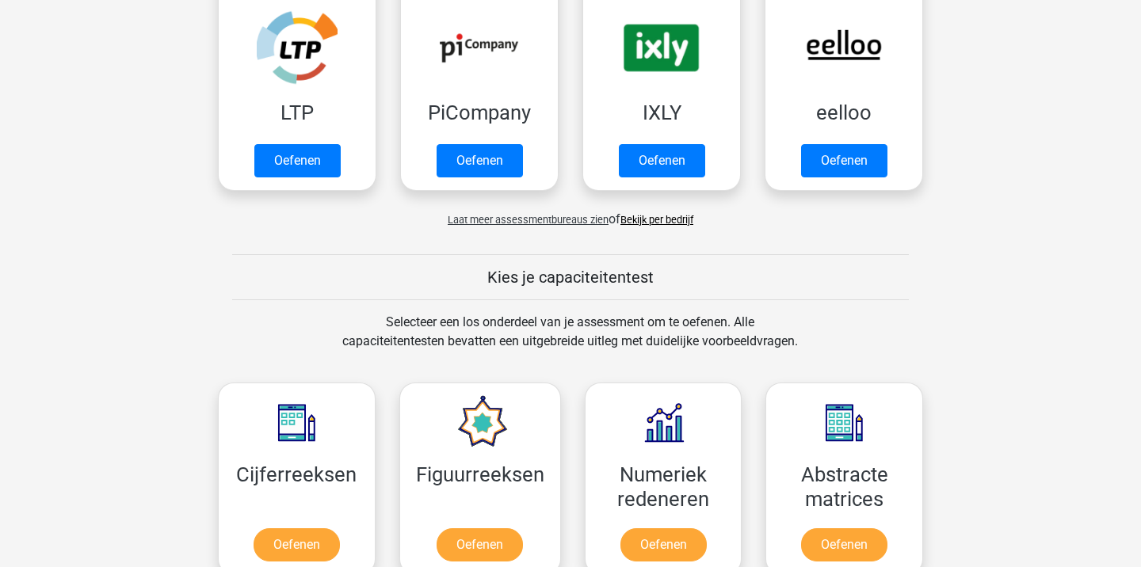
click at [525, 222] on span "Laat meer assessmentbureaus zien" at bounding box center [528, 220] width 161 height 12
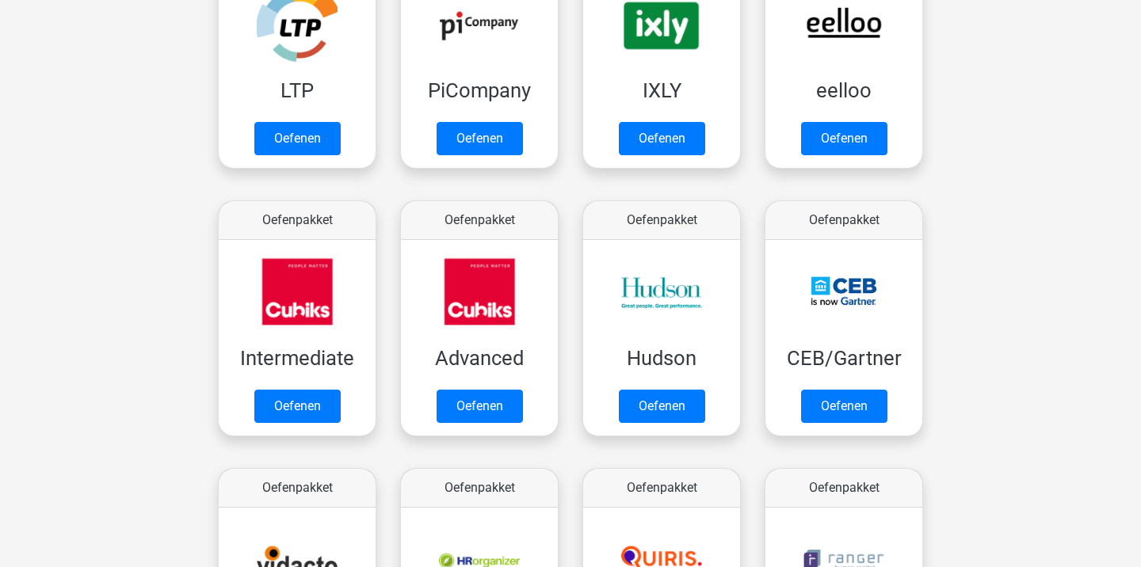
scroll to position [428, 0]
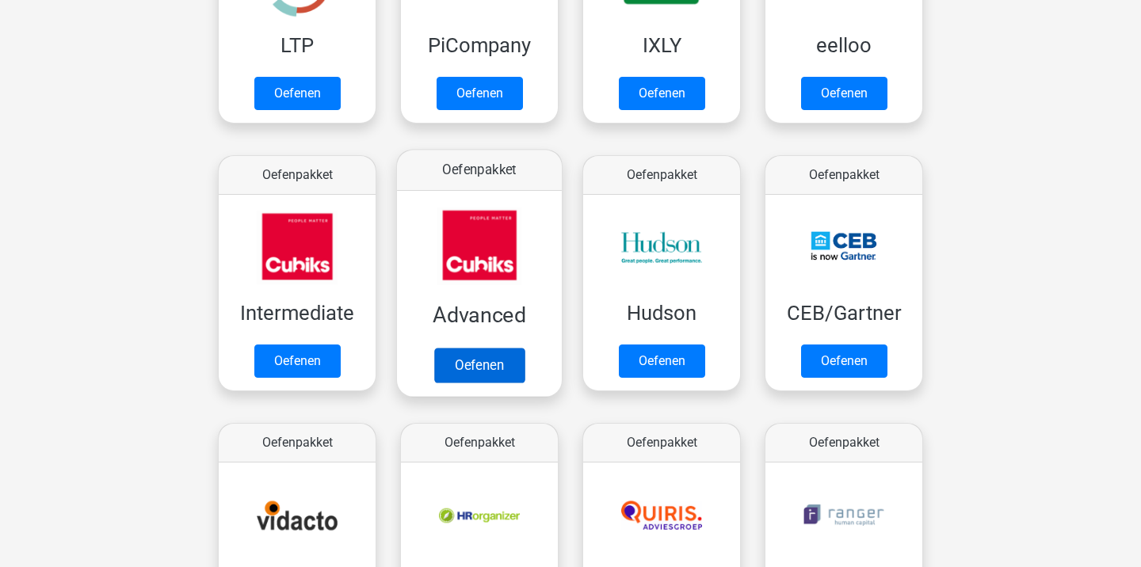
click at [491, 356] on link "Oefenen" at bounding box center [479, 365] width 90 height 35
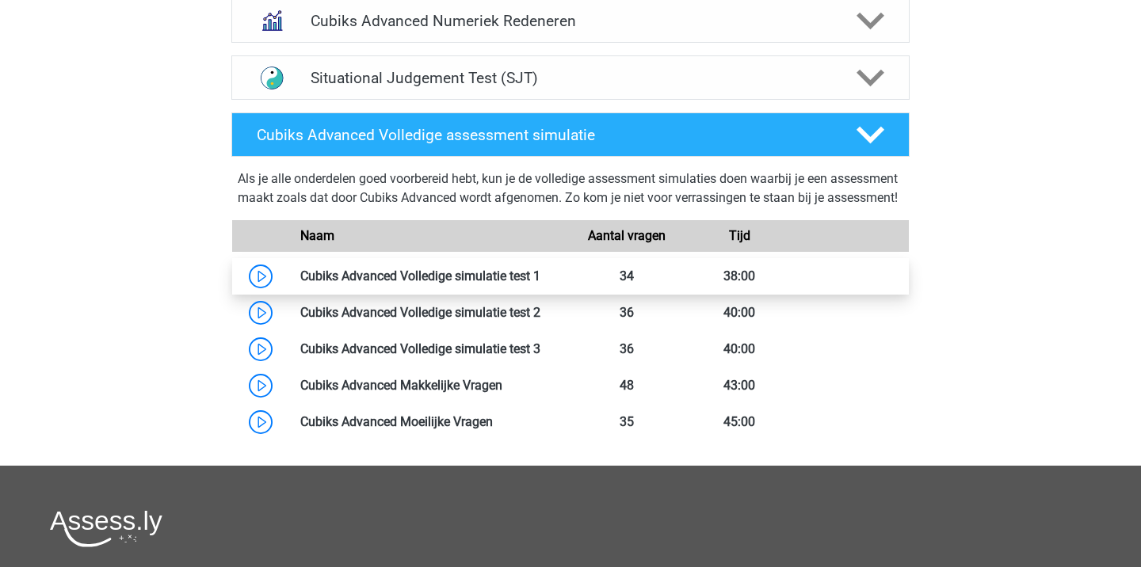
scroll to position [790, 0]
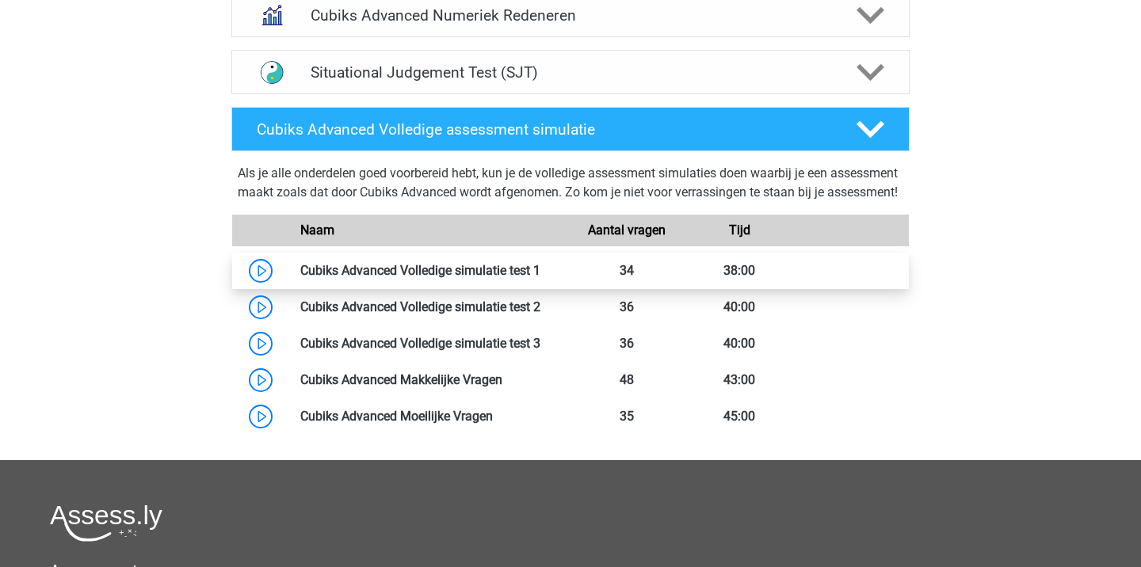
click at [540, 278] on link at bounding box center [540, 270] width 0 height 15
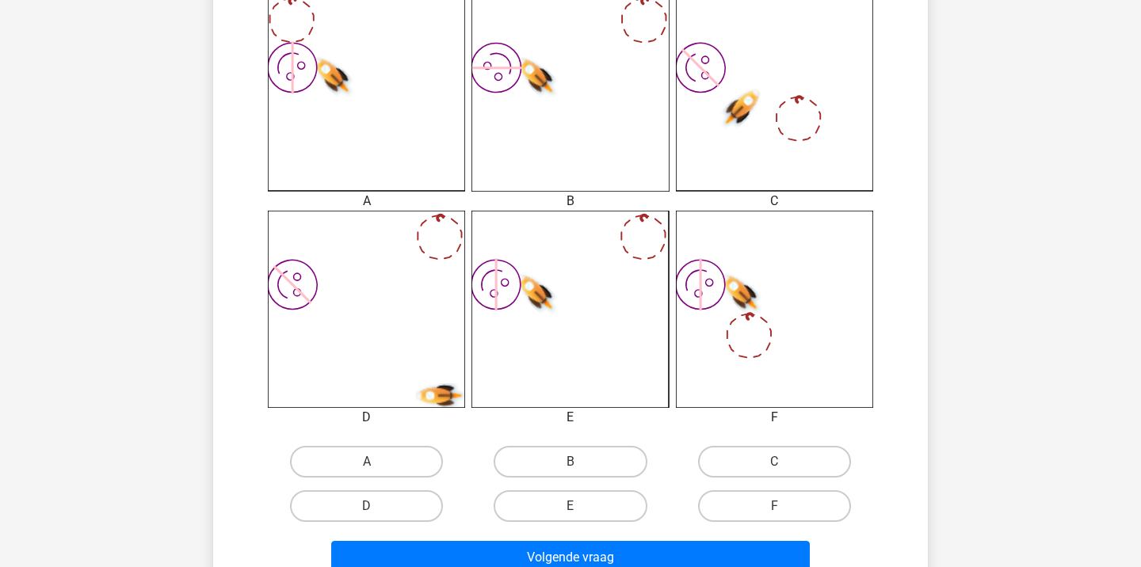
scroll to position [451, 0]
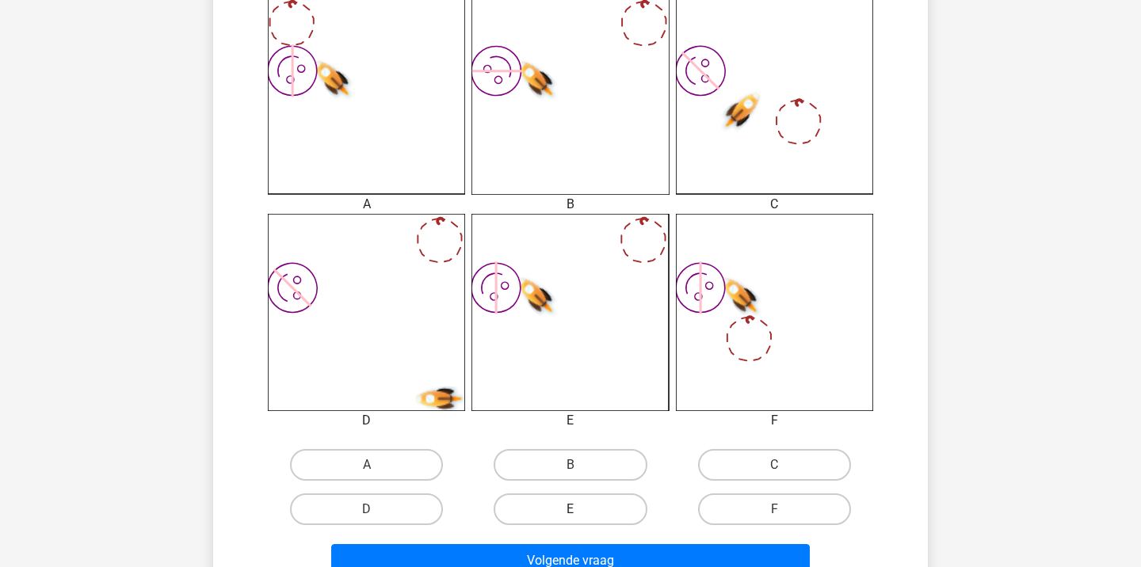
click at [610, 513] on label "E" at bounding box center [570, 510] width 153 height 32
click at [581, 513] on input "E" at bounding box center [576, 515] width 10 height 10
radio input "true"
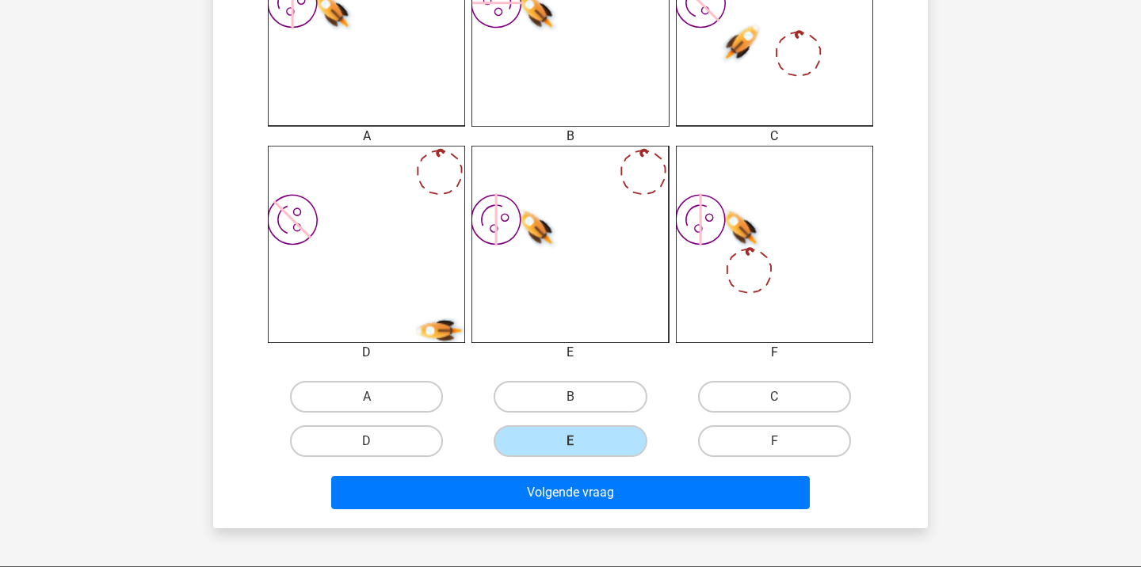
scroll to position [597, 0]
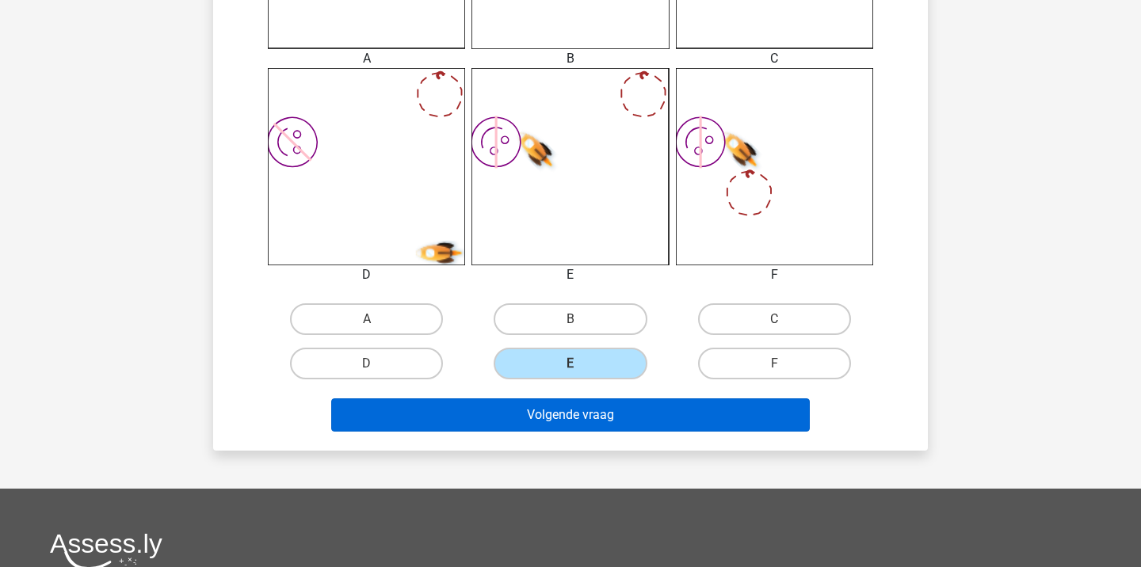
click at [652, 413] on button "Volgende vraag" at bounding box center [570, 415] width 479 height 33
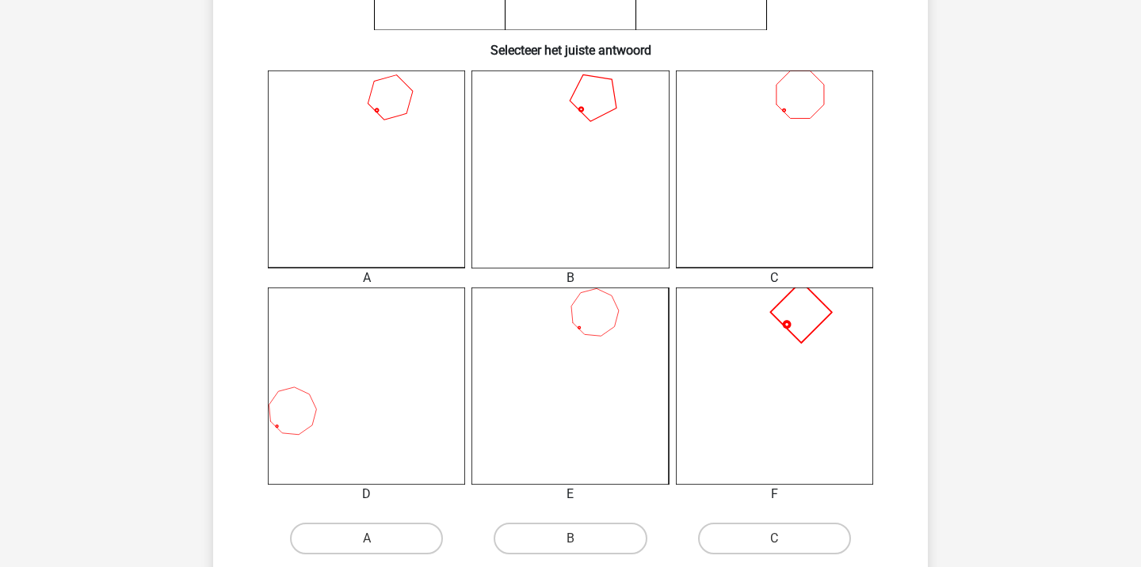
scroll to position [377, 0]
click at [742, 543] on label "C" at bounding box center [774, 539] width 153 height 32
click at [774, 543] on input "C" at bounding box center [779, 544] width 10 height 10
radio input "true"
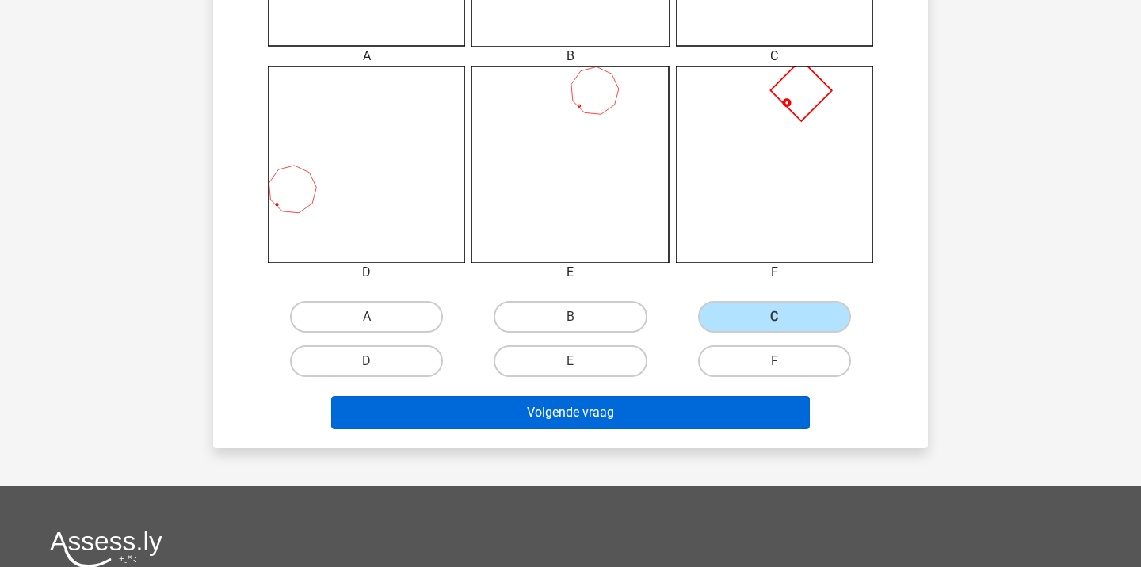
click at [681, 418] on button "Volgende vraag" at bounding box center [570, 412] width 479 height 33
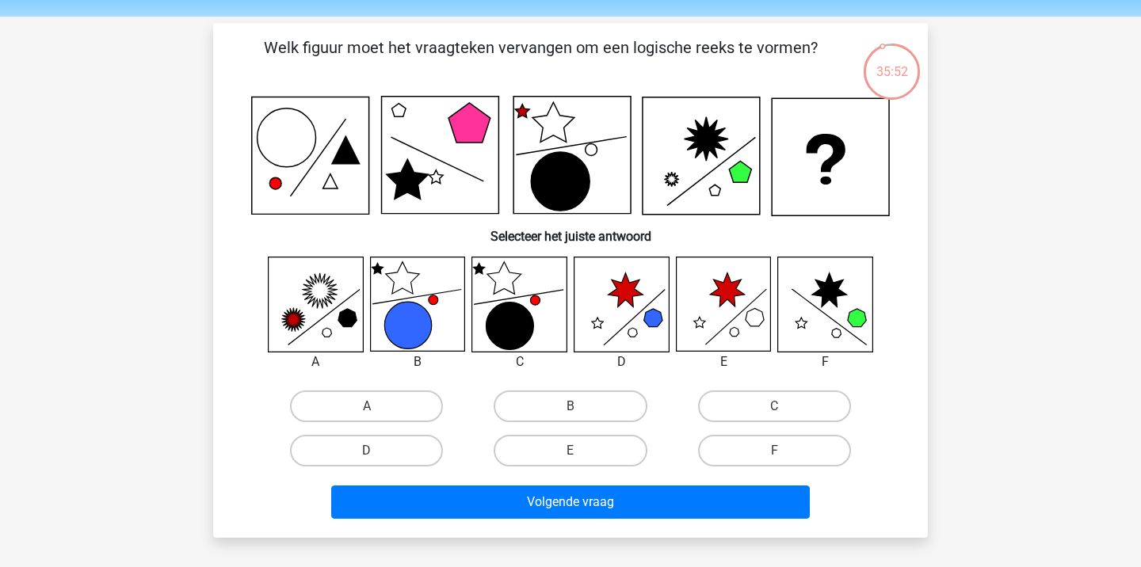
scroll to position [53, 0]
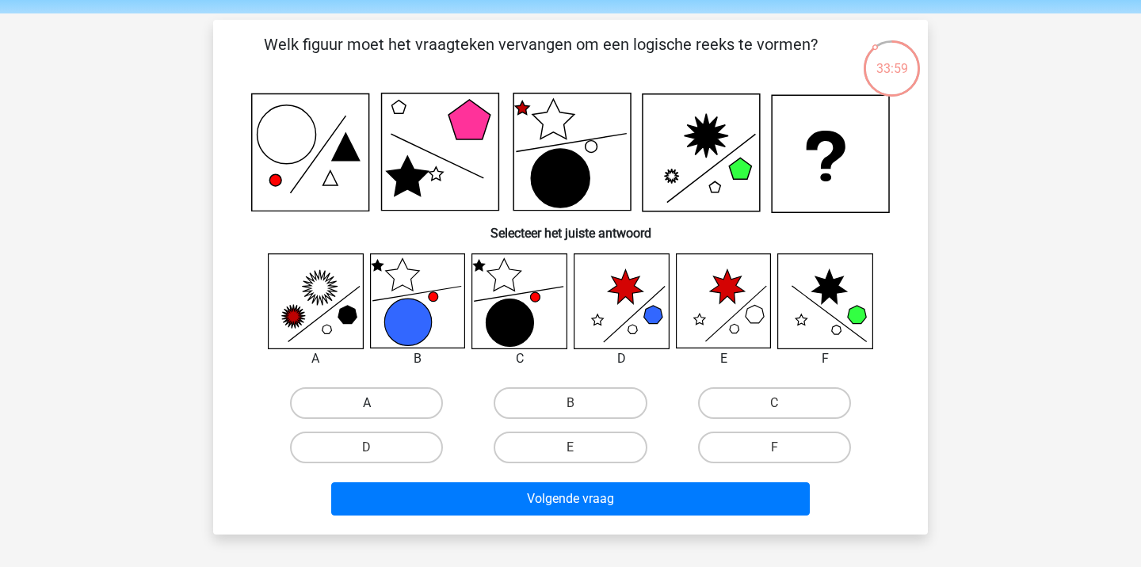
click at [402, 406] on label "A" at bounding box center [366, 403] width 153 height 32
click at [377, 406] on input "A" at bounding box center [372, 408] width 10 height 10
radio input "true"
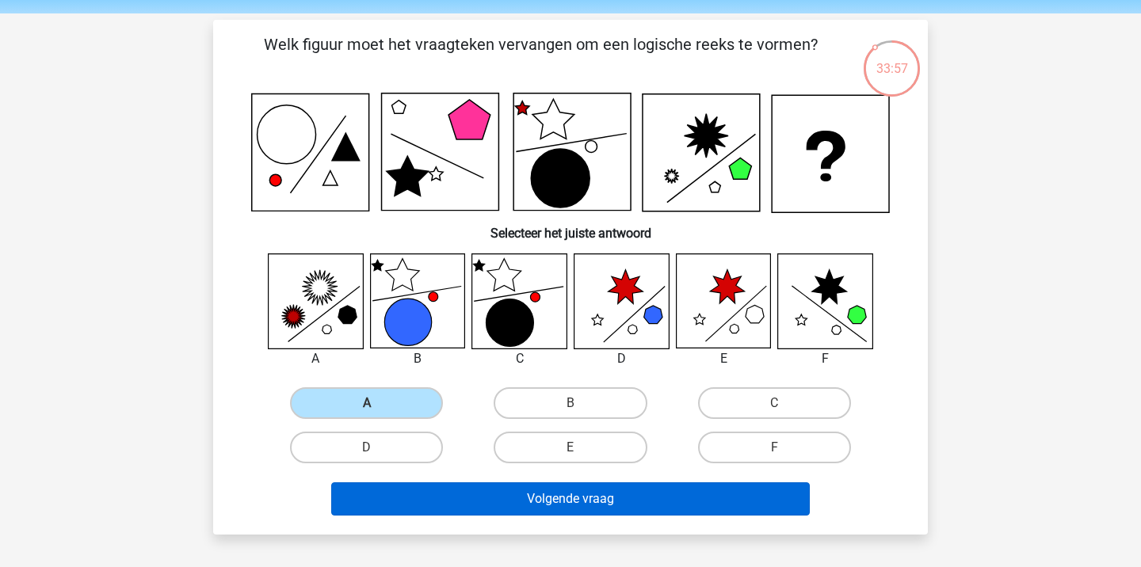
click at [522, 498] on button "Volgende vraag" at bounding box center [570, 499] width 479 height 33
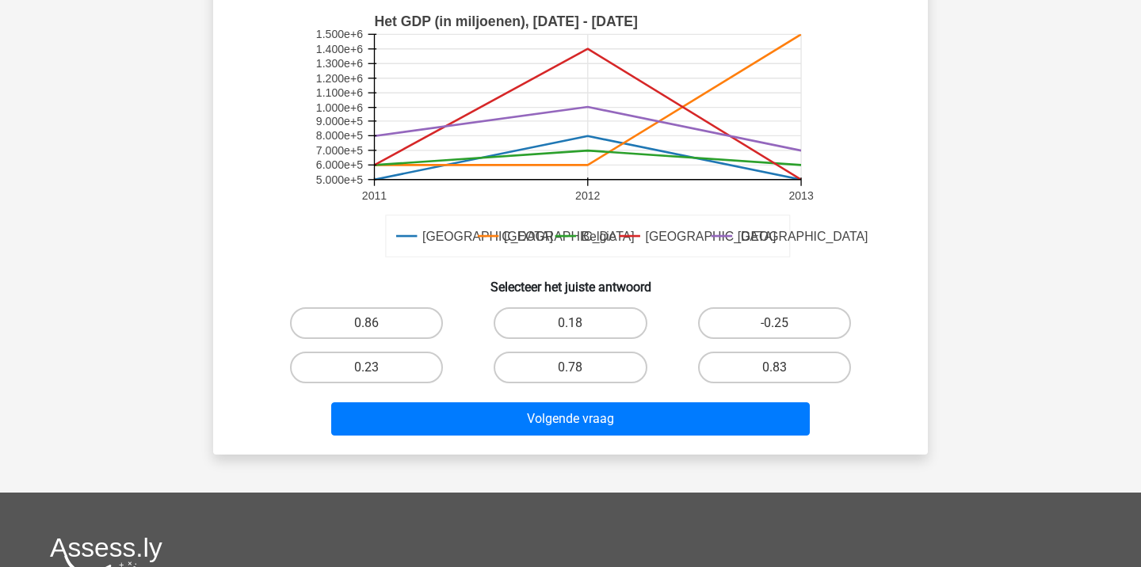
scroll to position [403, 0]
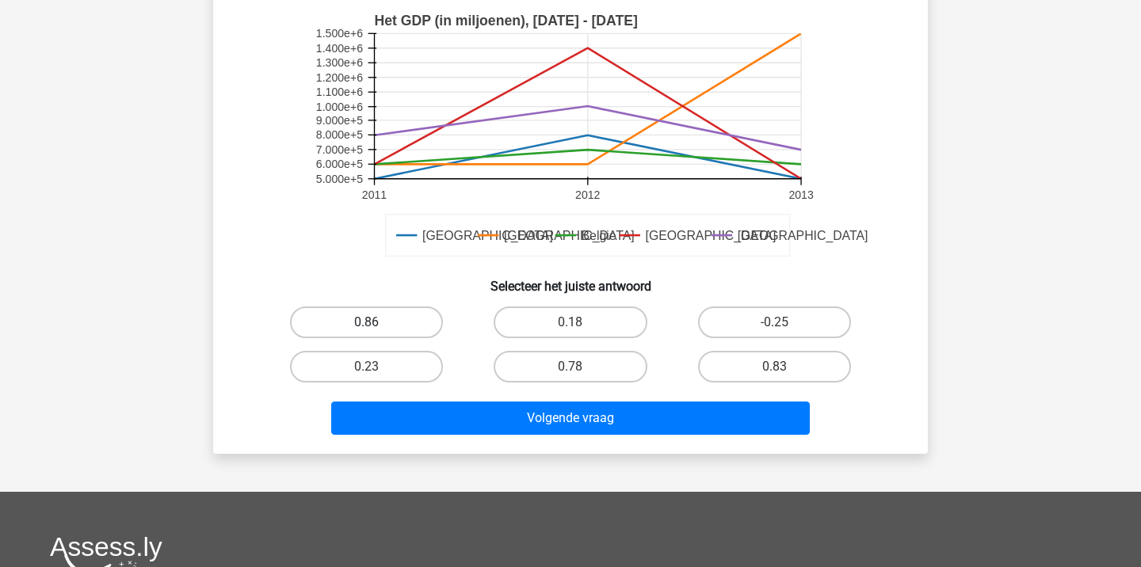
click at [343, 333] on label "0.86" at bounding box center [366, 323] width 153 height 32
click at [367, 333] on input "0.86" at bounding box center [372, 328] width 10 height 10
radio input "true"
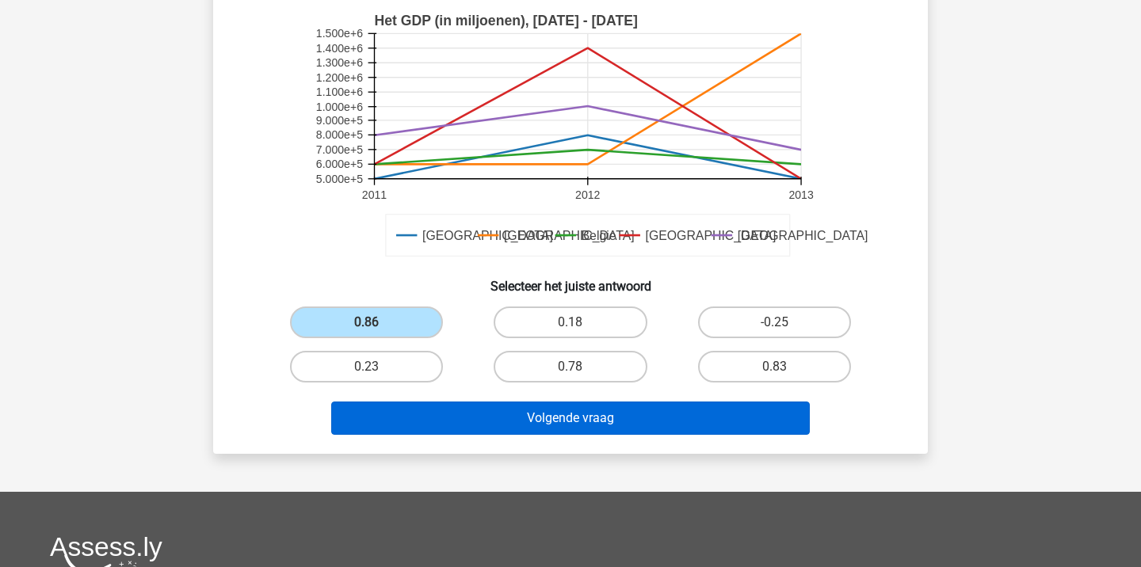
click at [449, 410] on button "Volgende vraag" at bounding box center [570, 418] width 479 height 33
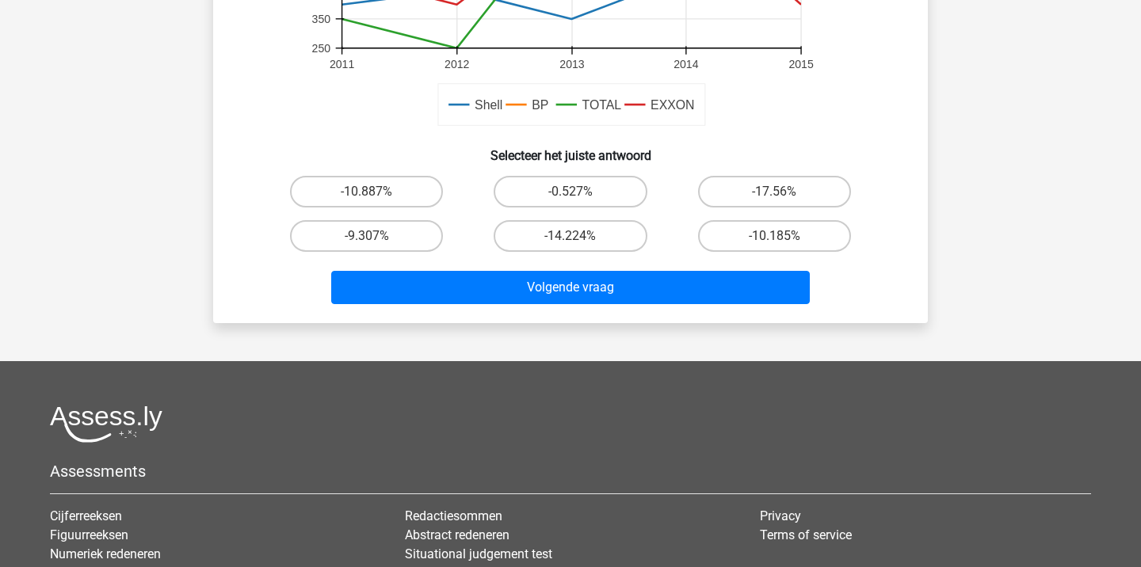
scroll to position [610, 0]
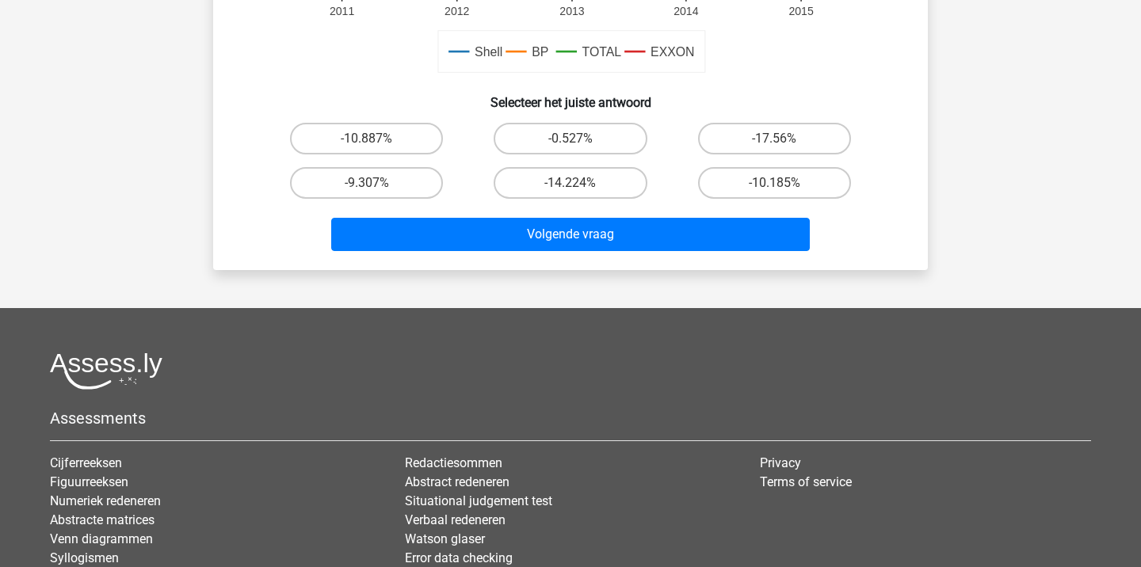
click at [780, 144] on input "-17.56%" at bounding box center [779, 144] width 10 height 10
radio input "true"
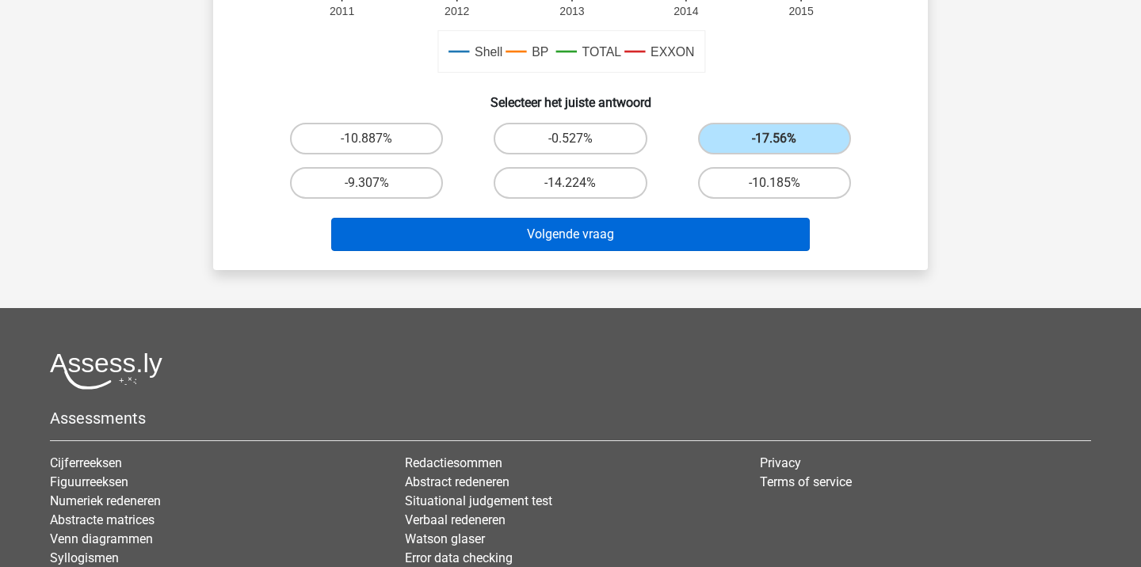
click at [742, 223] on button "Volgende vraag" at bounding box center [570, 234] width 479 height 33
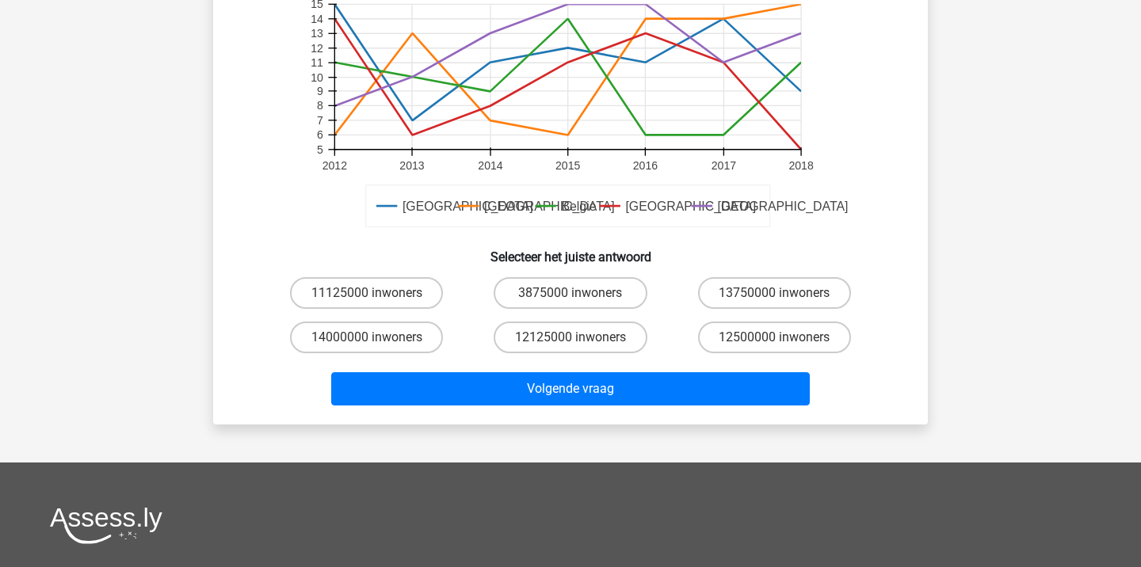
scroll to position [465, 0]
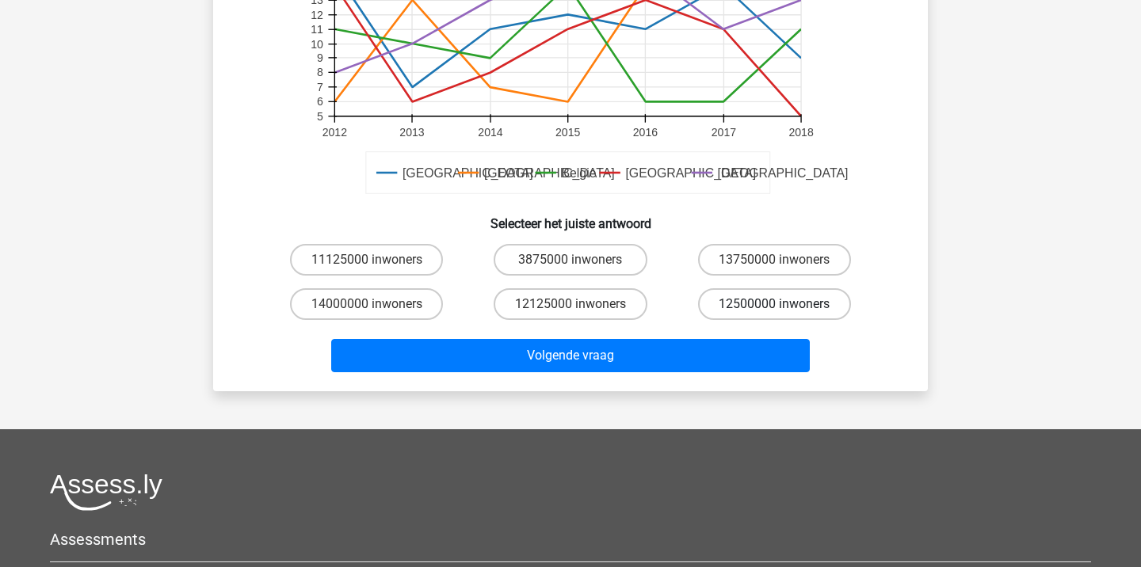
click at [782, 298] on label "12500000 inwoners" at bounding box center [774, 304] width 153 height 32
click at [782, 304] on input "12500000 inwoners" at bounding box center [779, 309] width 10 height 10
radio input "true"
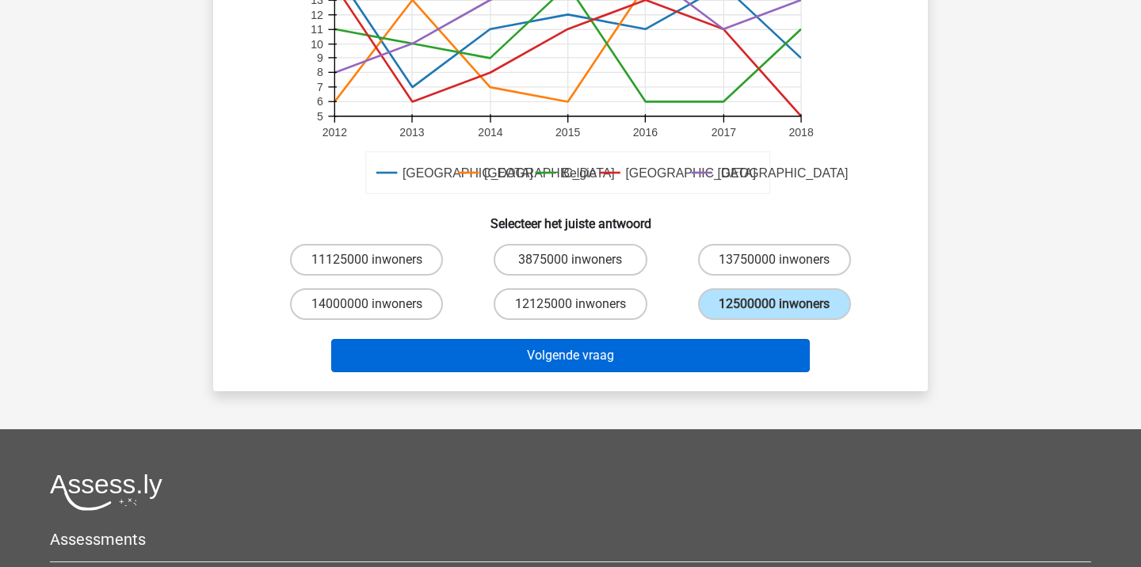
click at [576, 349] on button "Volgende vraag" at bounding box center [570, 355] width 479 height 33
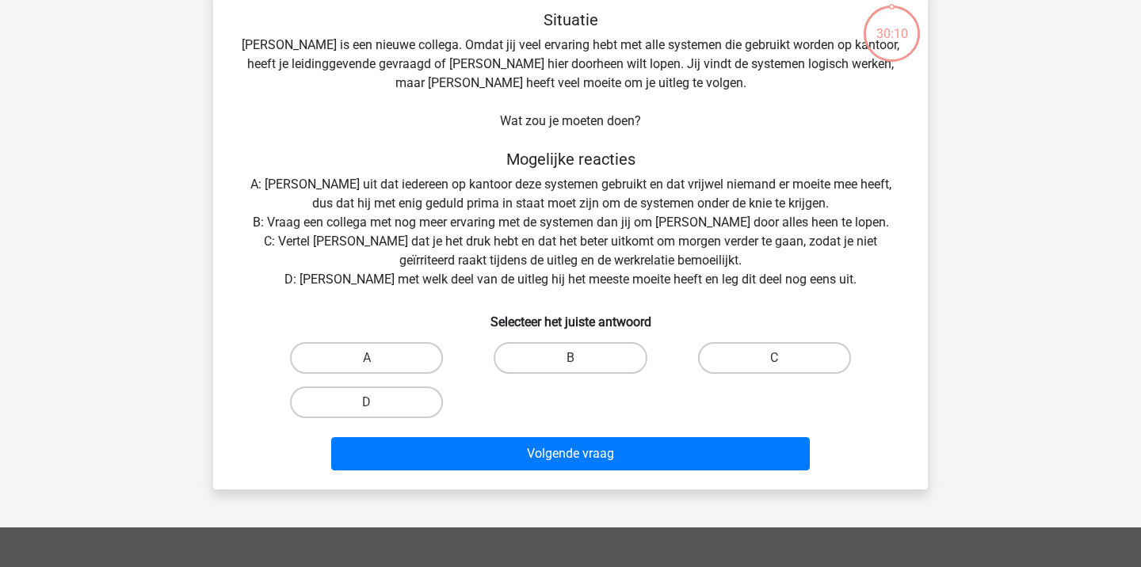
scroll to position [73, 0]
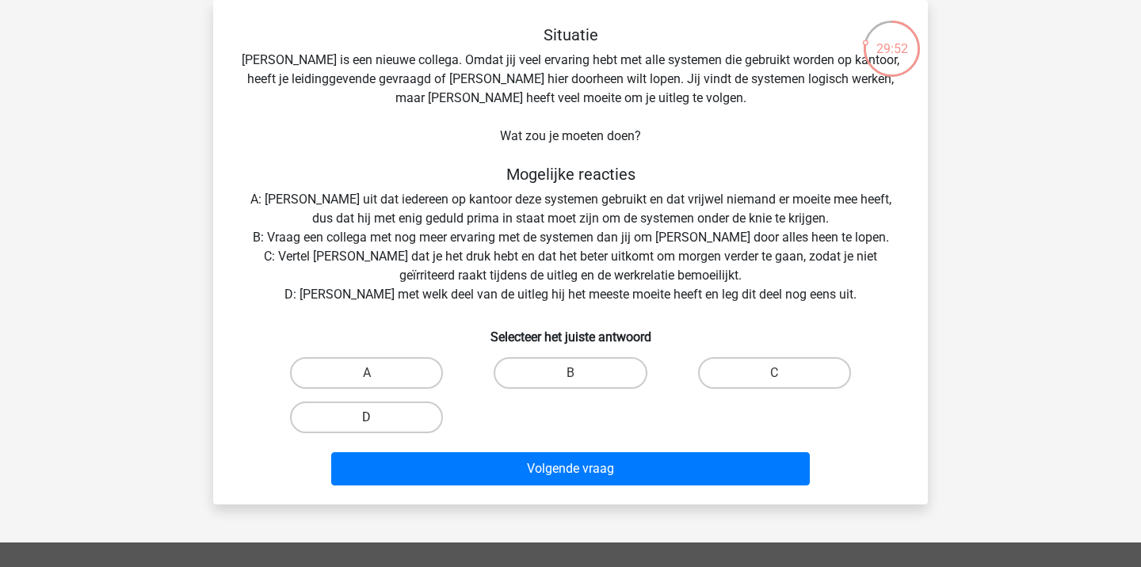
click at [380, 422] on label "D" at bounding box center [366, 418] width 153 height 32
click at [377, 422] on input "D" at bounding box center [372, 423] width 10 height 10
radio input "true"
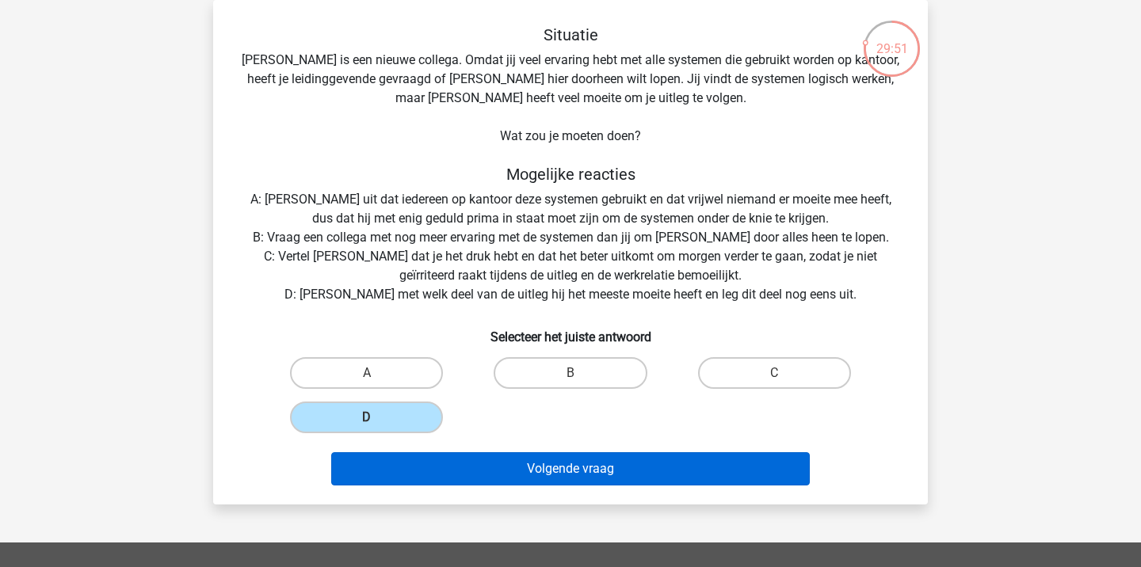
click at [452, 466] on button "Volgende vraag" at bounding box center [570, 468] width 479 height 33
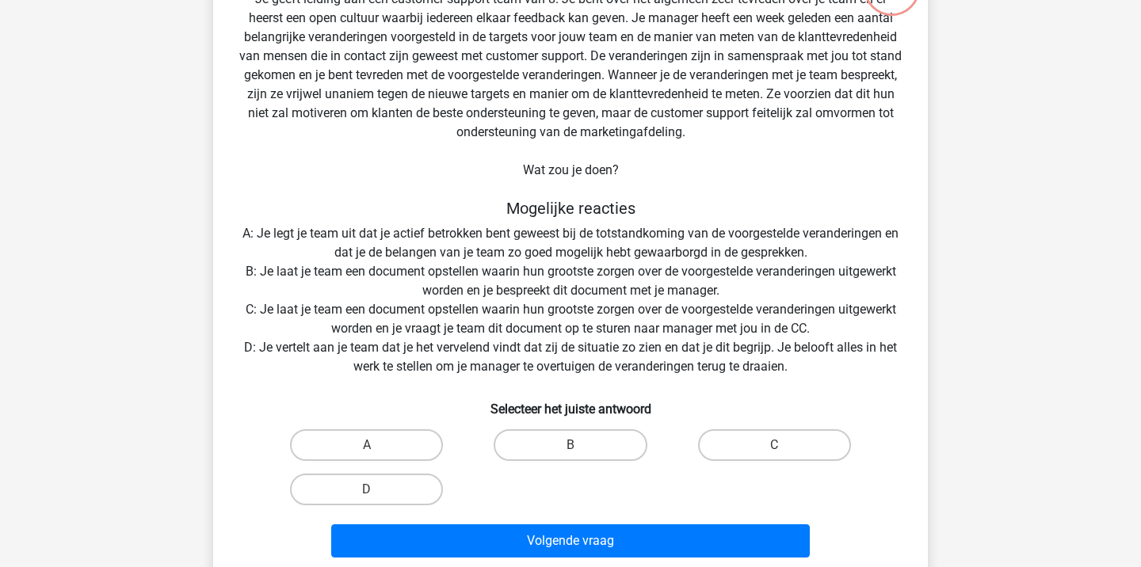
scroll to position [135, 0]
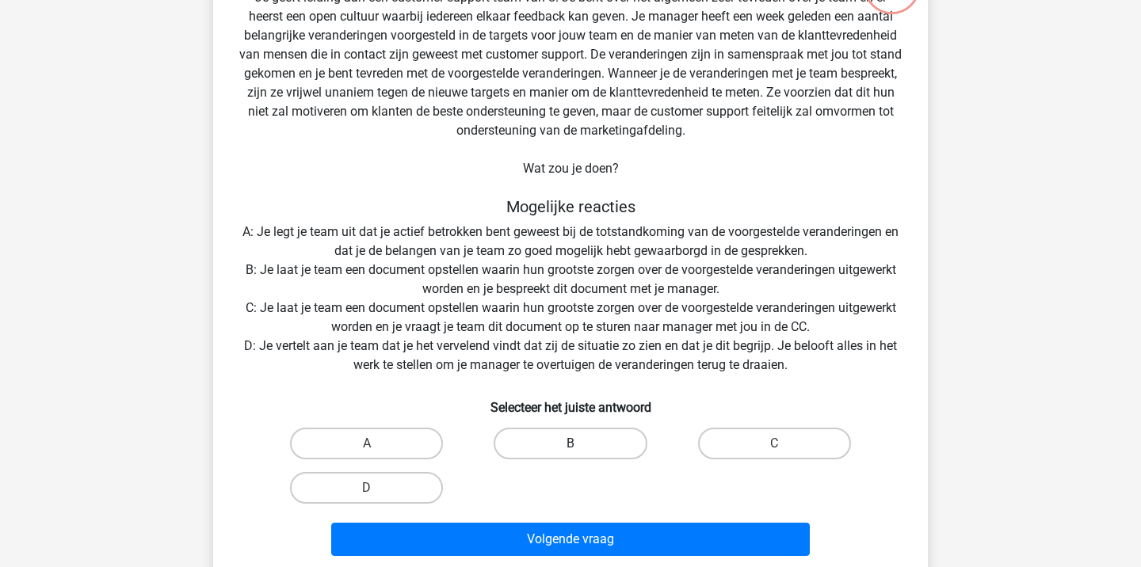
click at [540, 446] on label "B" at bounding box center [570, 444] width 153 height 32
click at [571, 446] on input "B" at bounding box center [576, 449] width 10 height 10
radio input "true"
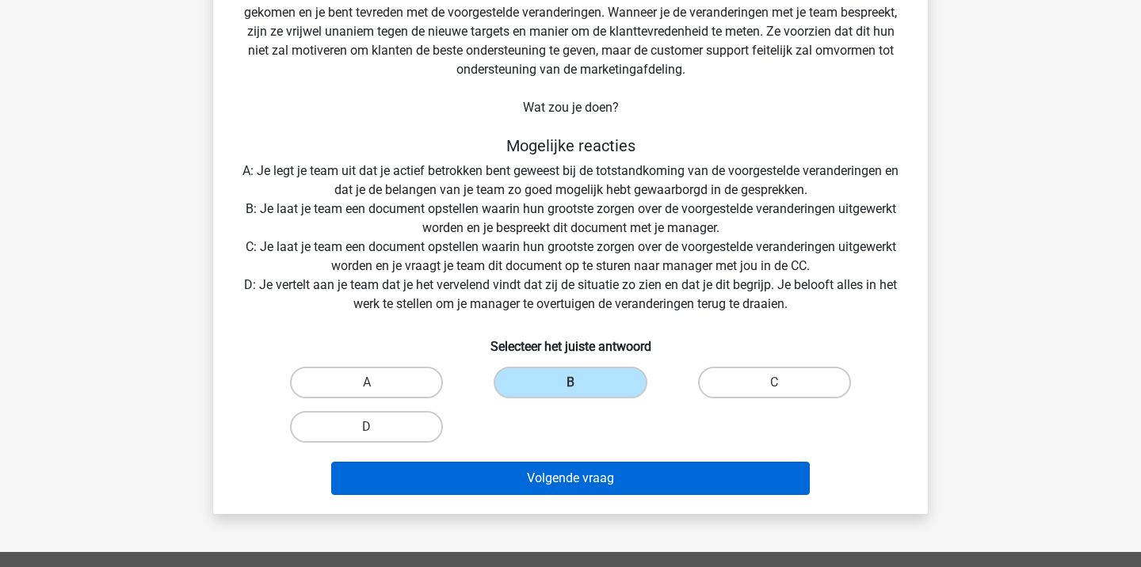
click at [538, 486] on button "Volgende vraag" at bounding box center [570, 478] width 479 height 33
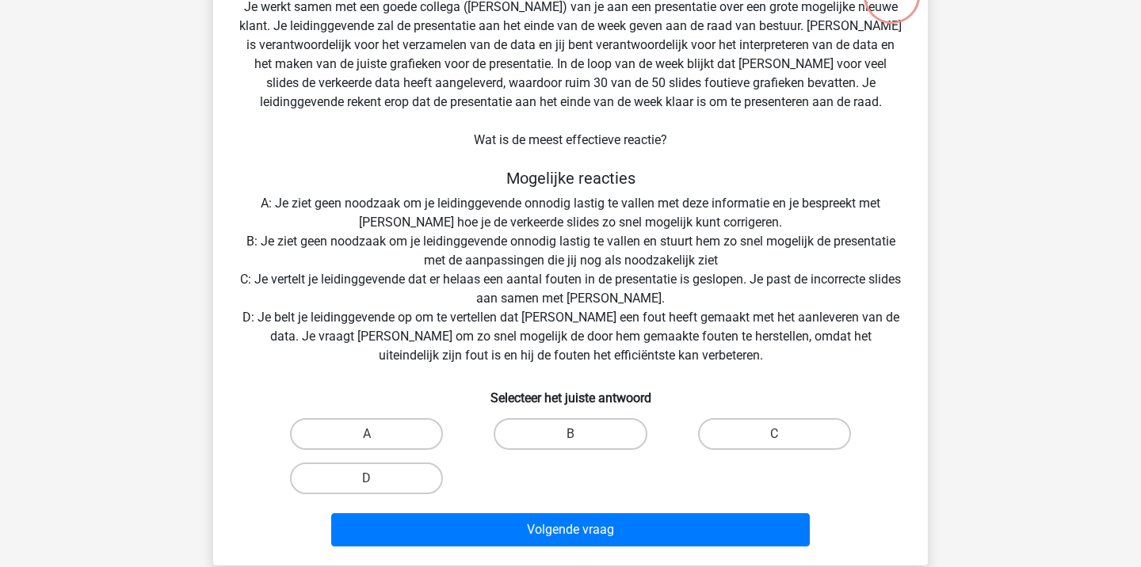
scroll to position [143, 0]
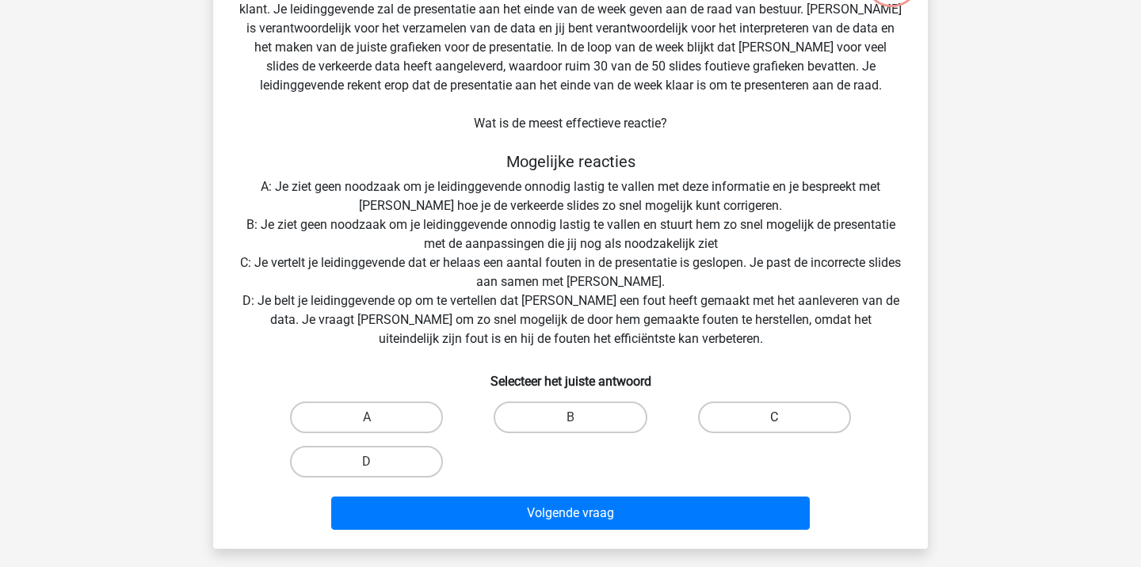
click at [788, 420] on label "C" at bounding box center [774, 418] width 153 height 32
click at [784, 420] on input "C" at bounding box center [779, 423] width 10 height 10
radio input "true"
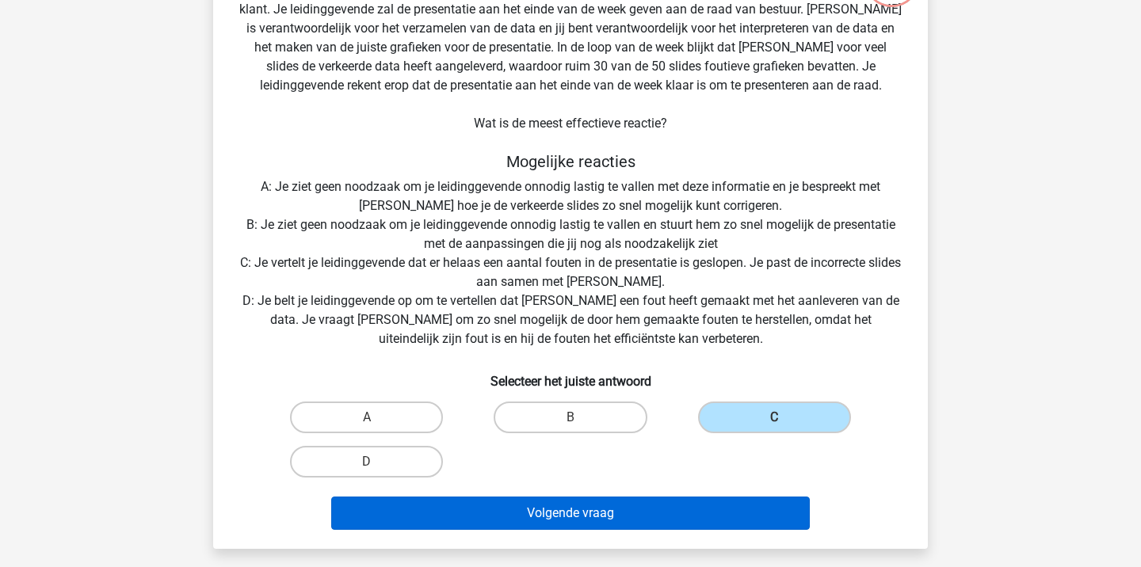
click at [642, 507] on button "Volgende vraag" at bounding box center [570, 513] width 479 height 33
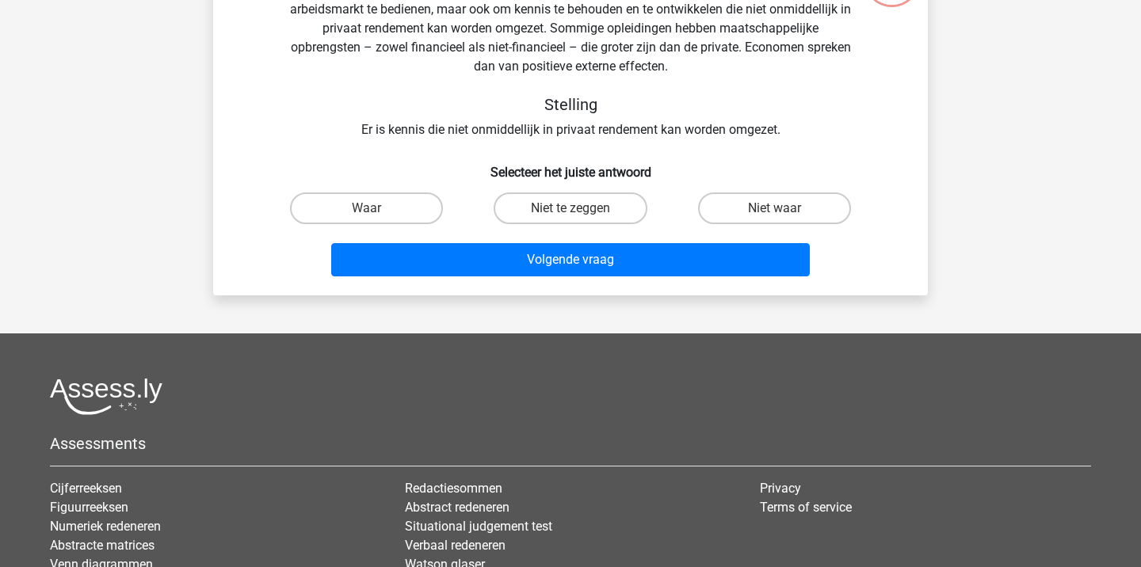
scroll to position [73, 0]
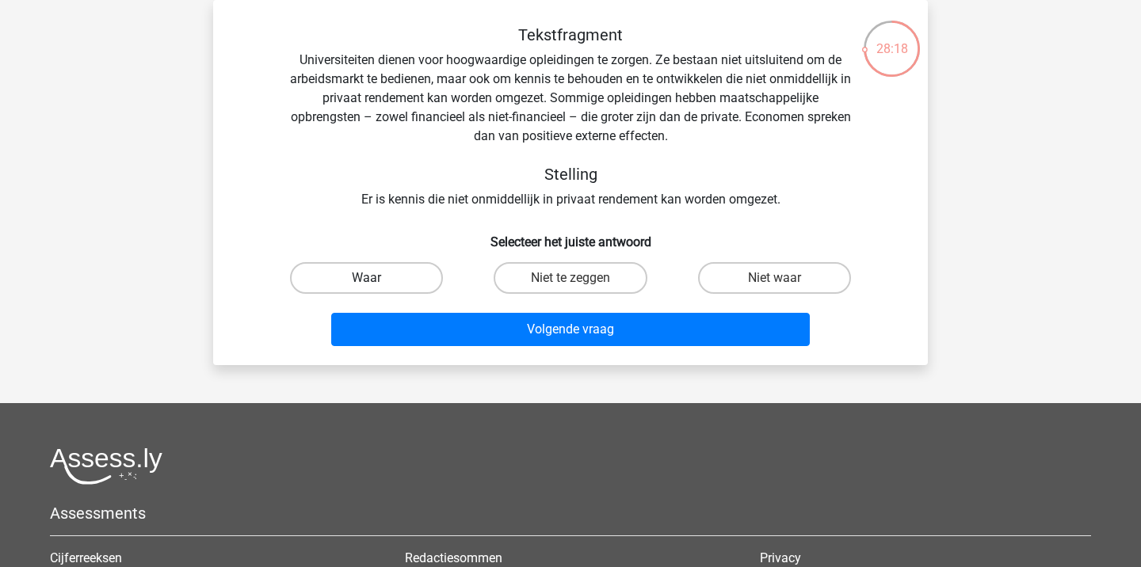
click at [382, 292] on label "Waar" at bounding box center [366, 278] width 153 height 32
click at [377, 288] on input "Waar" at bounding box center [372, 283] width 10 height 10
radio input "true"
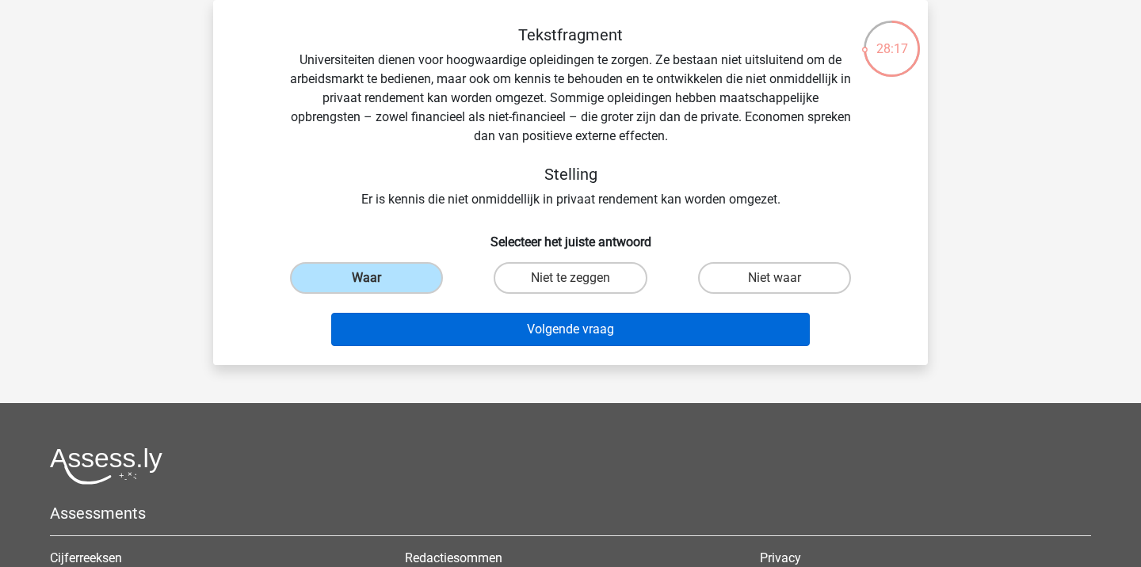
click at [420, 330] on button "Volgende vraag" at bounding box center [570, 329] width 479 height 33
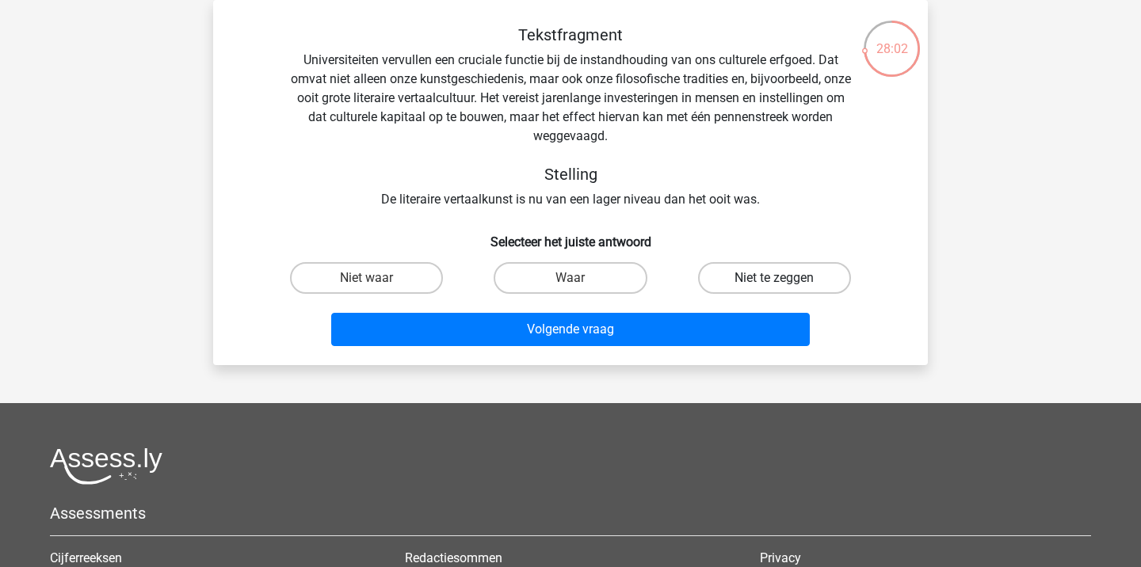
click at [779, 270] on label "Niet te zeggen" at bounding box center [774, 278] width 153 height 32
click at [779, 278] on input "Niet te zeggen" at bounding box center [779, 283] width 10 height 10
radio input "true"
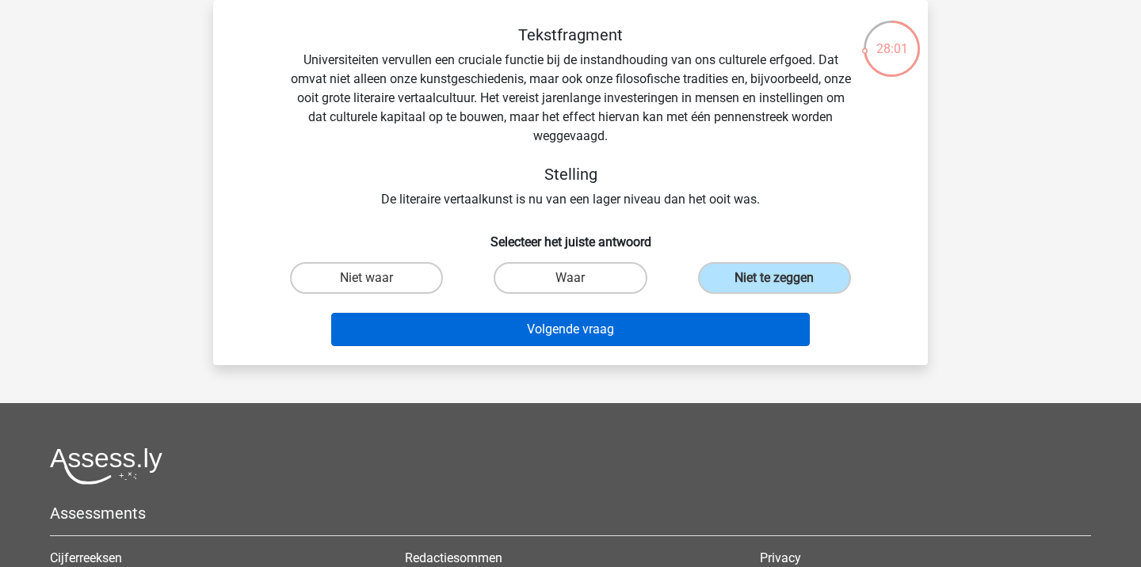
click at [555, 327] on button "Volgende vraag" at bounding box center [570, 329] width 479 height 33
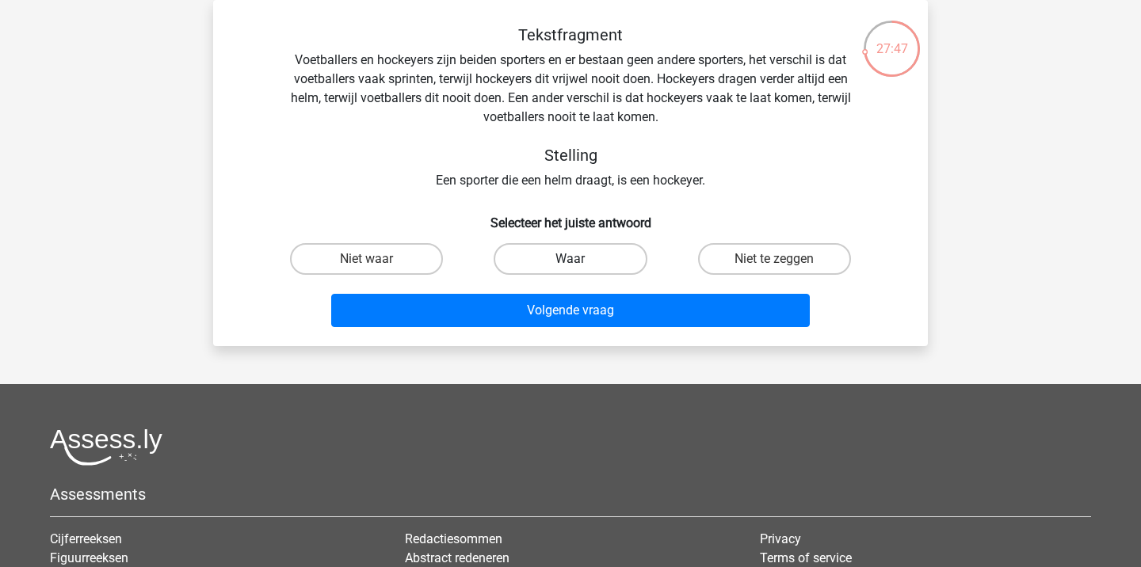
click at [608, 260] on label "Waar" at bounding box center [570, 259] width 153 height 32
click at [581, 260] on input "Waar" at bounding box center [576, 264] width 10 height 10
radio input "true"
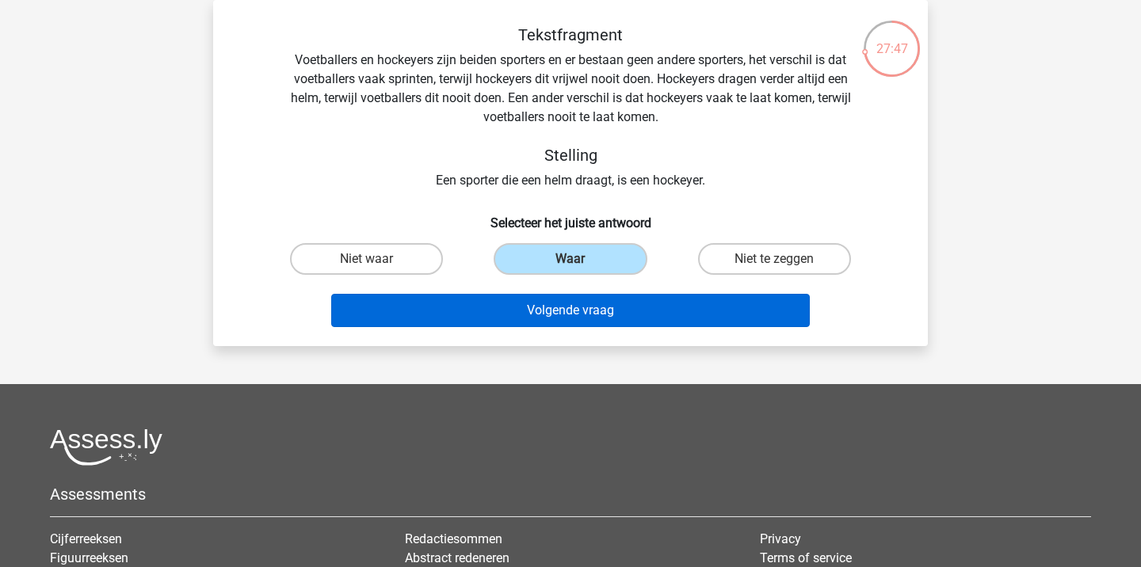
click at [609, 321] on button "Volgende vraag" at bounding box center [570, 310] width 479 height 33
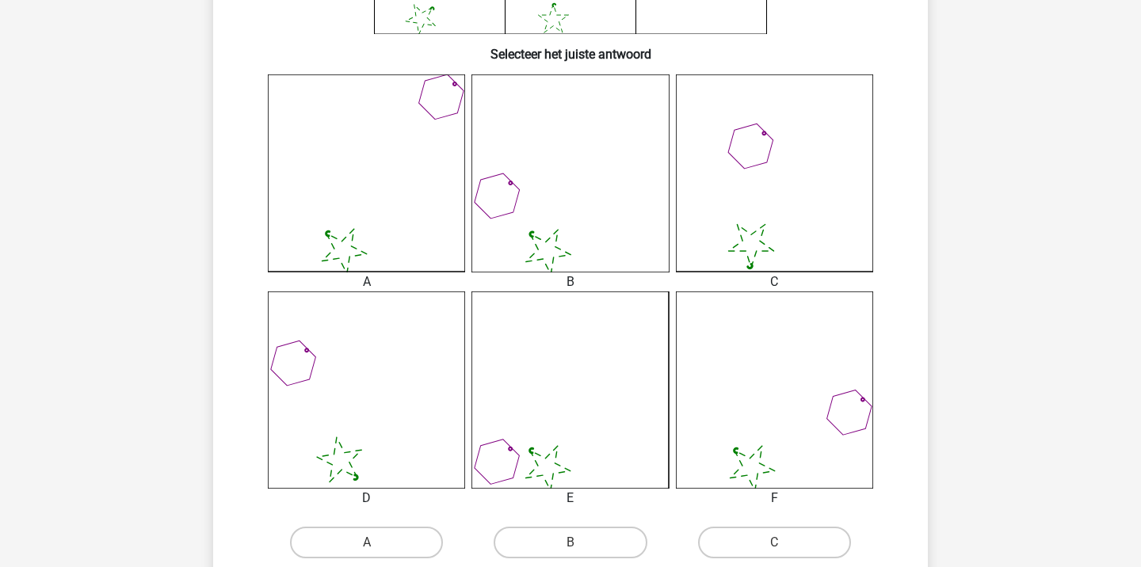
scroll to position [556, 0]
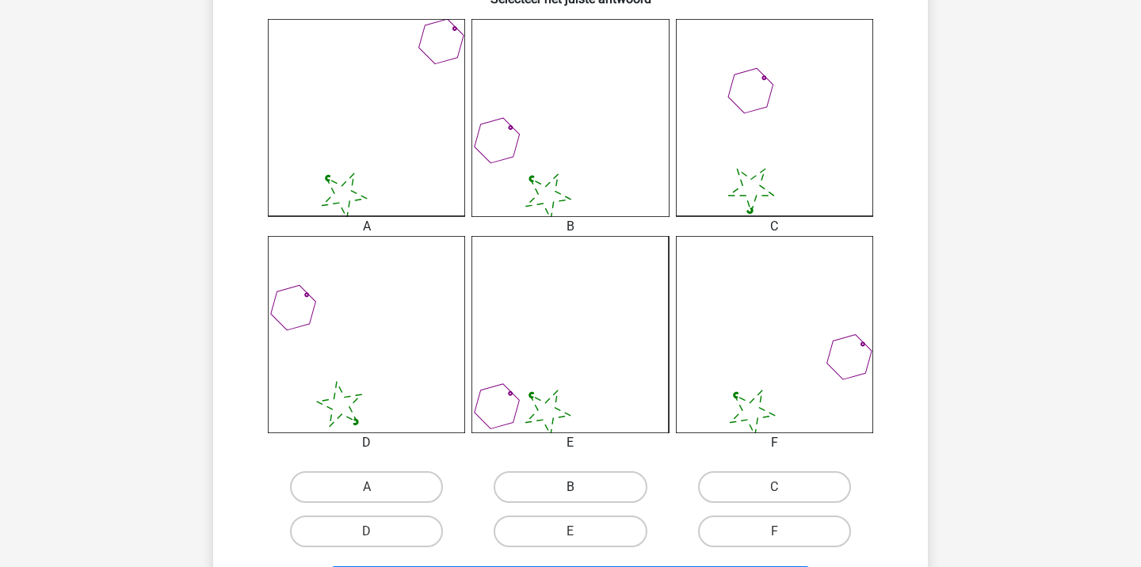
click at [597, 497] on label "B" at bounding box center [570, 487] width 153 height 32
click at [581, 497] on input "B" at bounding box center [576, 492] width 10 height 10
radio input "true"
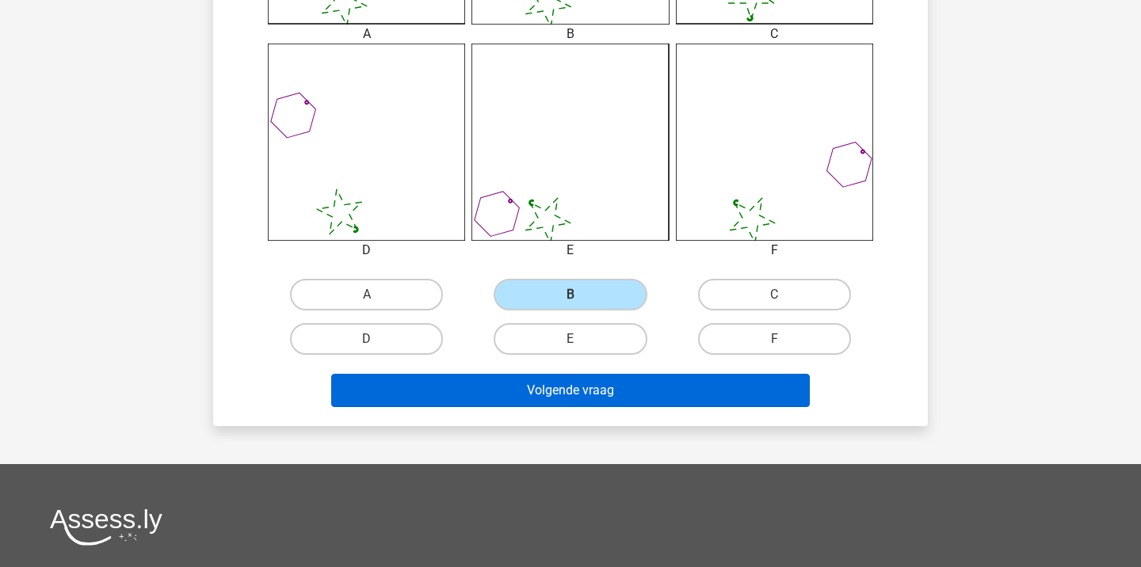
click at [592, 392] on button "Volgende vraag" at bounding box center [570, 390] width 479 height 33
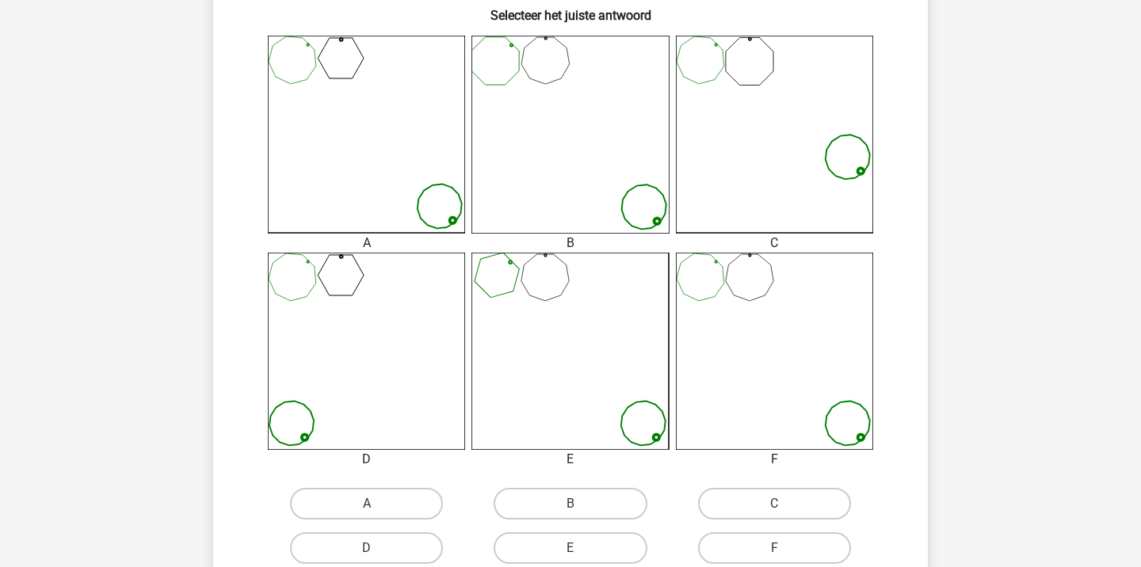
scroll to position [483, 0]
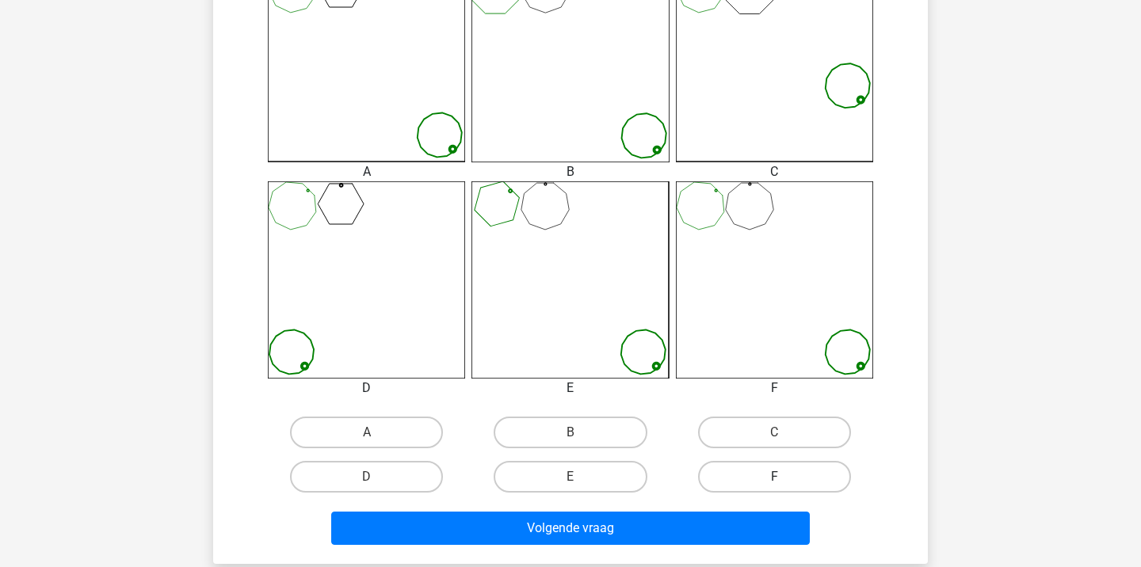
click at [760, 473] on label "F" at bounding box center [774, 477] width 153 height 32
click at [774, 477] on input "F" at bounding box center [779, 482] width 10 height 10
radio input "true"
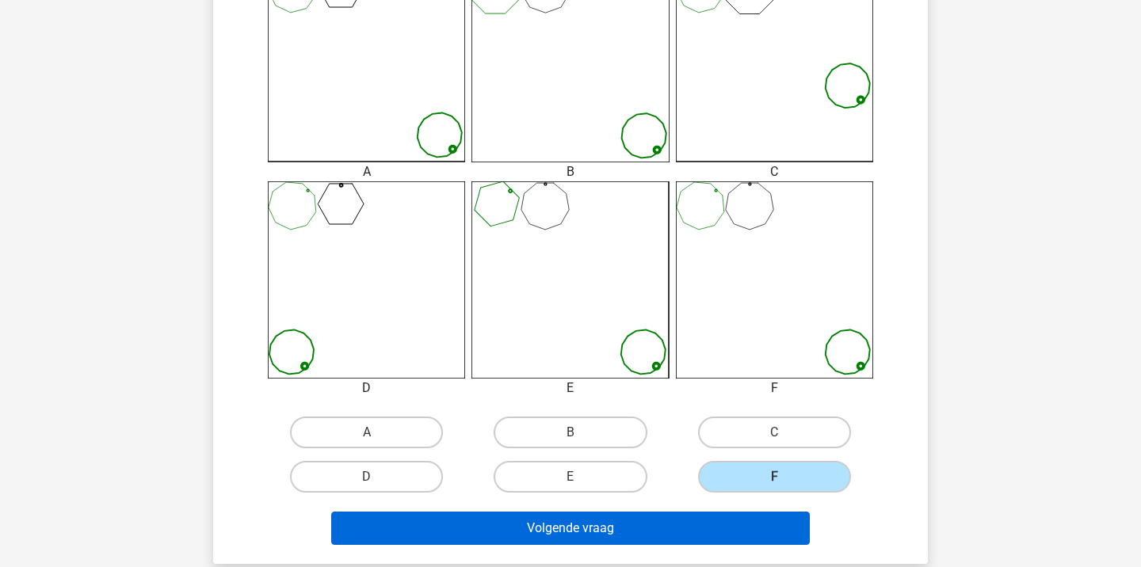
click at [752, 518] on button "Volgende vraag" at bounding box center [570, 528] width 479 height 33
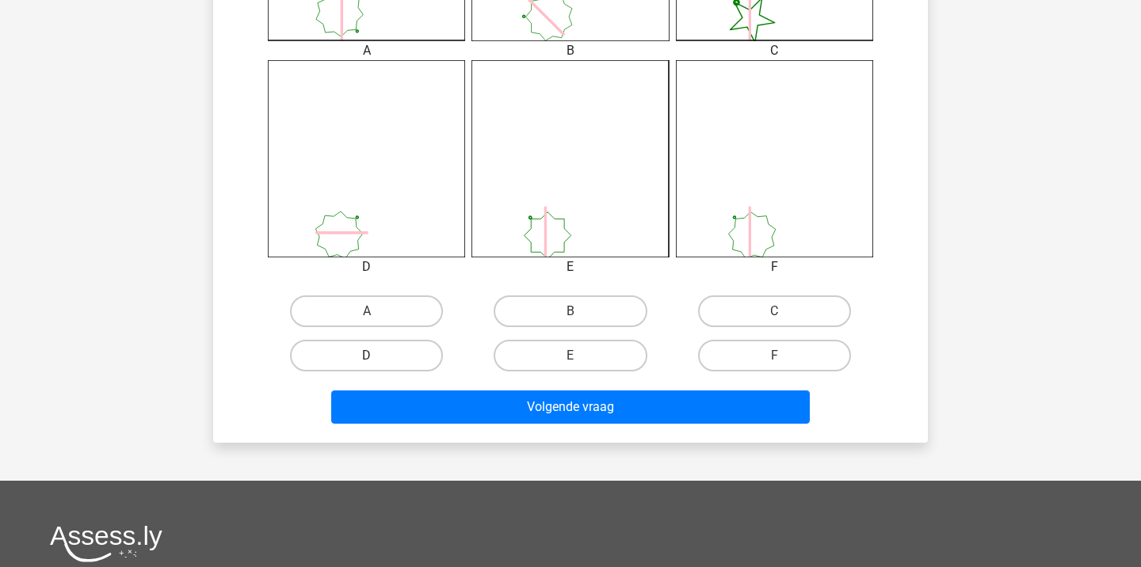
scroll to position [567, 0]
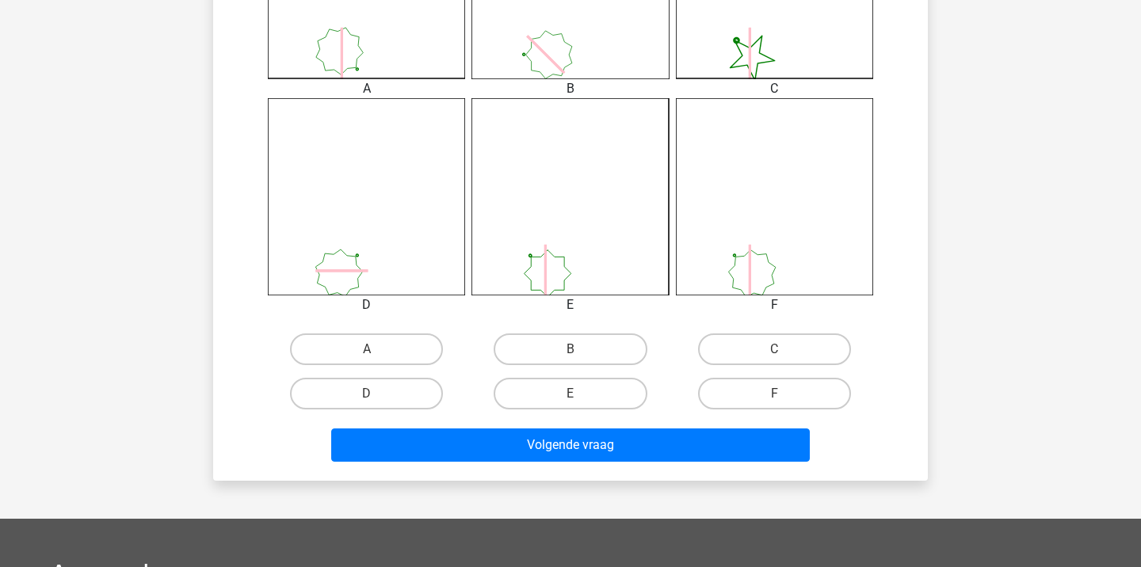
click at [774, 402] on input "F" at bounding box center [779, 399] width 10 height 10
radio input "true"
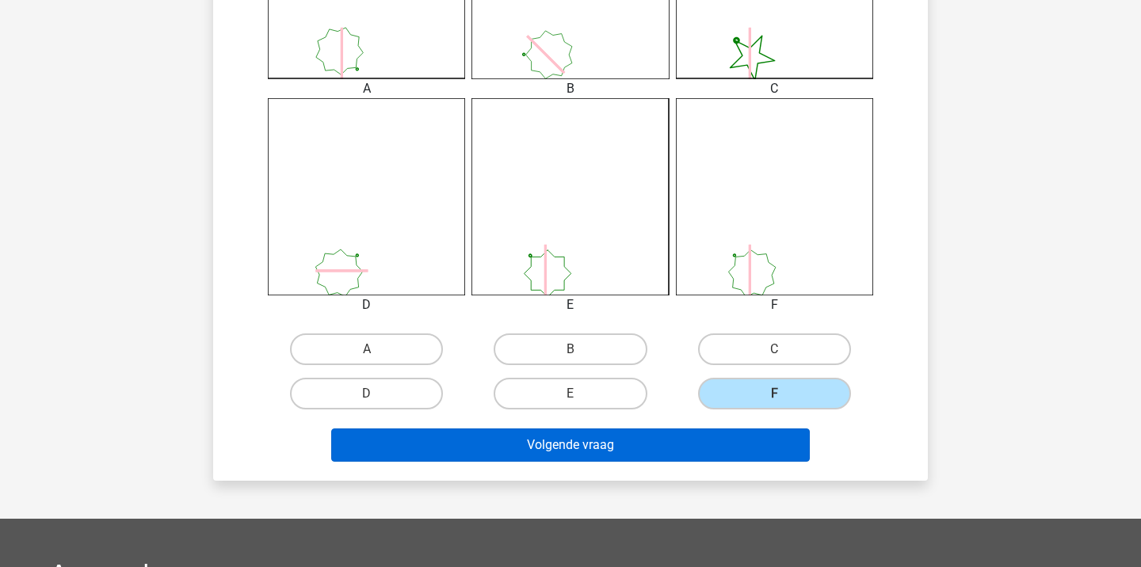
click at [666, 441] on button "Volgende vraag" at bounding box center [570, 445] width 479 height 33
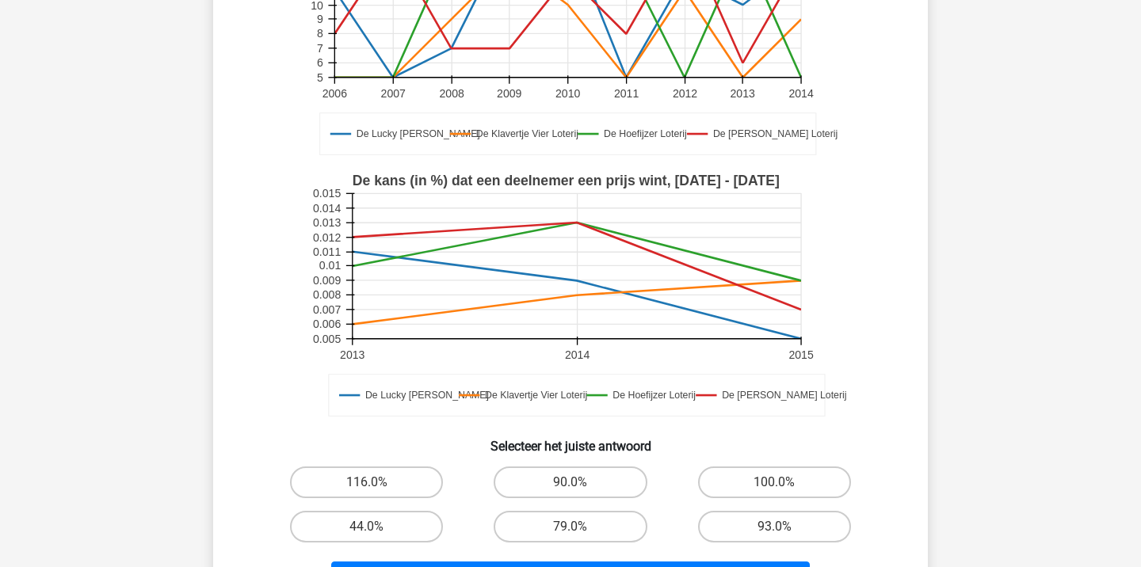
scroll to position [261, 0]
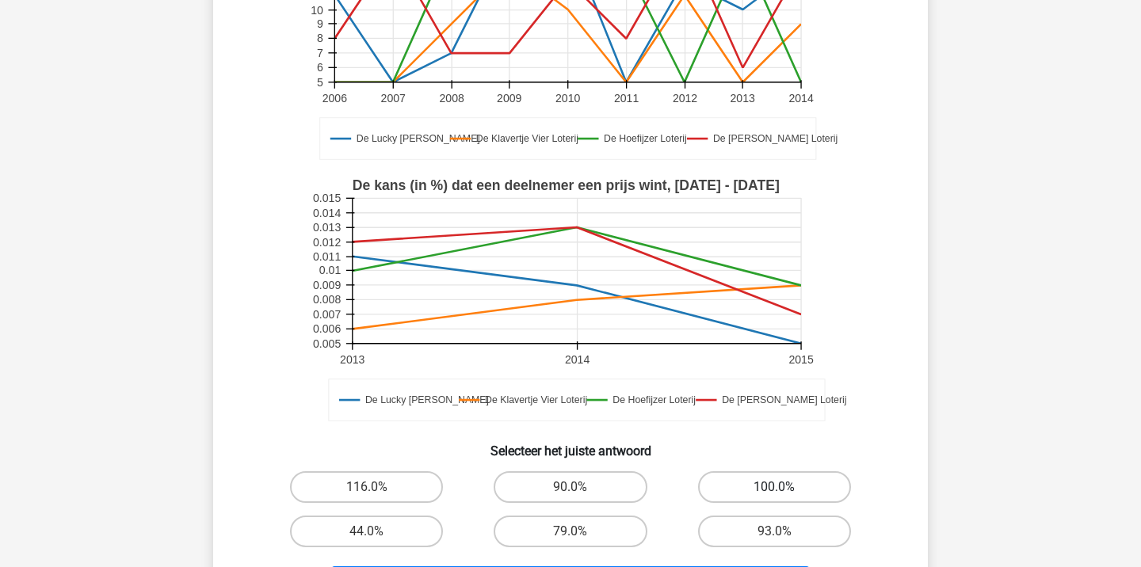
click at [741, 487] on label "100.0%" at bounding box center [774, 487] width 153 height 32
click at [774, 487] on input "100.0%" at bounding box center [779, 492] width 10 height 10
radio input "true"
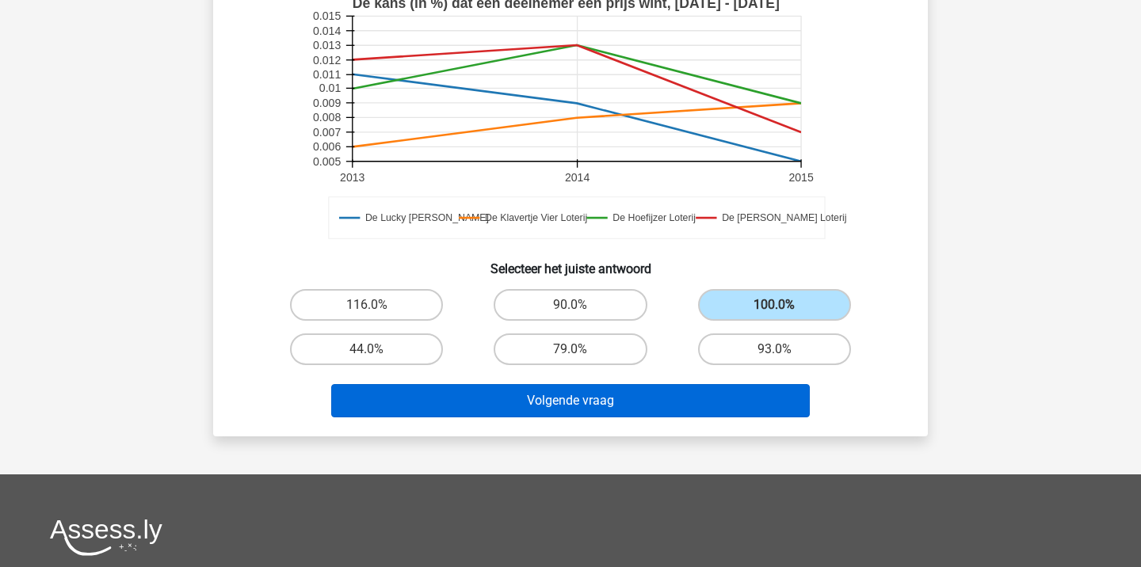
click at [622, 399] on button "Volgende vraag" at bounding box center [570, 400] width 479 height 33
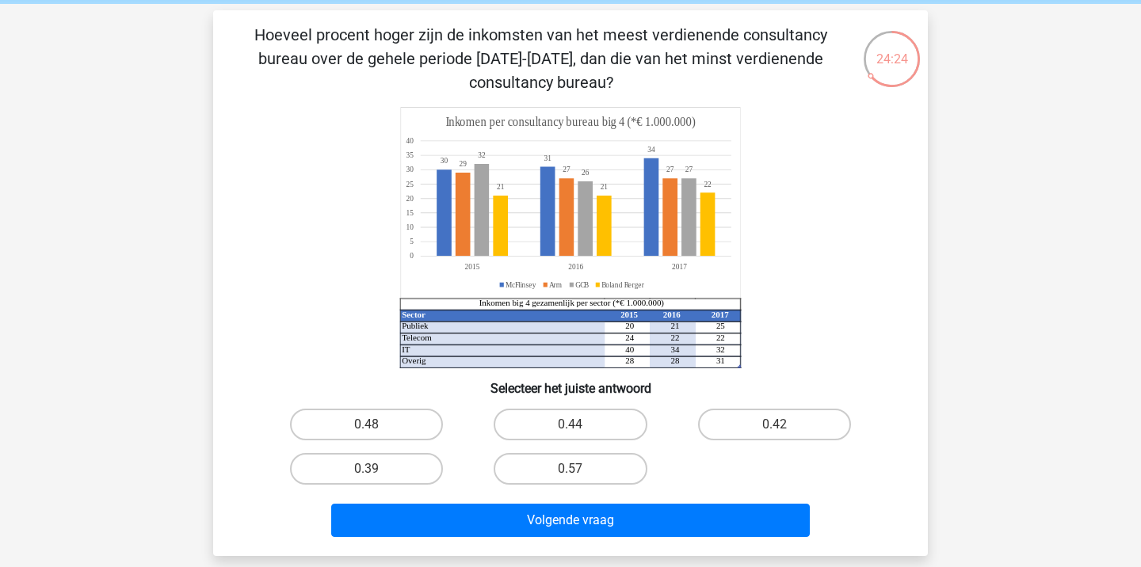
scroll to position [63, 0]
click at [371, 408] on div "0.48" at bounding box center [367, 425] width 204 height 44
click at [375, 422] on label "0.48" at bounding box center [366, 425] width 153 height 32
click at [375, 425] on input "0.48" at bounding box center [372, 430] width 10 height 10
radio input "true"
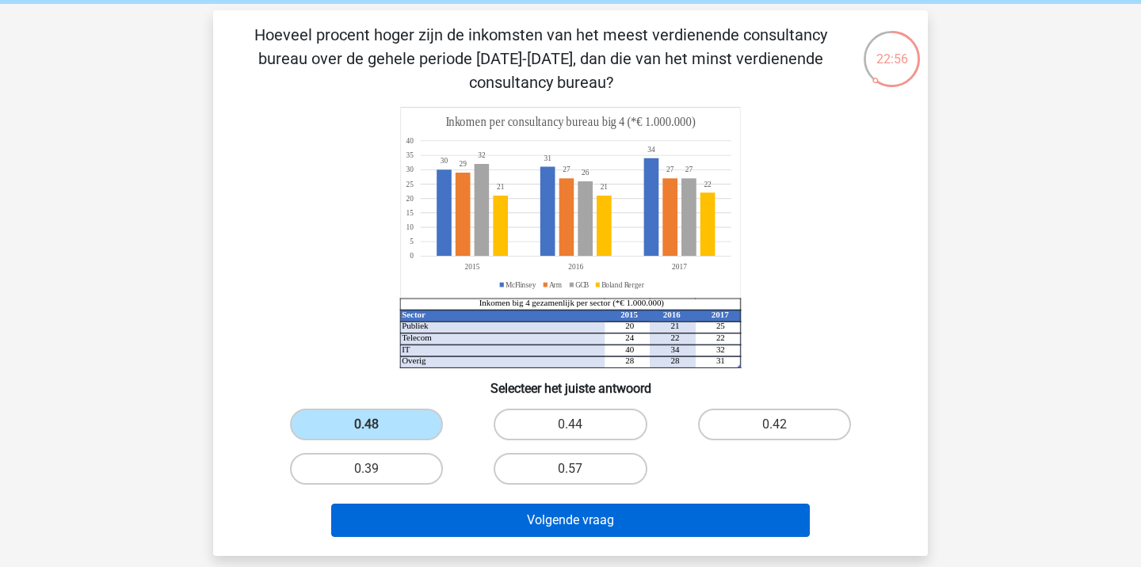
click at [502, 516] on button "Volgende vraag" at bounding box center [570, 520] width 479 height 33
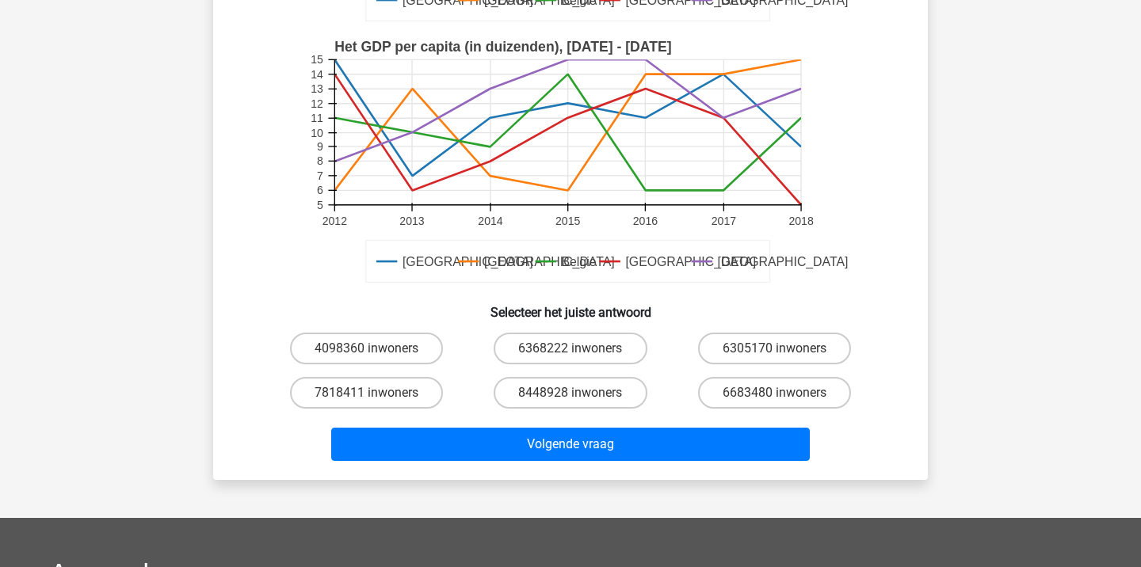
scroll to position [419, 0]
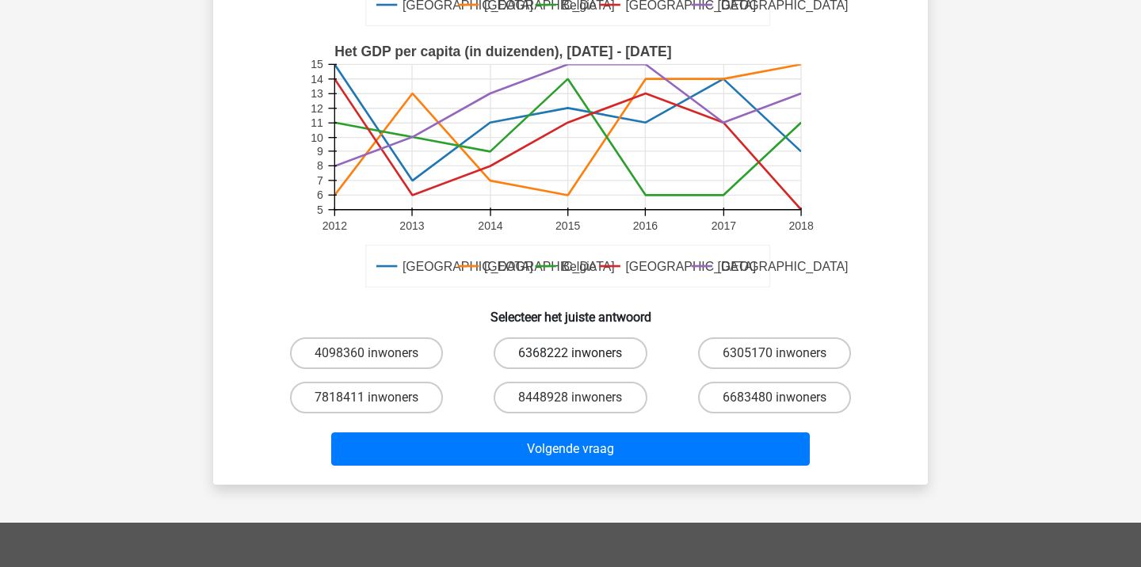
click at [588, 354] on label "6368222 inwoners" at bounding box center [570, 354] width 153 height 32
click at [581, 354] on input "6368222 inwoners" at bounding box center [576, 358] width 10 height 10
radio input "true"
click at [608, 430] on div "Volgende vraag" at bounding box center [571, 446] width 664 height 52
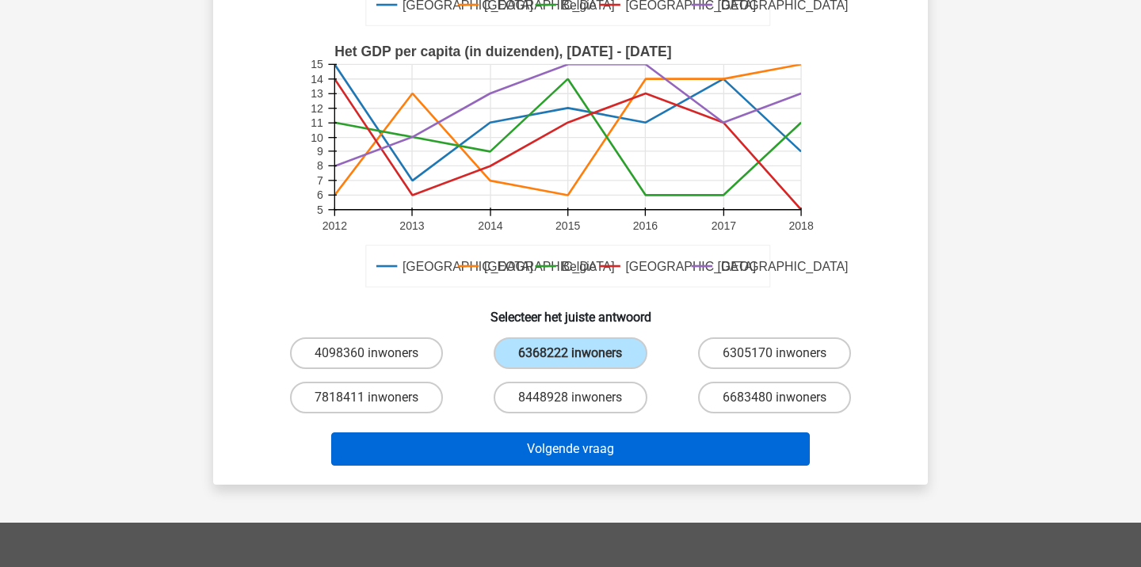
click at [609, 450] on button "Volgende vraag" at bounding box center [570, 449] width 479 height 33
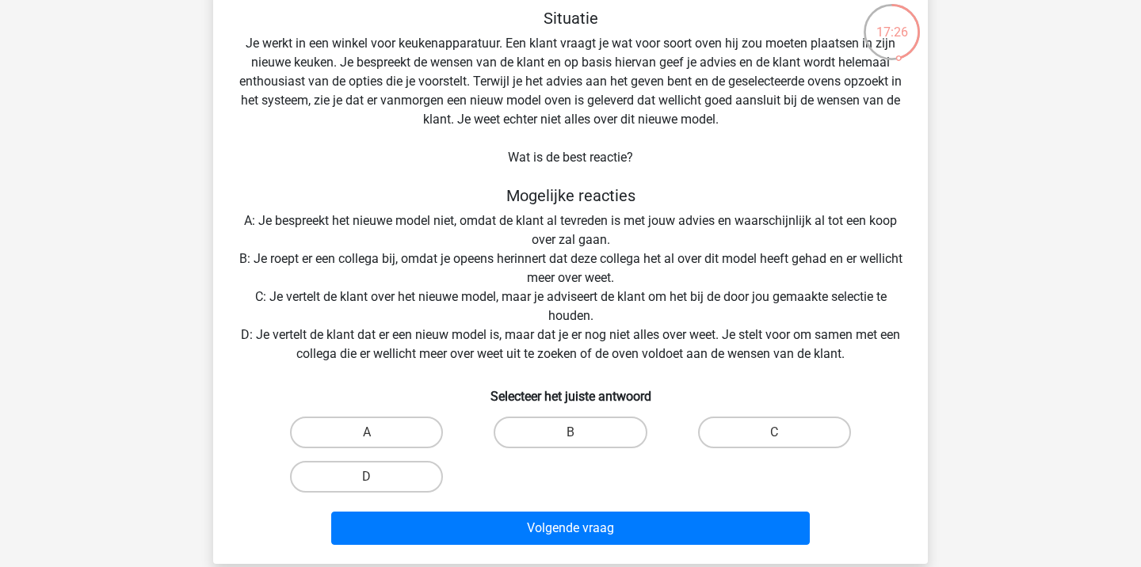
scroll to position [106, 0]
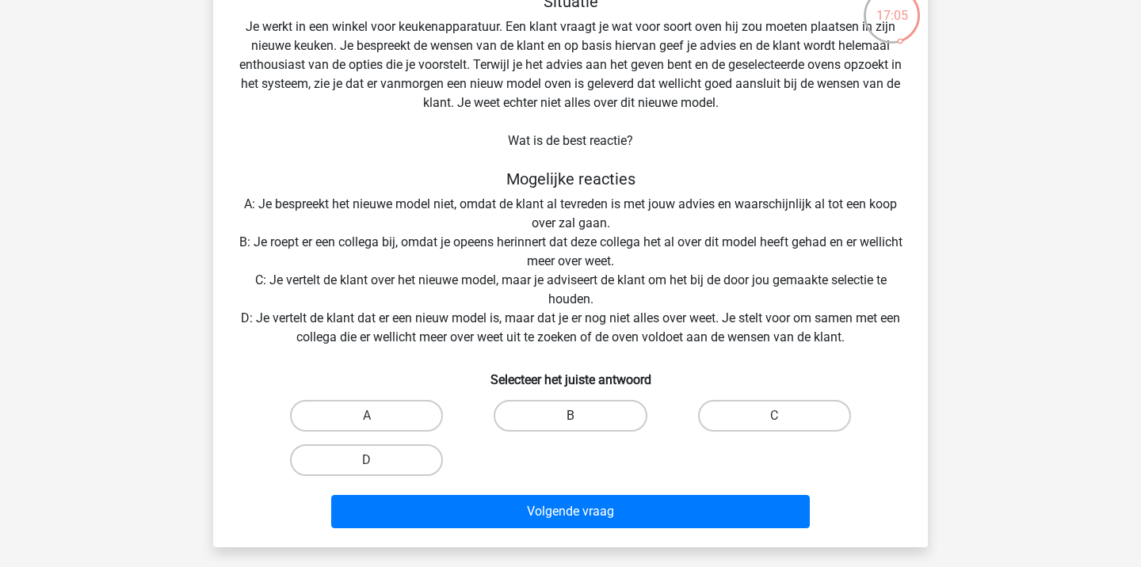
click at [542, 416] on label "B" at bounding box center [570, 416] width 153 height 32
click at [571, 416] on input "B" at bounding box center [576, 421] width 10 height 10
radio input "true"
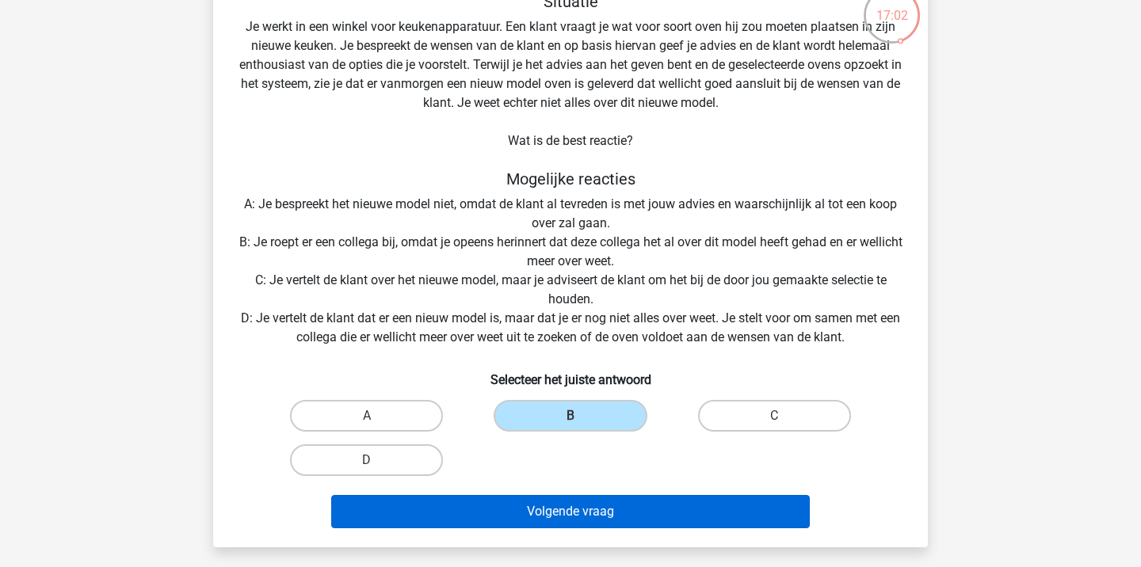
click at [577, 510] on button "Volgende vraag" at bounding box center [570, 511] width 479 height 33
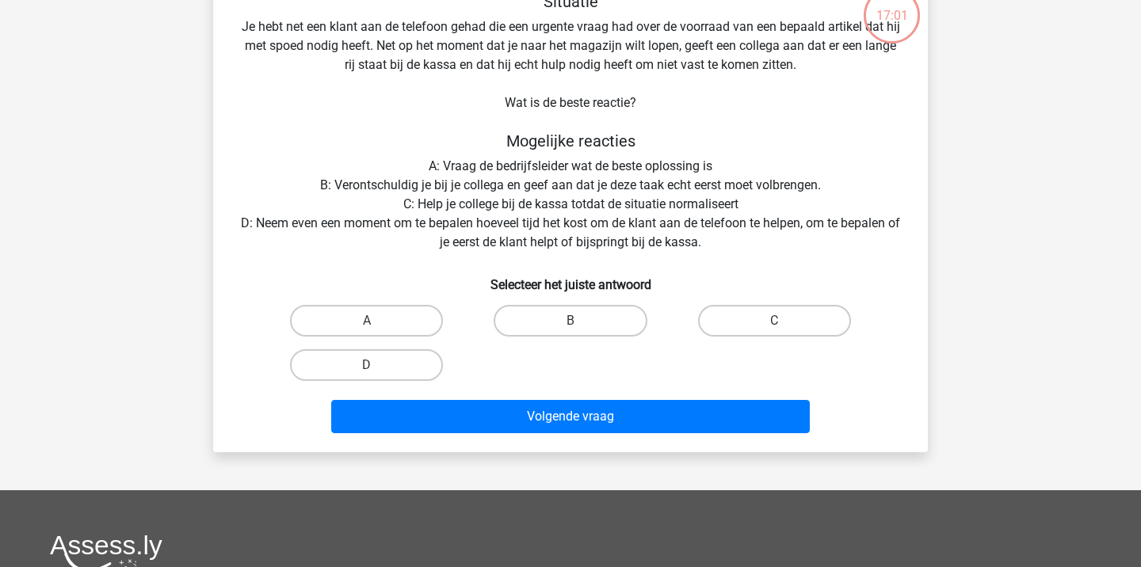
scroll to position [73, 0]
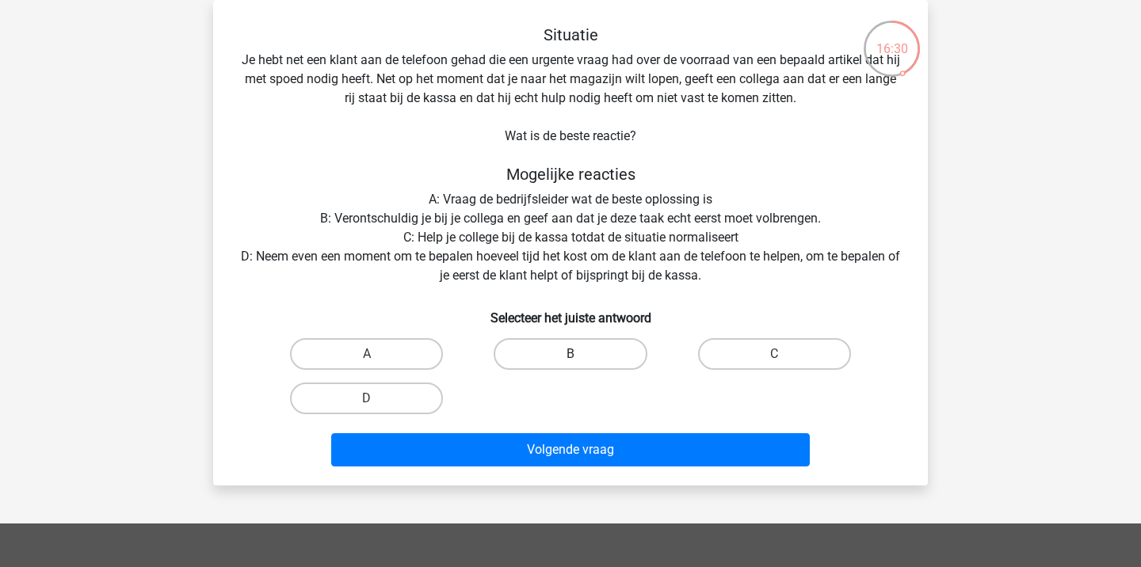
click at [583, 355] on label "B" at bounding box center [570, 354] width 153 height 32
click at [581, 355] on input "B" at bounding box center [576, 359] width 10 height 10
radio input "true"
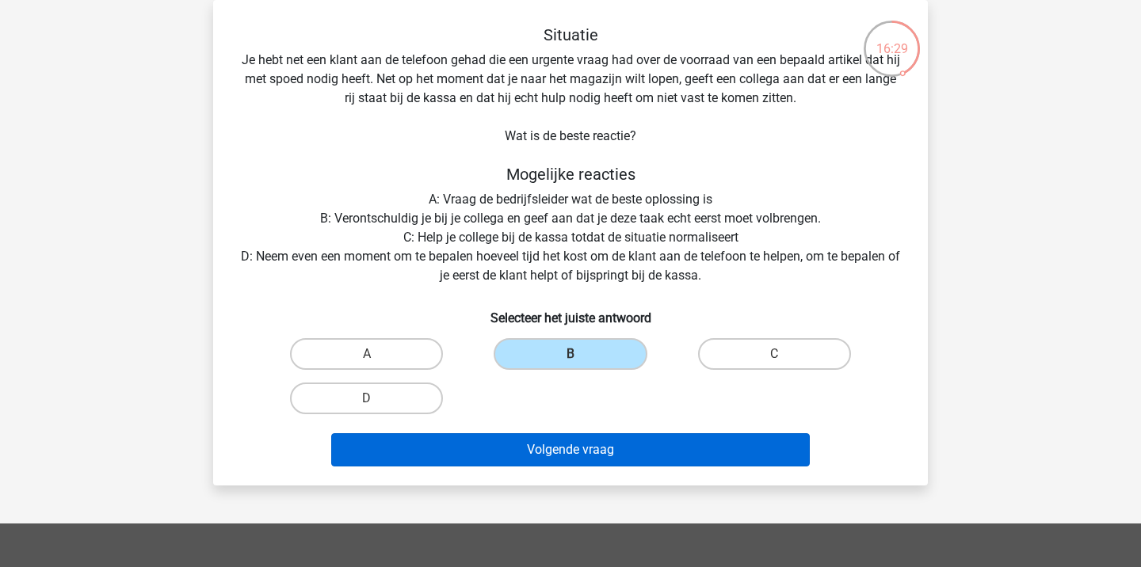
click at [567, 446] on button "Volgende vraag" at bounding box center [570, 449] width 479 height 33
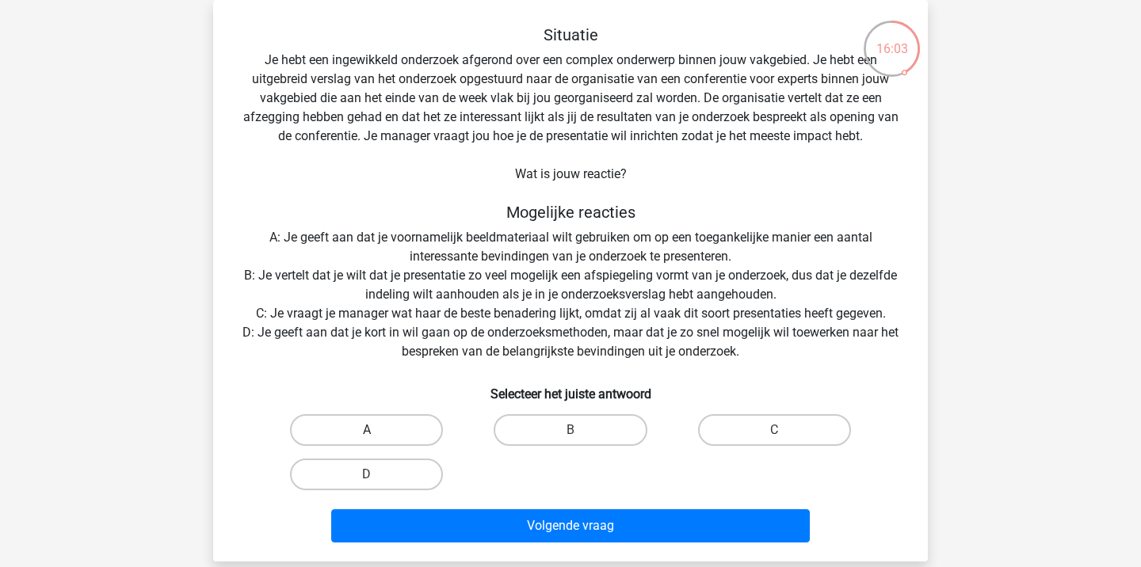
click at [377, 434] on label "A" at bounding box center [366, 430] width 153 height 32
click at [377, 434] on input "A" at bounding box center [372, 435] width 10 height 10
radio input "true"
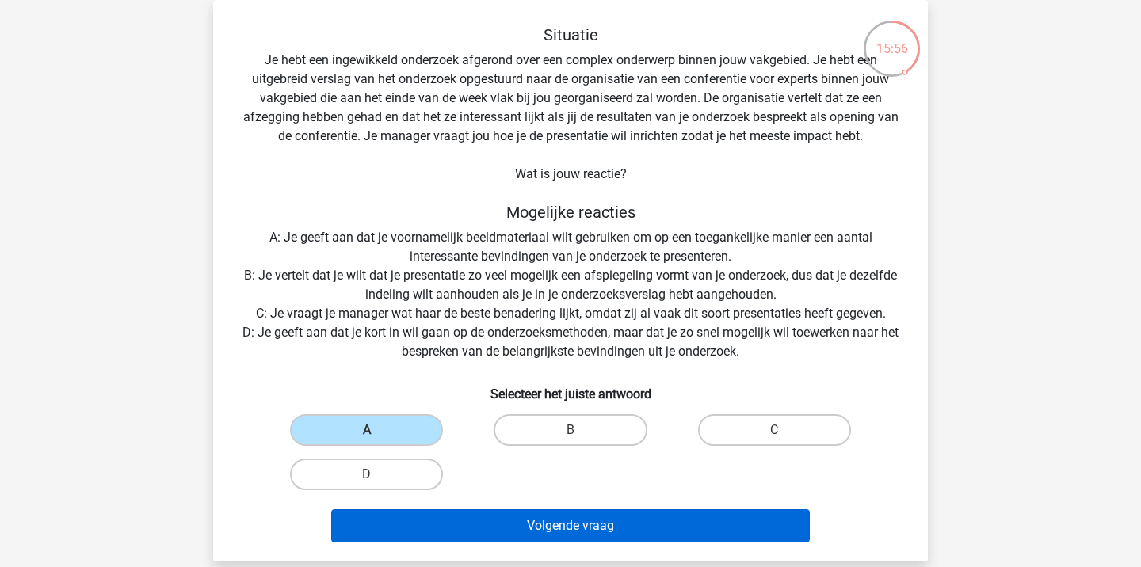
click at [499, 527] on button "Volgende vraag" at bounding box center [570, 526] width 479 height 33
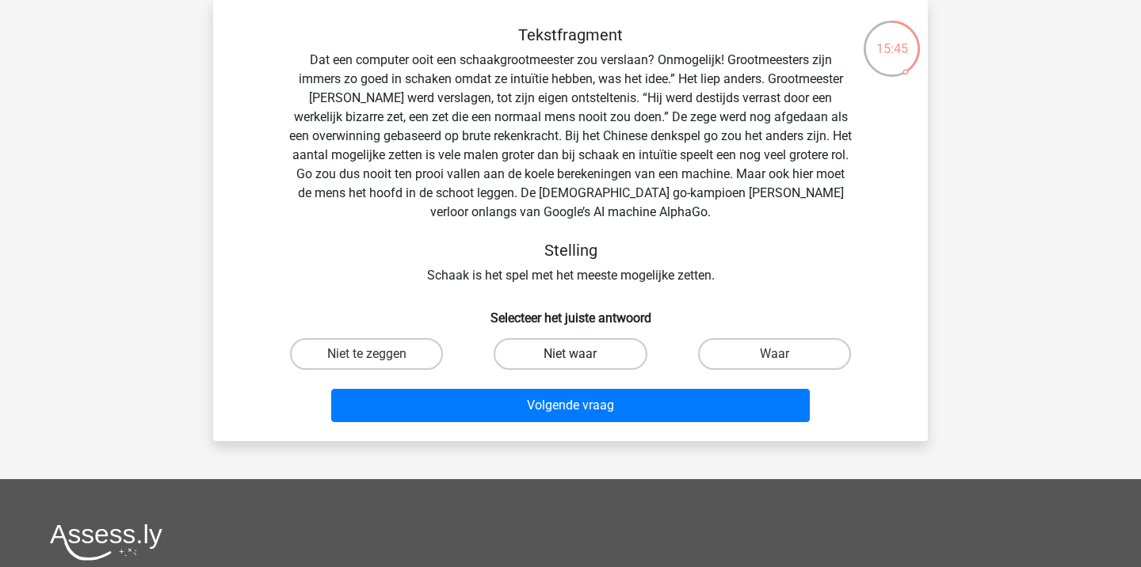
click at [617, 362] on label "Niet waar" at bounding box center [570, 354] width 153 height 32
click at [581, 362] on input "Niet waar" at bounding box center [576, 359] width 10 height 10
radio input "true"
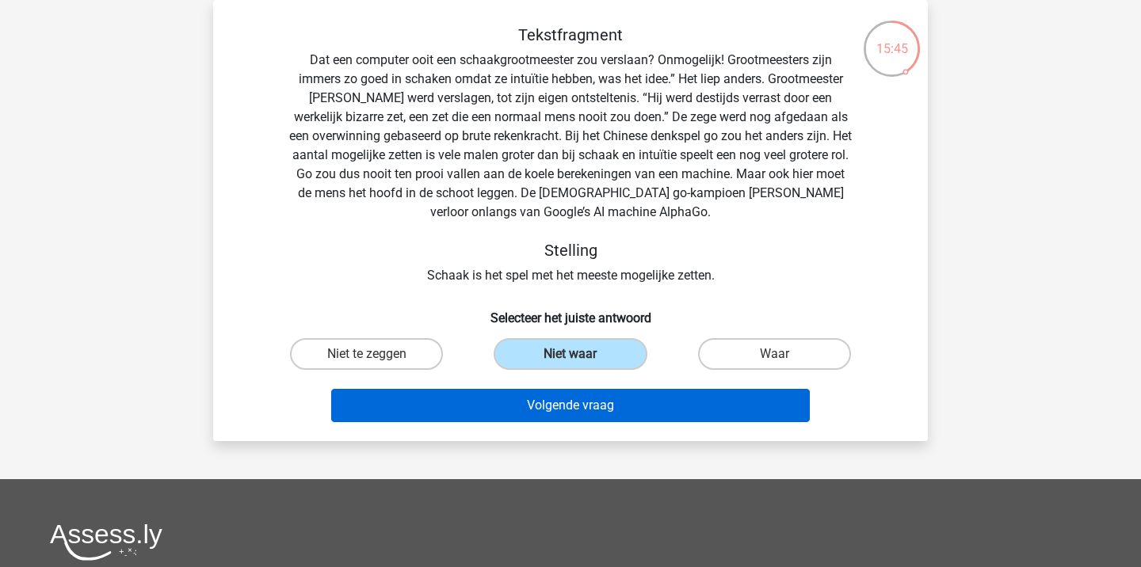
click at [627, 405] on button "Volgende vraag" at bounding box center [570, 405] width 479 height 33
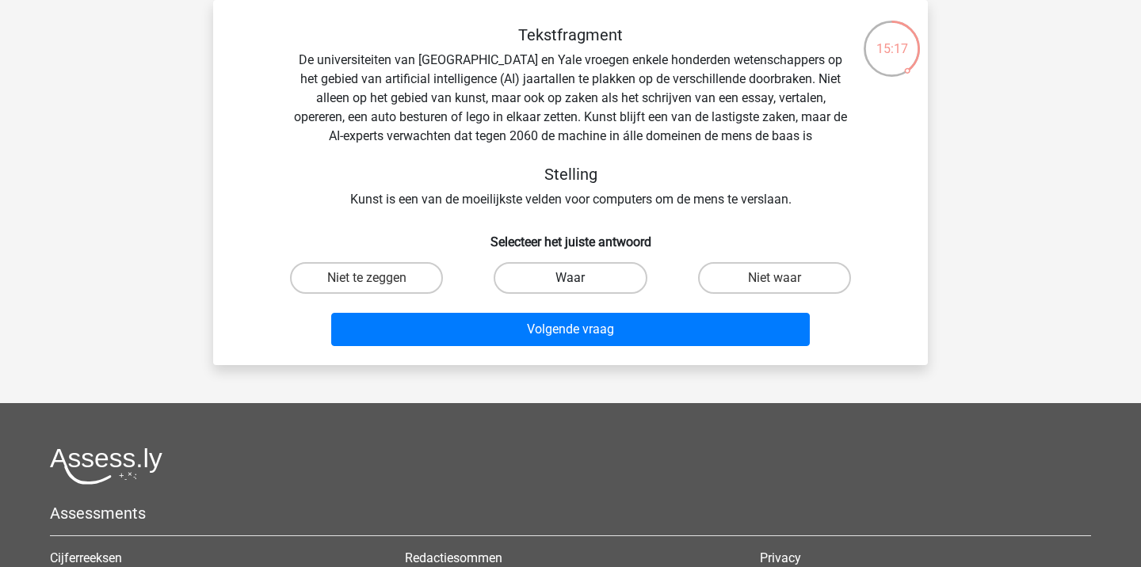
click at [601, 282] on label "Waar" at bounding box center [570, 278] width 153 height 32
click at [581, 282] on input "Waar" at bounding box center [576, 283] width 10 height 10
radio input "true"
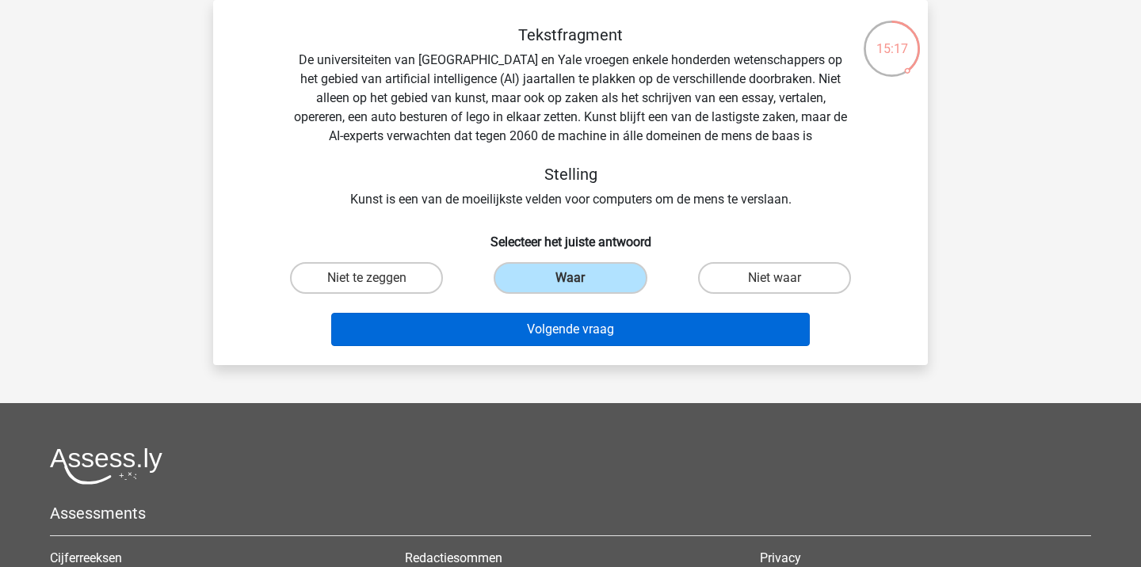
click at [607, 328] on button "Volgende vraag" at bounding box center [570, 329] width 479 height 33
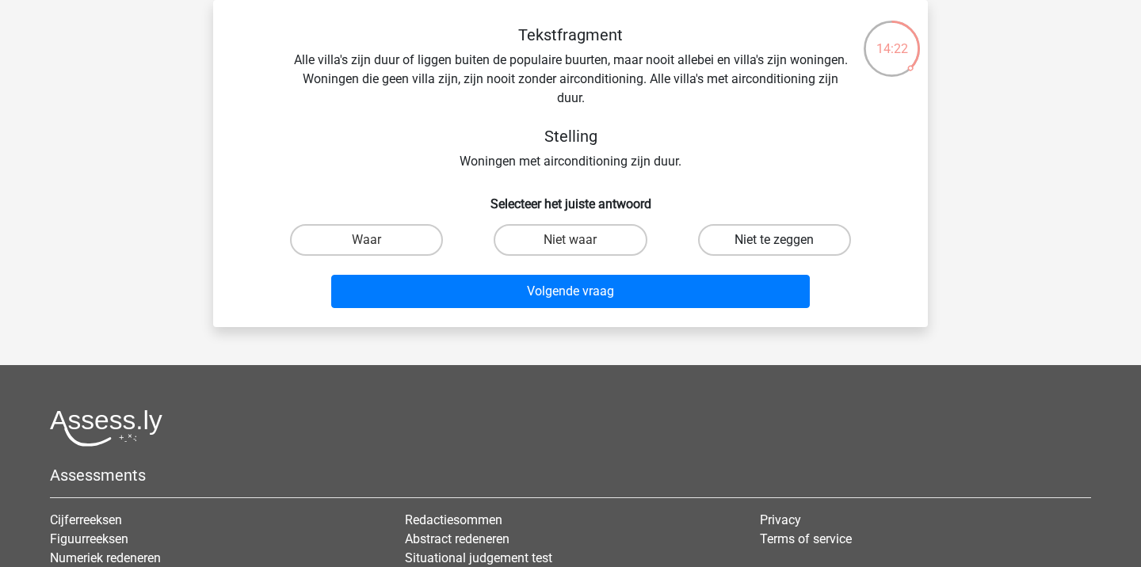
click at [747, 245] on label "Niet te zeggen" at bounding box center [774, 240] width 153 height 32
click at [774, 245] on input "Niet te zeggen" at bounding box center [779, 245] width 10 height 10
radio input "true"
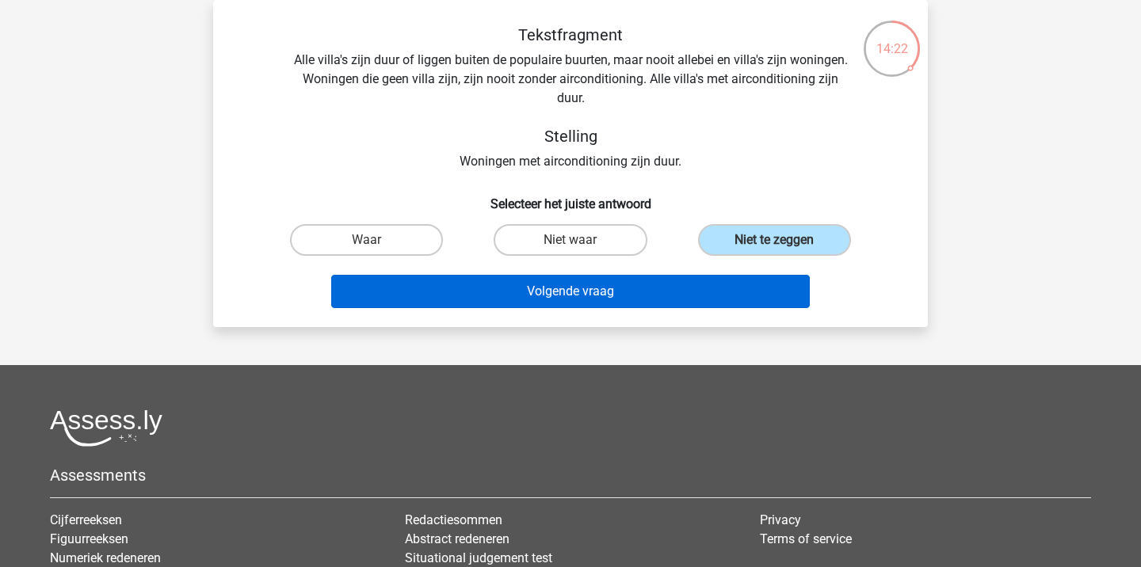
click at [670, 277] on button "Volgende vraag" at bounding box center [570, 291] width 479 height 33
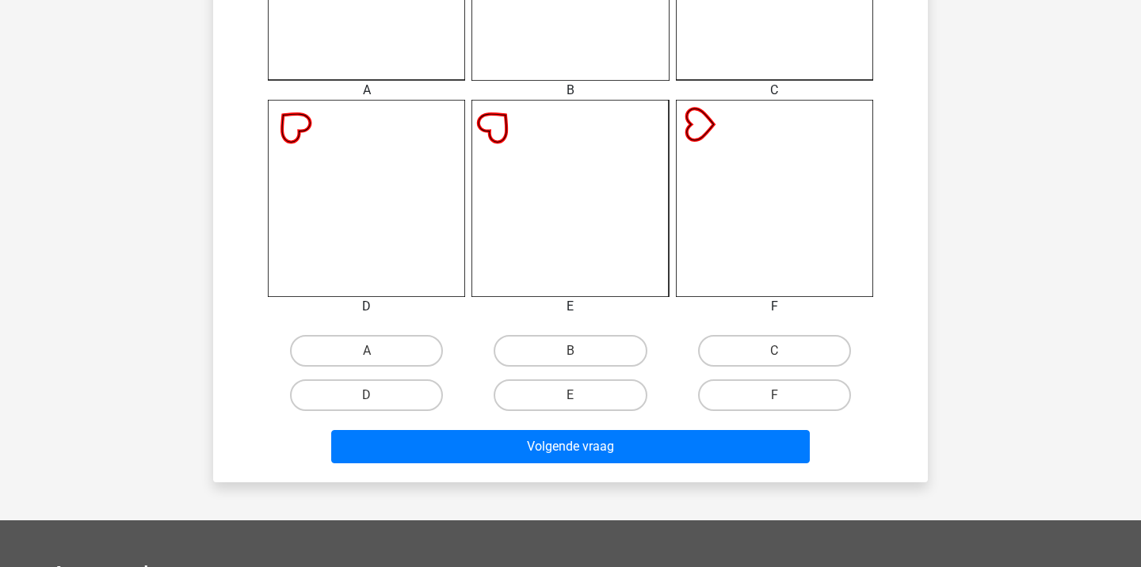
scroll to position [700, 0]
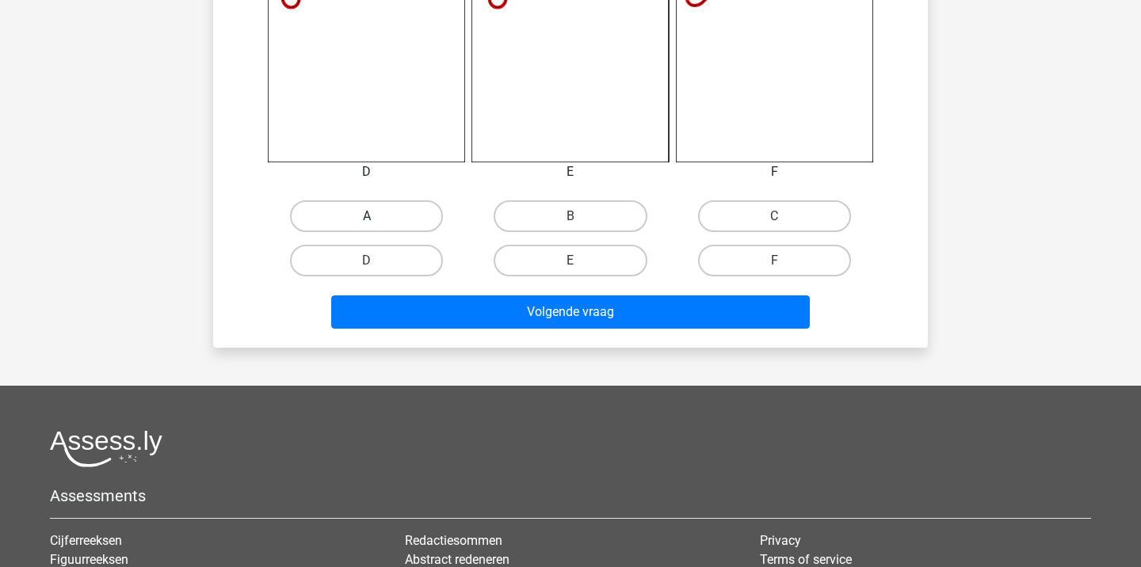
click at [395, 209] on label "A" at bounding box center [366, 216] width 153 height 32
click at [377, 216] on input "A" at bounding box center [372, 221] width 10 height 10
radio input "true"
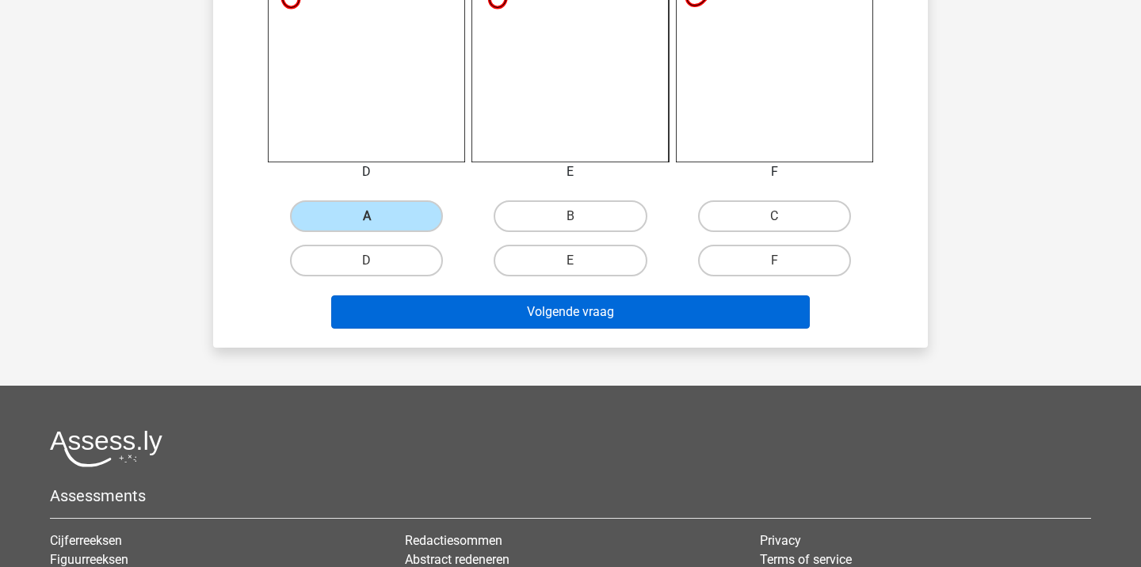
click at [447, 308] on button "Volgende vraag" at bounding box center [570, 312] width 479 height 33
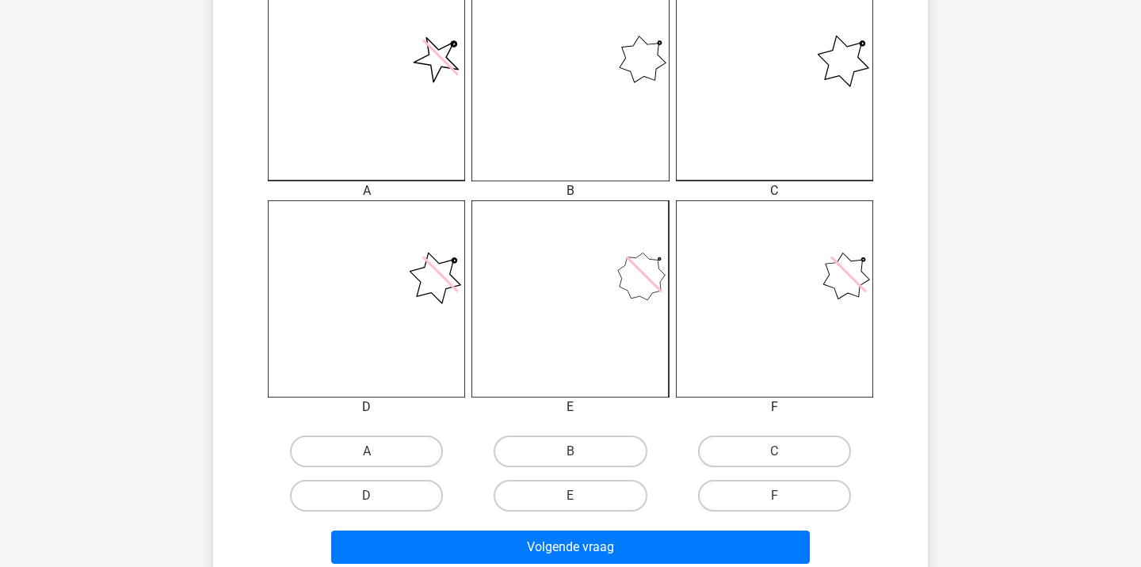
scroll to position [471, 0]
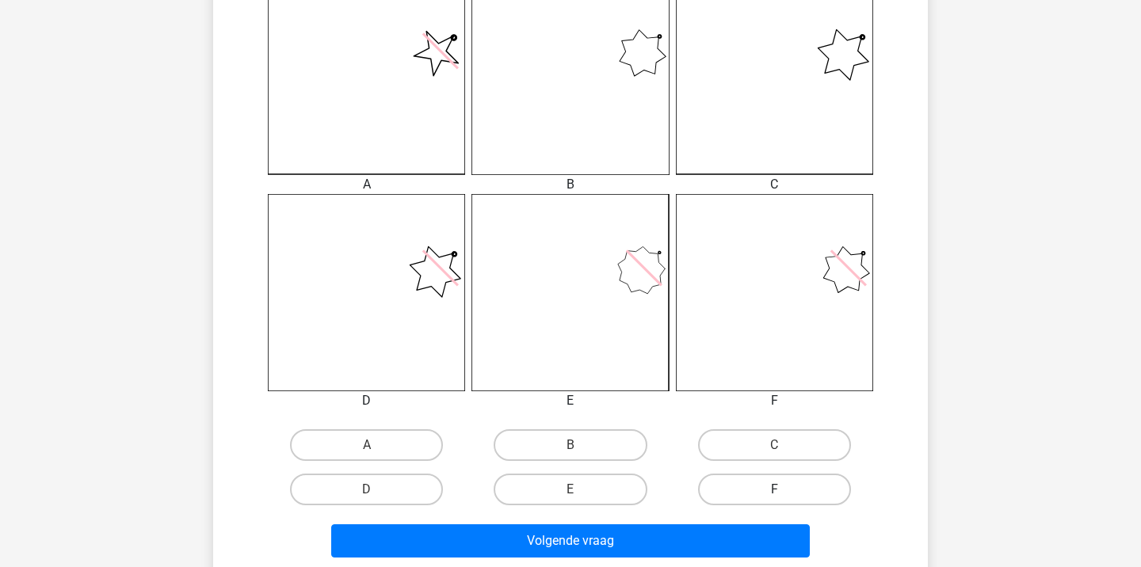
click at [742, 498] on label "F" at bounding box center [774, 490] width 153 height 32
click at [774, 498] on input "F" at bounding box center [779, 495] width 10 height 10
radio input "true"
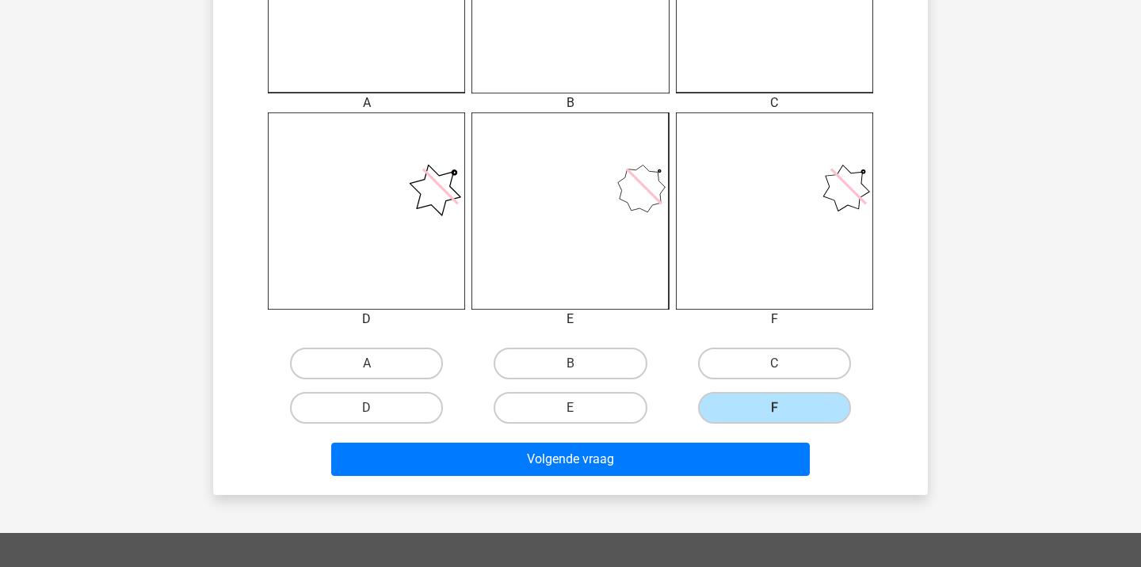
scroll to position [609, 0]
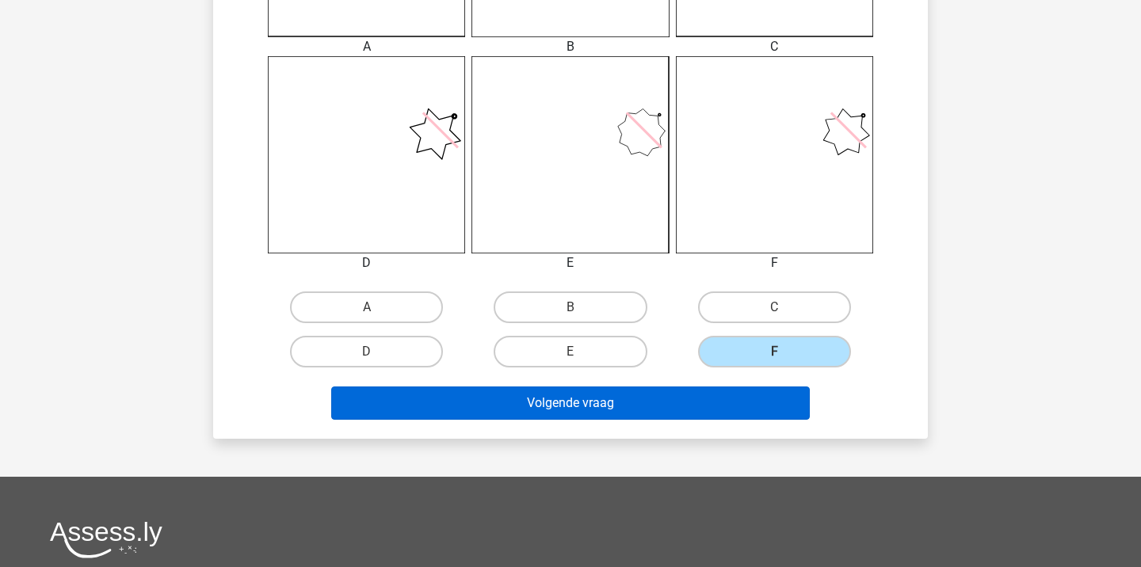
click at [597, 401] on button "Volgende vraag" at bounding box center [570, 403] width 479 height 33
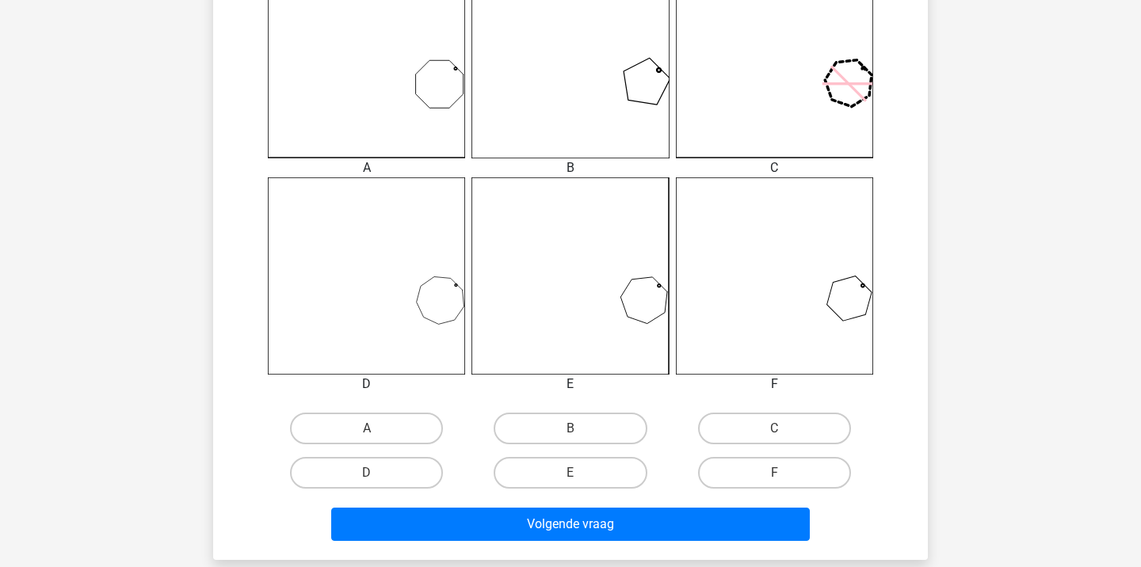
scroll to position [532, 0]
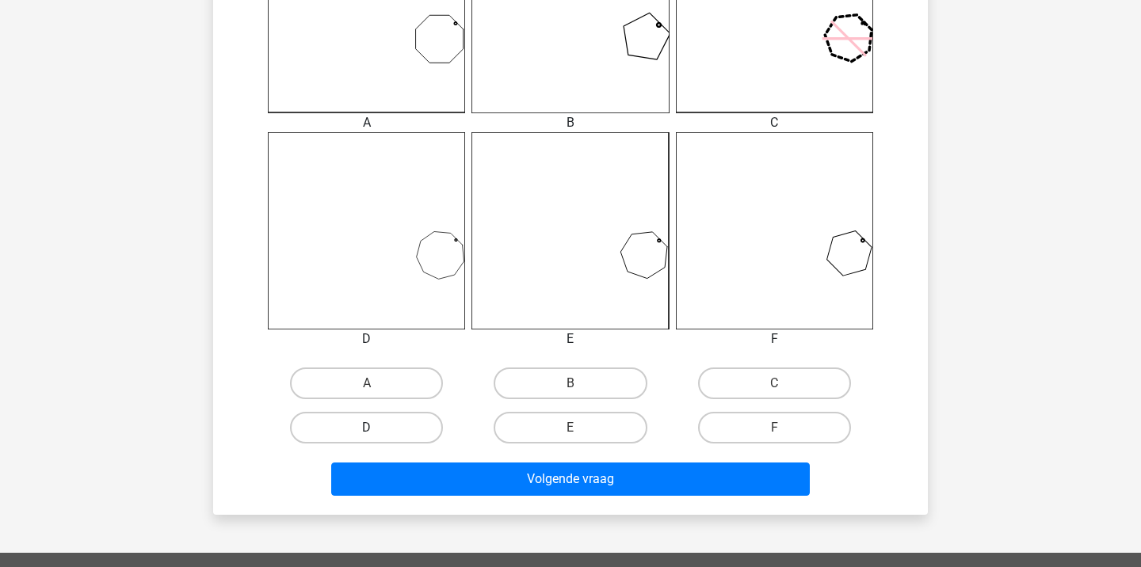
click at [385, 425] on label "D" at bounding box center [366, 428] width 153 height 32
click at [377, 428] on input "D" at bounding box center [372, 433] width 10 height 10
radio input "true"
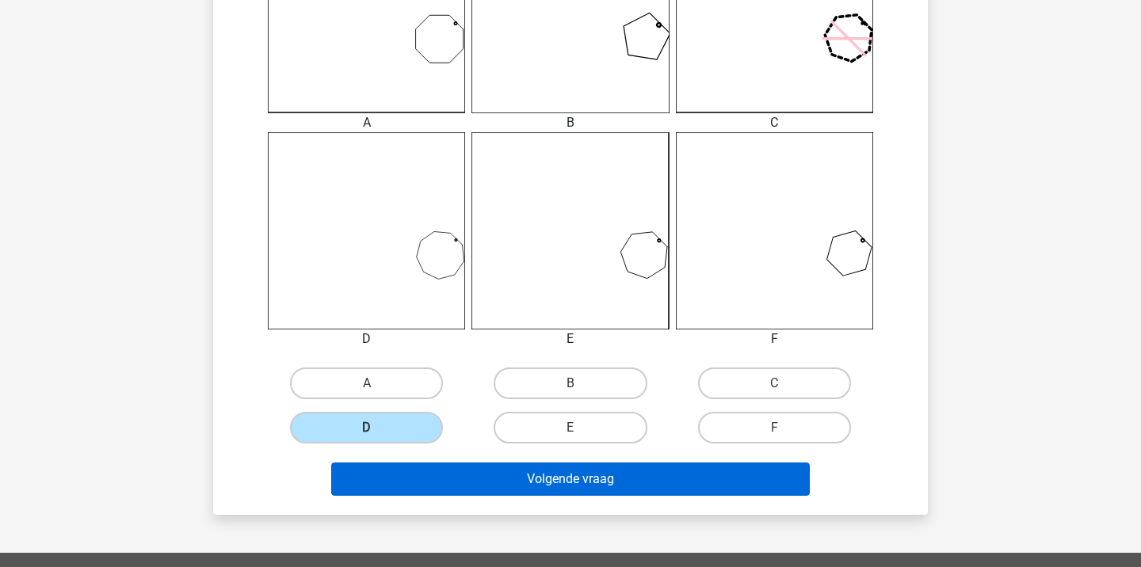
click at [463, 485] on button "Volgende vraag" at bounding box center [570, 479] width 479 height 33
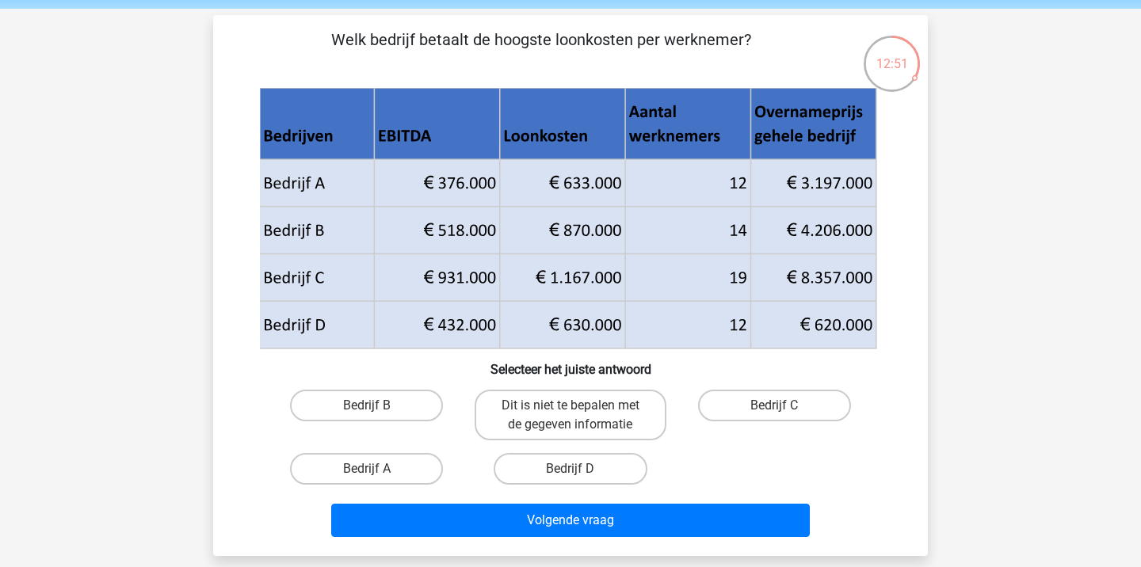
scroll to position [74, 0]
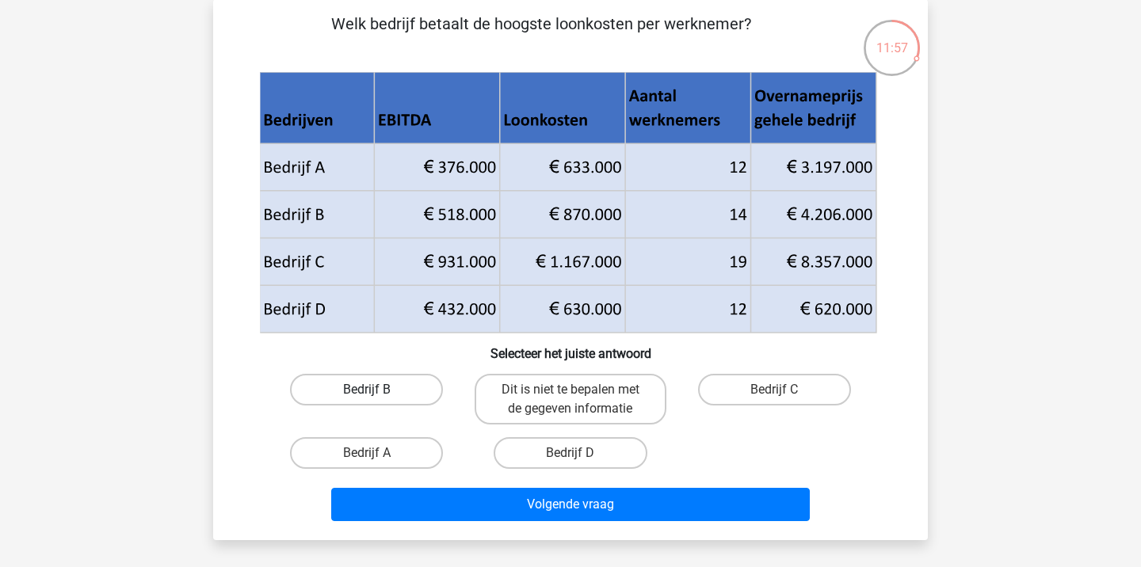
click at [411, 395] on label "Bedrijf B" at bounding box center [366, 390] width 153 height 32
click at [377, 395] on input "Bedrijf B" at bounding box center [372, 395] width 10 height 10
radio input "true"
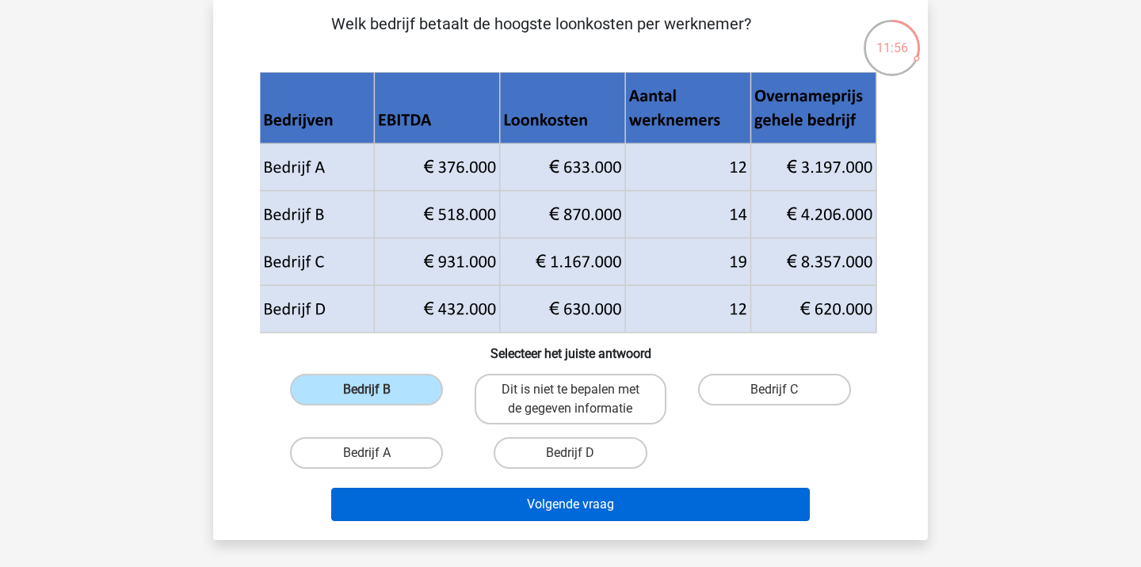
click at [483, 505] on button "Volgende vraag" at bounding box center [570, 504] width 479 height 33
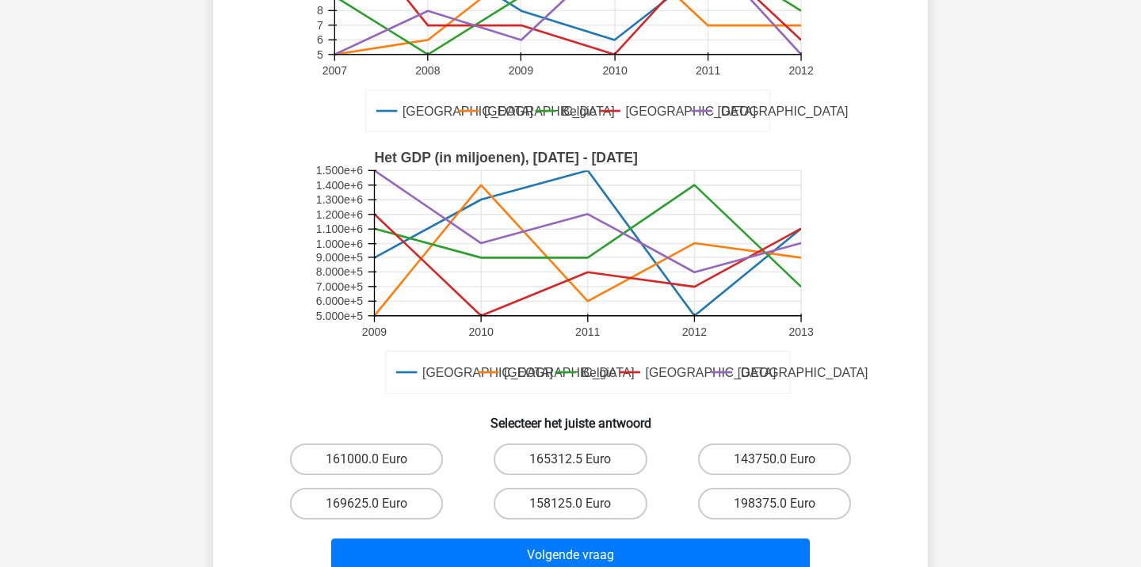
scroll to position [309, 0]
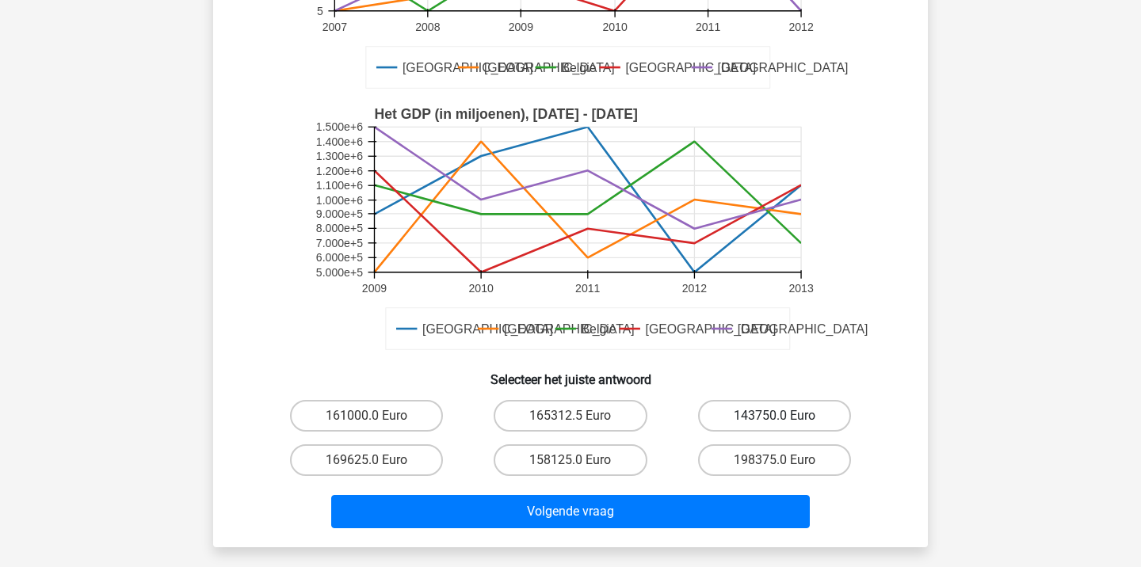
click at [727, 414] on label "143750.0 Euro" at bounding box center [774, 416] width 153 height 32
click at [774, 416] on input "143750.0 Euro" at bounding box center [779, 421] width 10 height 10
radio input "true"
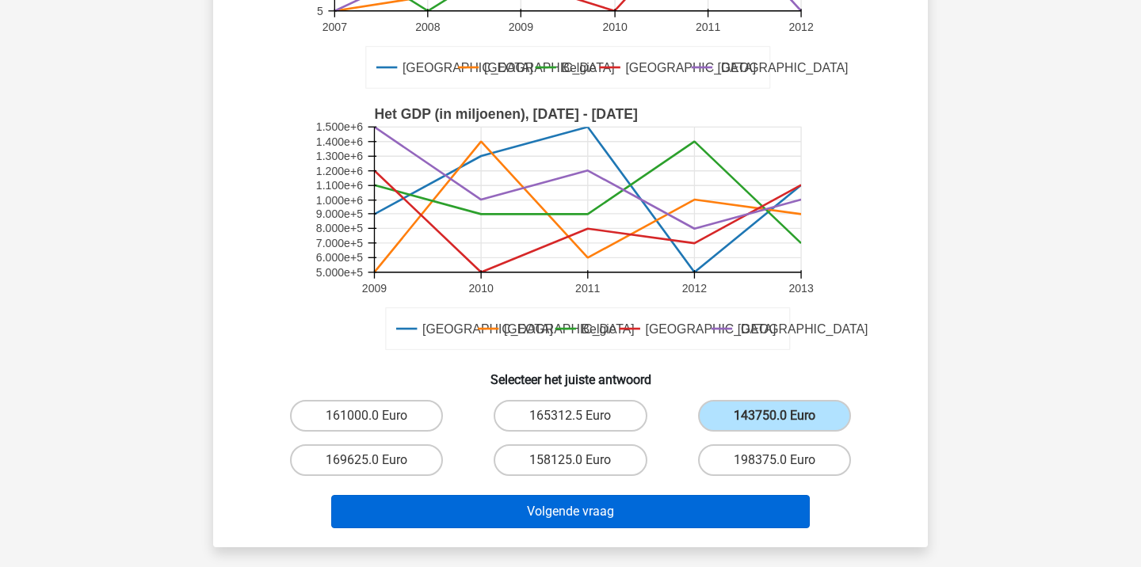
click at [655, 504] on button "Volgende vraag" at bounding box center [570, 511] width 479 height 33
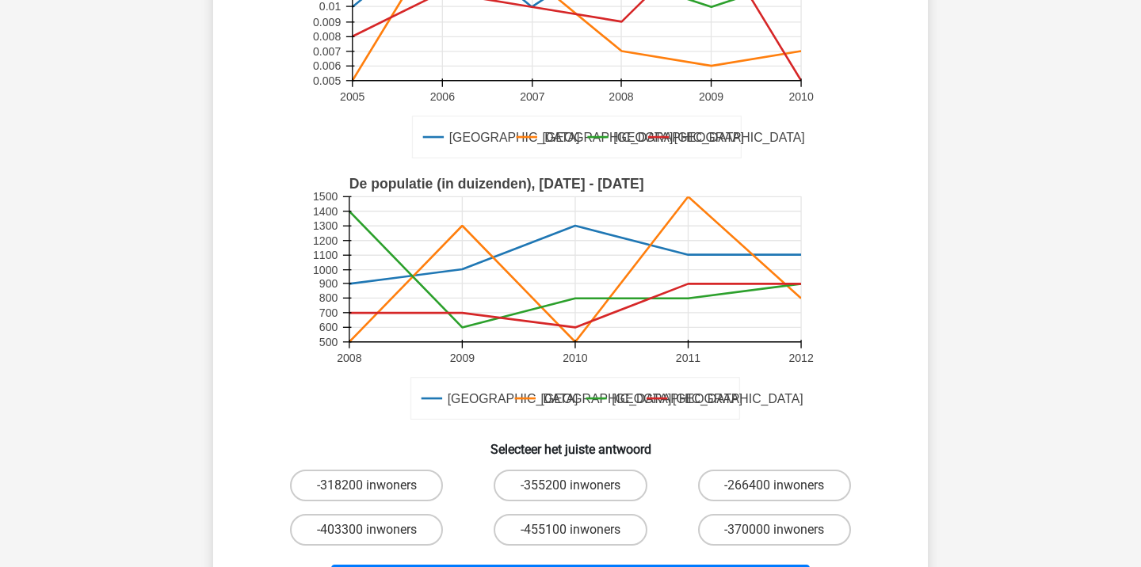
scroll to position [311, 0]
click at [771, 513] on label "-370000 inwoners" at bounding box center [774, 529] width 153 height 32
click at [774, 529] on input "-370000 inwoners" at bounding box center [779, 534] width 10 height 10
radio input "true"
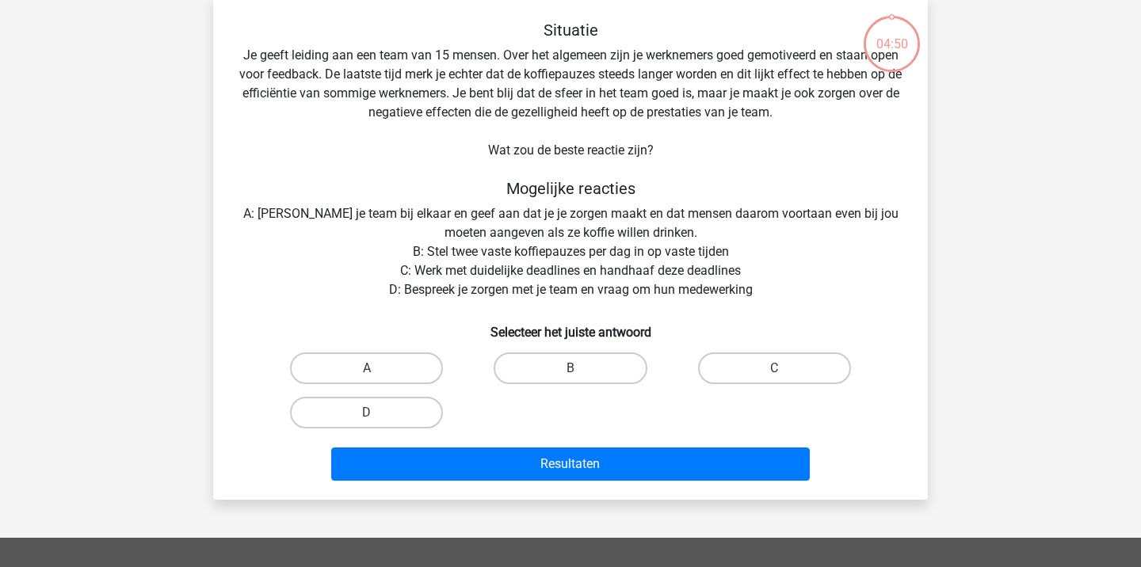
scroll to position [80, 0]
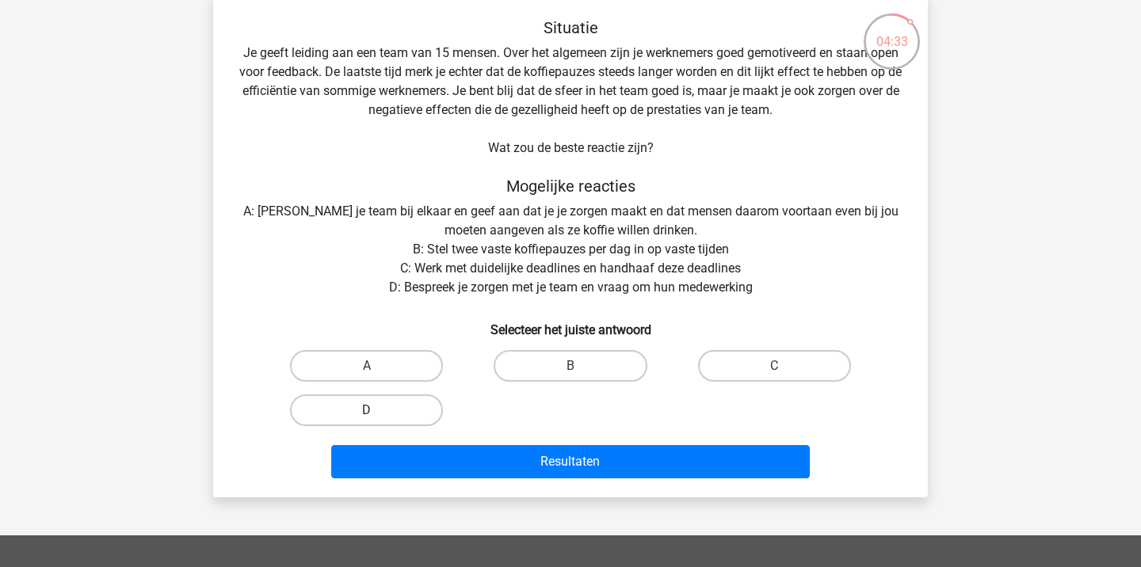
click at [351, 409] on label "D" at bounding box center [366, 411] width 153 height 32
click at [367, 410] on input "D" at bounding box center [372, 415] width 10 height 10
radio input "true"
click at [459, 445] on div "Resultaten" at bounding box center [571, 459] width 664 height 52
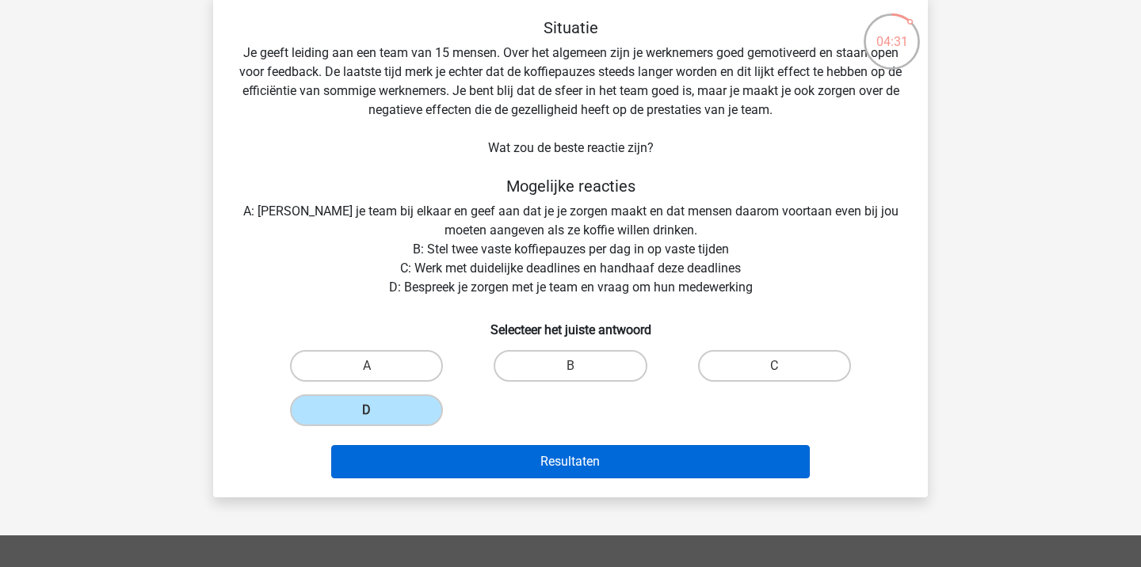
click at [464, 456] on button "Resultaten" at bounding box center [570, 461] width 479 height 33
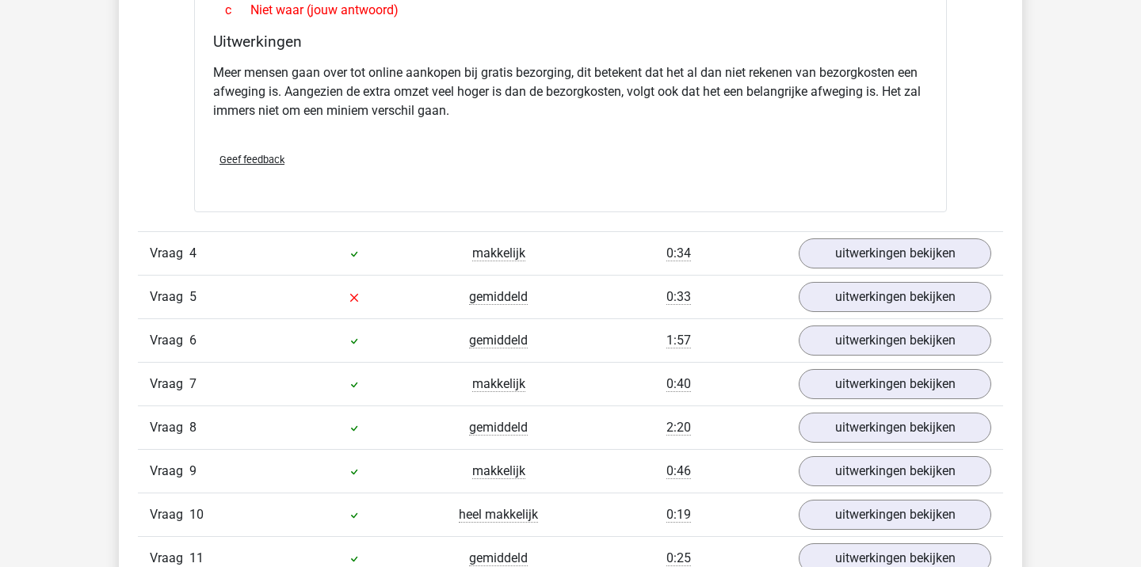
scroll to position [1877, 0]
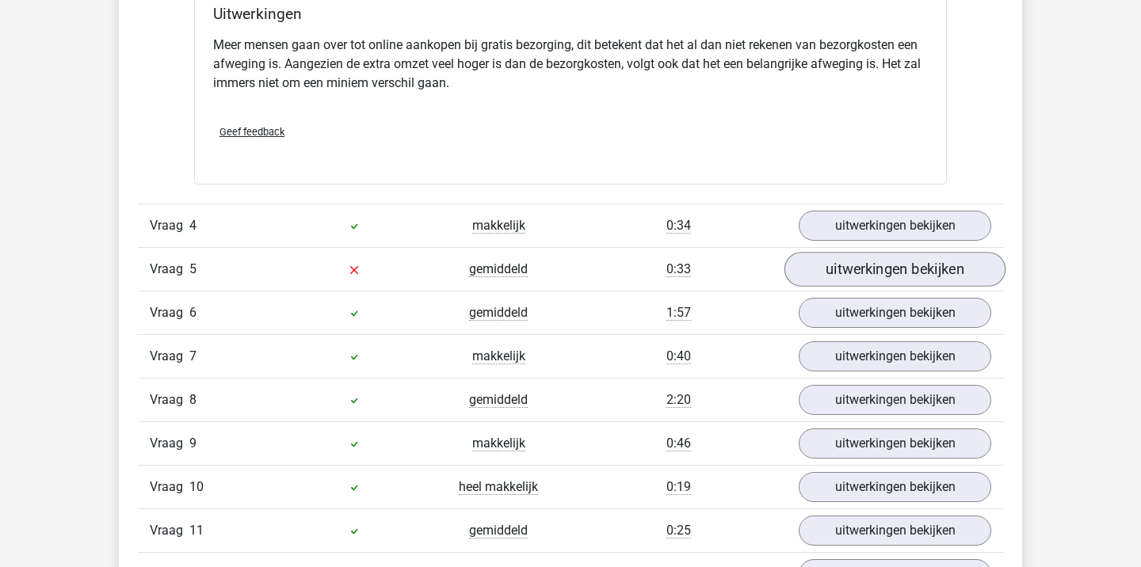
click at [851, 261] on link "uitwerkingen bekijken" at bounding box center [894, 269] width 221 height 35
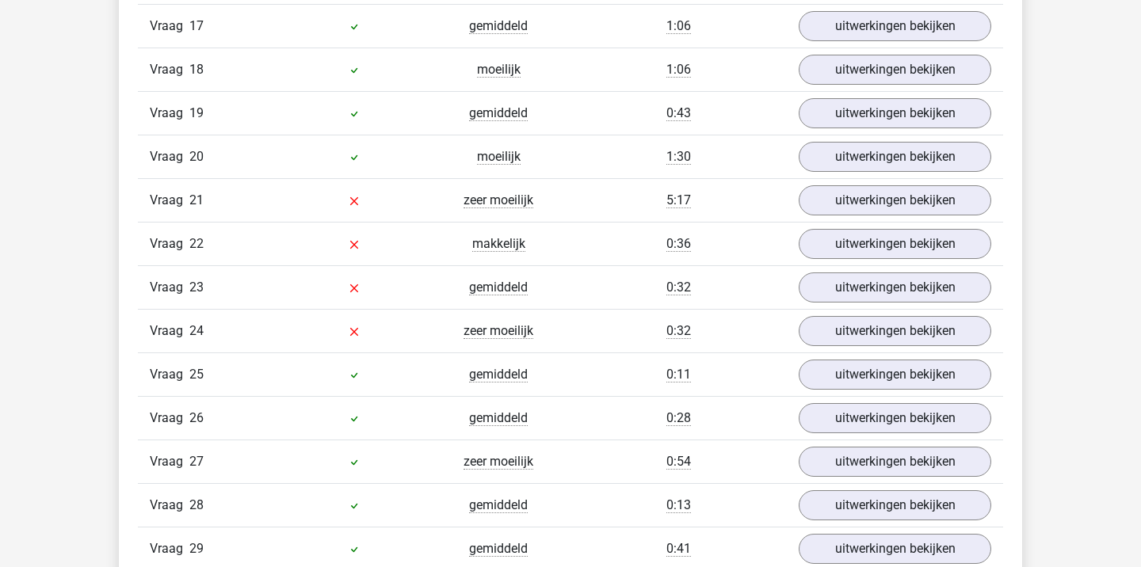
scroll to position [3726, 0]
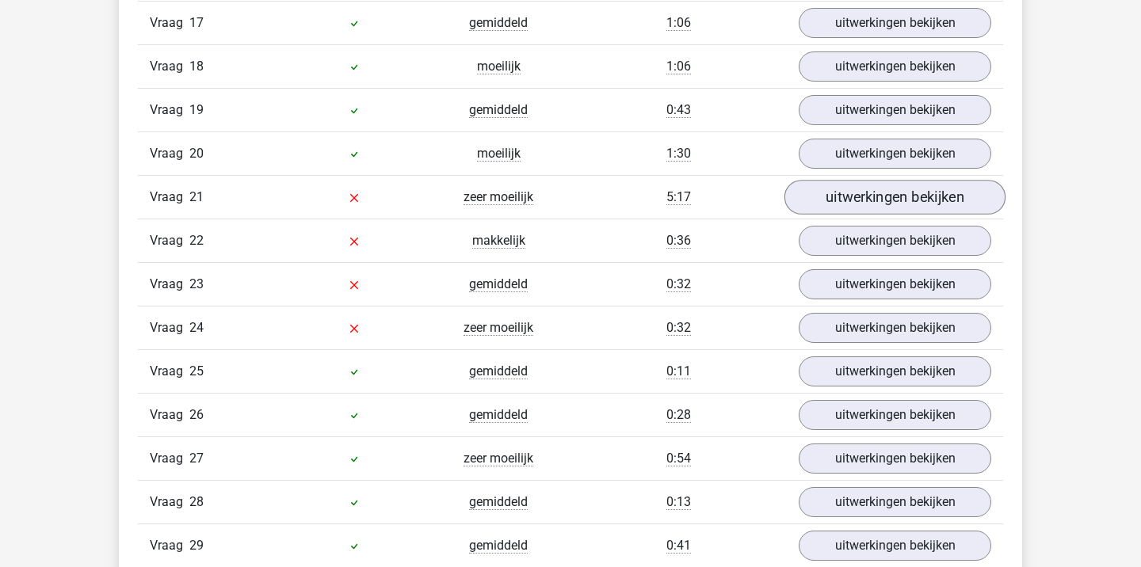
click at [844, 207] on link "uitwerkingen bekijken" at bounding box center [894, 197] width 221 height 35
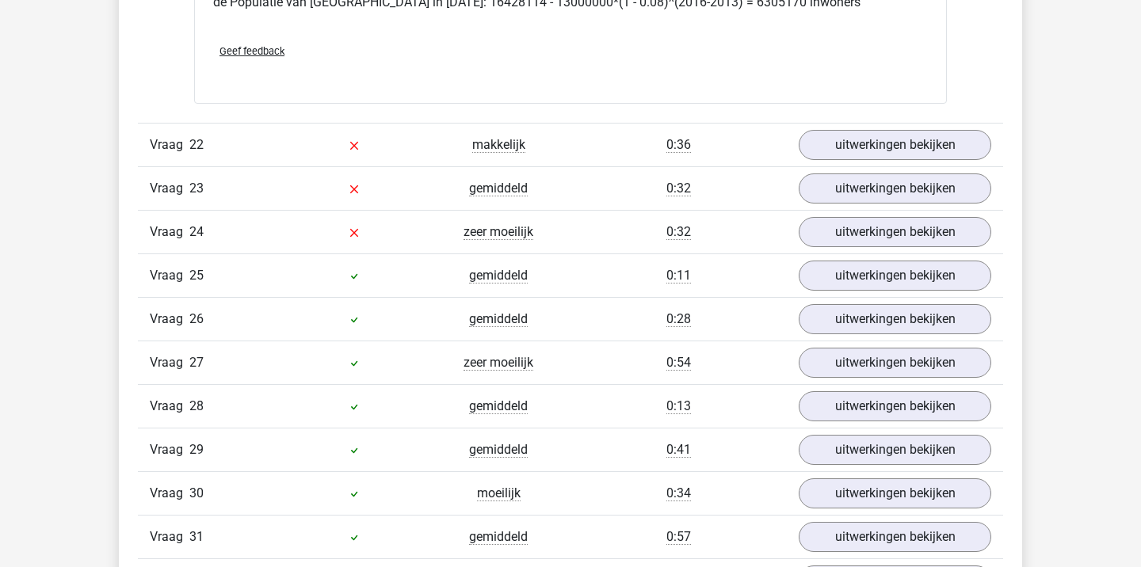
scroll to position [4794, 0]
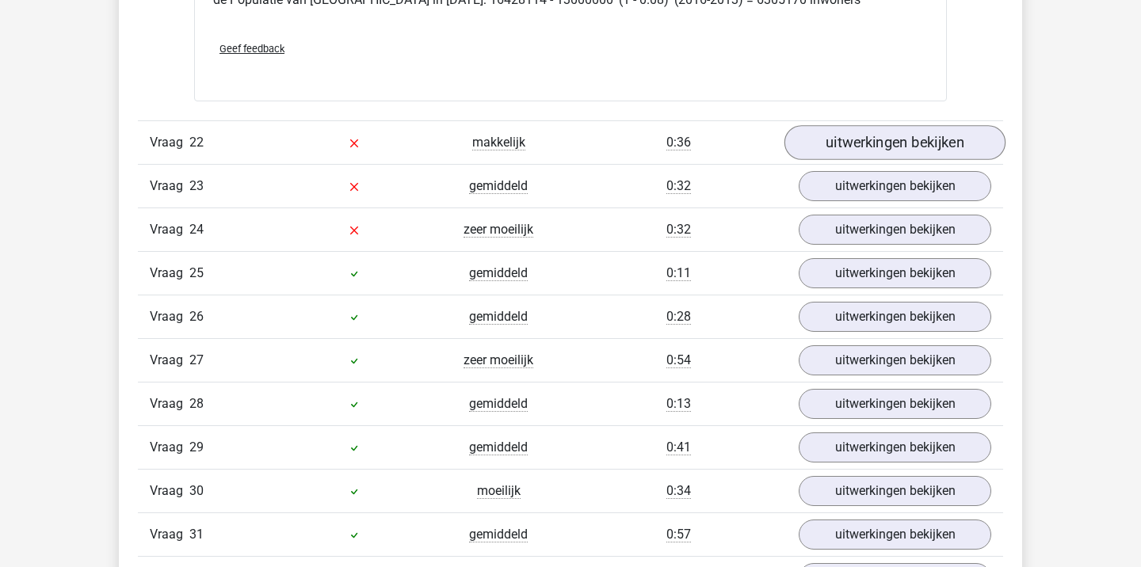
click at [862, 125] on link "uitwerkingen bekijken" at bounding box center [894, 142] width 221 height 35
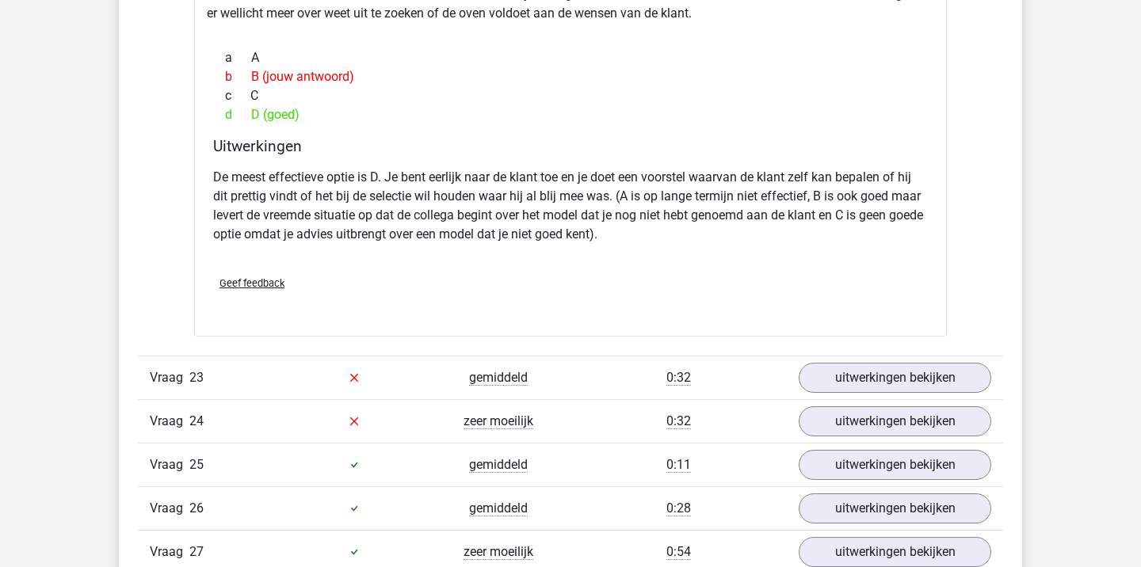
scroll to position [5329, 0]
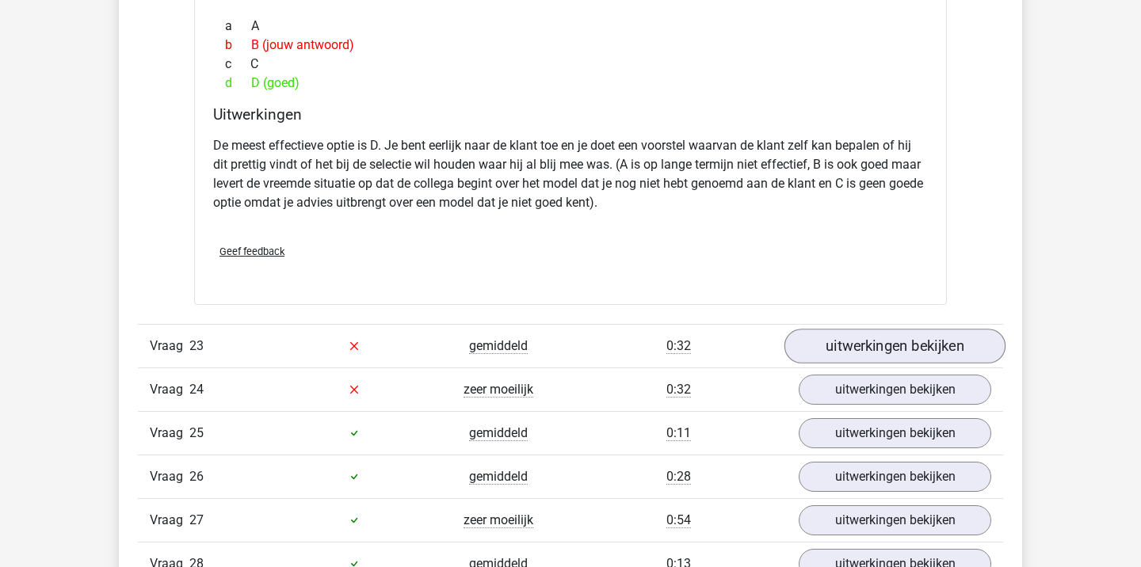
click at [842, 329] on link "uitwerkingen bekijken" at bounding box center [894, 346] width 221 height 35
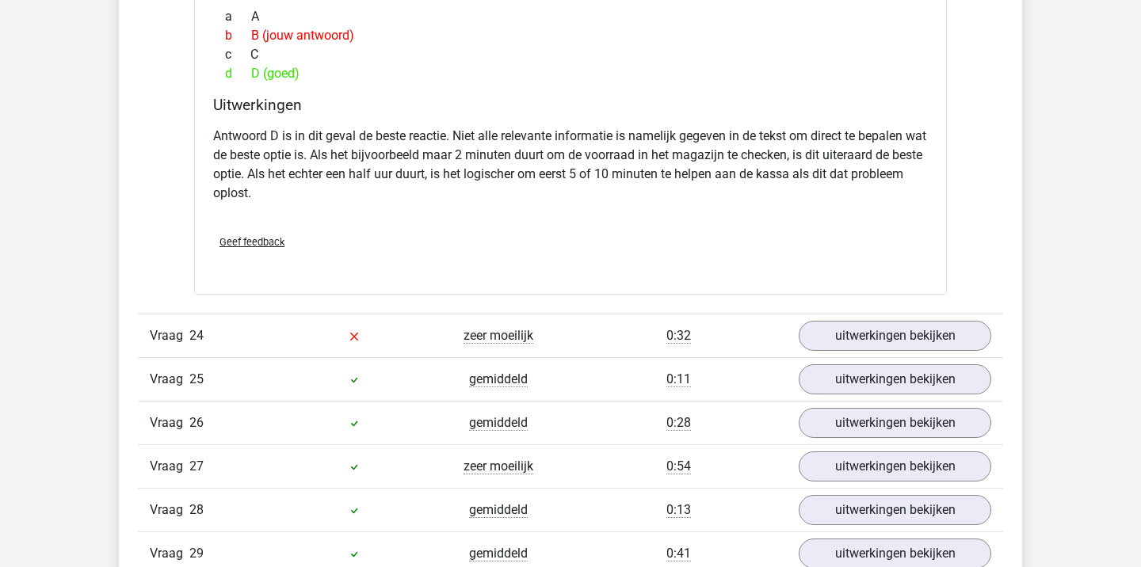
scroll to position [6005, 0]
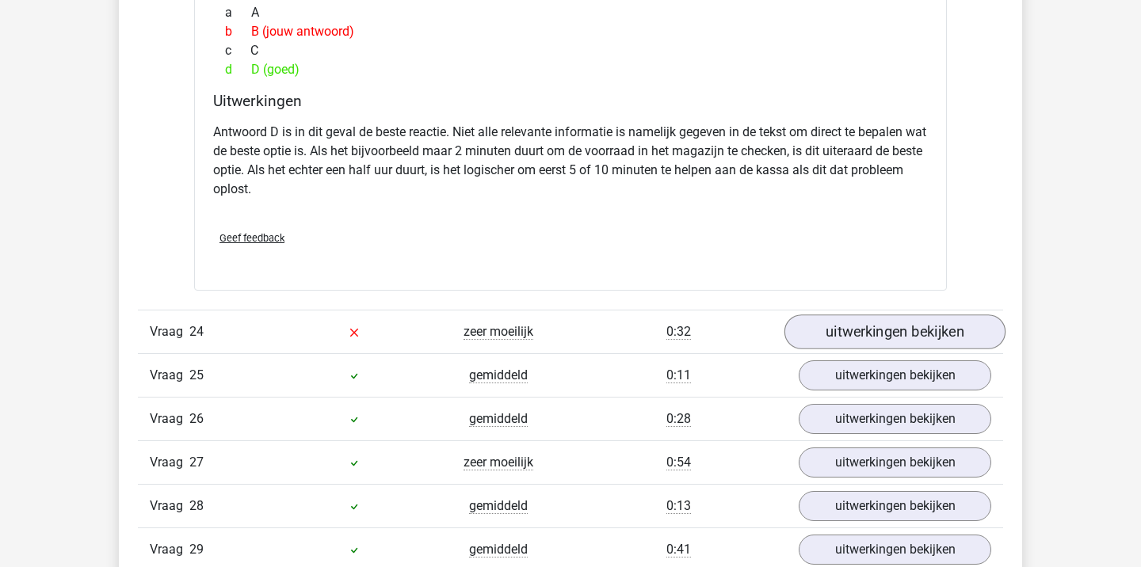
click at [842, 324] on link "uitwerkingen bekijken" at bounding box center [894, 332] width 221 height 35
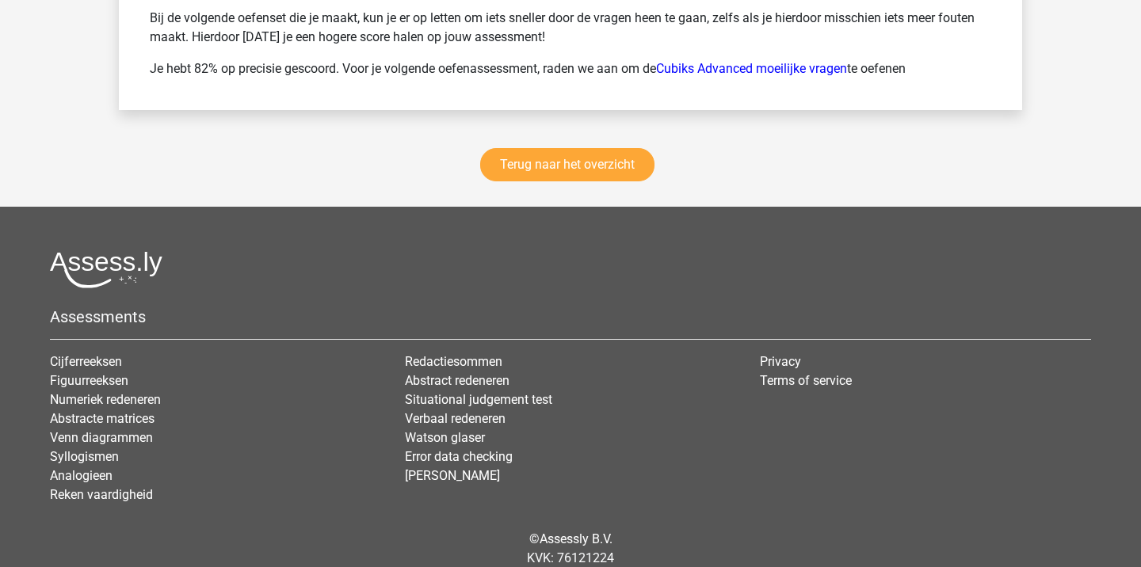
scroll to position [8261, 0]
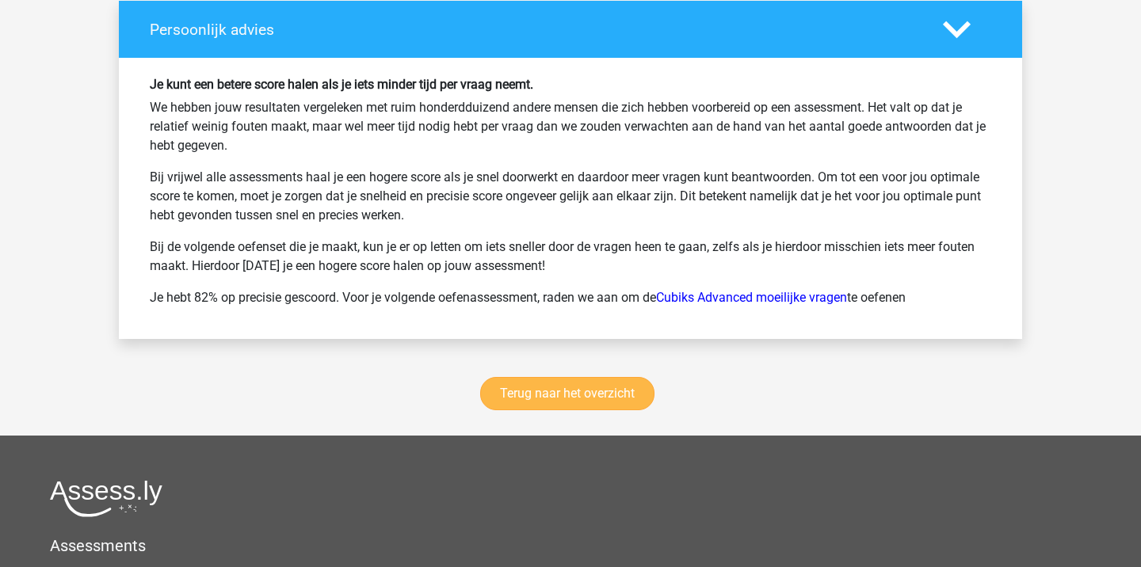
click at [568, 377] on link "Terug naar het overzicht" at bounding box center [567, 393] width 174 height 33
